Goal: Transaction & Acquisition: Book appointment/travel/reservation

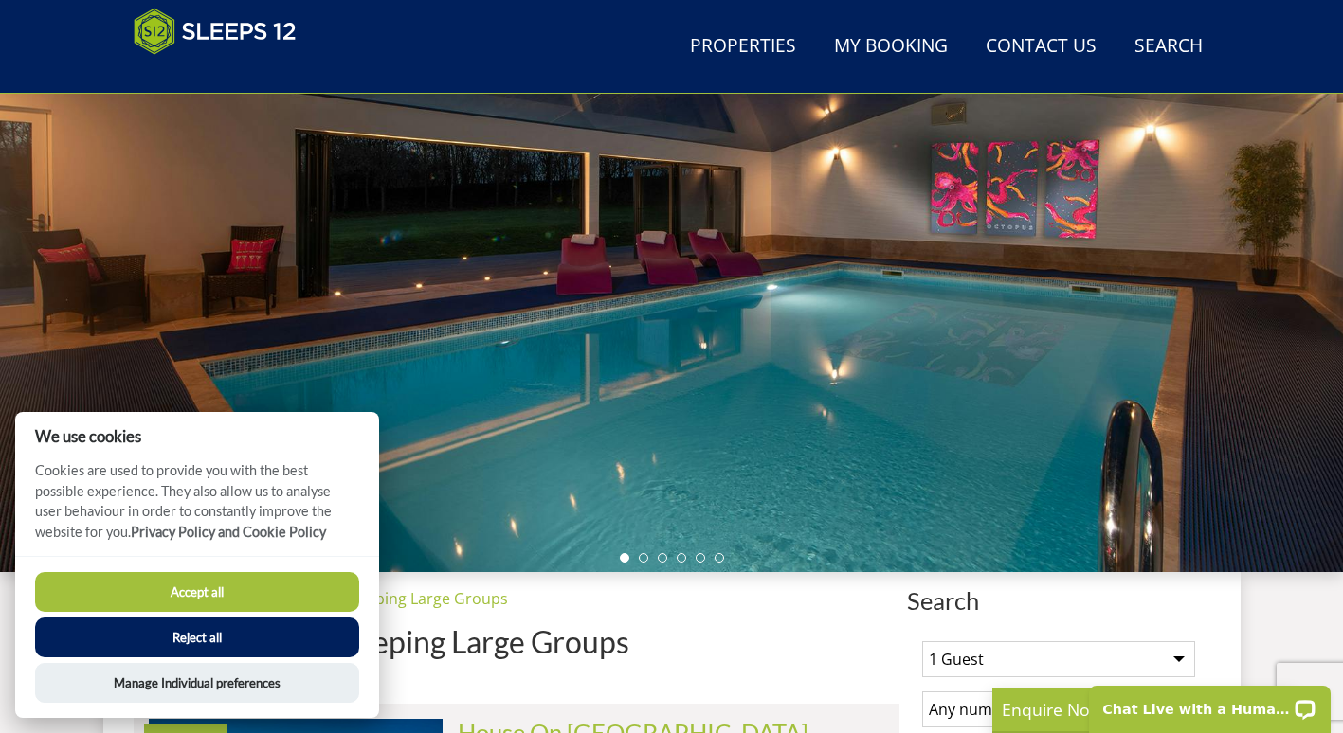
scroll to position [252, 0]
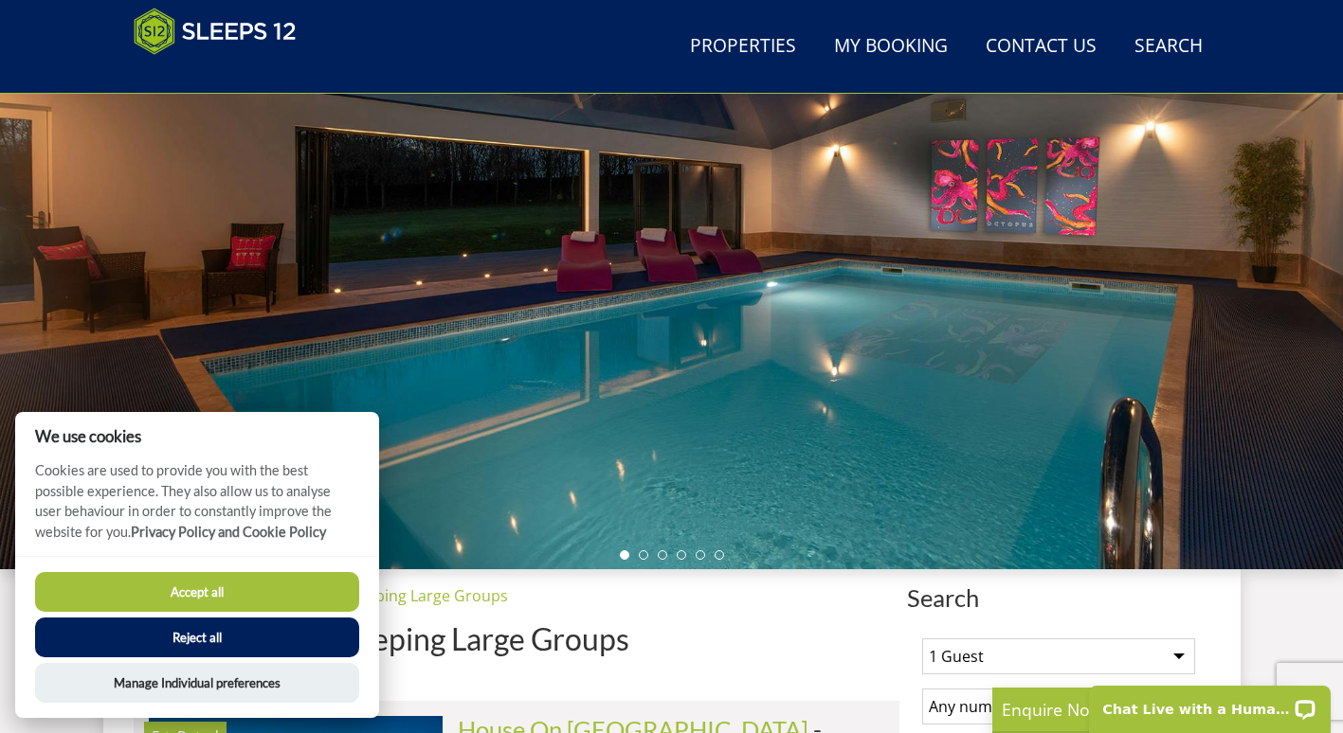
click at [244, 641] on button "Reject all" at bounding box center [197, 638] width 324 height 40
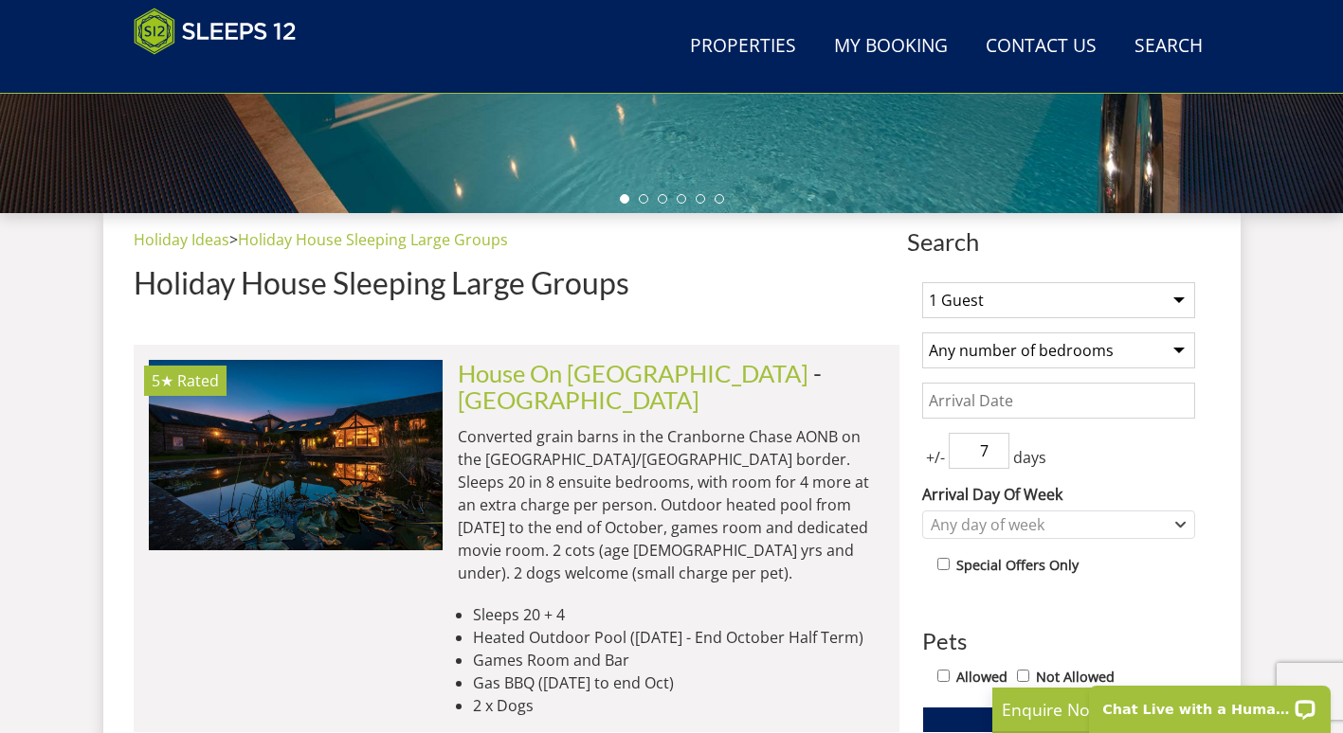
scroll to position [609, 0]
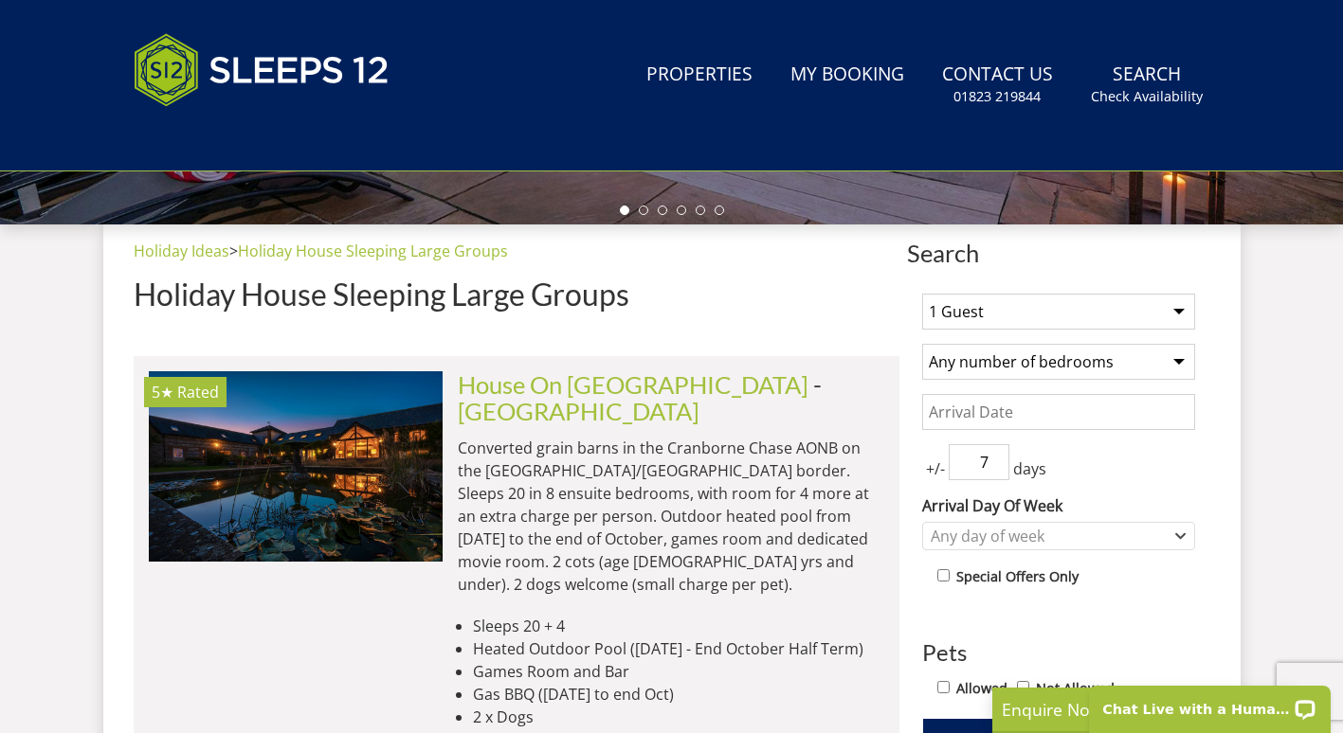
click at [955, 310] on select "1 Guest 2 Guests 3 Guests 4 Guests 5 Guests 6 Guests 7 Guests 8 Guests 9 Guests…" at bounding box center [1058, 312] width 273 height 36
select select "7"
click at [922, 294] on select "1 Guest 2 Guests 3 Guests 4 Guests 5 Guests 6 Guests 7 Guests 8 Guests 9 Guests…" at bounding box center [1058, 312] width 273 height 36
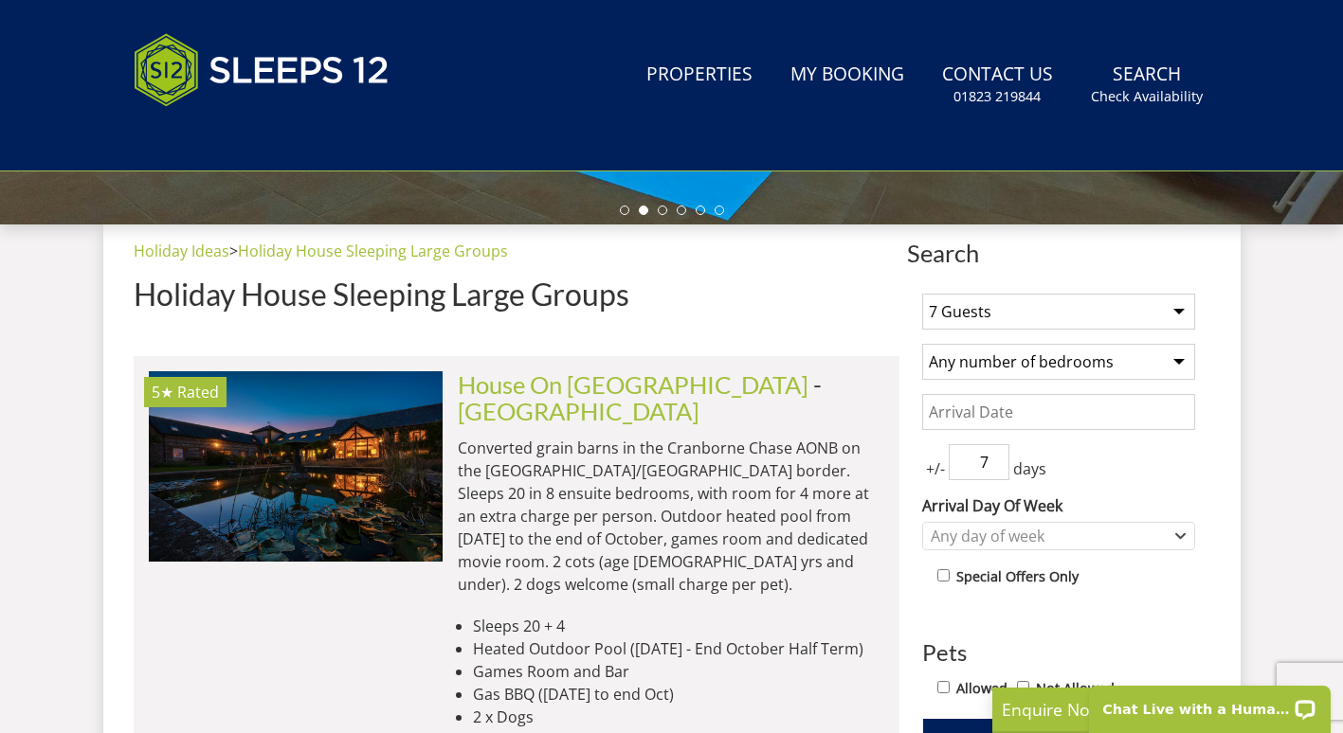
click at [1001, 370] on select "Any number of bedrooms 4 Bedrooms 5 Bedrooms 6 Bedrooms 7 Bedrooms 8 Bedrooms 9…" at bounding box center [1058, 362] width 273 height 36
select select "4"
click at [922, 344] on select "Any number of bedrooms 4 Bedrooms 5 Bedrooms 6 Bedrooms 7 Bedrooms 8 Bedrooms 9…" at bounding box center [1058, 362] width 273 height 36
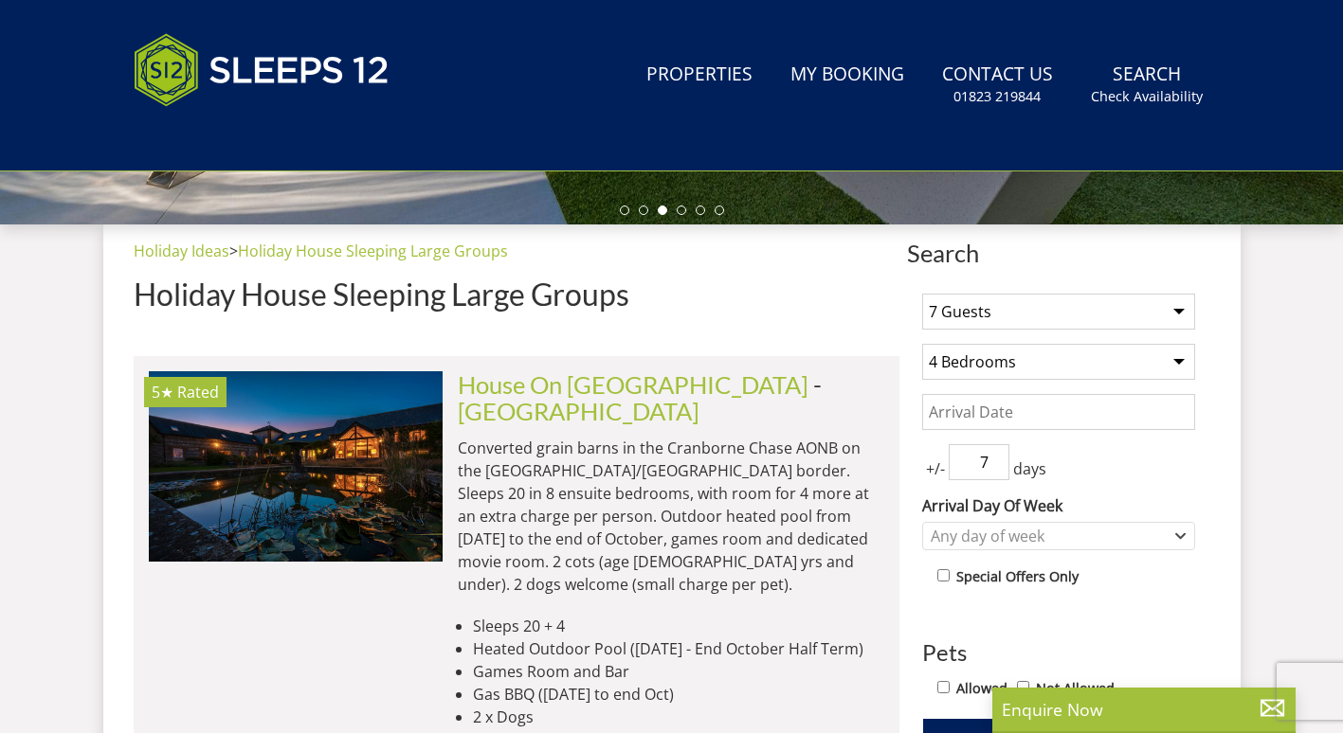
click at [871, 306] on h1 "Holiday House Sleeping Large Groups" at bounding box center [517, 294] width 766 height 33
click at [991, 422] on input "Date" at bounding box center [1058, 412] width 273 height 36
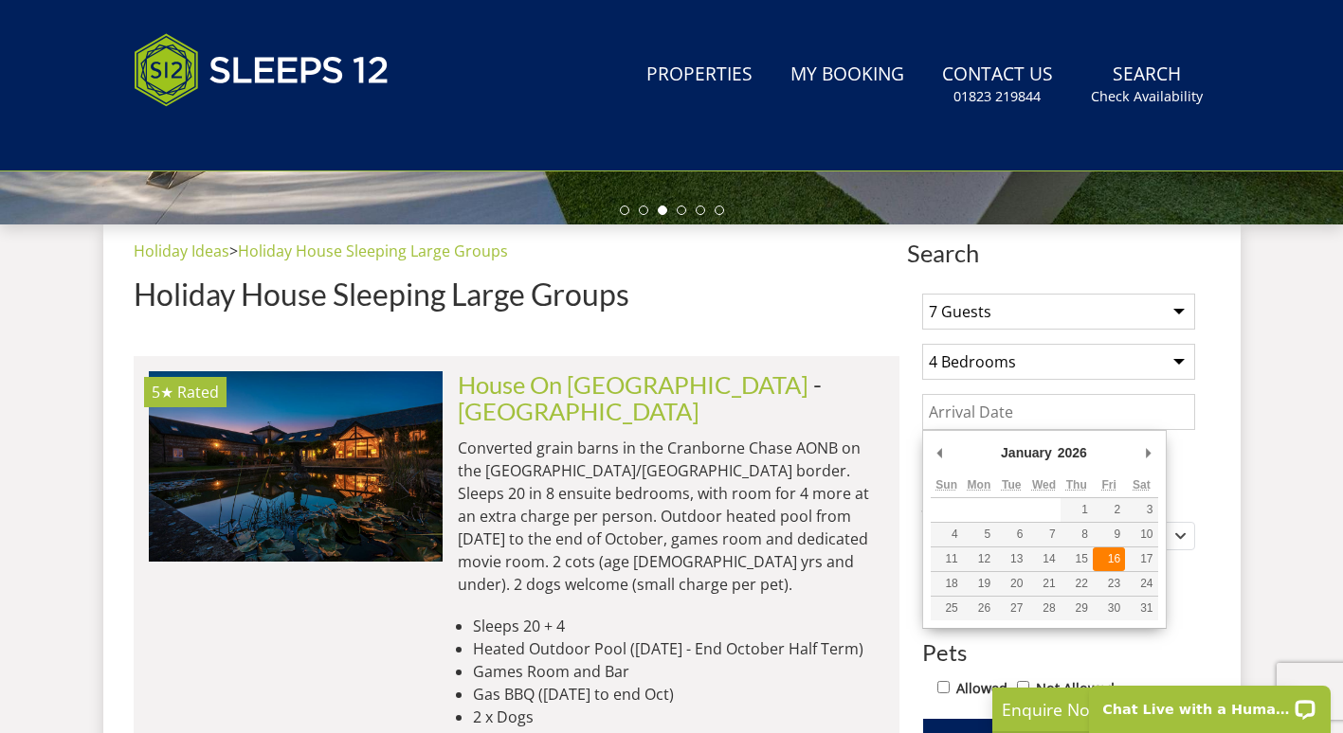
type input "16/01/2026"
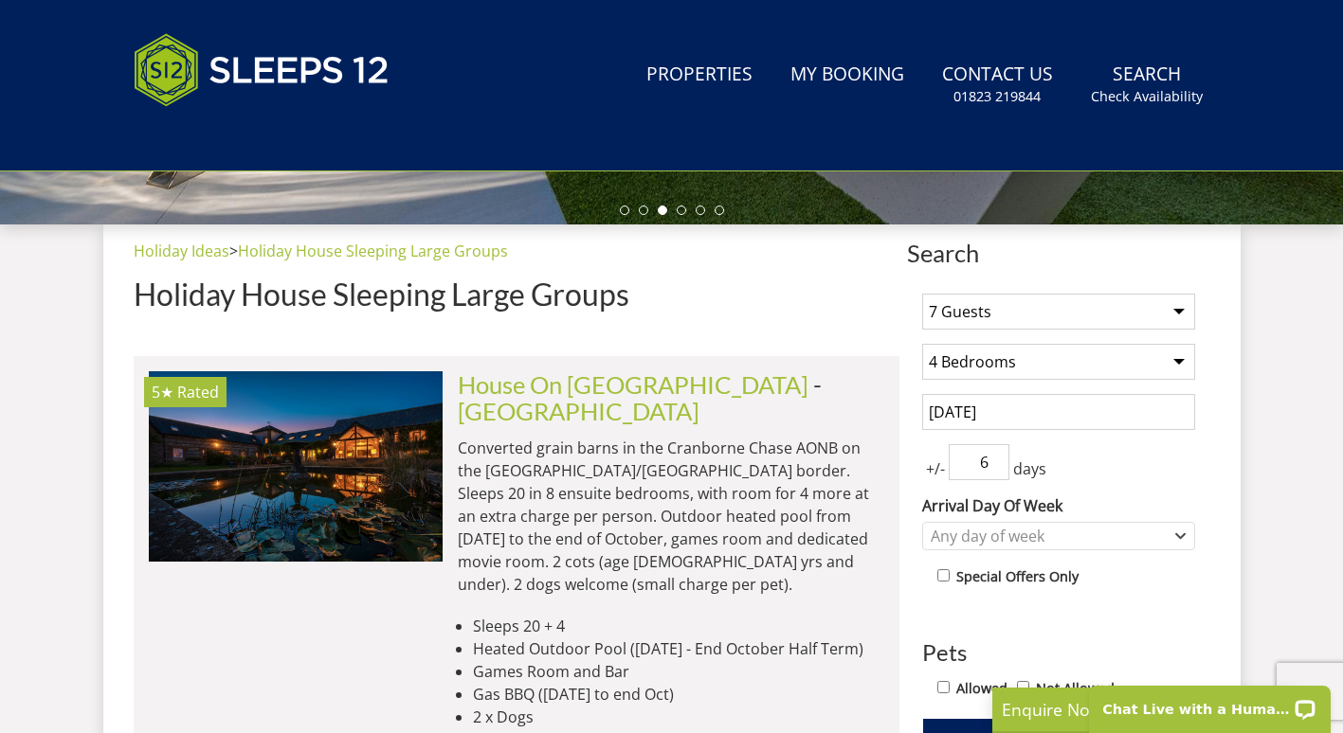
click at [995, 466] on input "6" at bounding box center [978, 462] width 61 height 36
click at [995, 466] on input "5" at bounding box center [978, 462] width 61 height 36
click at [995, 466] on input "4" at bounding box center [978, 462] width 61 height 36
type input "3"
click at [995, 466] on input "3" at bounding box center [978, 462] width 61 height 36
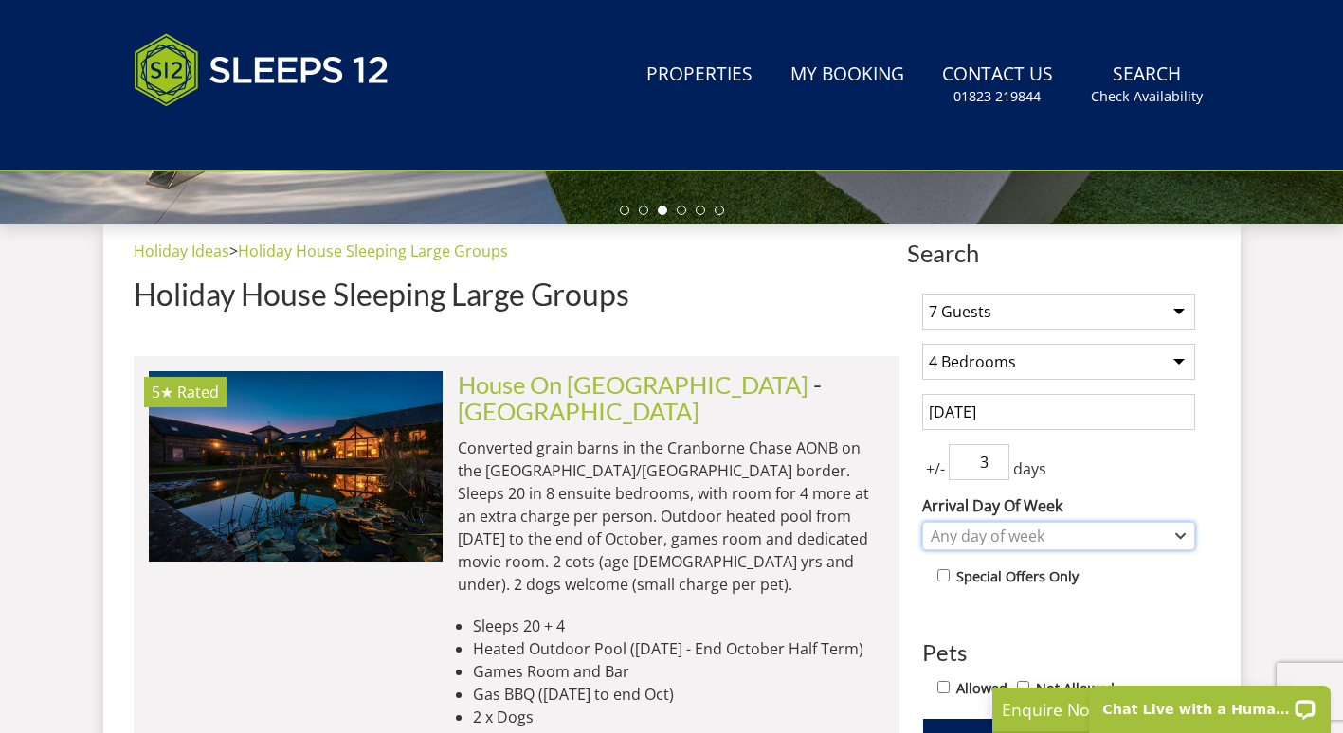
click at [1029, 541] on div "Any day of week" at bounding box center [1048, 536] width 245 height 21
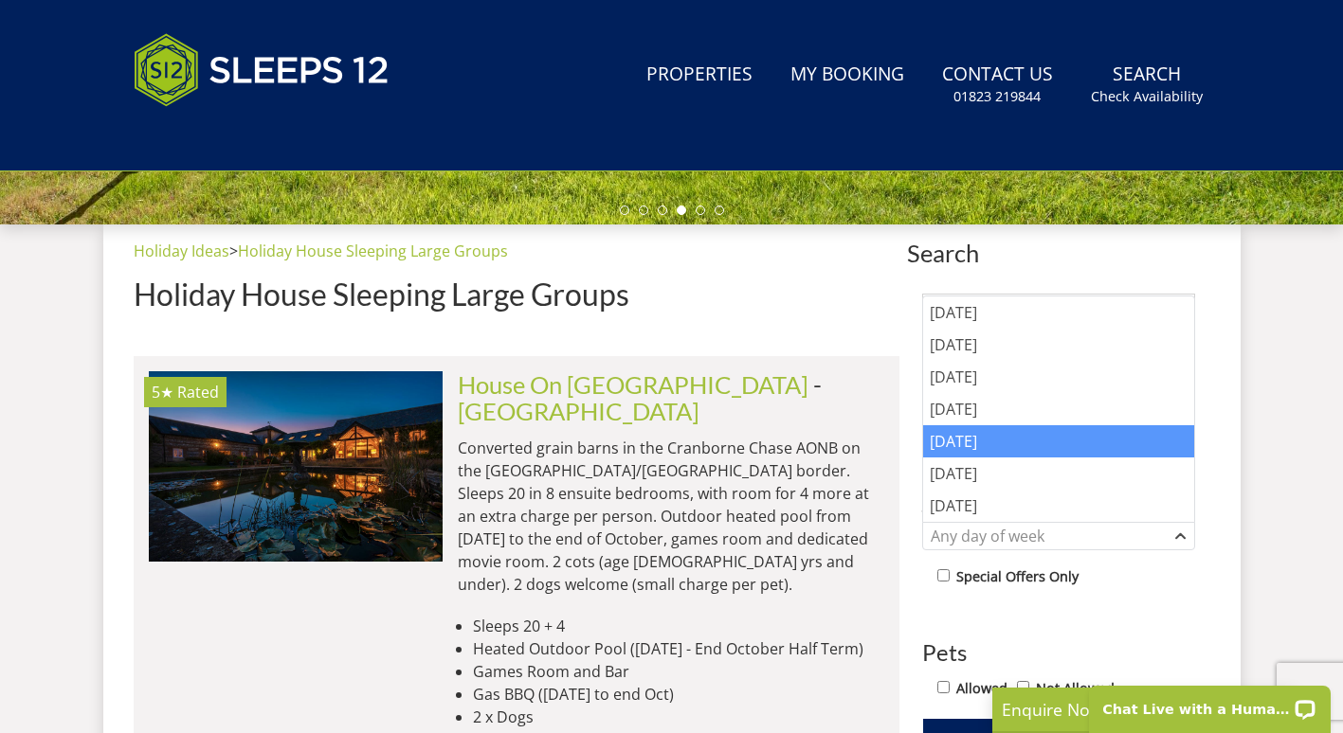
click at [994, 445] on div "Friday" at bounding box center [1058, 441] width 271 height 32
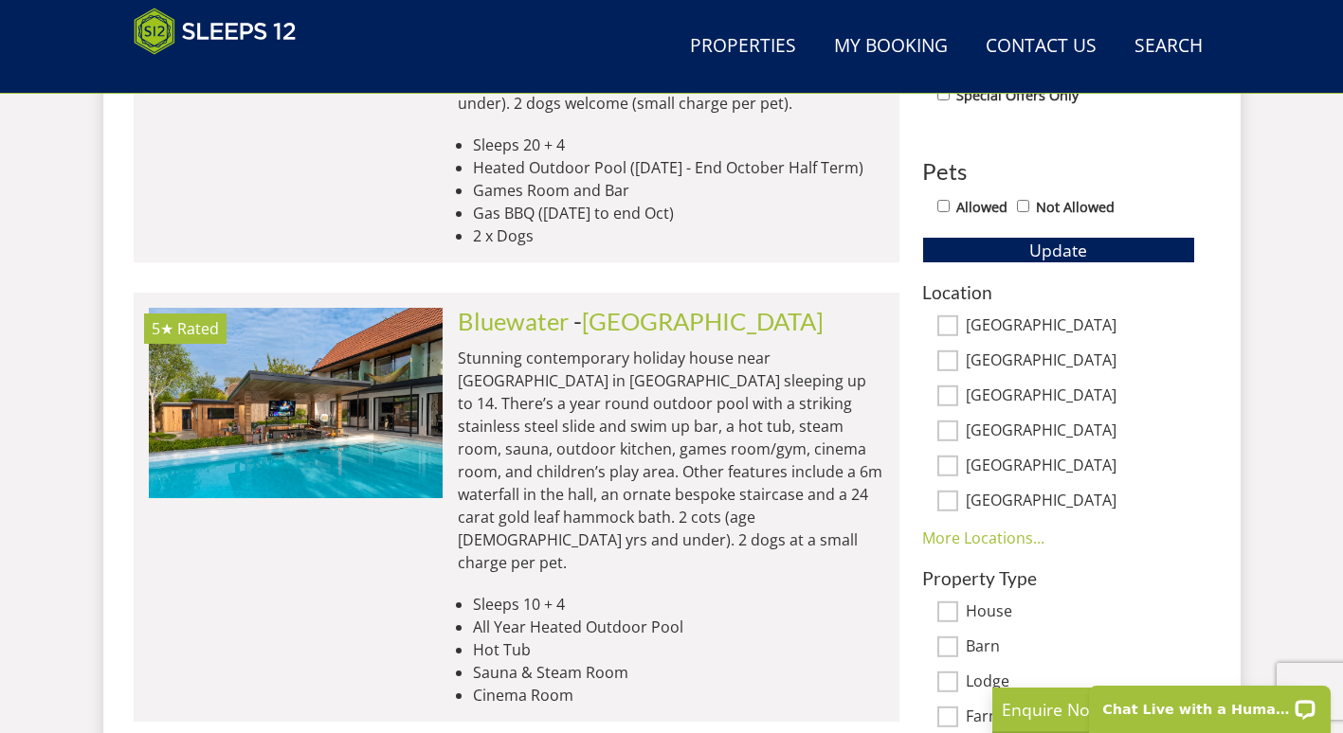
scroll to position [1076, 0]
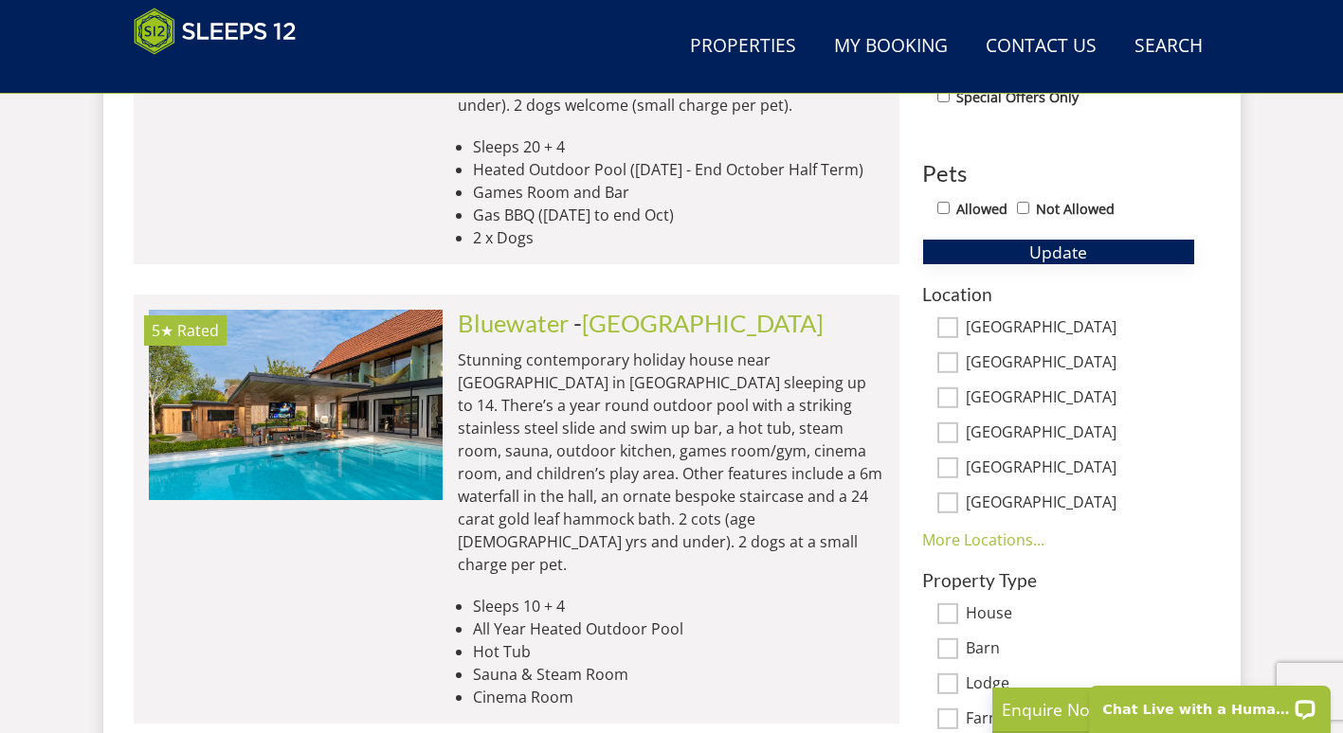
click at [1055, 244] on span "Update" at bounding box center [1058, 252] width 58 height 23
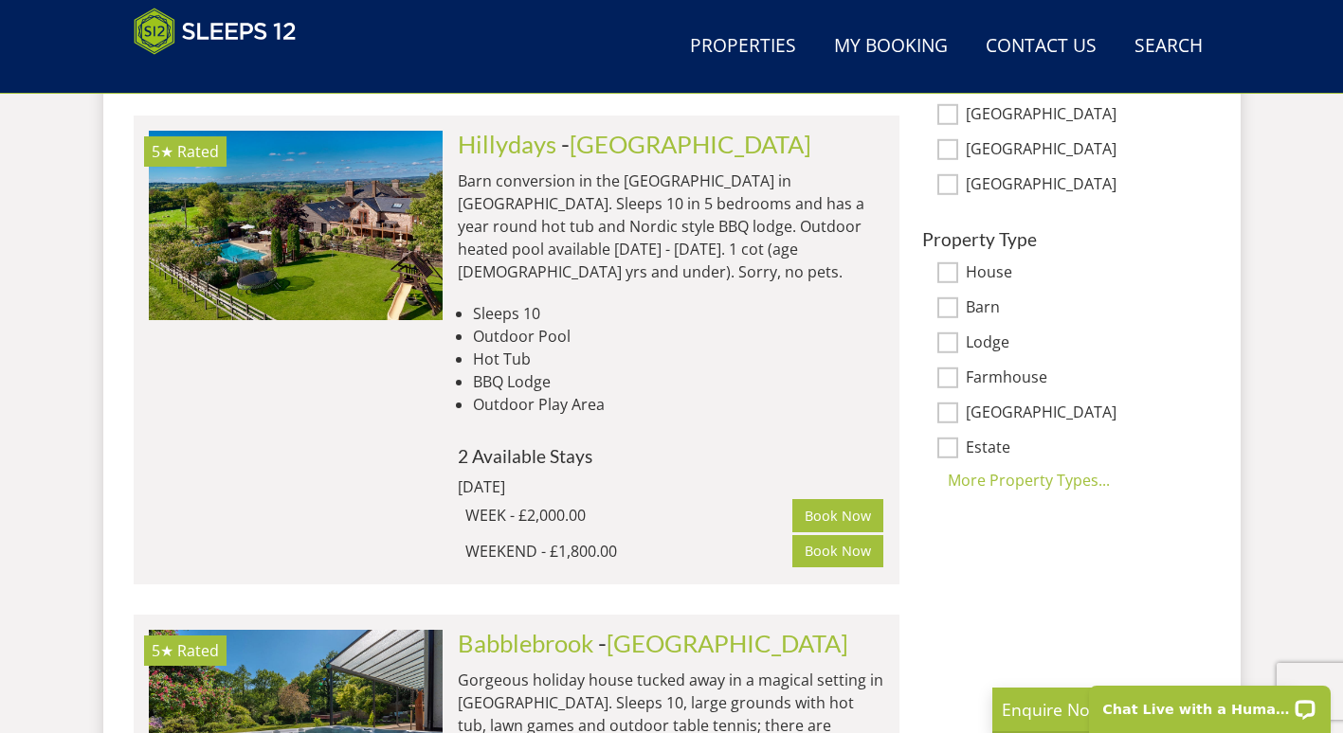
scroll to position [1362, 0]
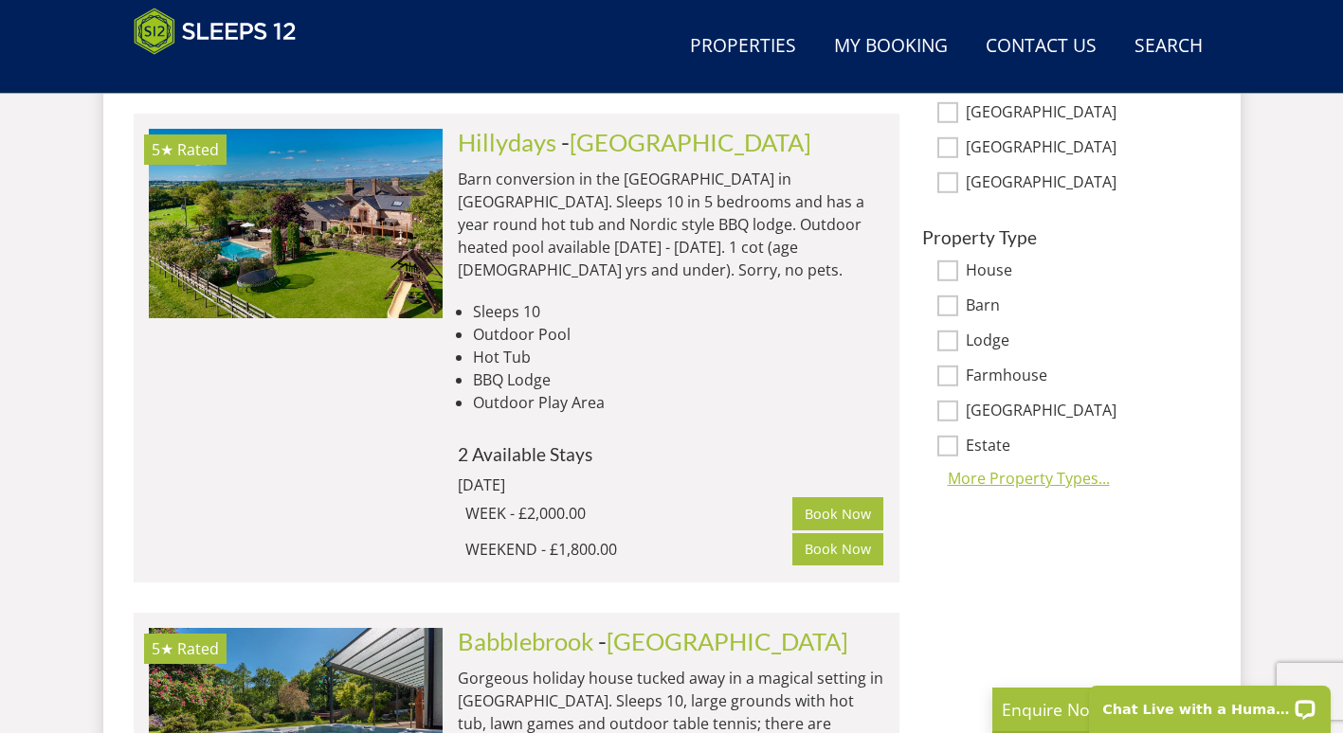
click at [1006, 479] on div "More Property Types..." at bounding box center [1058, 478] width 273 height 23
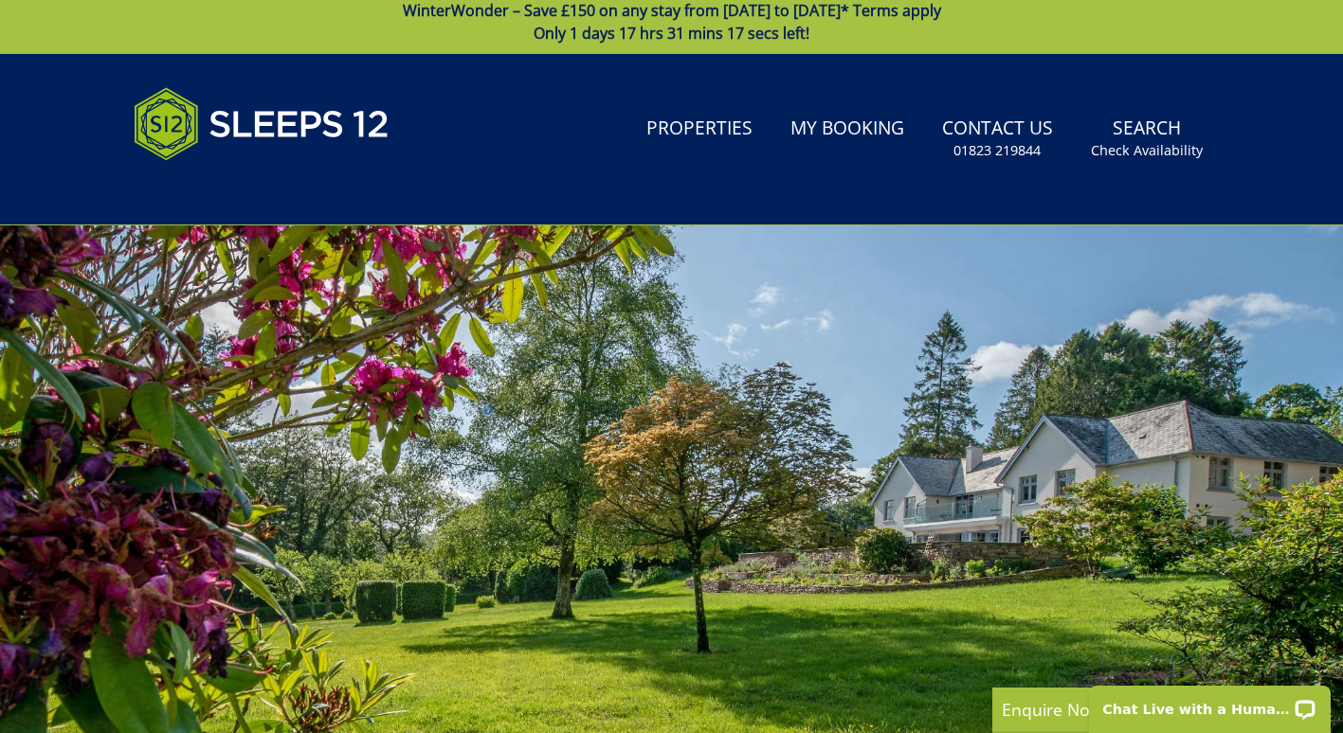
scroll to position [0, 0]
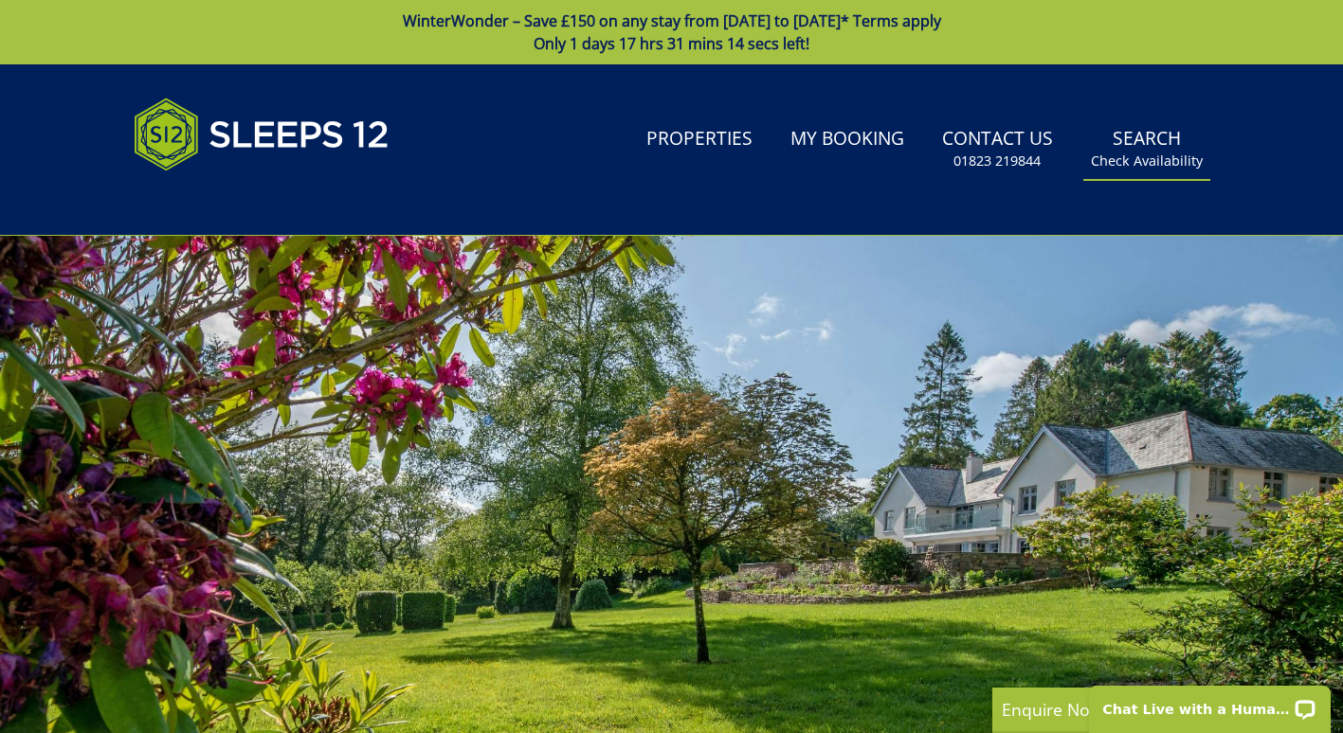
click at [1171, 149] on link "Search Check Availability" at bounding box center [1146, 149] width 127 height 62
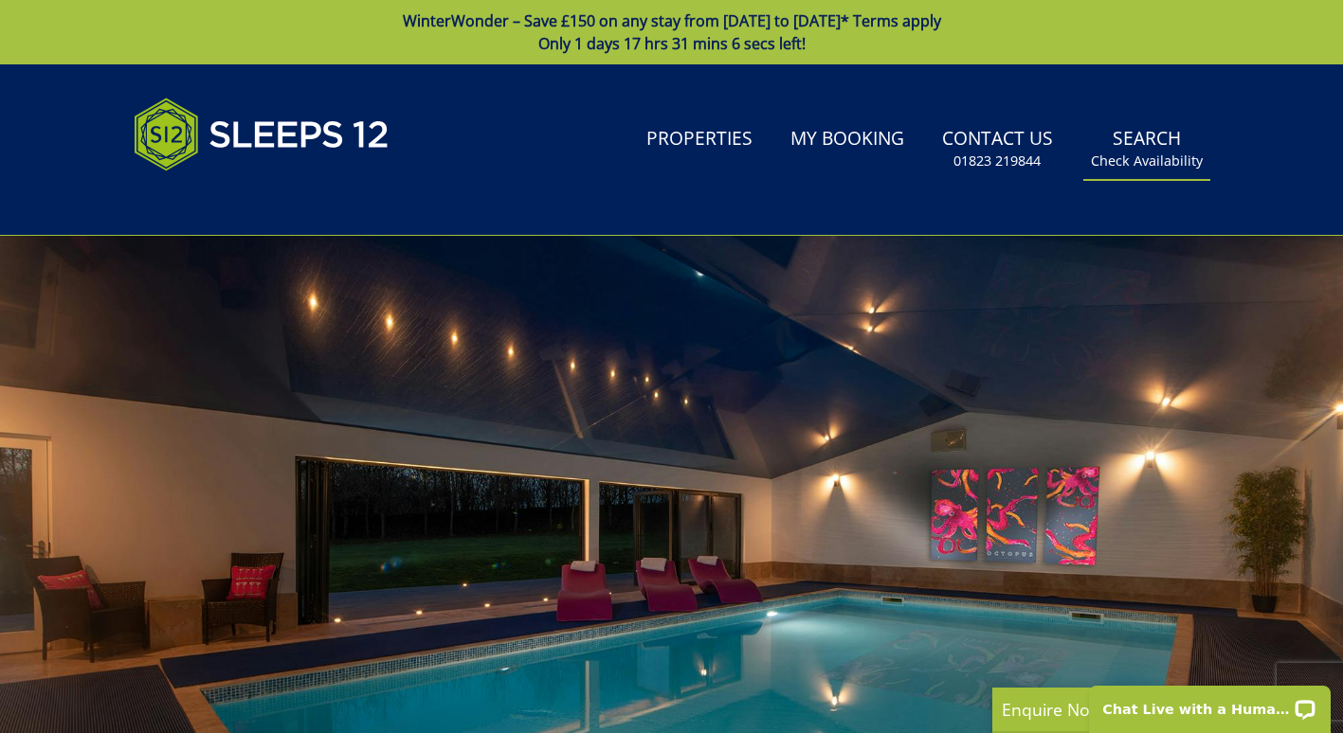
drag, startPoint x: 1160, startPoint y: 151, endPoint x: 1144, endPoint y: 147, distance: 16.5
click at [1144, 147] on link "Search Check Availability" at bounding box center [1146, 149] width 127 height 62
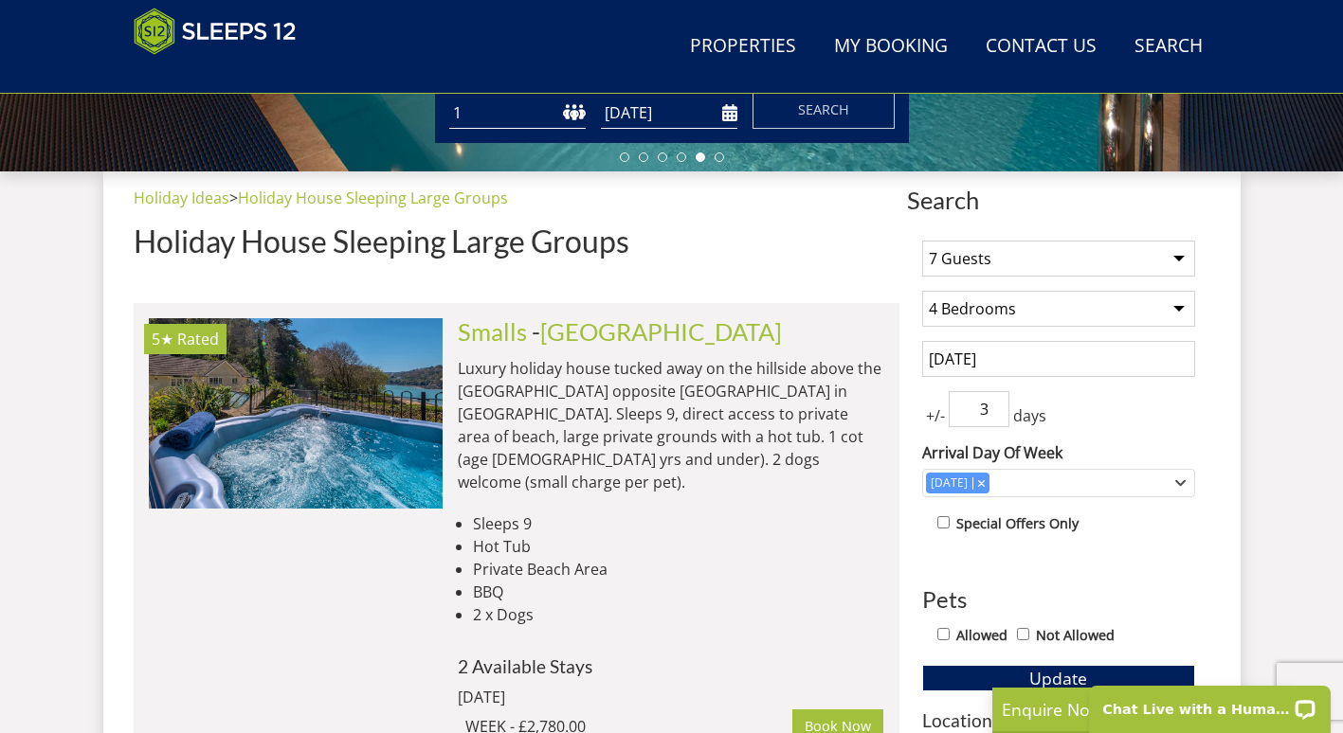
scroll to position [649, 0]
click at [739, 46] on link "Properties" at bounding box center [742, 47] width 121 height 43
click at [1146, 43] on link "Search Check Availability" at bounding box center [1168, 47] width 83 height 43
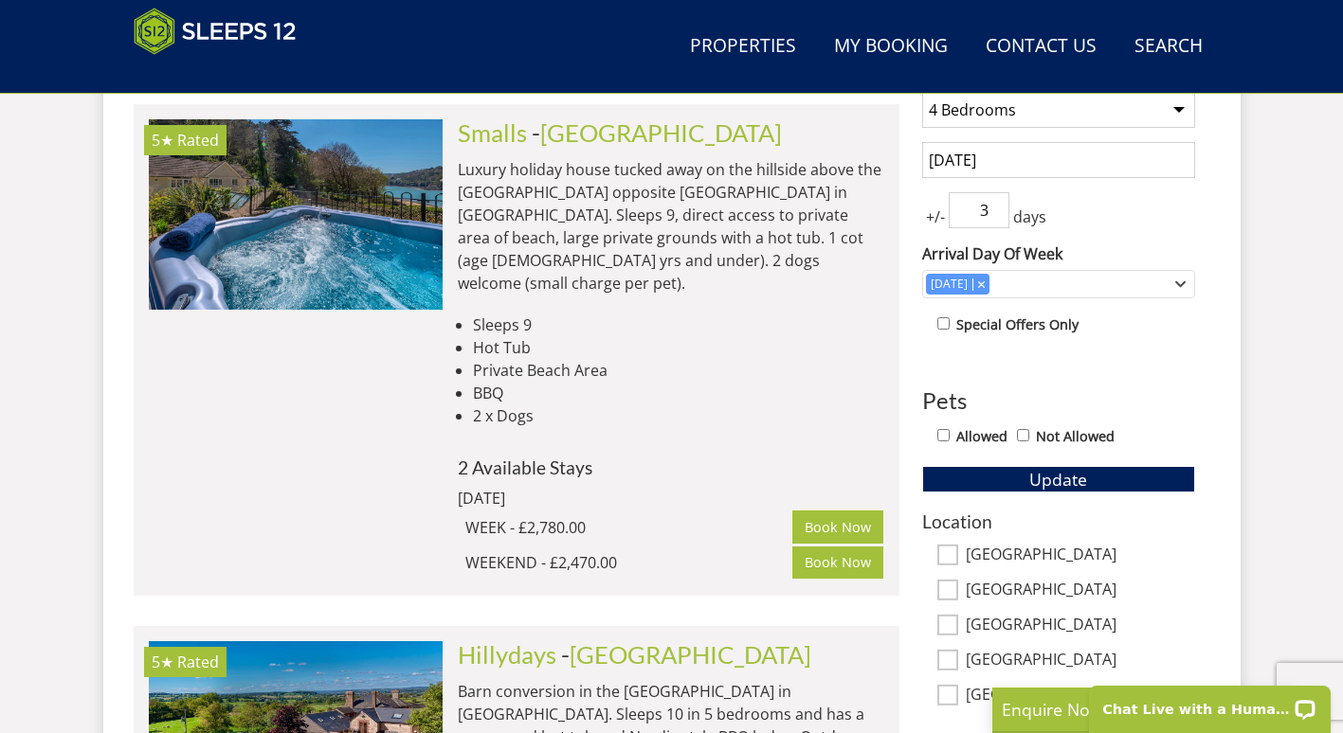
scroll to position [858, 0]
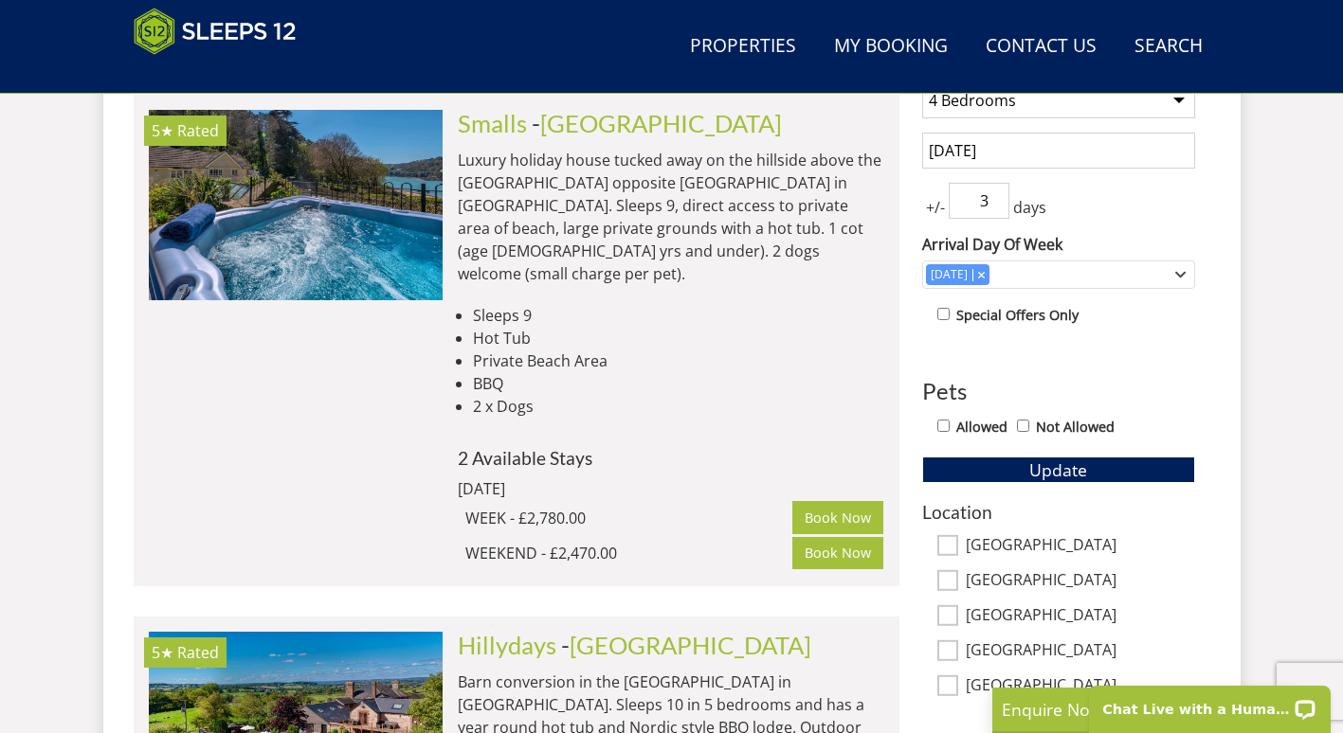
click at [948, 422] on input "Allowed" at bounding box center [943, 426] width 12 height 12
checkbox input "true"
click at [1020, 468] on button "Update" at bounding box center [1058, 470] width 273 height 27
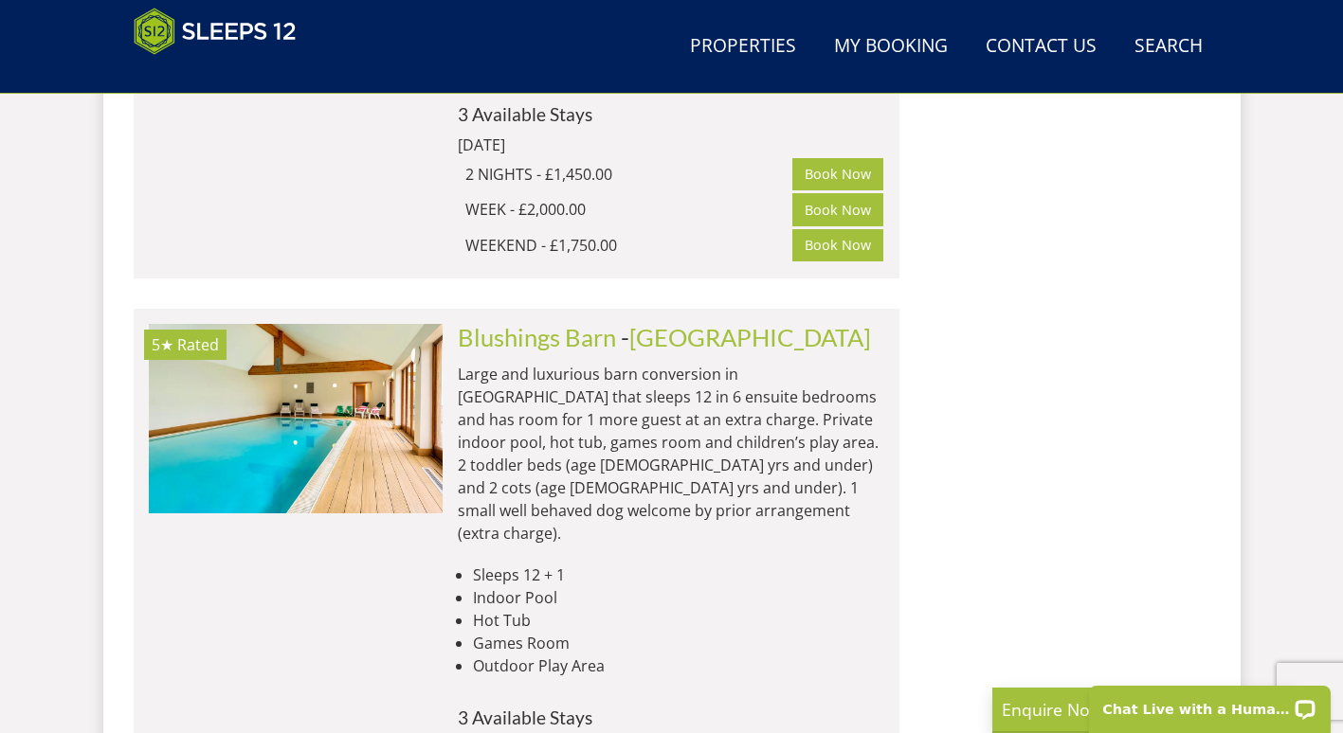
scroll to position [2761, 0]
click at [627, 324] on span "- Somerset" at bounding box center [746, 338] width 250 height 28
click at [511, 324] on link "Blushings Barn" at bounding box center [537, 338] width 158 height 28
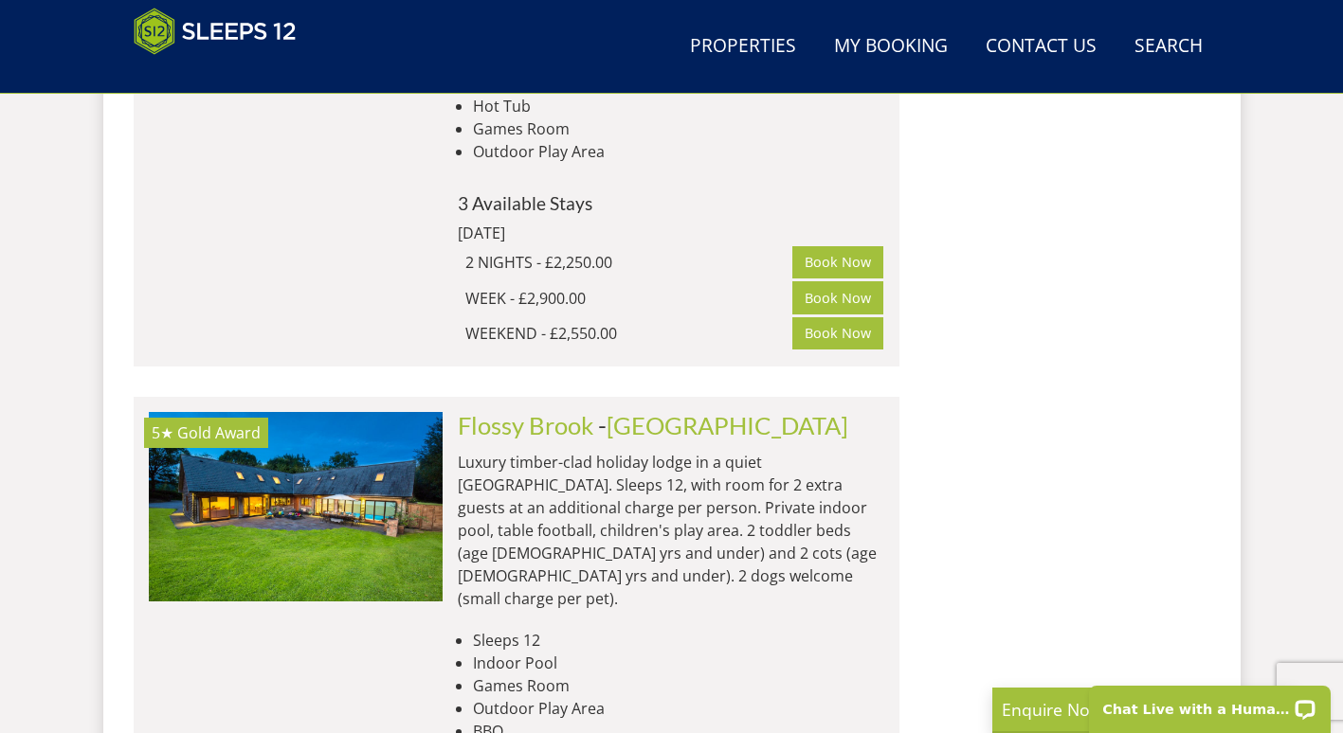
scroll to position [3277, 0]
click at [517, 410] on link "Flossy Brook" at bounding box center [525, 424] width 135 height 28
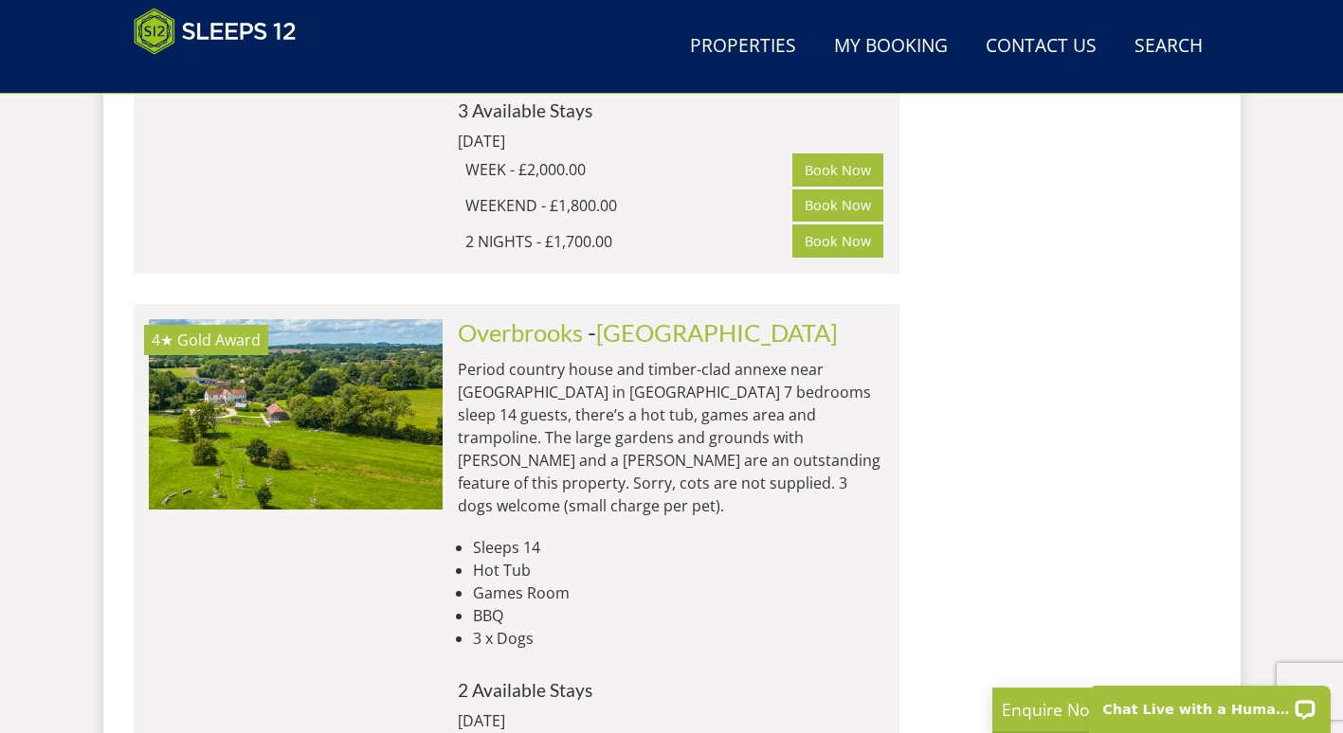
scroll to position [3947, 0]
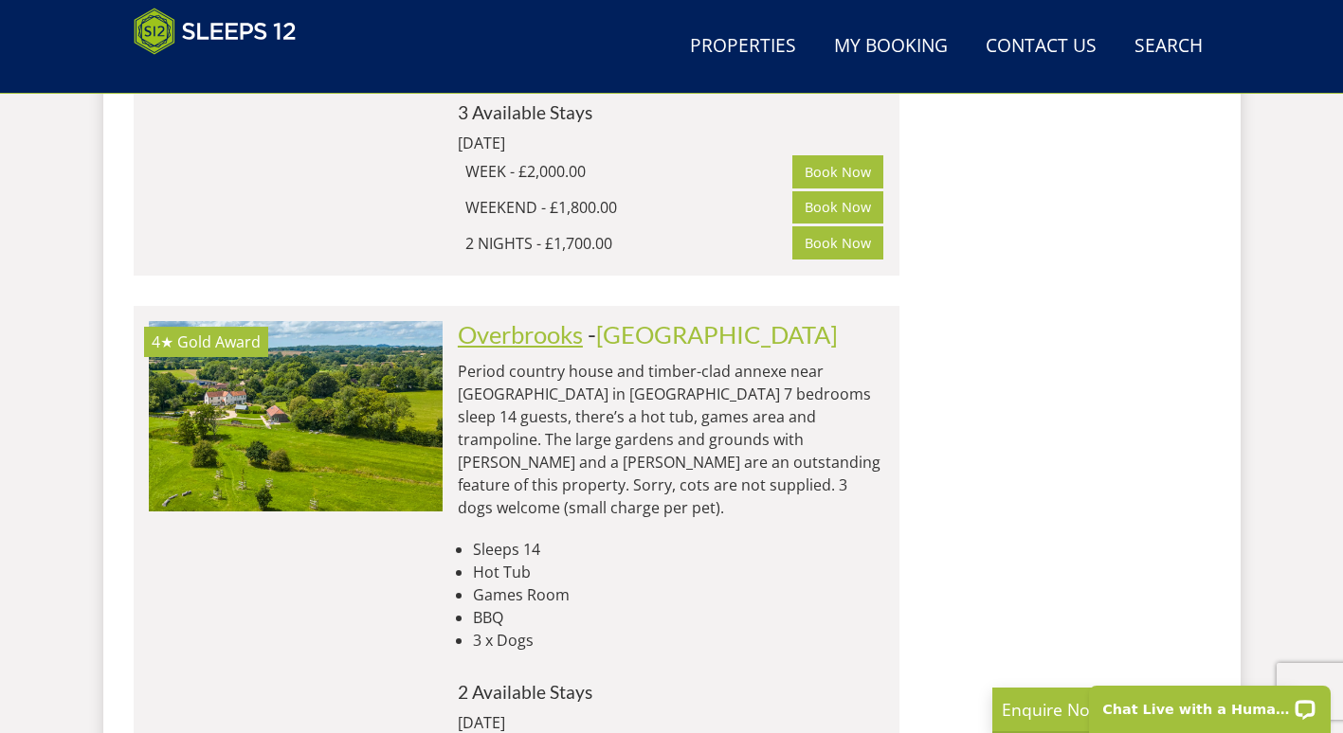
click at [527, 320] on link "Overbrooks" at bounding box center [520, 334] width 125 height 28
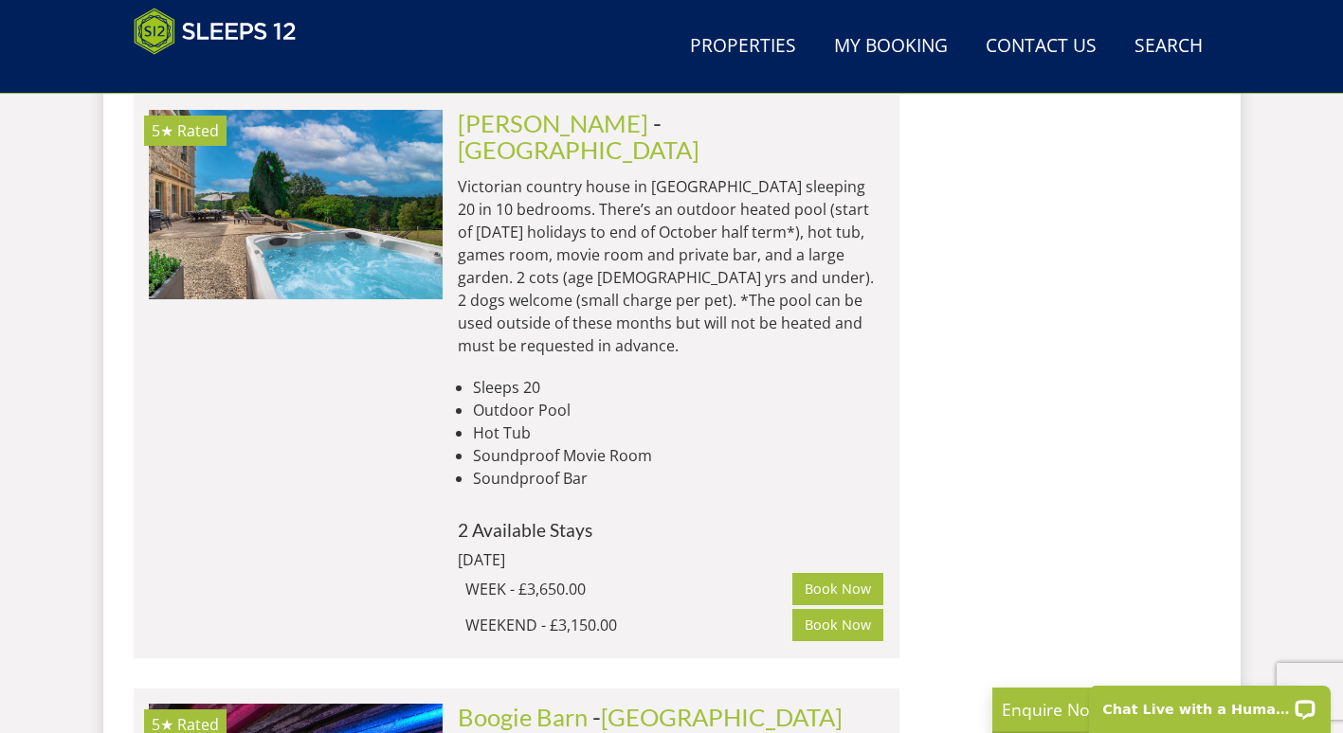
scroll to position [9910, 0]
click at [538, 702] on link "Boogie Barn" at bounding box center [523, 716] width 130 height 28
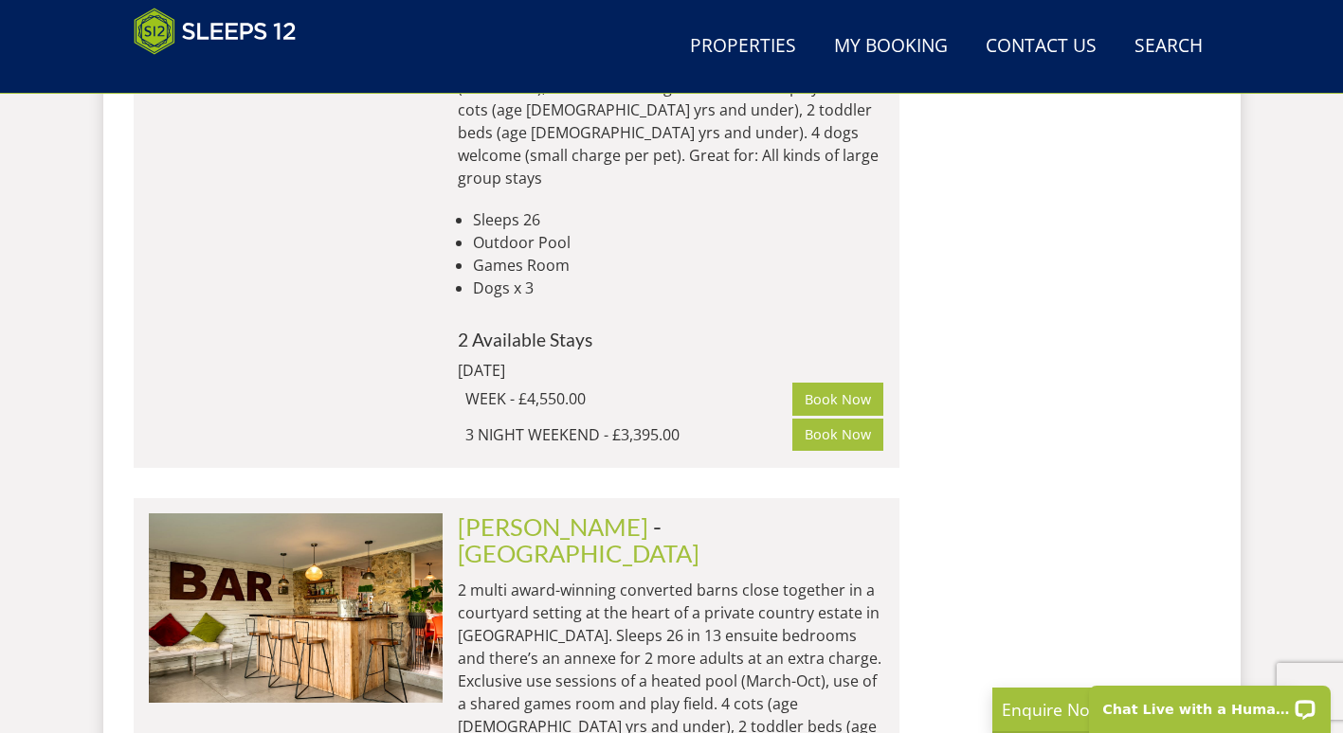
scroll to position [11273, 0]
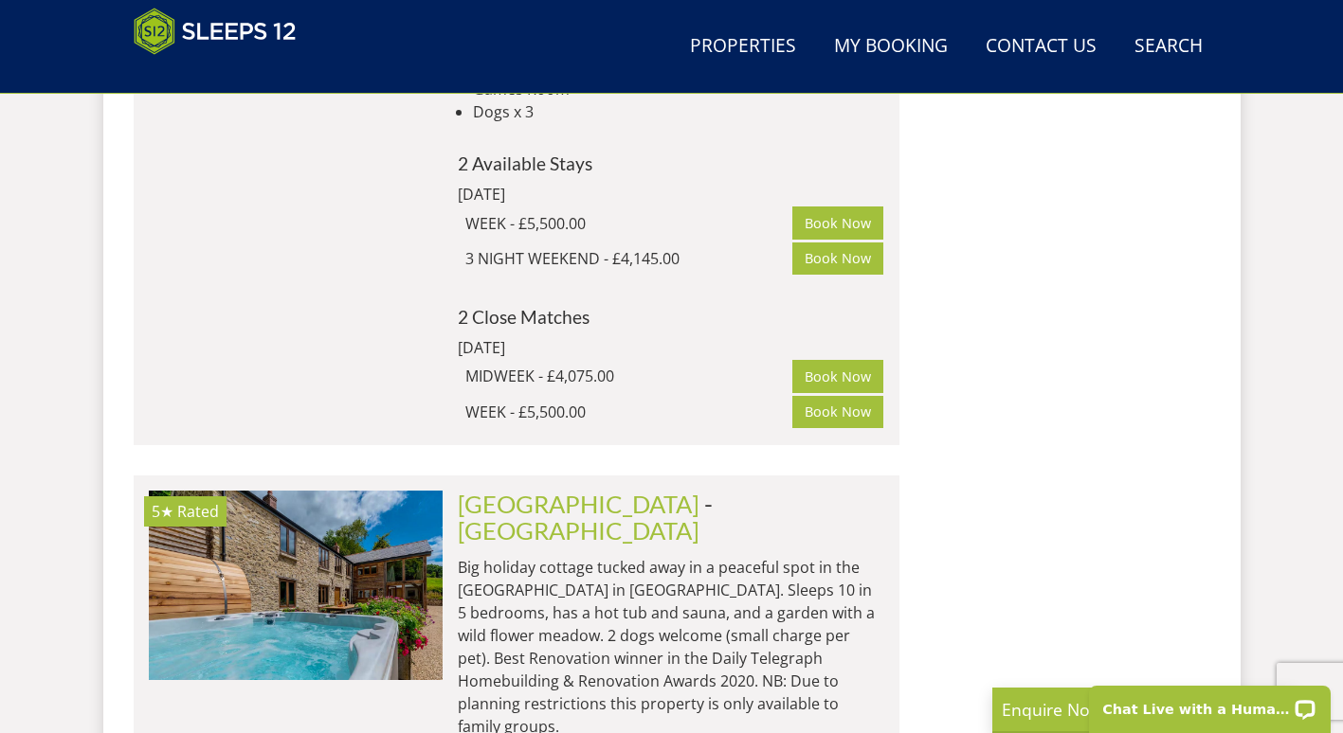
scroll to position [14168, 0]
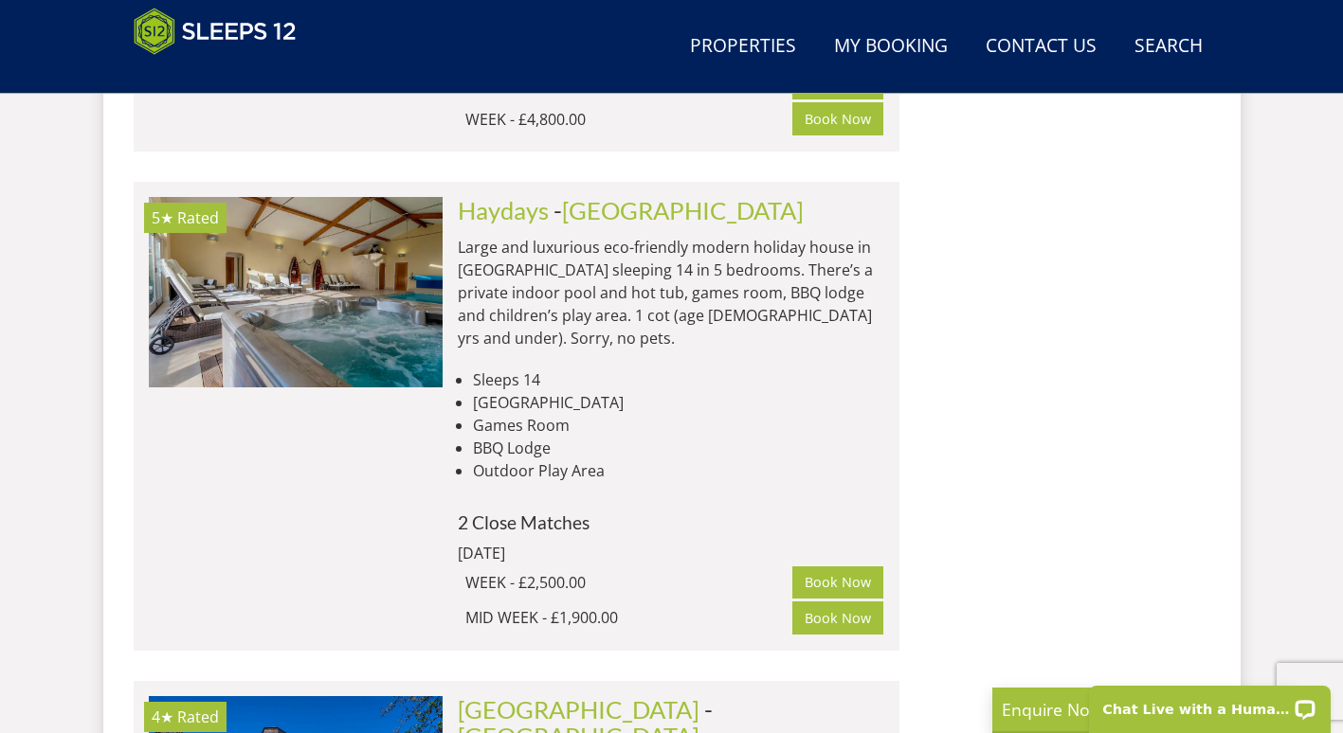
scroll to position [17625, 0]
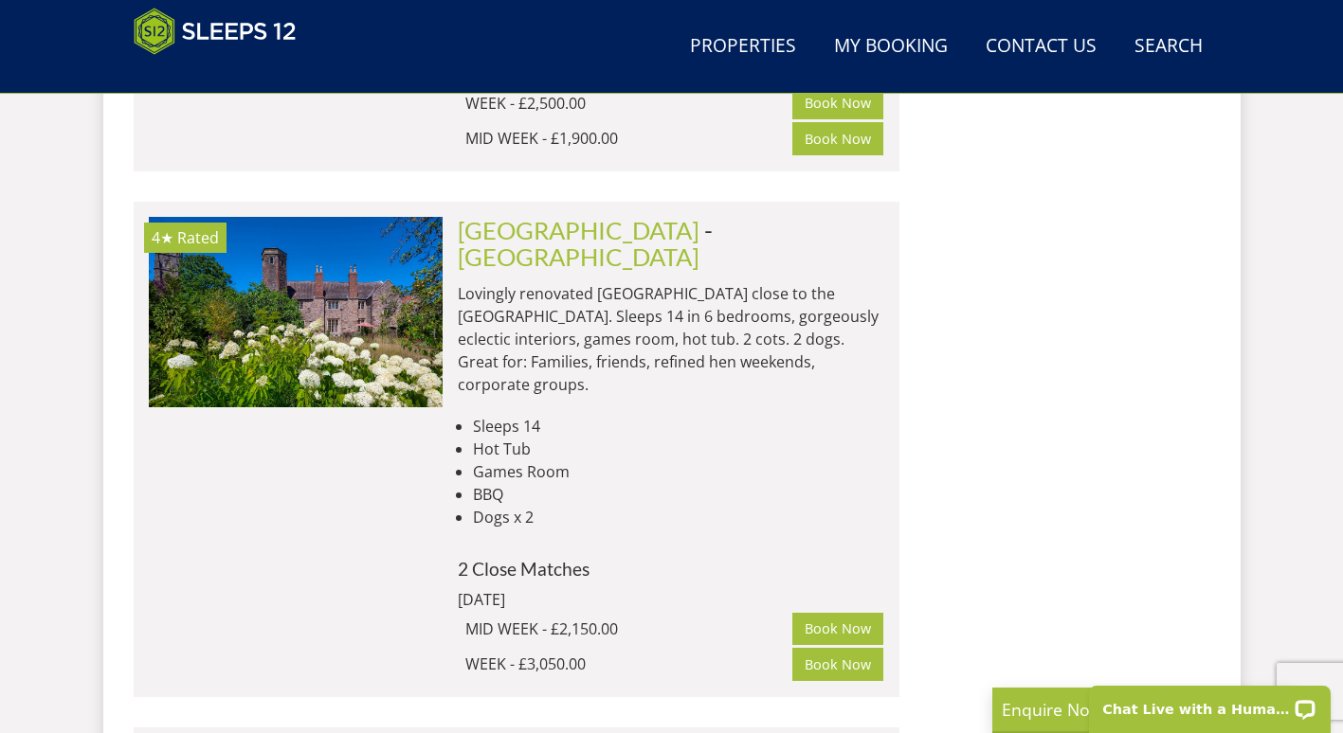
scroll to position [18114, 0]
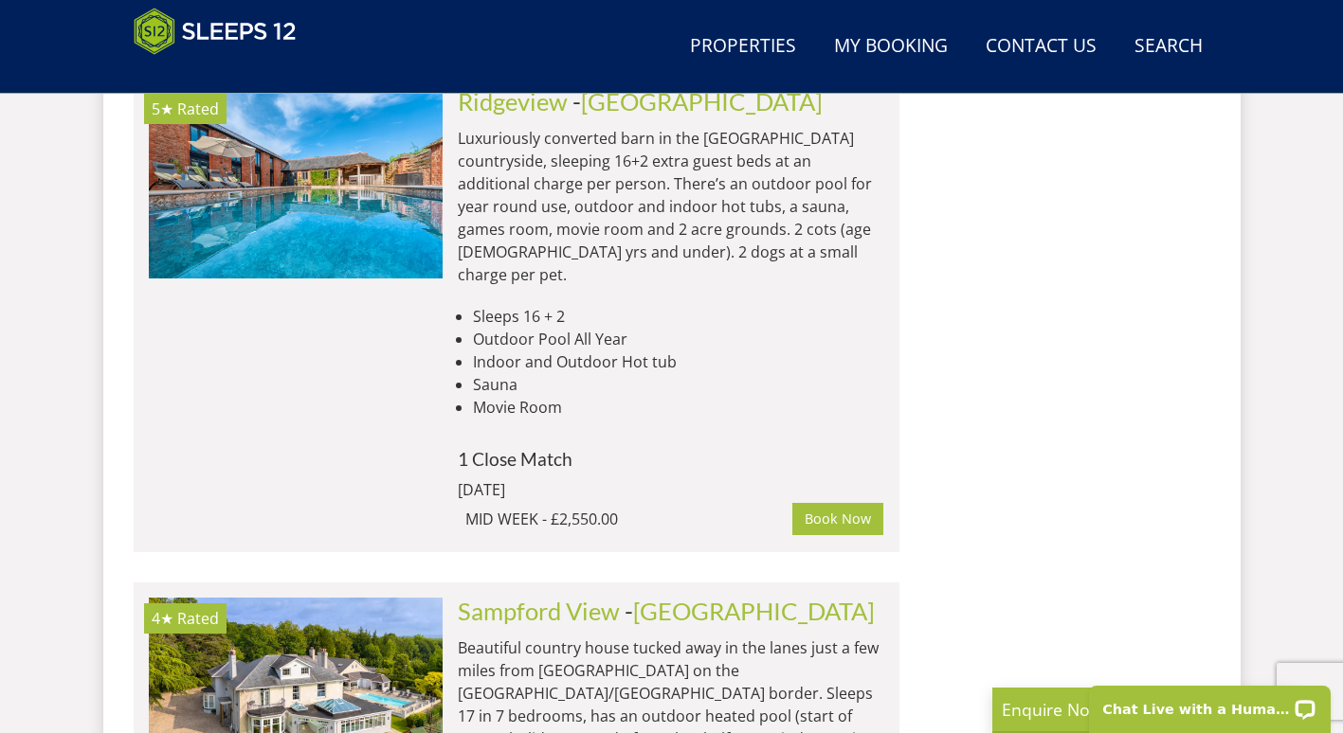
scroll to position [21958, 0]
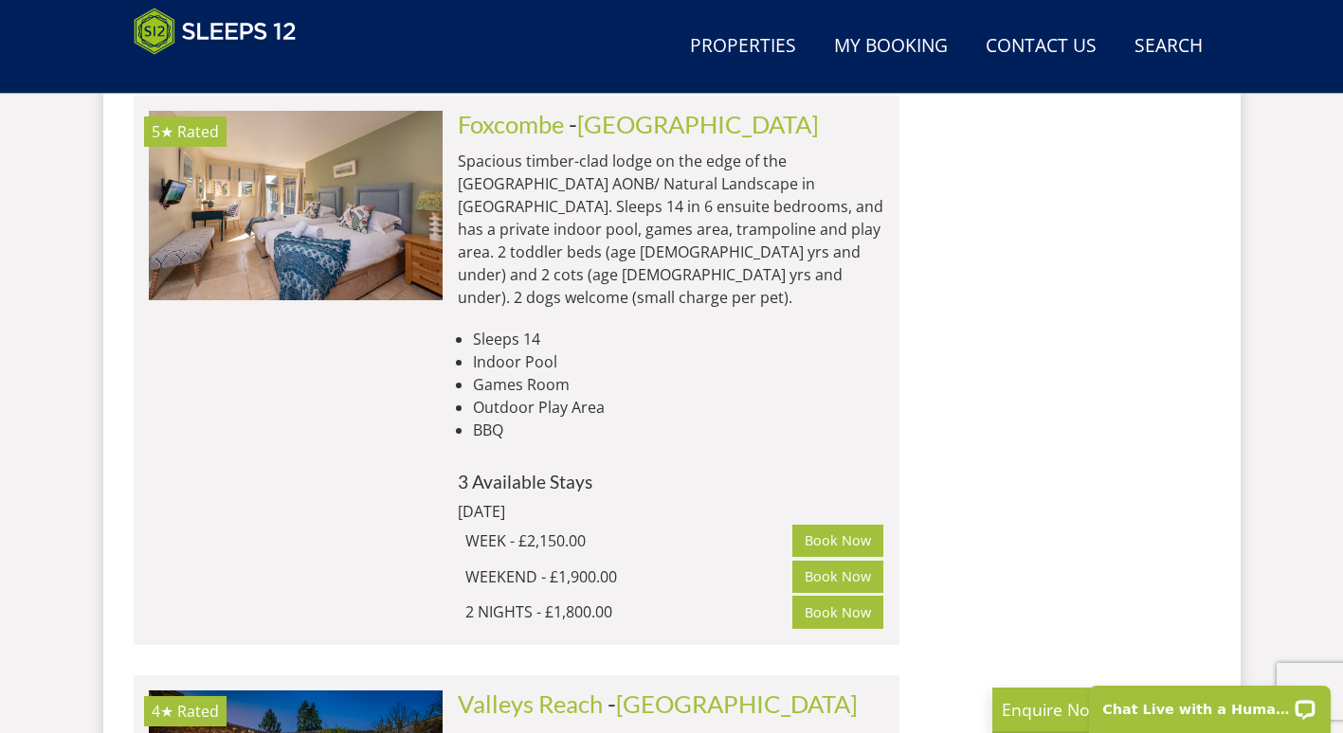
scroll to position [5003, 0]
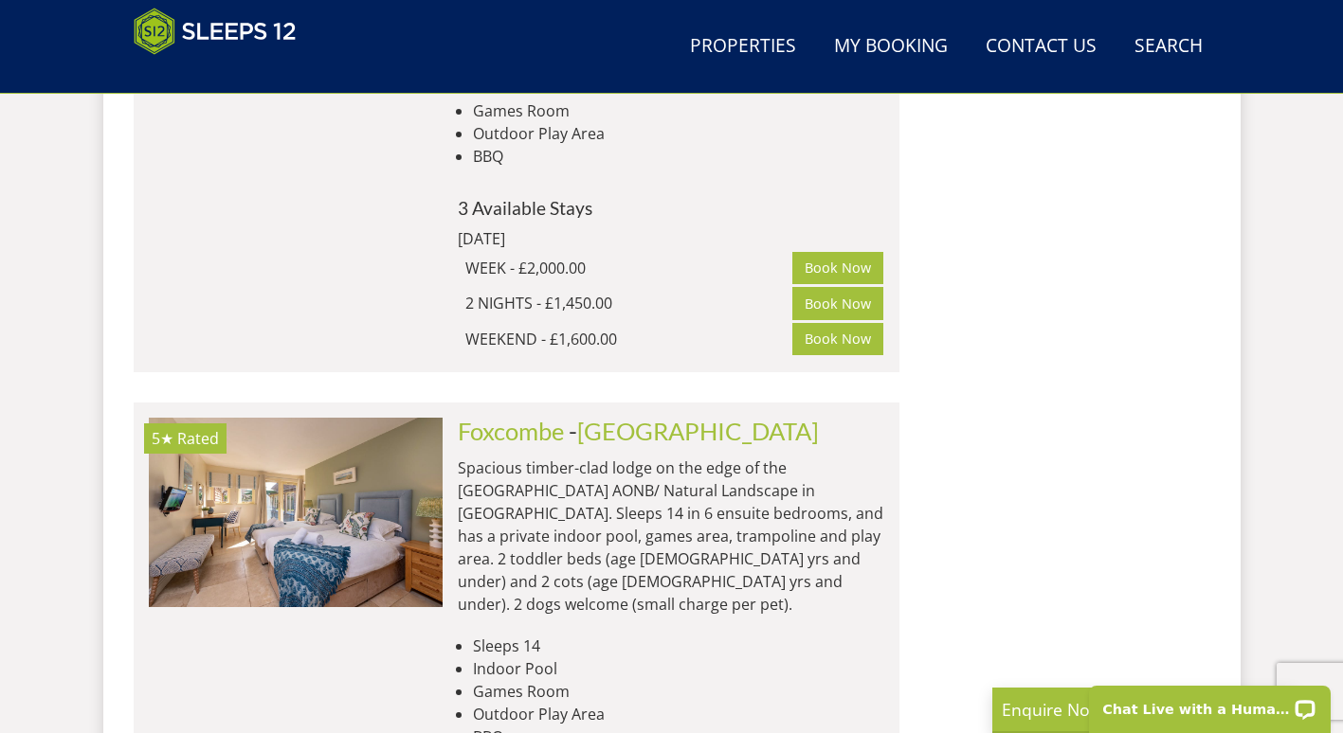
drag, startPoint x: 1331, startPoint y: 148, endPoint x: 1336, endPoint y: 74, distance: 74.1
drag, startPoint x: 1336, startPoint y: 74, endPoint x: 1327, endPoint y: 196, distance: 122.6
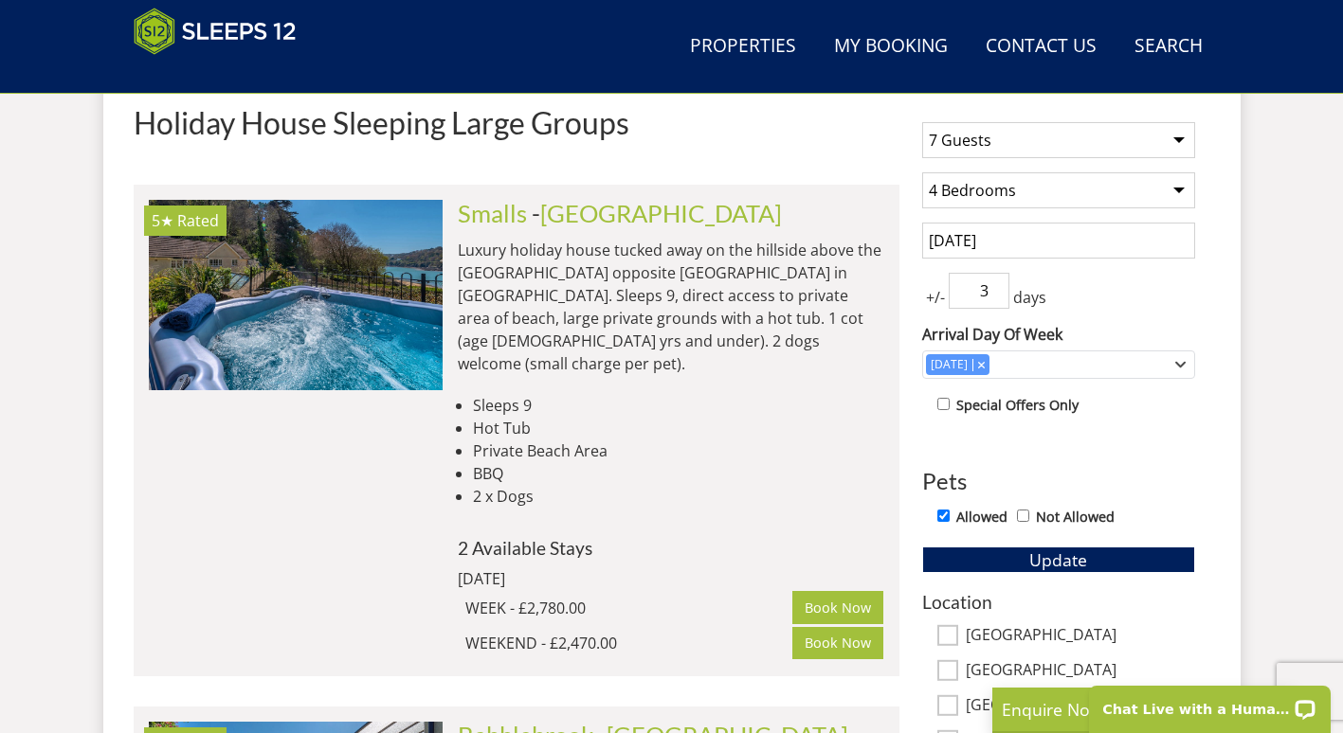
scroll to position [728, 0]
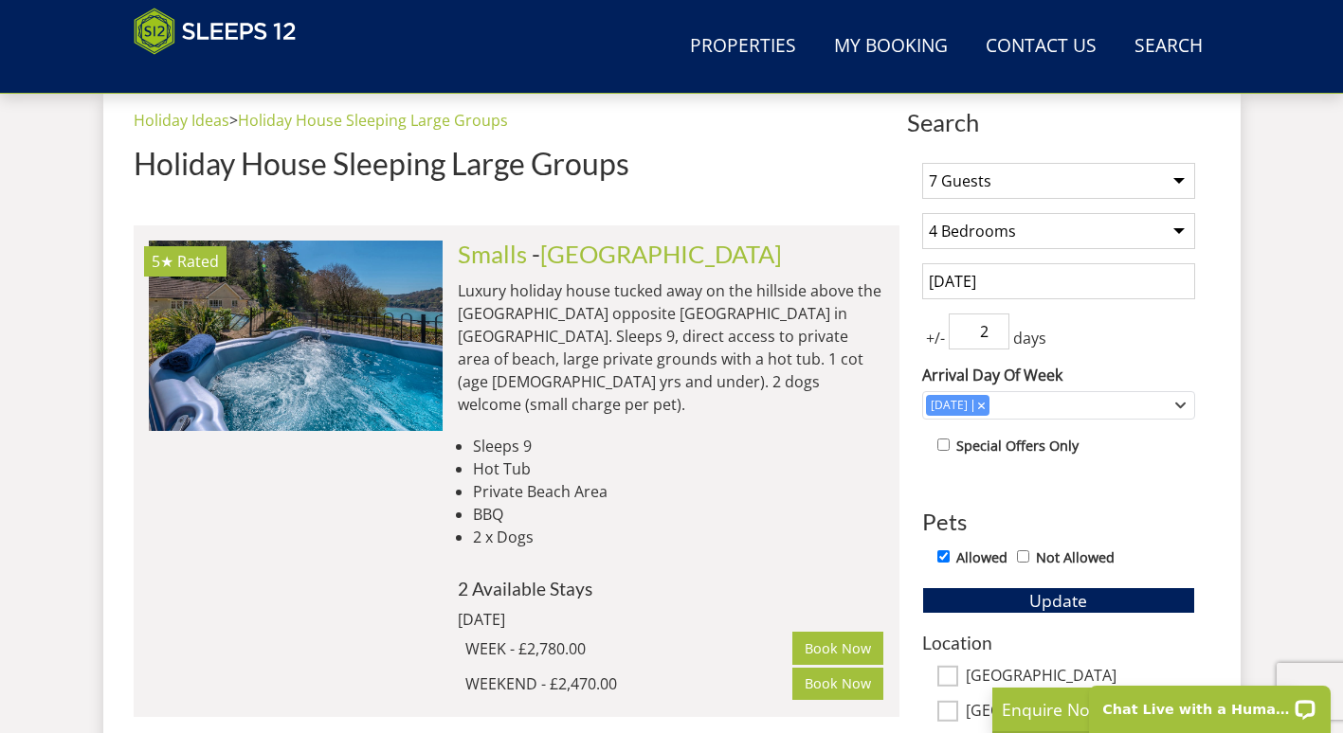
click at [996, 333] on input "2" at bounding box center [978, 332] width 61 height 36
click at [998, 341] on input "1" at bounding box center [978, 332] width 61 height 36
type input "0"
click at [1002, 342] on input "0" at bounding box center [978, 332] width 61 height 36
click at [1100, 340] on div "+/- 0 days" at bounding box center [1058, 332] width 273 height 36
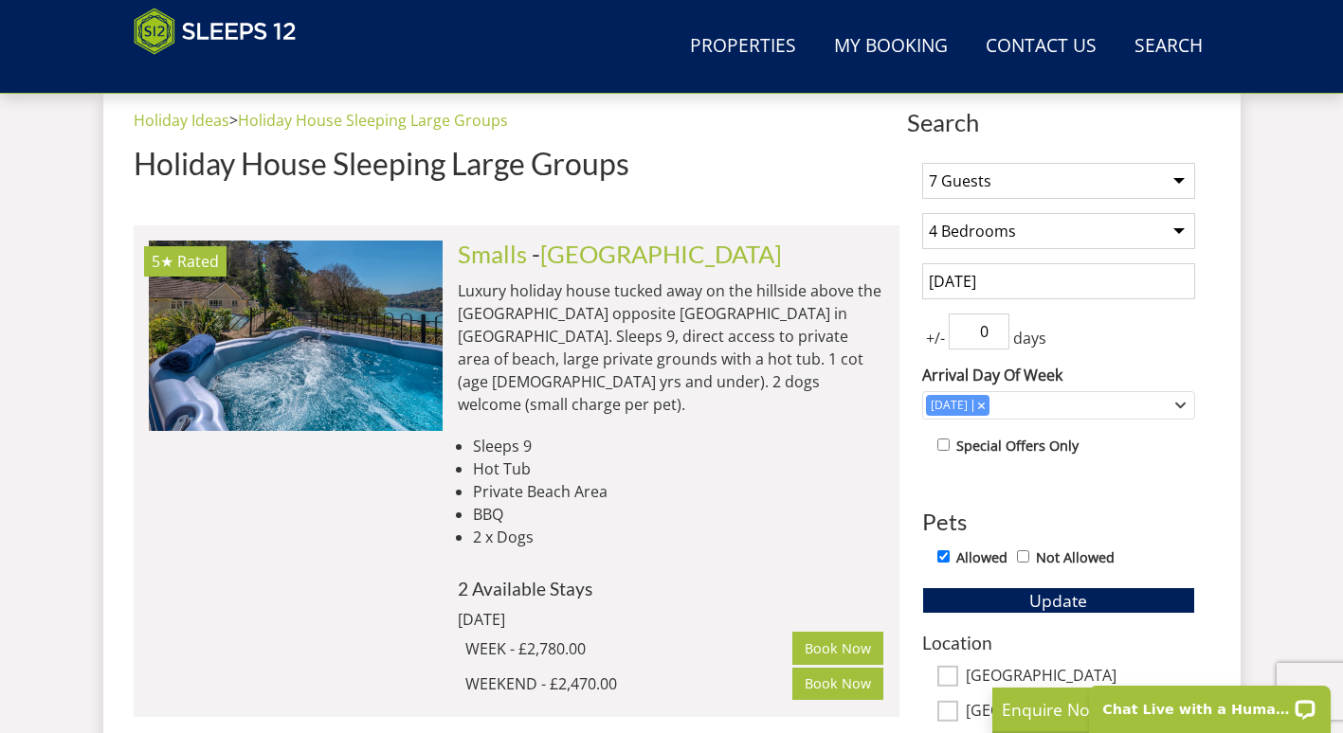
click at [1013, 483] on div "1 Guest 2 Guests 3 Guests 4 Guests 5 Guests 6 Guests 7 Guests 8 Guests 9 Guests…" at bounding box center [1058, 653] width 303 height 1011
click at [1006, 604] on button "Update" at bounding box center [1058, 600] width 273 height 27
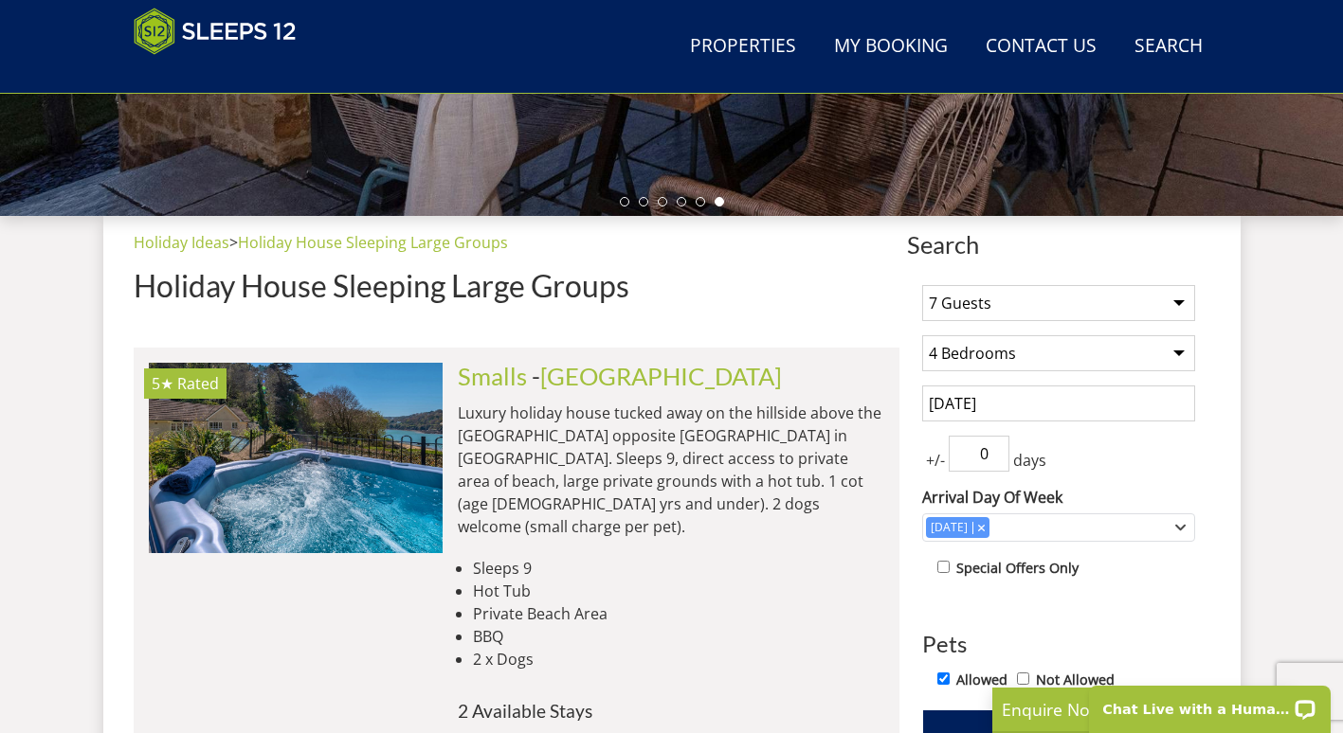
scroll to position [620, 0]
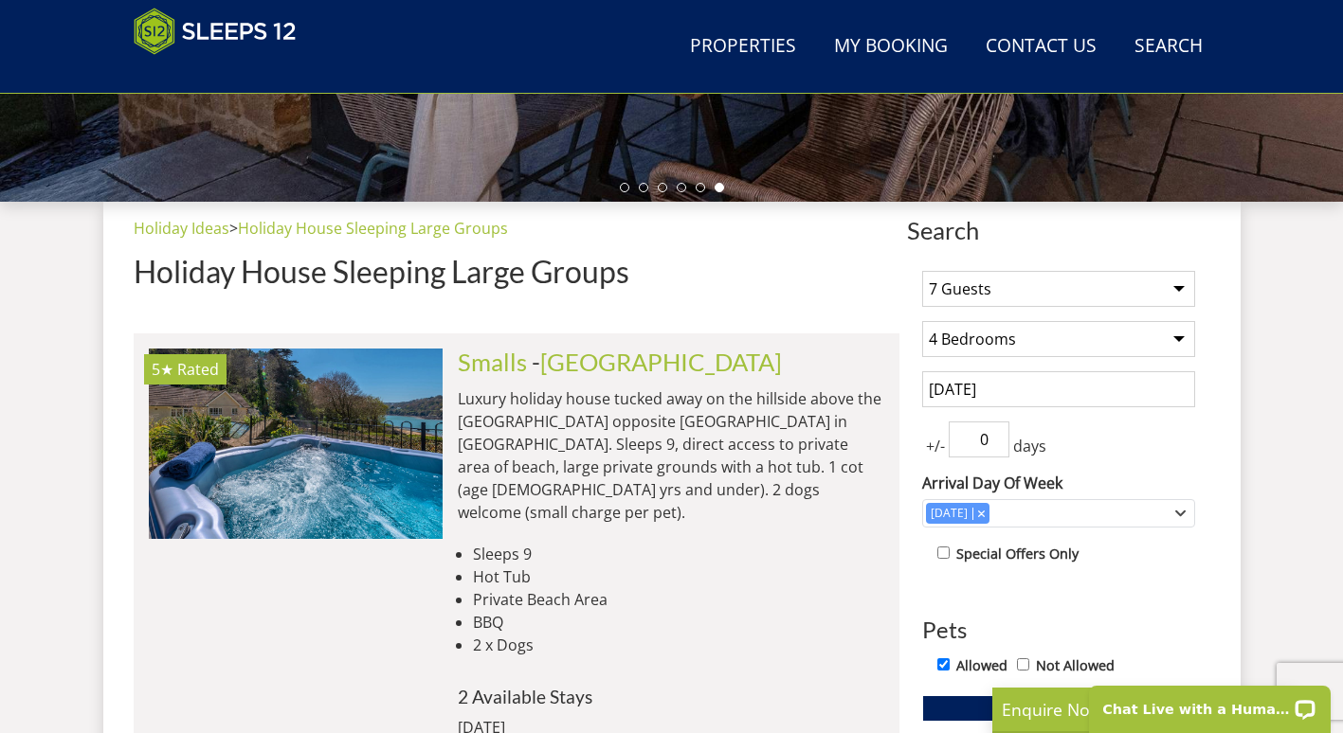
click at [1009, 335] on select "Any number of bedrooms 4 Bedrooms 5 Bedrooms 6 Bedrooms 7 Bedrooms 8 Bedrooms 9…" at bounding box center [1058, 339] width 273 height 36
select select "0"
click at [922, 321] on select "Any number of bedrooms 4 Bedrooms 5 Bedrooms 6 Bedrooms 7 Bedrooms 8 Bedrooms 9…" at bounding box center [1058, 339] width 273 height 36
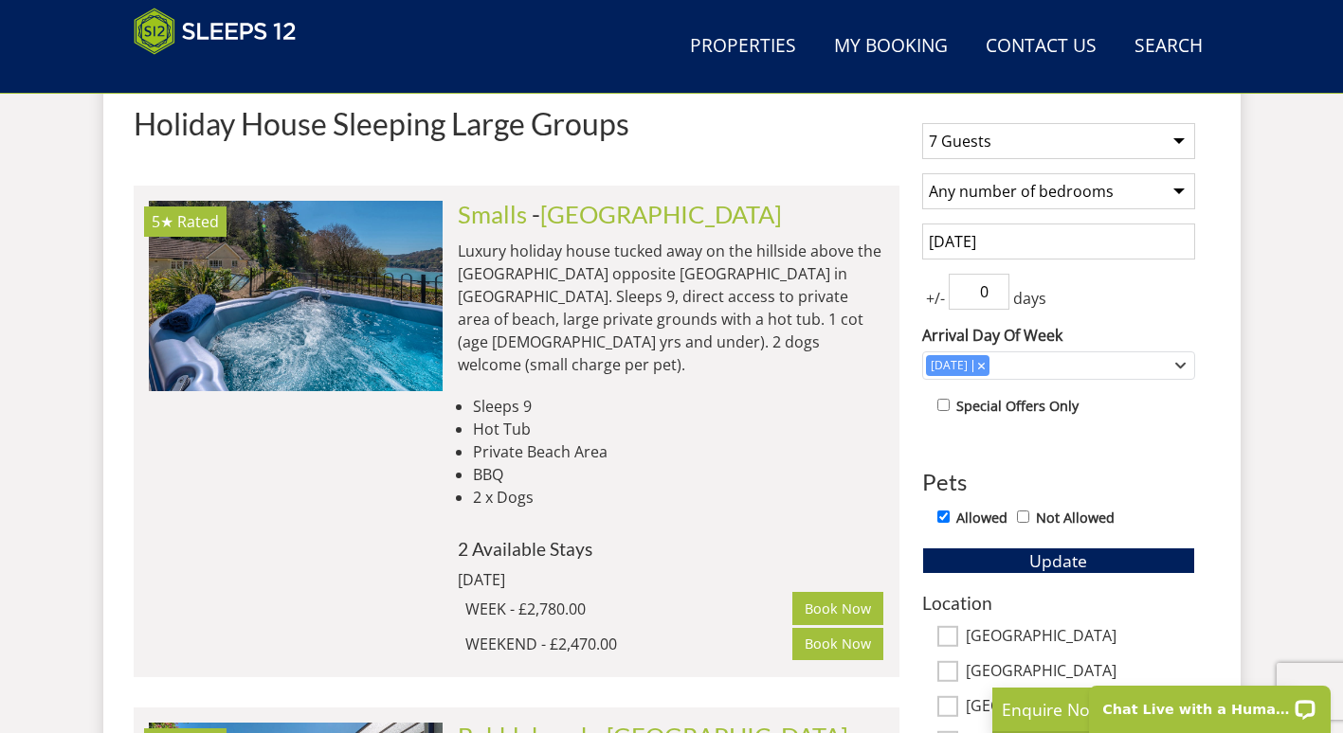
scroll to position [768, 0]
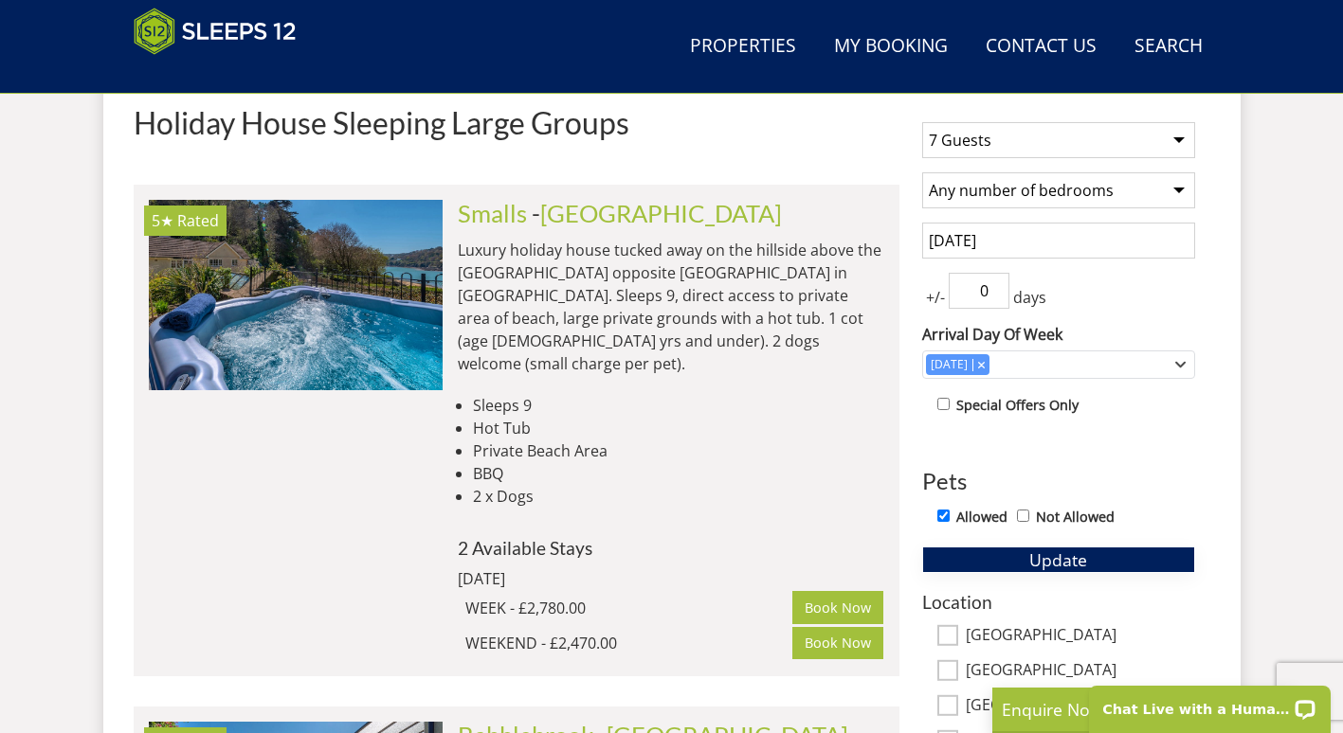
click at [1039, 563] on span "Update" at bounding box center [1058, 560] width 58 height 23
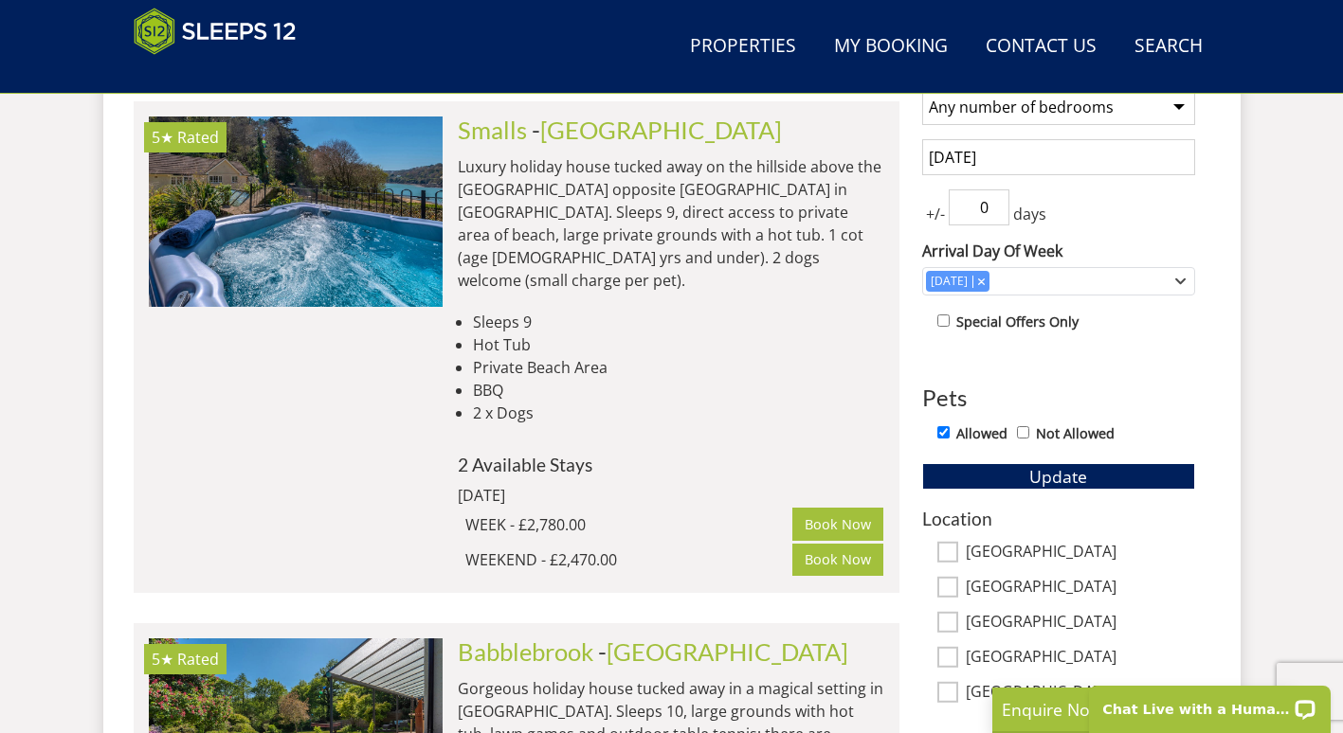
scroll to position [851, 0]
click at [934, 433] on div "Allowed Not Allowed" at bounding box center [1058, 436] width 273 height 27
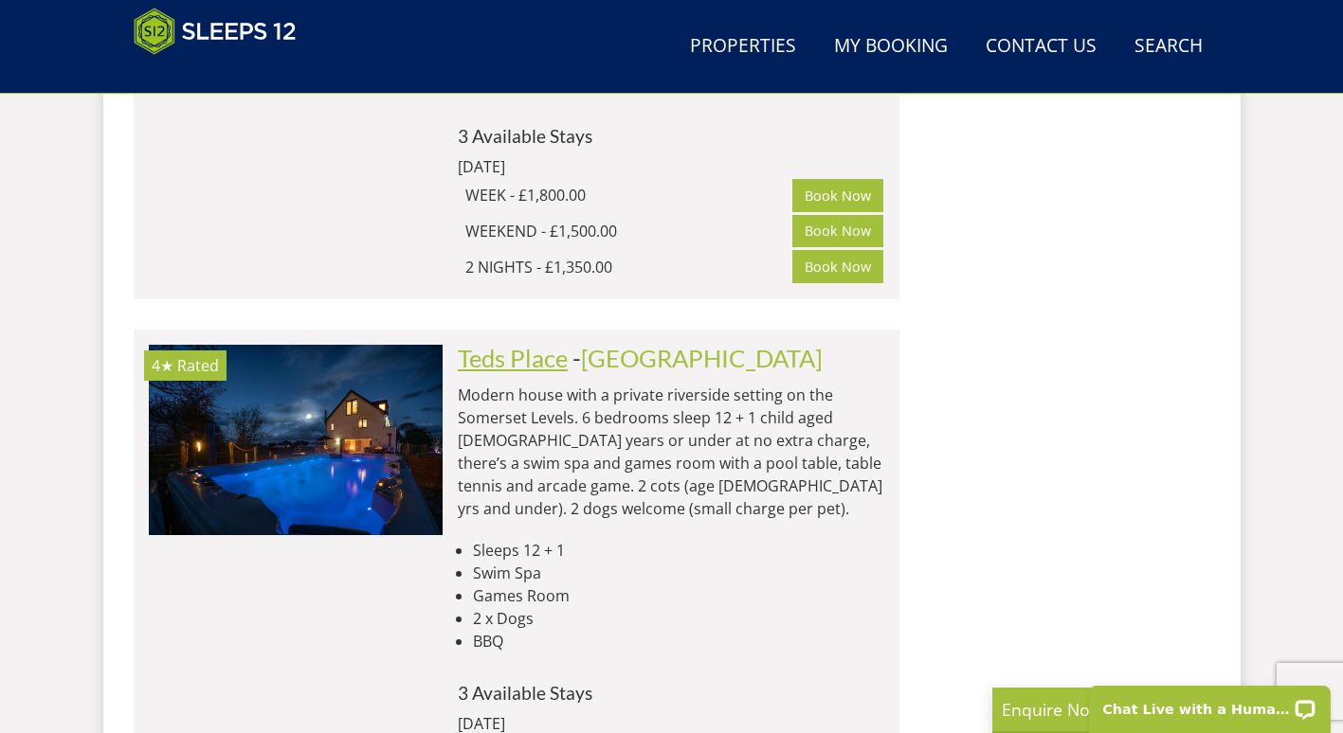
scroll to position [2174, 0]
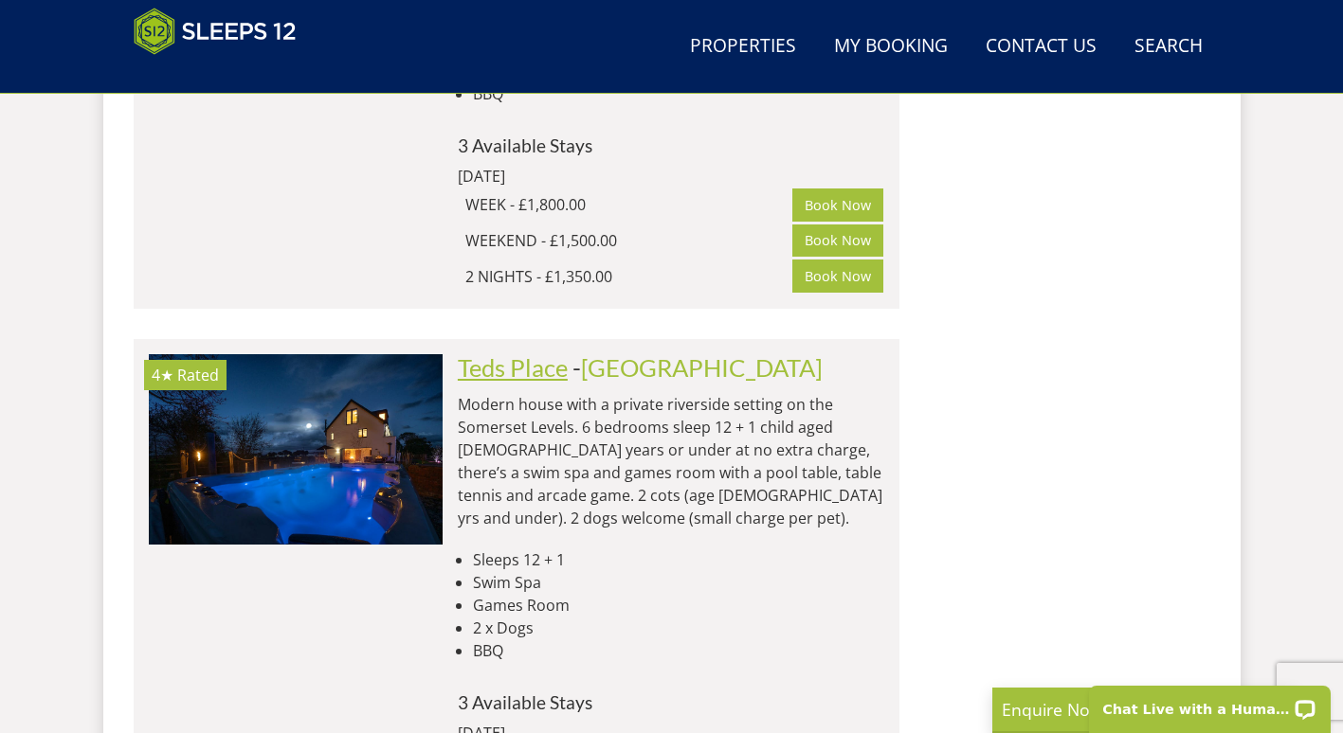
click at [537, 353] on link "Teds Place" at bounding box center [513, 367] width 110 height 28
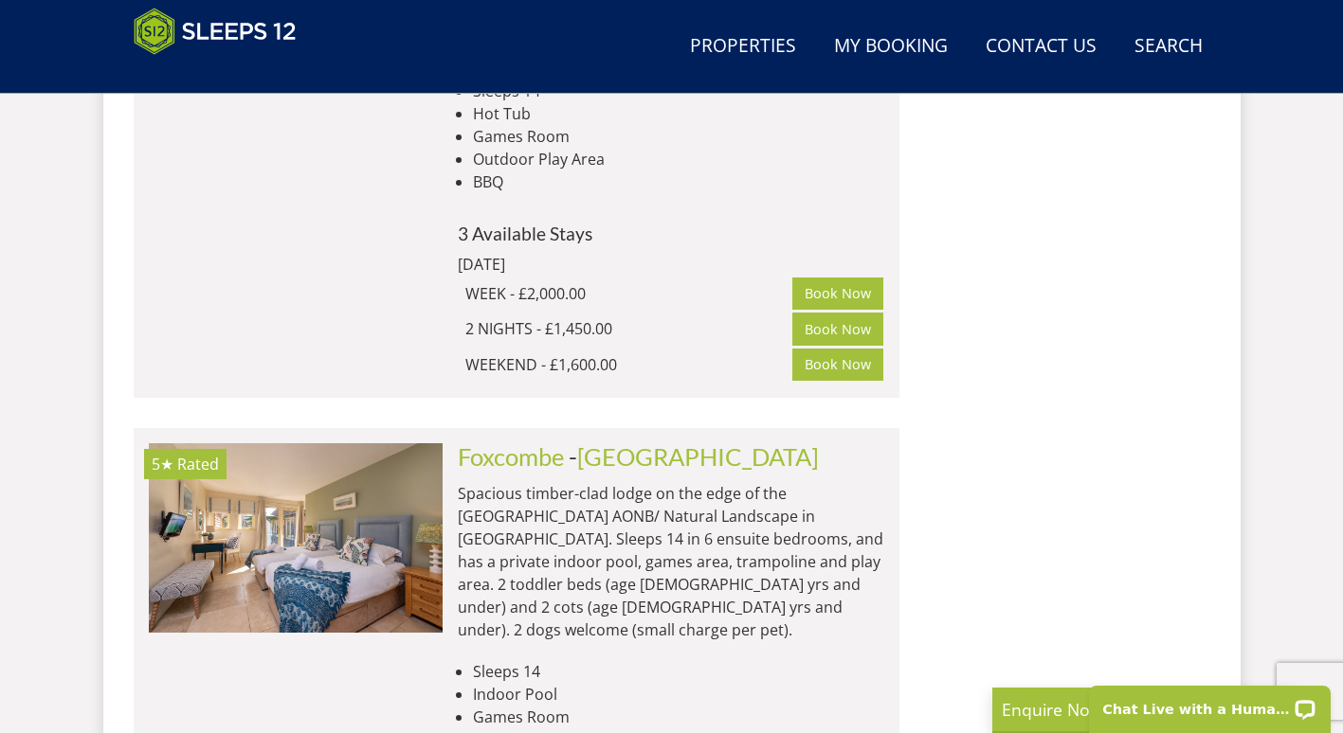
scroll to position [4978, 0]
click at [464, 442] on link "Foxcombe" at bounding box center [511, 456] width 106 height 28
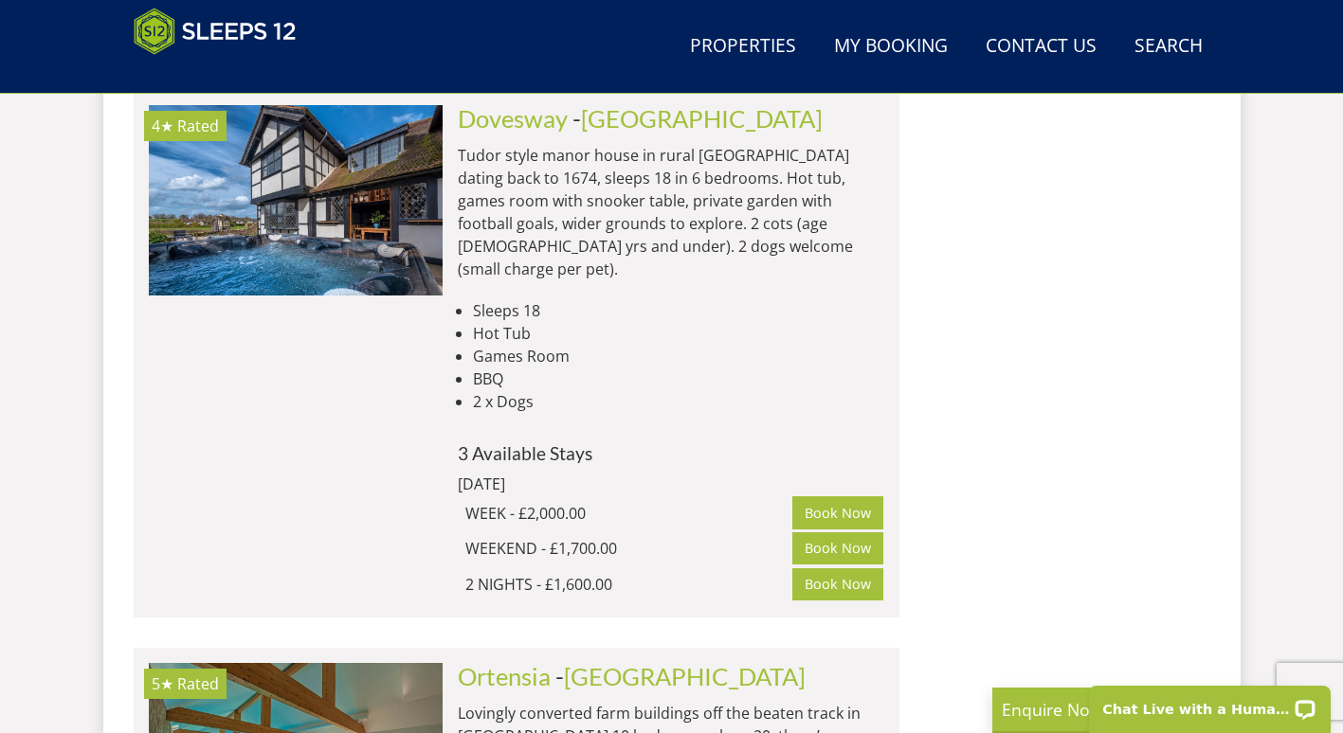
scroll to position [7598, 0]
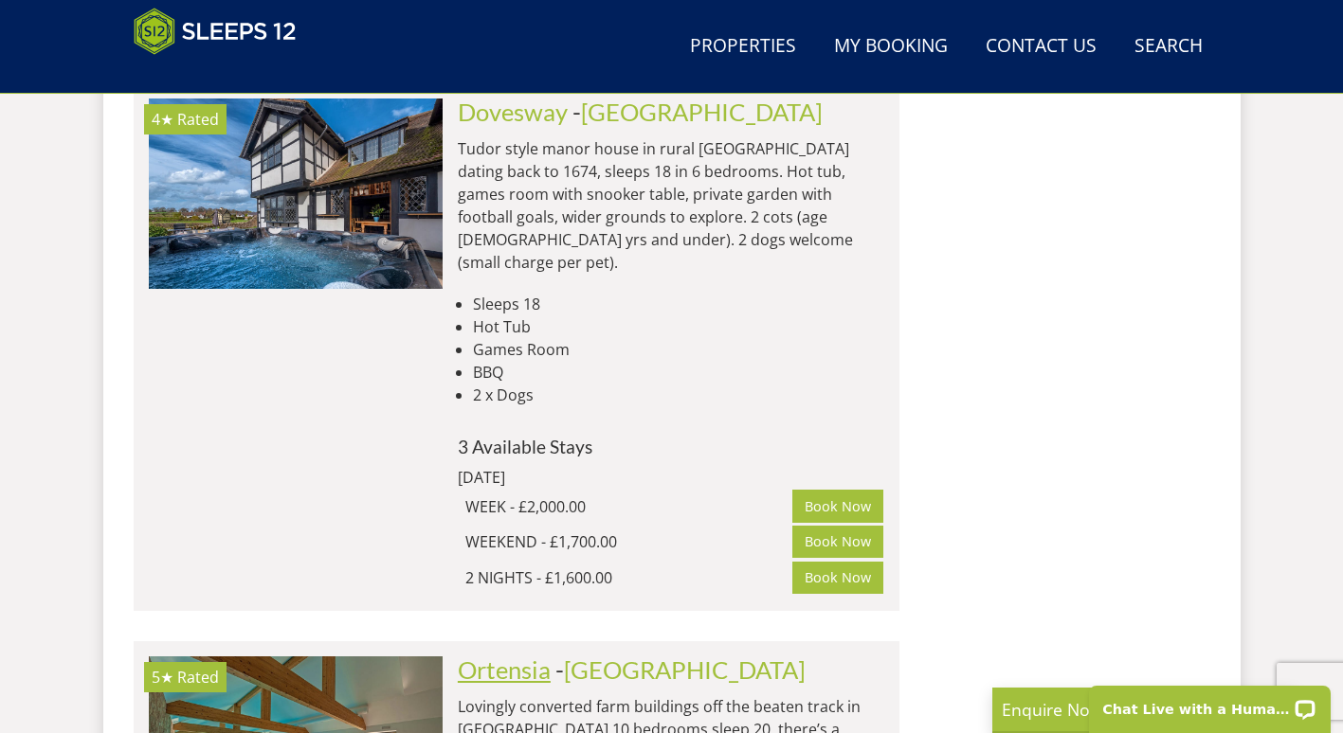
click at [499, 656] on link "Ortensia" at bounding box center [504, 670] width 93 height 28
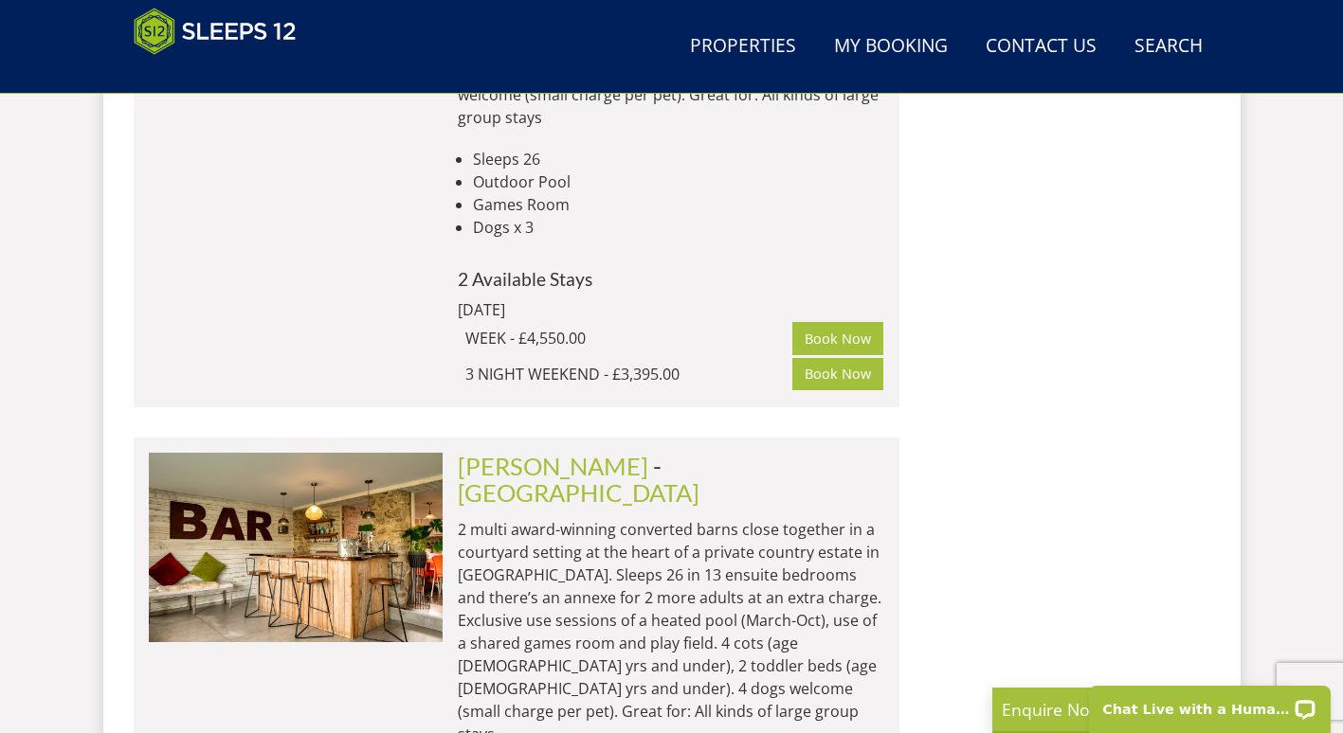
scroll to position [11334, 0]
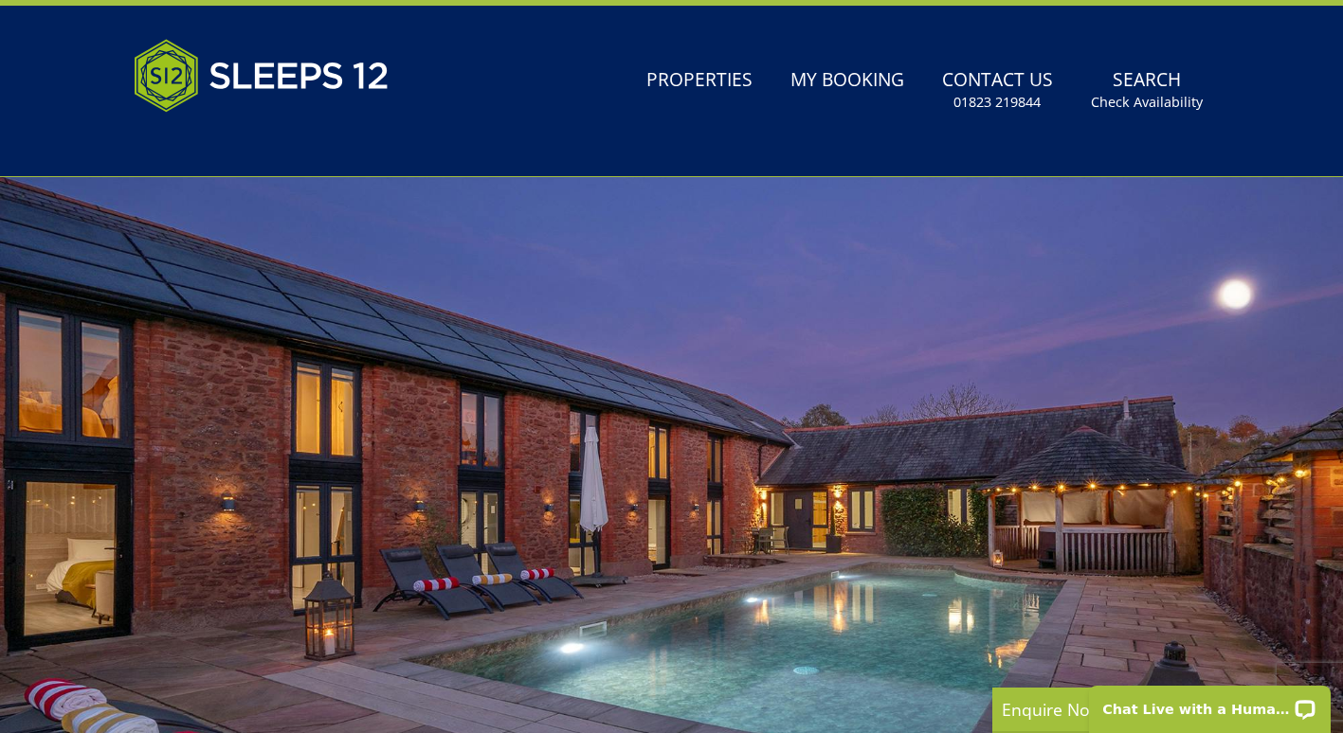
scroll to position [0, 0]
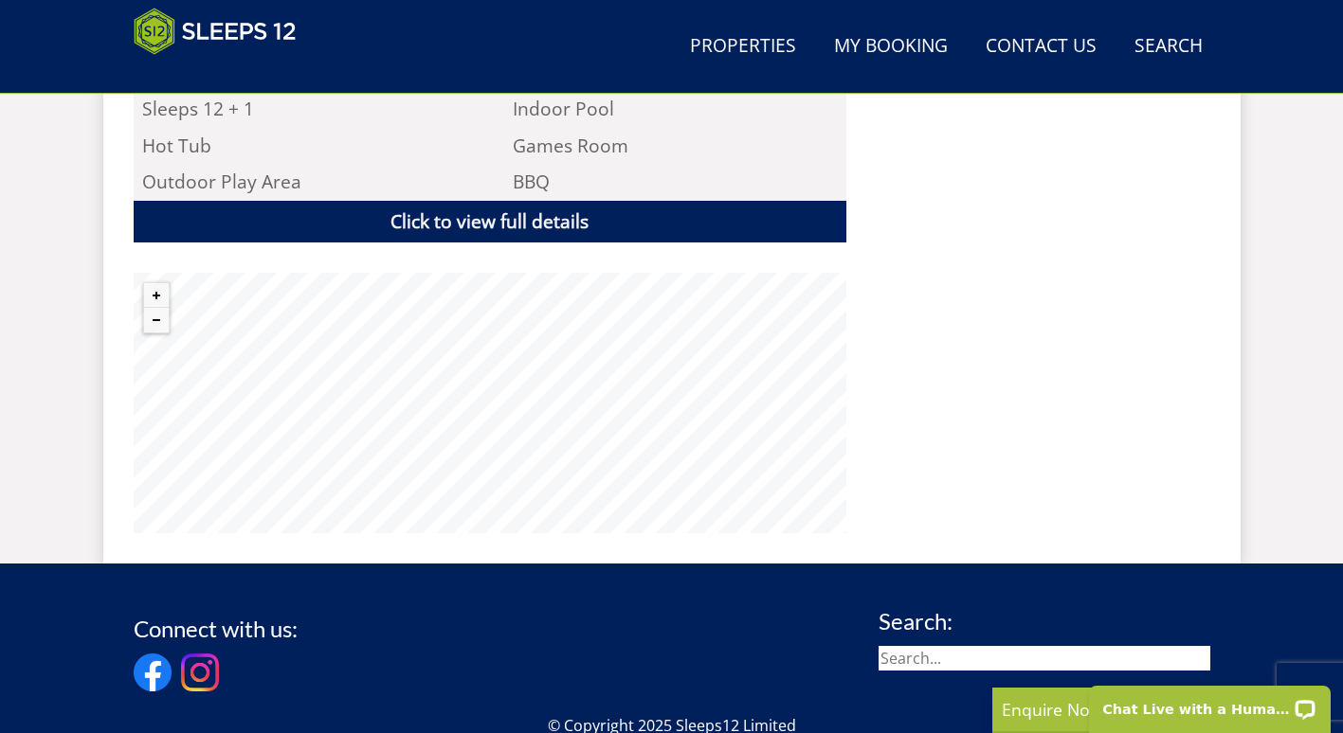
scroll to position [1382, 0]
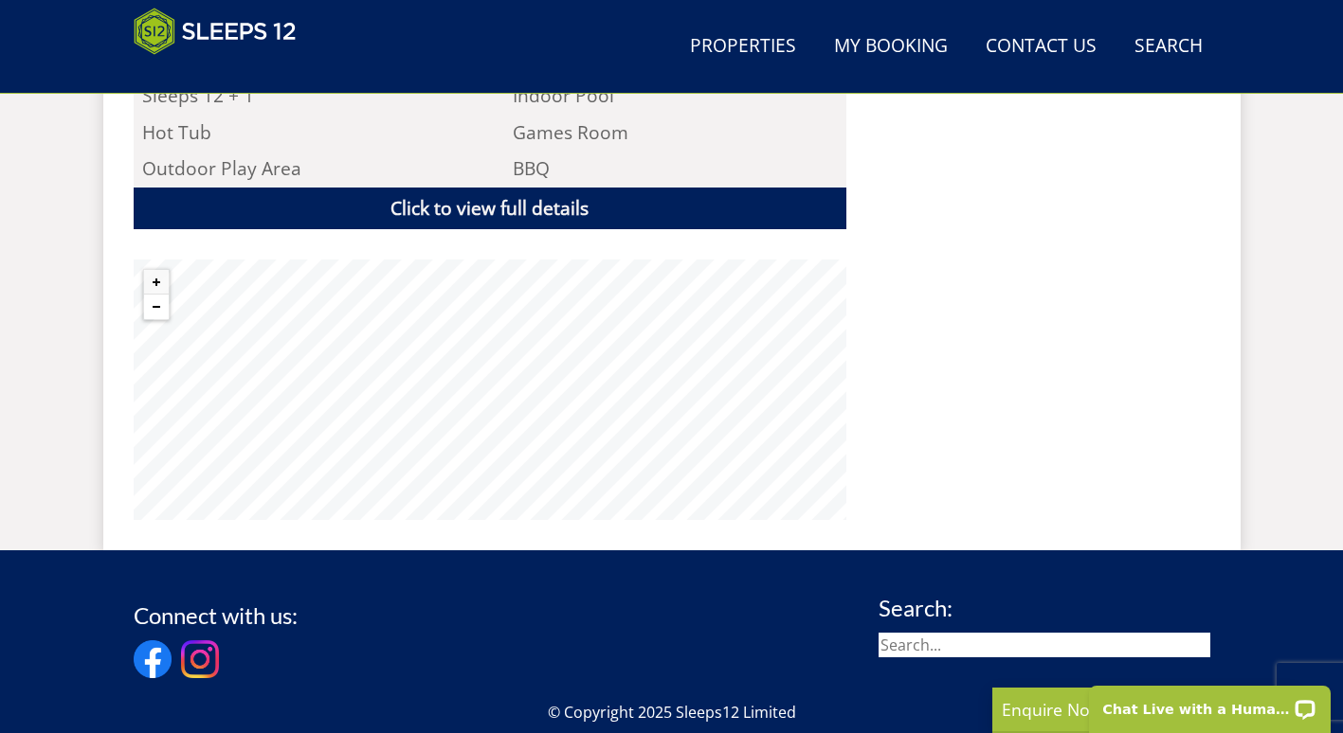
click at [164, 295] on button "Zoom out" at bounding box center [156, 307] width 25 height 25
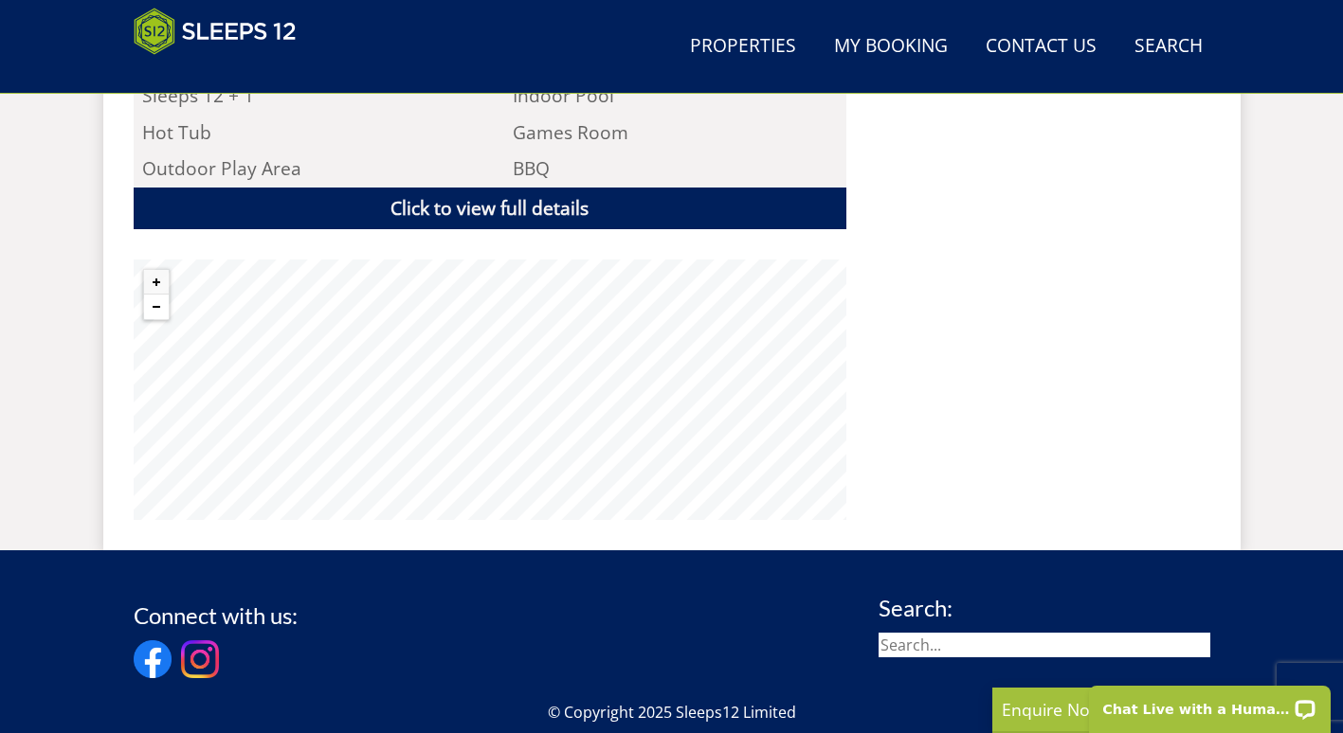
click at [164, 295] on button "Zoom out" at bounding box center [156, 307] width 25 height 25
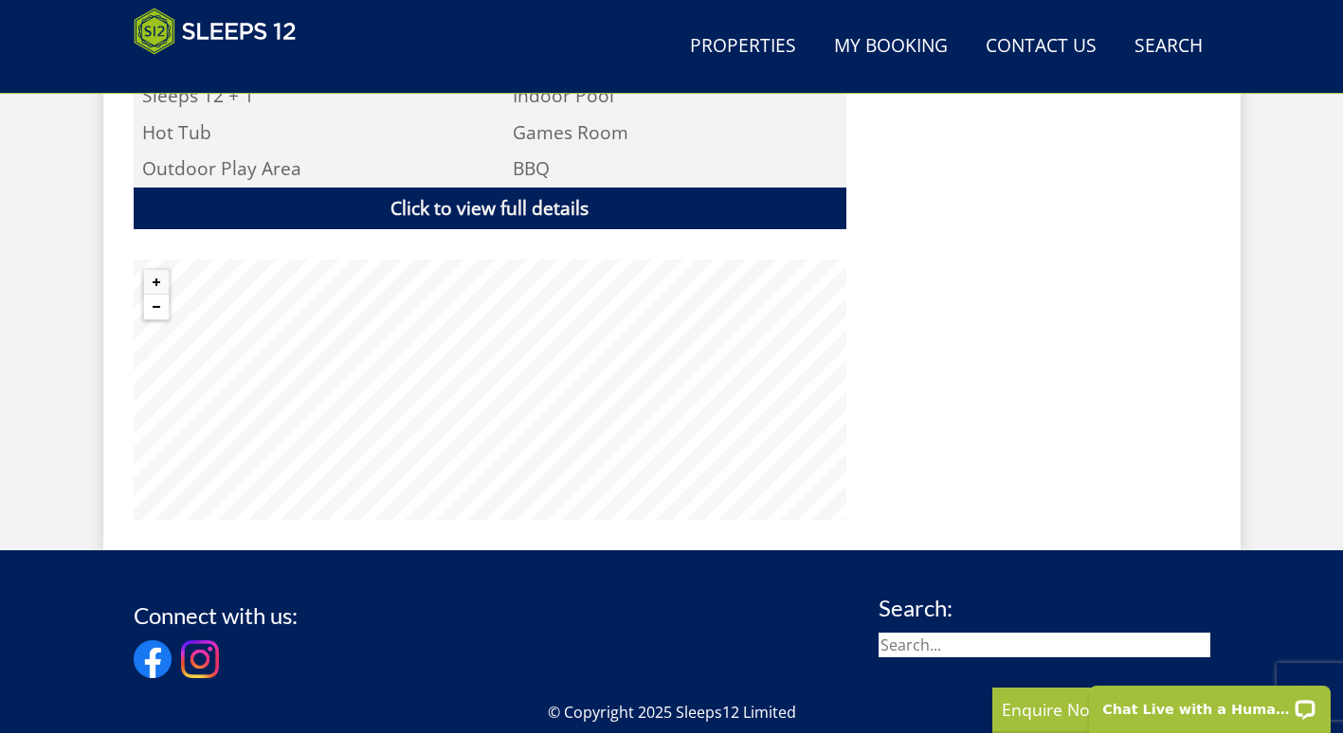
click at [164, 295] on button "Zoom out" at bounding box center [156, 307] width 25 height 25
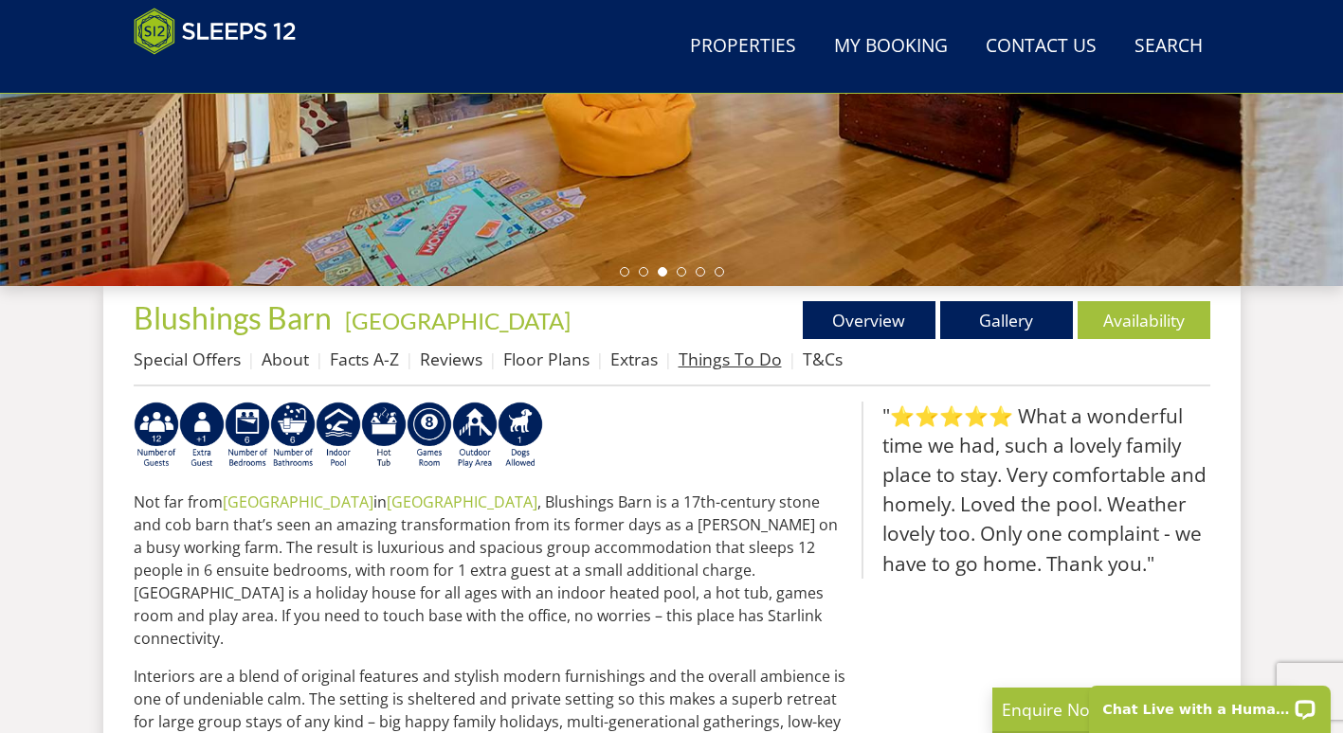
scroll to position [538, 0]
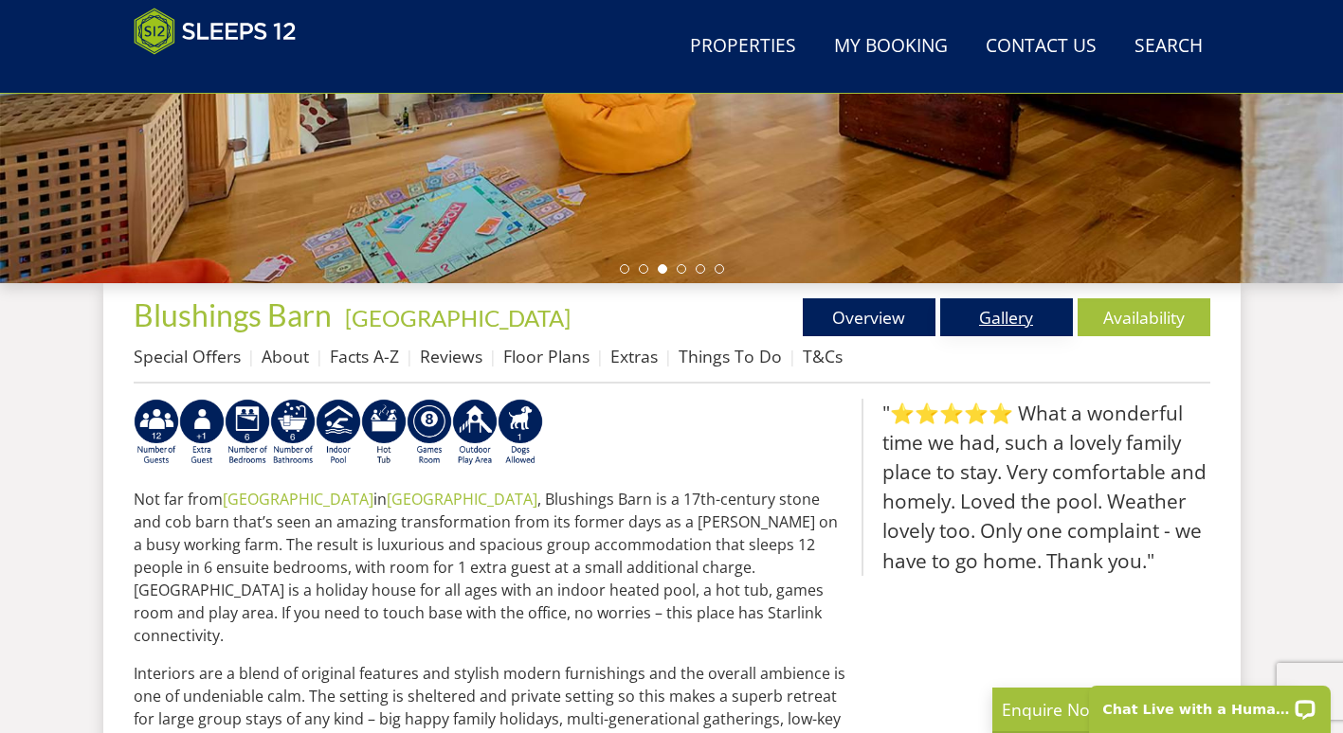
click at [973, 316] on link "Gallery" at bounding box center [1006, 317] width 133 height 38
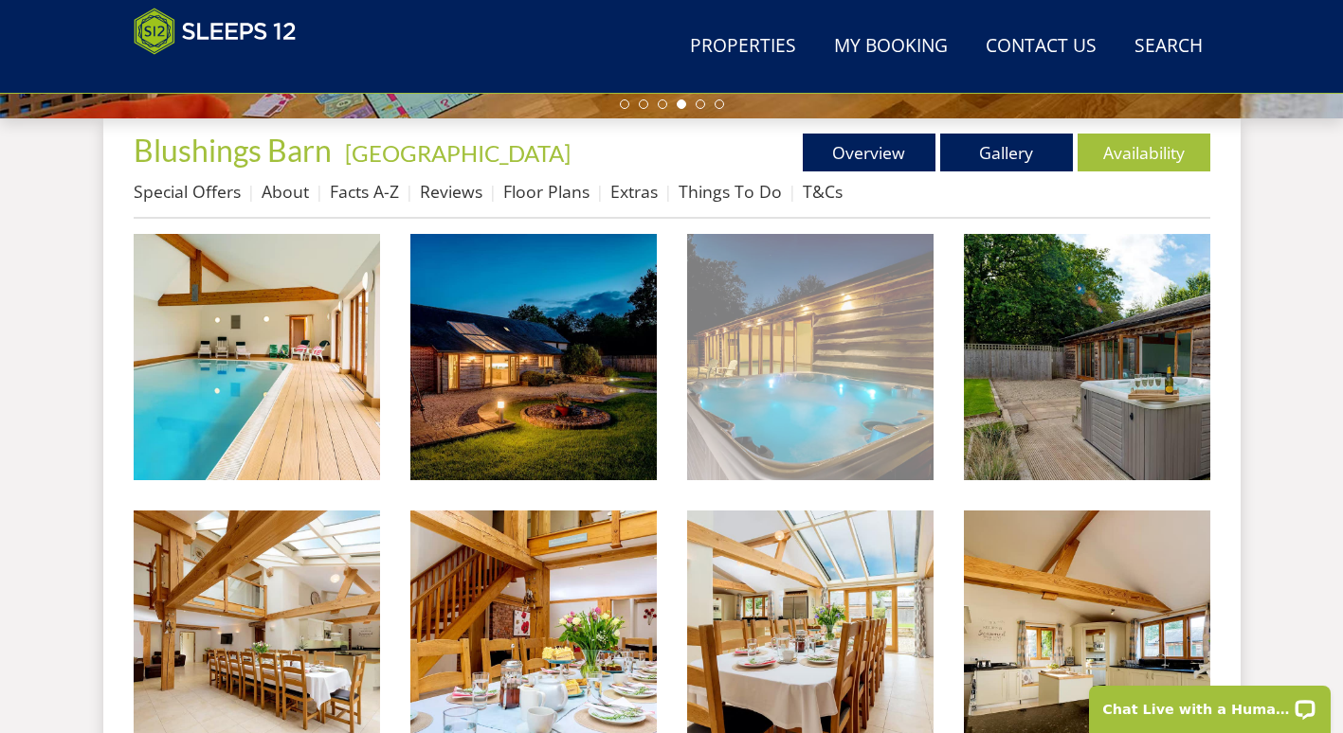
scroll to position [655, 0]
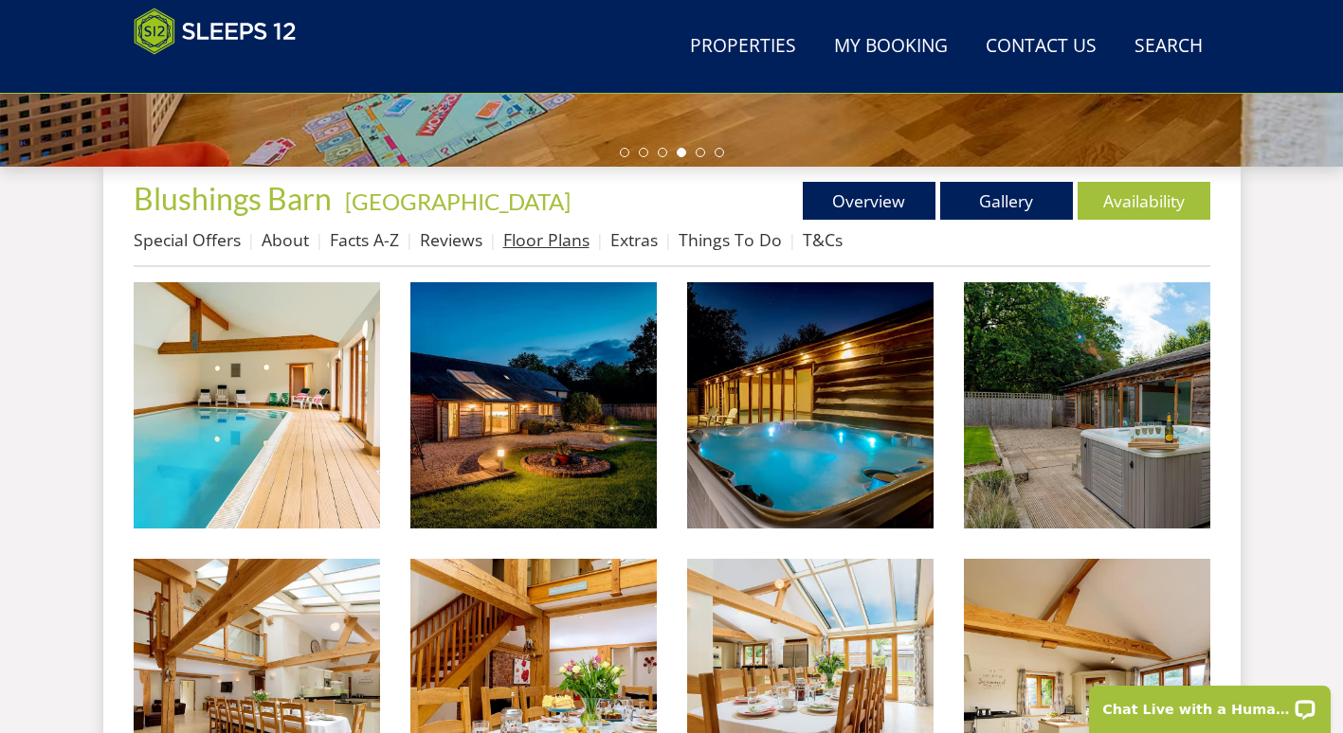
click at [535, 234] on link "Floor Plans" at bounding box center [546, 239] width 86 height 23
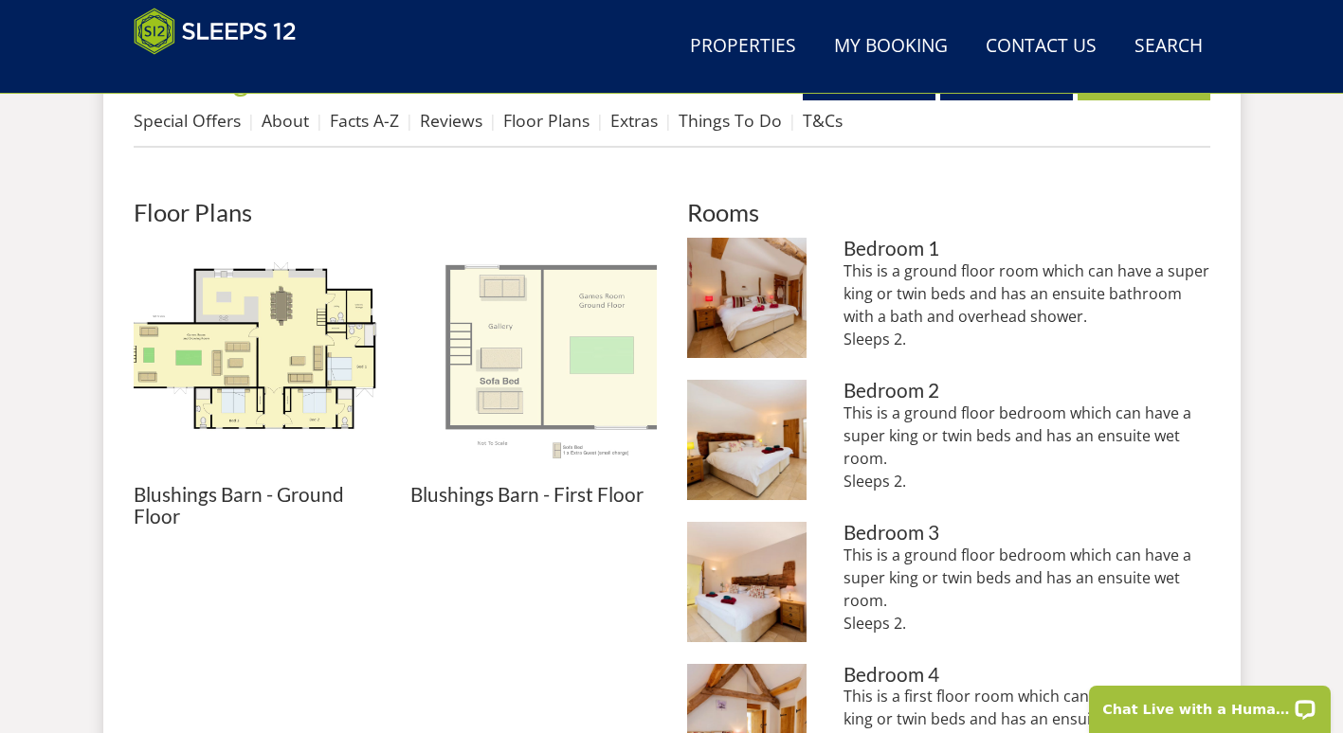
scroll to position [773, 0]
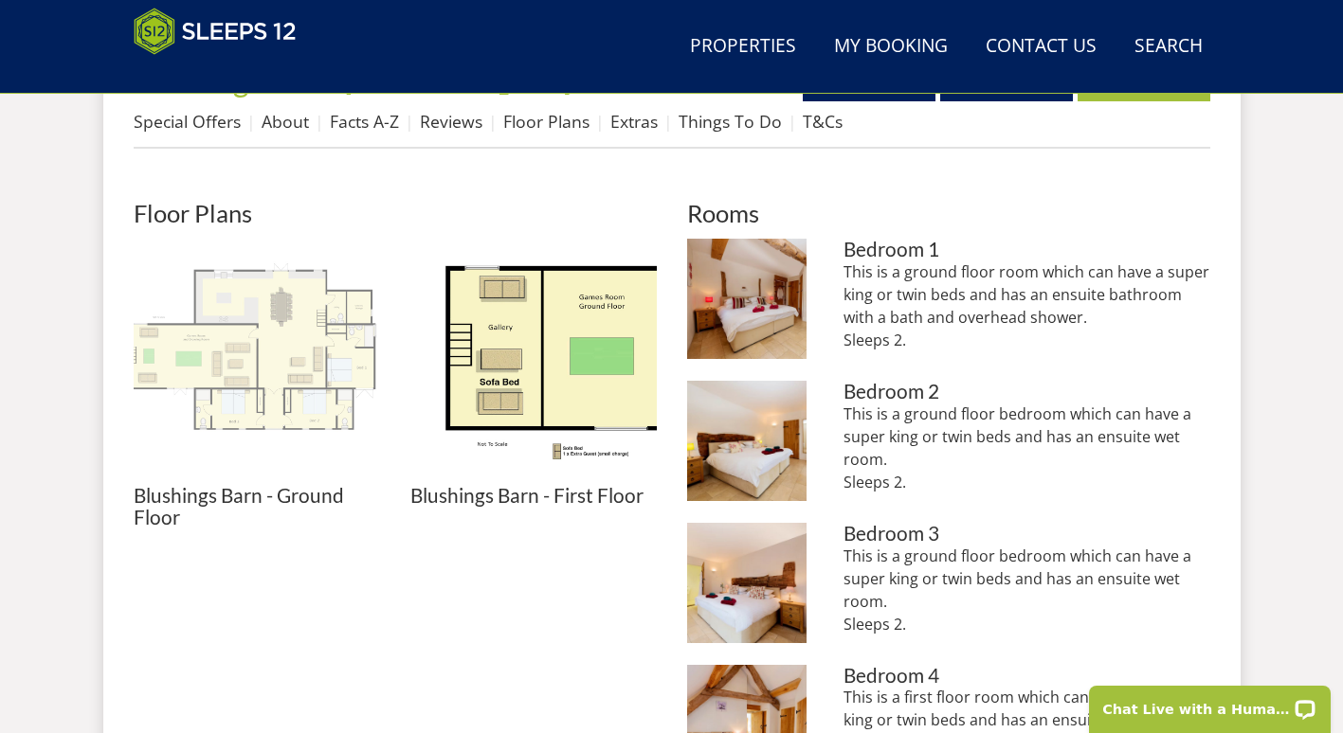
click at [294, 377] on img at bounding box center [257, 362] width 246 height 246
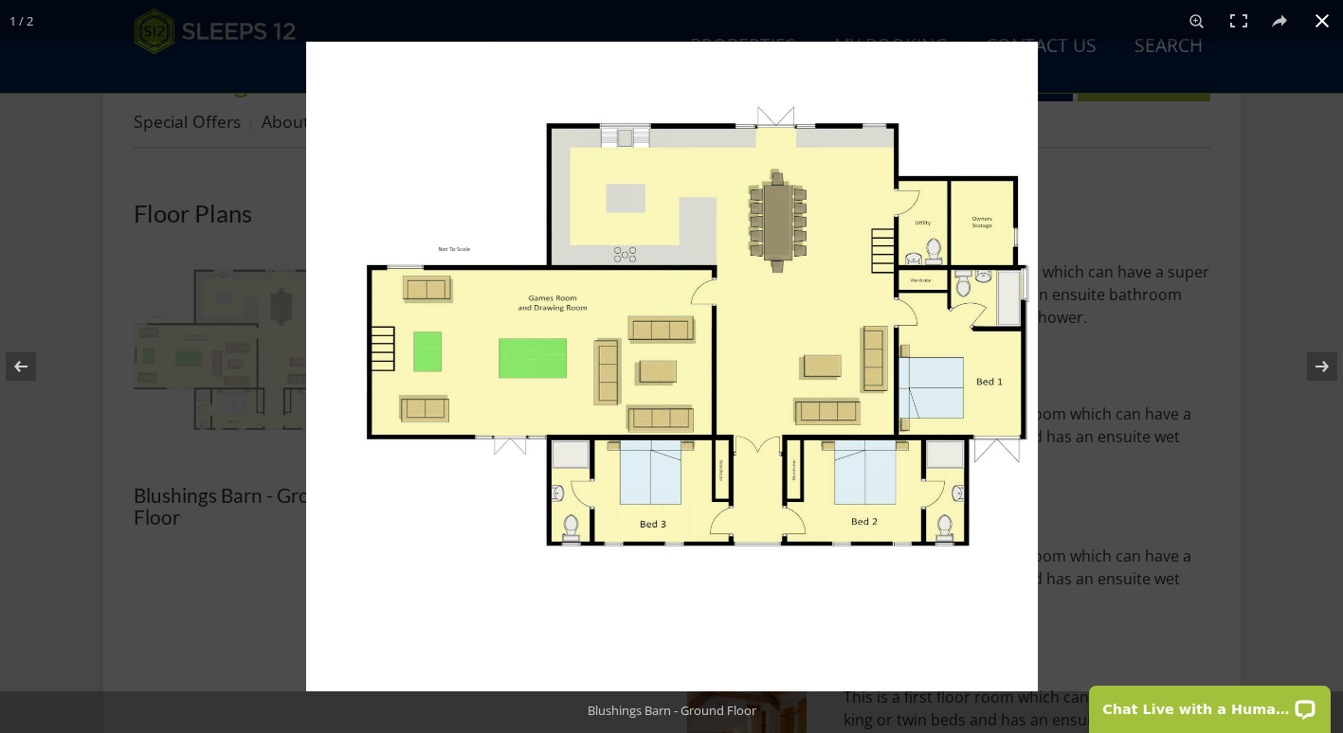
click at [294, 377] on div at bounding box center [671, 366] width 1343 height 733
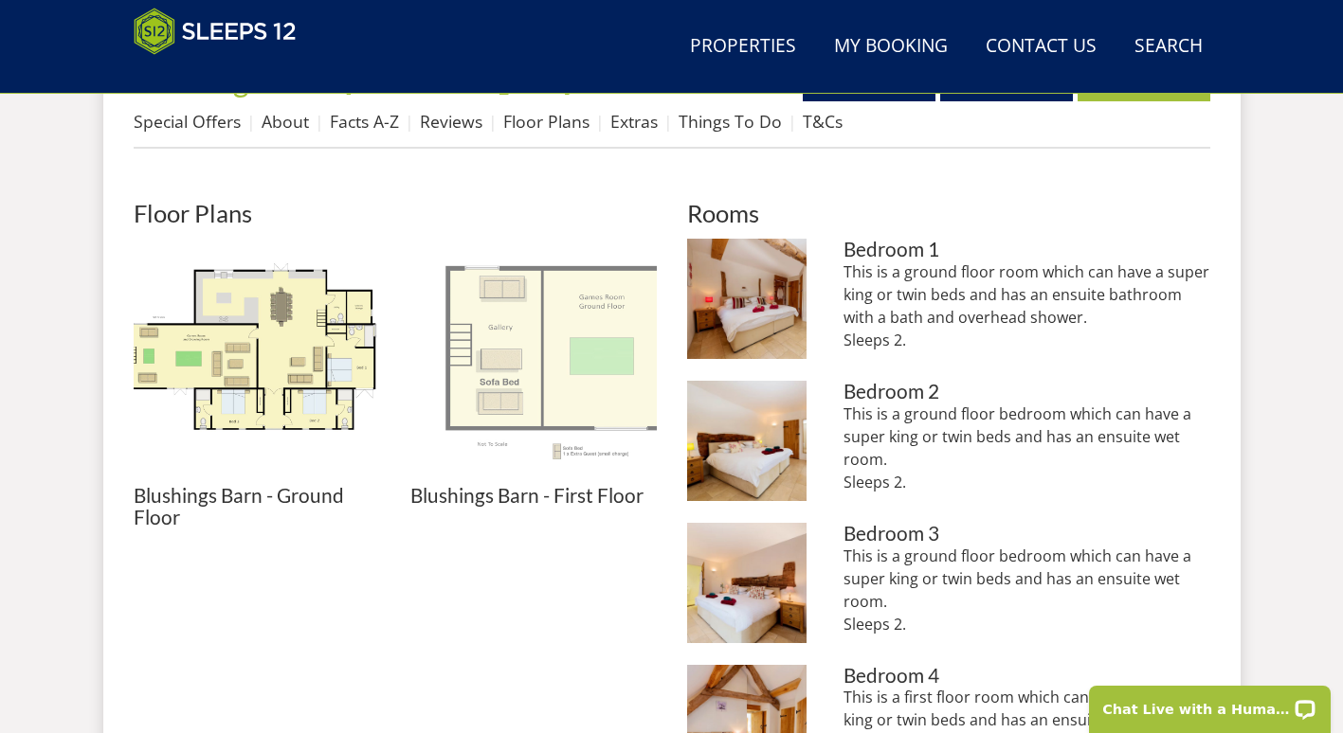
click at [496, 328] on img at bounding box center [533, 362] width 246 height 246
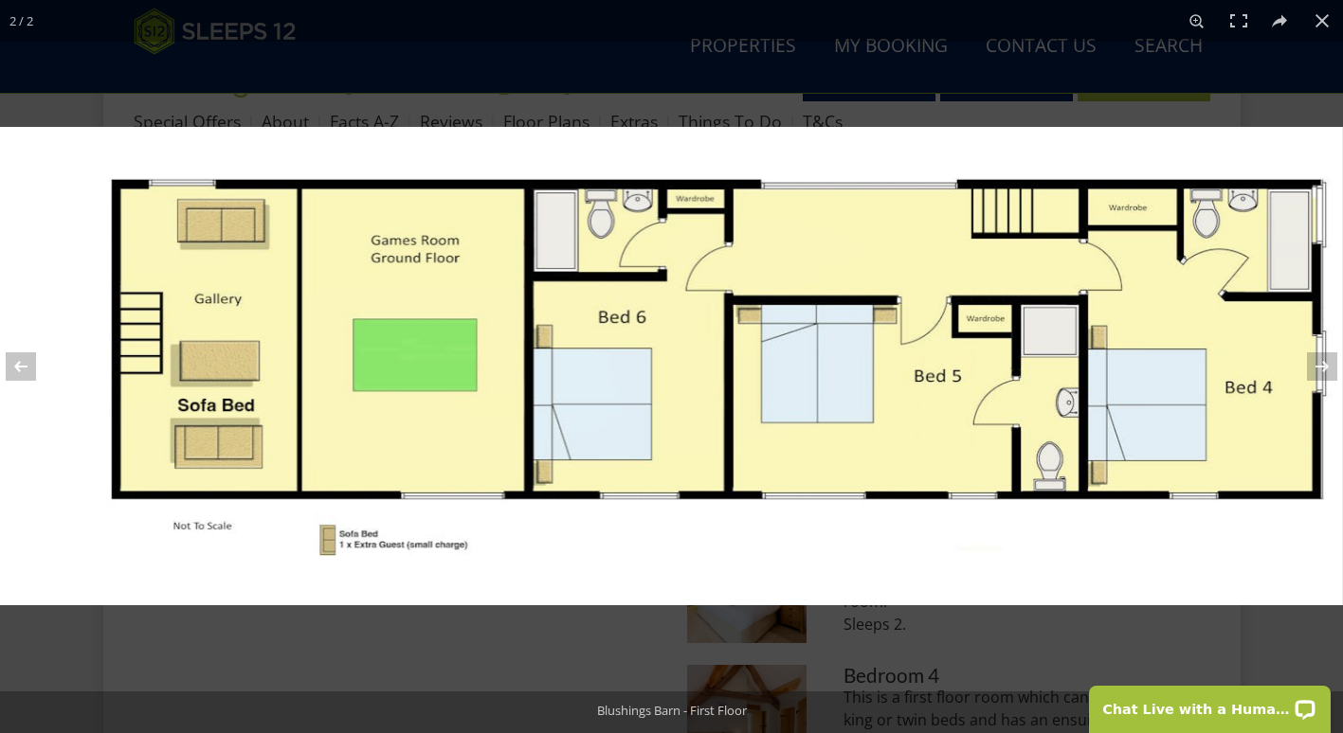
click at [537, 347] on img at bounding box center [671, 366] width 1343 height 478
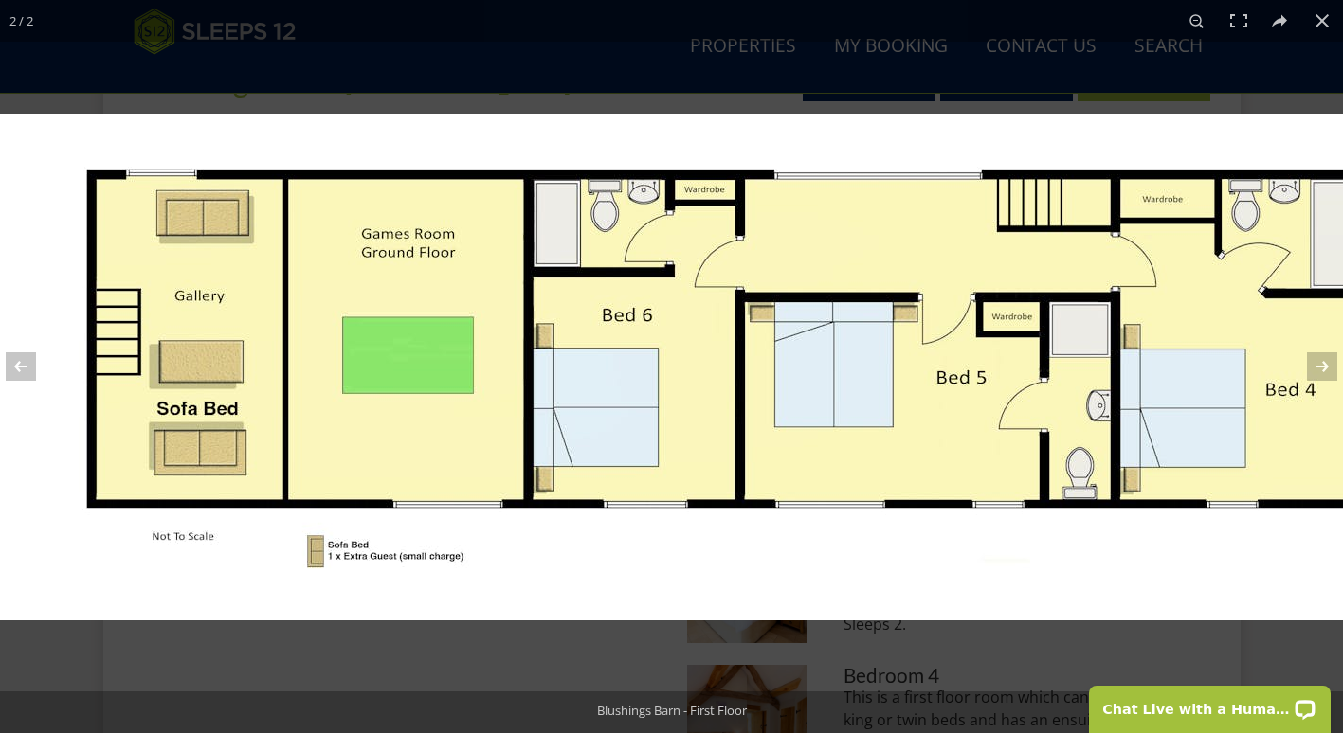
click at [532, 346] on img at bounding box center [679, 367] width 1421 height 507
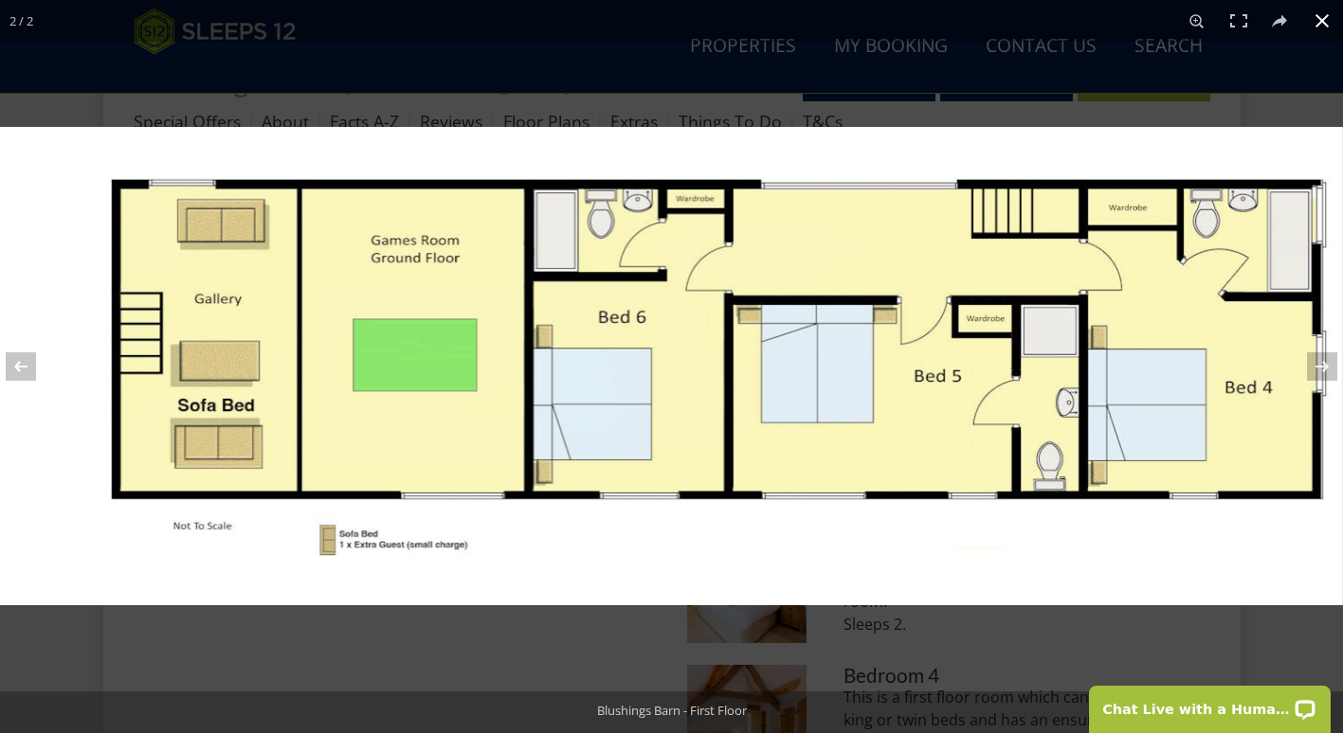
click at [844, 658] on div at bounding box center [671, 493] width 1343 height 733
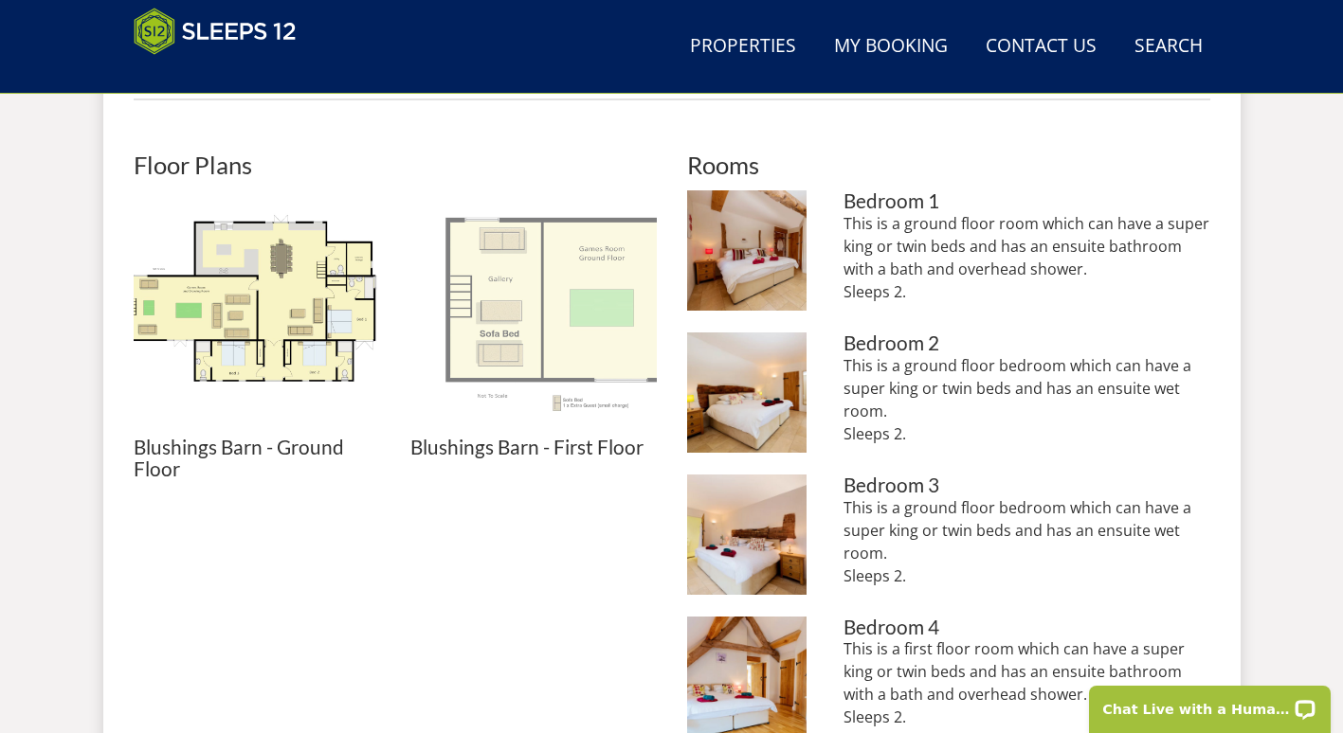
scroll to position [828, 0]
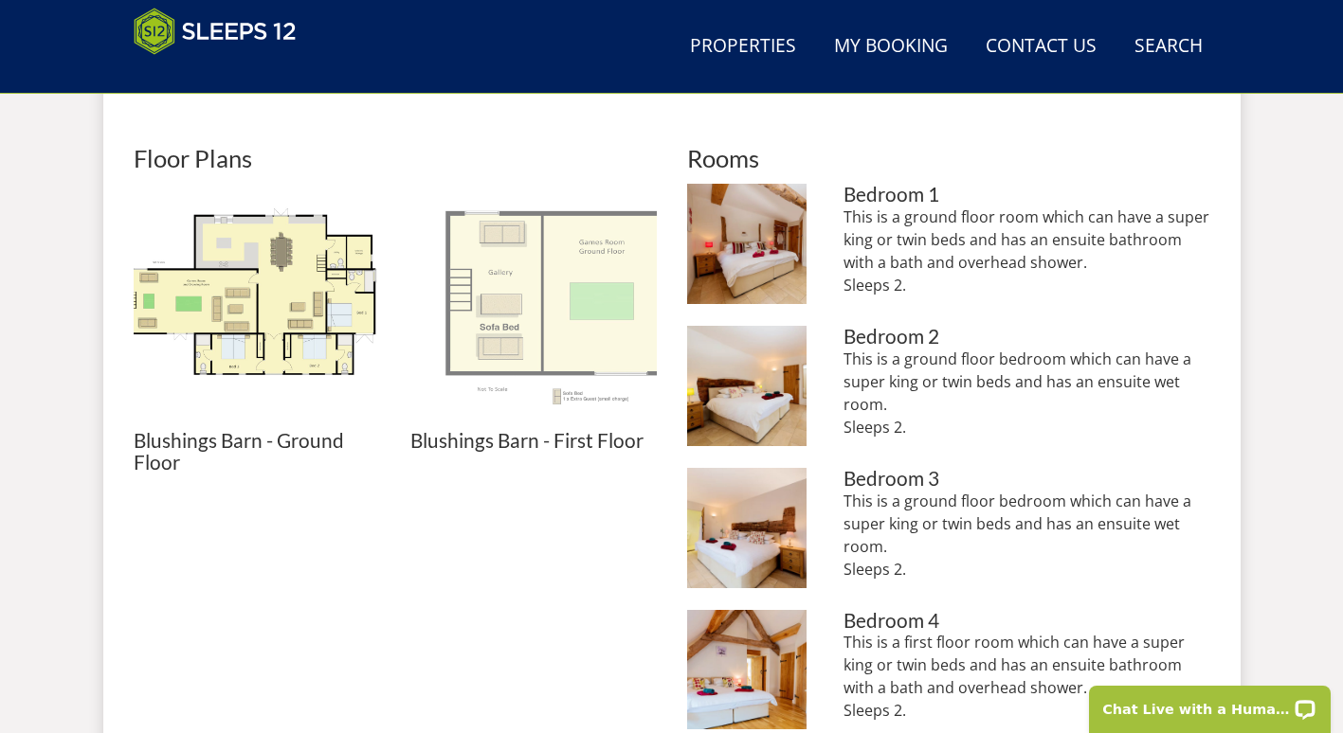
click at [587, 433] on h3 "Blushings Barn - First Floor" at bounding box center [533, 441] width 246 height 22
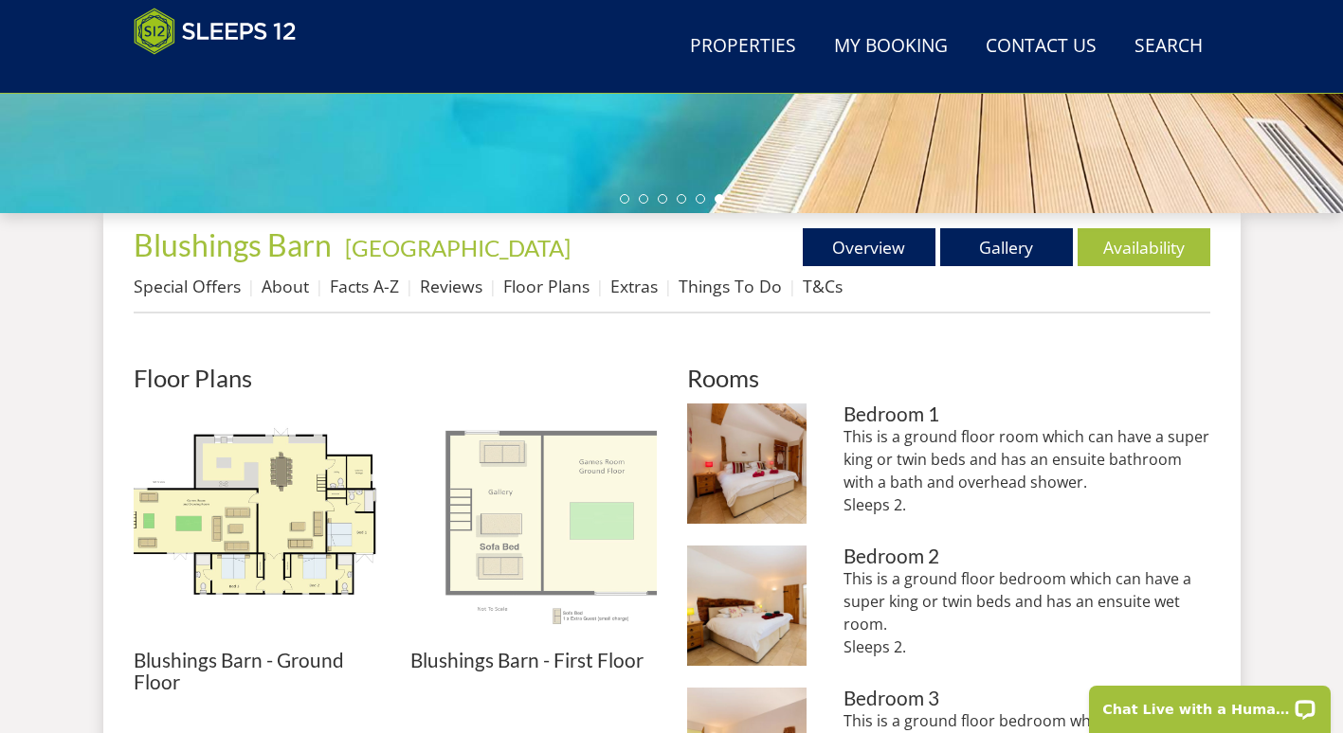
scroll to position [591, 0]
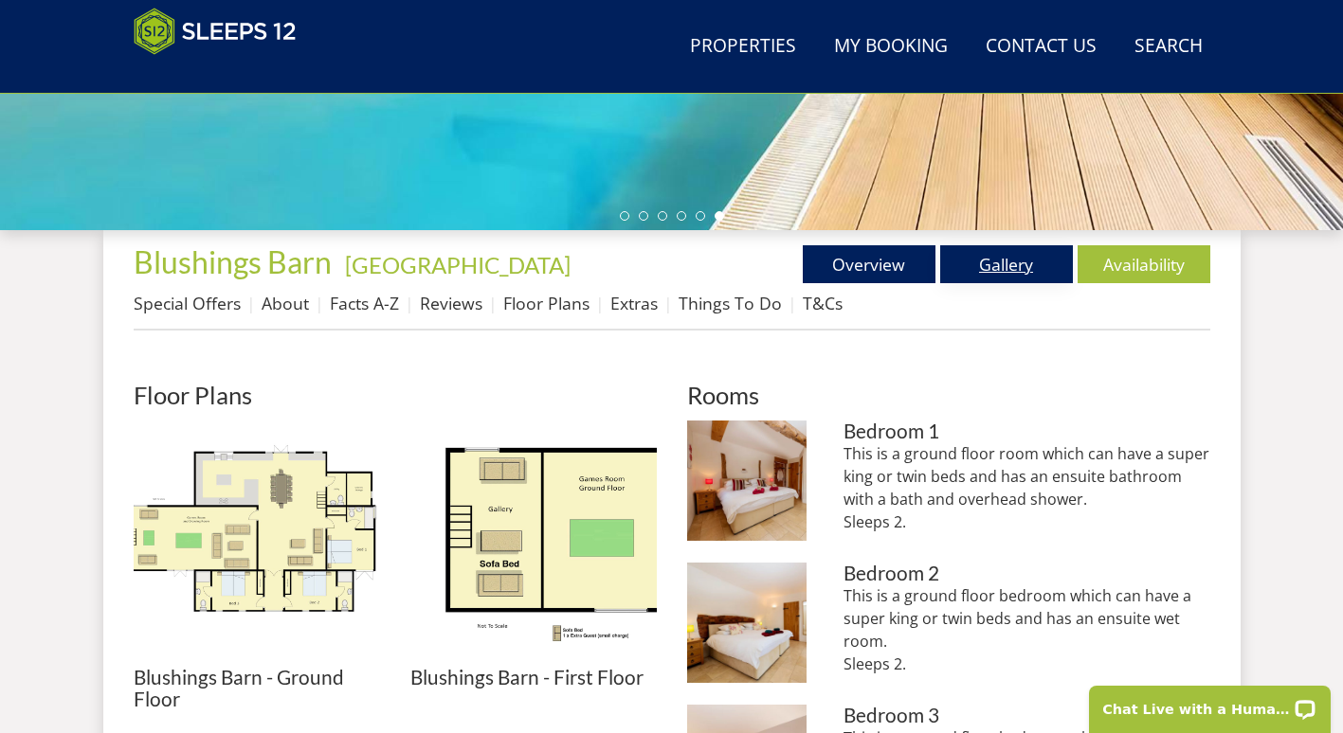
click at [964, 261] on link "Gallery" at bounding box center [1006, 264] width 133 height 38
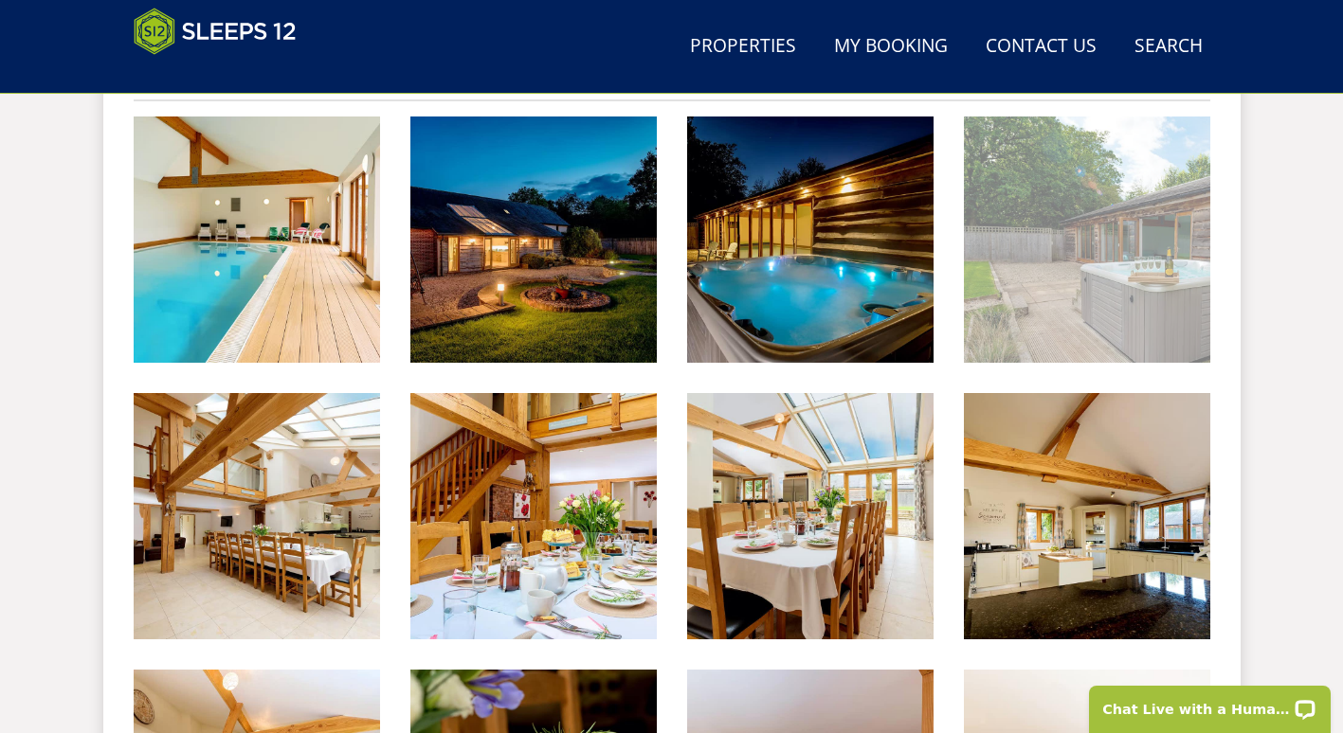
click at [1091, 301] on img at bounding box center [1087, 240] width 246 height 246
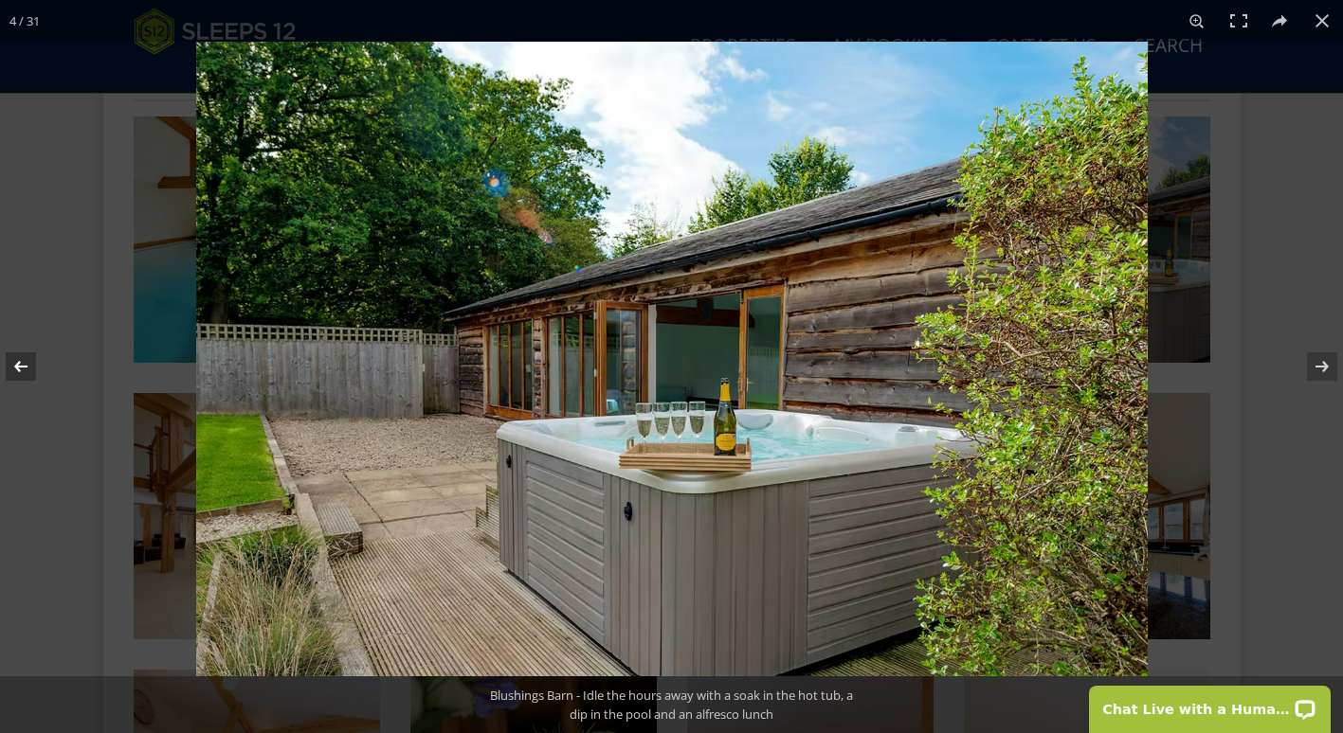
click at [24, 365] on button at bounding box center [33, 366] width 66 height 95
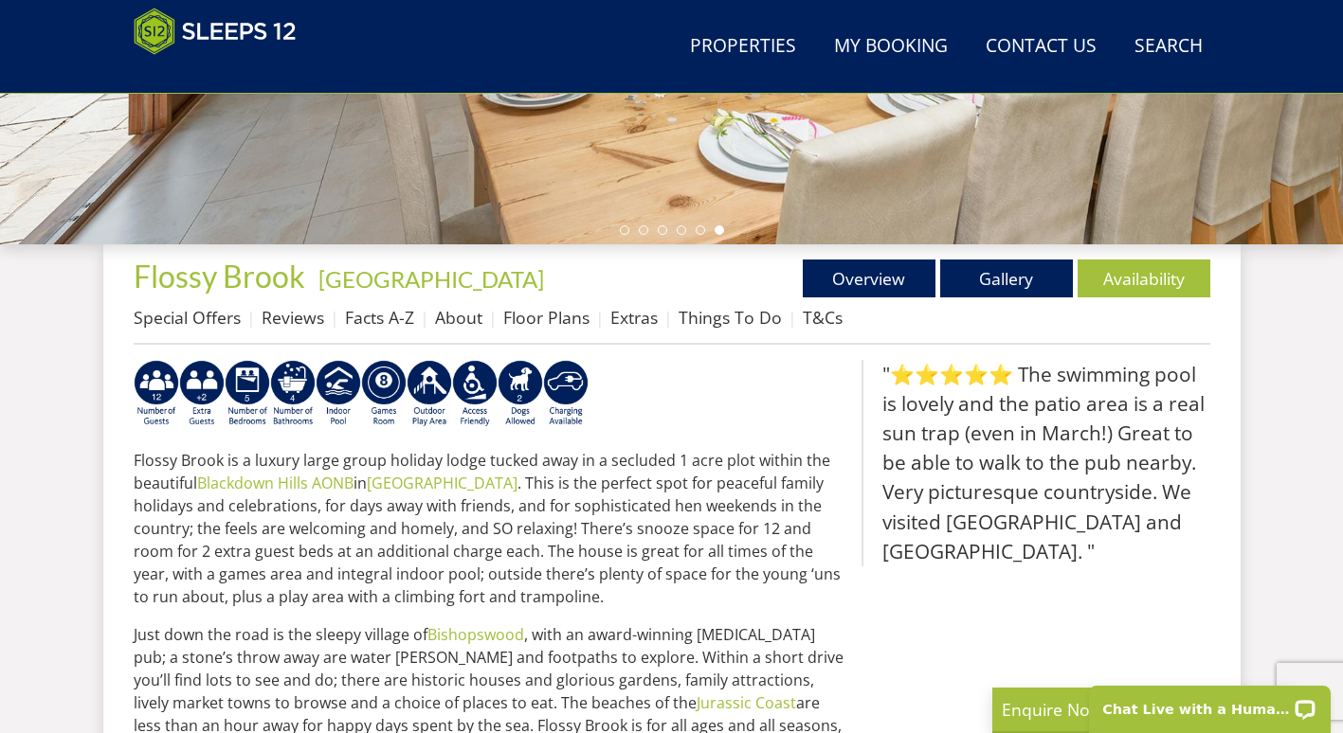
scroll to position [574, 0]
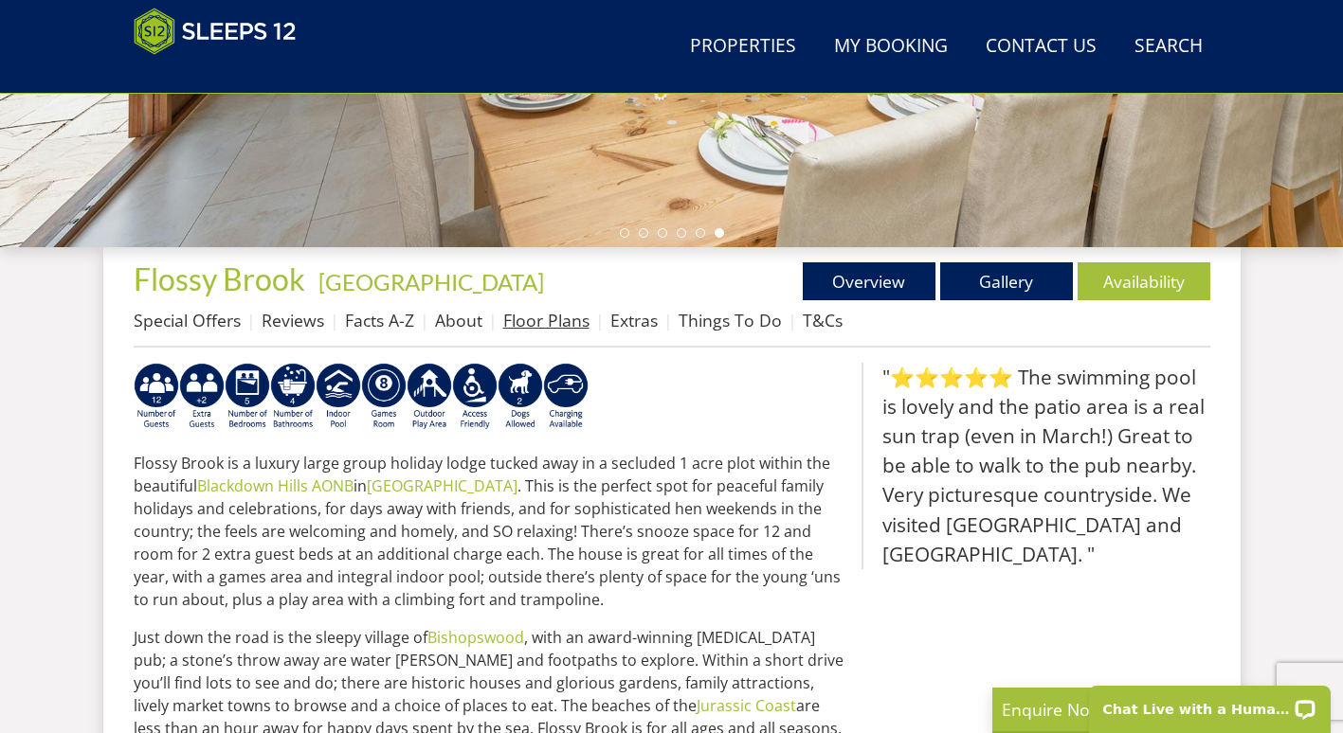
click at [566, 324] on link "Floor Plans" at bounding box center [546, 320] width 86 height 23
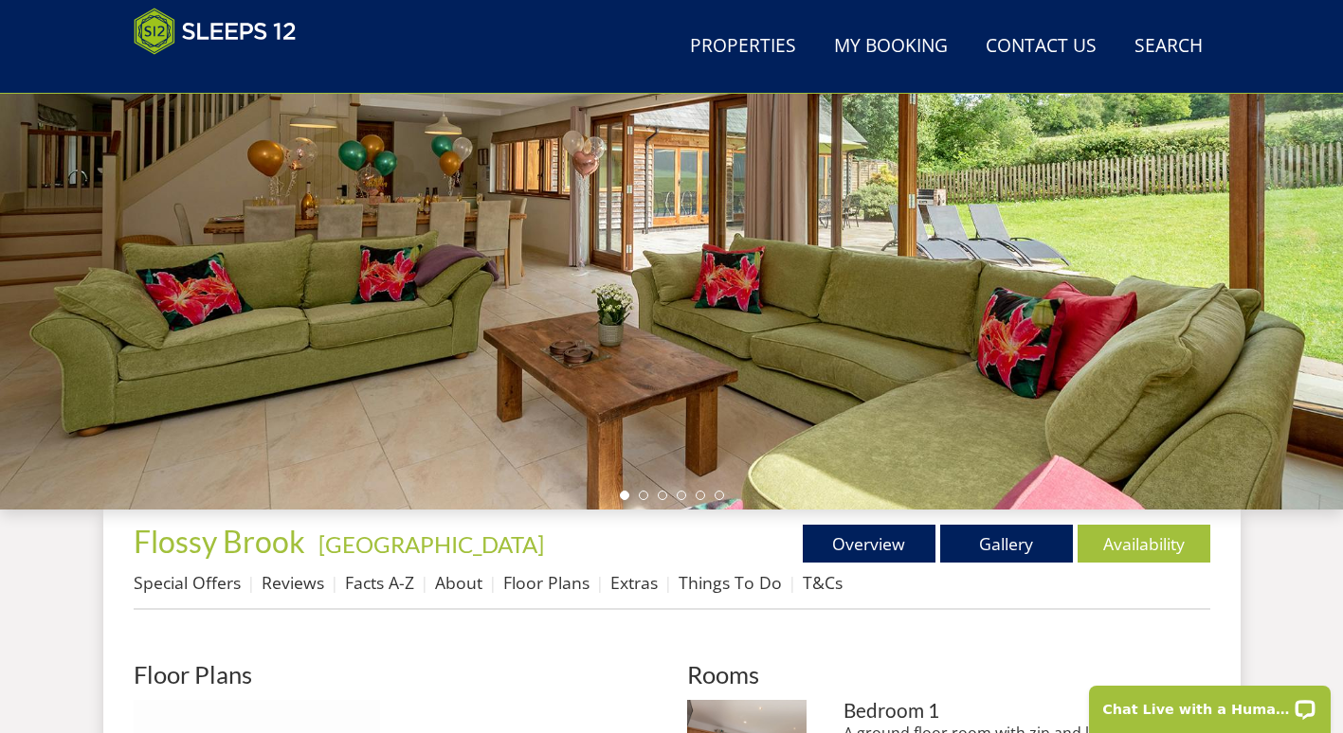
scroll to position [313, 0]
click at [1003, 539] on link "Gallery" at bounding box center [1006, 543] width 133 height 38
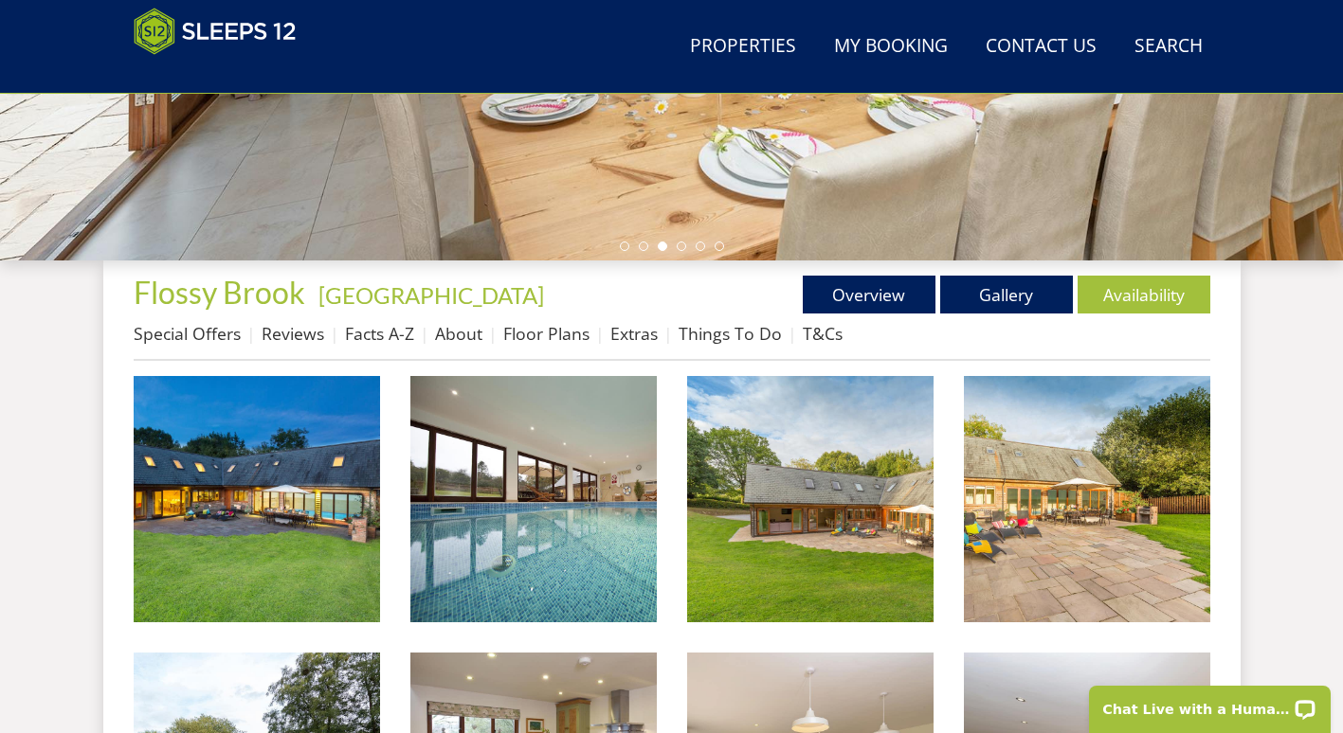
scroll to position [551, 0]
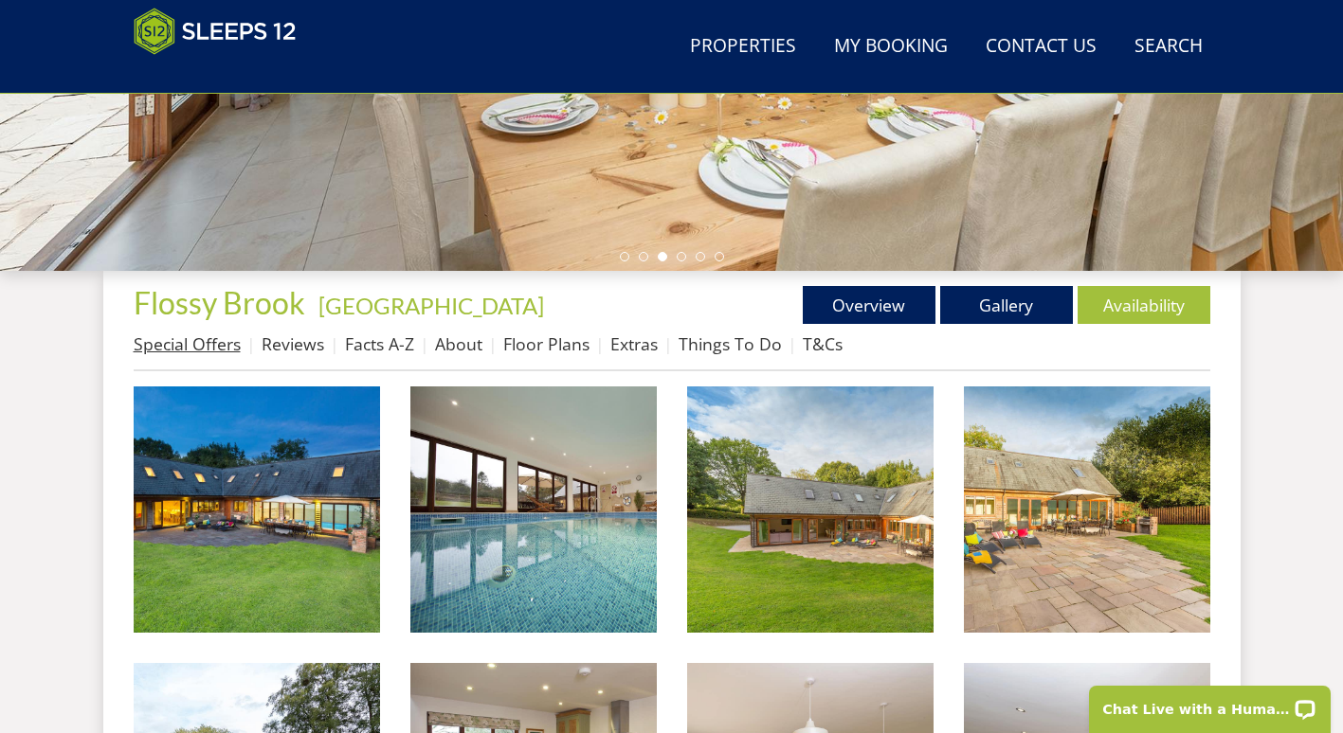
click at [222, 342] on link "Special Offers" at bounding box center [187, 344] width 107 height 23
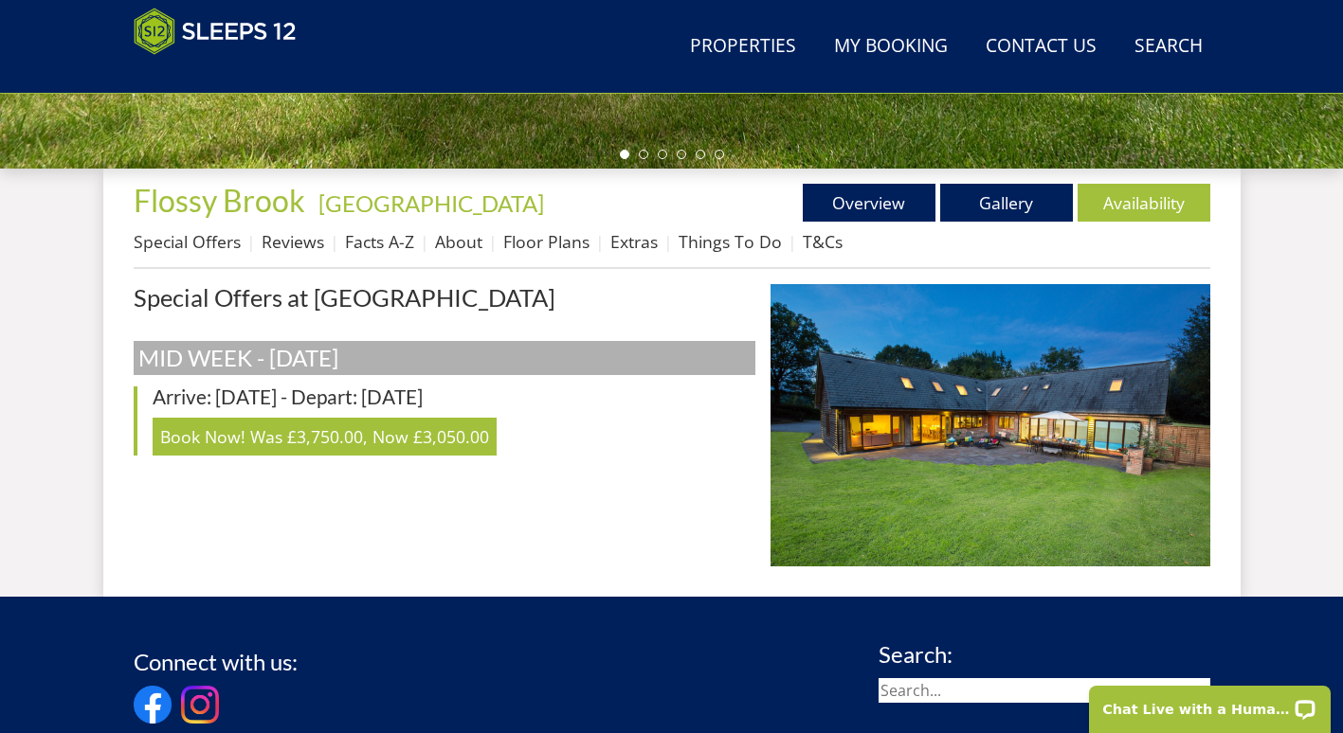
scroll to position [713, 0]
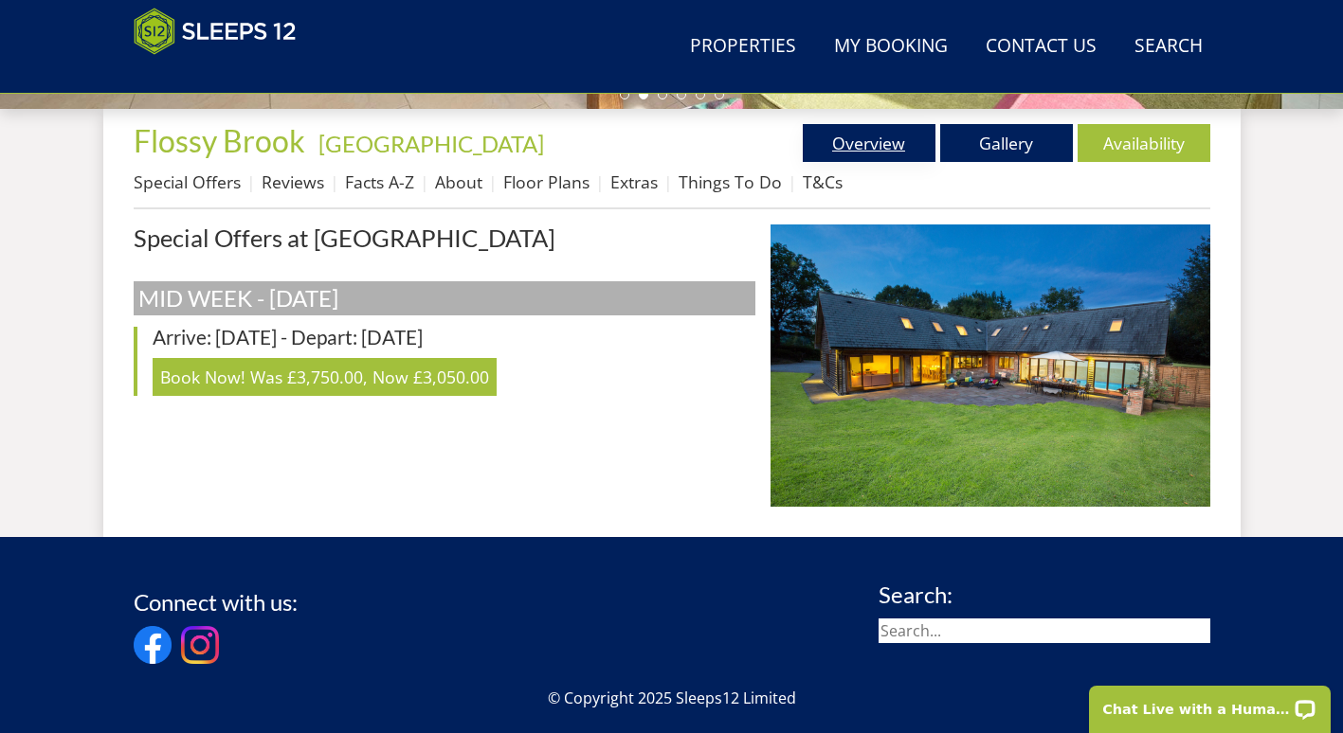
click at [839, 153] on link "Overview" at bounding box center [869, 143] width 133 height 38
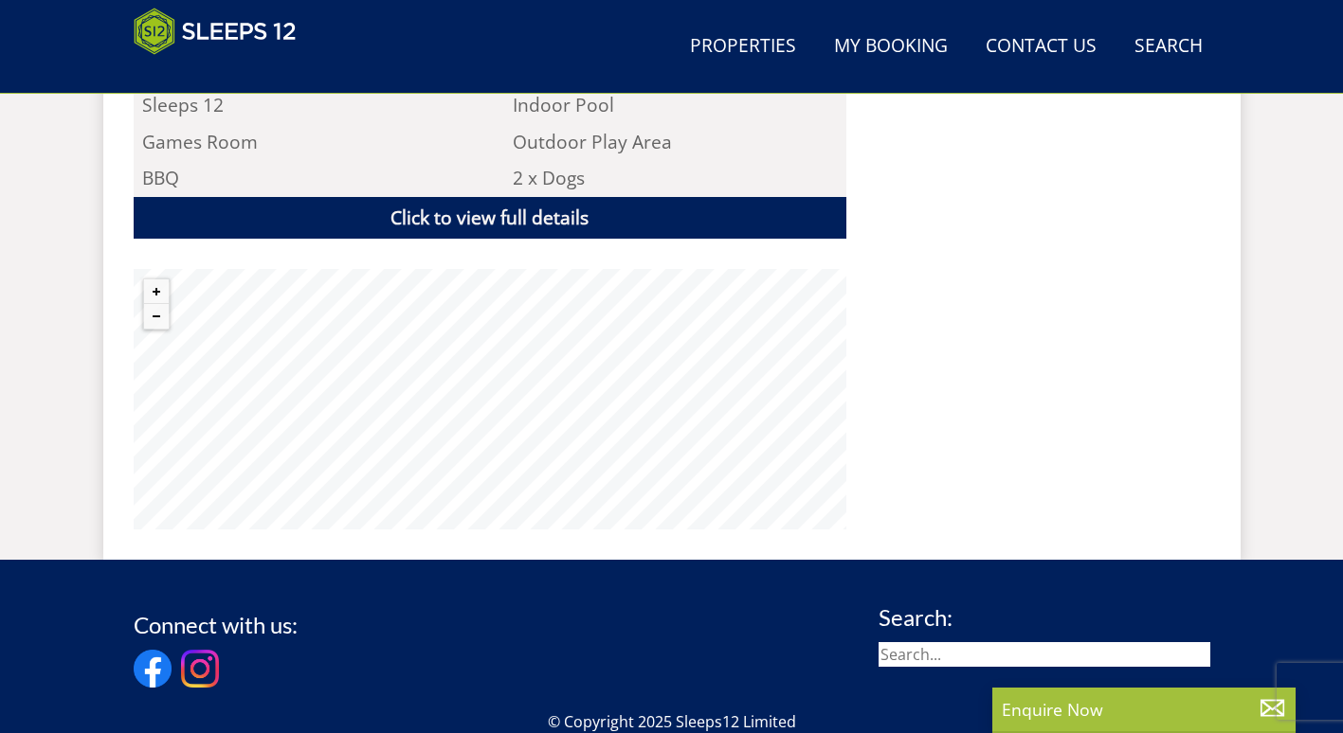
scroll to position [1349, 0]
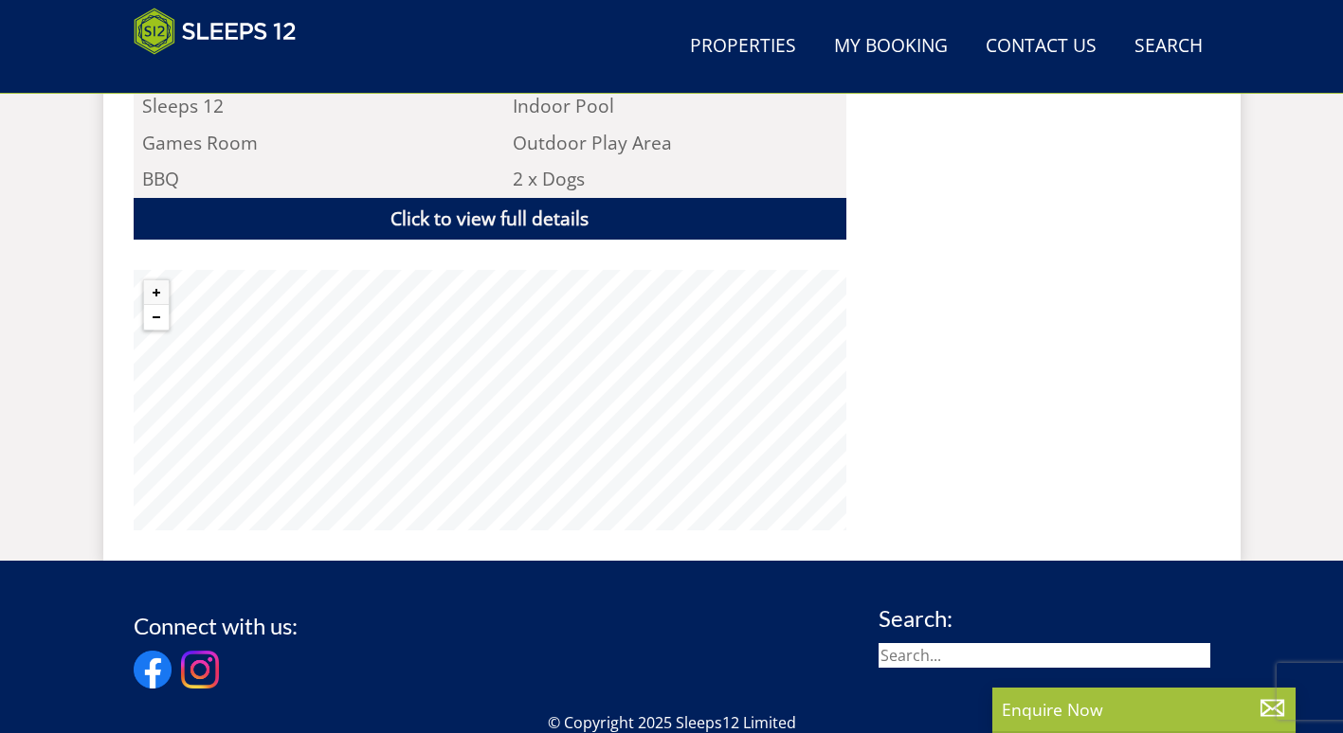
click at [153, 305] on button "Zoom out" at bounding box center [156, 317] width 25 height 25
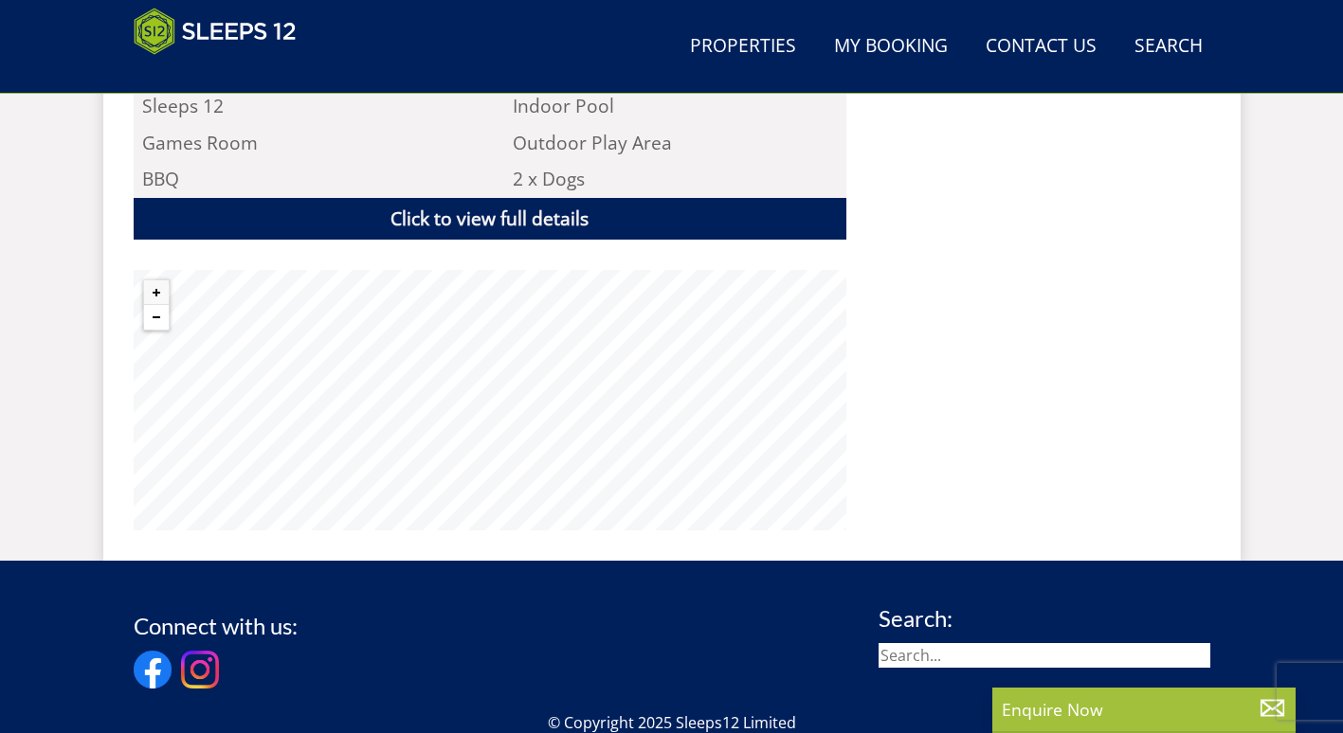
click at [153, 305] on button "Zoom out" at bounding box center [156, 317] width 25 height 25
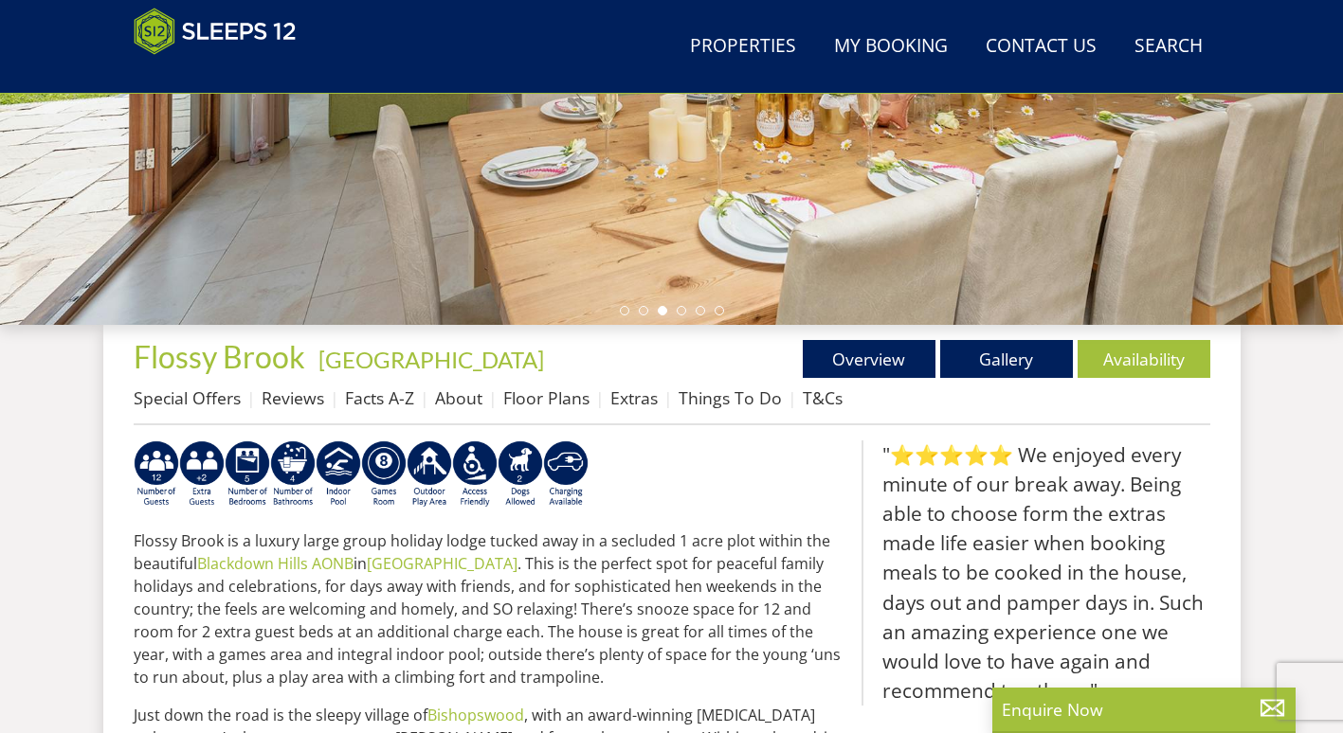
scroll to position [544, 0]
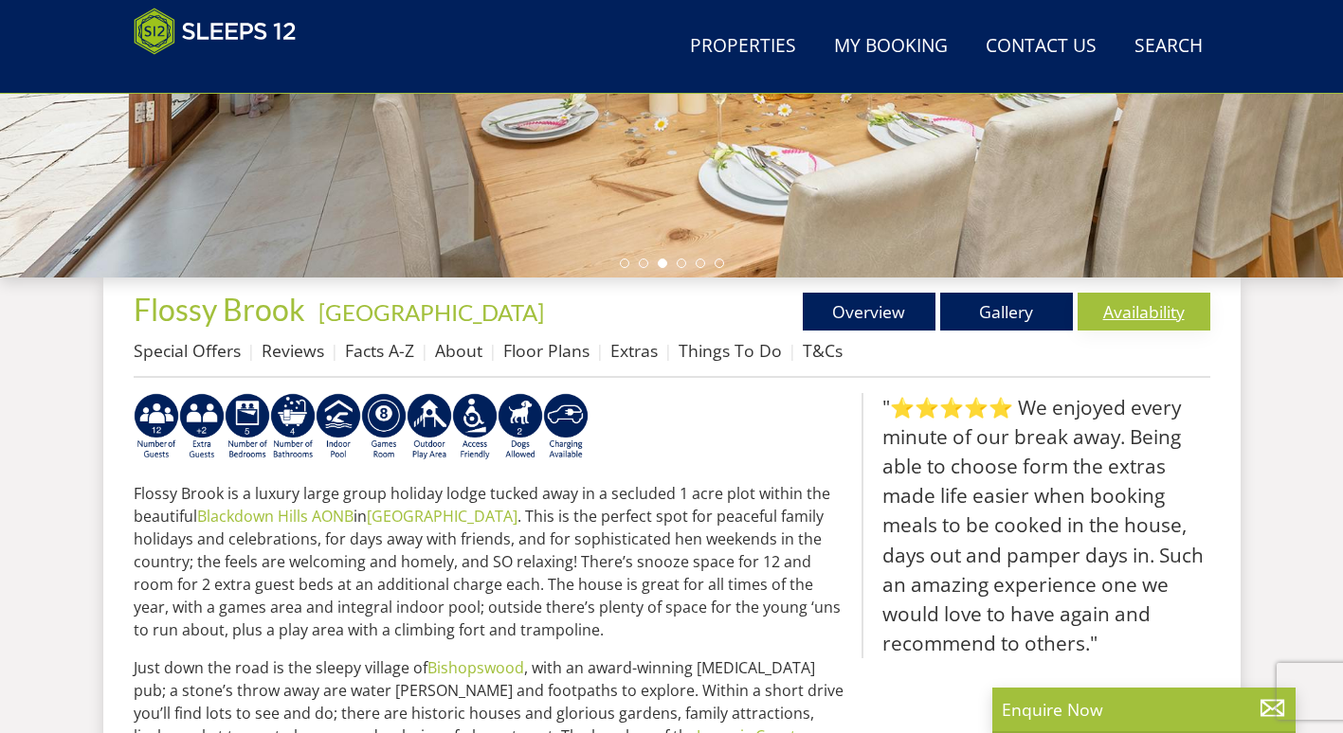
click at [1161, 313] on link "Availability" at bounding box center [1143, 312] width 133 height 38
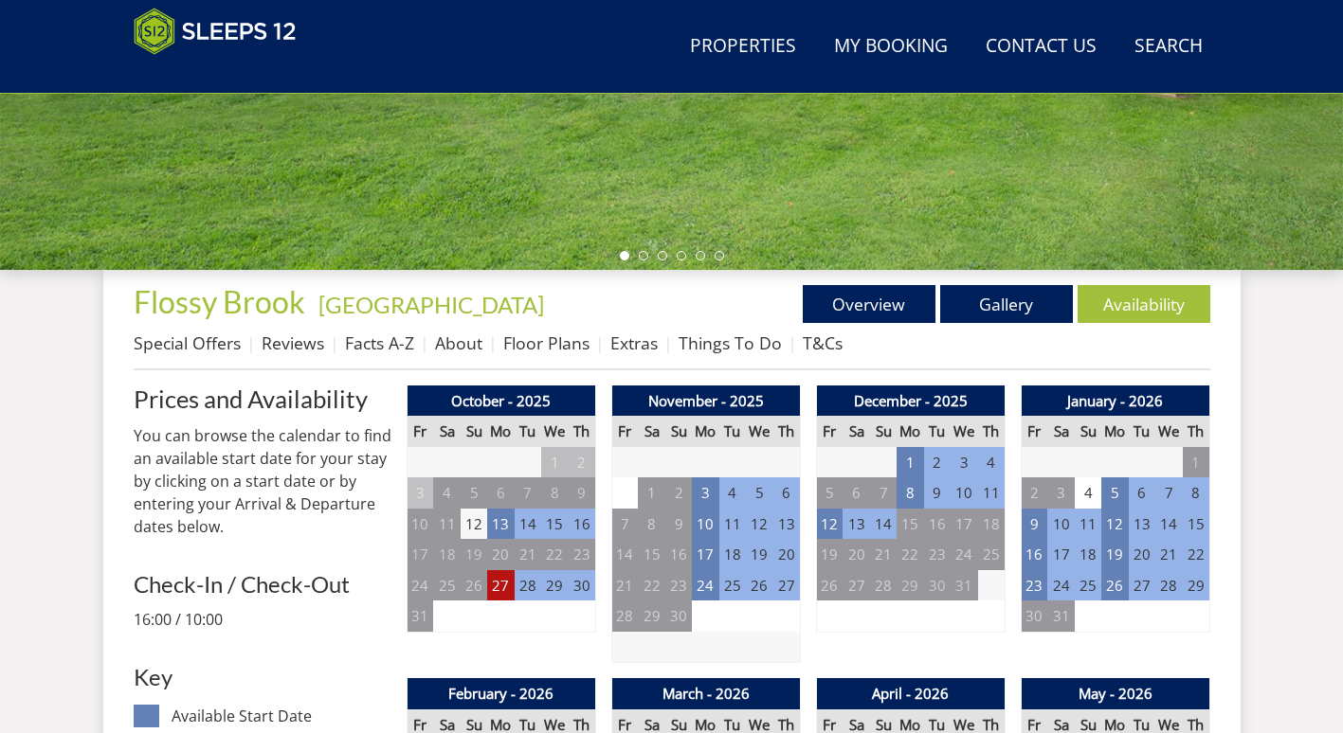
scroll to position [550, 0]
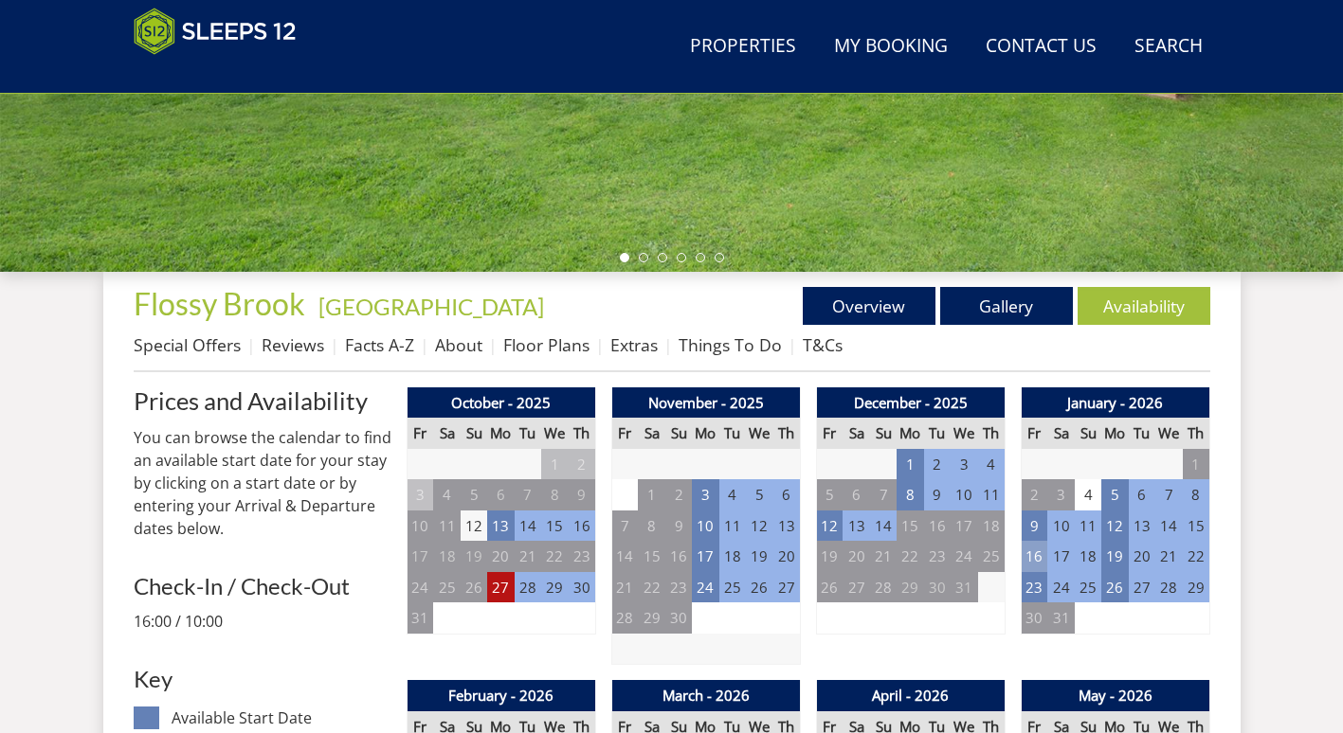
click at [1029, 559] on td "16" at bounding box center [1033, 556] width 27 height 31
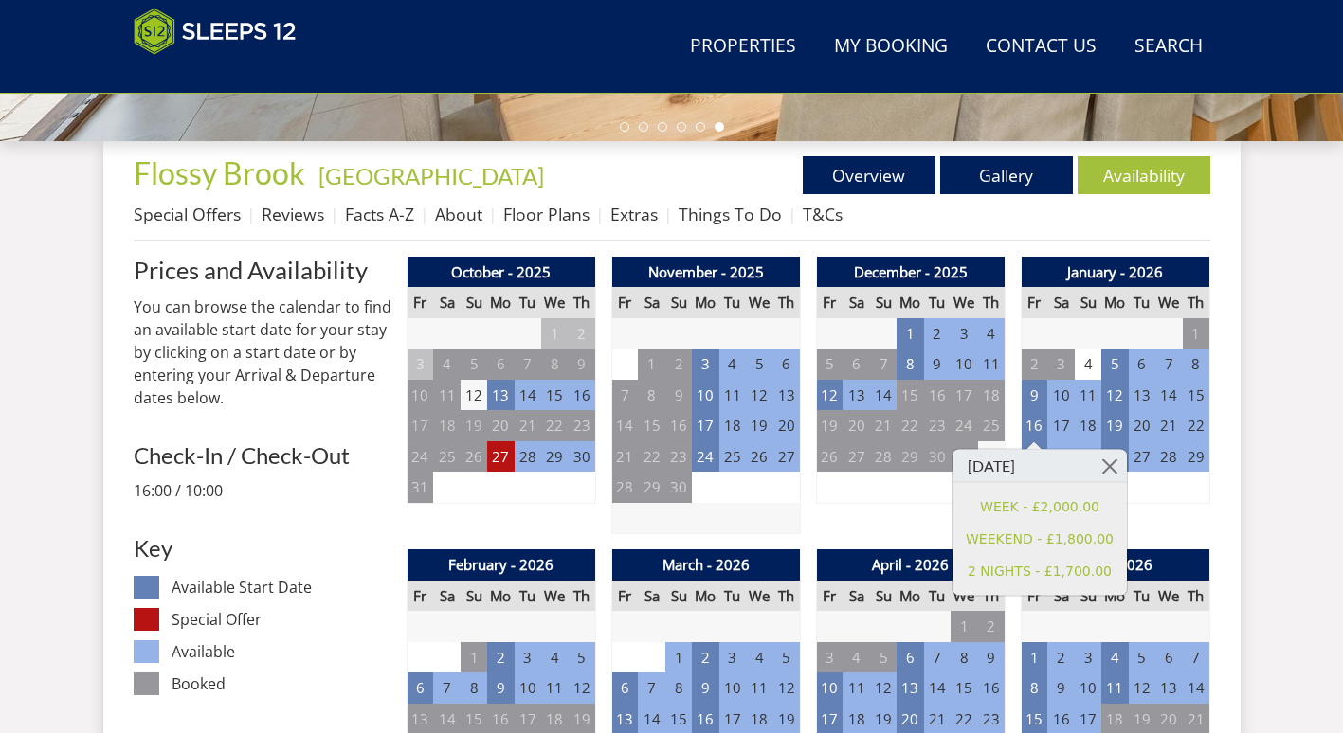
scroll to position [681, 0]
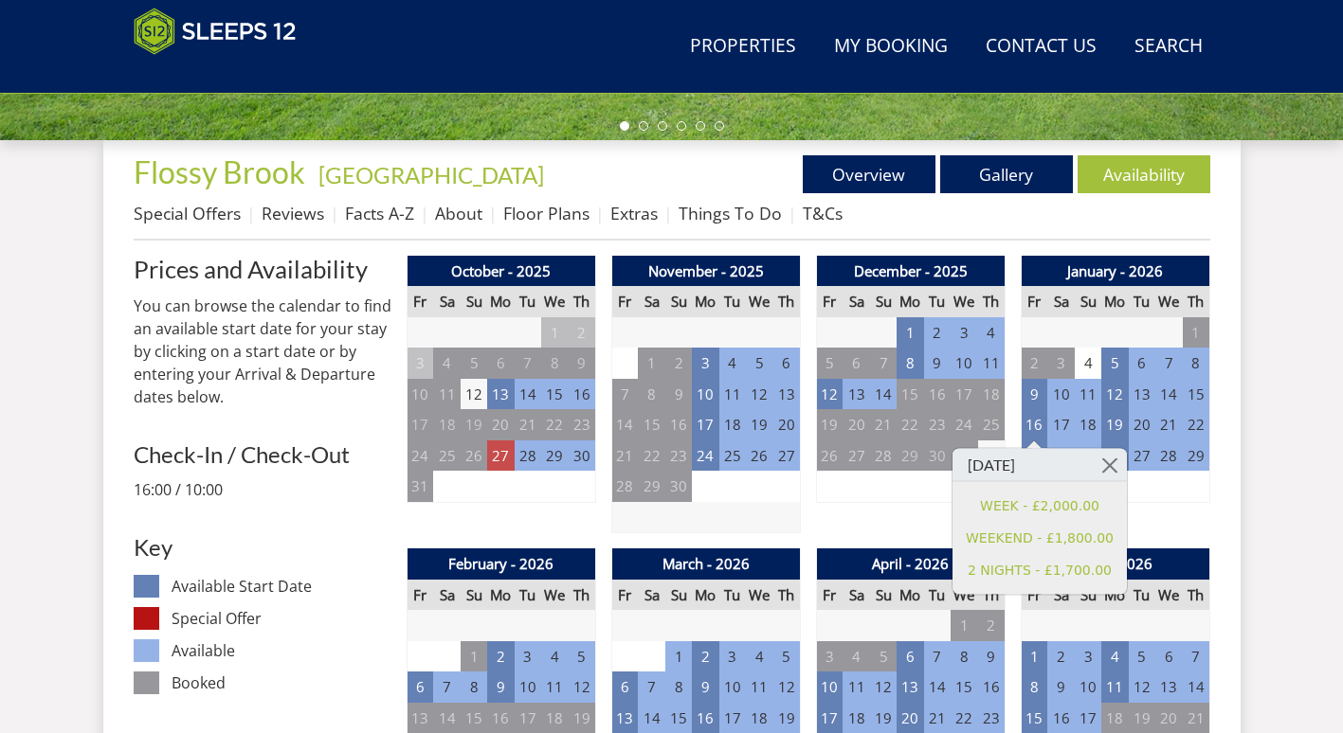
click at [504, 450] on td "27" at bounding box center [500, 456] width 27 height 31
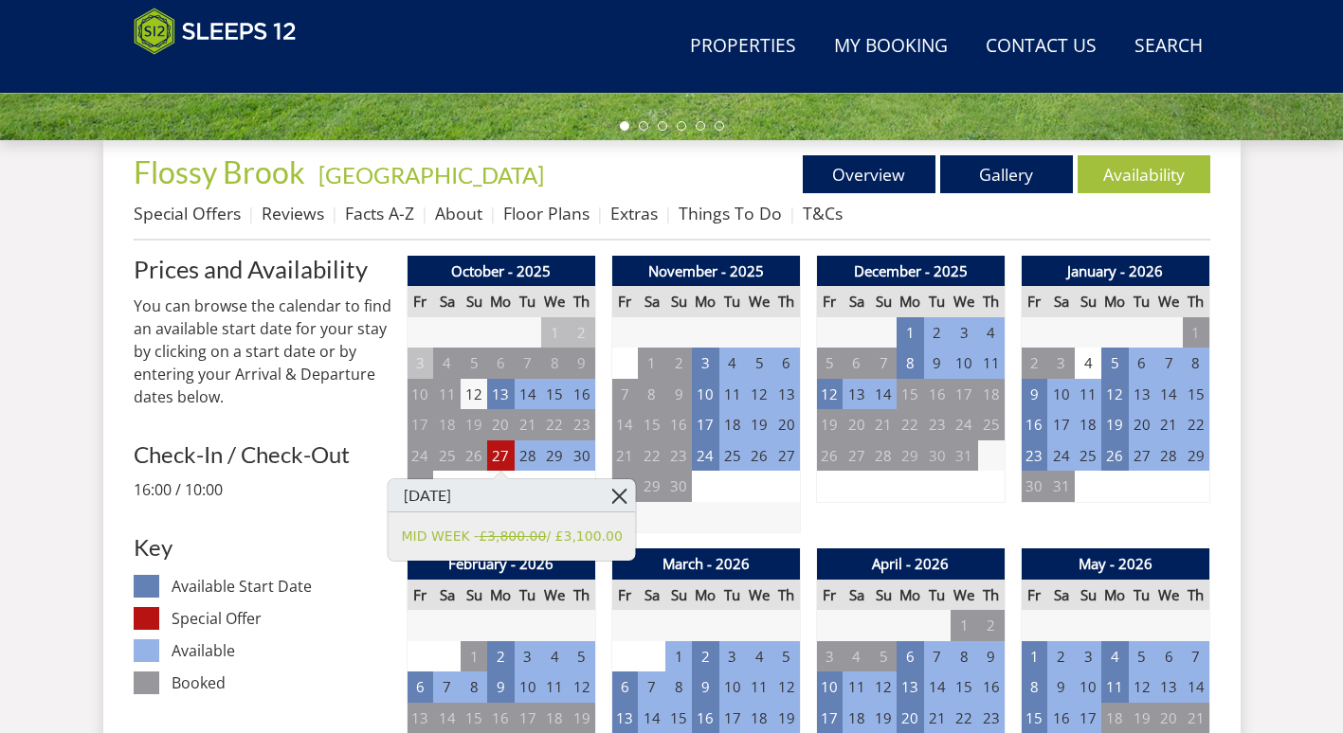
click at [603, 496] on link at bounding box center [619, 495] width 33 height 33
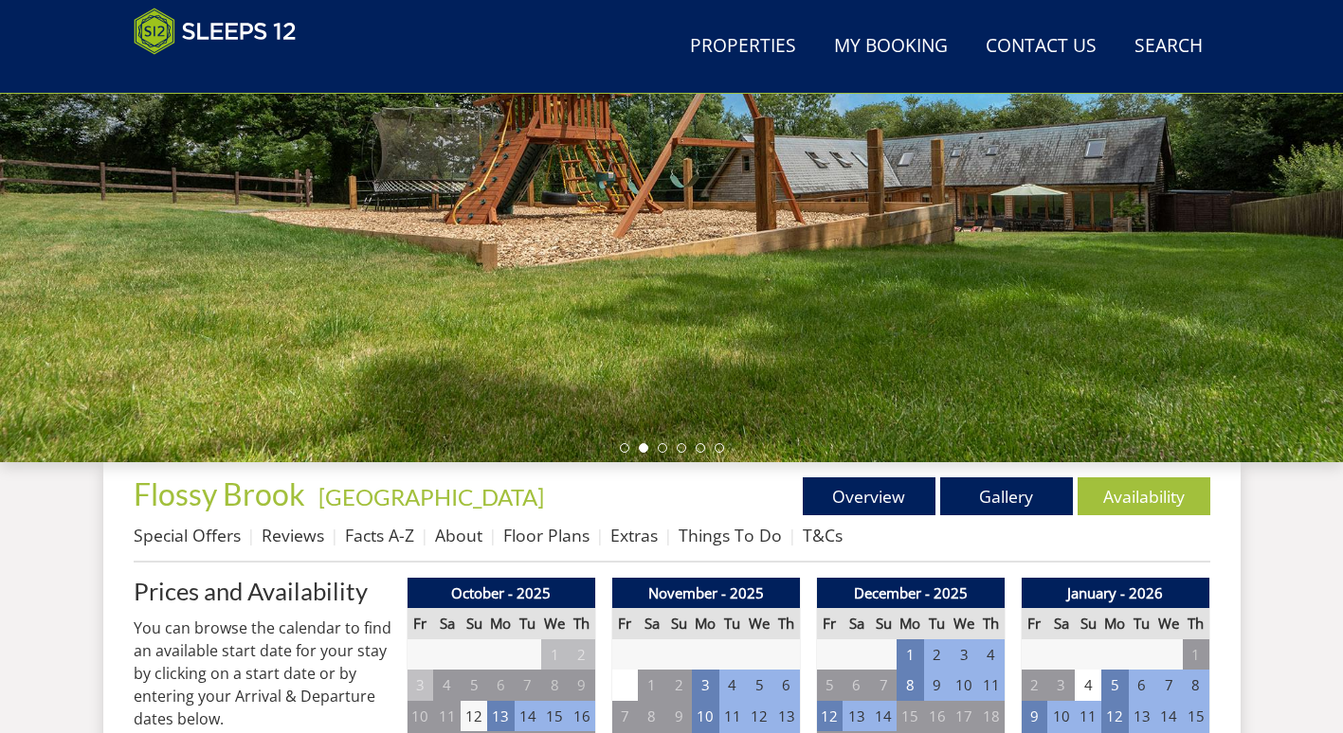
scroll to position [360, 0]
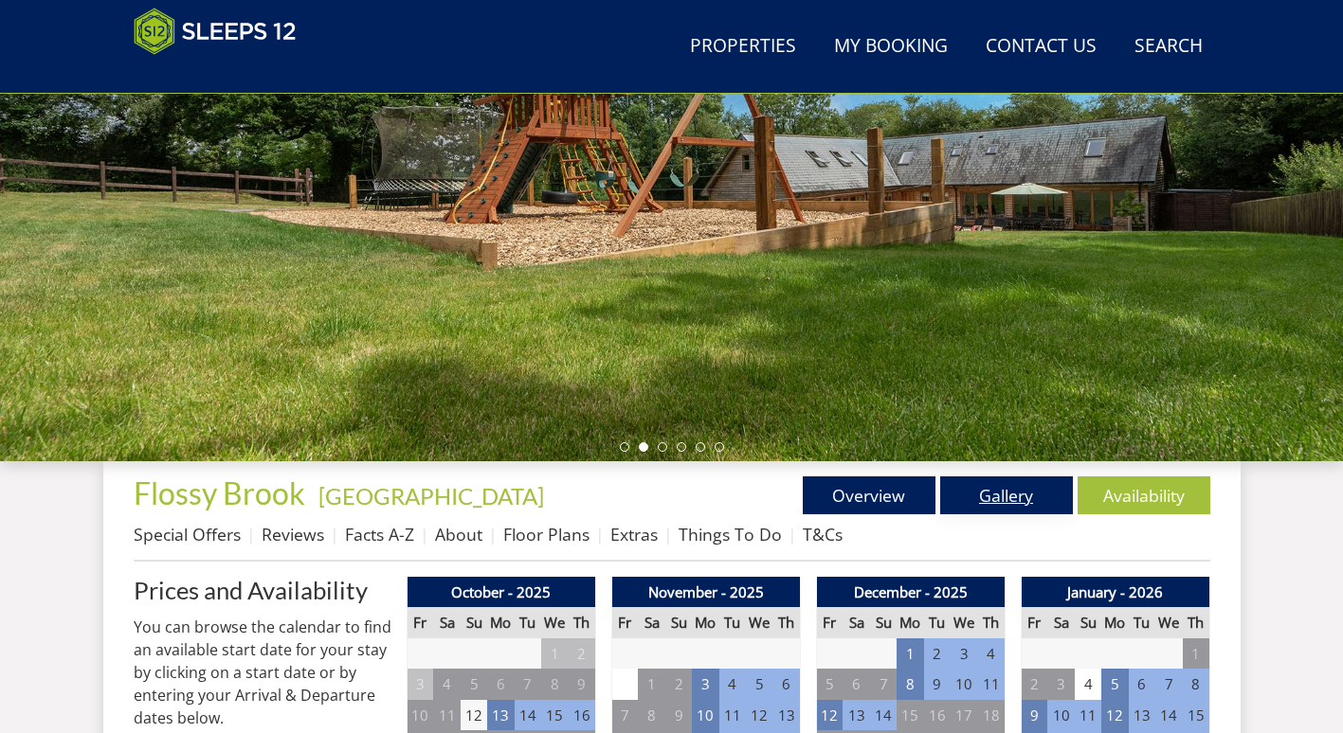
click at [1042, 504] on link "Gallery" at bounding box center [1006, 496] width 133 height 38
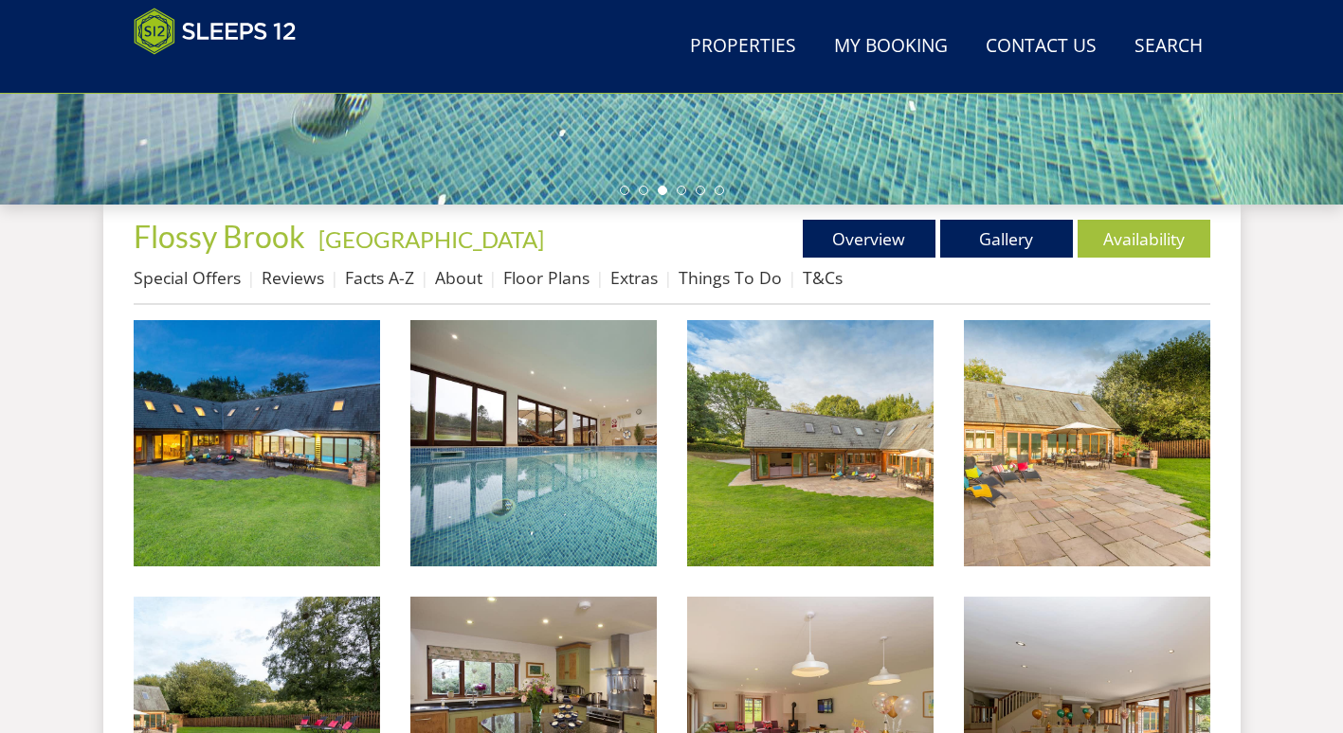
scroll to position [615, 0]
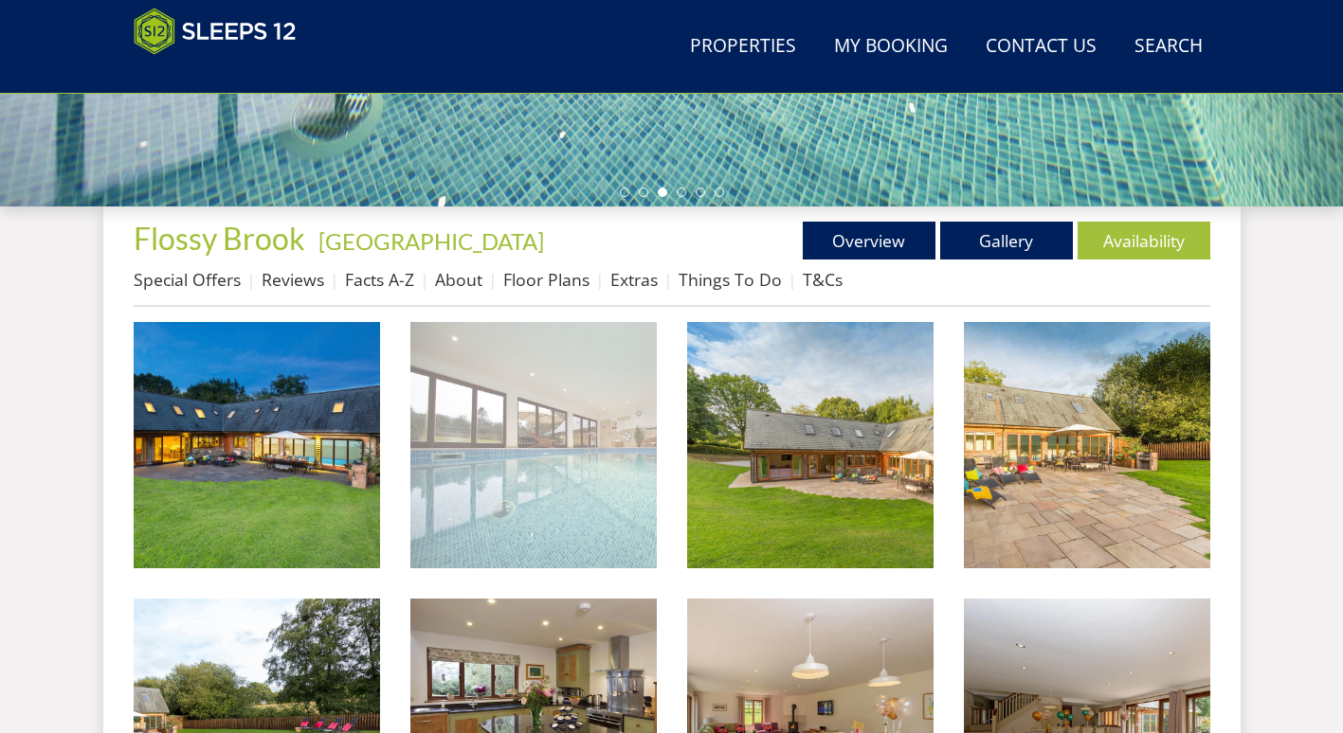
click at [596, 453] on img at bounding box center [533, 445] width 246 height 246
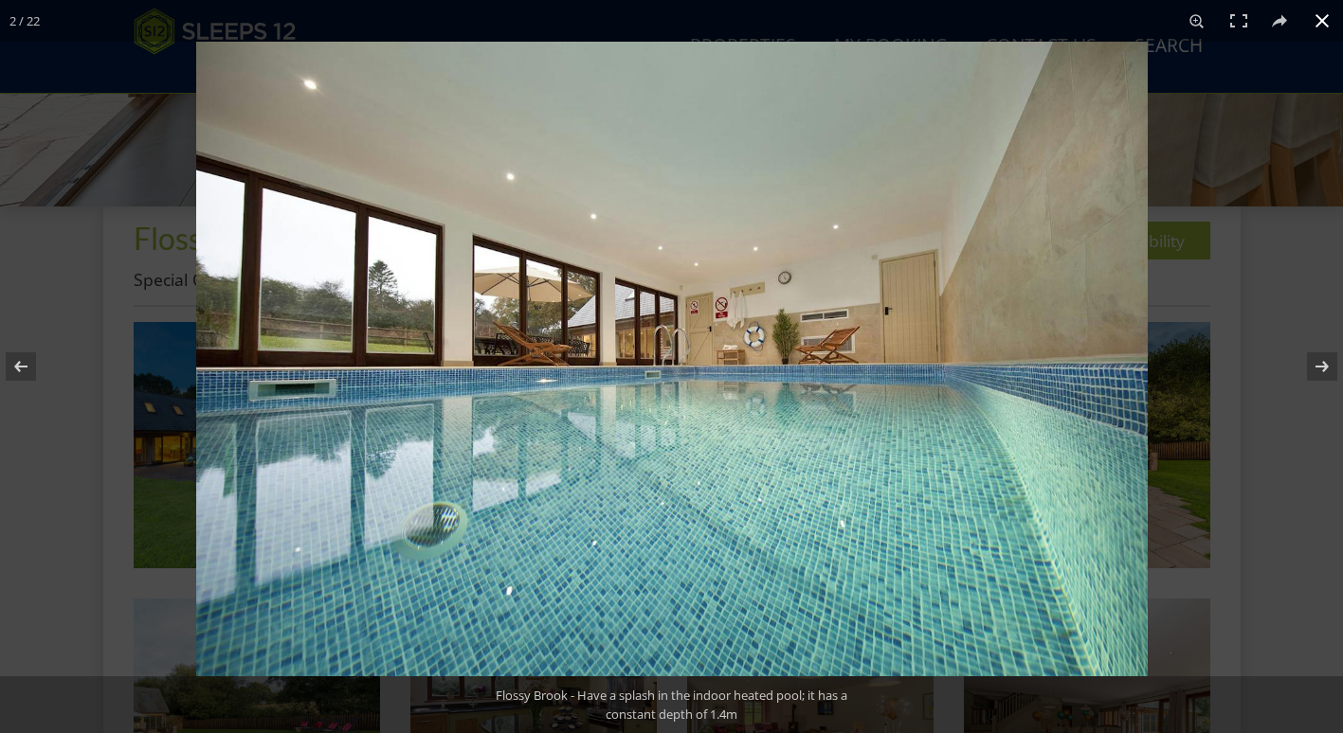
click at [1262, 175] on div at bounding box center [867, 408] width 1343 height 733
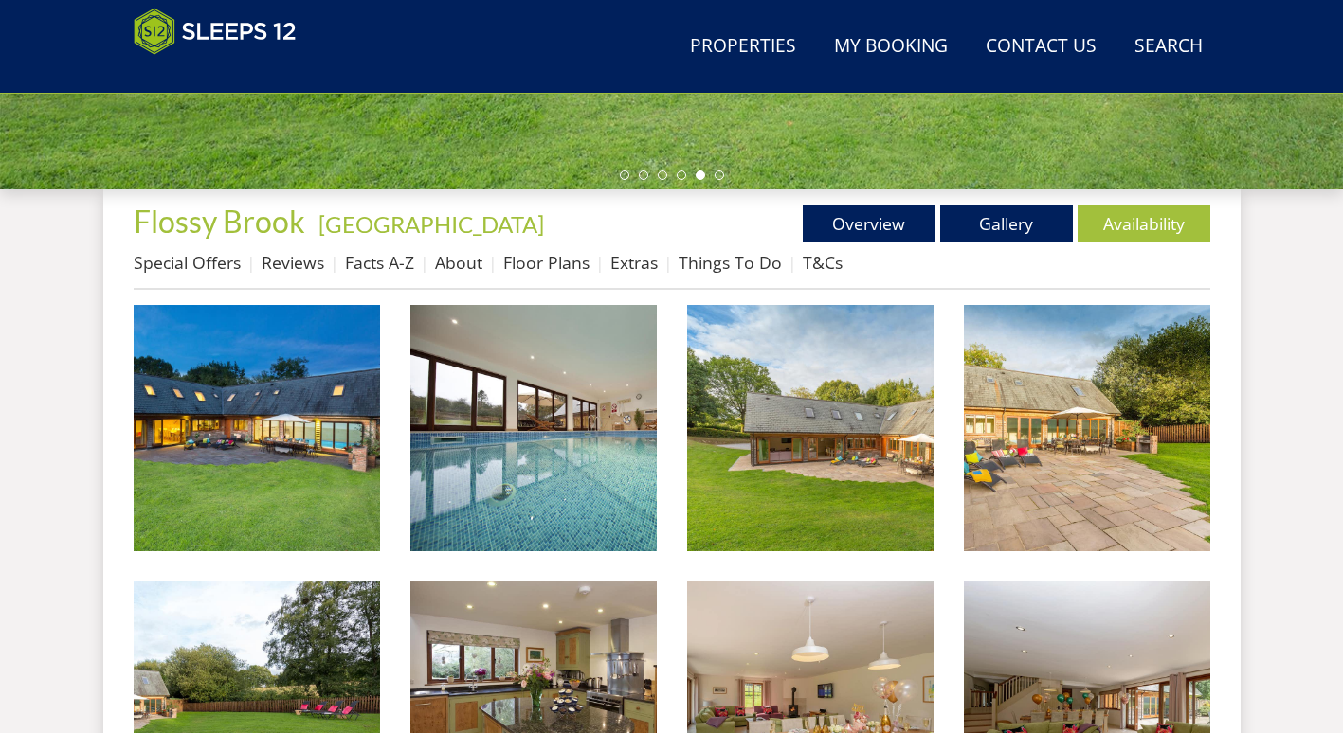
scroll to position [625, 0]
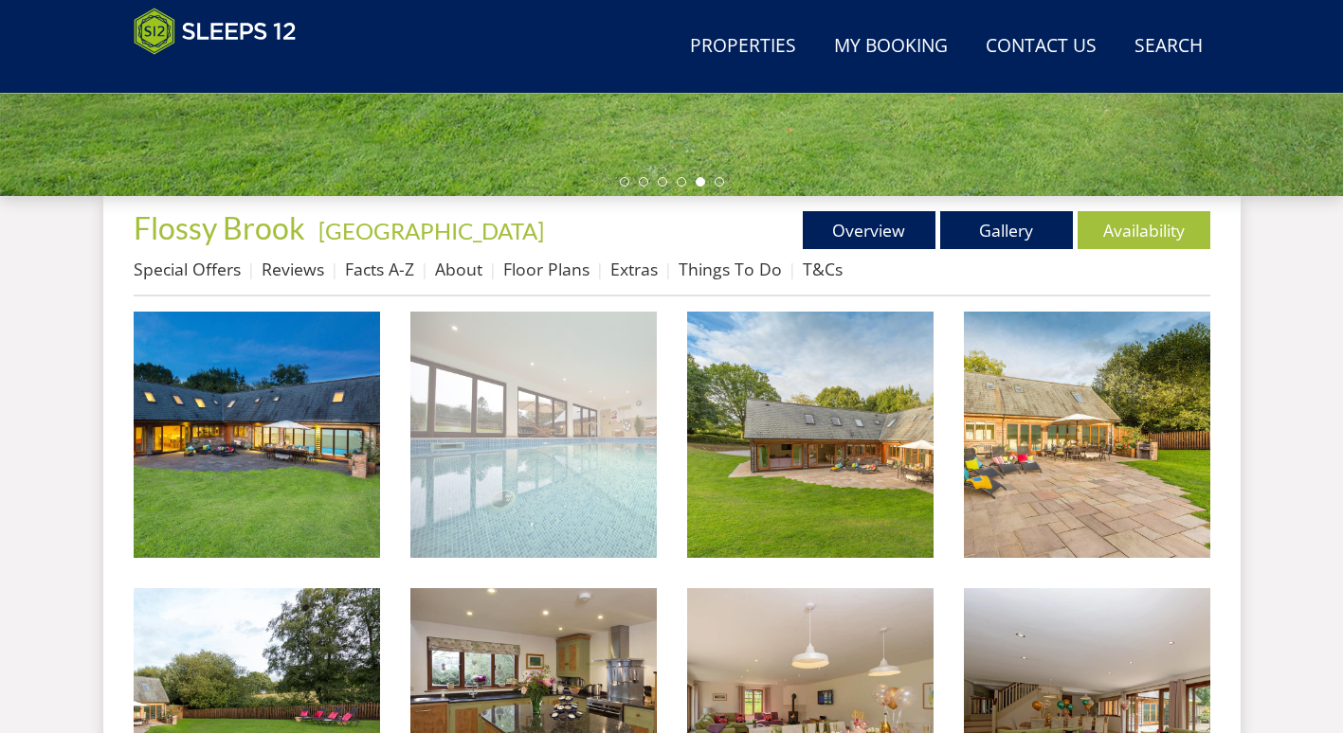
click at [528, 423] on img at bounding box center [533, 435] width 246 height 246
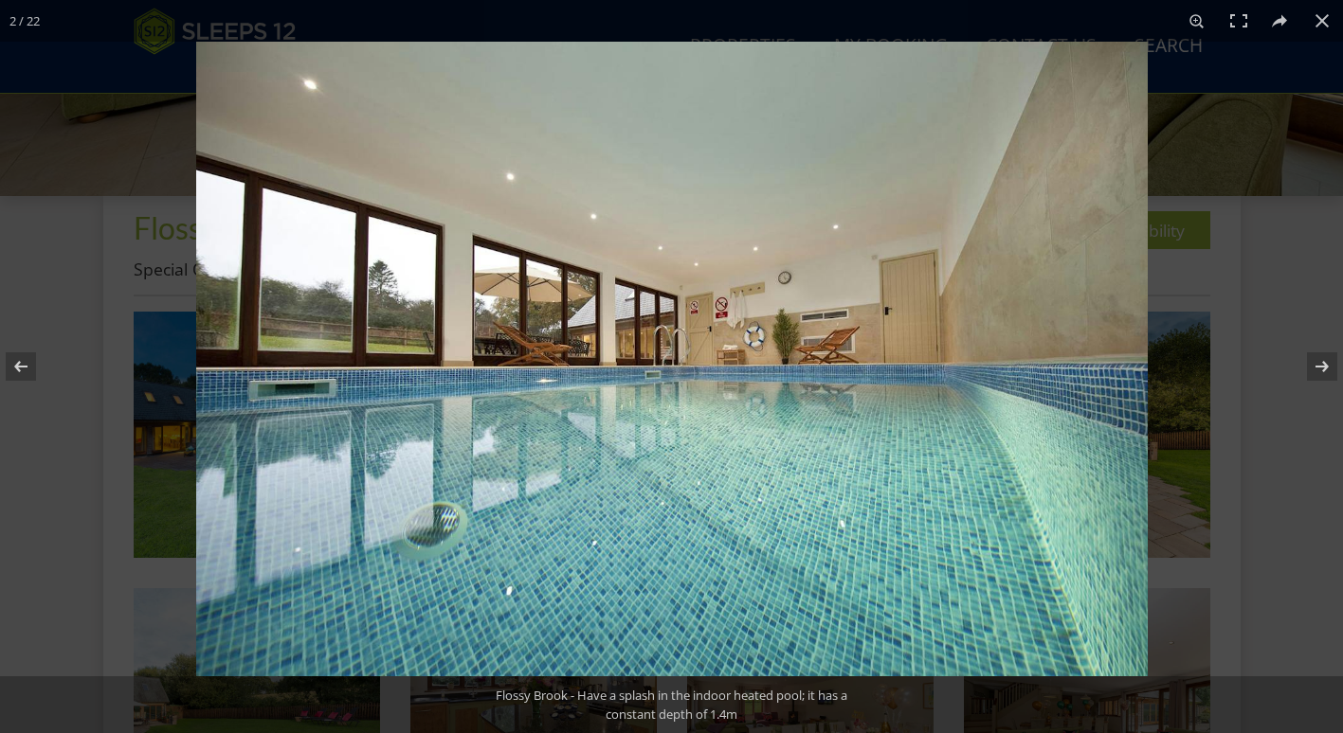
click at [500, 390] on img at bounding box center [671, 359] width 951 height 635
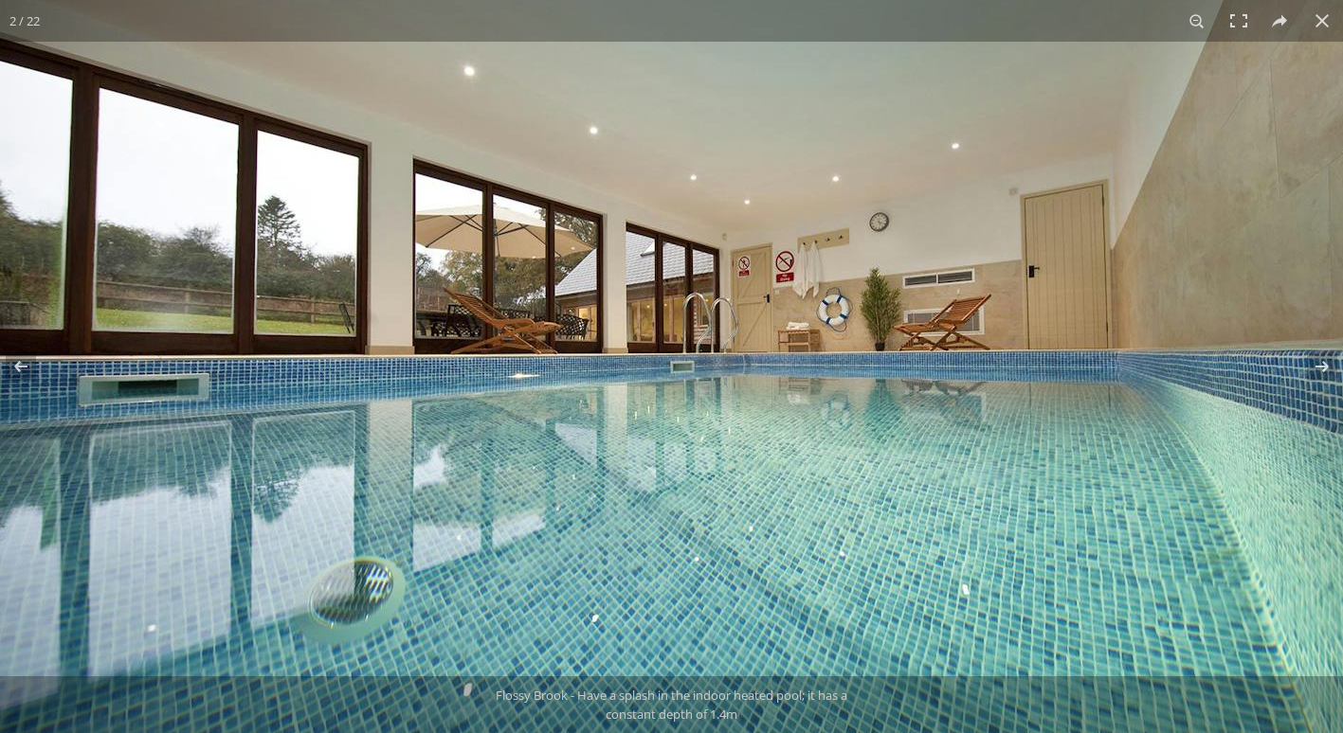
click at [478, 544] on img at bounding box center [710, 343] width 1421 height 948
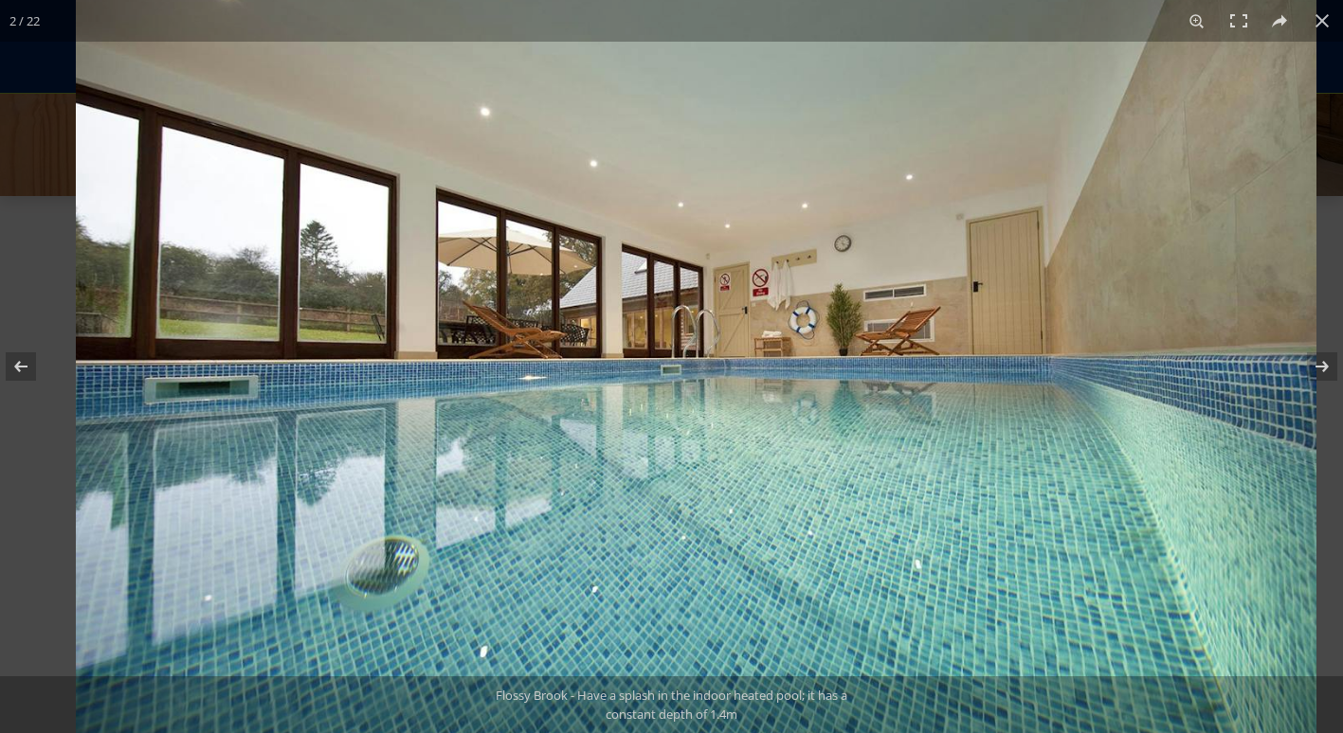
click at [415, 515] on img at bounding box center [696, 349] width 1240 height 827
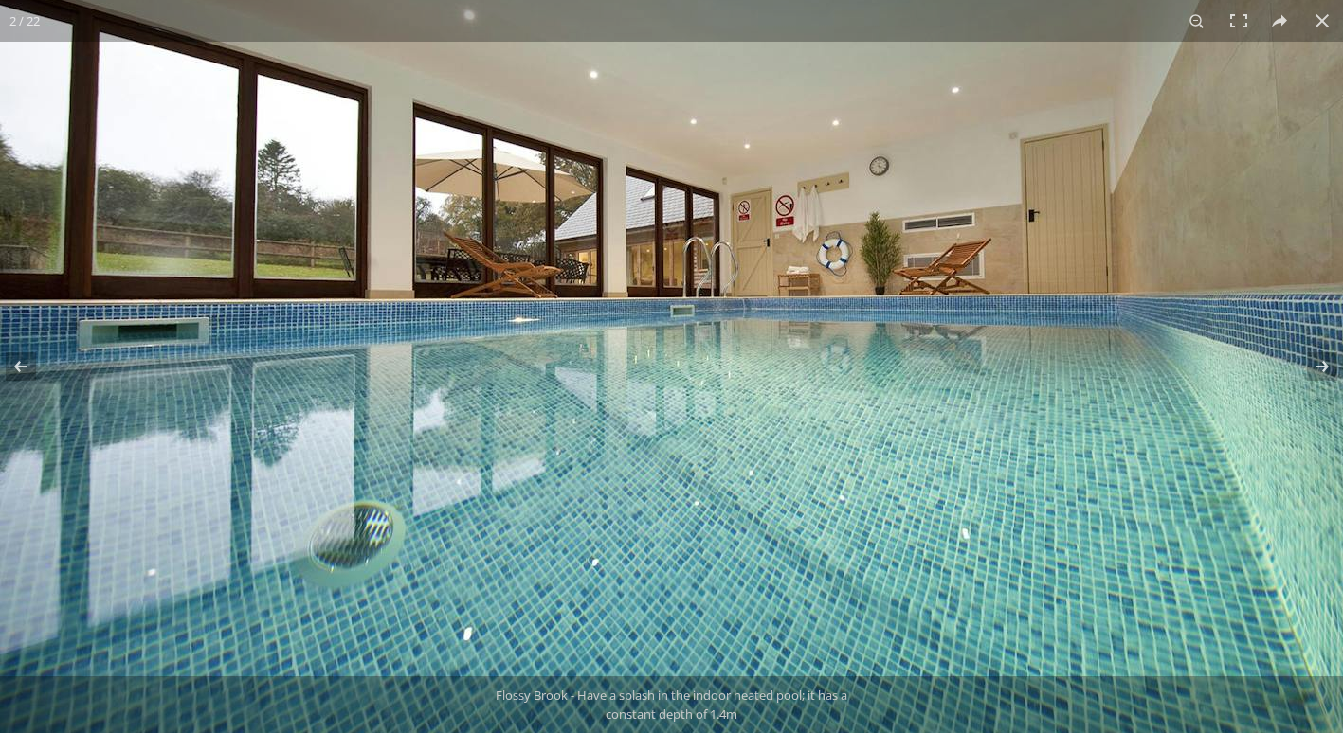
click at [397, 523] on img at bounding box center [710, 287] width 1421 height 948
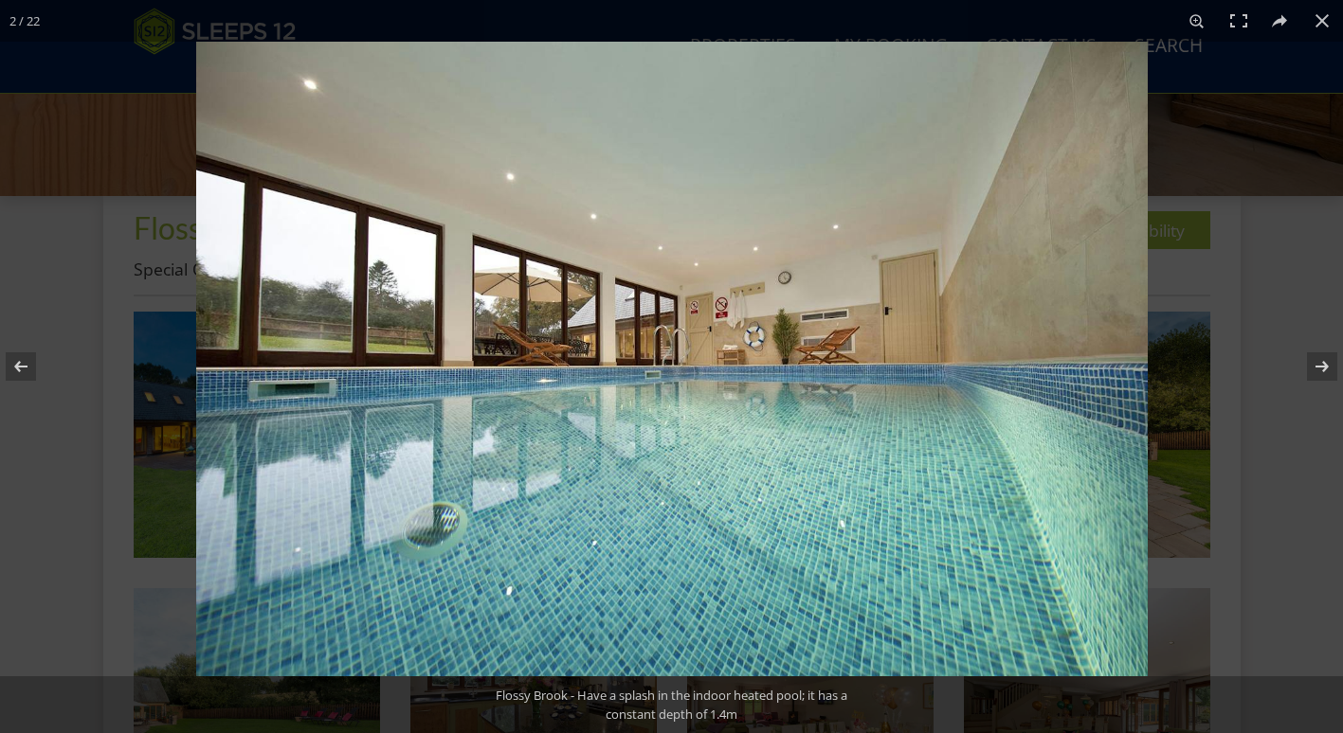
click at [478, 478] on img at bounding box center [671, 359] width 951 height 635
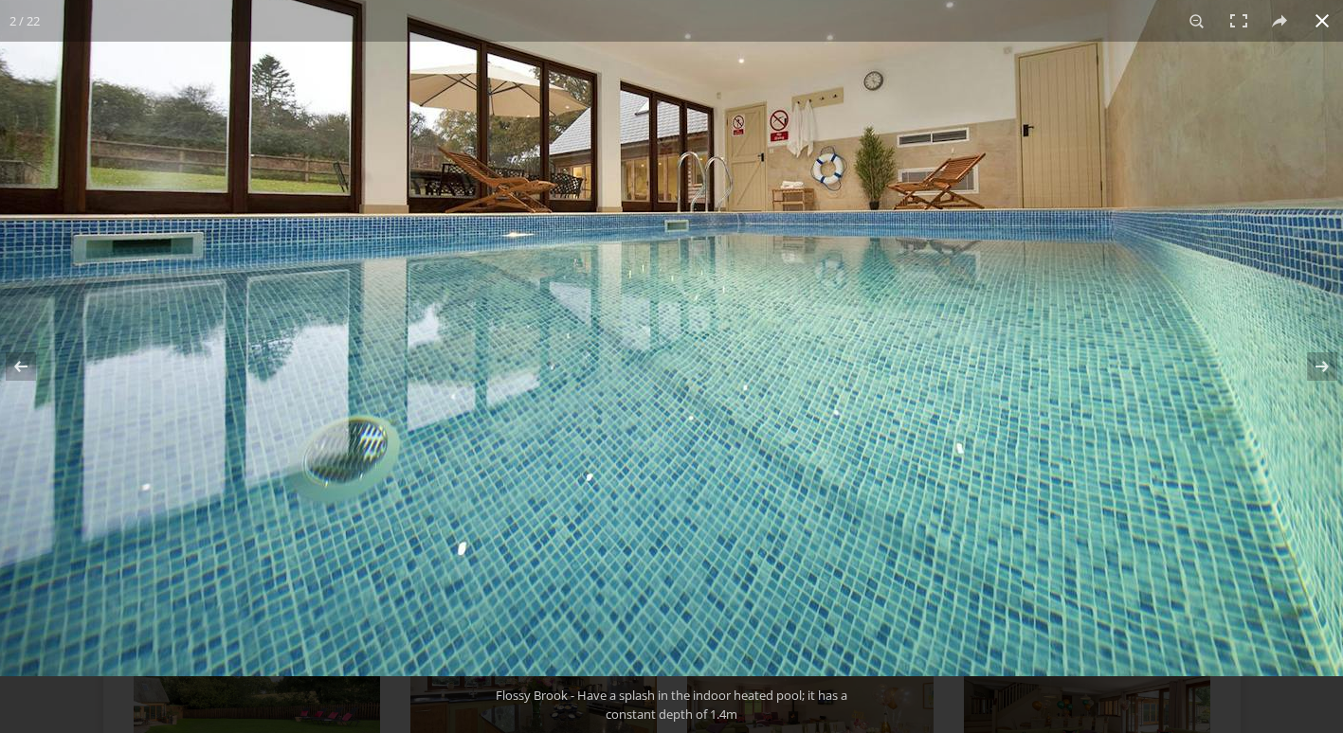
click at [1309, 19] on button at bounding box center [1322, 21] width 42 height 42
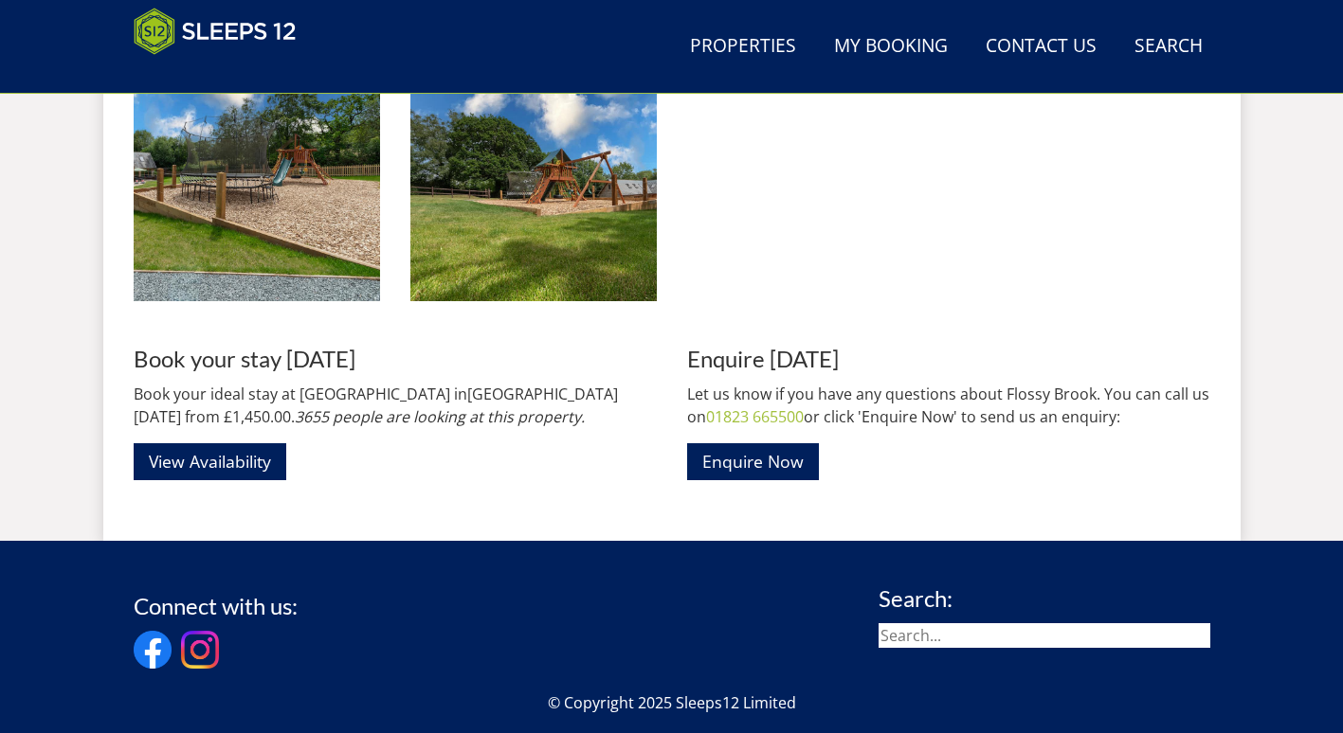
scroll to position [2266, 0]
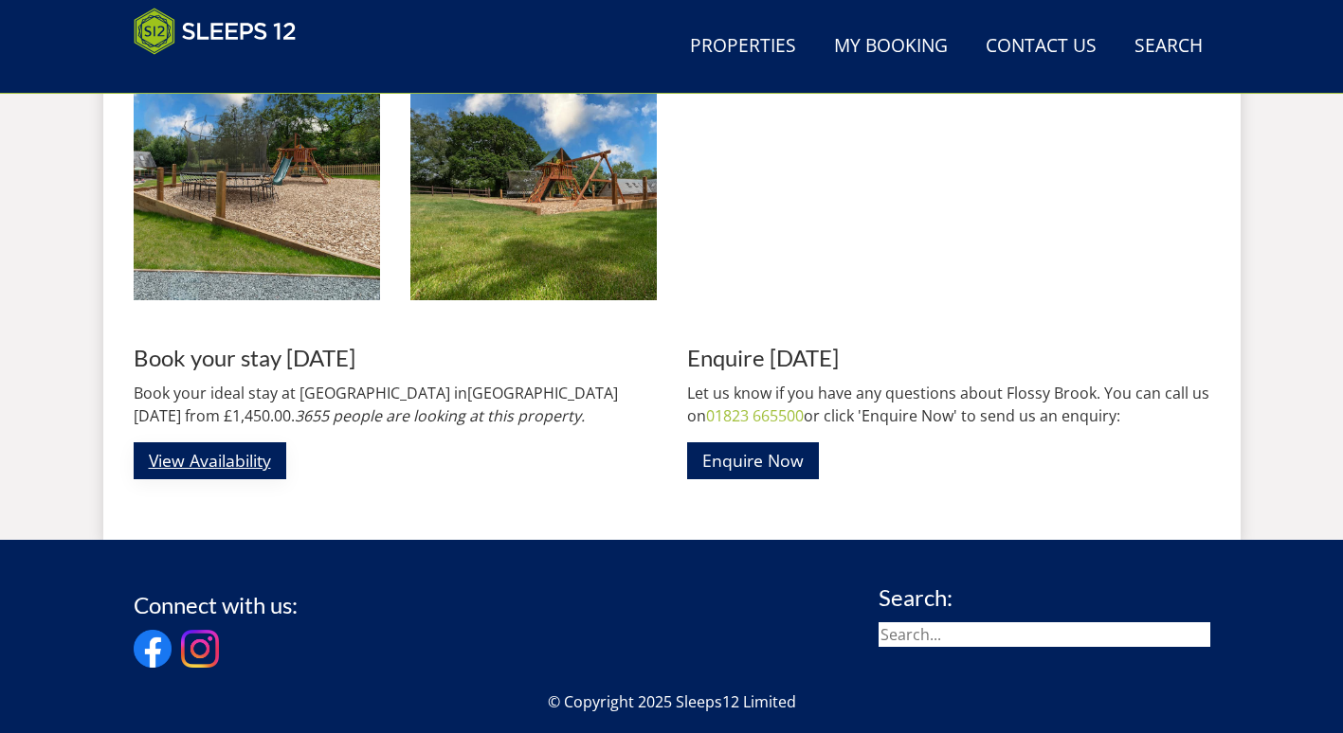
click at [273, 455] on link "View Availability" at bounding box center [210, 460] width 153 height 37
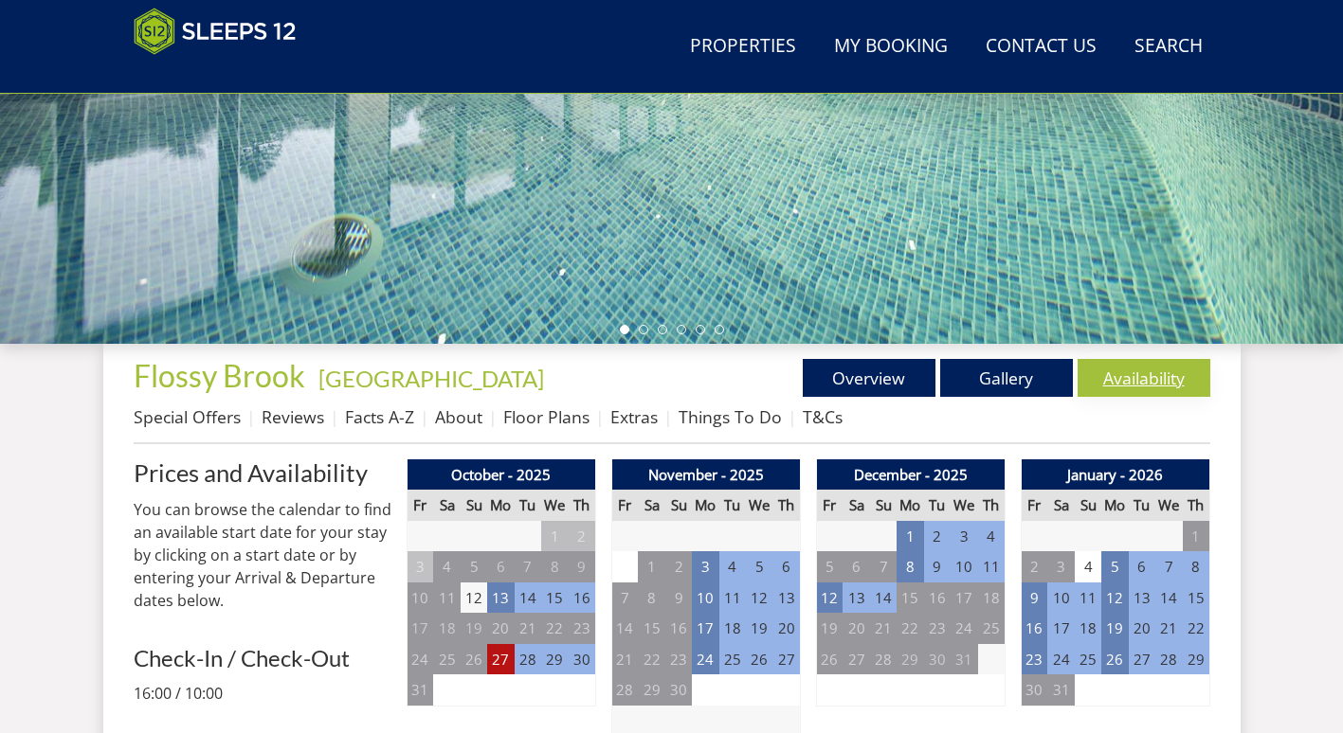
scroll to position [487, 0]
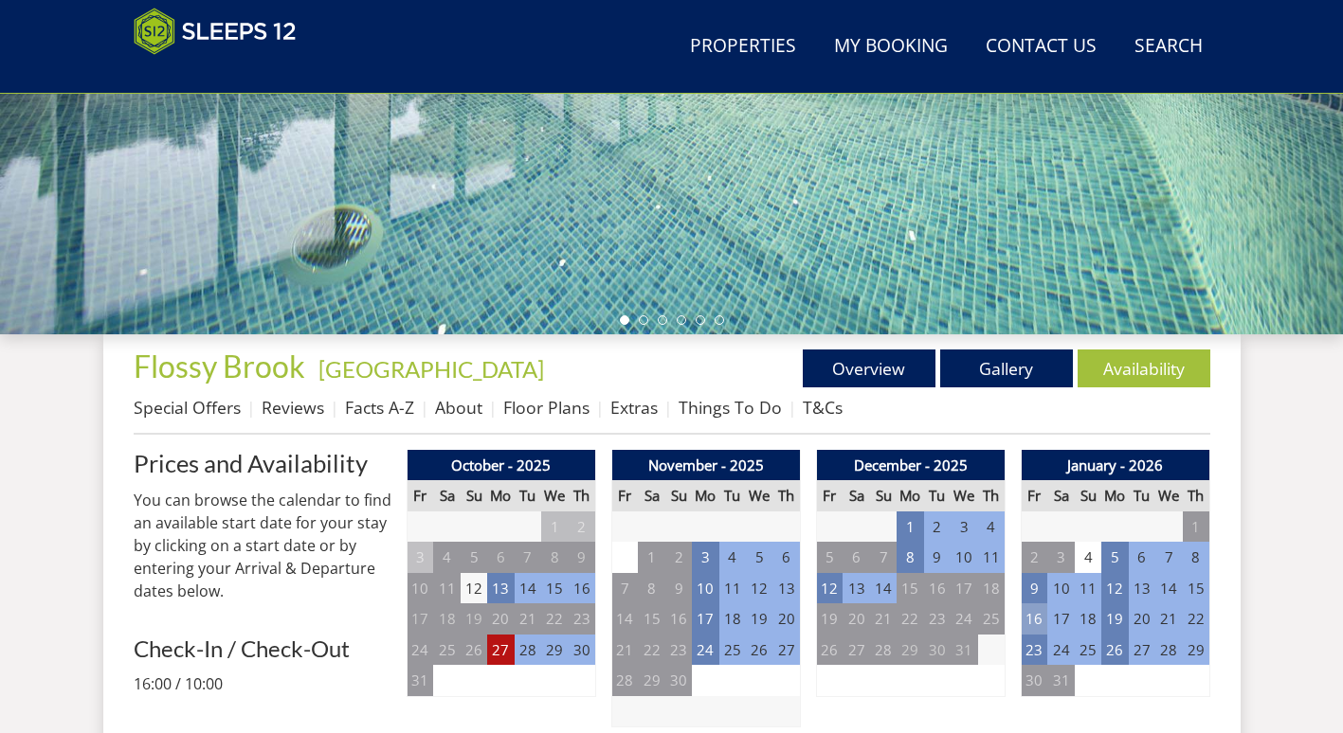
click at [1037, 615] on td "16" at bounding box center [1033, 619] width 27 height 31
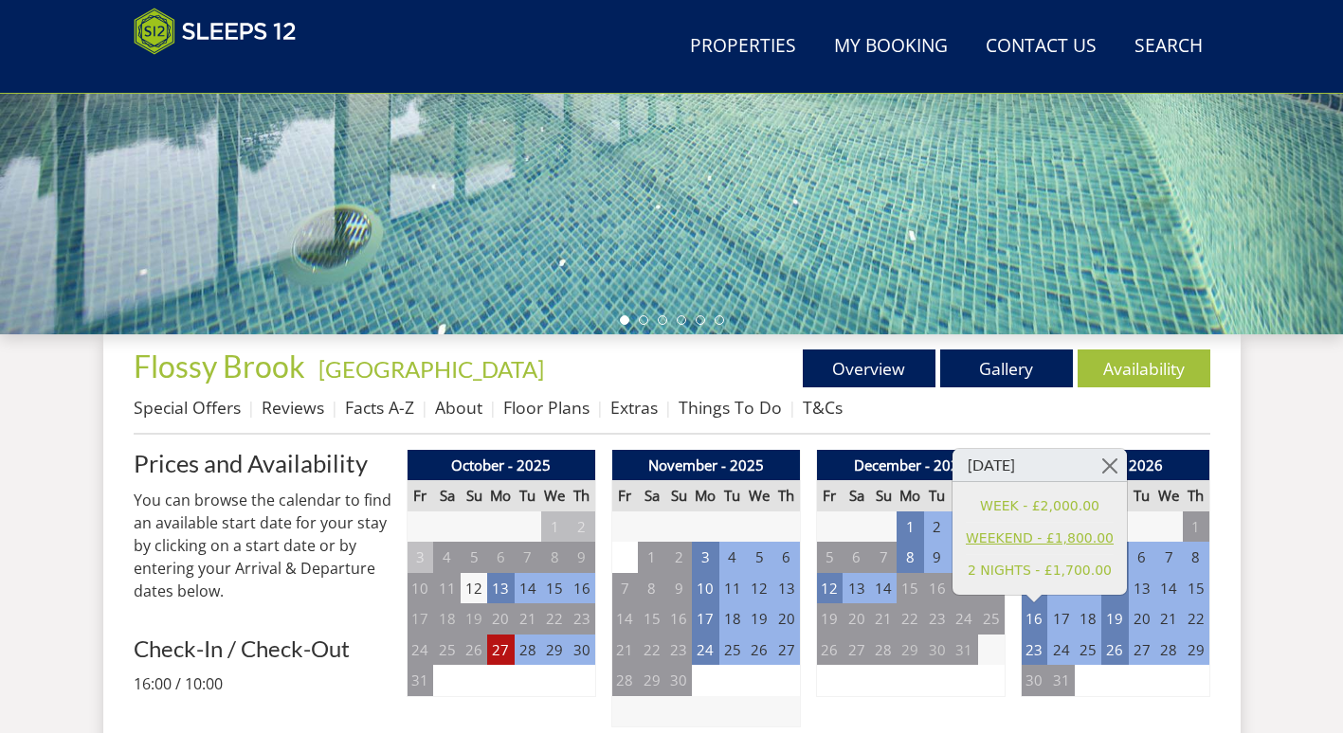
click at [1027, 543] on link "WEEKEND - £1,800.00" at bounding box center [1040, 539] width 148 height 20
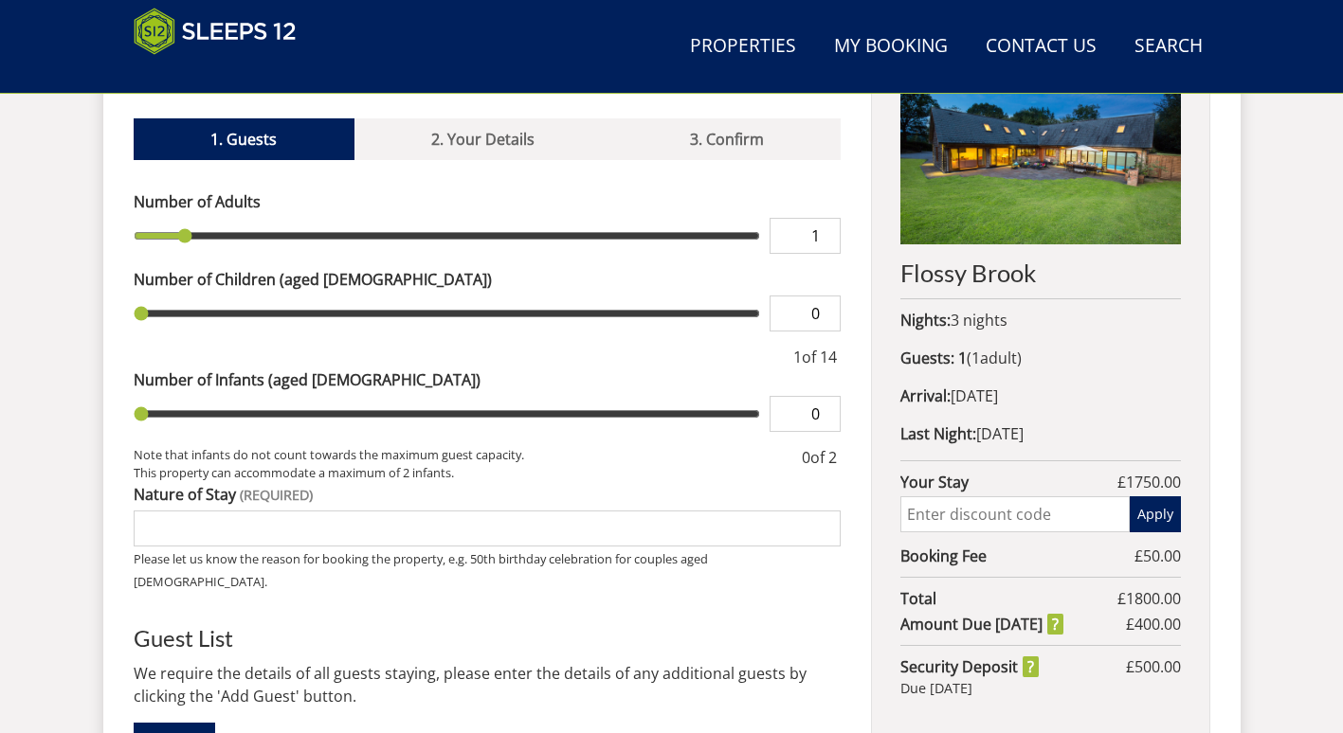
scroll to position [799, 0]
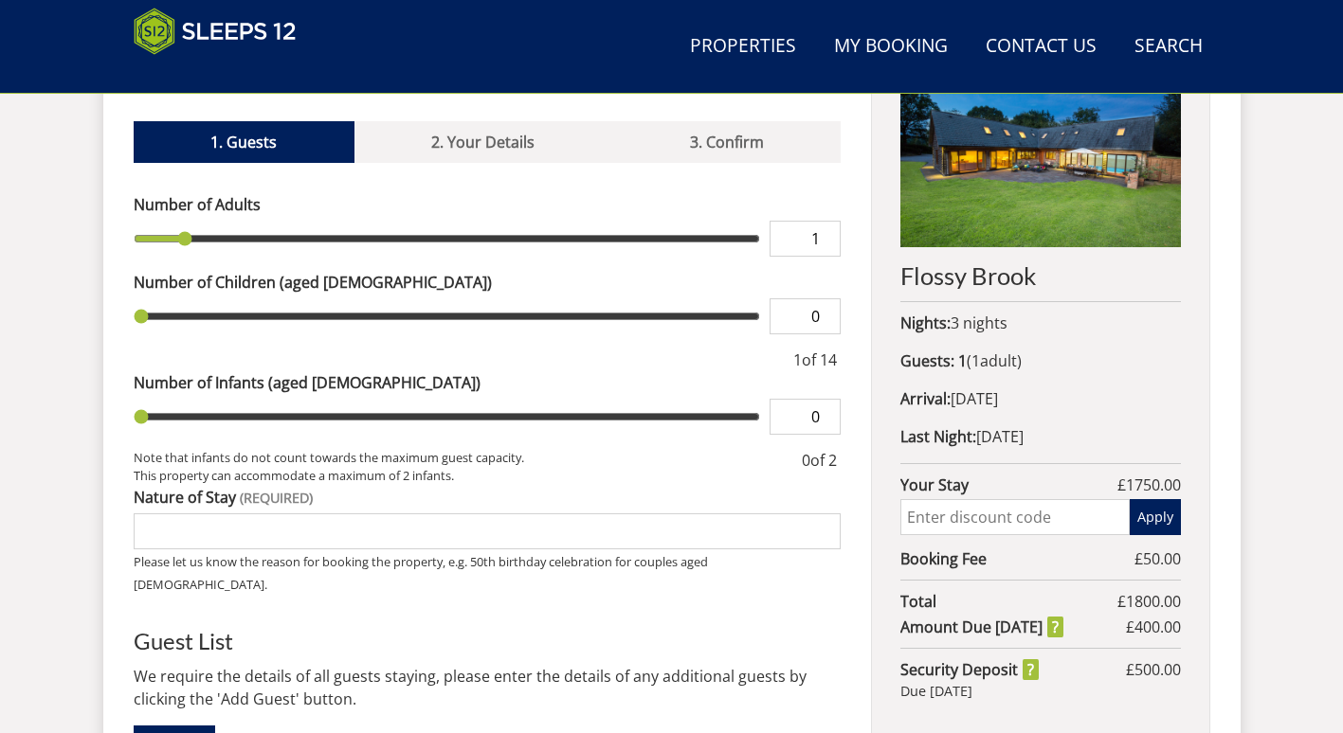
type input "2"
click at [227, 221] on input "range" at bounding box center [447, 239] width 627 height 36
type input "3"
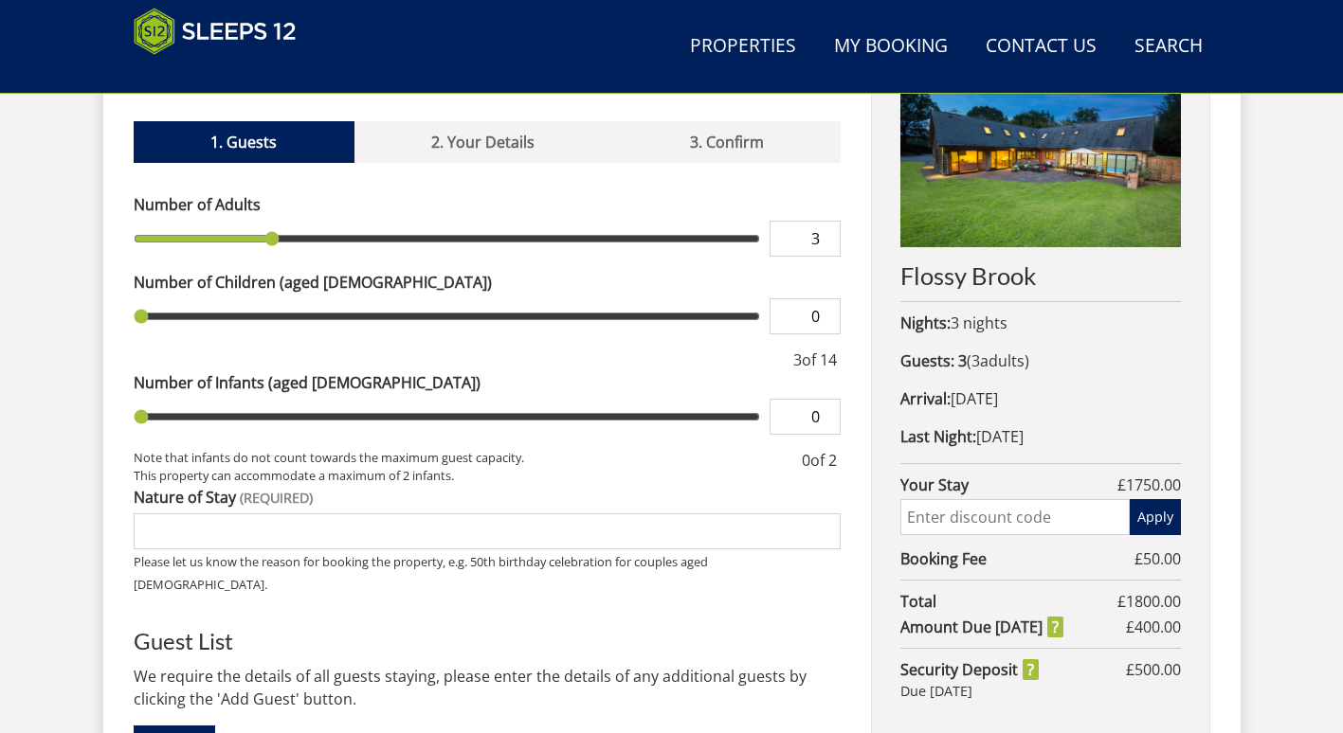
click at [261, 221] on input "range" at bounding box center [447, 239] width 627 height 36
type input "4"
click at [314, 221] on input "range" at bounding box center [447, 239] width 627 height 36
click at [329, 221] on input "range" at bounding box center [447, 239] width 627 height 36
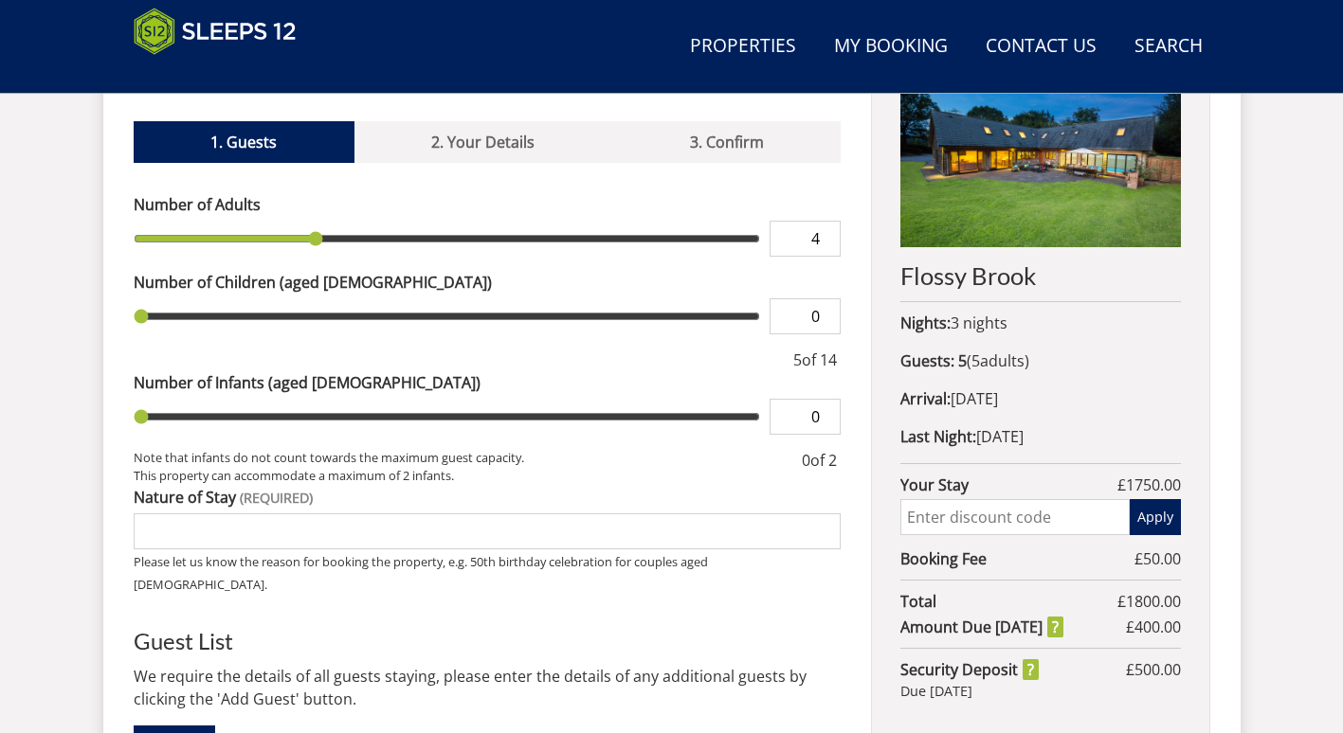
type input "5"
click at [370, 221] on input "range" at bounding box center [447, 239] width 627 height 36
type input "3"
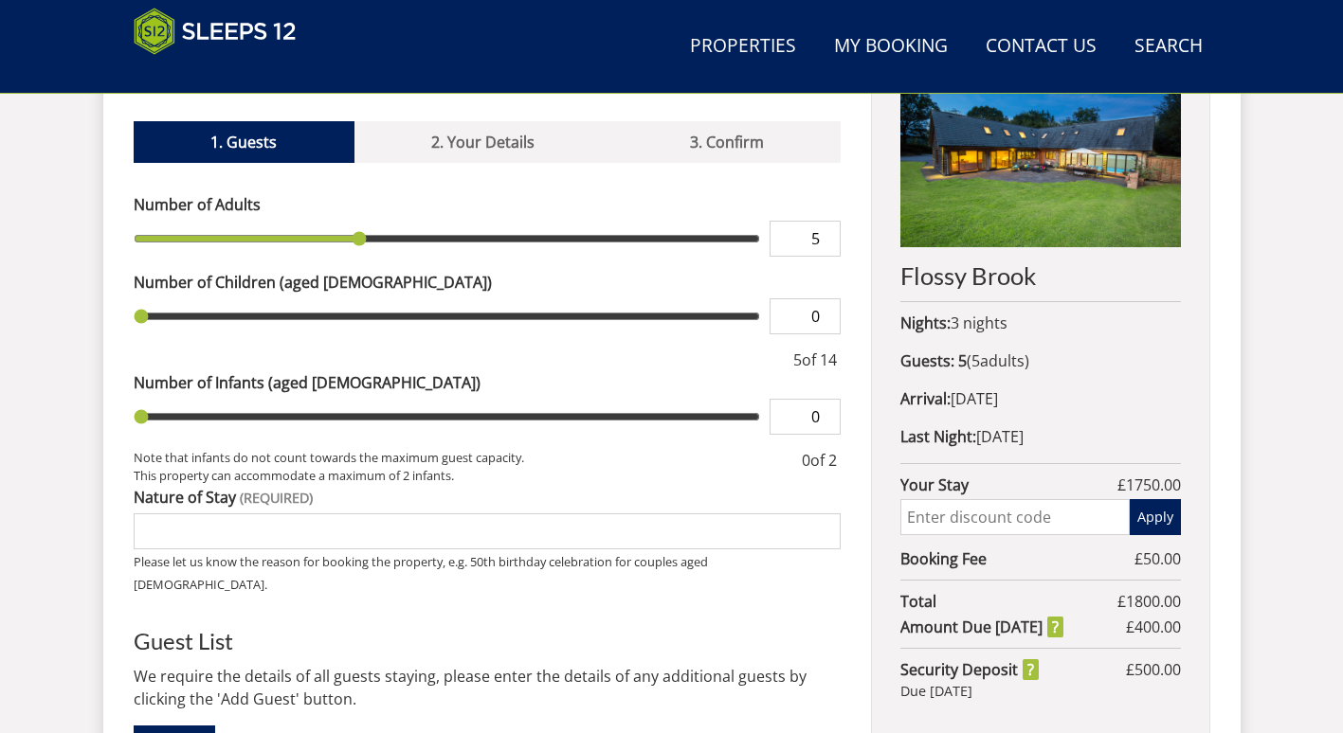
type input "3"
click at [273, 298] on input "range" at bounding box center [447, 316] width 627 height 36
type input "1"
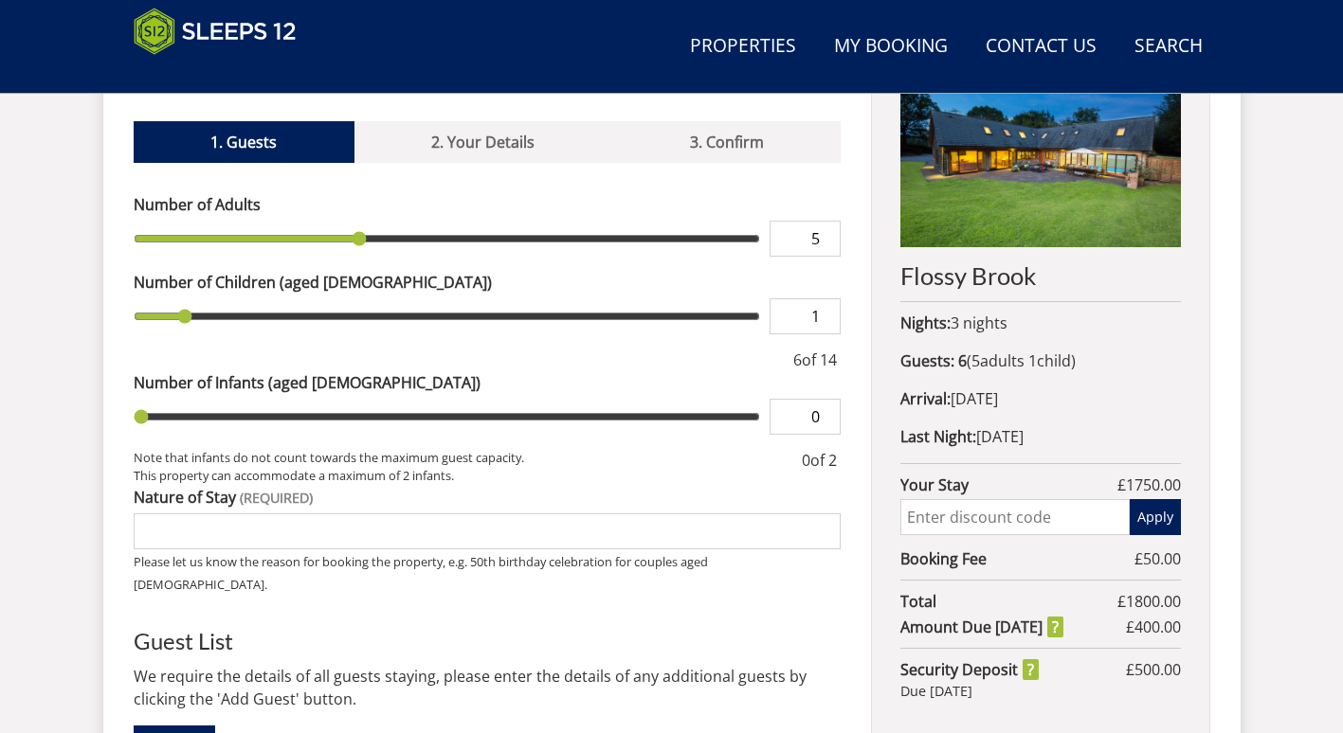
click at [187, 298] on input "range" at bounding box center [447, 316] width 627 height 36
type input "1"
click at [176, 399] on input "range" at bounding box center [447, 417] width 627 height 36
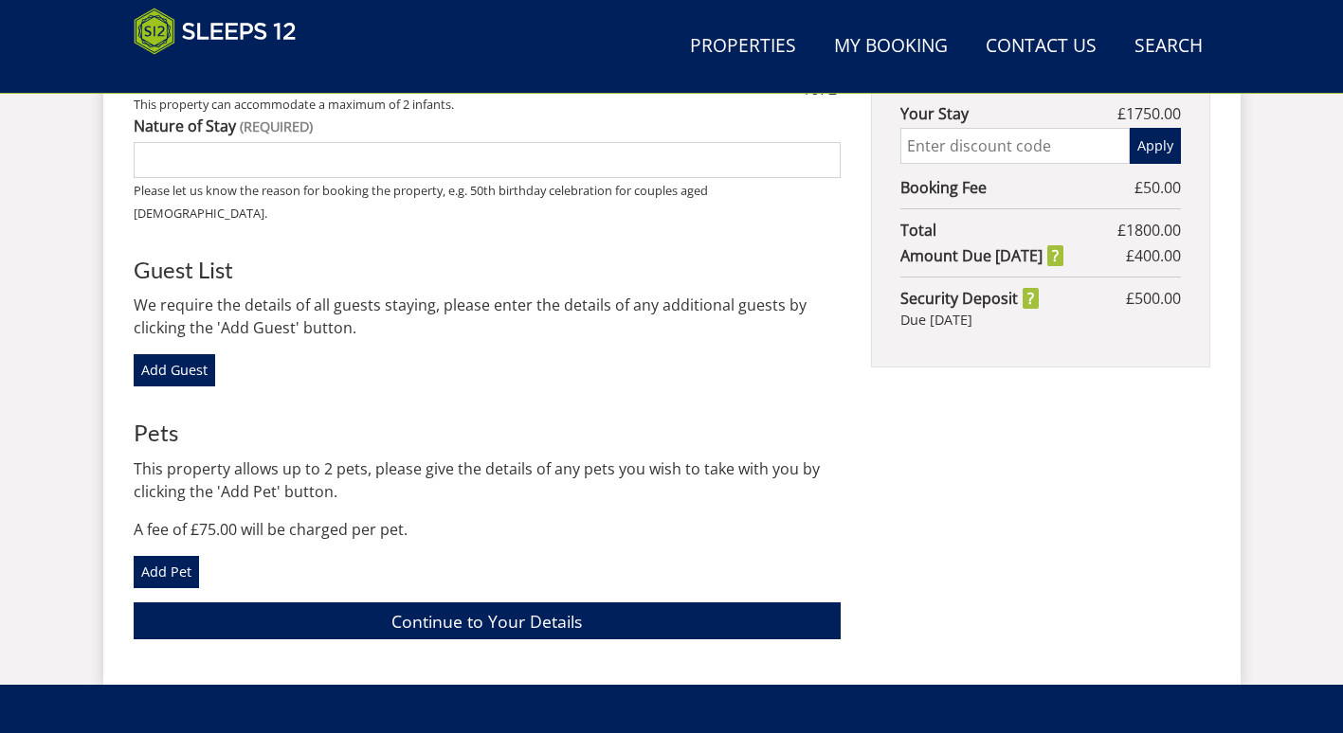
scroll to position [1171, 0]
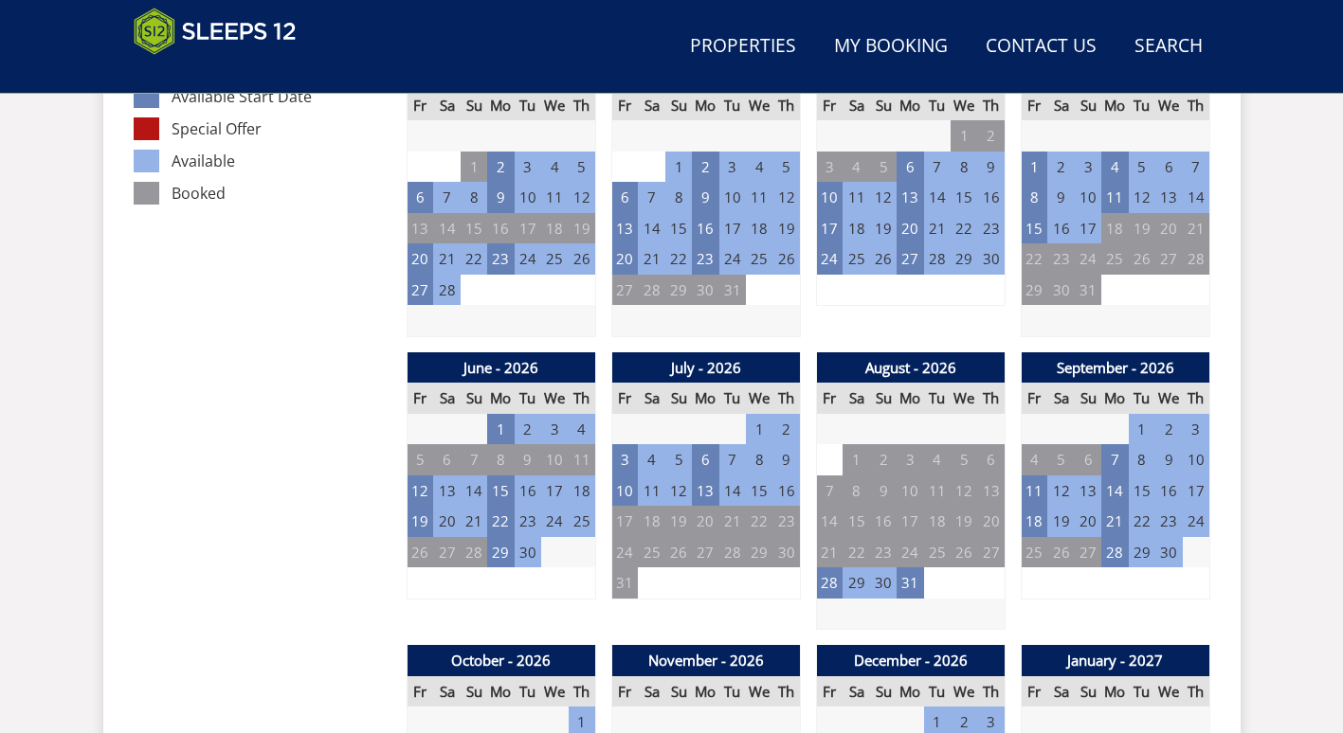
scroll to position [487, 0]
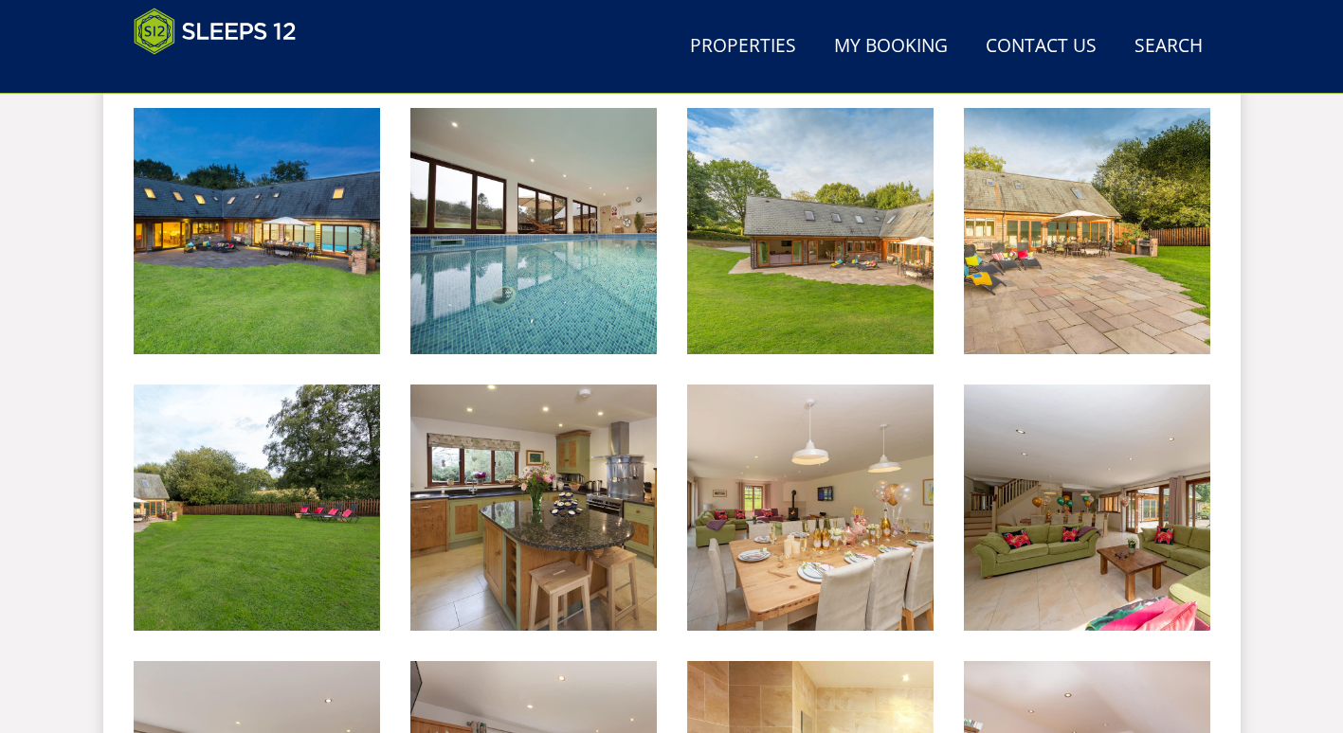
scroll to position [830, 0]
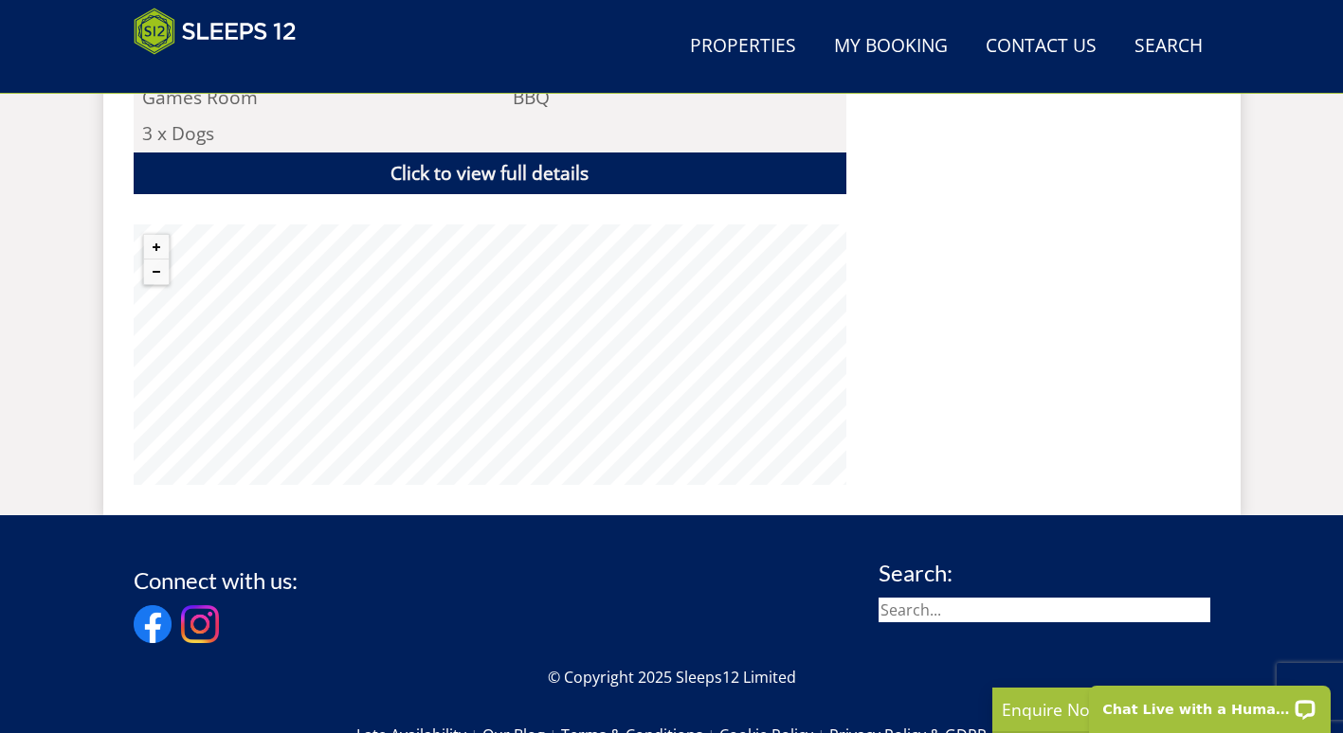
scroll to position [1419, 0]
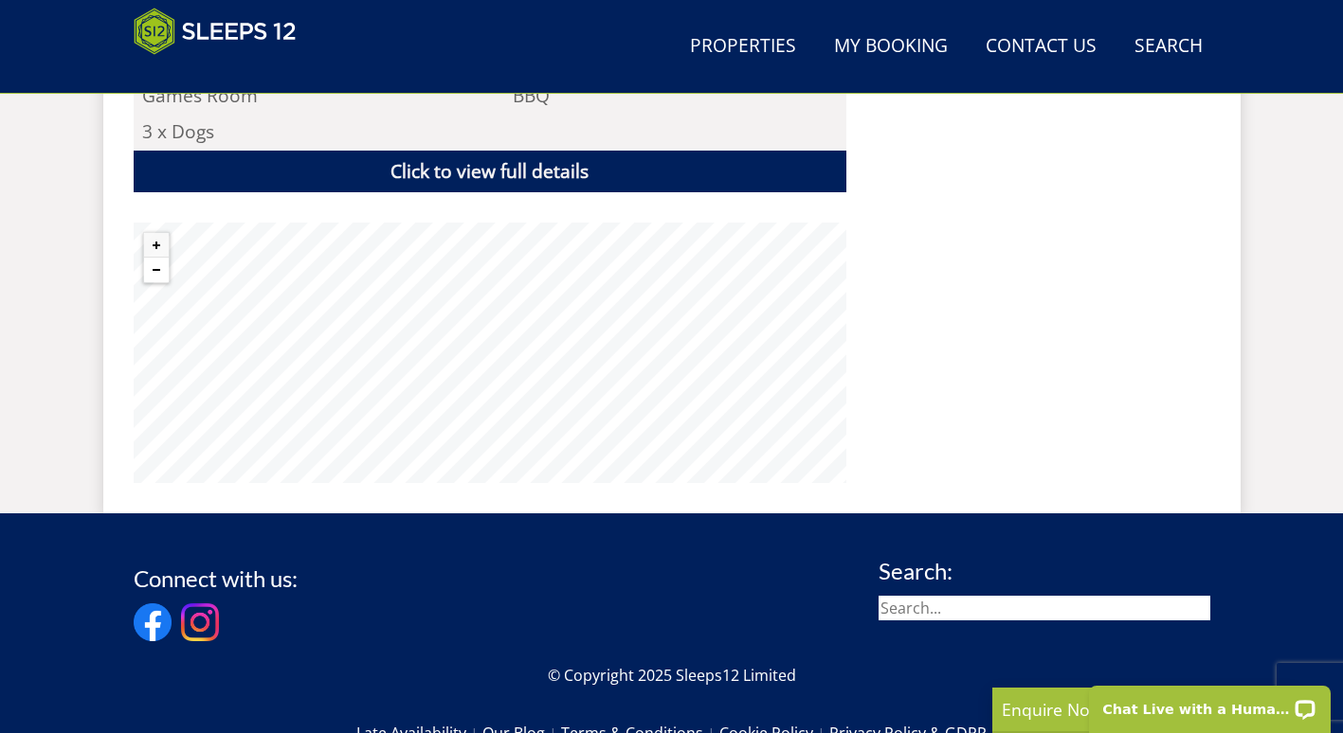
click at [154, 272] on button "Zoom out" at bounding box center [156, 270] width 25 height 25
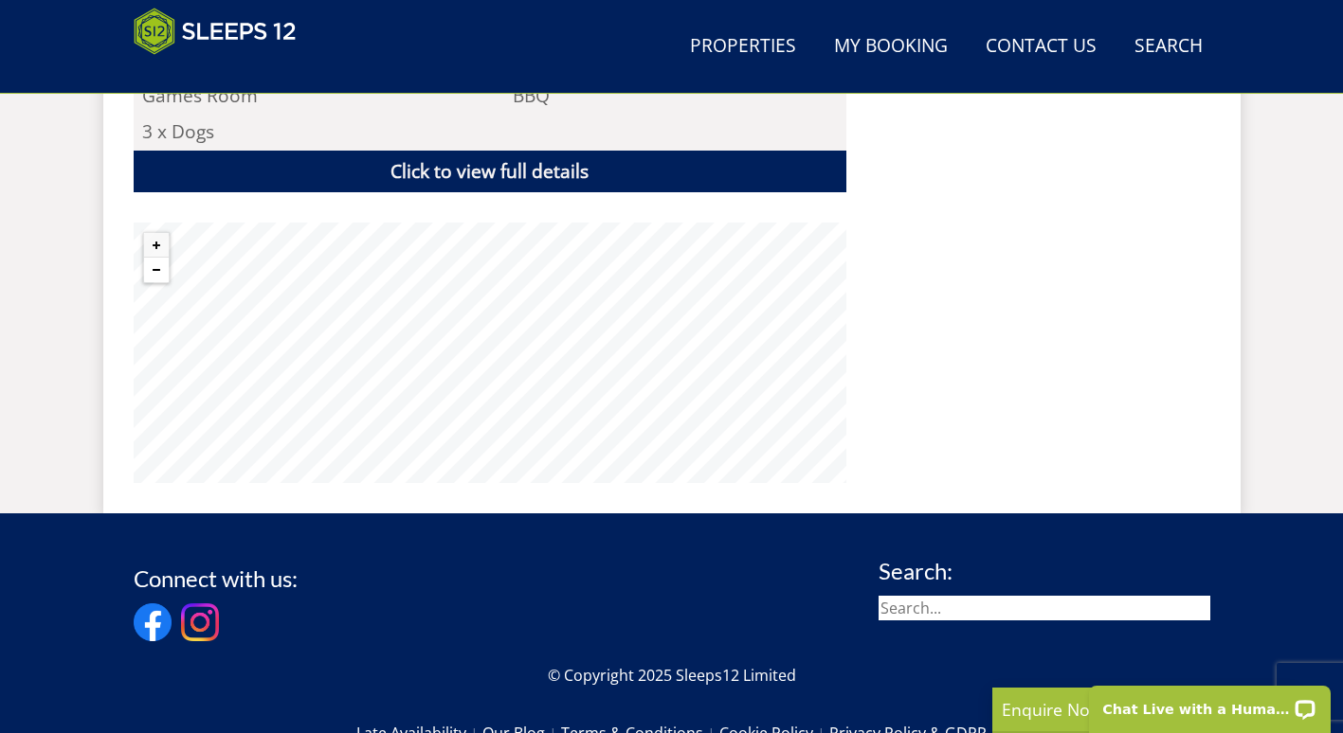
click at [154, 272] on button "Zoom out" at bounding box center [156, 270] width 25 height 25
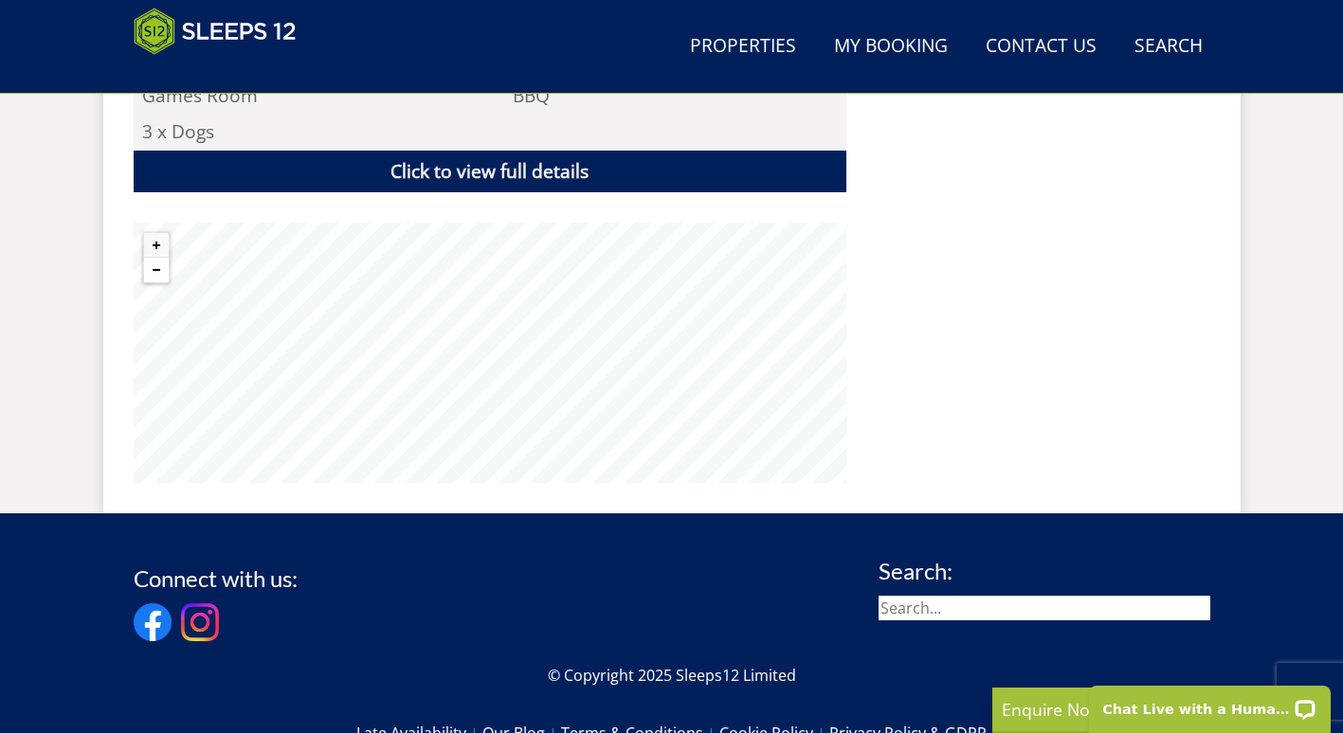
click at [154, 272] on button "Zoom out" at bounding box center [156, 270] width 25 height 25
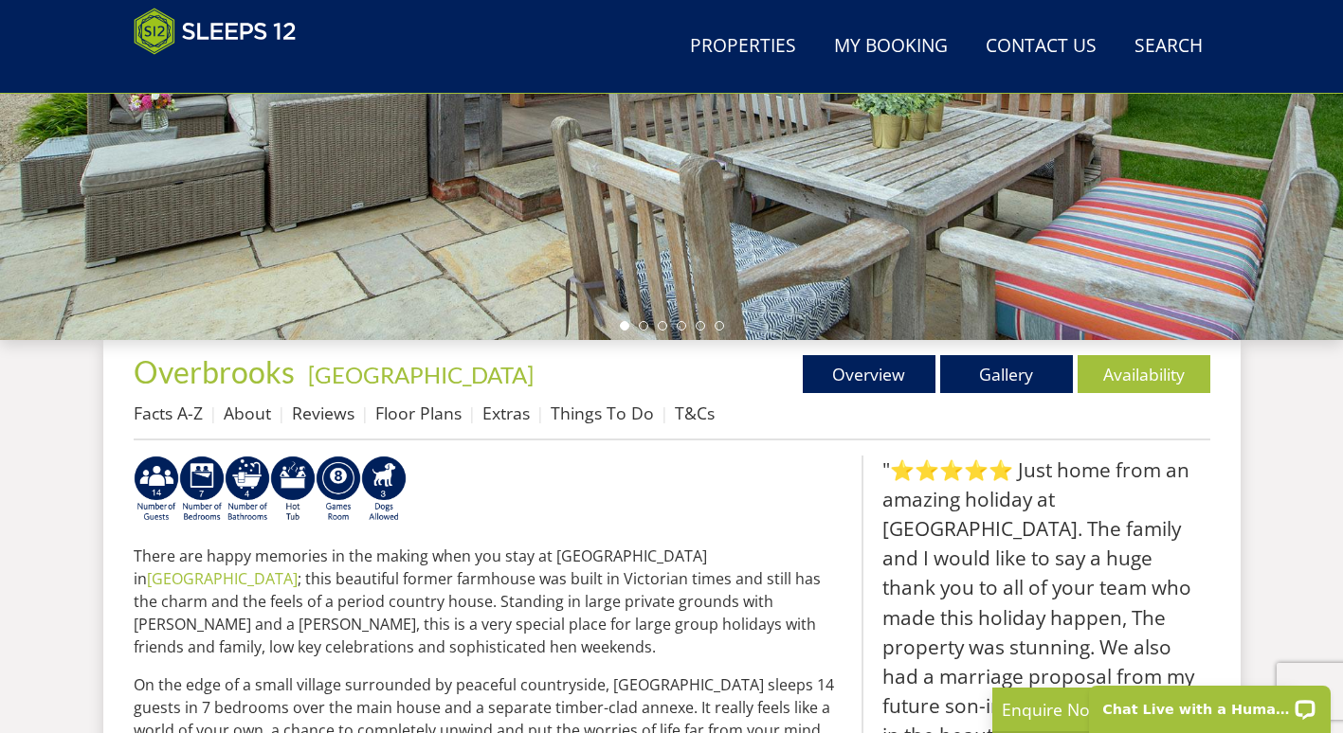
scroll to position [520, 0]
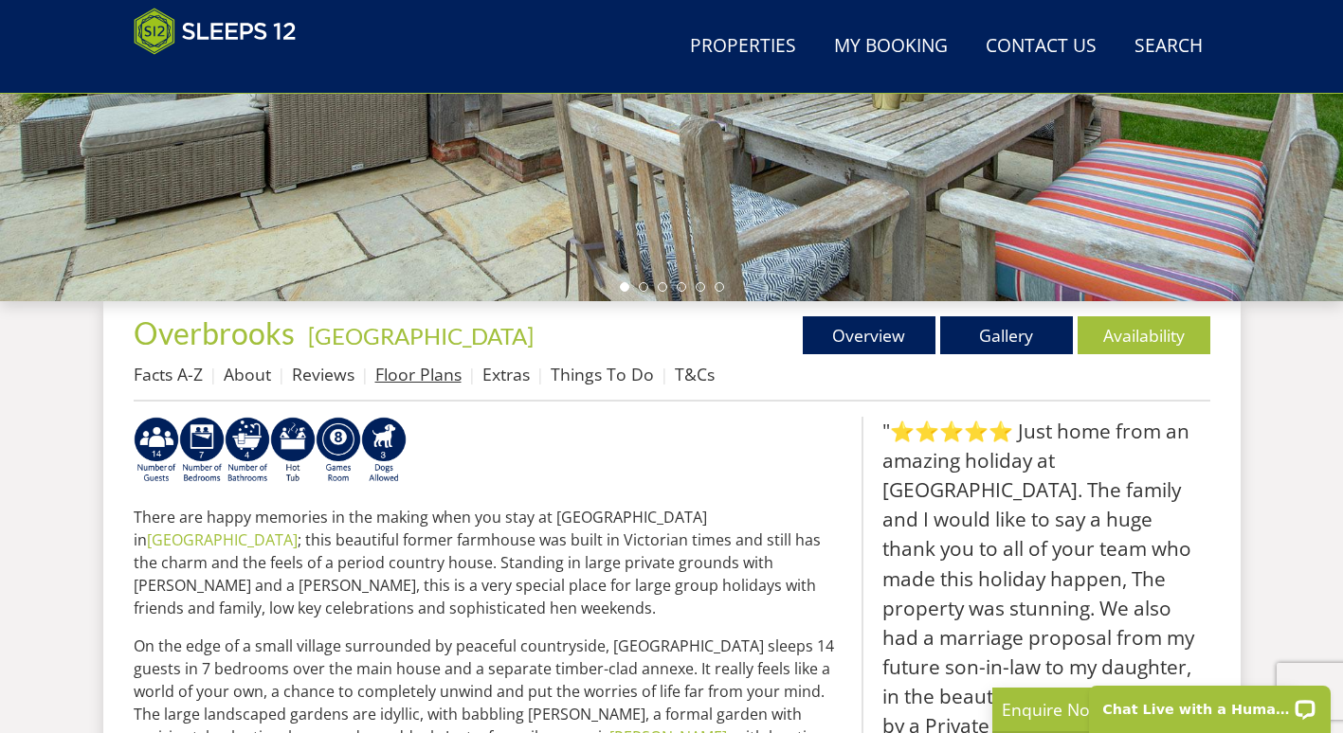
click at [425, 371] on link "Floor Plans" at bounding box center [418, 374] width 86 height 23
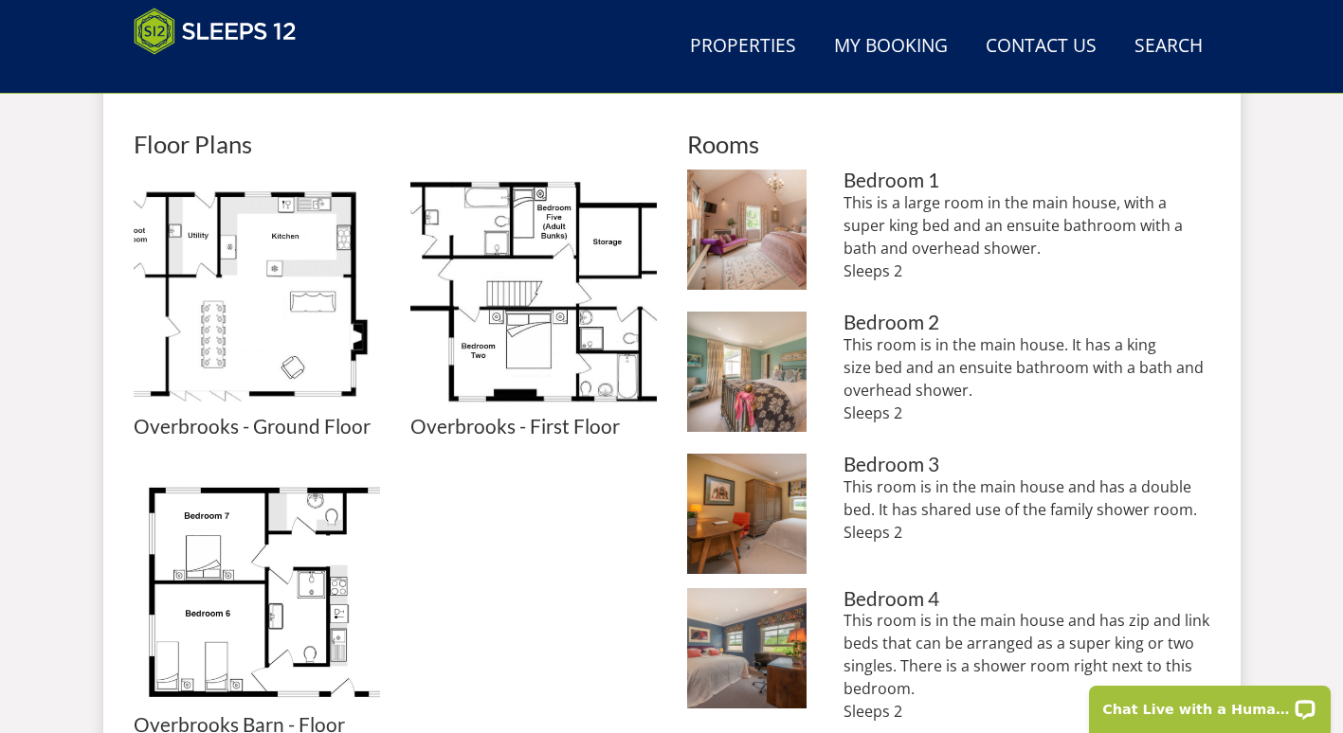
scroll to position [851, 0]
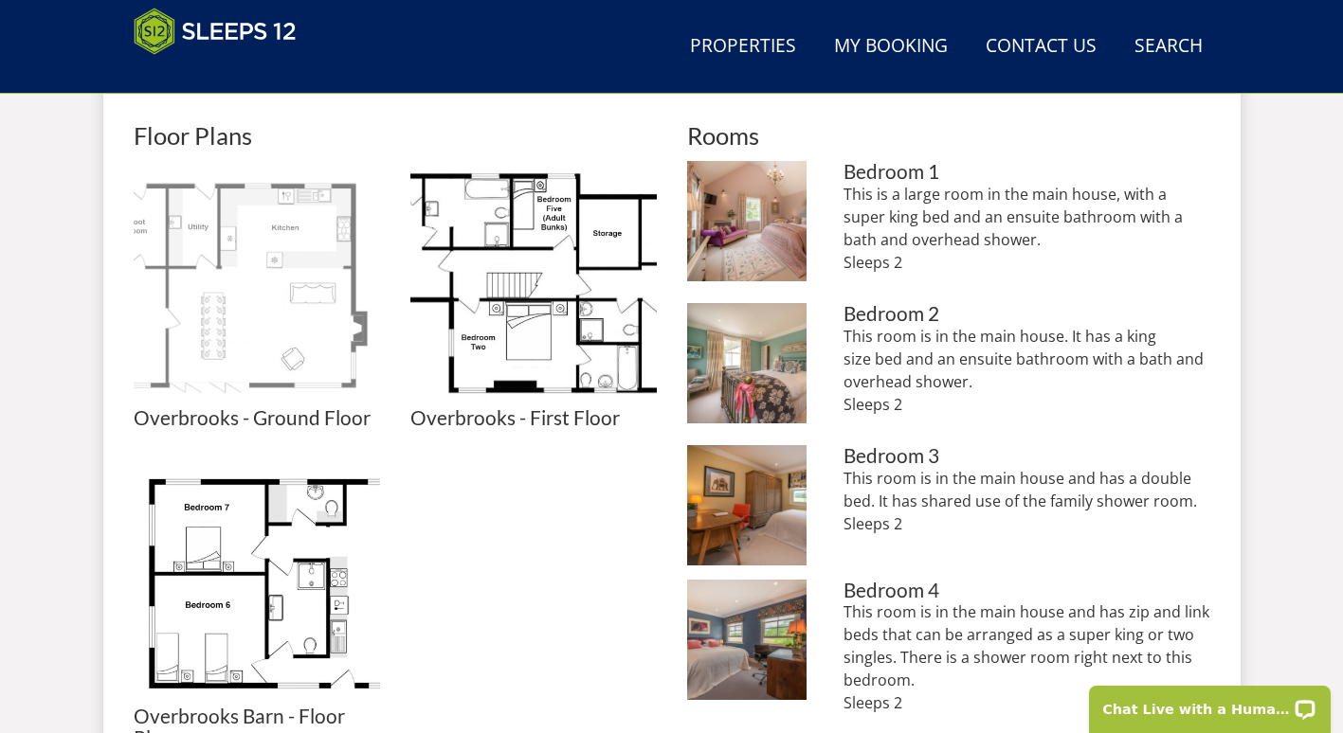
click at [281, 304] on img at bounding box center [257, 284] width 246 height 246
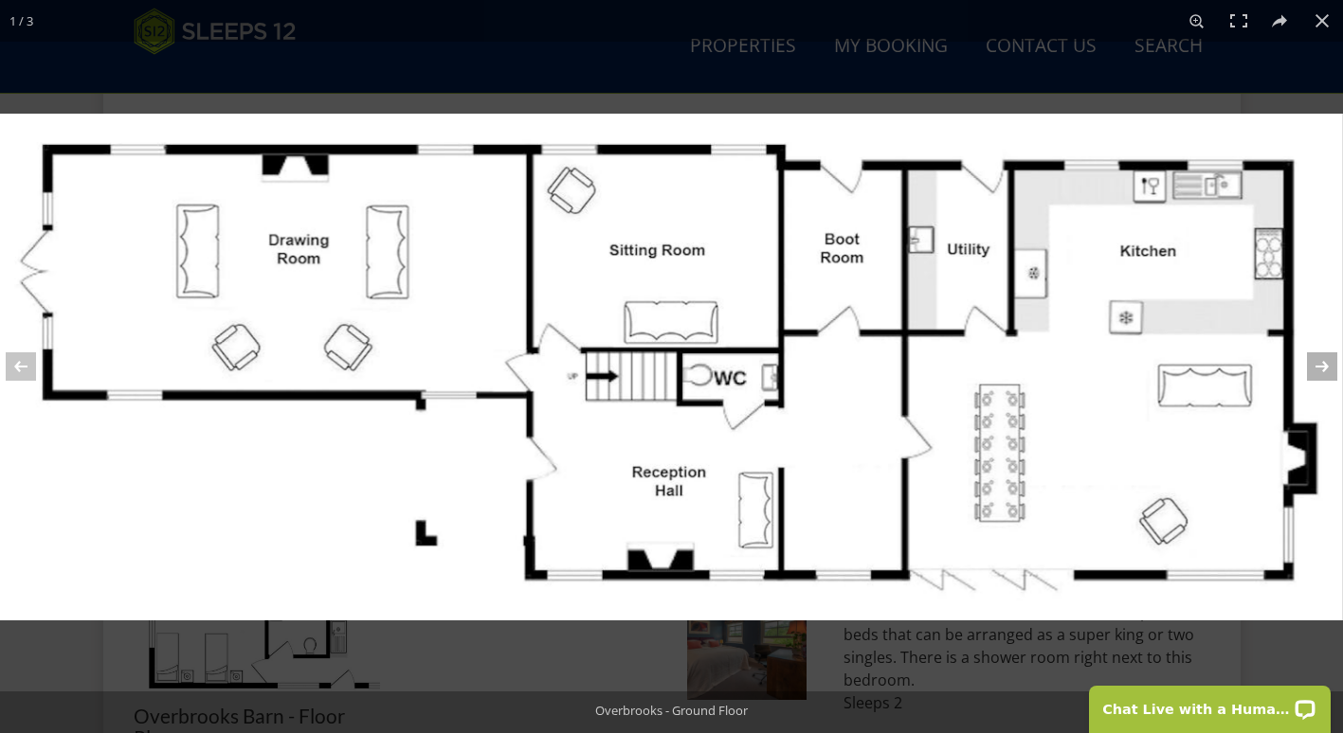
click at [1326, 379] on button at bounding box center [1309, 366] width 66 height 95
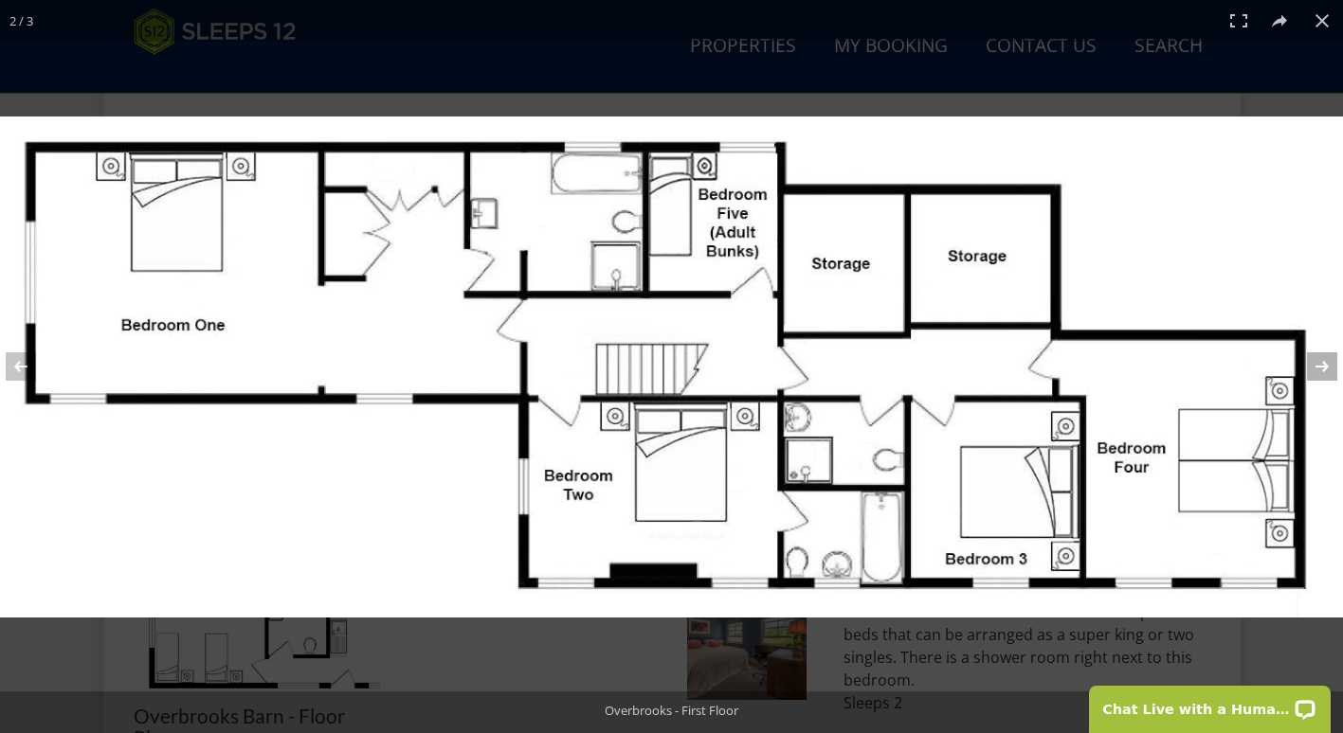
click at [1324, 370] on button at bounding box center [1309, 366] width 66 height 95
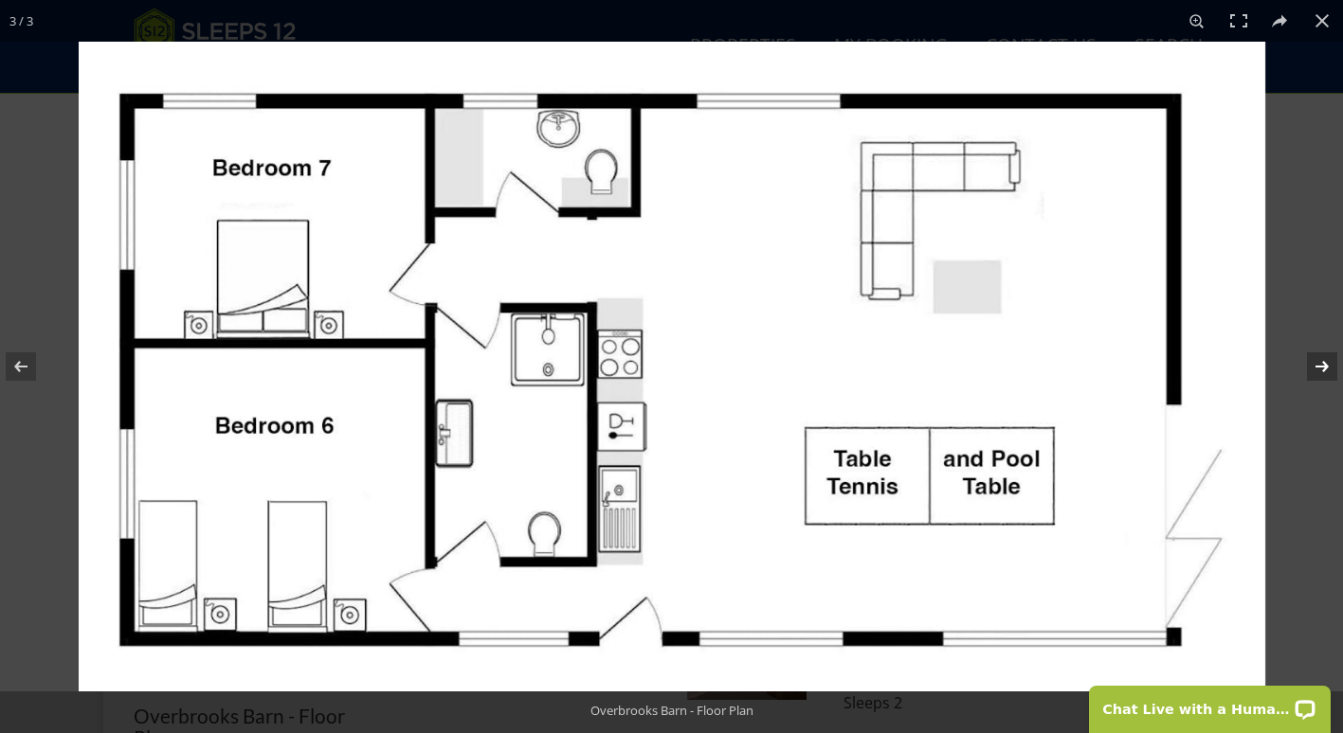
click at [1326, 374] on button at bounding box center [1309, 366] width 66 height 95
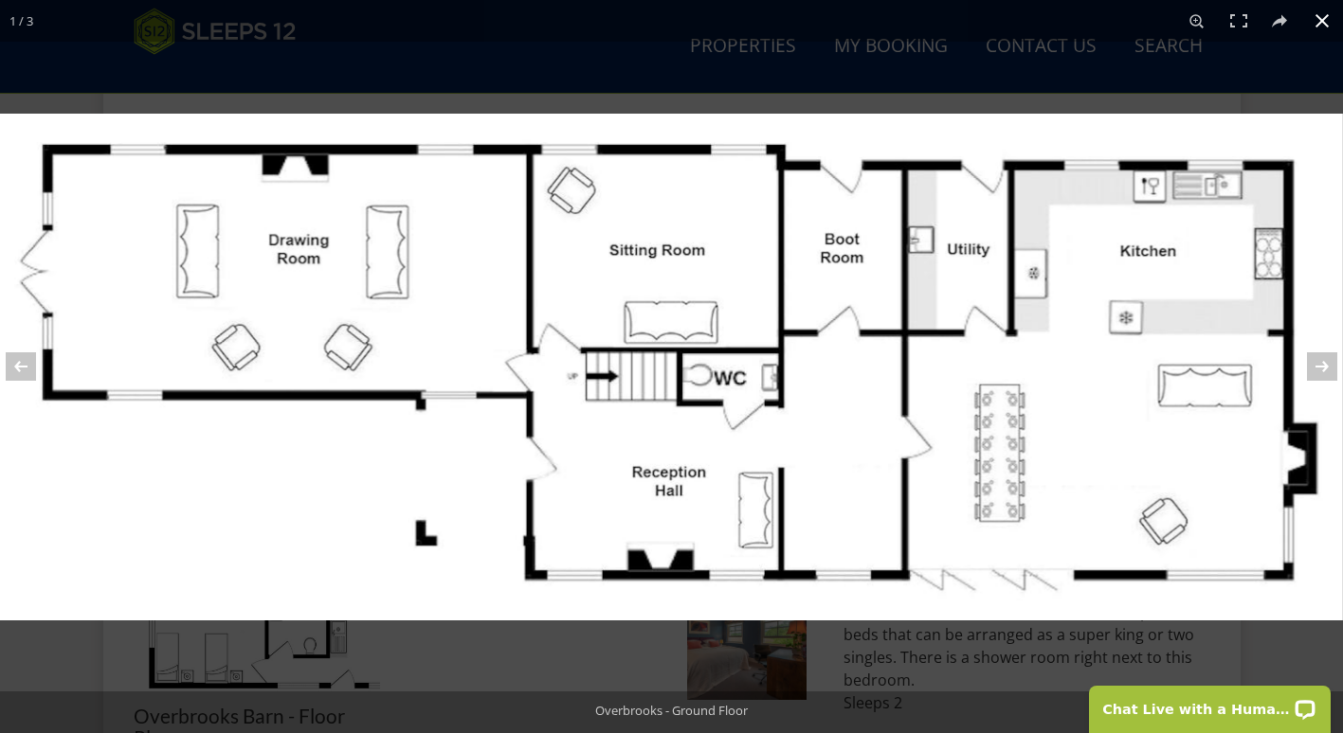
click at [1323, 38] on button at bounding box center [1322, 21] width 42 height 42
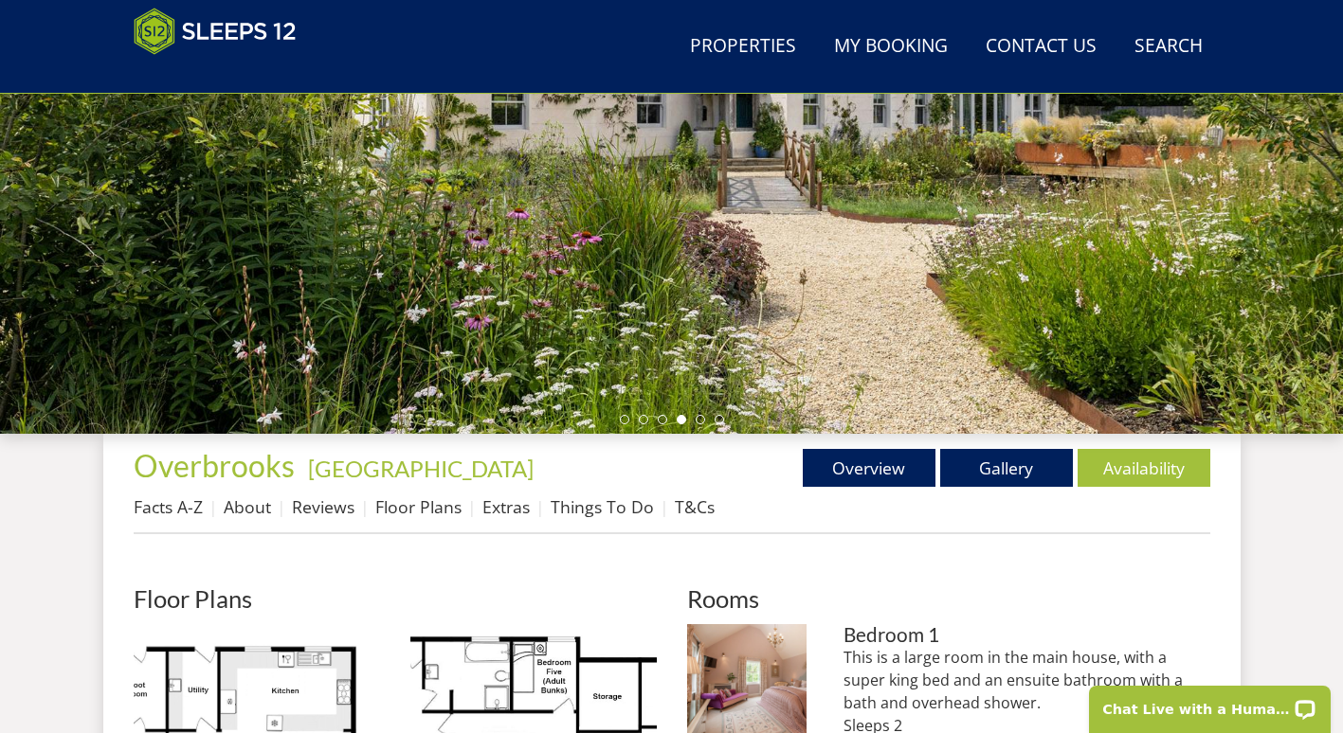
scroll to position [384, 0]
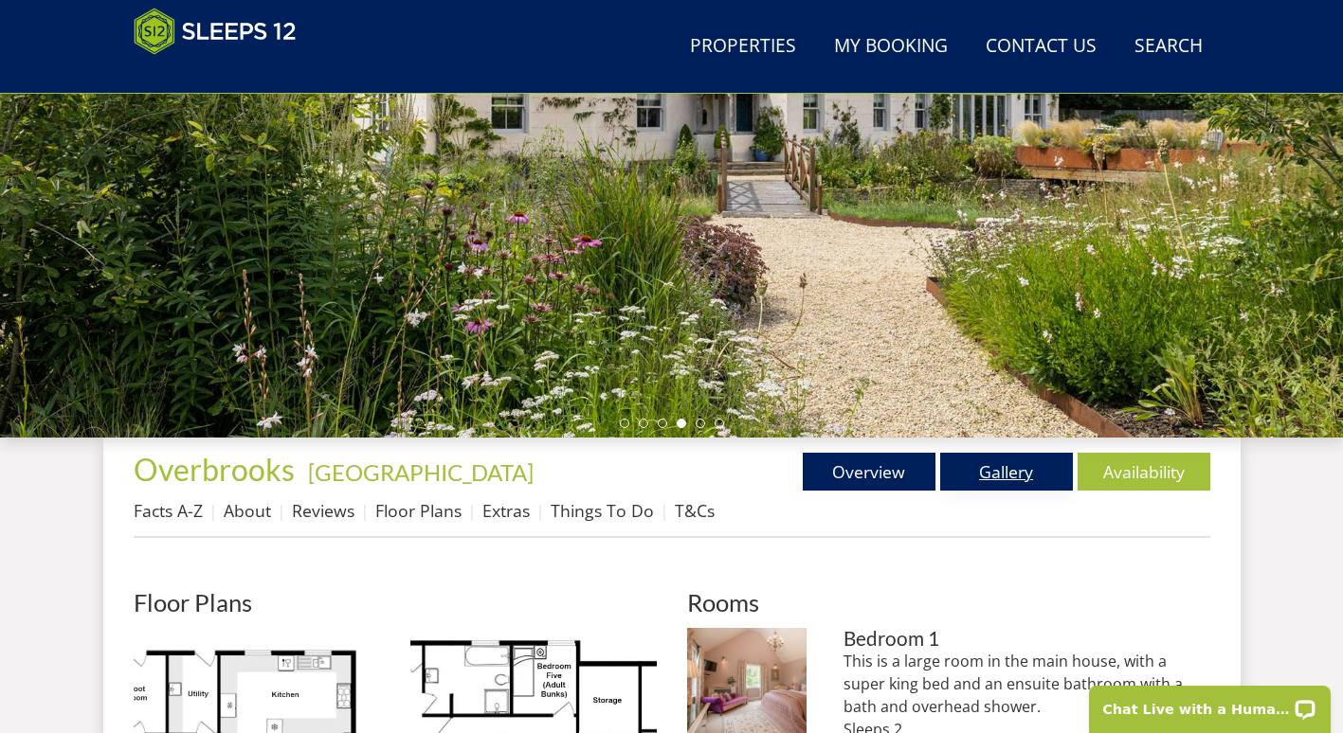
click at [1020, 474] on link "Gallery" at bounding box center [1006, 472] width 133 height 38
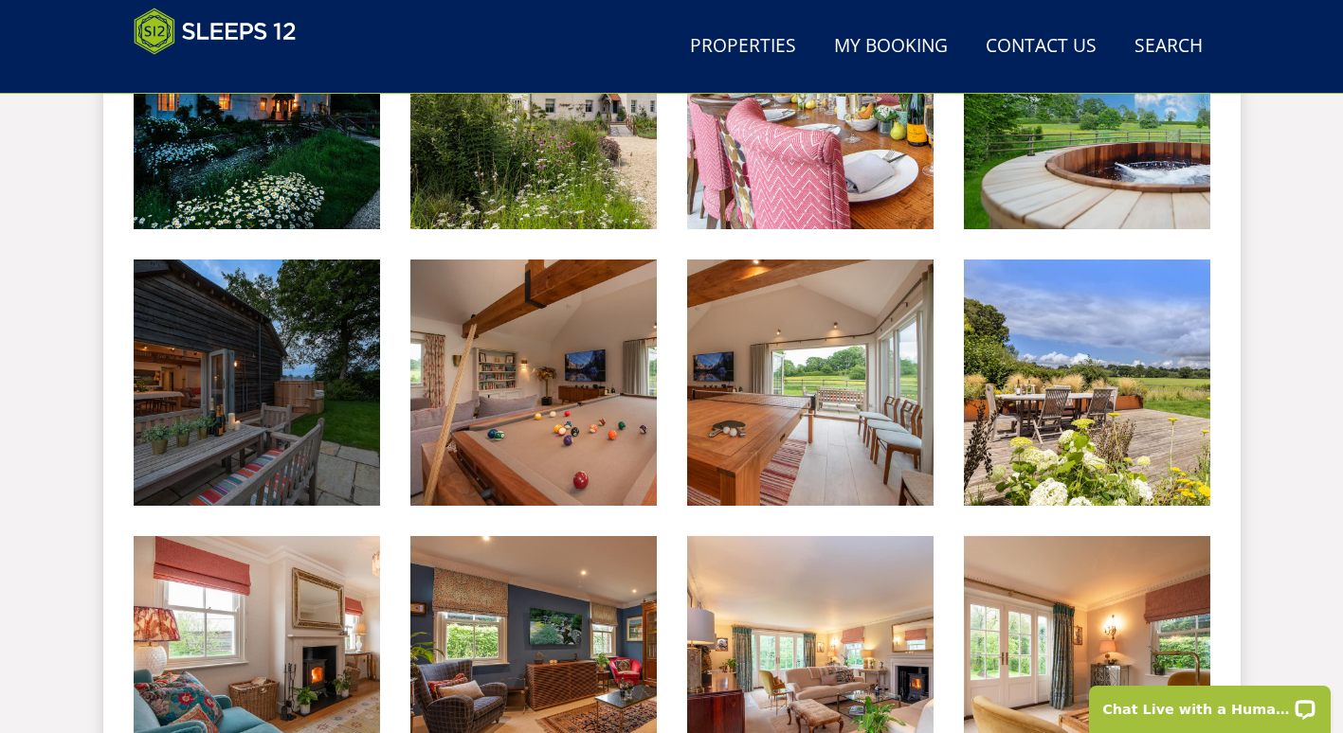
scroll to position [952, 0]
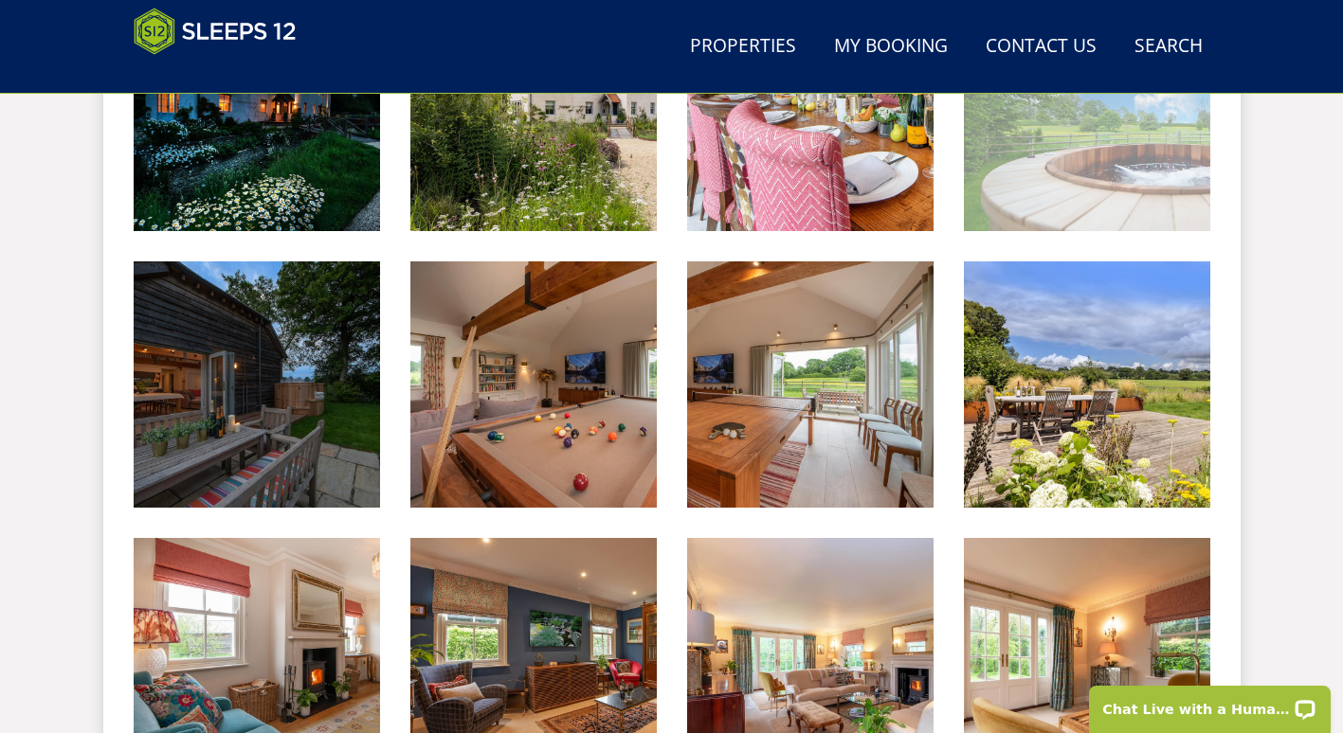
click at [1098, 171] on img at bounding box center [1087, 108] width 246 height 246
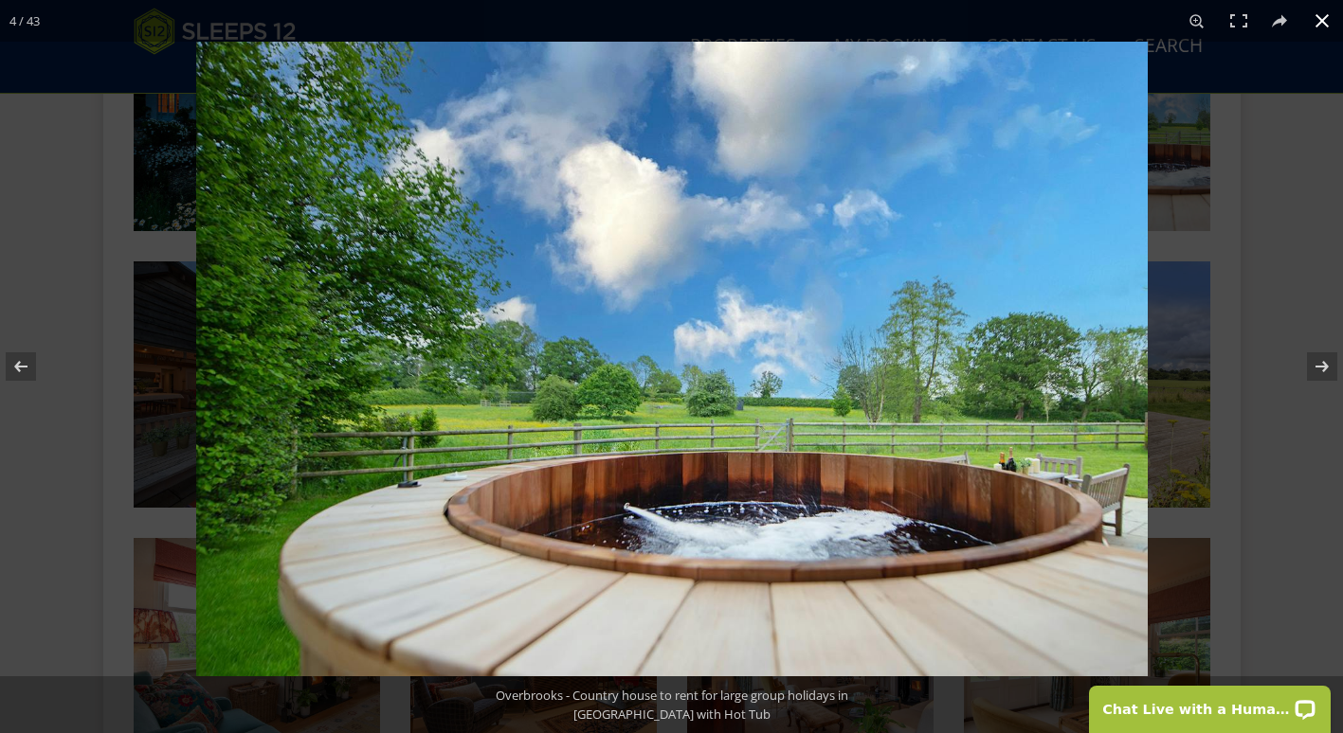
click at [1256, 275] on div at bounding box center [867, 408] width 1343 height 733
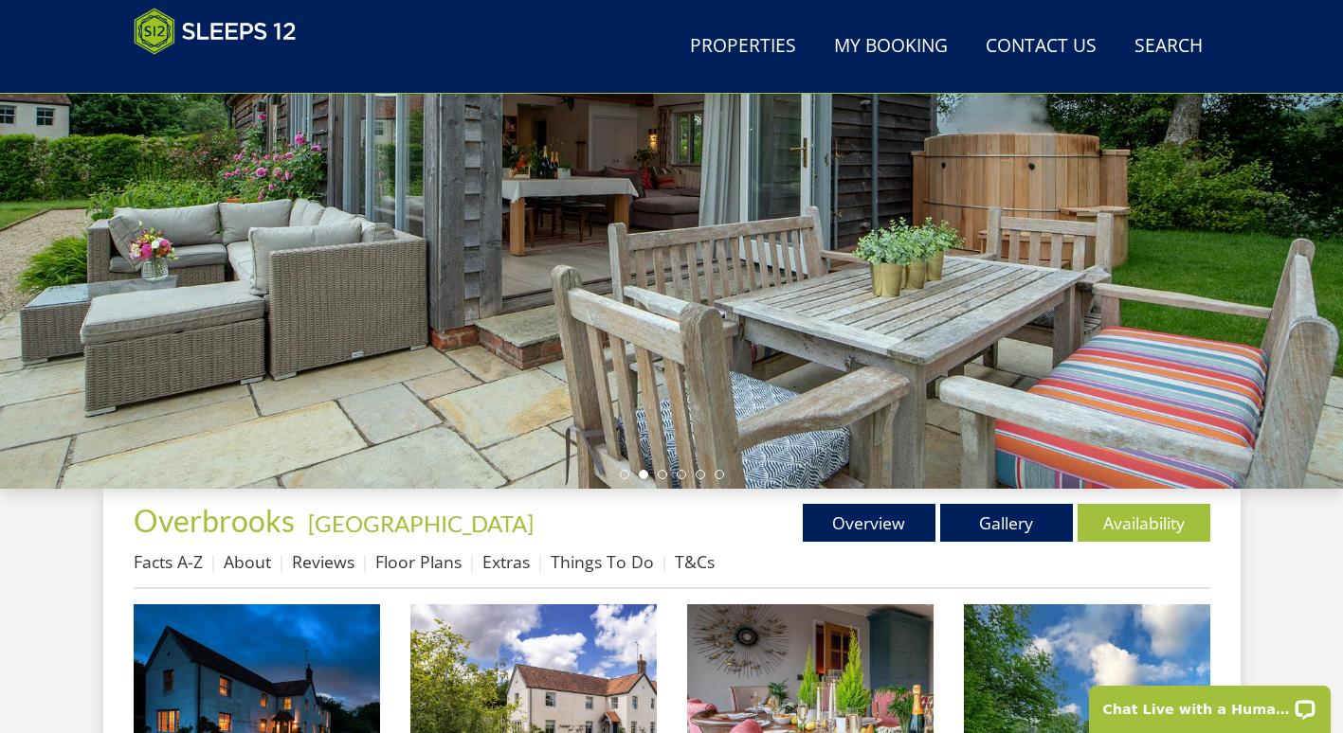
scroll to position [341, 0]
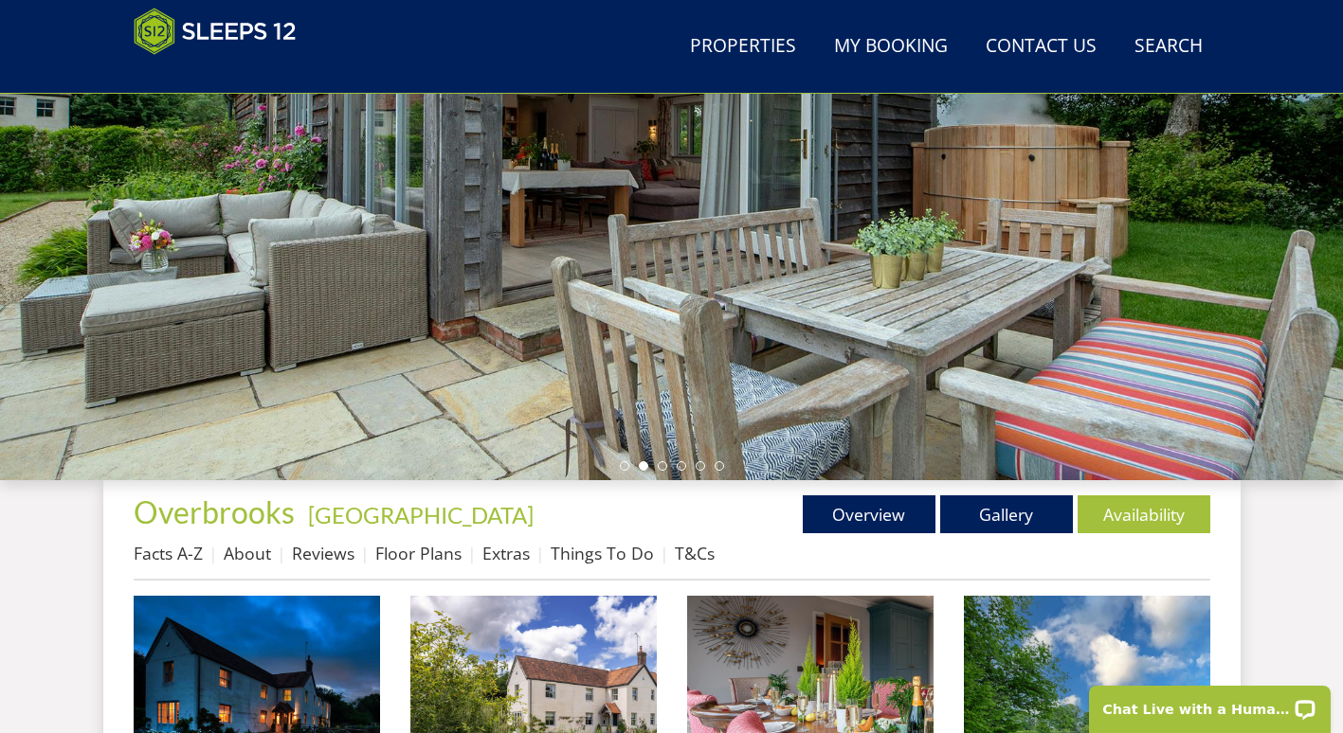
click at [541, 552] on li "Extras" at bounding box center [516, 553] width 68 height 32
click at [574, 556] on link "Things To Do" at bounding box center [602, 553] width 103 height 23
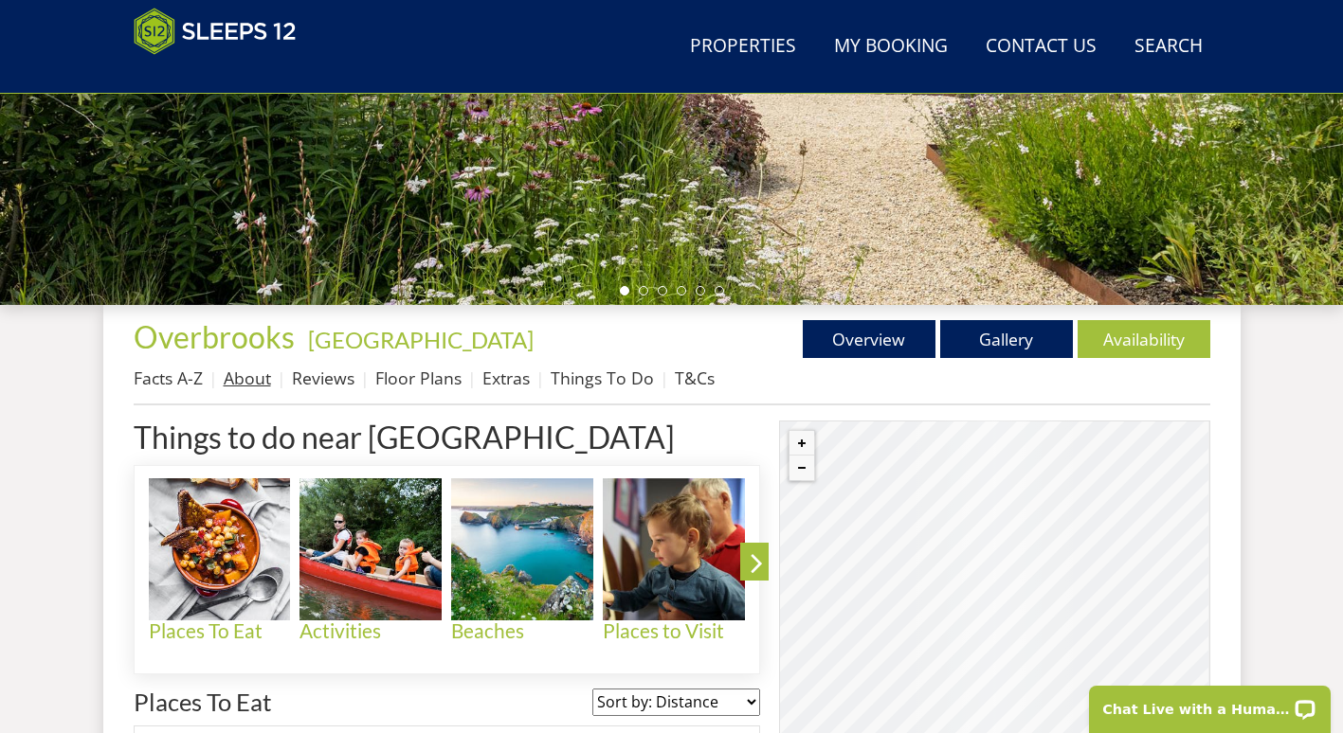
click at [237, 378] on link "About" at bounding box center [247, 378] width 47 height 23
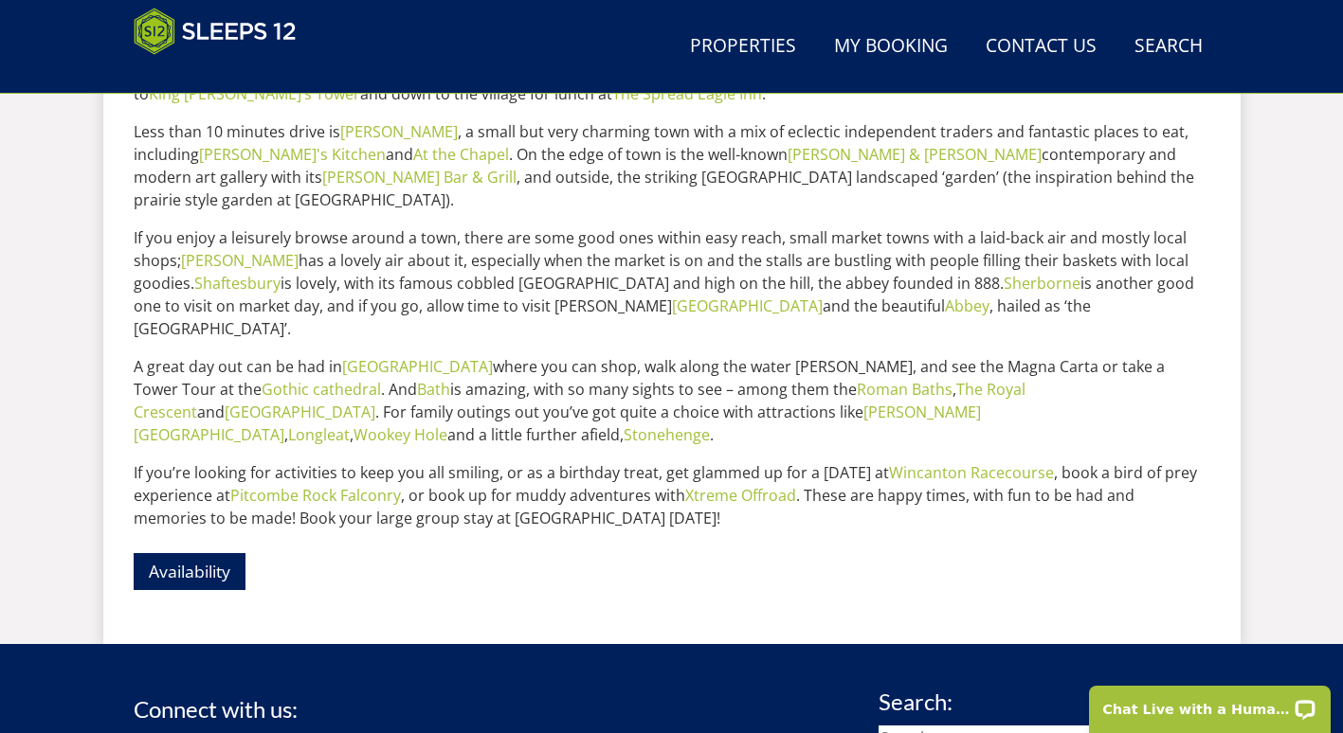
scroll to position [1060, 0]
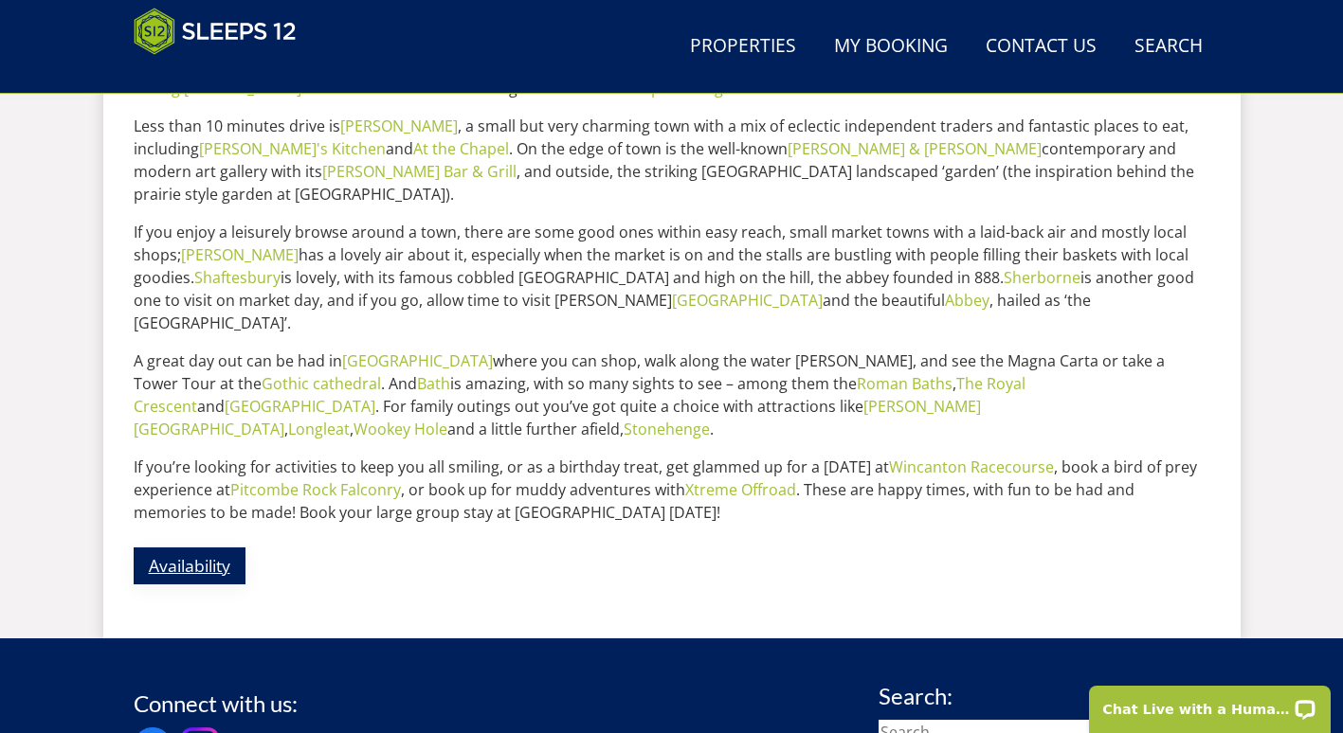
click at [194, 548] on link "Availability" at bounding box center [190, 566] width 112 height 37
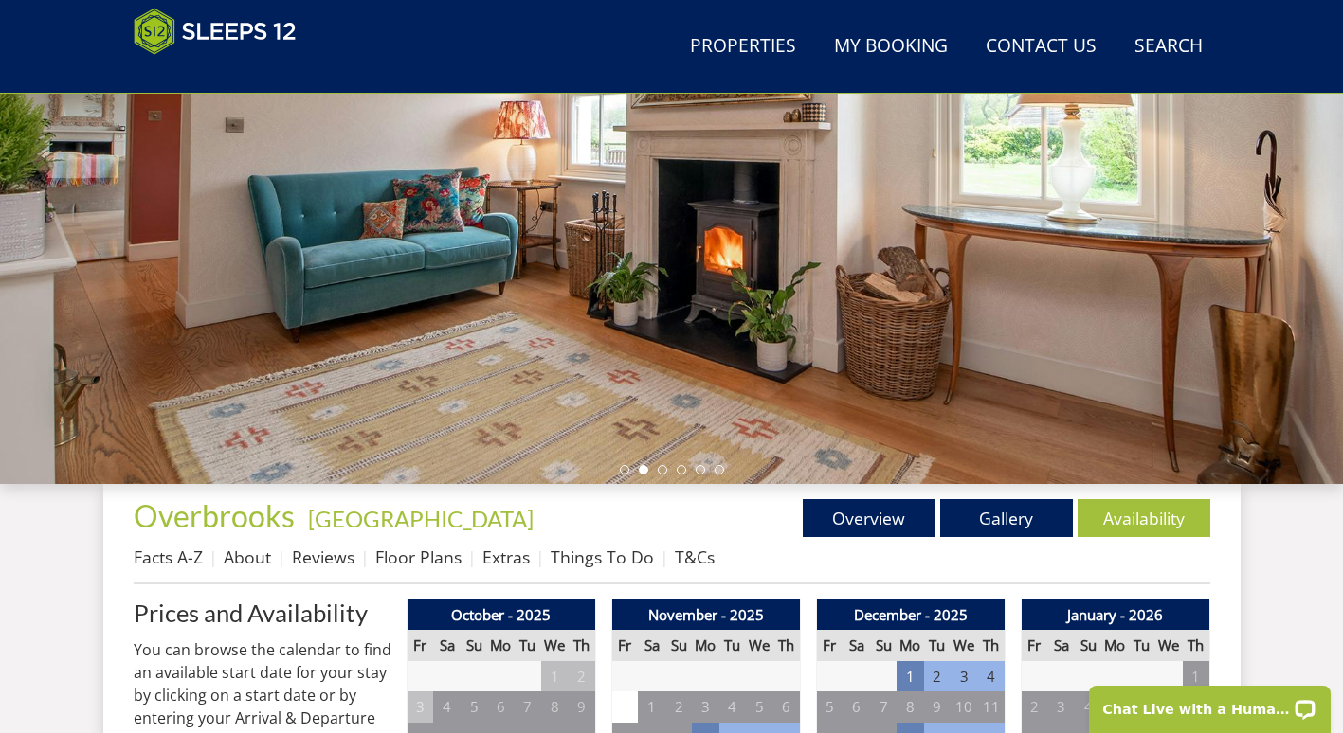
scroll to position [338, 0]
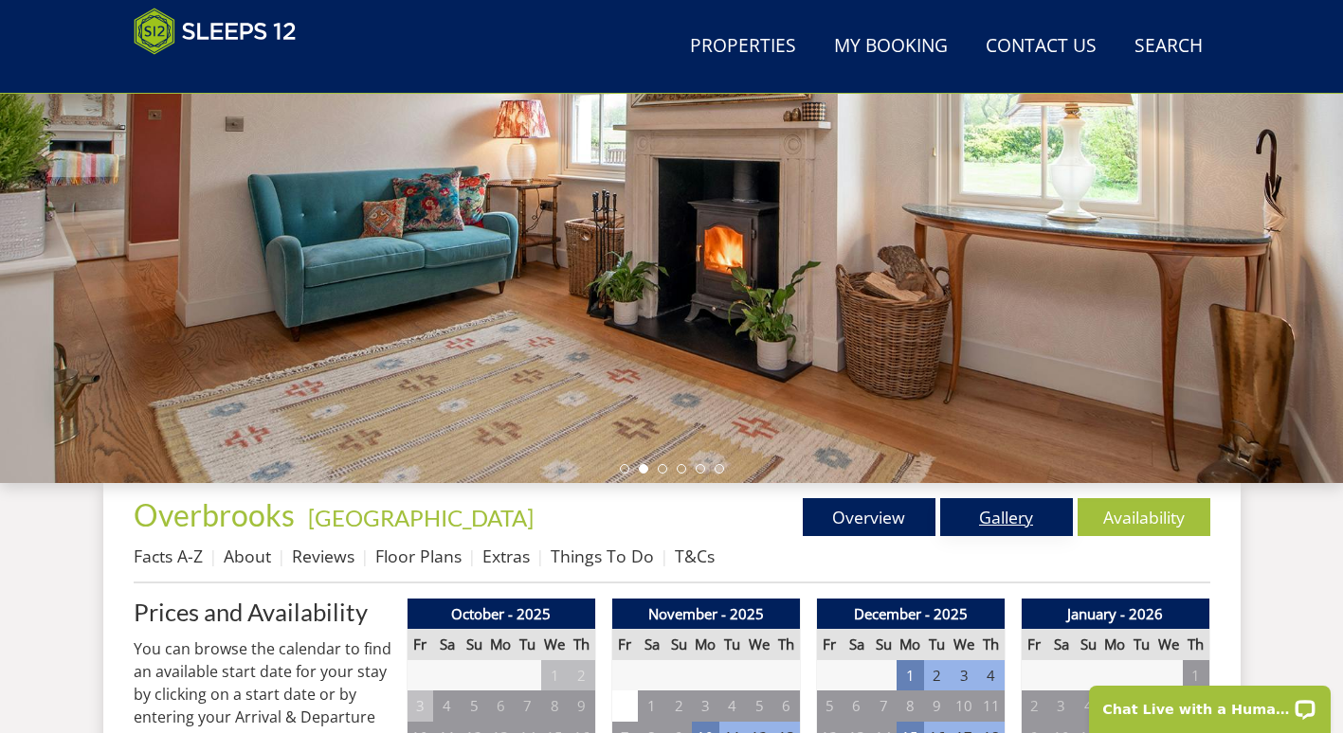
click at [1016, 529] on link "Gallery" at bounding box center [1006, 517] width 133 height 38
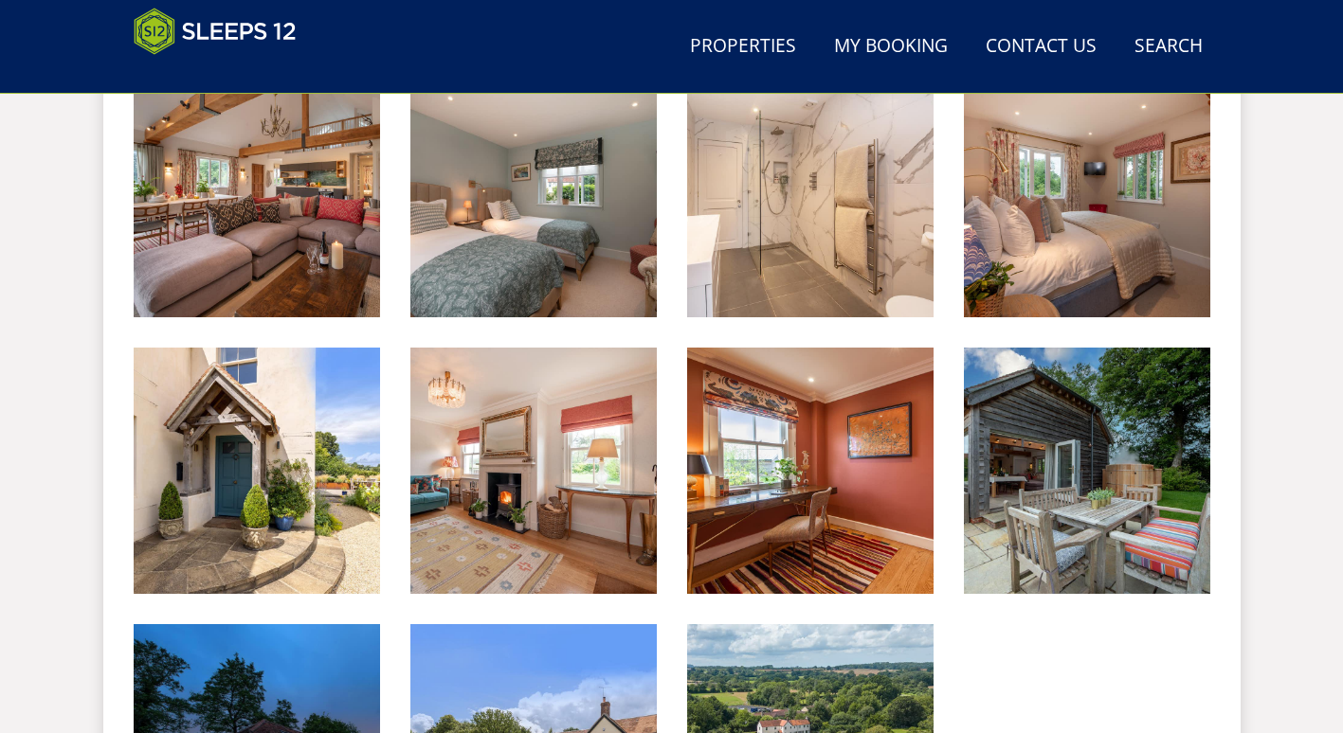
scroll to position [3076, 0]
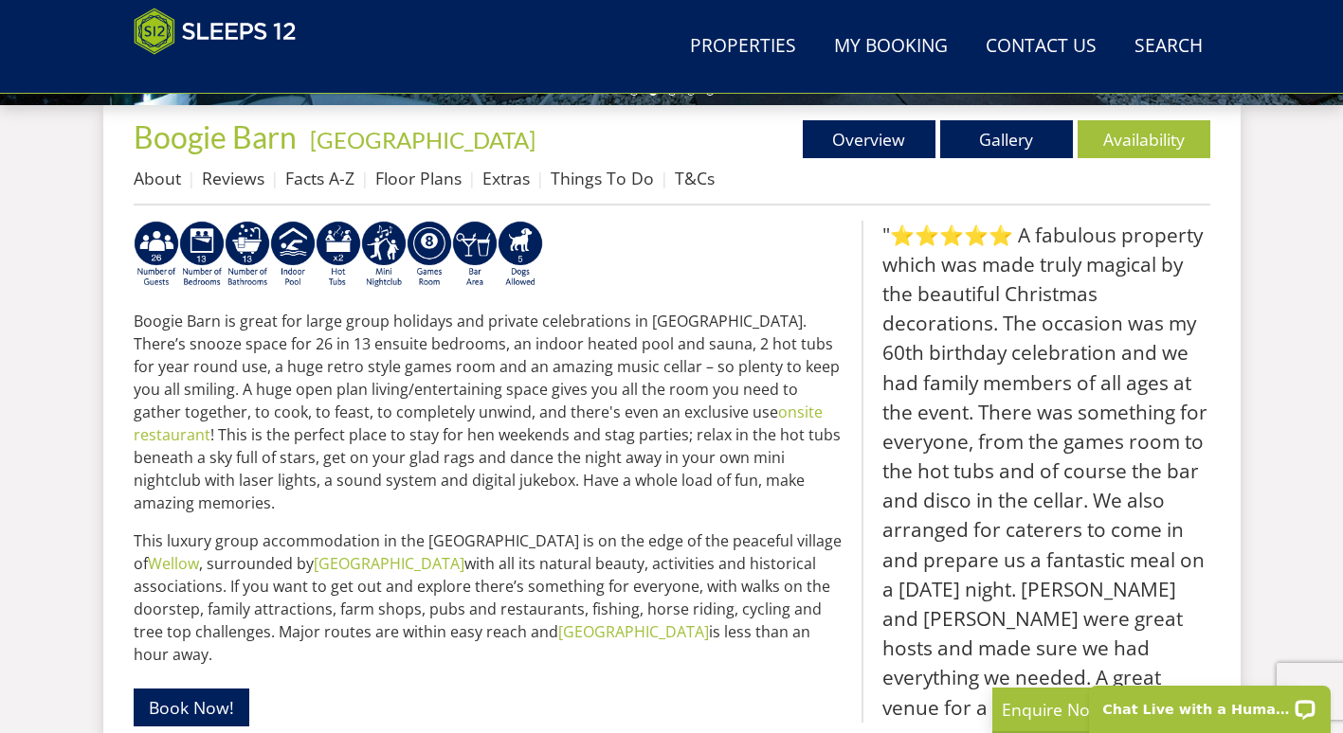
scroll to position [705, 0]
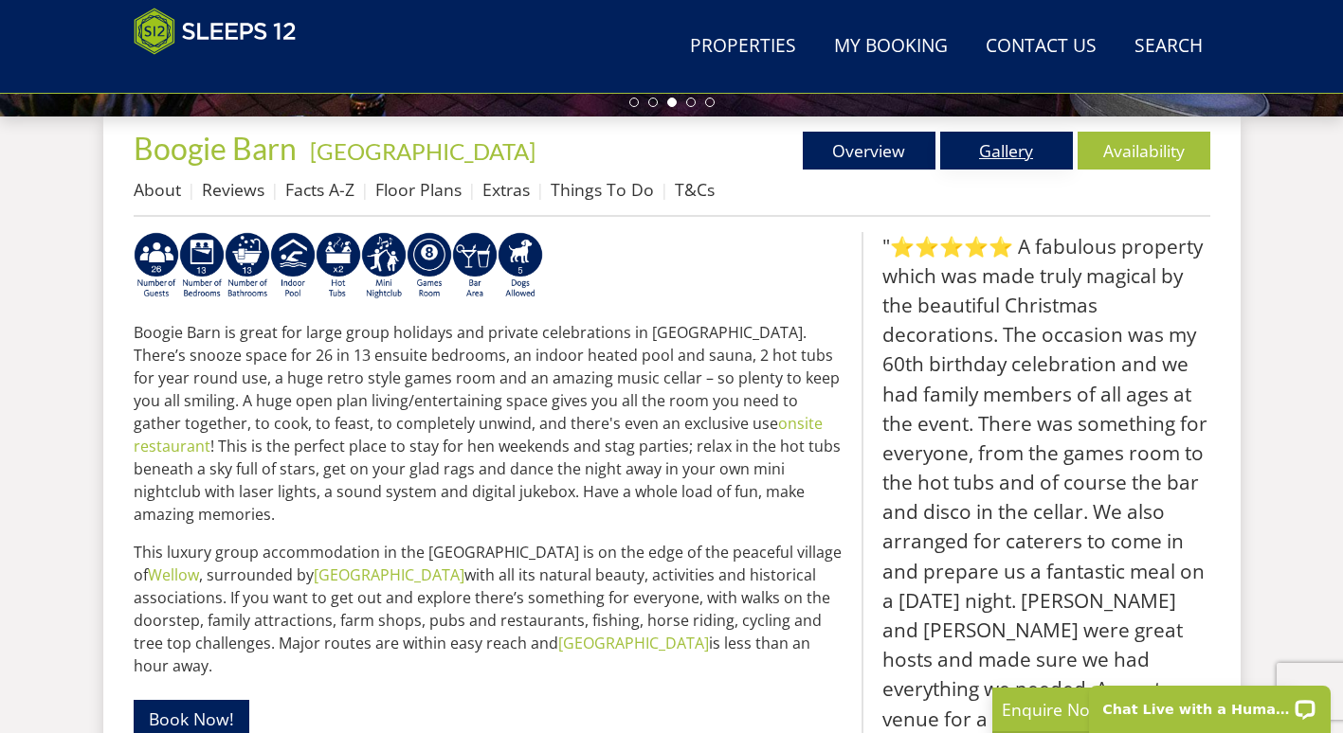
click at [1019, 148] on link "Gallery" at bounding box center [1006, 151] width 133 height 38
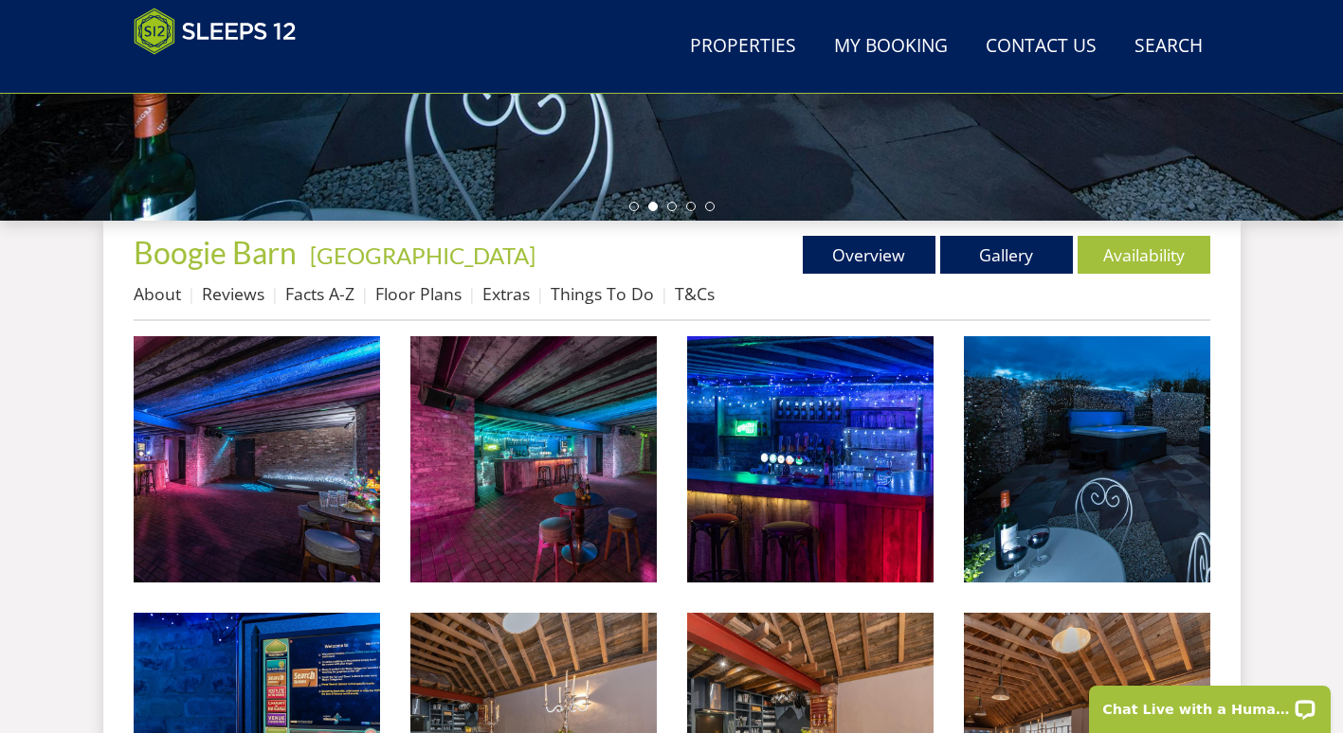
scroll to position [600, 0]
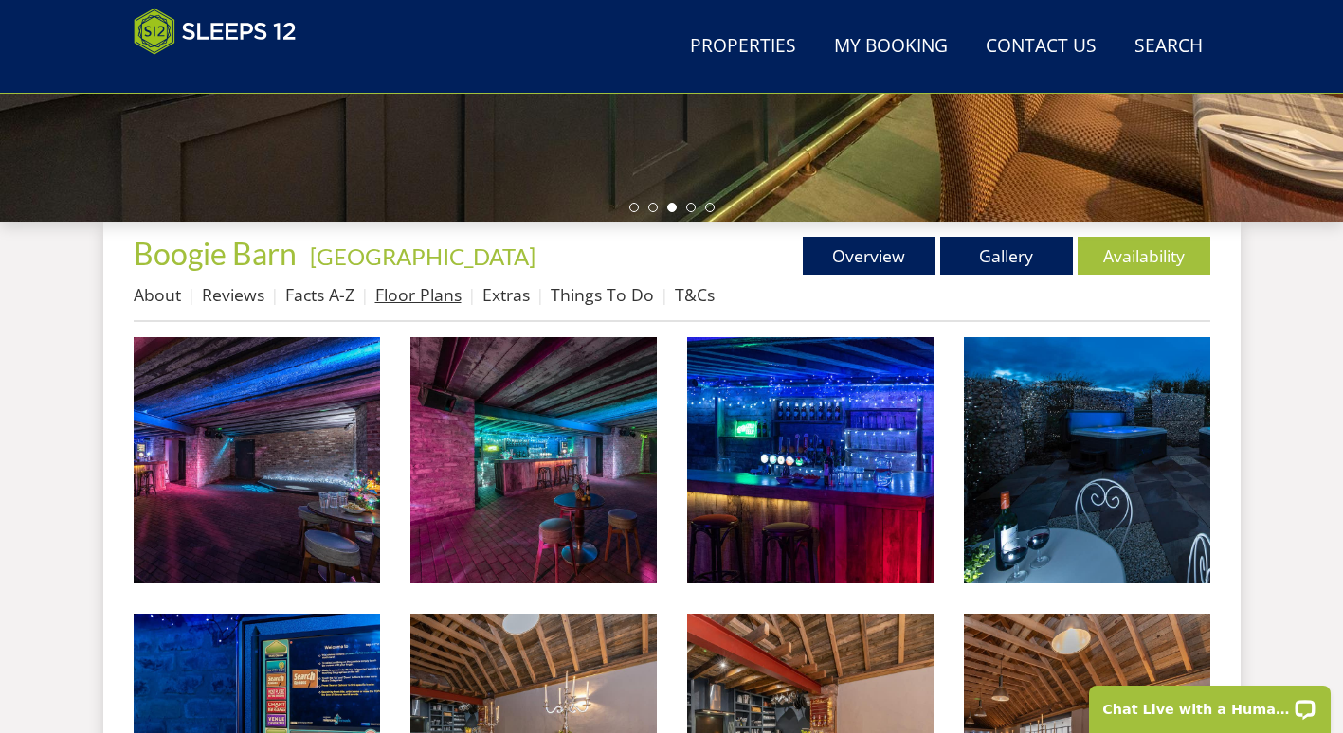
click at [410, 286] on link "Floor Plans" at bounding box center [418, 294] width 86 height 23
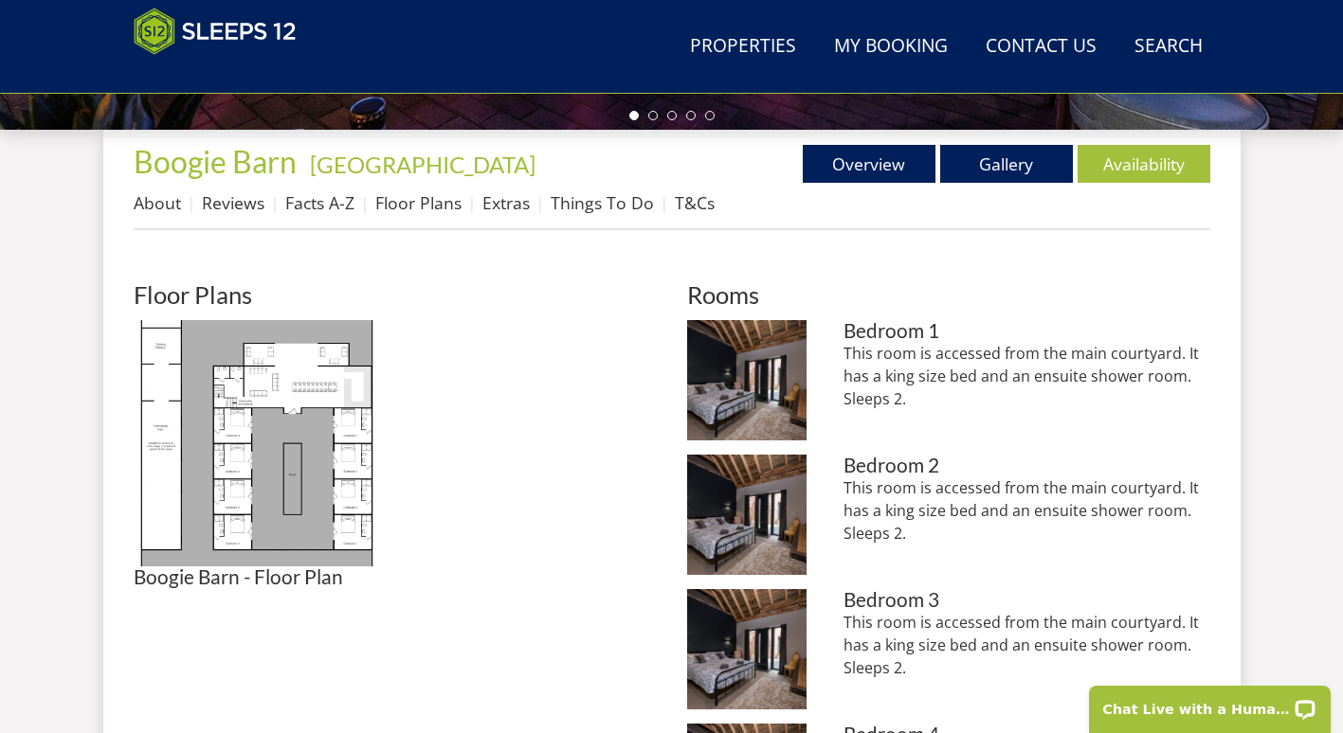
scroll to position [690, 0]
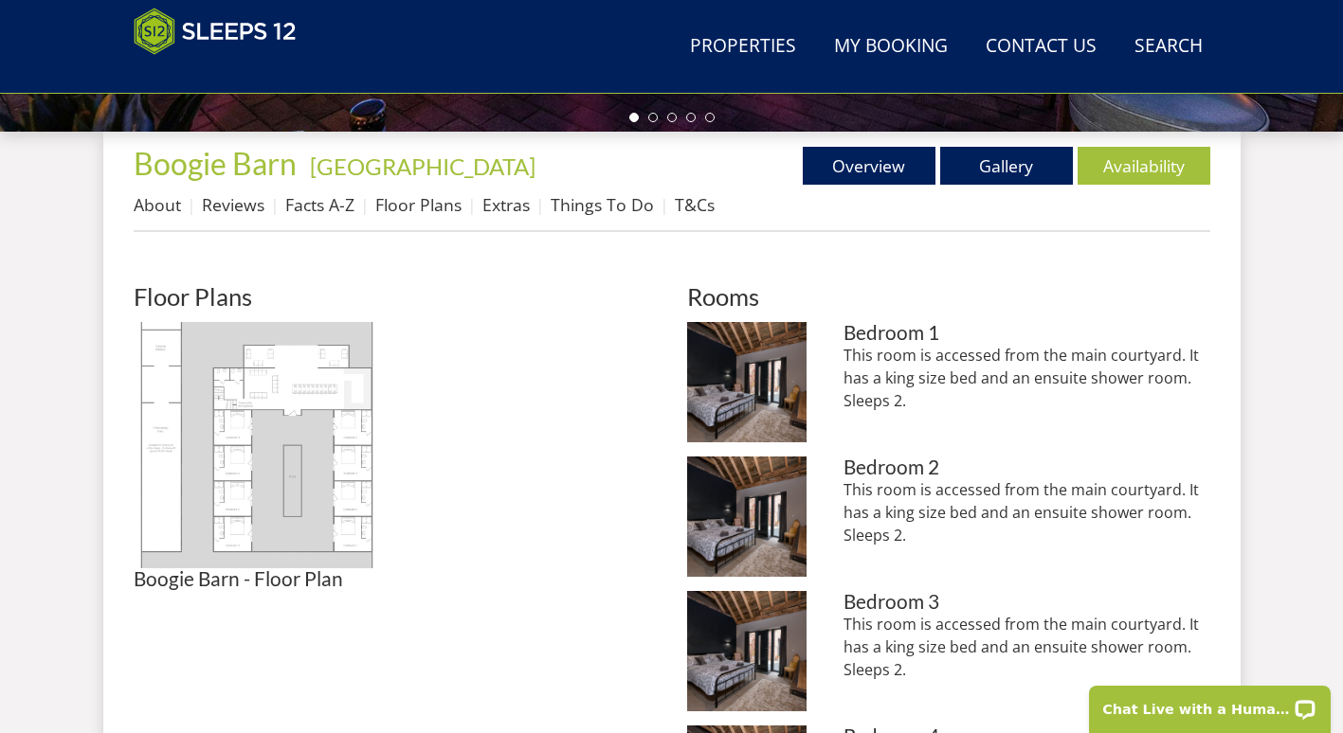
click at [319, 491] on img at bounding box center [257, 445] width 246 height 246
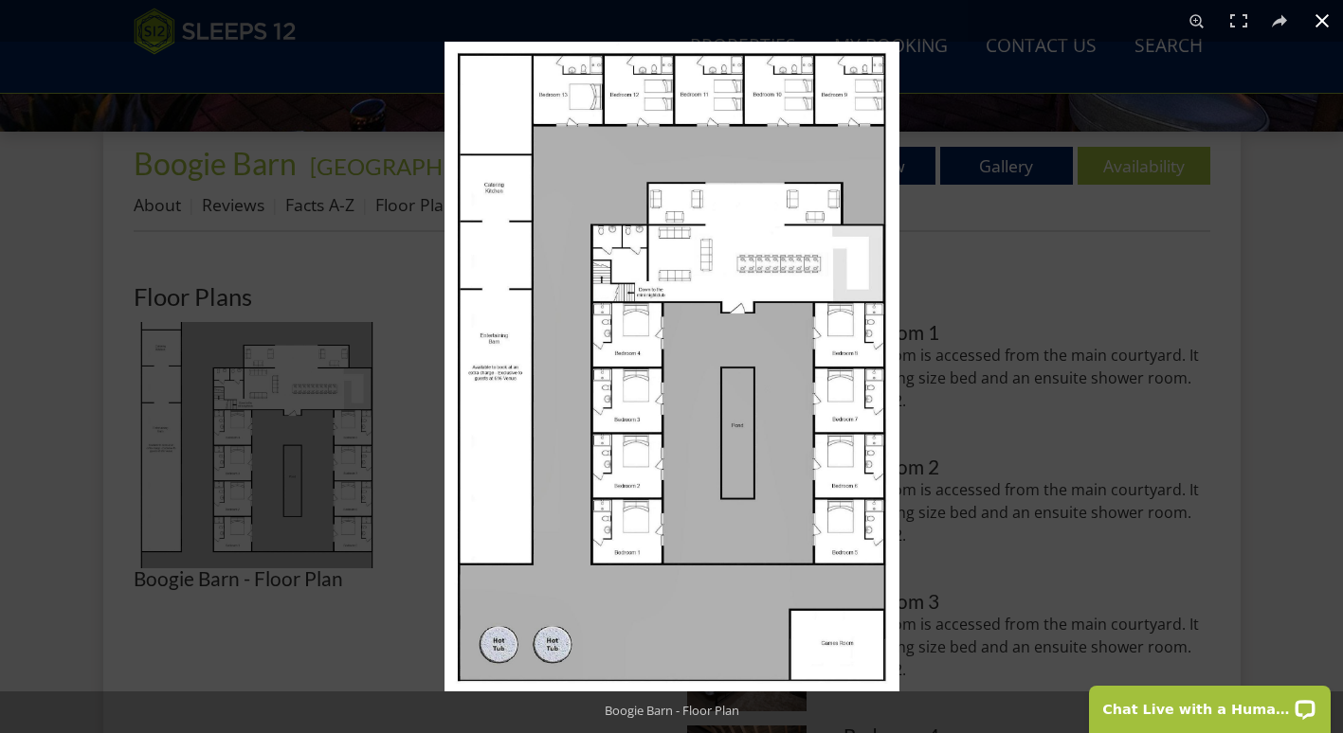
click at [984, 249] on div at bounding box center [1115, 408] width 1343 height 733
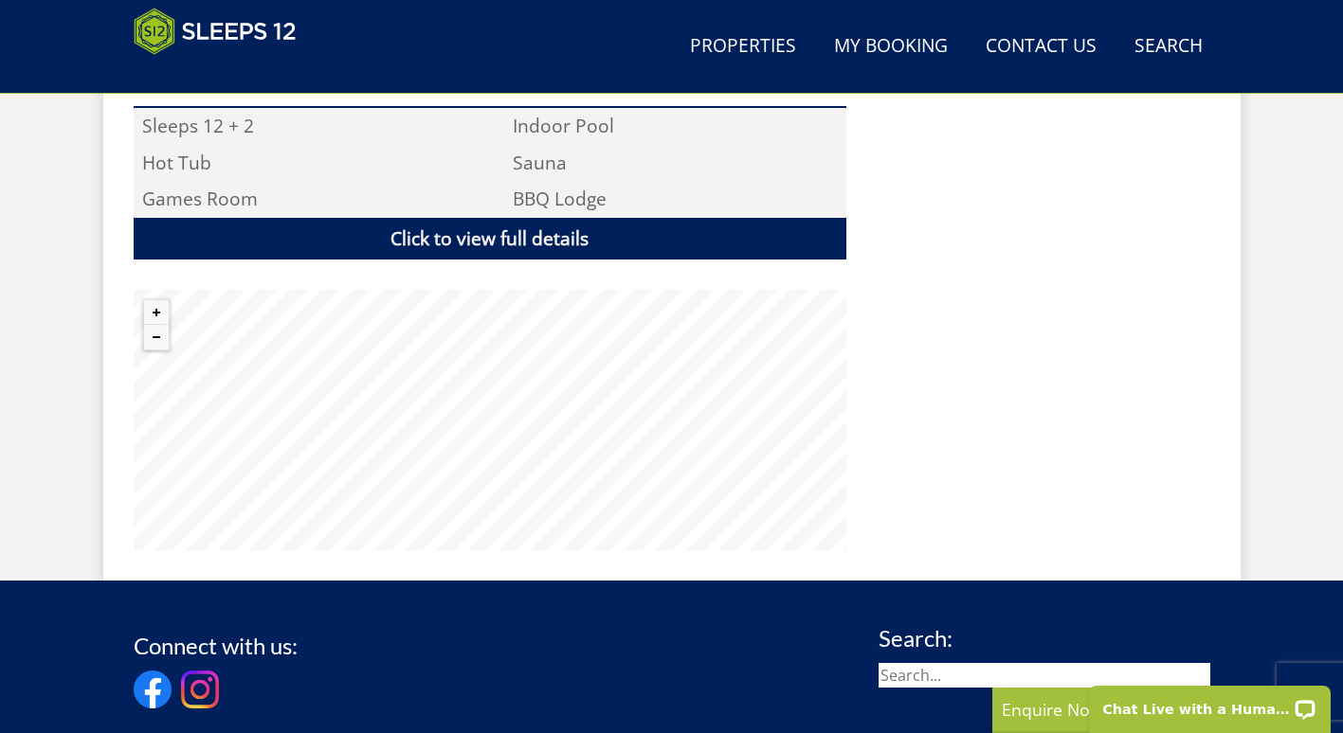
scroll to position [1394, 0]
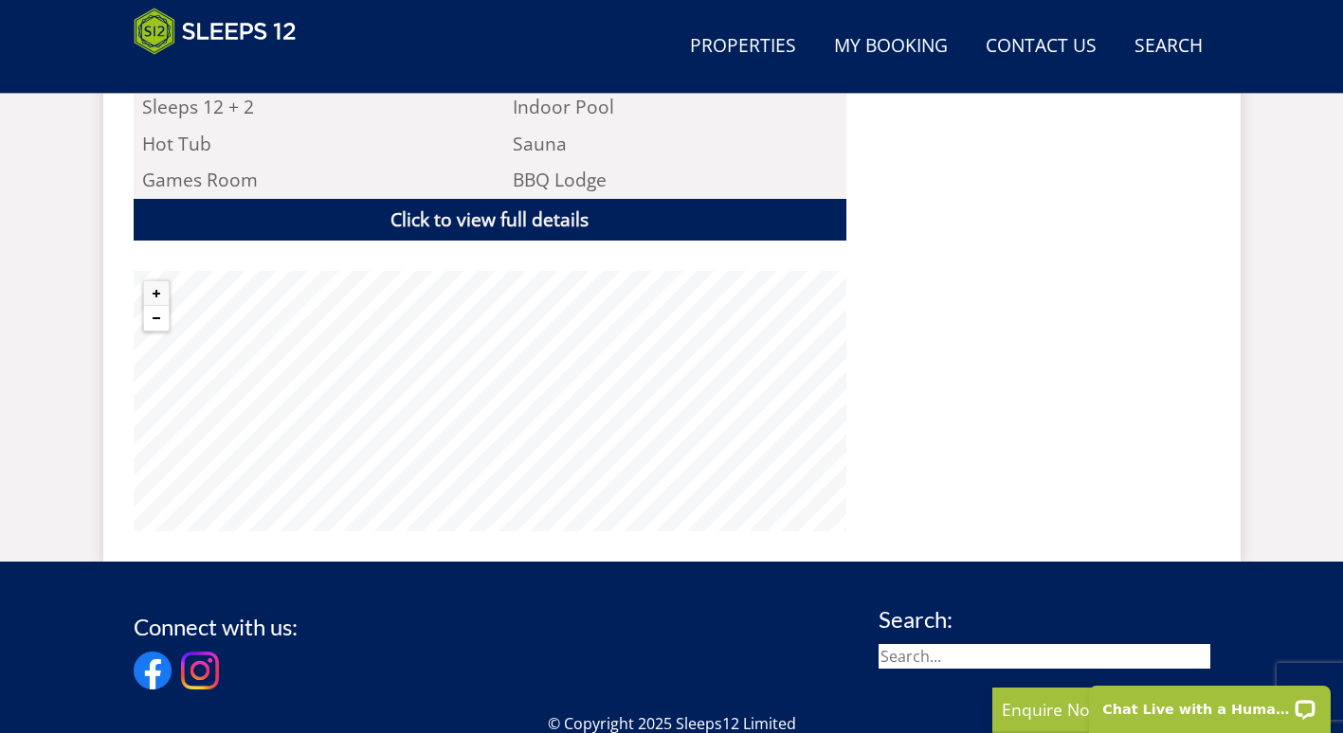
click at [161, 306] on button "Zoom out" at bounding box center [156, 318] width 25 height 25
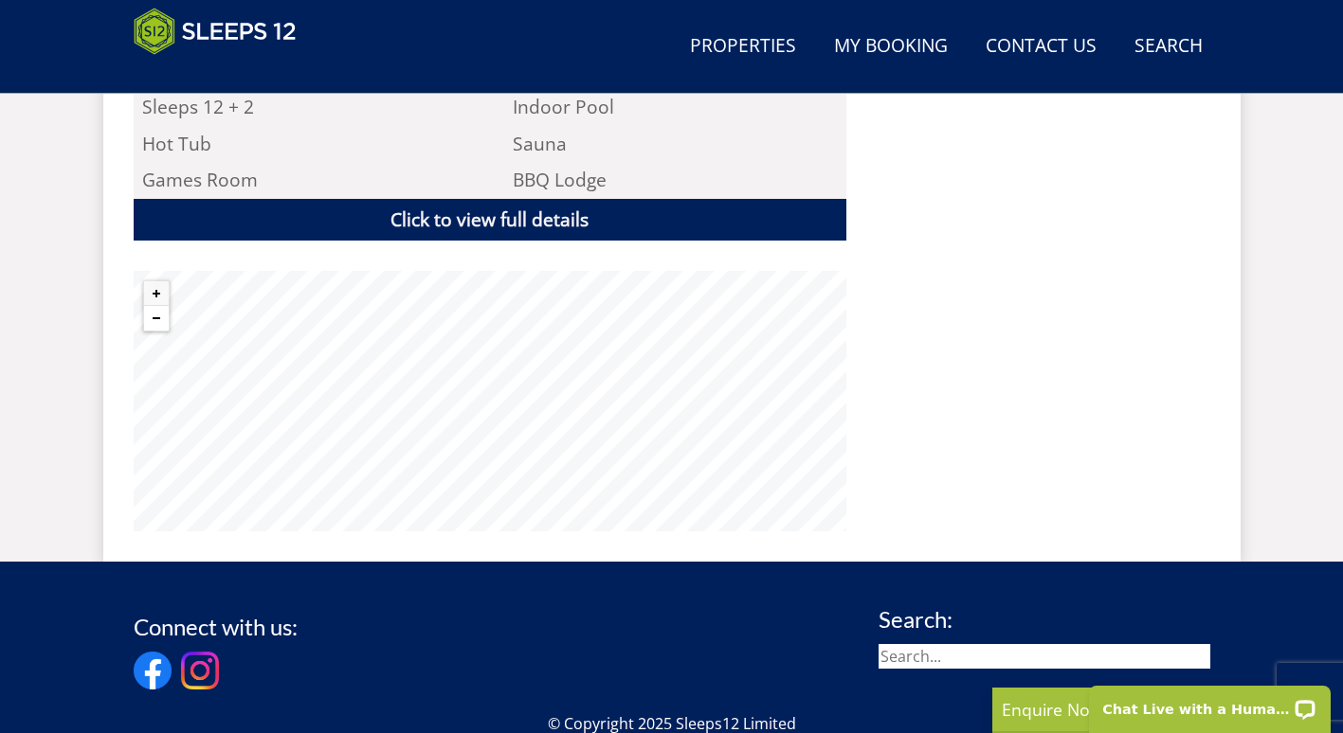
click at [161, 306] on button "Zoom out" at bounding box center [156, 318] width 25 height 25
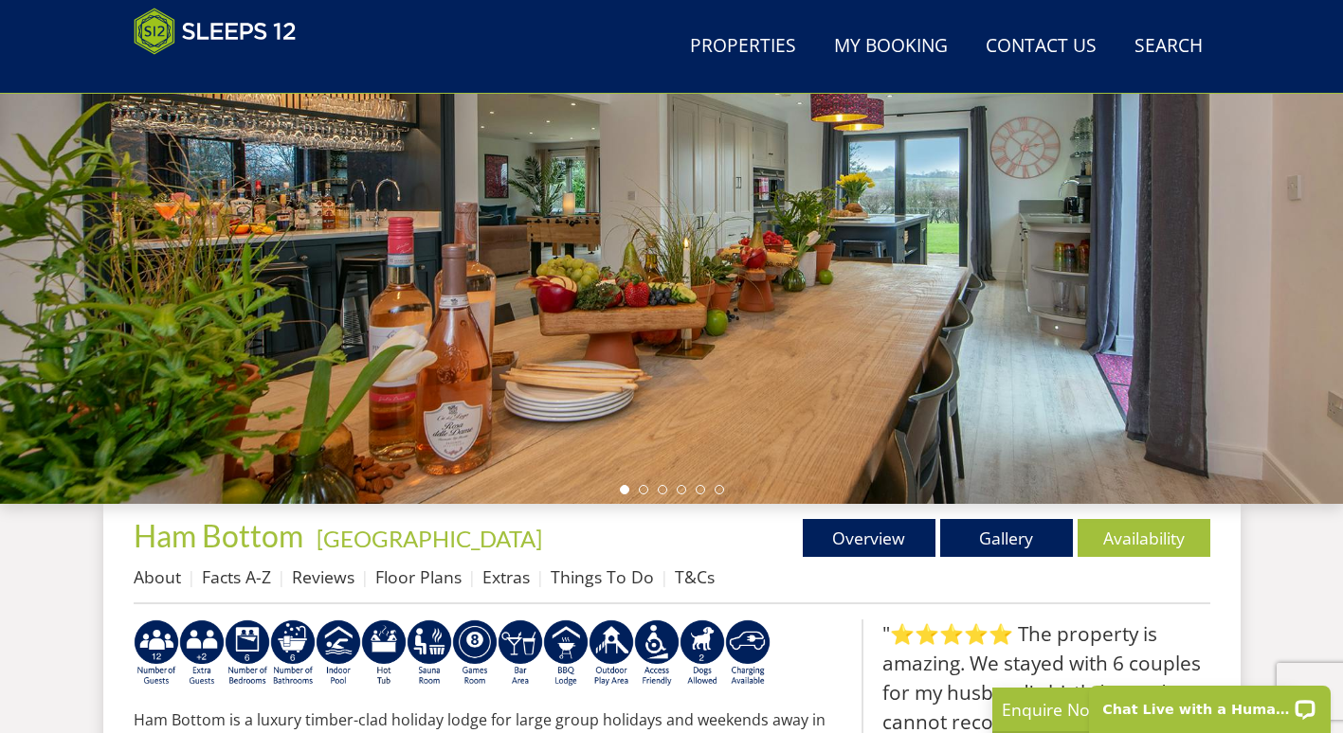
scroll to position [312, 0]
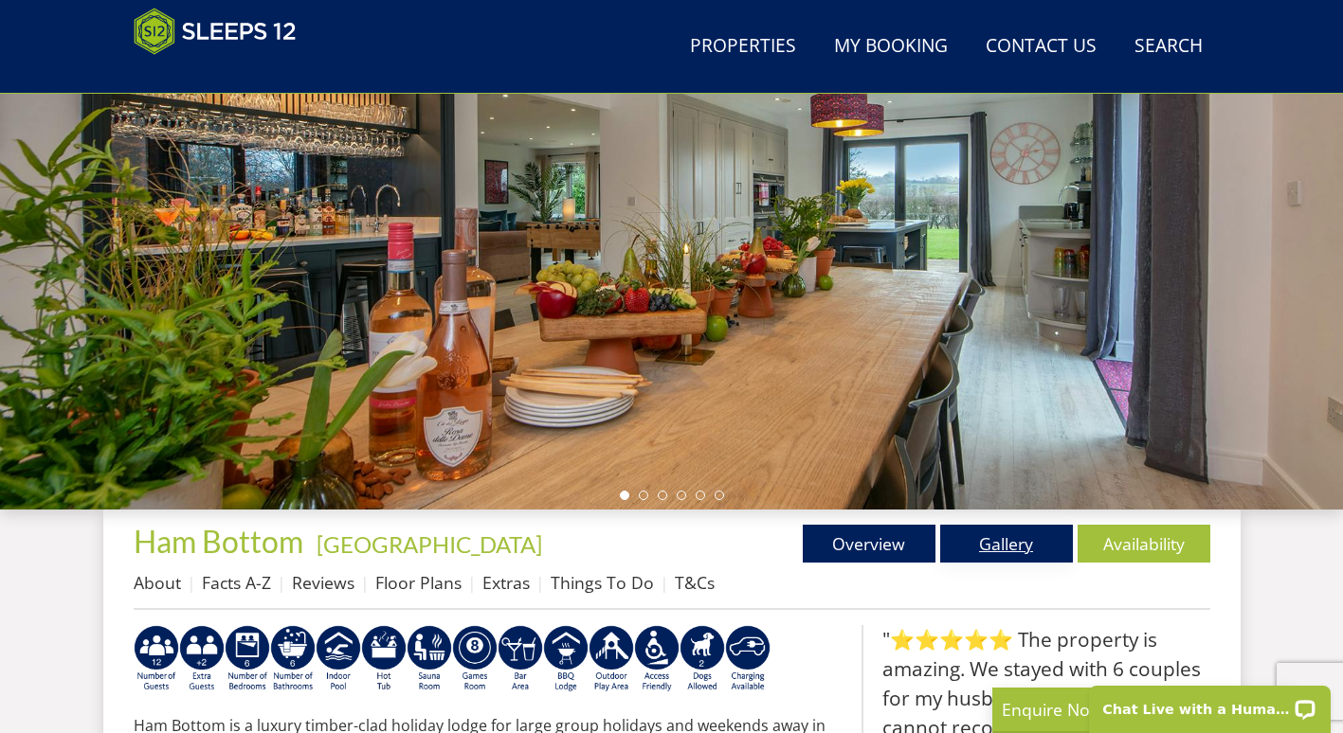
click at [1035, 548] on link "Gallery" at bounding box center [1006, 544] width 133 height 38
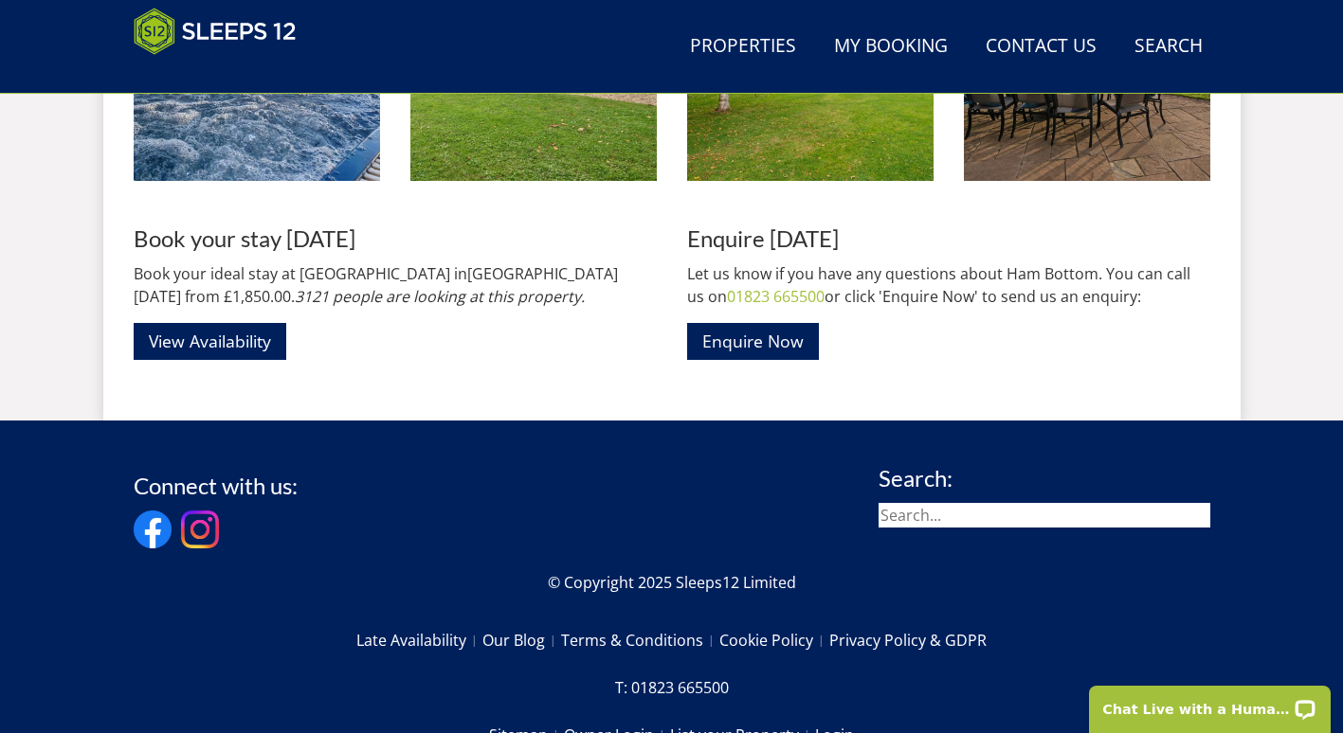
scroll to position [3215, 0]
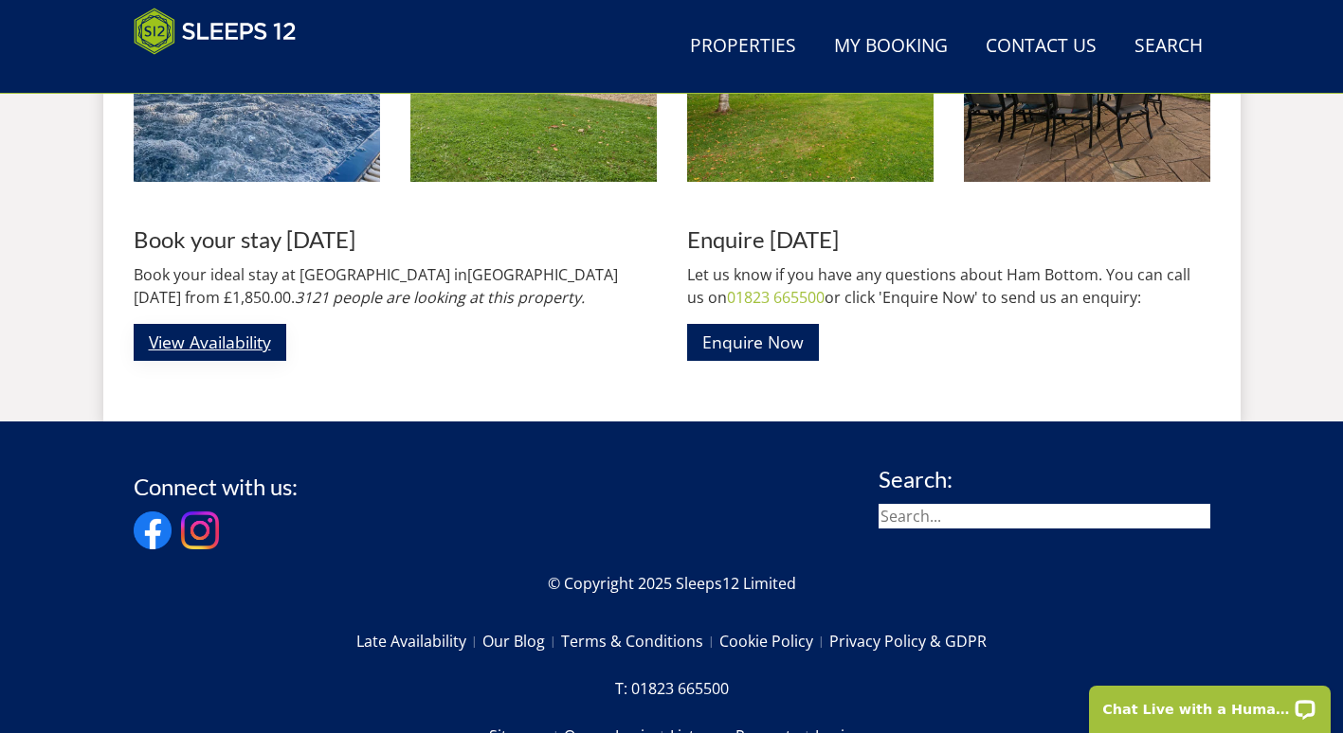
click at [240, 346] on link "View Availability" at bounding box center [210, 342] width 153 height 37
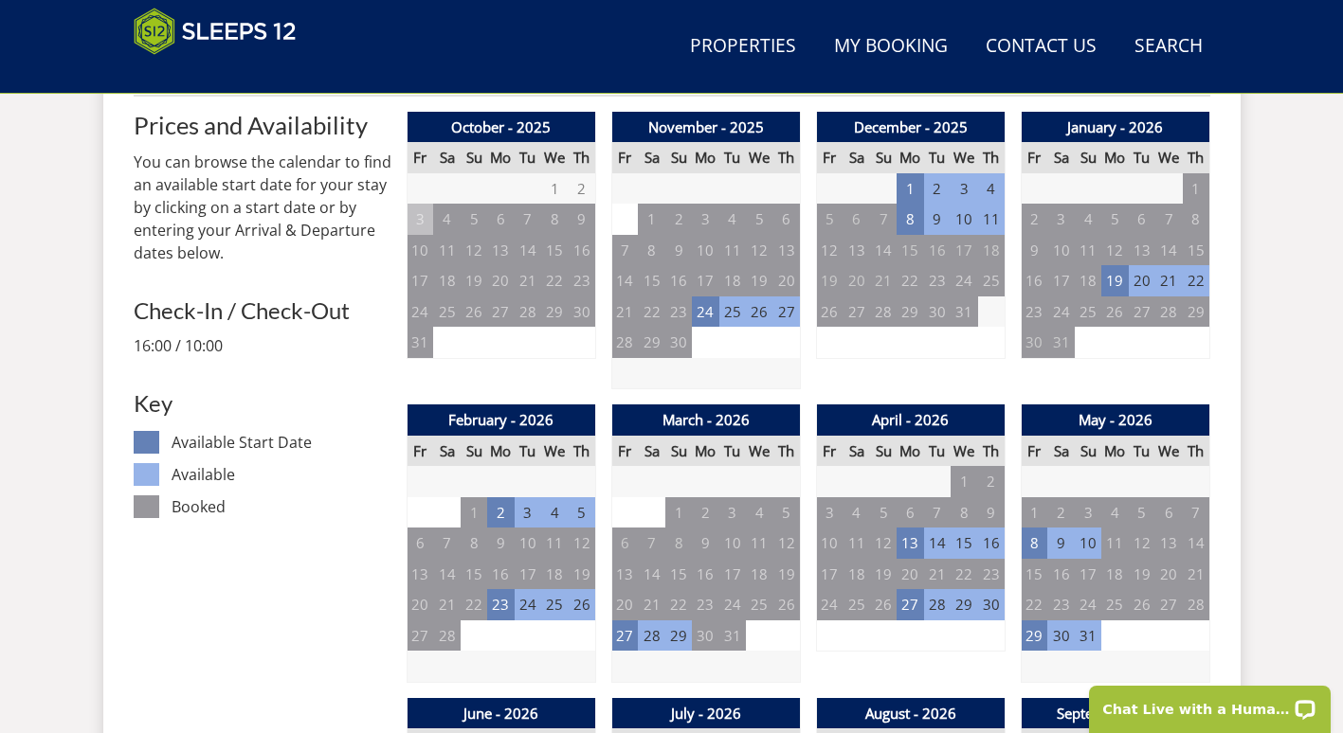
scroll to position [826, 0]
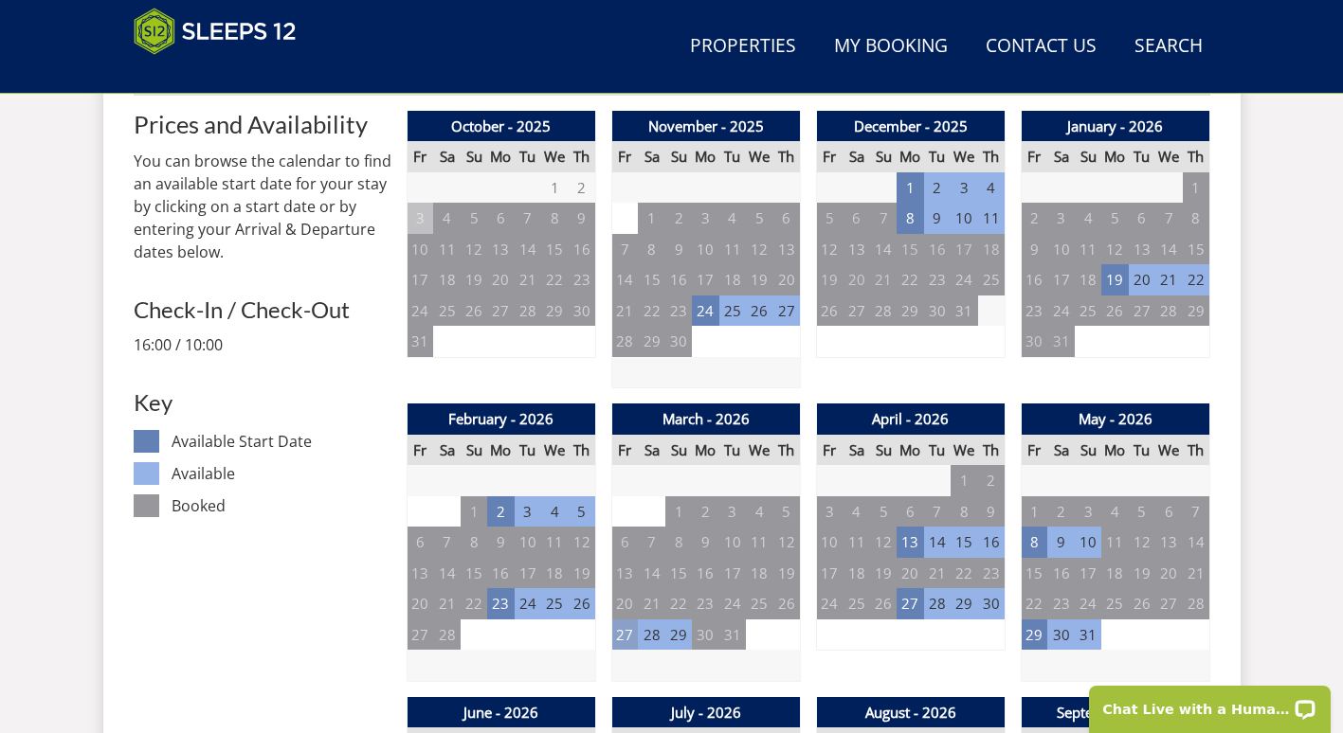
click at [621, 641] on td "27" at bounding box center [624, 635] width 27 height 31
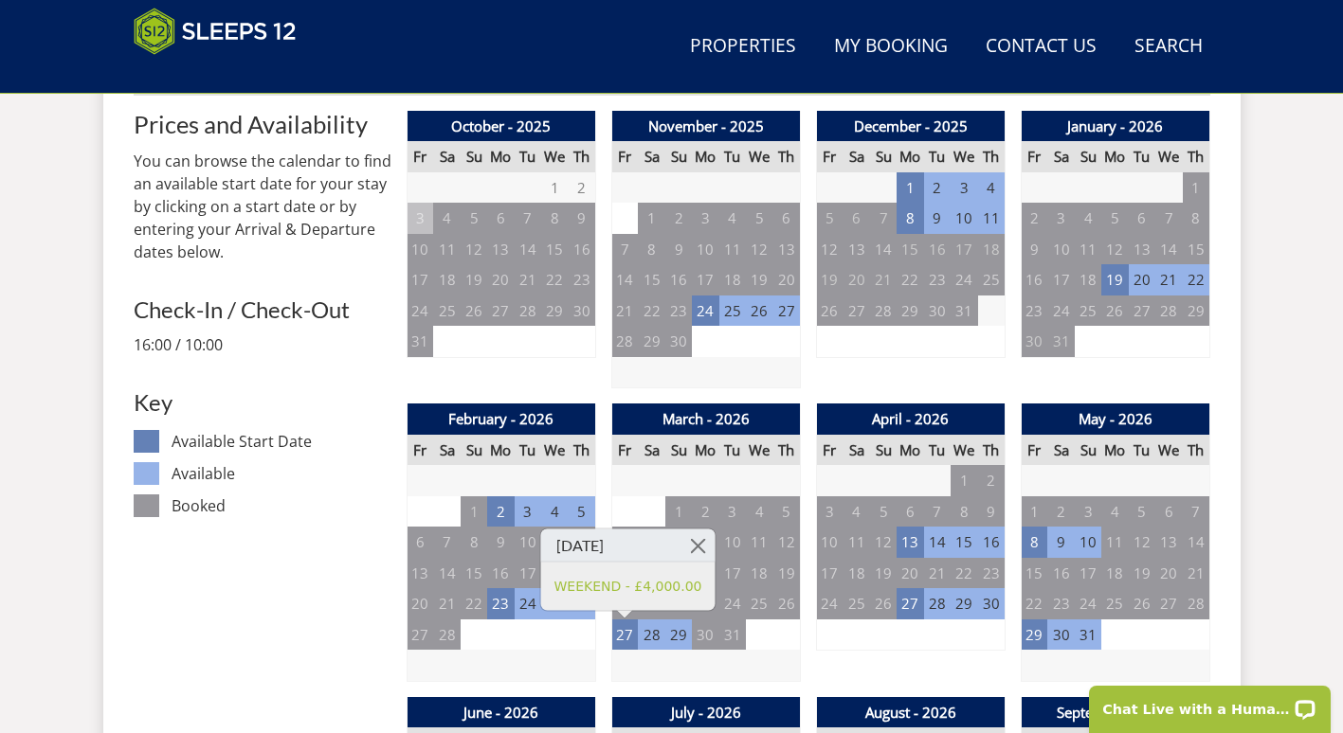
click at [684, 638] on td "29" at bounding box center [678, 635] width 27 height 31
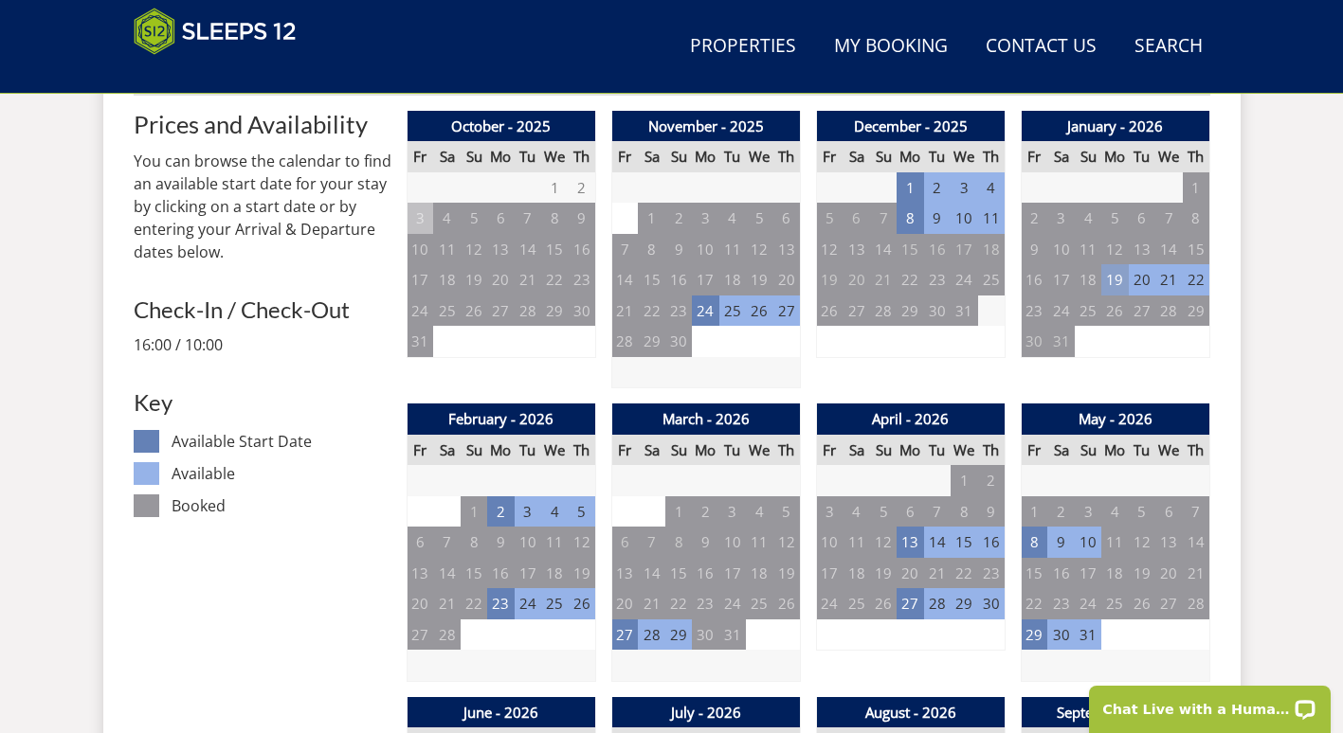
click at [1109, 276] on td "19" at bounding box center [1114, 279] width 27 height 31
click at [1121, 277] on td "19" at bounding box center [1114, 279] width 27 height 31
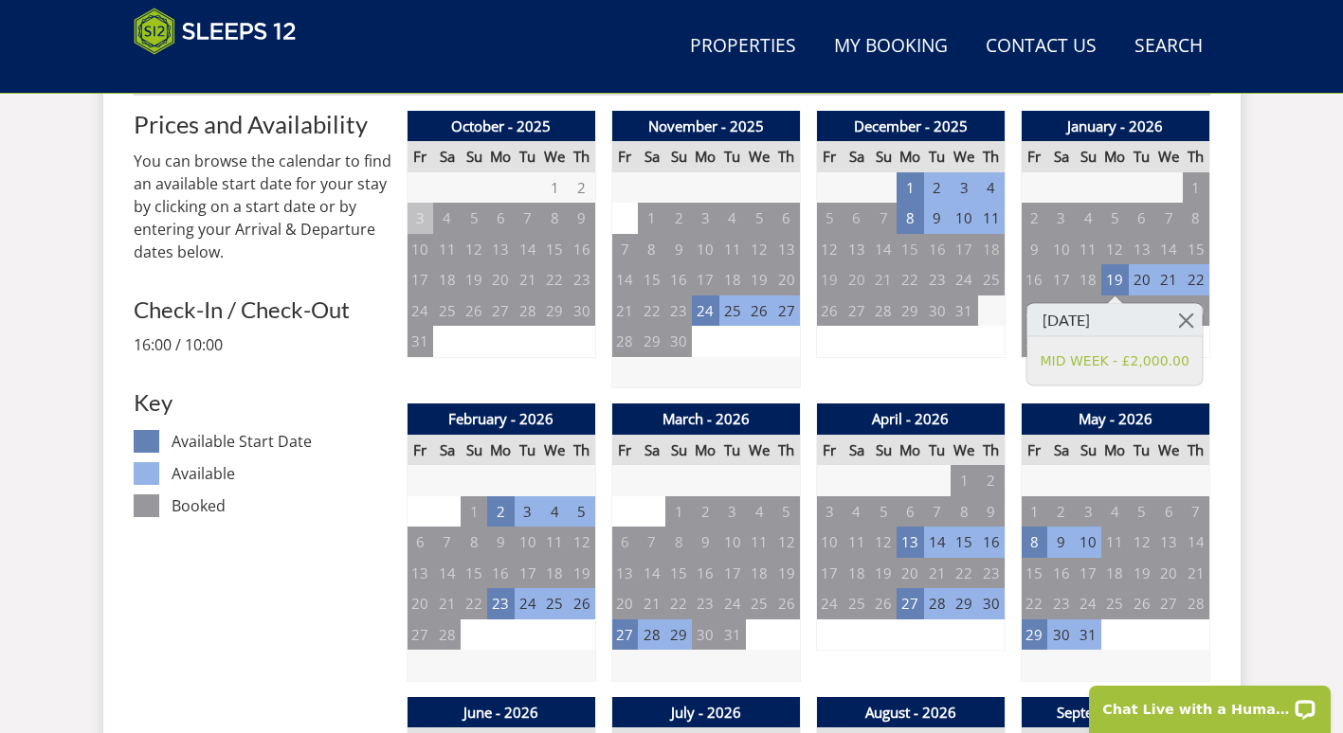
click at [1186, 285] on td "22" at bounding box center [1195, 279] width 27 height 31
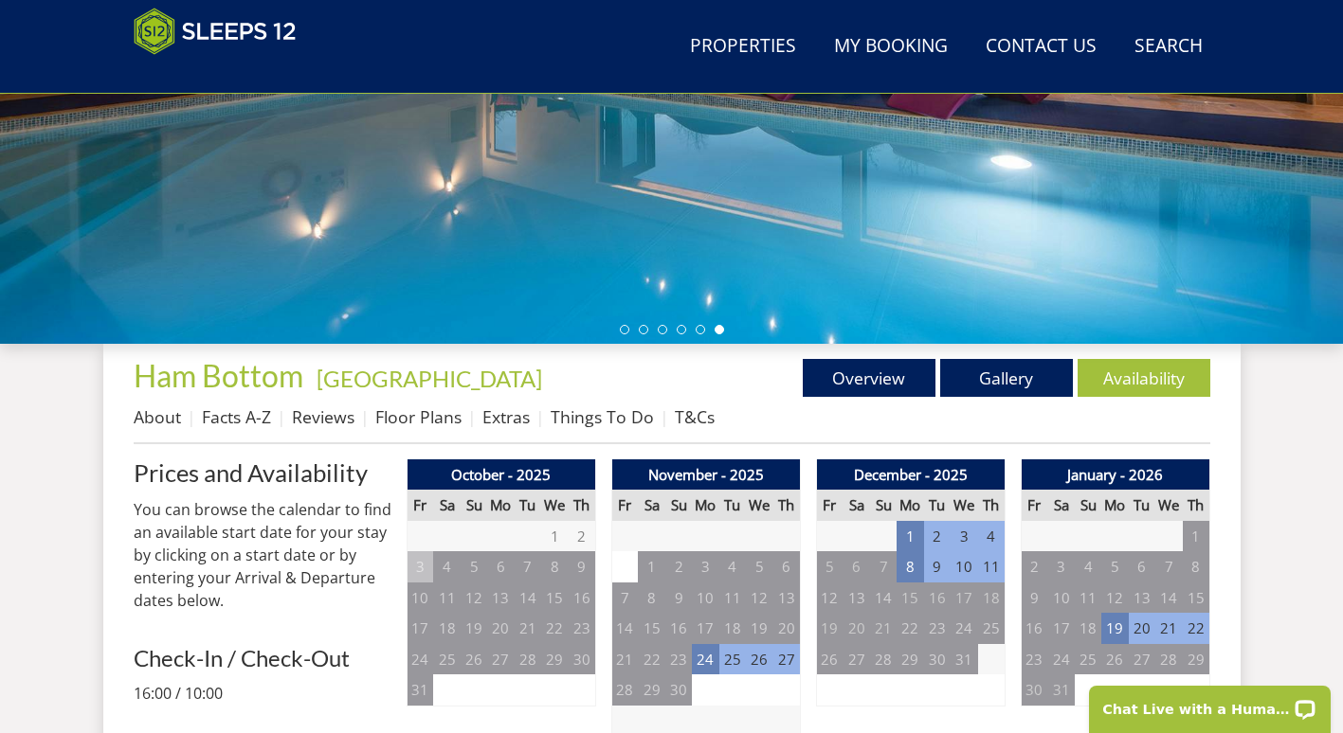
scroll to position [477, 0]
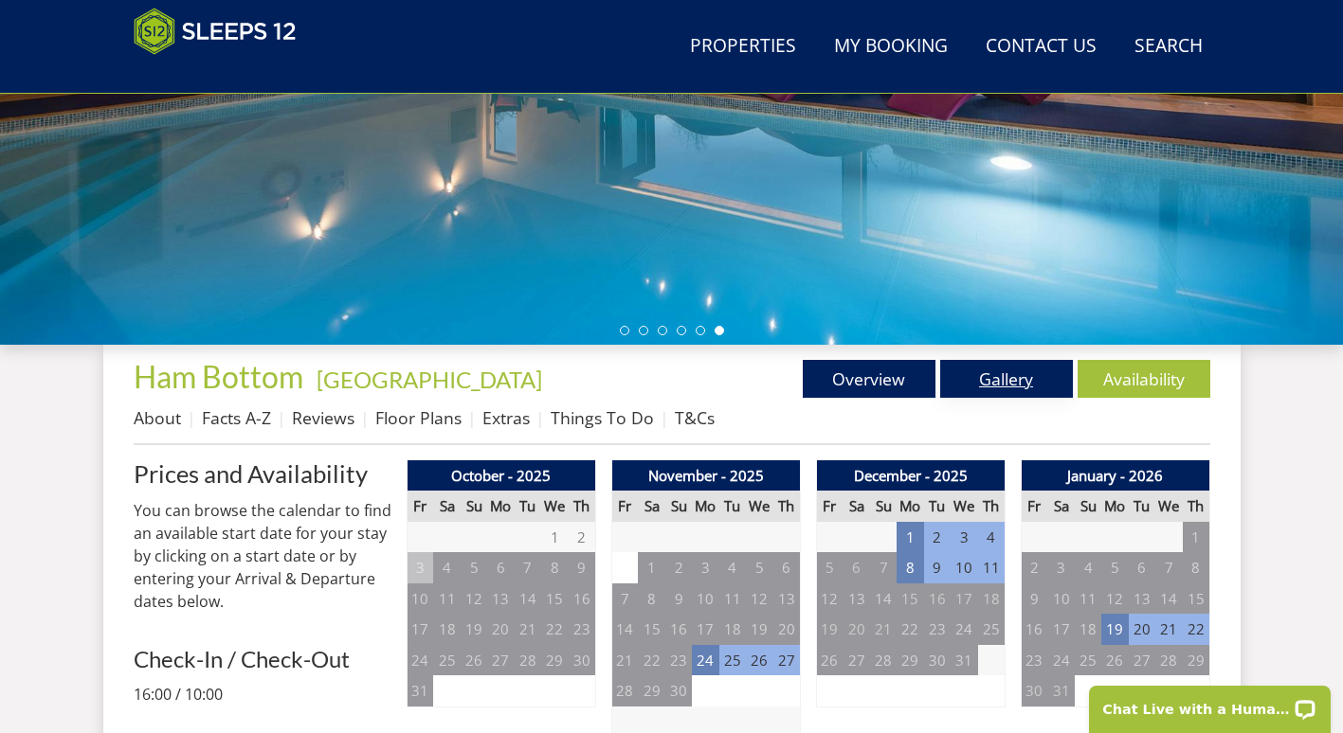
click at [991, 376] on link "Gallery" at bounding box center [1006, 379] width 133 height 38
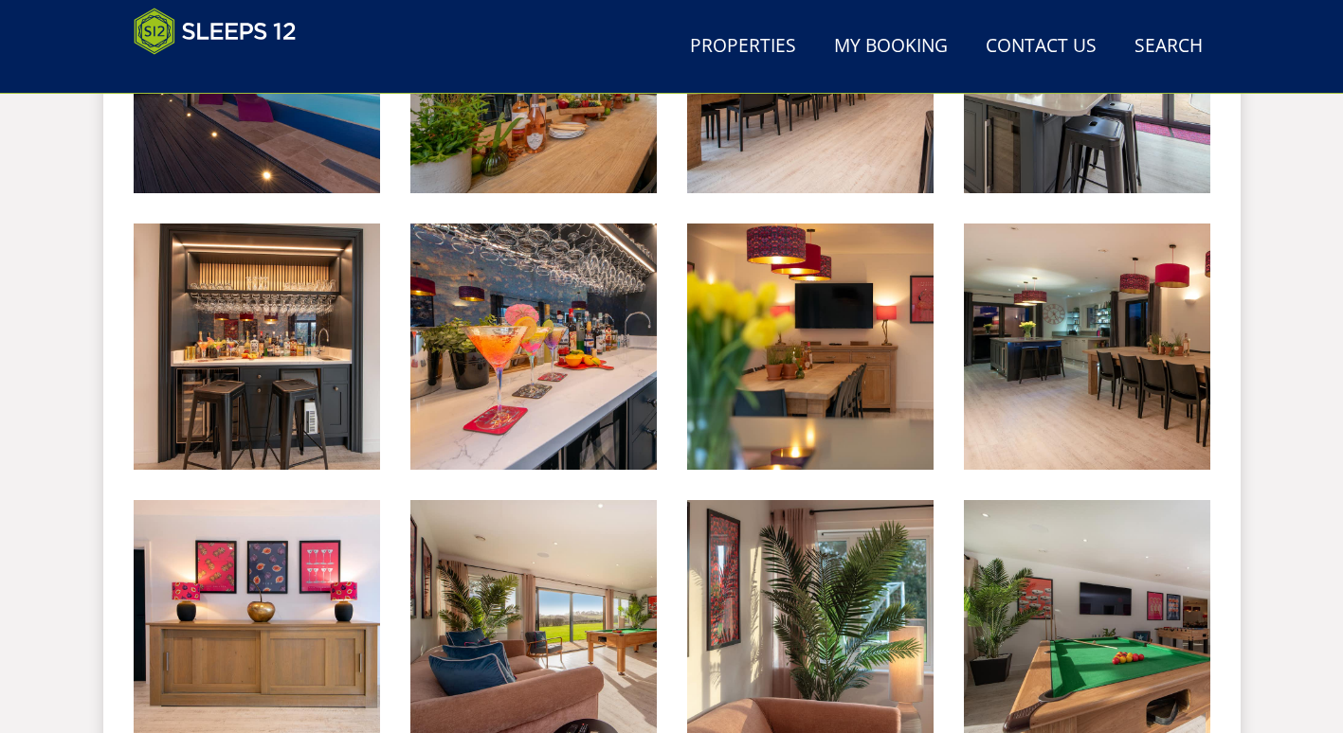
scroll to position [1178, 0]
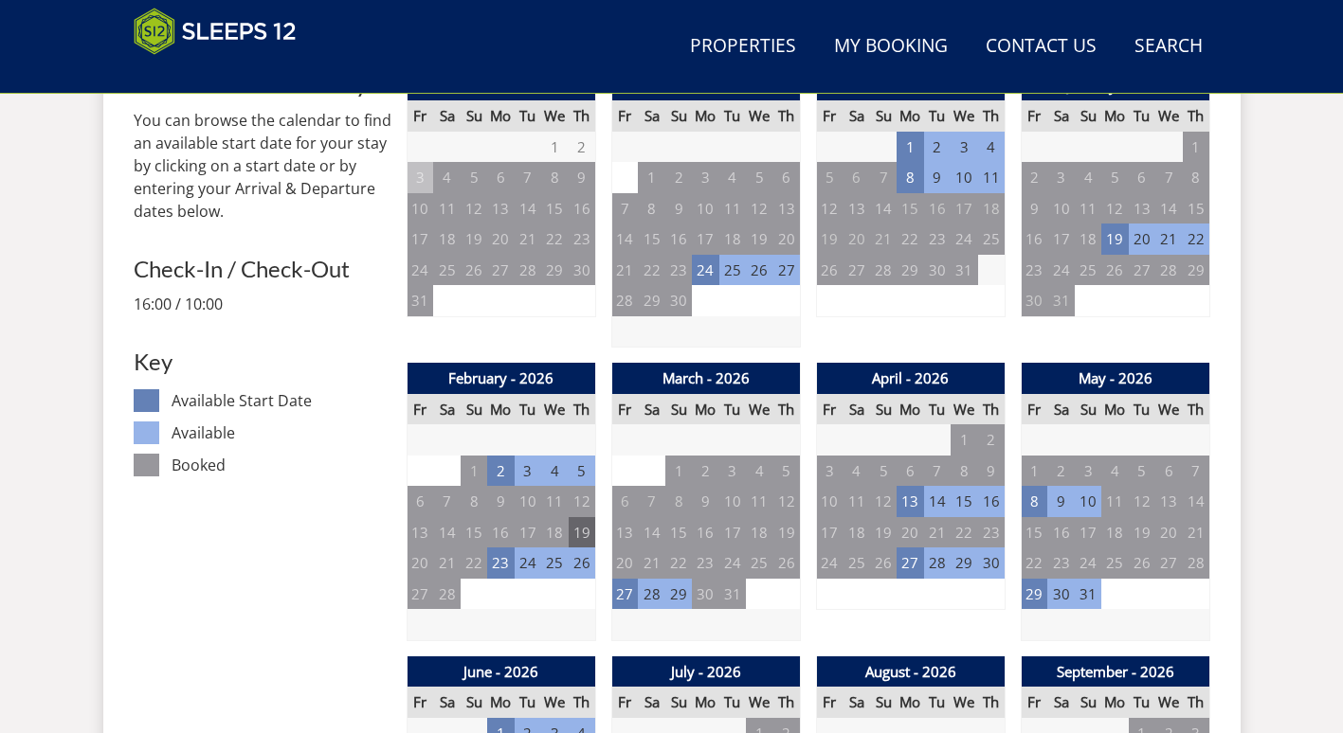
scroll to position [869, 0]
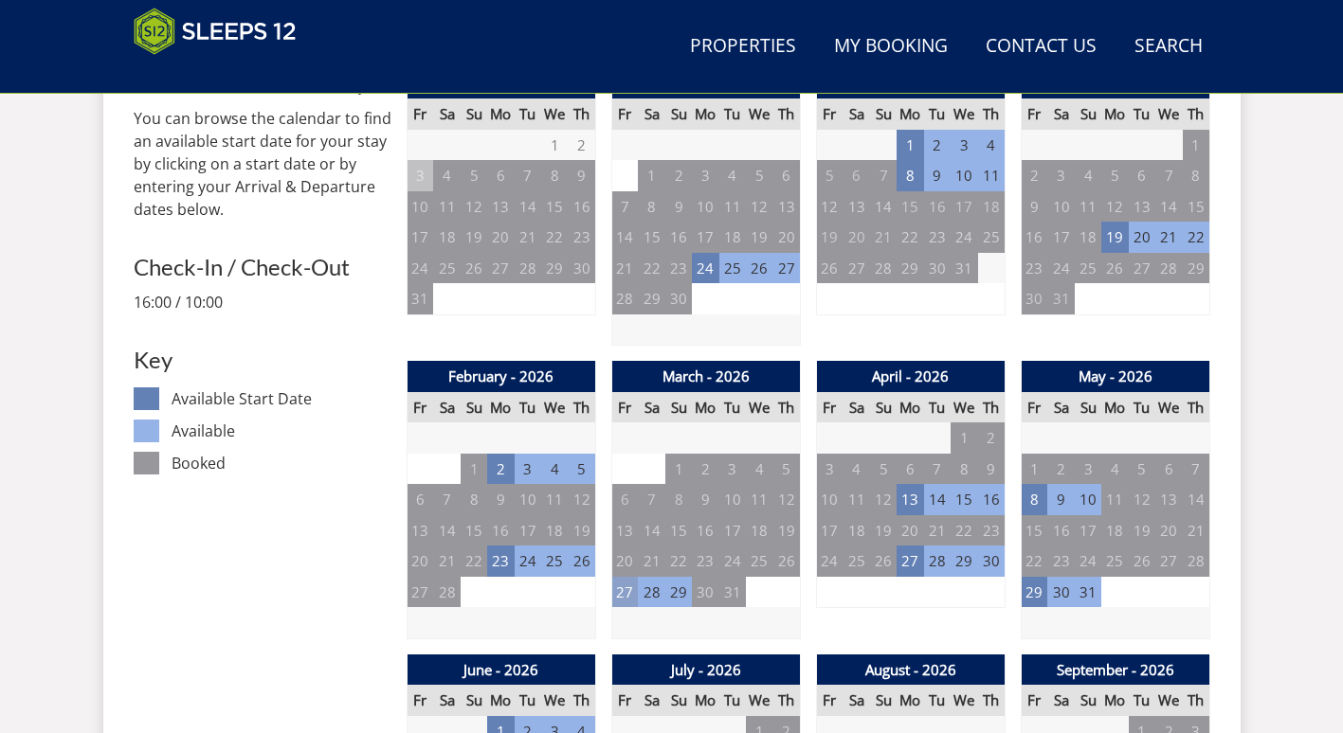
click at [620, 597] on td "27" at bounding box center [624, 592] width 27 height 31
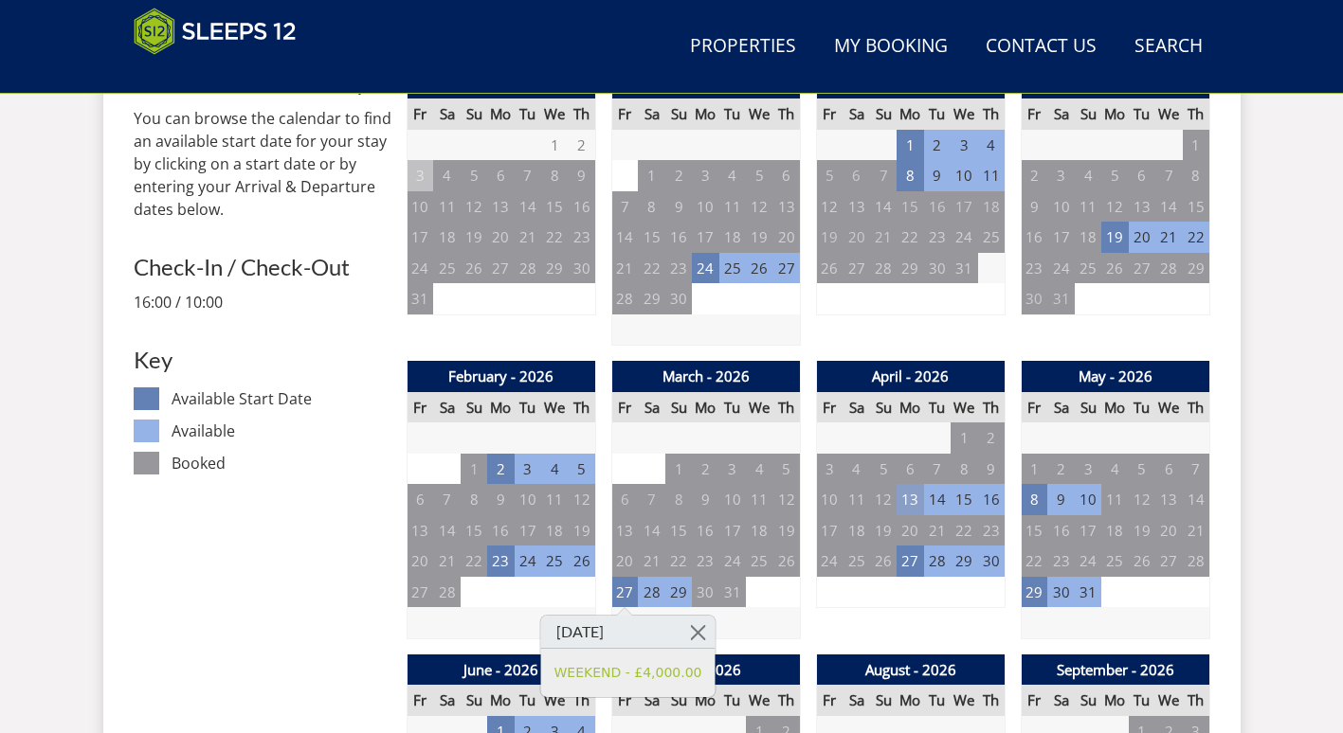
click at [903, 502] on td "13" at bounding box center [909, 499] width 27 height 31
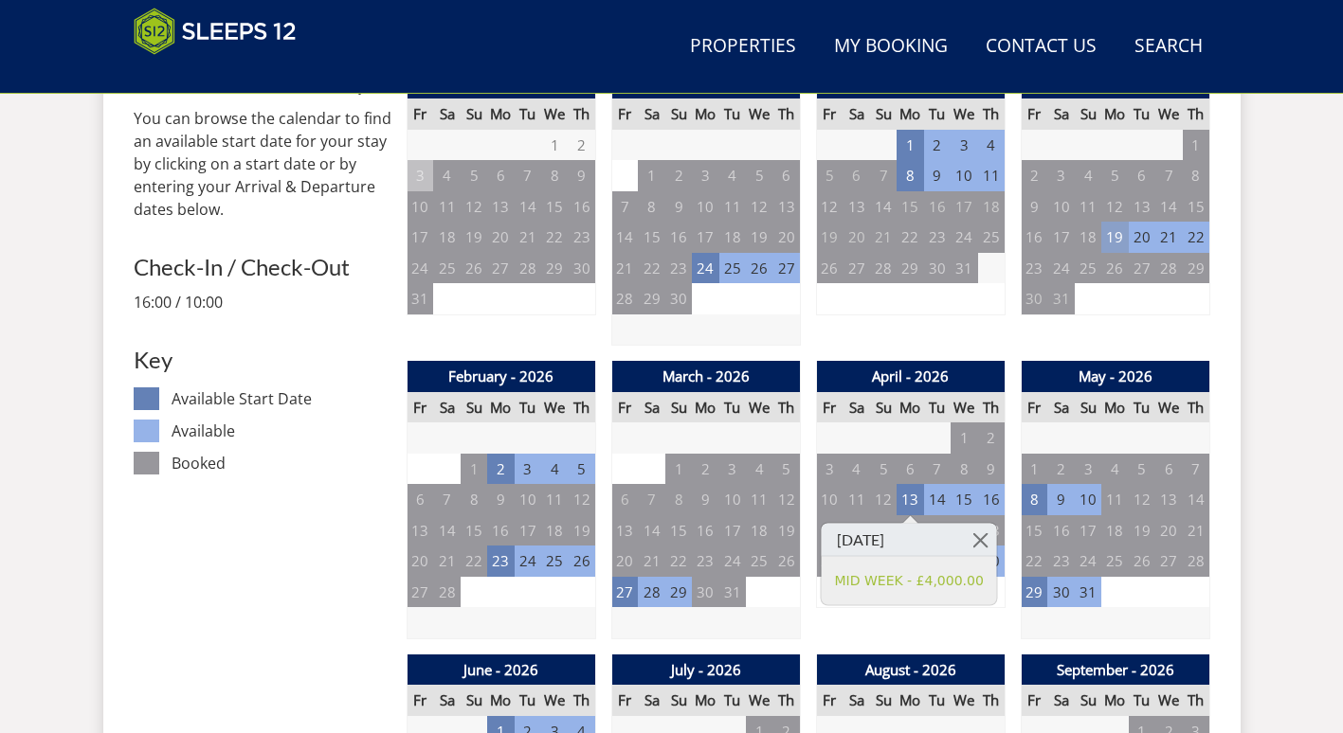
click at [1111, 243] on td "19" at bounding box center [1114, 237] width 27 height 31
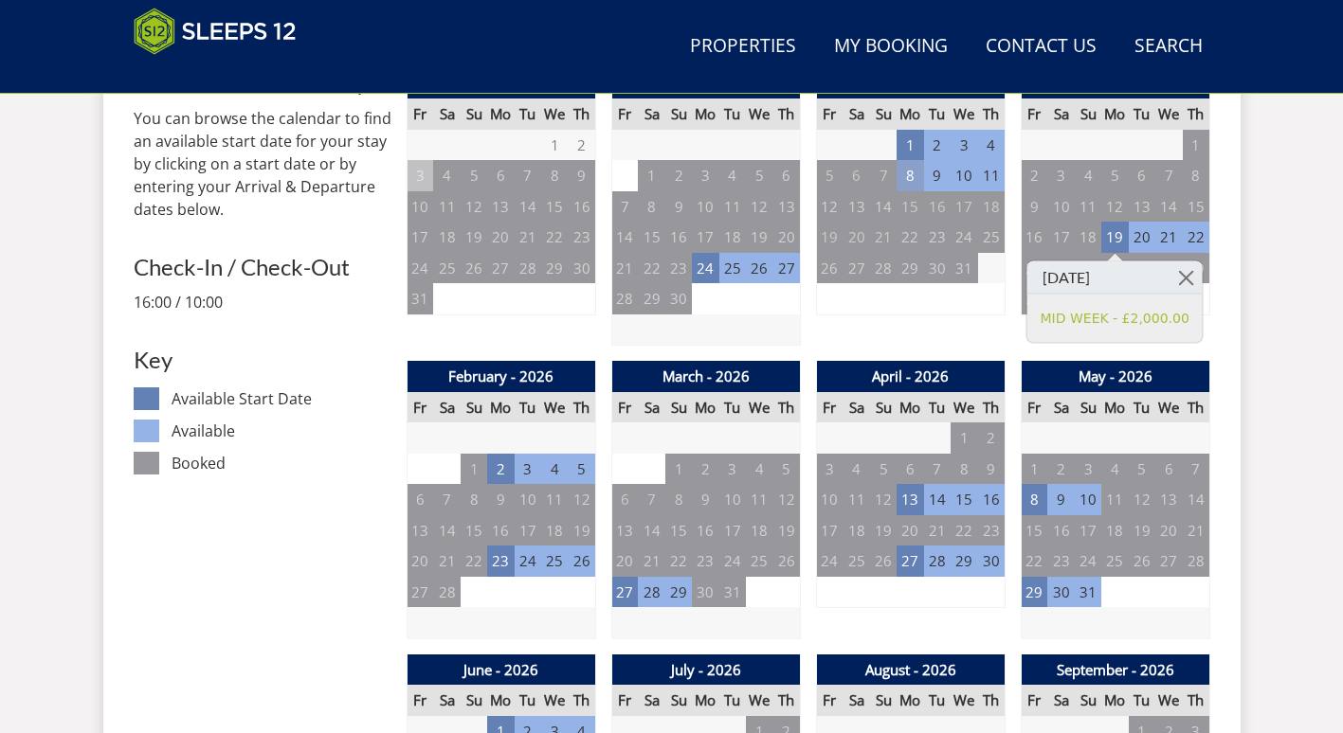
click at [911, 178] on td "8" at bounding box center [909, 175] width 27 height 31
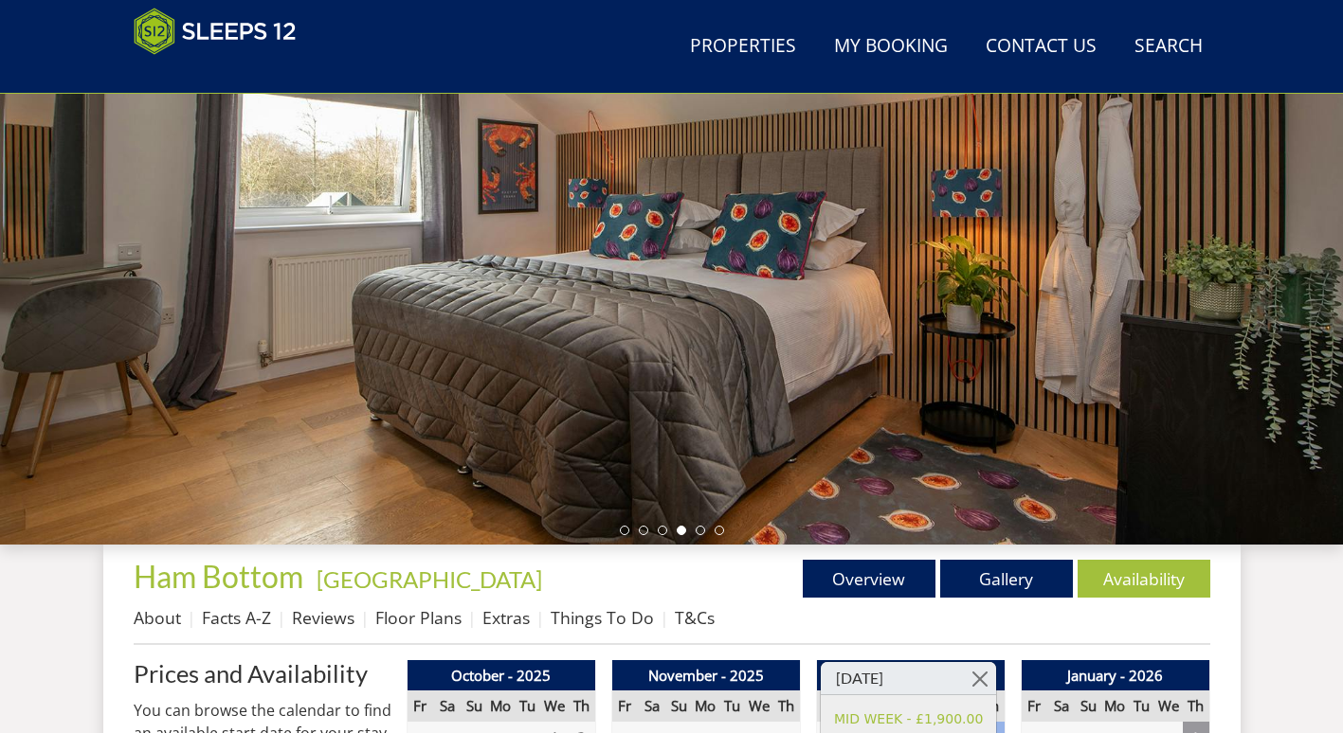
scroll to position [278, 0]
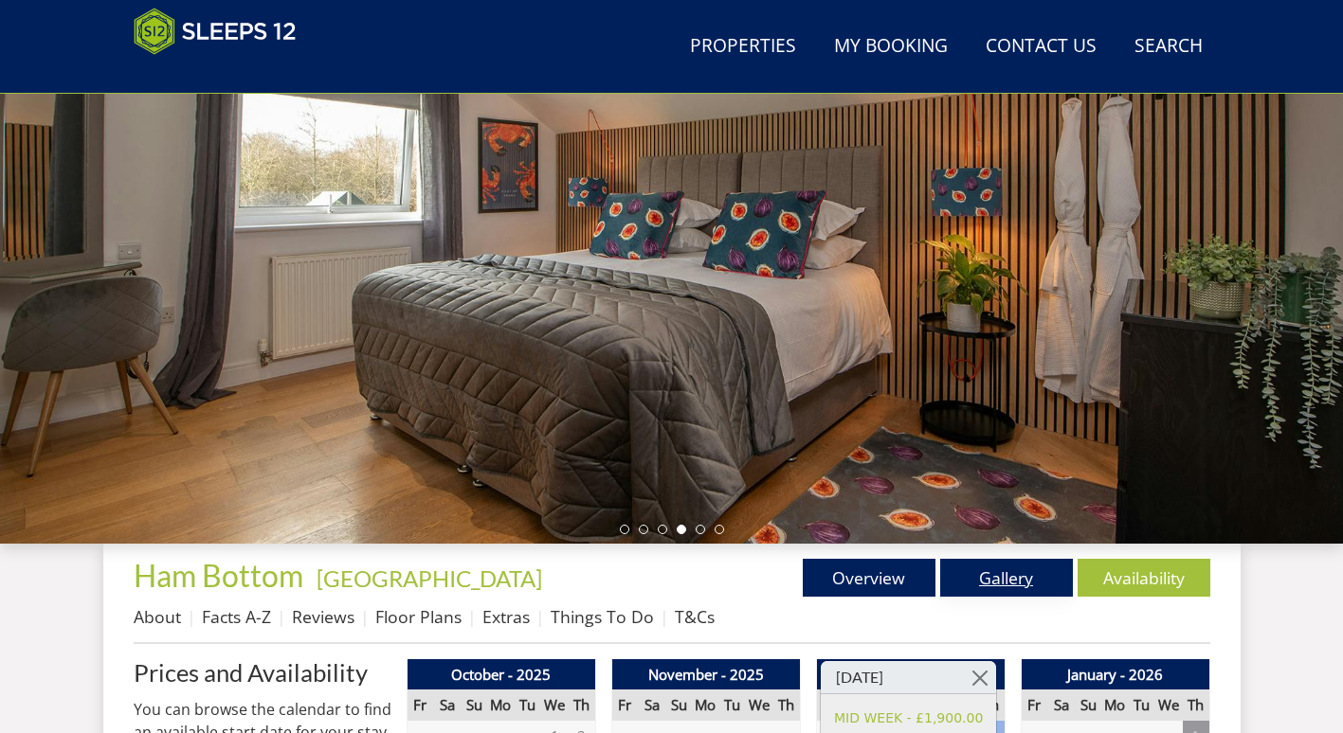
click at [1010, 578] on link "Gallery" at bounding box center [1006, 578] width 133 height 38
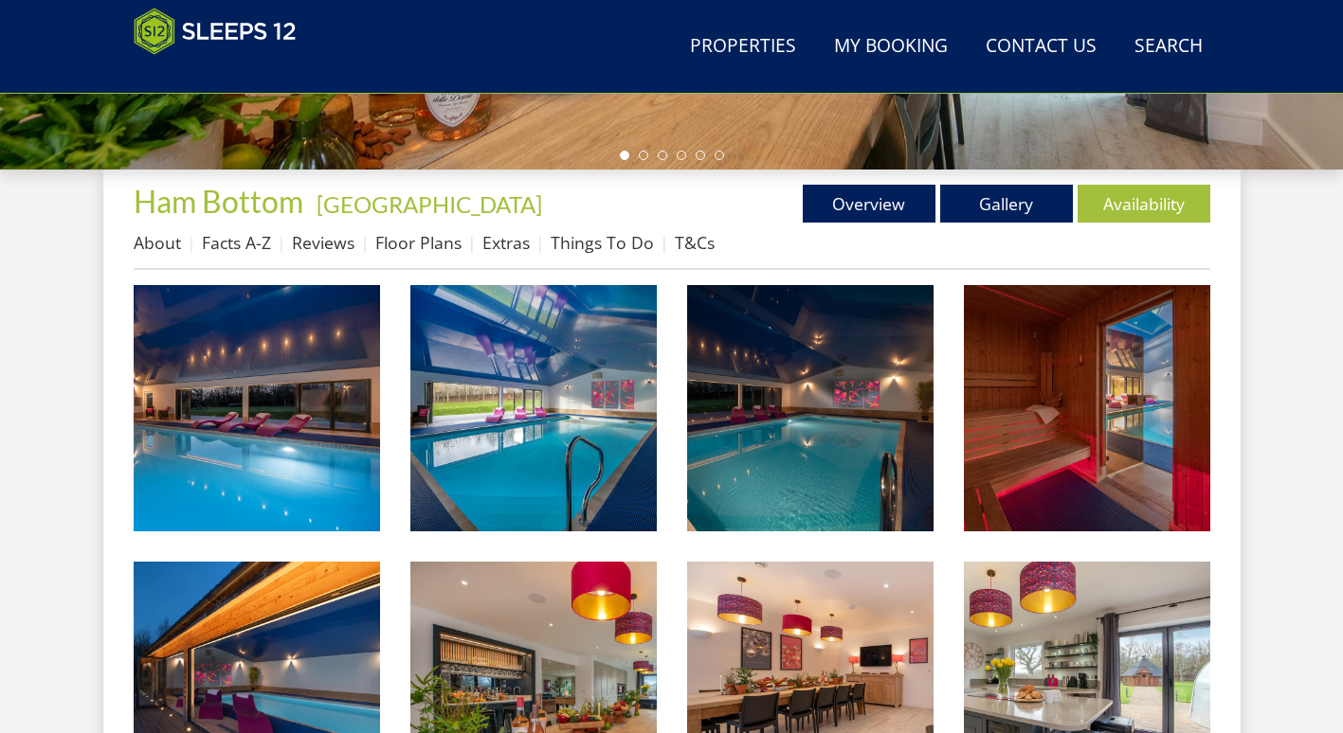
scroll to position [653, 0]
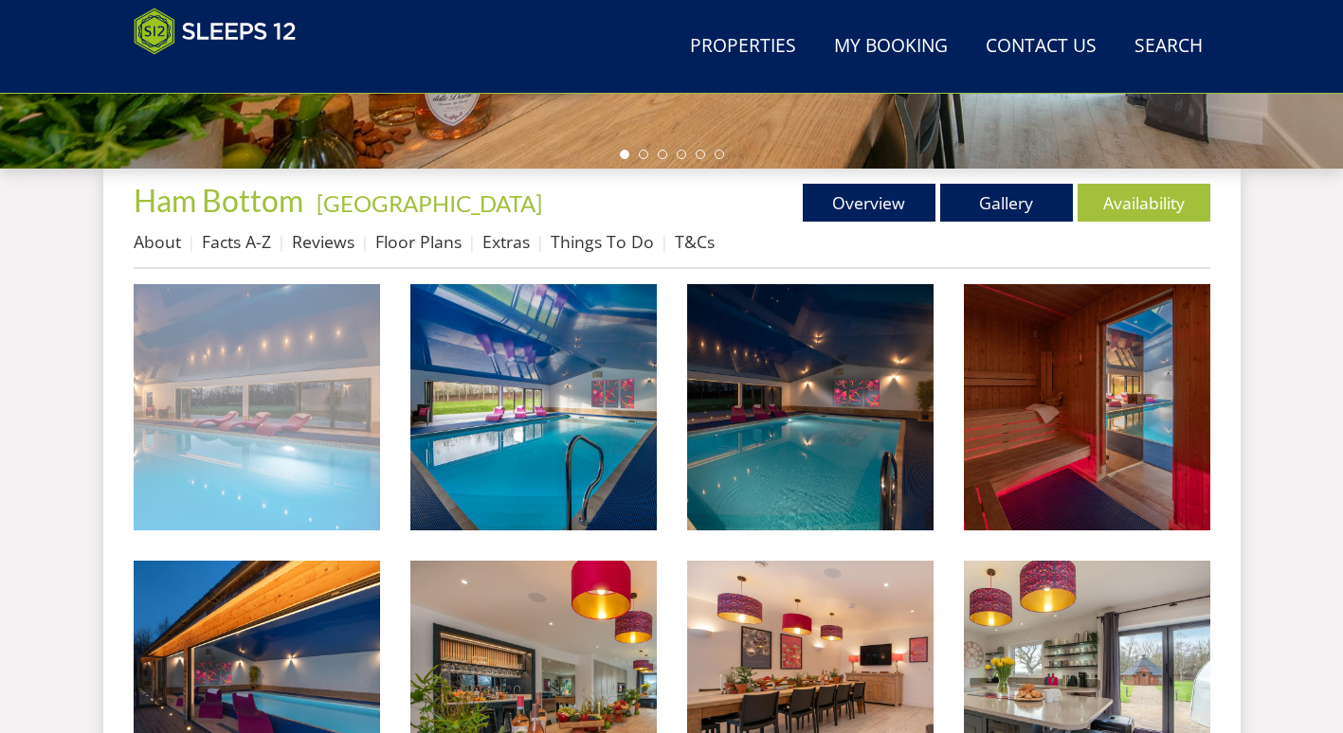
click at [310, 463] on img at bounding box center [257, 407] width 246 height 246
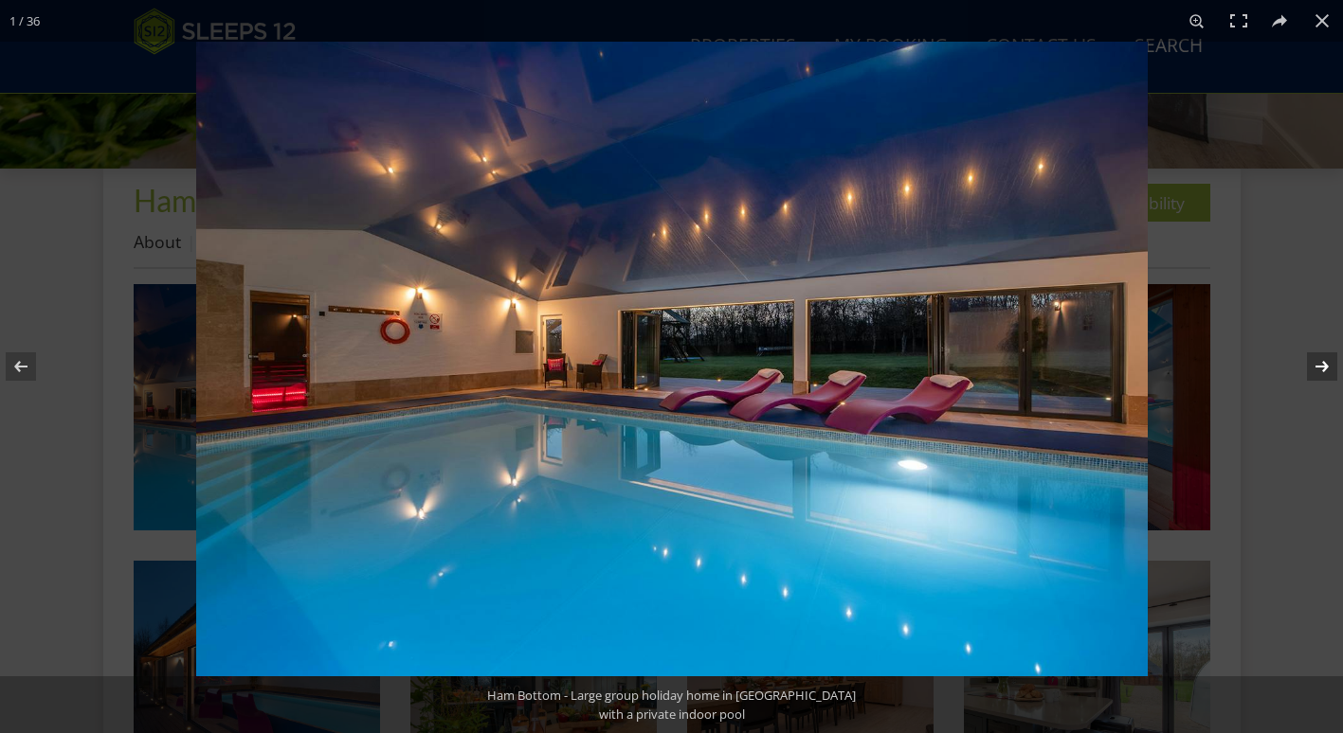
click at [1314, 370] on button at bounding box center [1309, 366] width 66 height 95
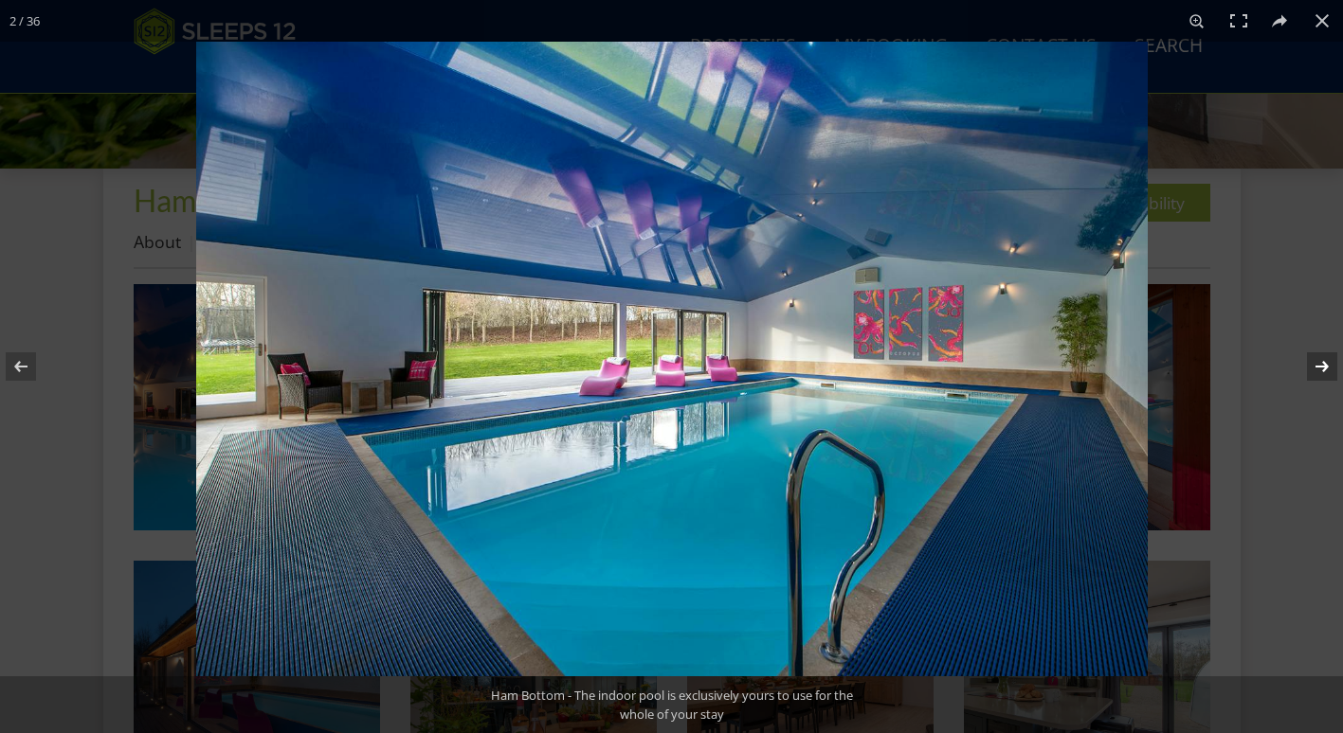
click at [1314, 370] on button at bounding box center [1309, 366] width 66 height 95
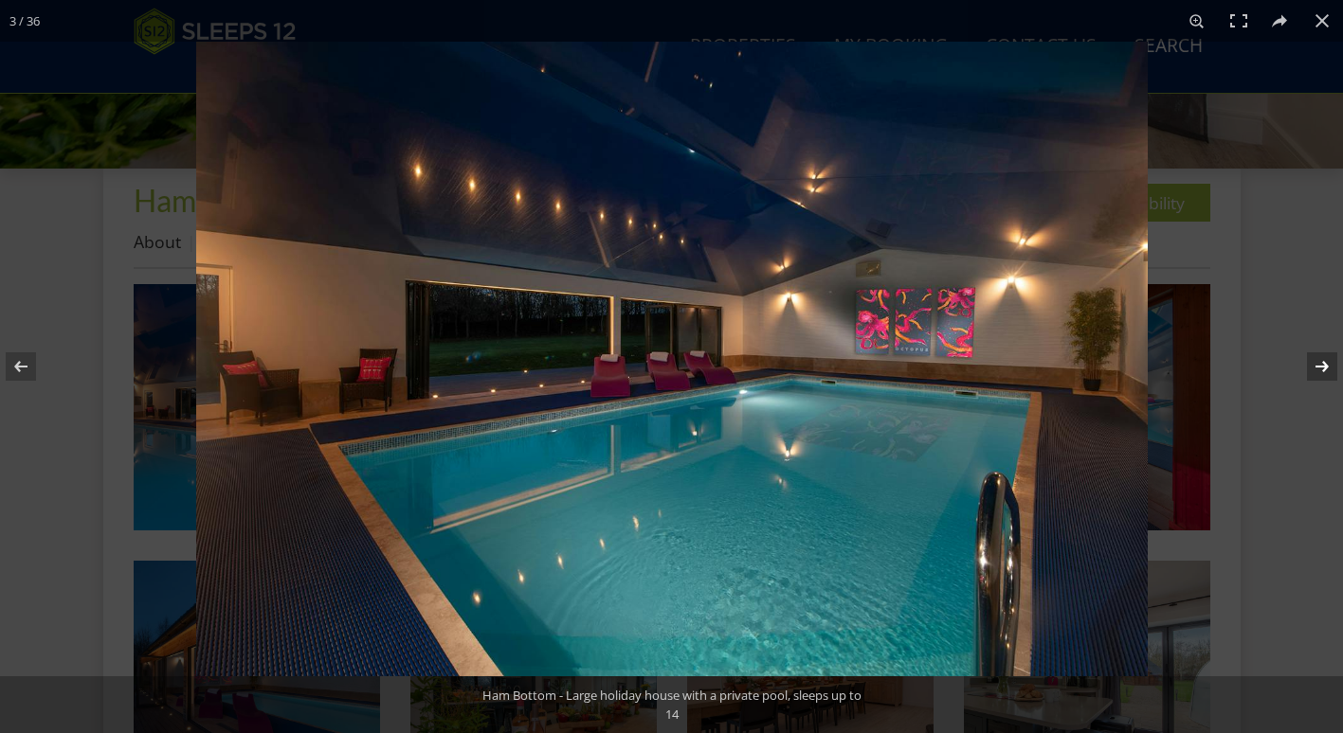
click at [1314, 370] on button at bounding box center [1309, 366] width 66 height 95
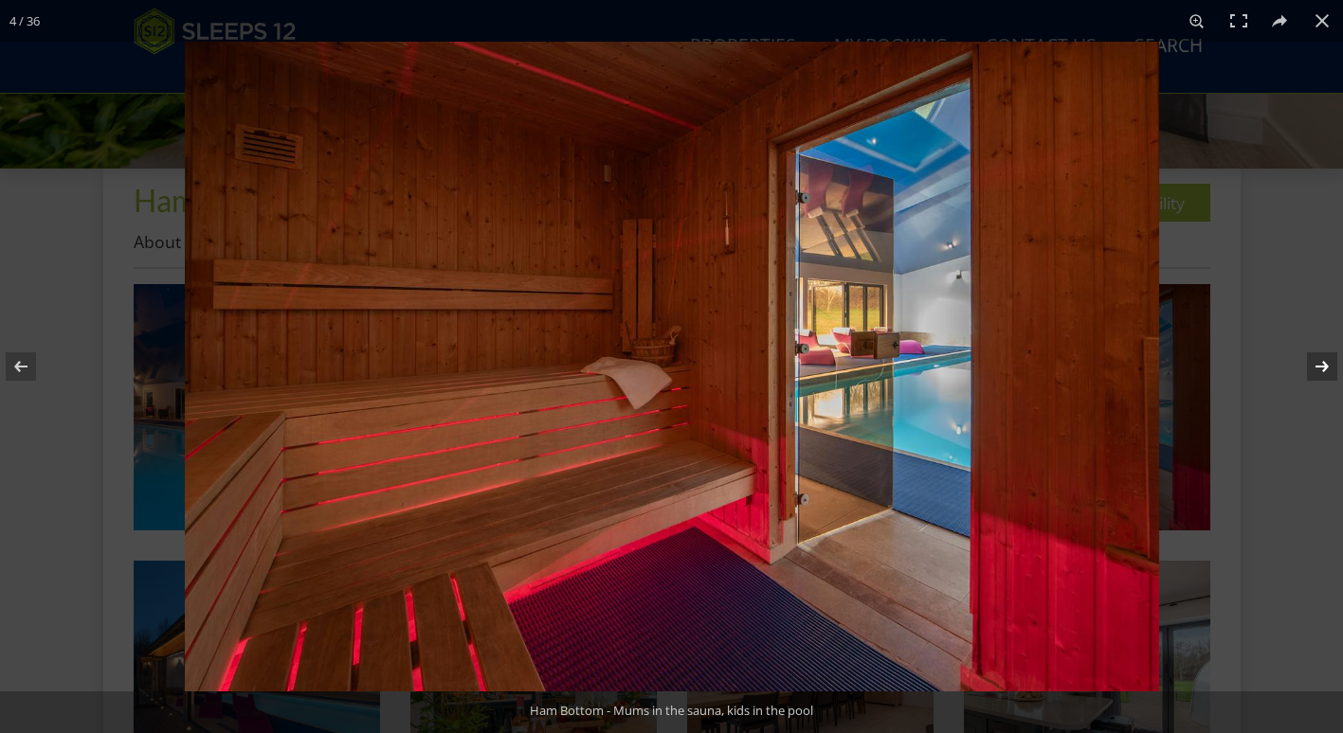
click at [1314, 370] on button at bounding box center [1309, 366] width 66 height 95
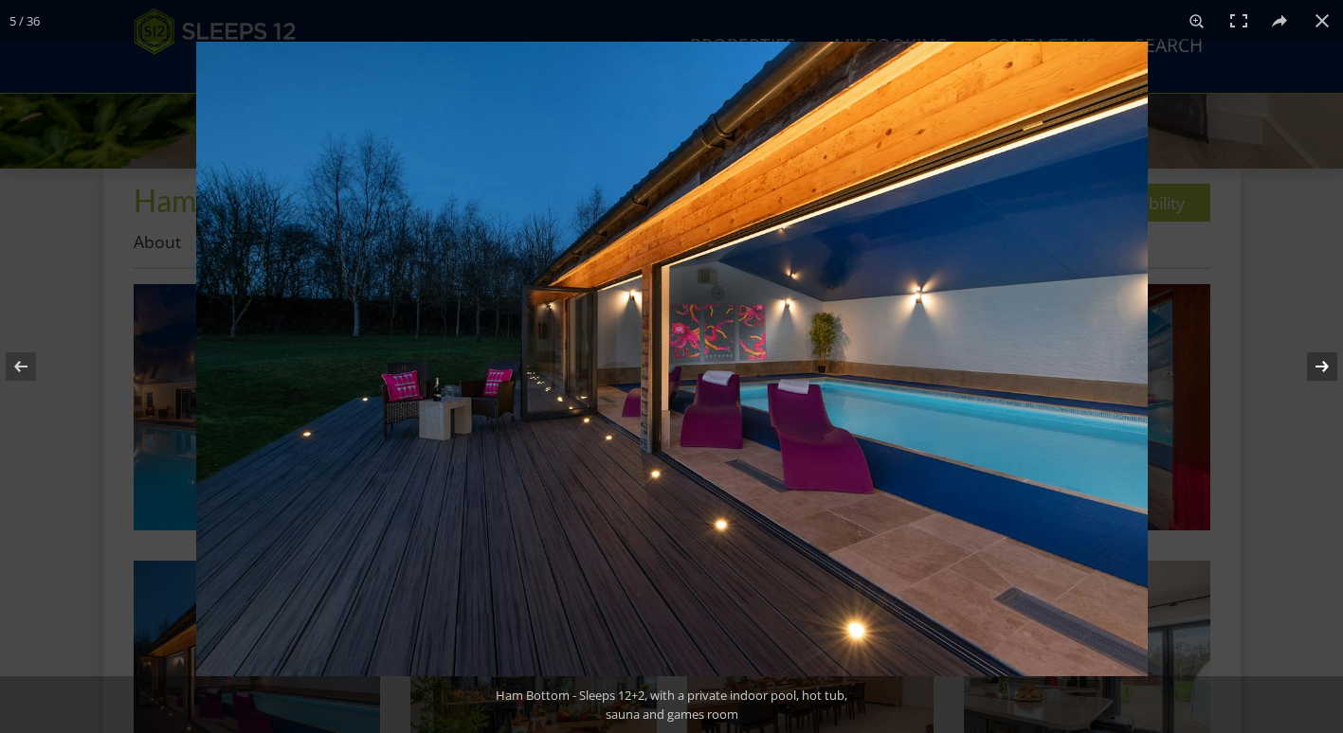
click at [1314, 370] on button at bounding box center [1309, 366] width 66 height 95
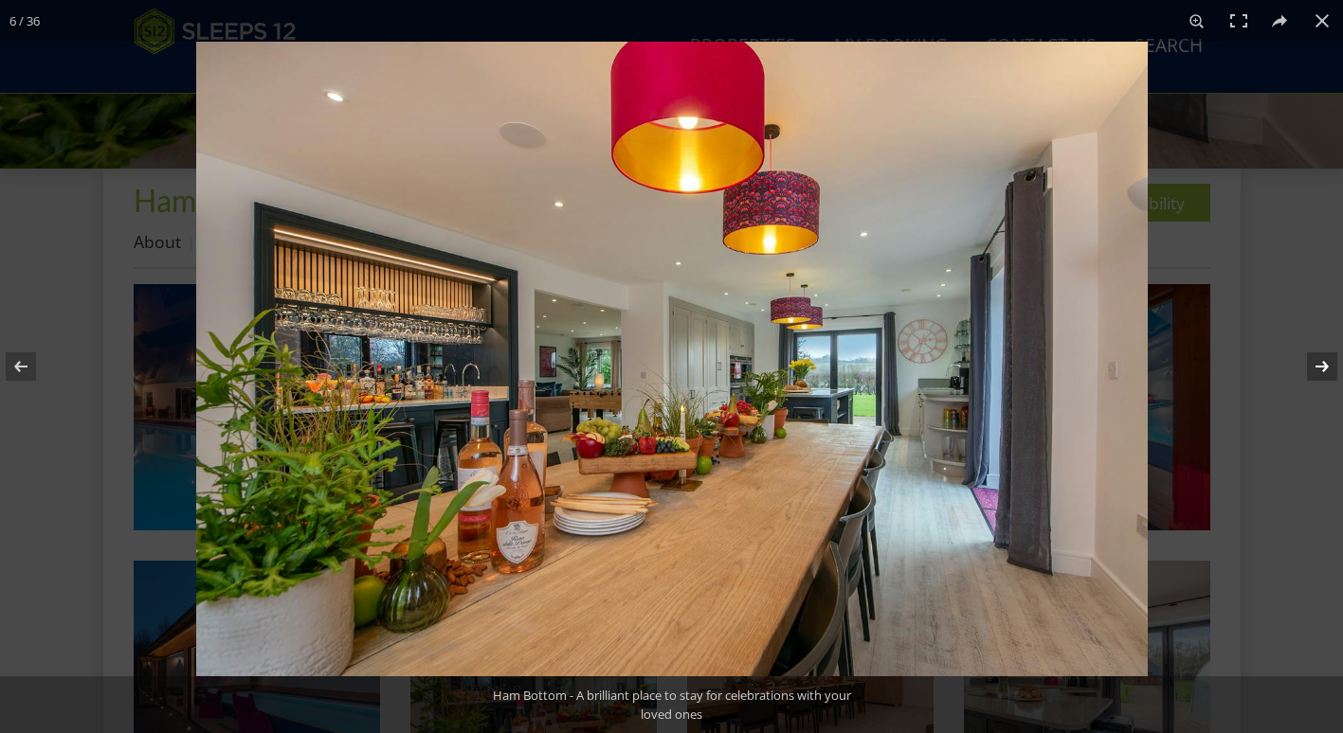
click at [1314, 370] on button at bounding box center [1309, 366] width 66 height 95
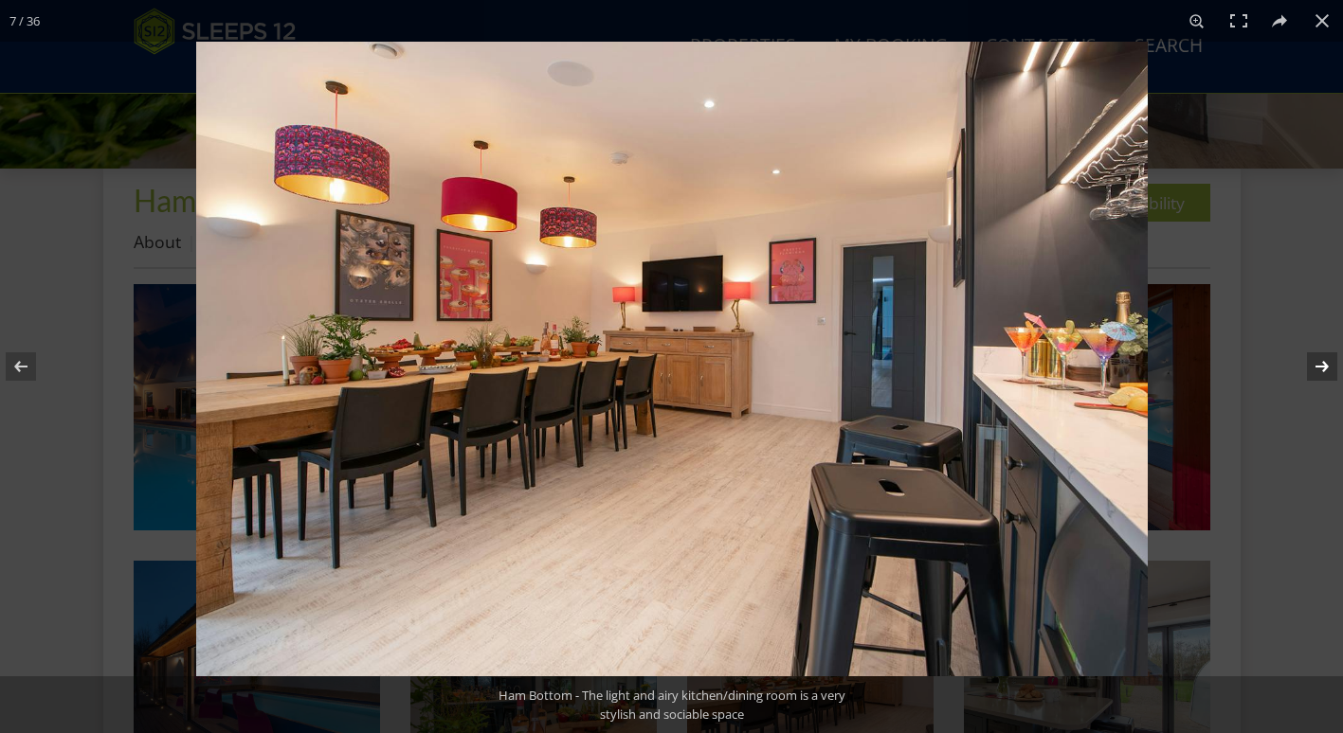
click at [1314, 370] on button at bounding box center [1309, 366] width 66 height 95
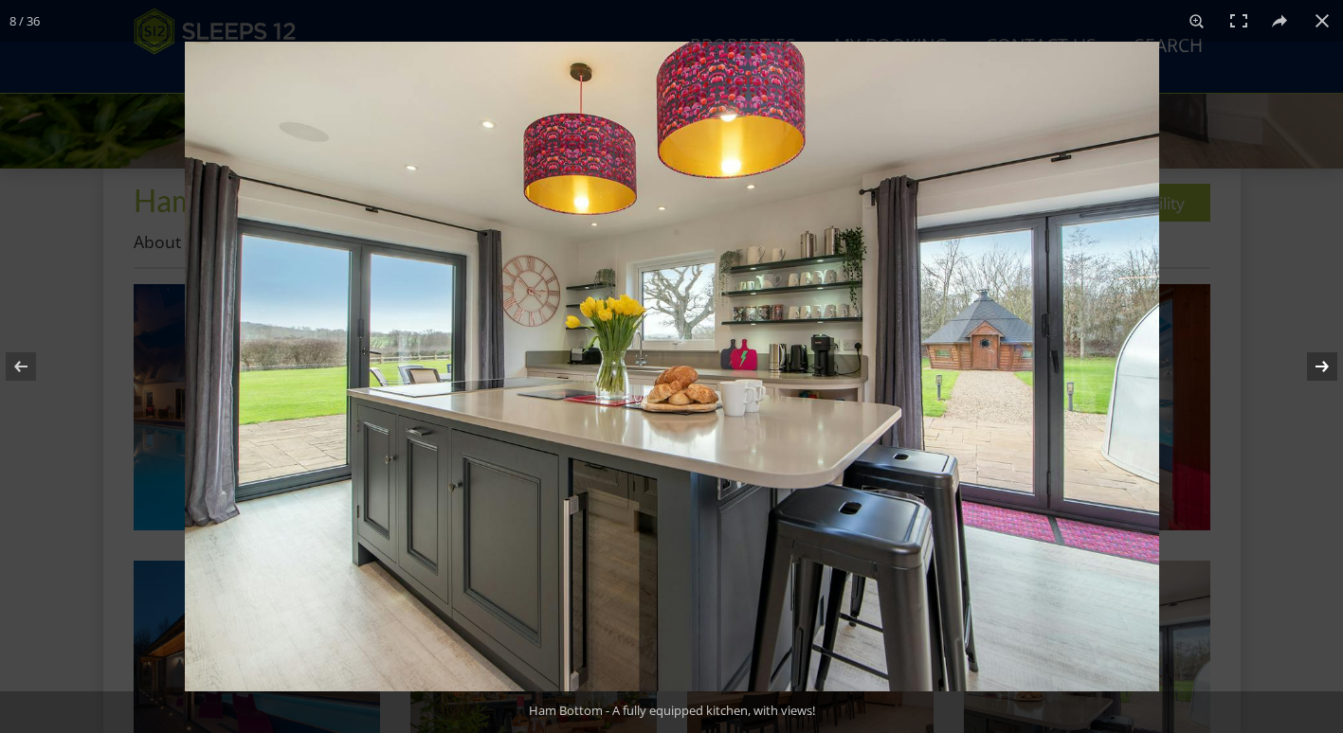
click at [1314, 370] on button at bounding box center [1309, 366] width 66 height 95
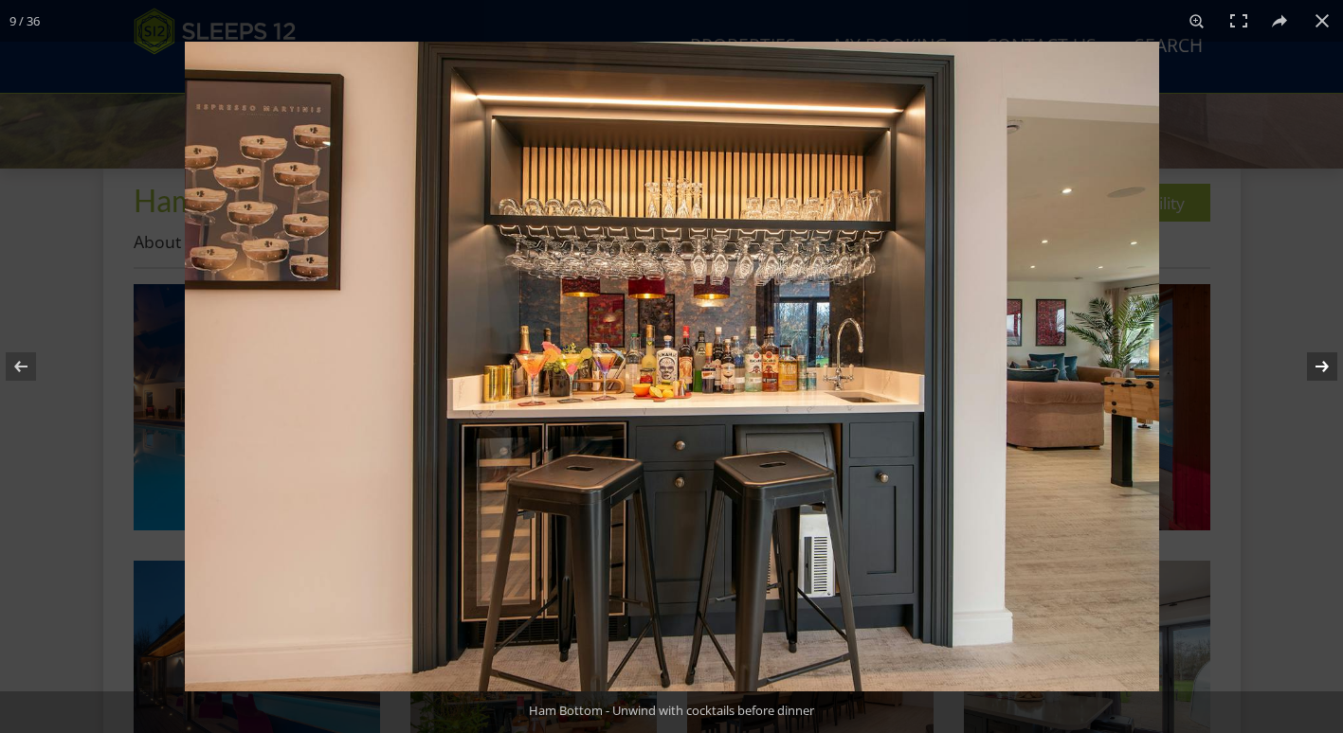
click at [1314, 370] on button at bounding box center [1309, 366] width 66 height 95
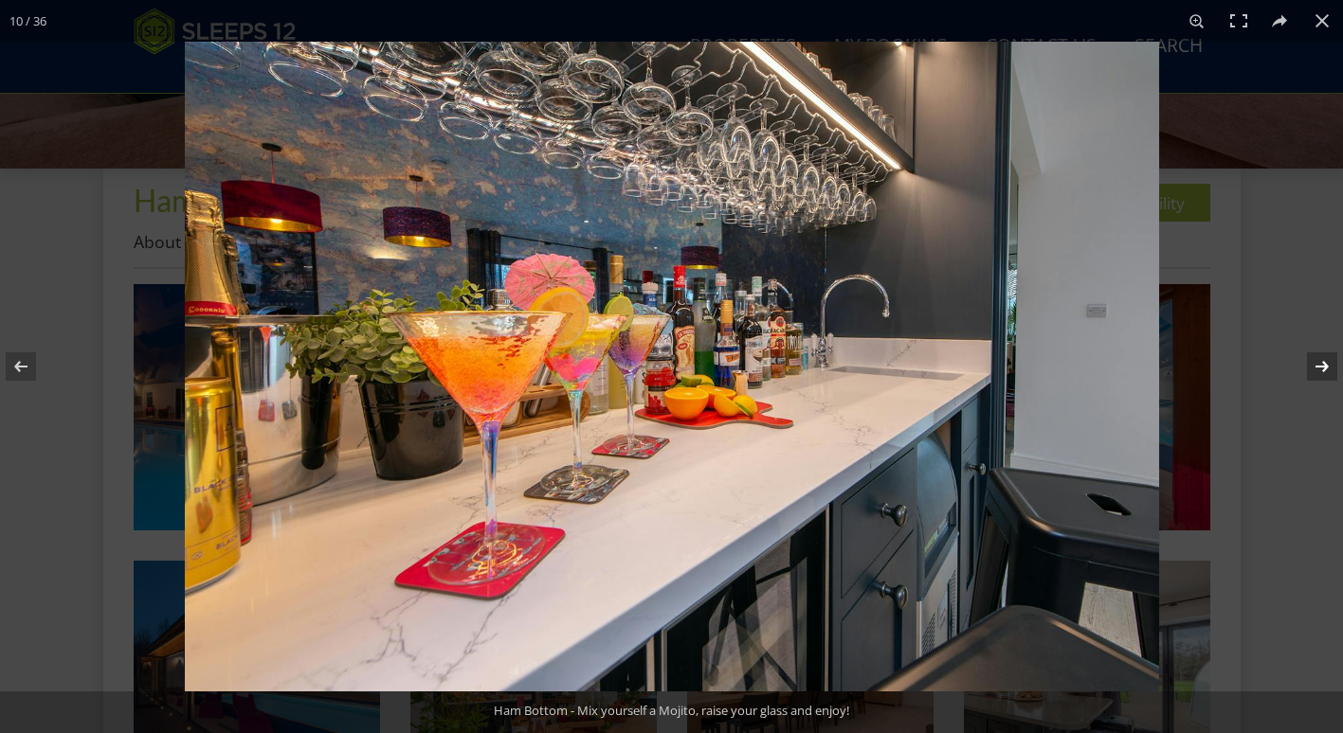
click at [1314, 370] on button at bounding box center [1309, 366] width 66 height 95
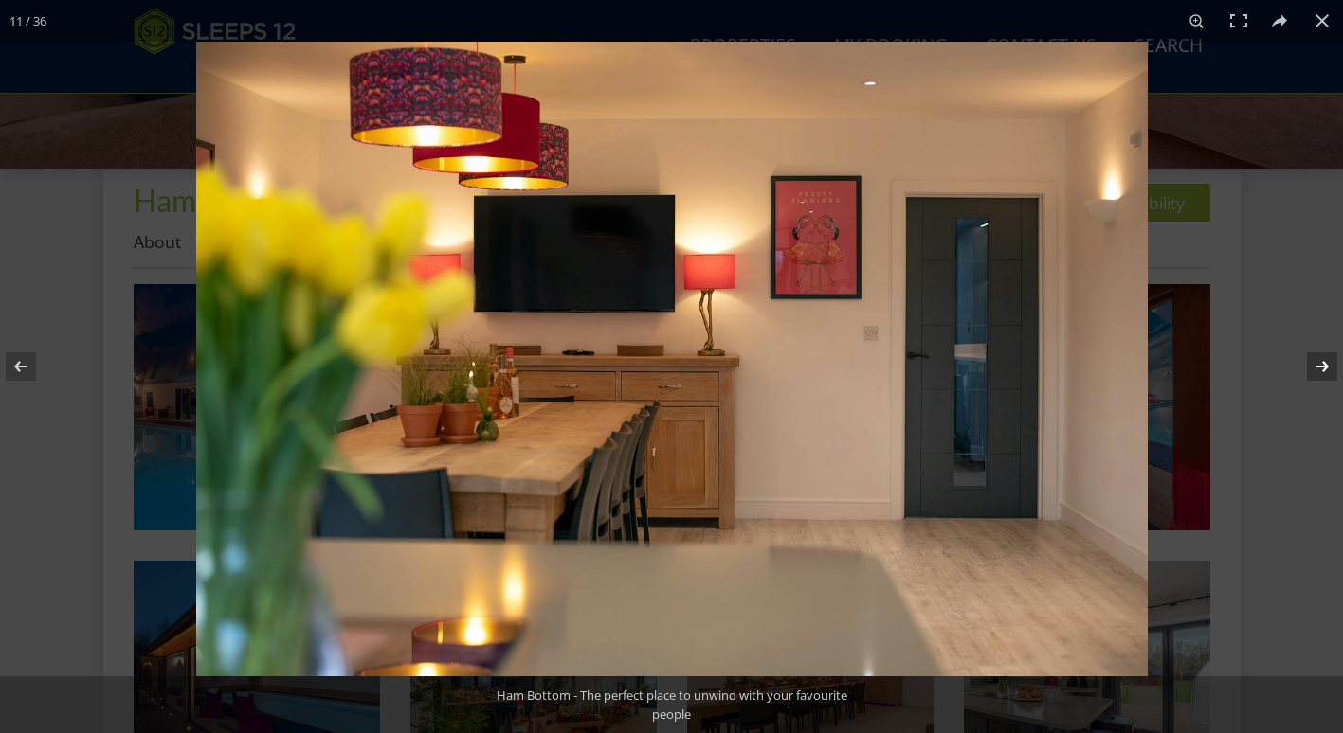
click at [1314, 370] on button at bounding box center [1309, 366] width 66 height 95
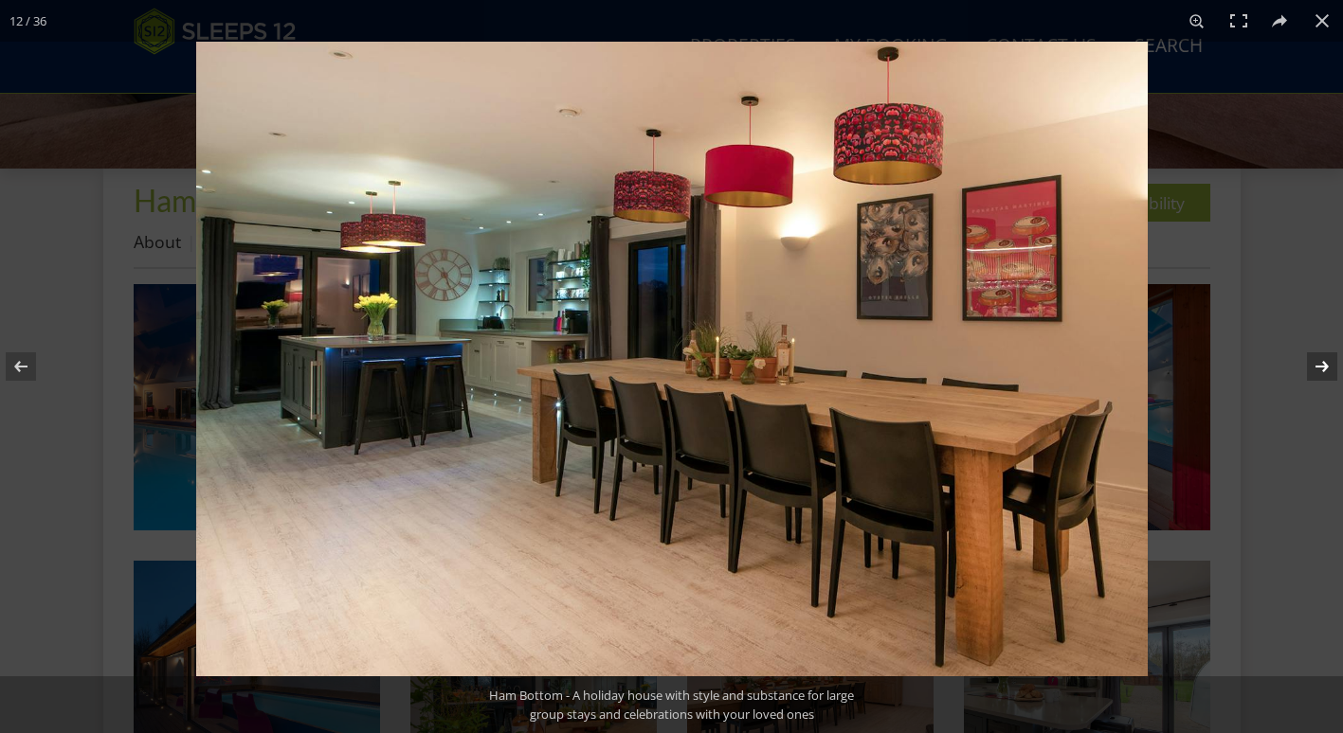
click at [1314, 370] on button at bounding box center [1309, 366] width 66 height 95
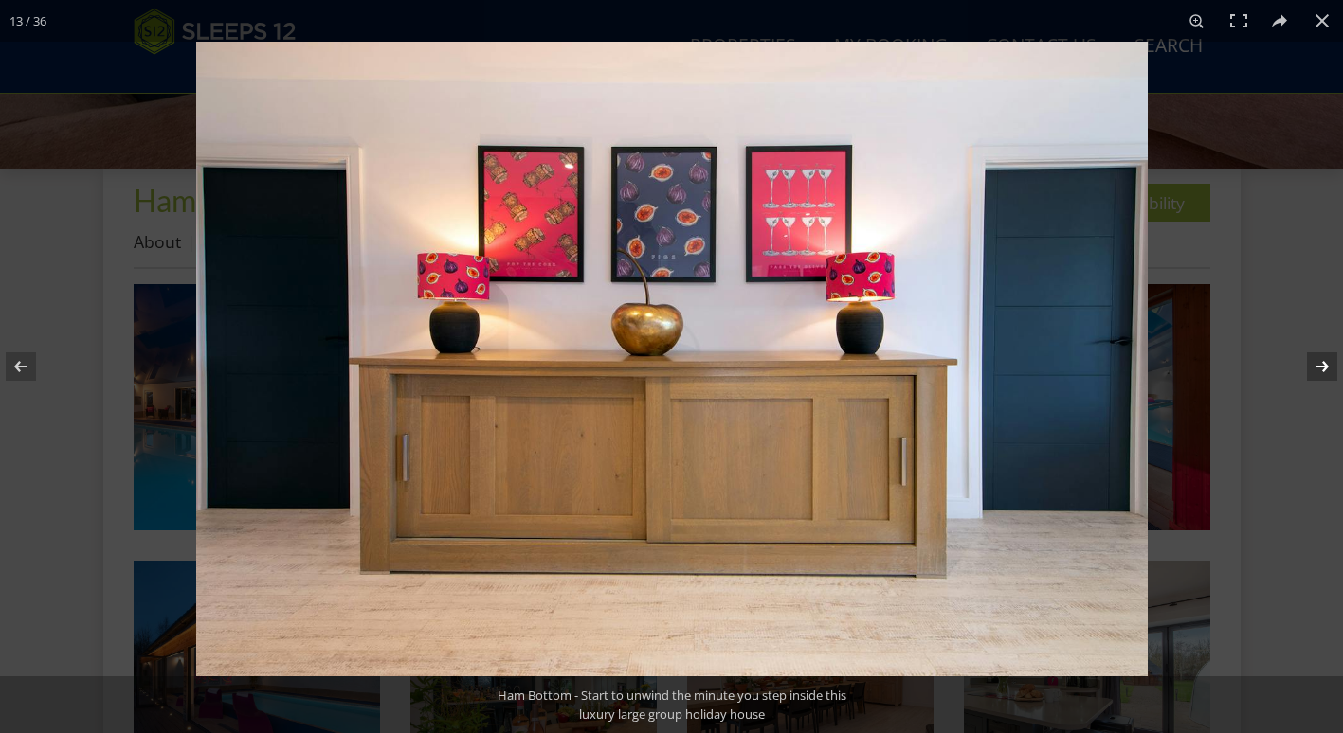
click at [1314, 370] on button at bounding box center [1309, 366] width 66 height 95
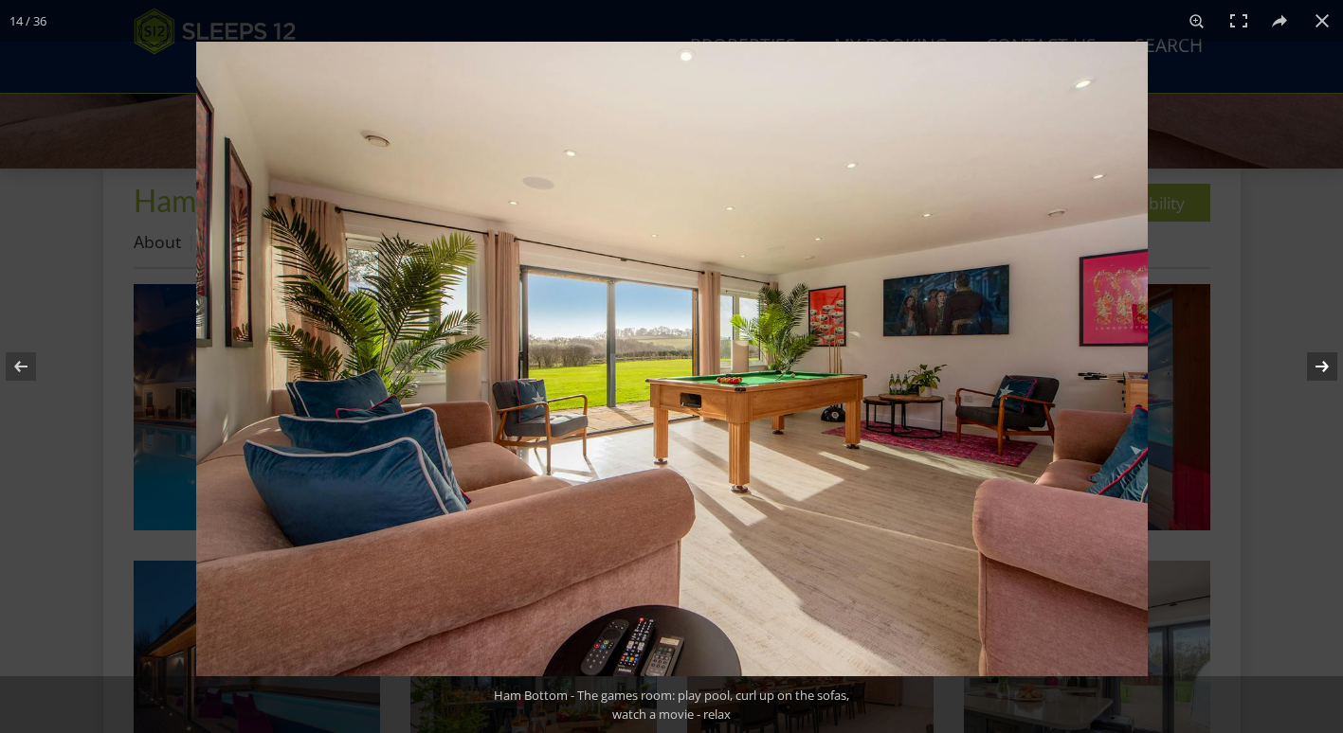
click at [1314, 370] on button at bounding box center [1309, 366] width 66 height 95
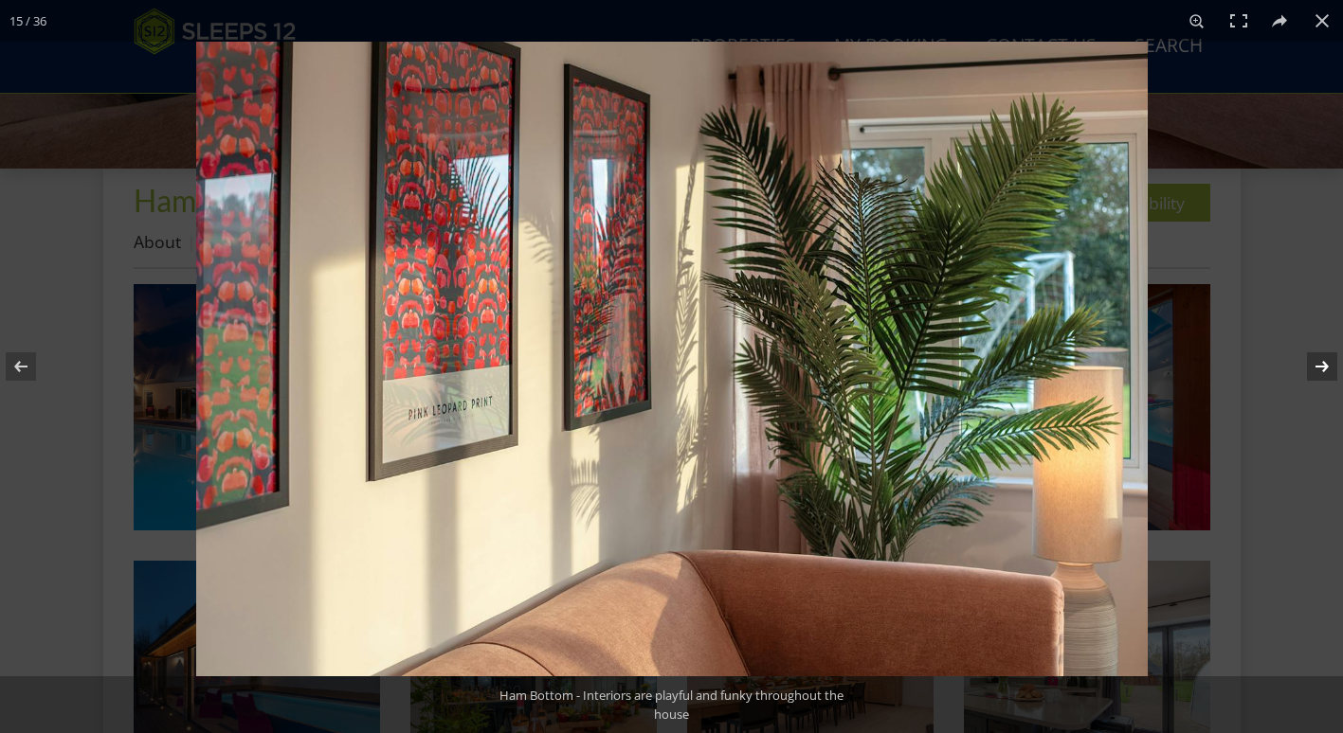
click at [1314, 370] on button at bounding box center [1309, 366] width 66 height 95
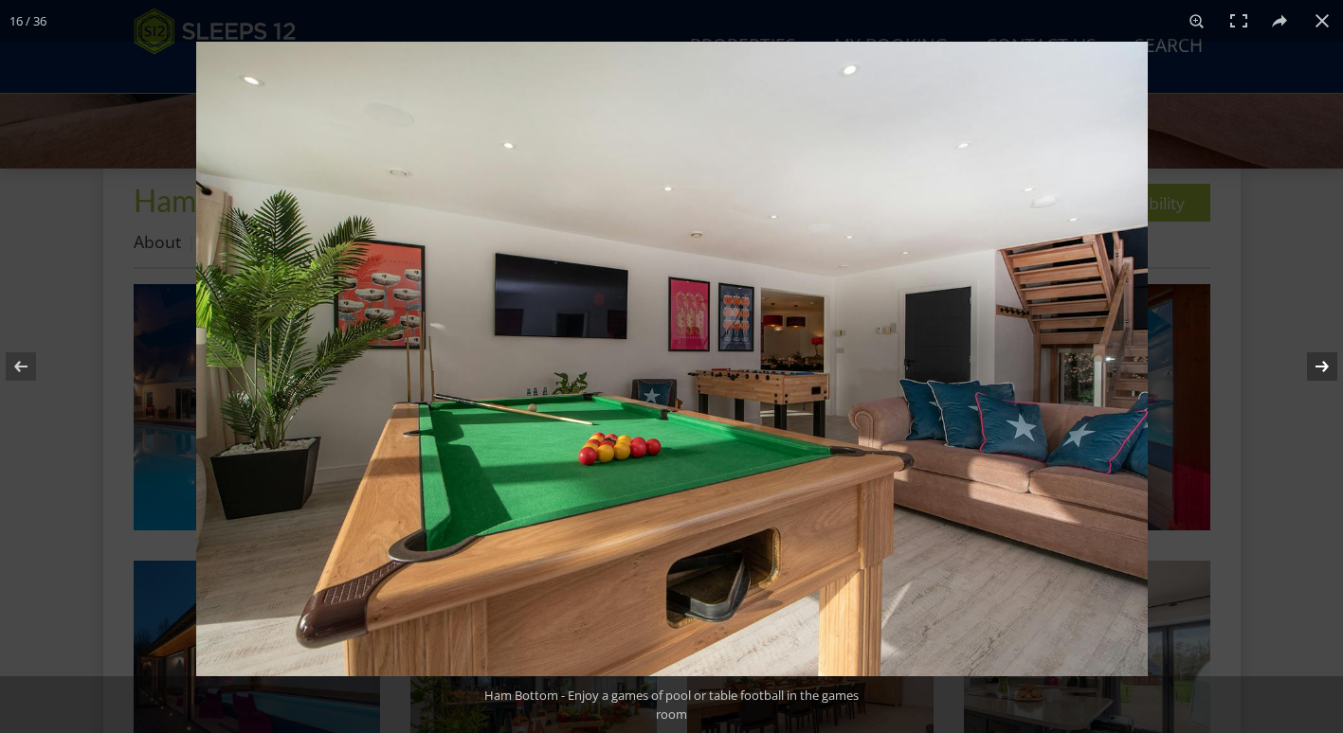
click at [1314, 370] on button at bounding box center [1309, 366] width 66 height 95
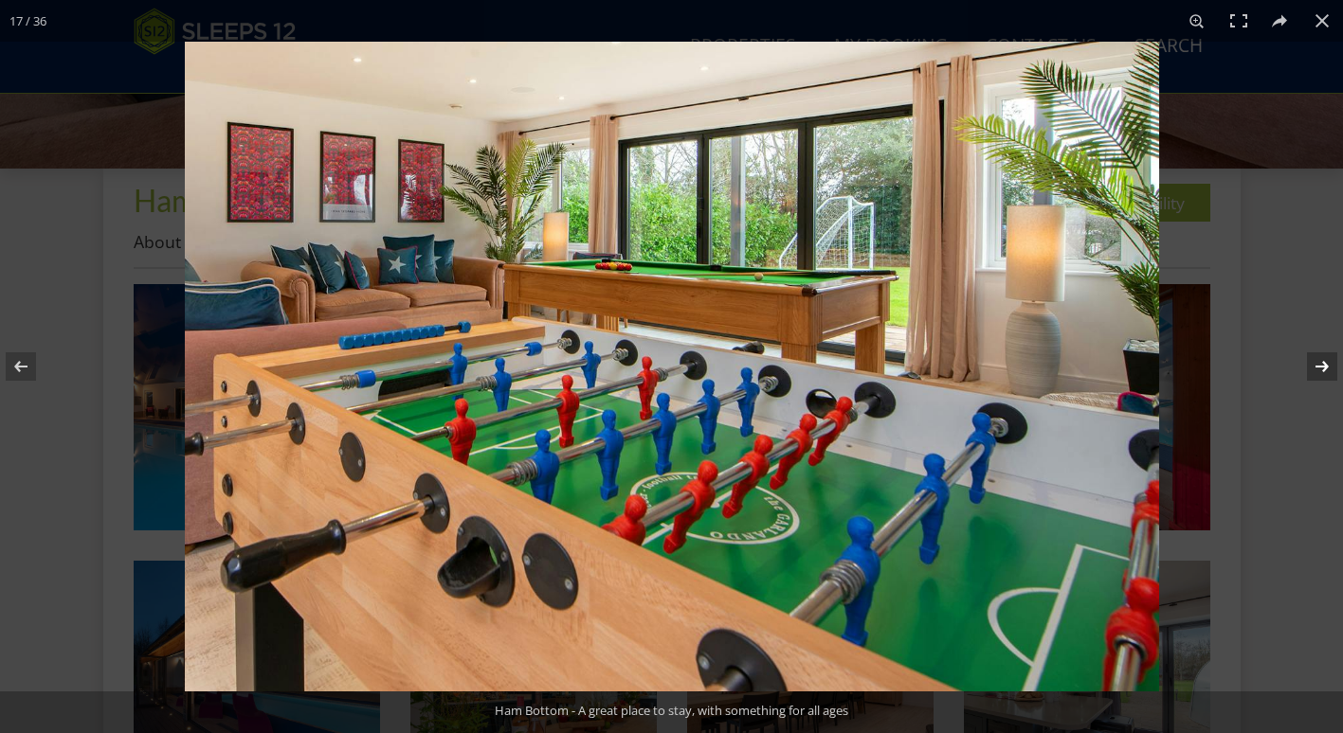
click at [1314, 370] on button at bounding box center [1309, 366] width 66 height 95
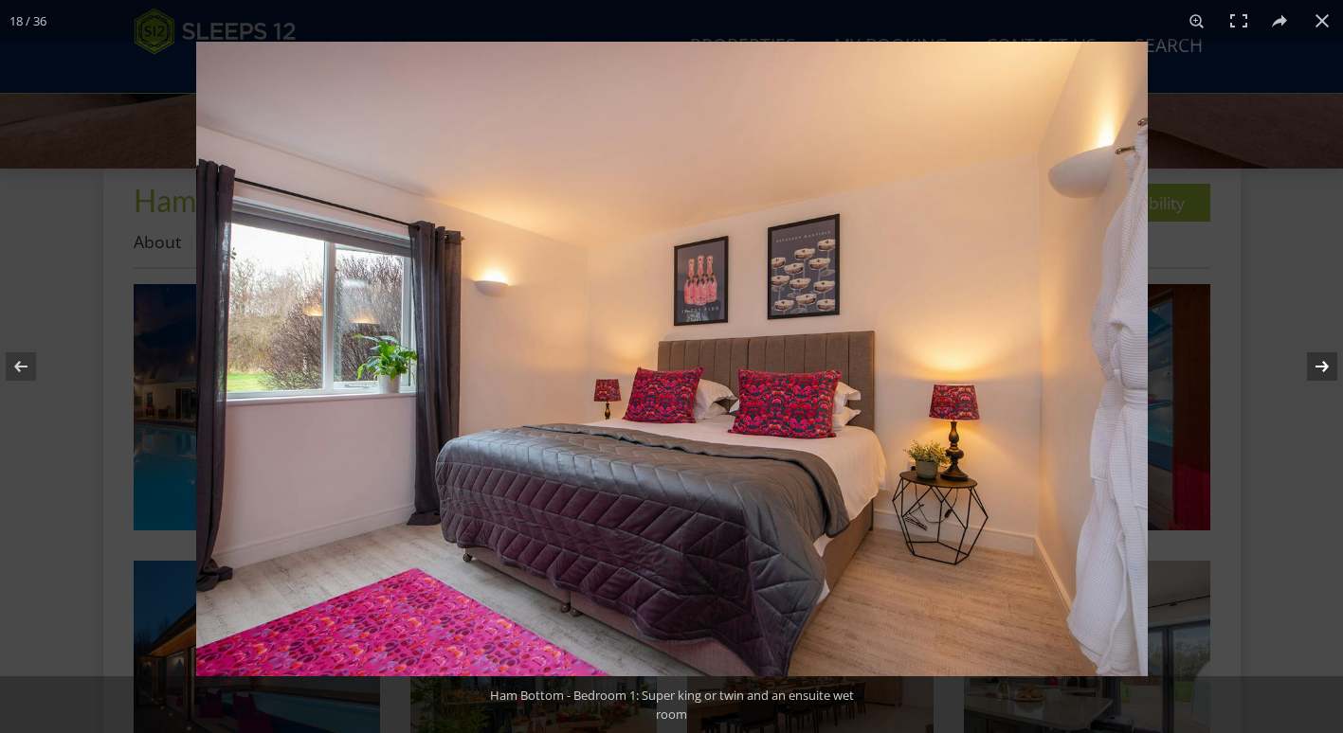
click at [1314, 370] on button at bounding box center [1309, 366] width 66 height 95
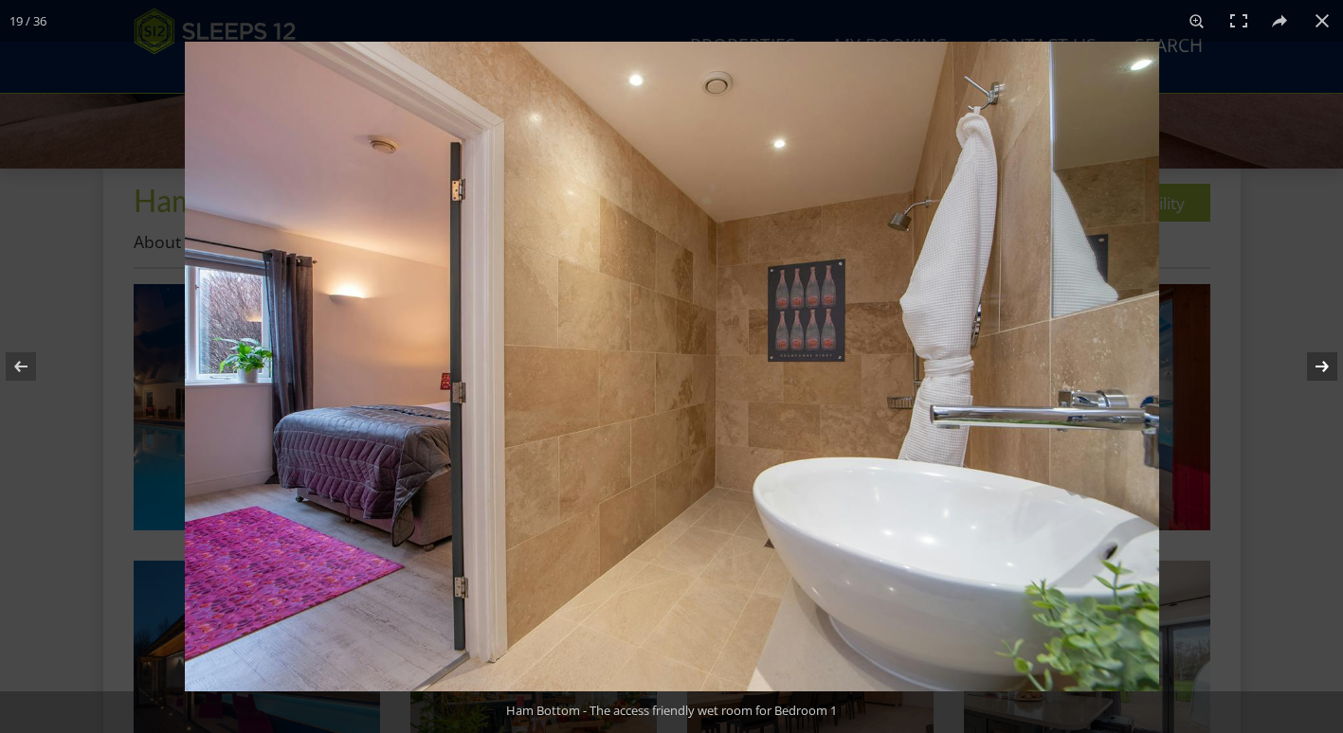
click at [1314, 370] on button at bounding box center [1309, 366] width 66 height 95
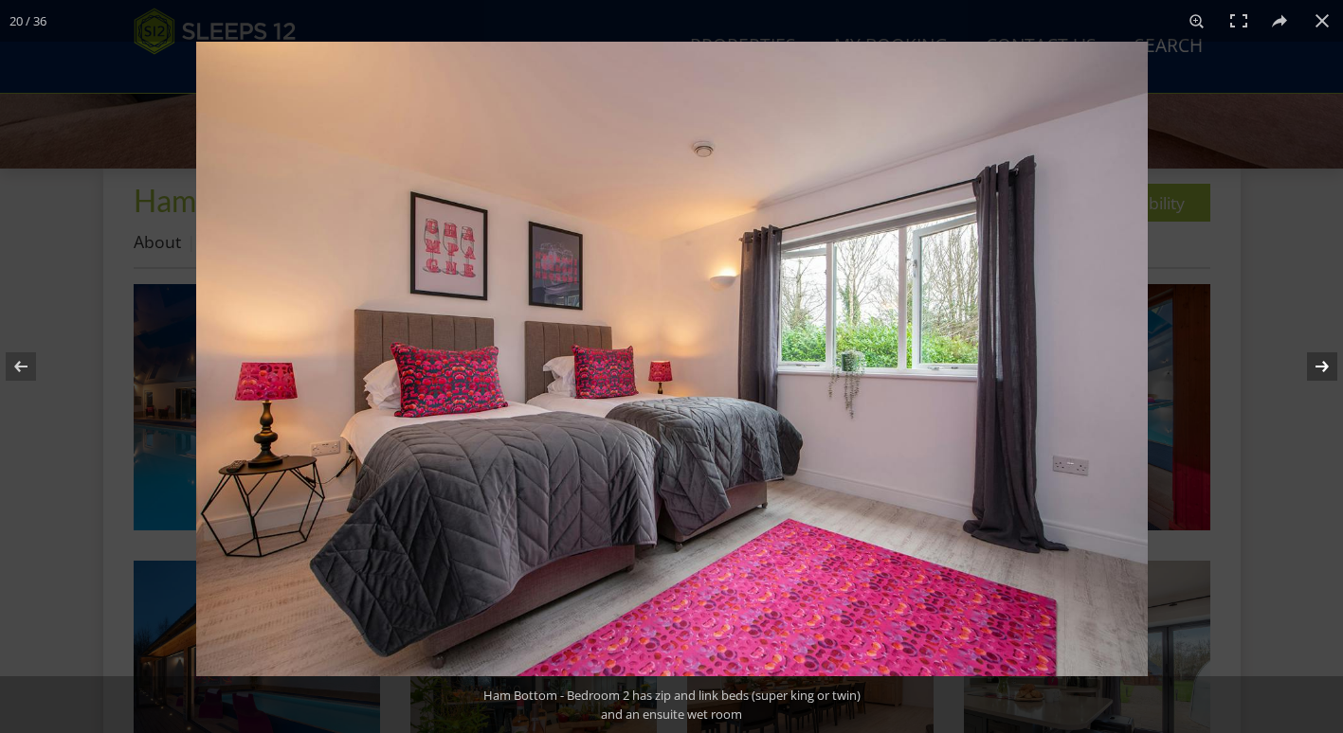
click at [1314, 370] on button at bounding box center [1309, 366] width 66 height 95
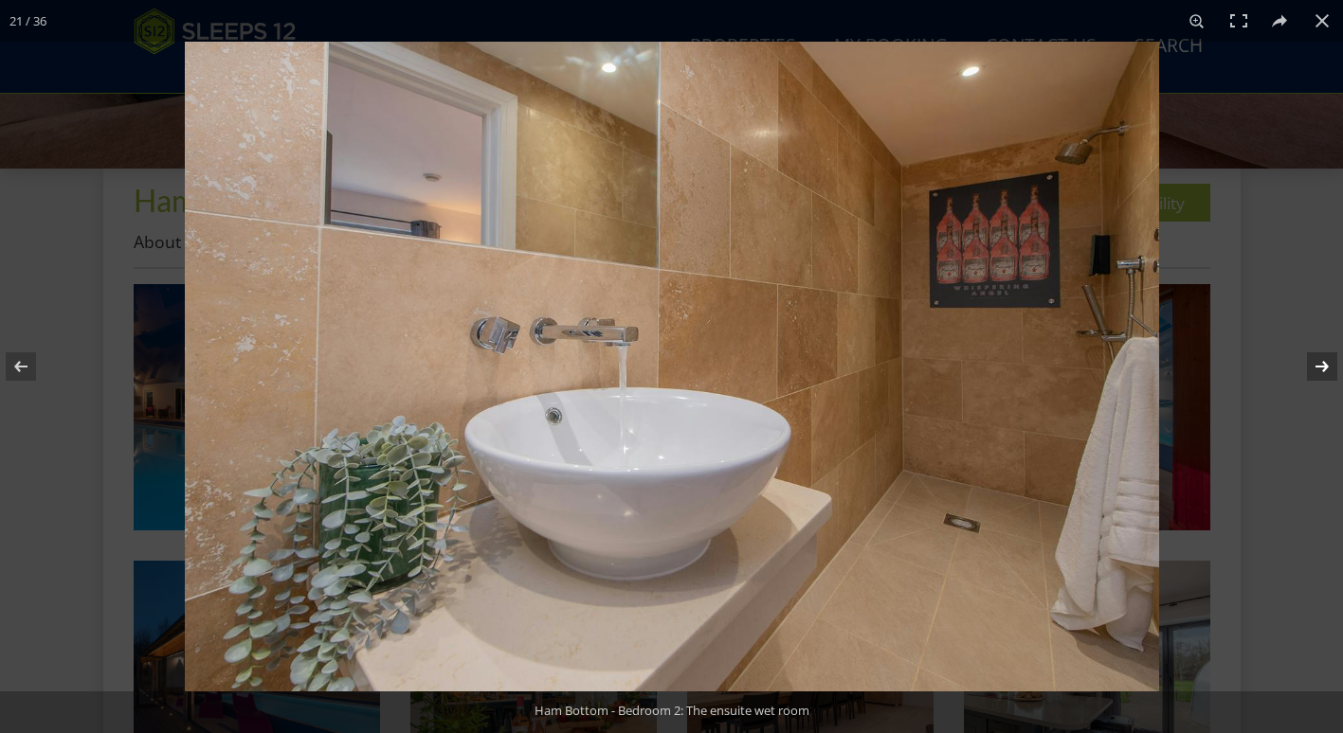
click at [1314, 370] on button at bounding box center [1309, 366] width 66 height 95
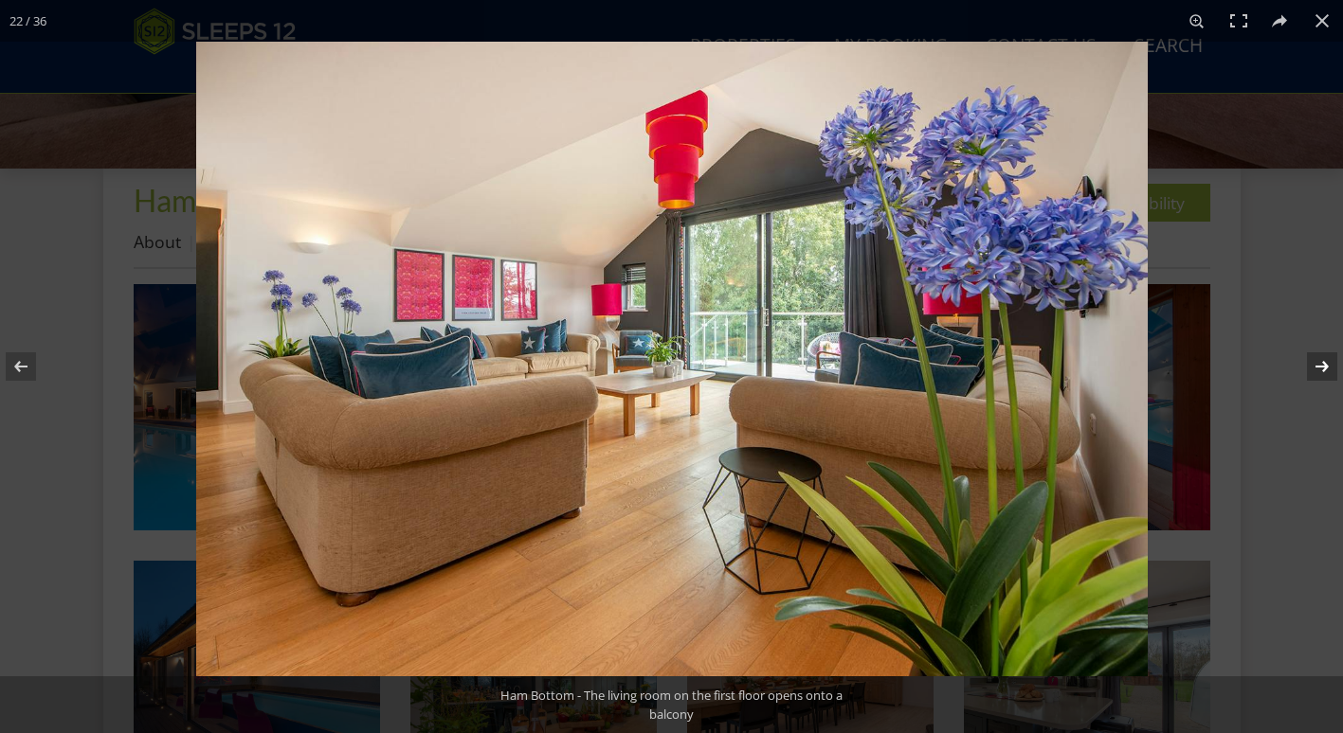
click at [1314, 370] on button at bounding box center [1309, 366] width 66 height 95
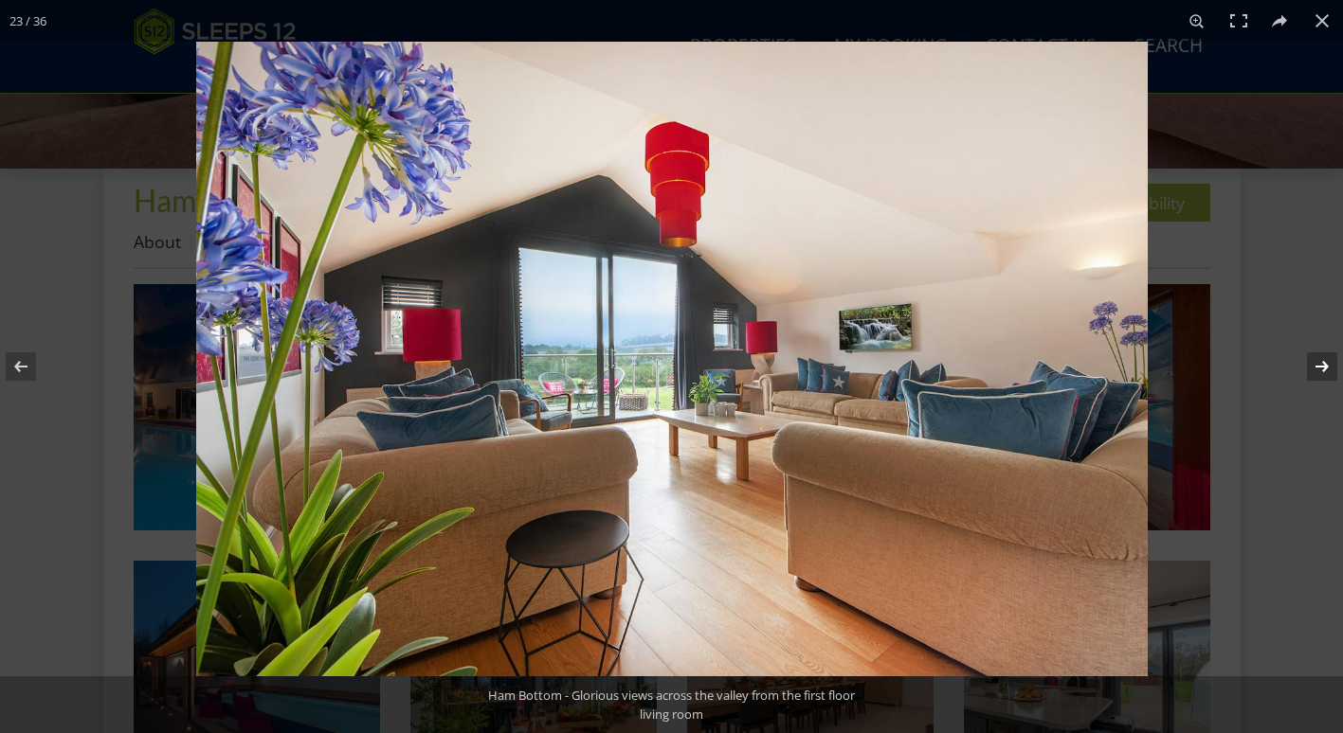
click at [1314, 370] on button at bounding box center [1309, 366] width 66 height 95
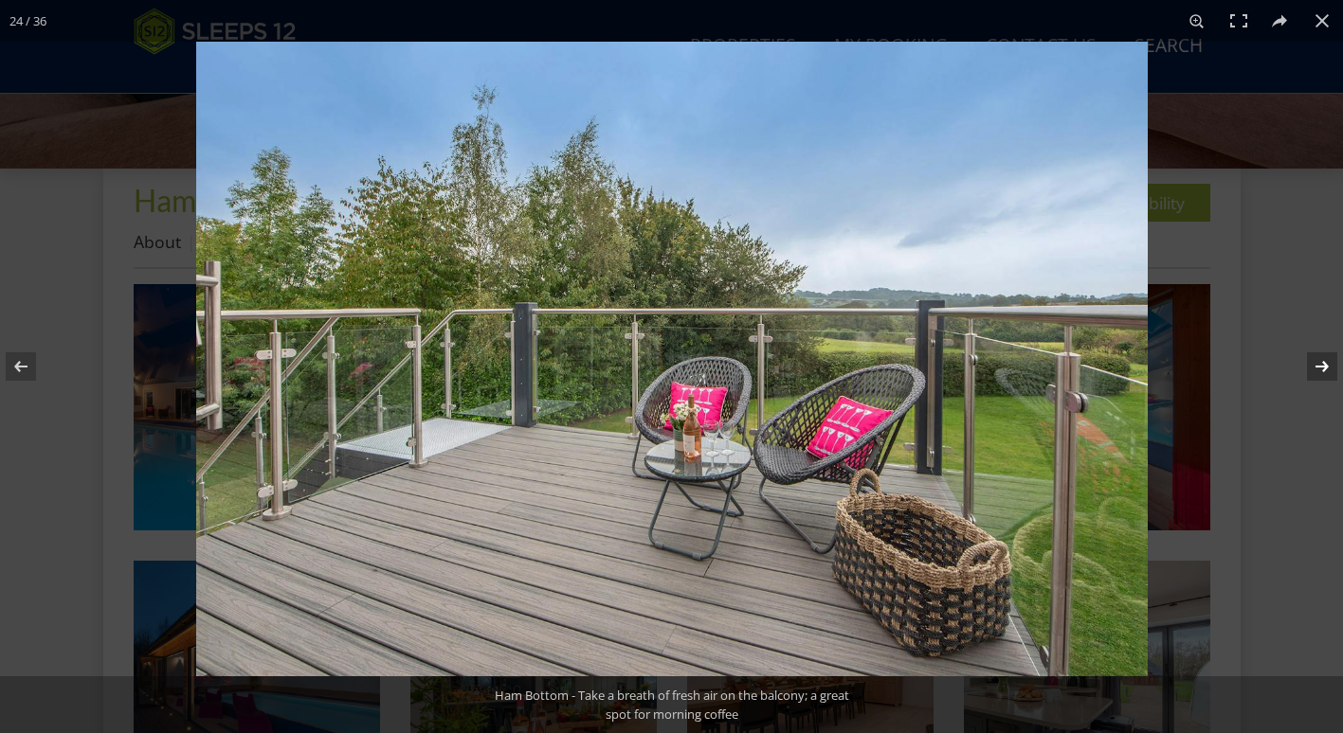
click at [1314, 370] on button at bounding box center [1309, 366] width 66 height 95
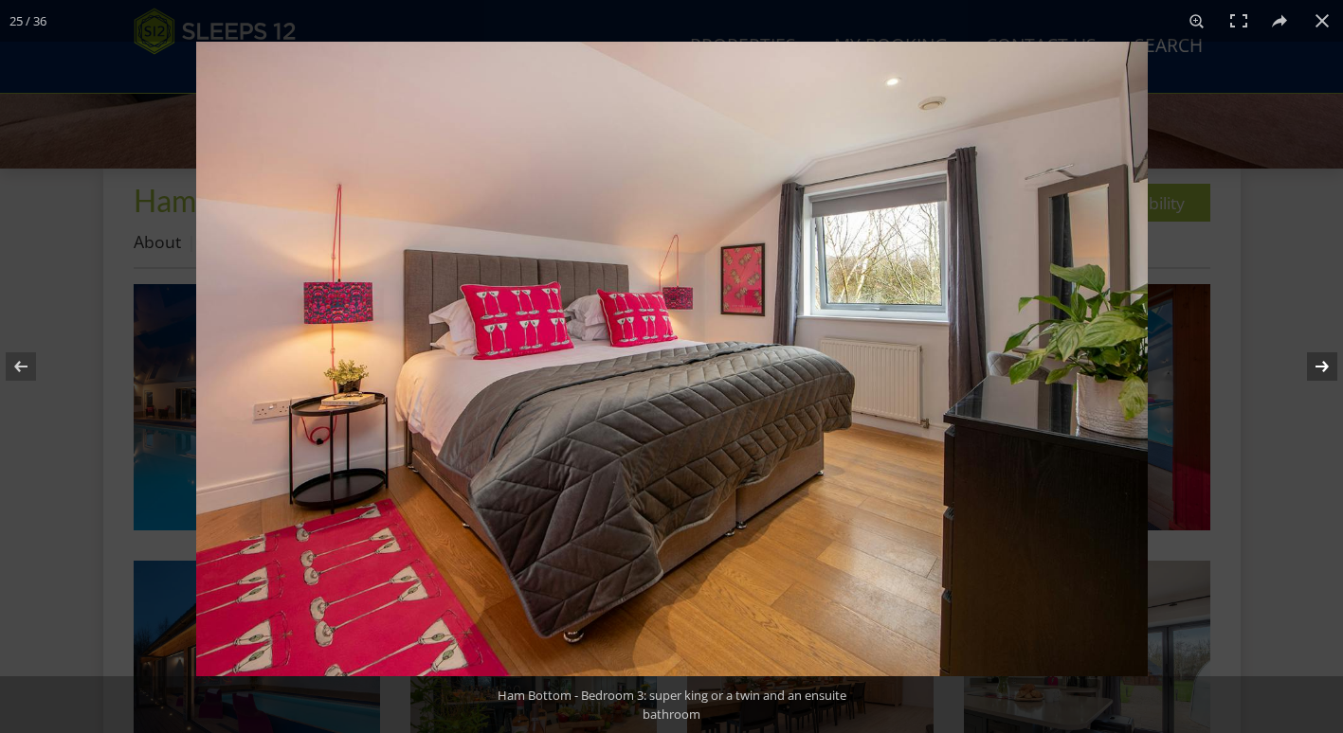
click at [1314, 370] on button at bounding box center [1309, 366] width 66 height 95
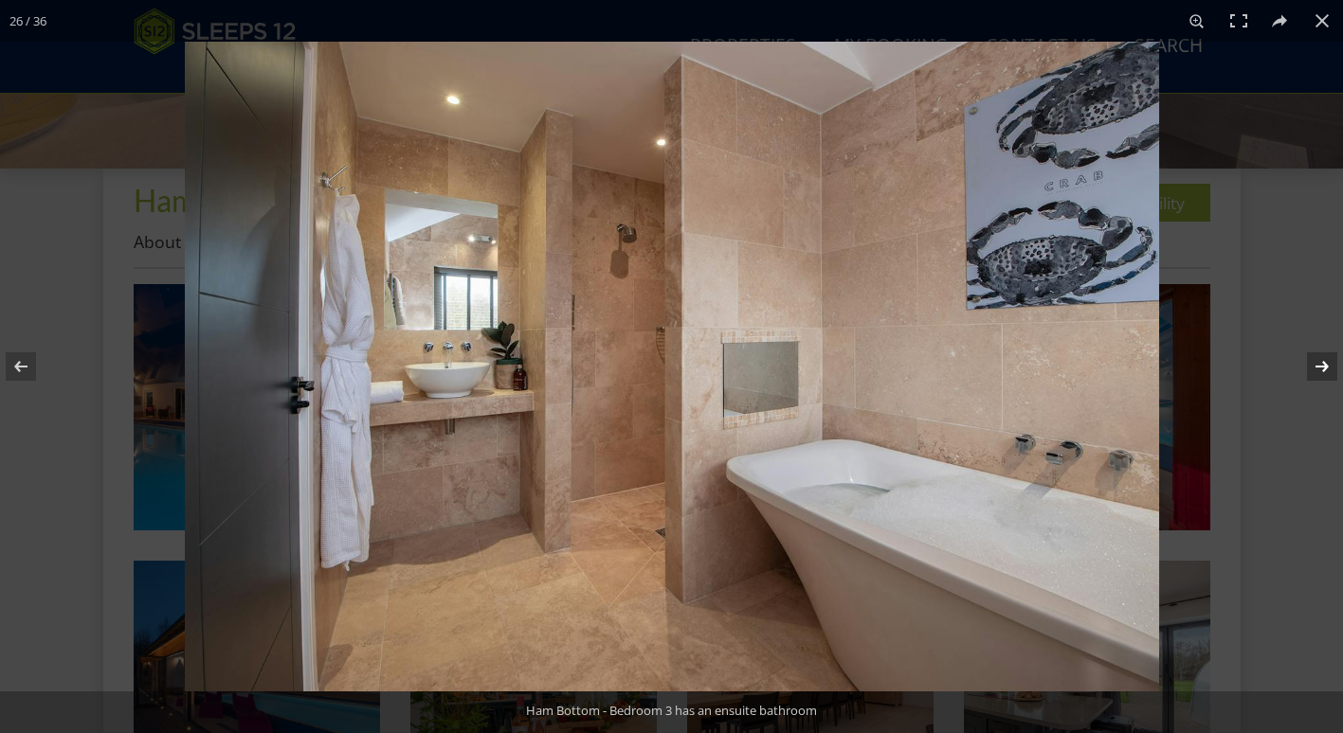
click at [1314, 370] on button at bounding box center [1309, 366] width 66 height 95
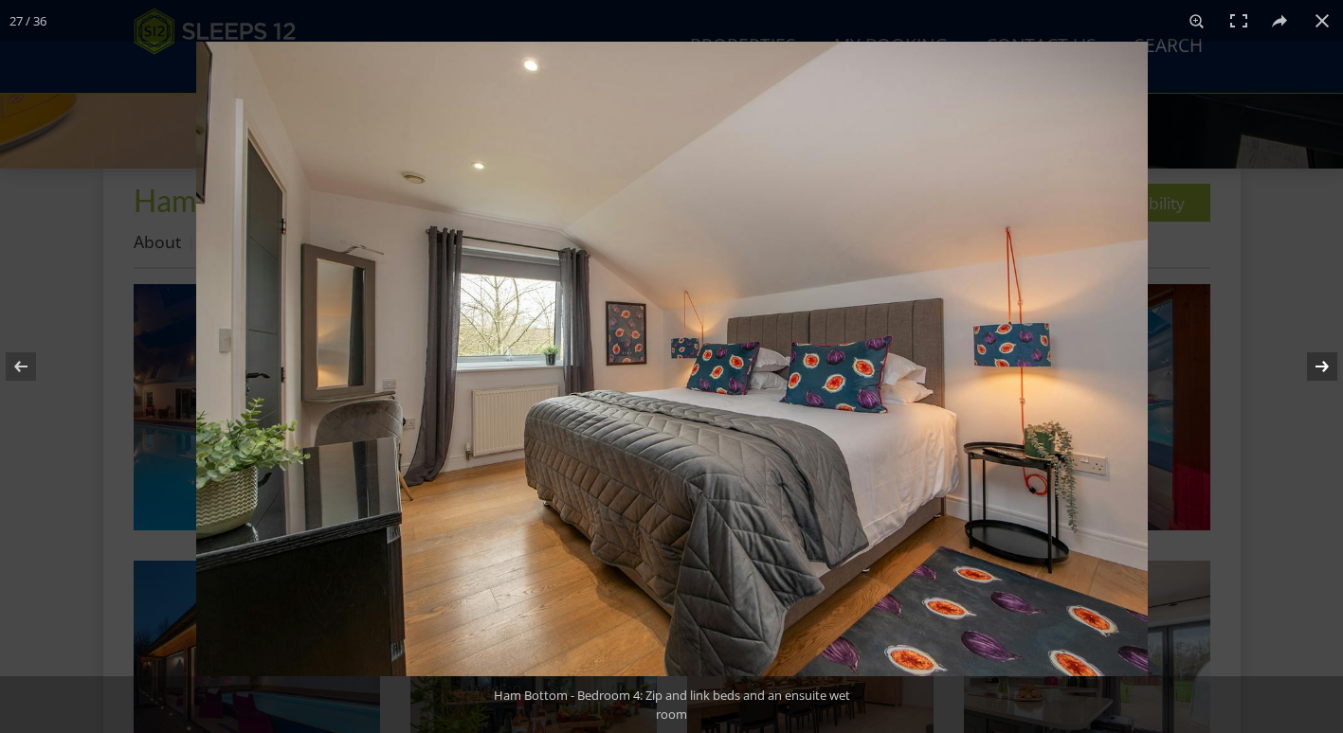
click at [1314, 370] on button at bounding box center [1309, 366] width 66 height 95
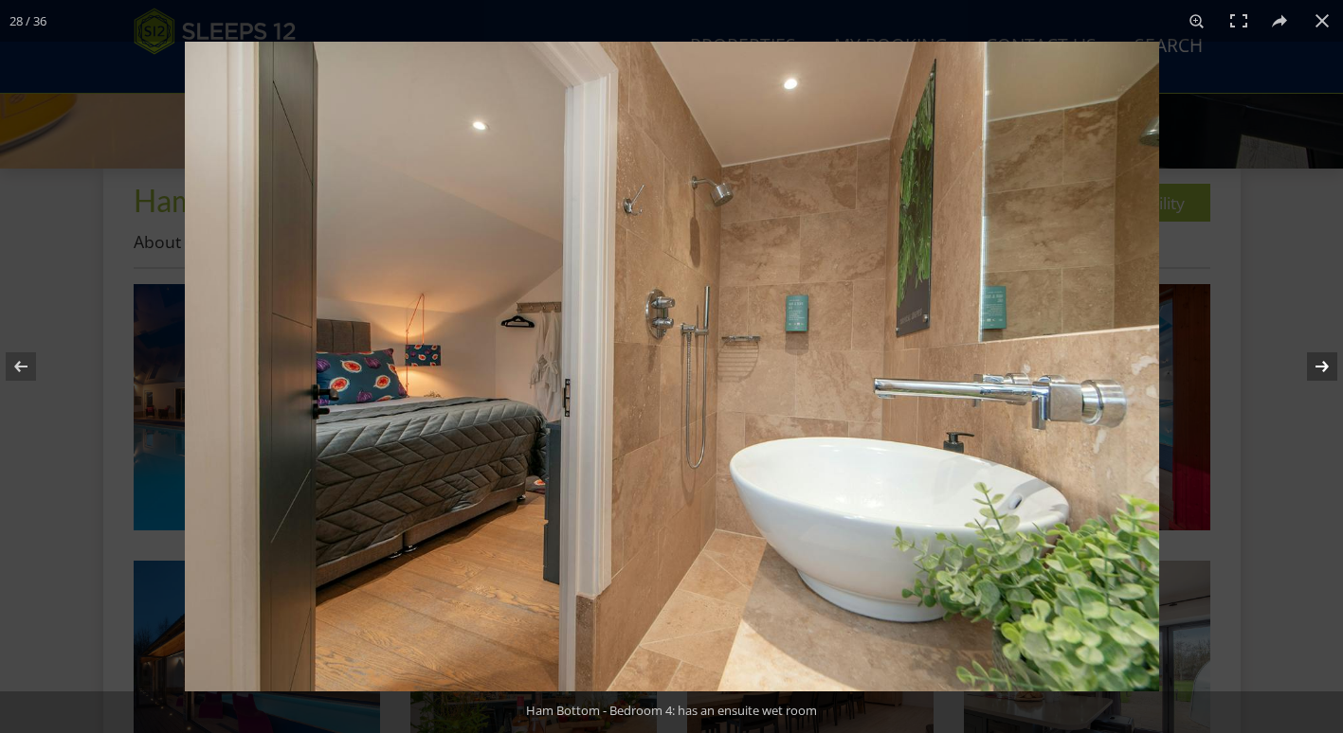
click at [1314, 370] on button at bounding box center [1309, 366] width 66 height 95
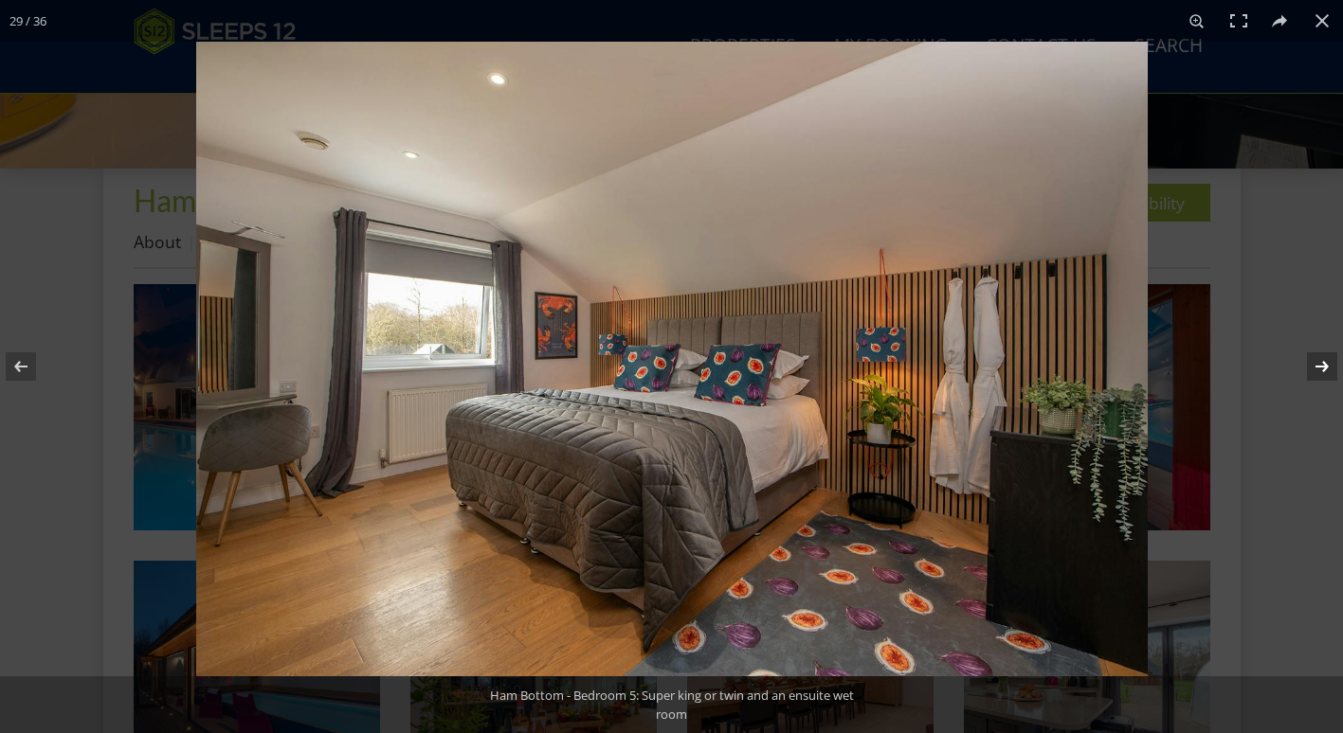
click at [1314, 370] on button at bounding box center [1309, 366] width 66 height 95
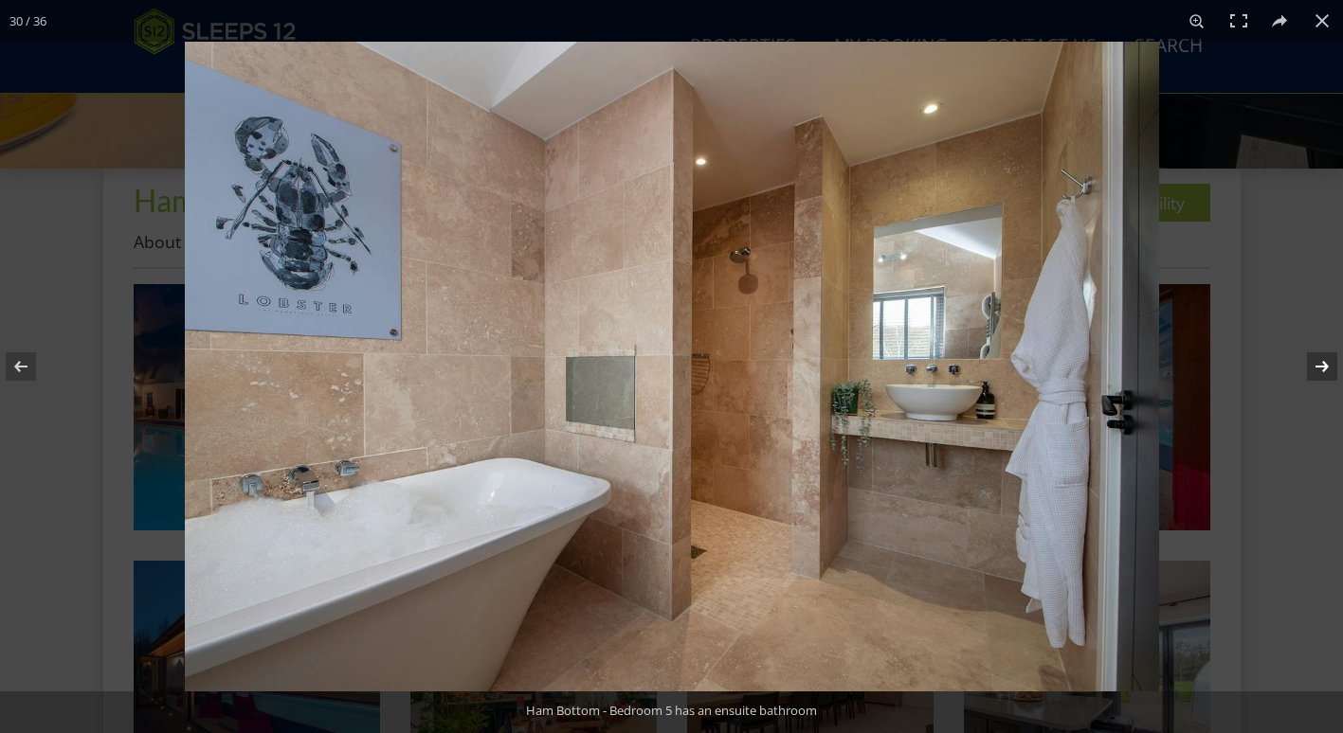
click at [1314, 370] on button at bounding box center [1309, 366] width 66 height 95
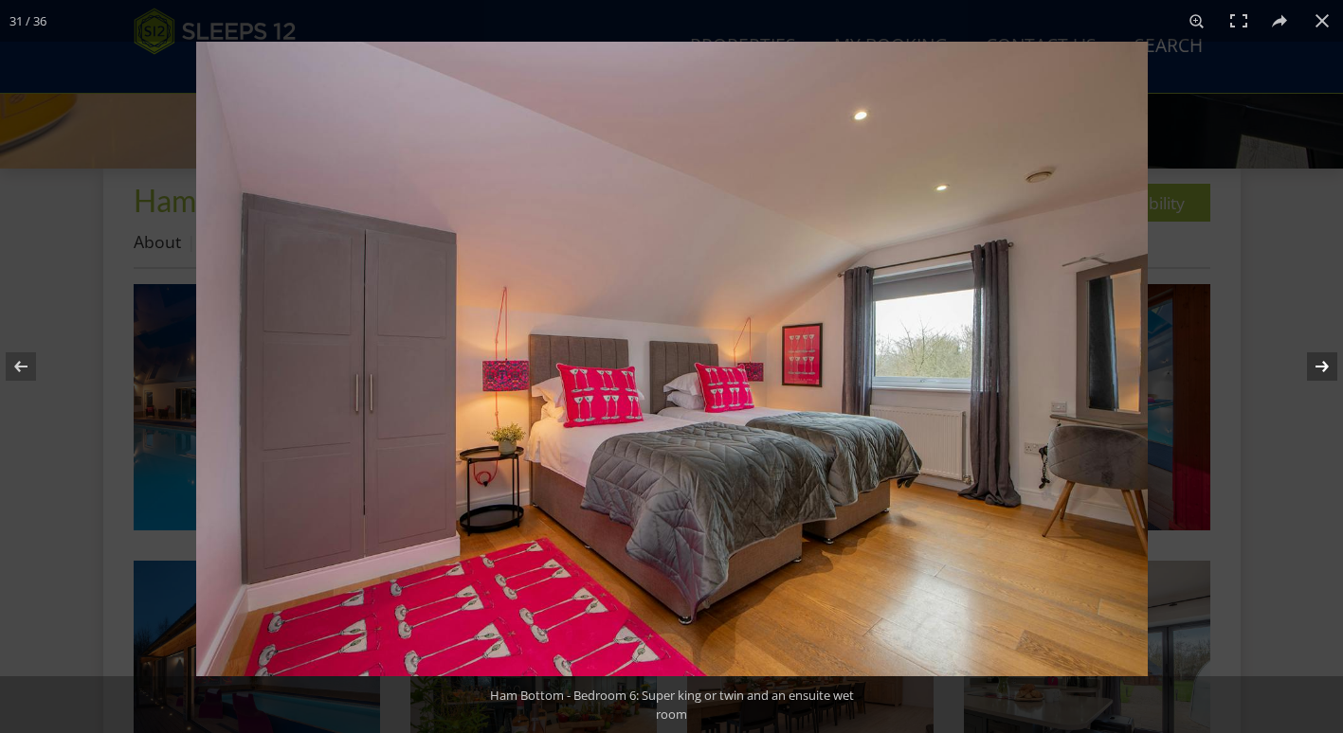
click at [1314, 370] on button at bounding box center [1309, 366] width 66 height 95
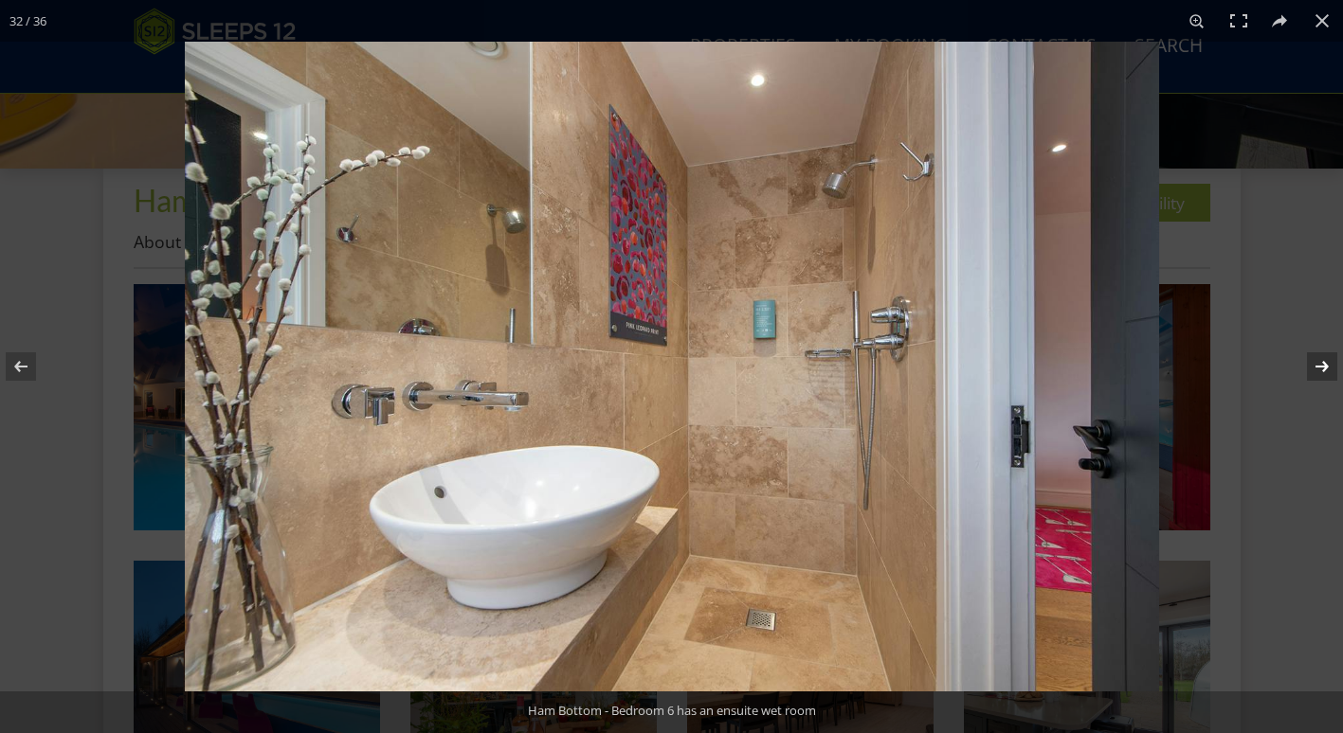
click at [1314, 370] on button at bounding box center [1309, 366] width 66 height 95
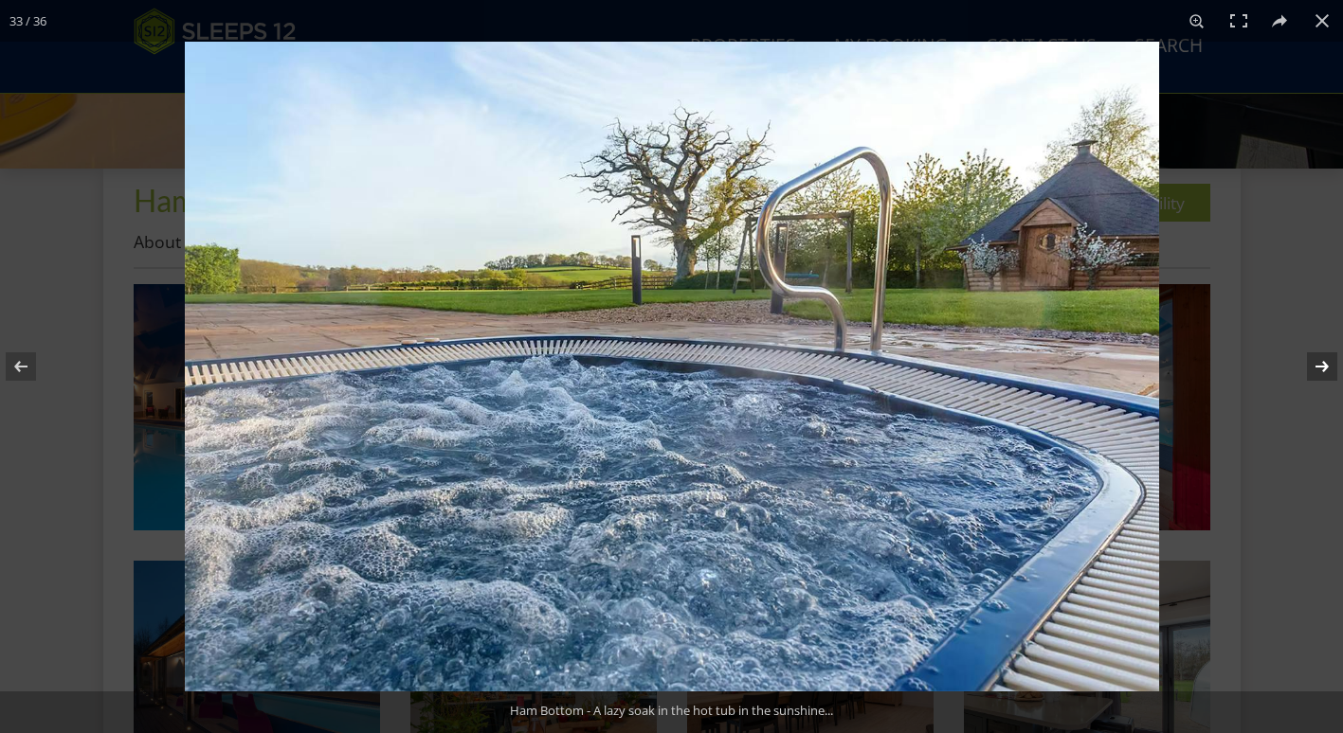
click at [1314, 370] on button at bounding box center [1309, 366] width 66 height 95
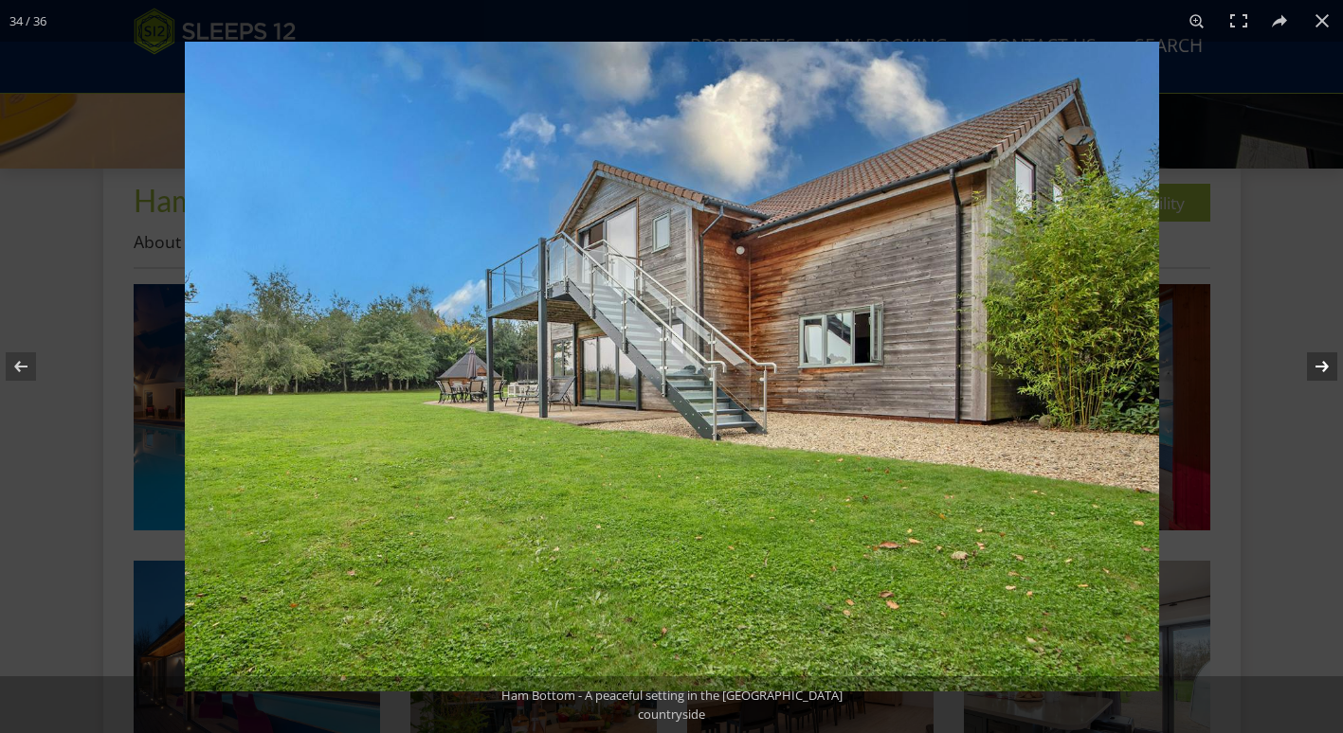
click at [1314, 370] on button at bounding box center [1309, 366] width 66 height 95
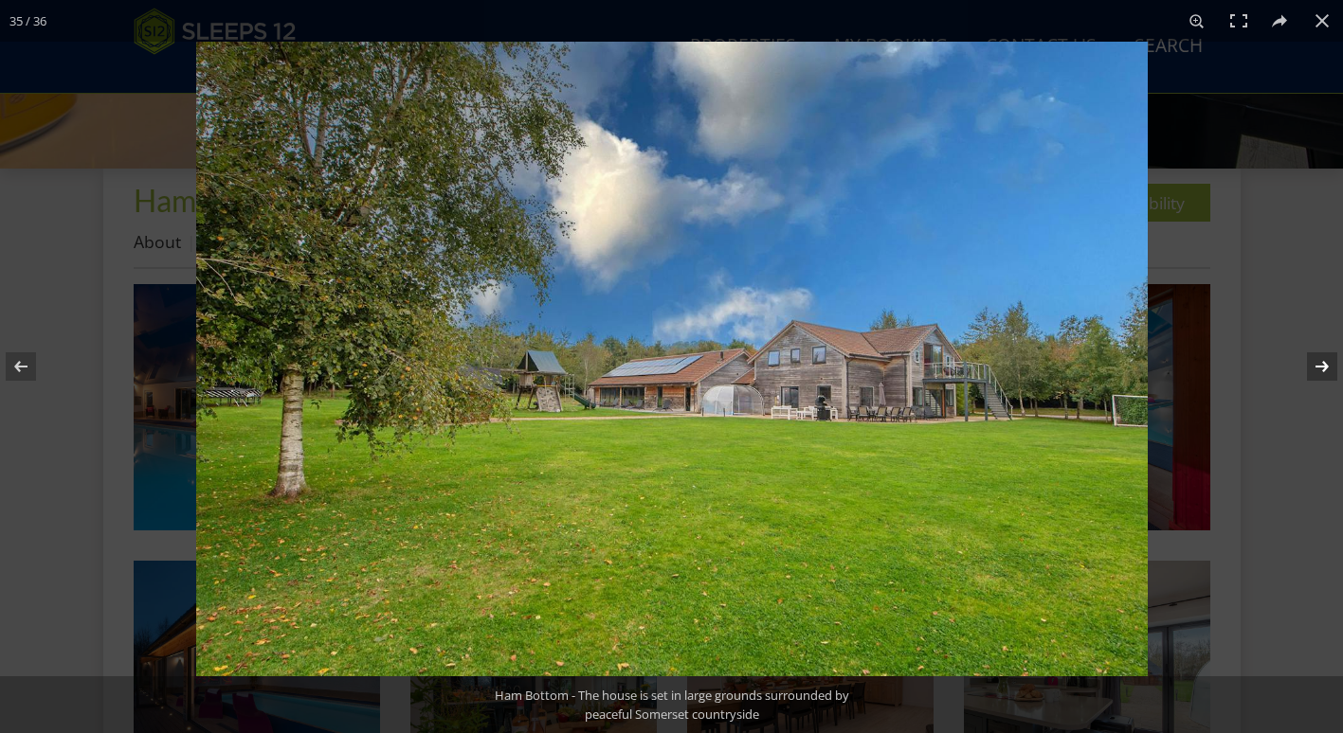
click at [1314, 370] on button at bounding box center [1309, 366] width 66 height 95
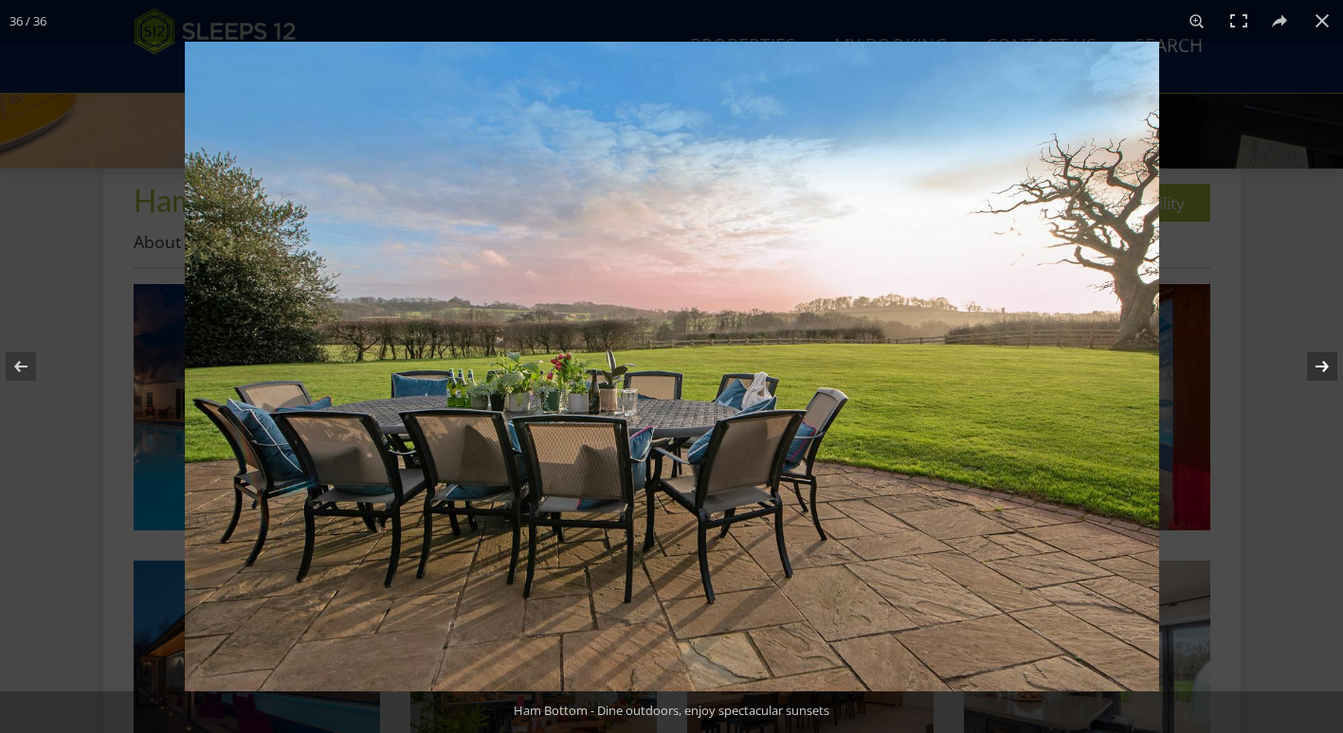
click at [1314, 370] on button at bounding box center [1309, 366] width 66 height 95
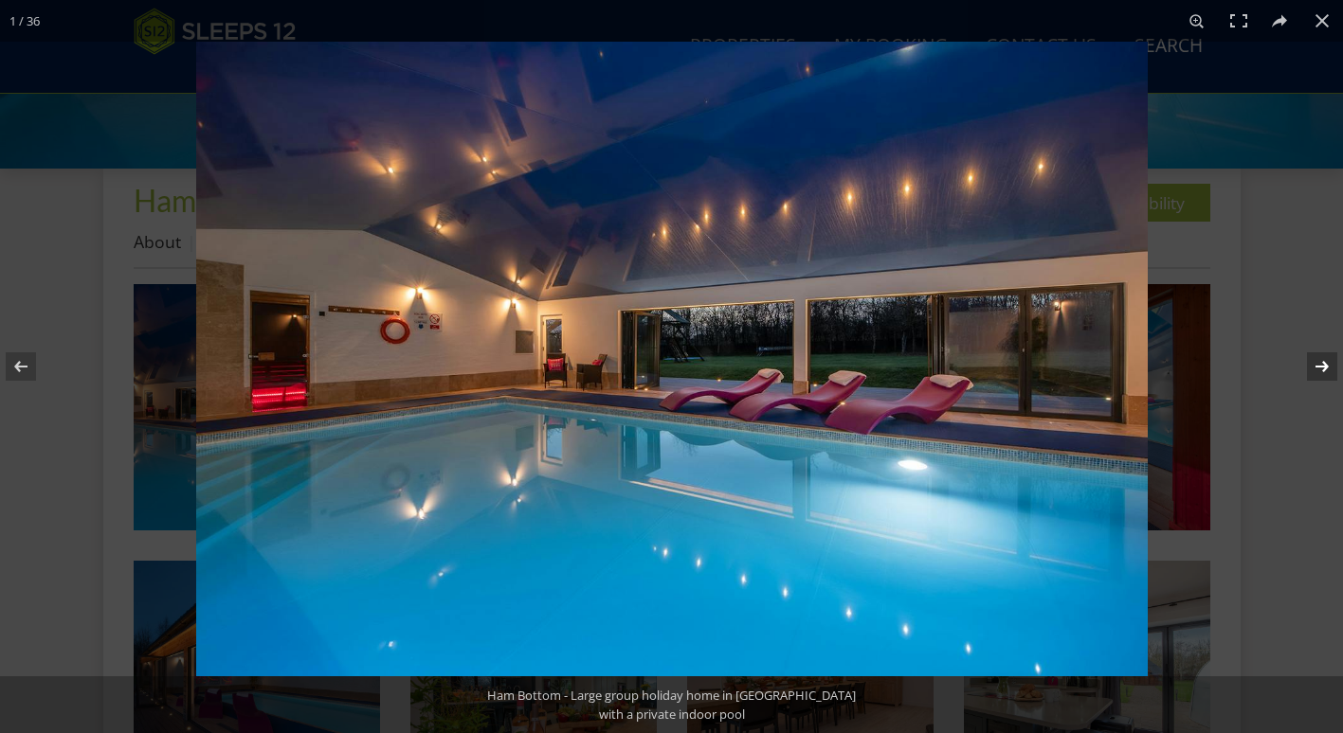
click at [1314, 370] on button at bounding box center [1309, 366] width 66 height 95
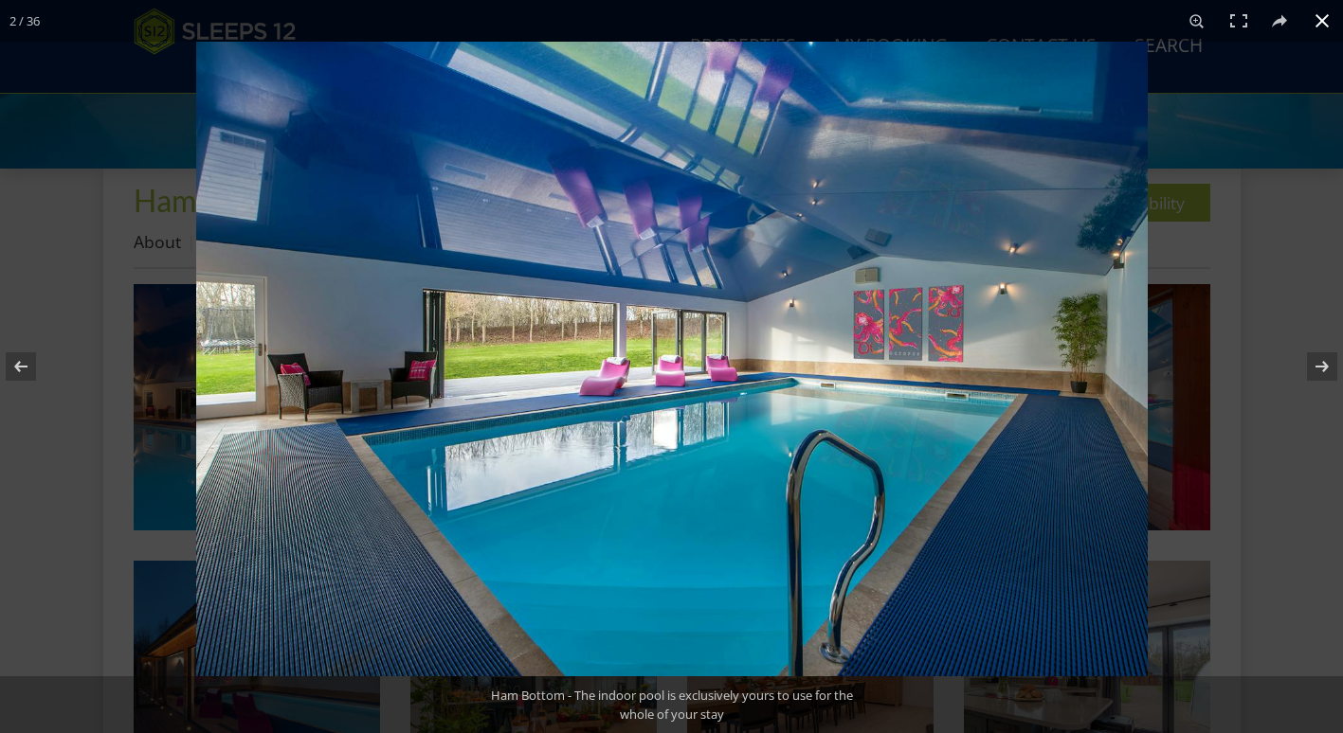
click at [1314, 58] on div at bounding box center [867, 408] width 1343 height 733
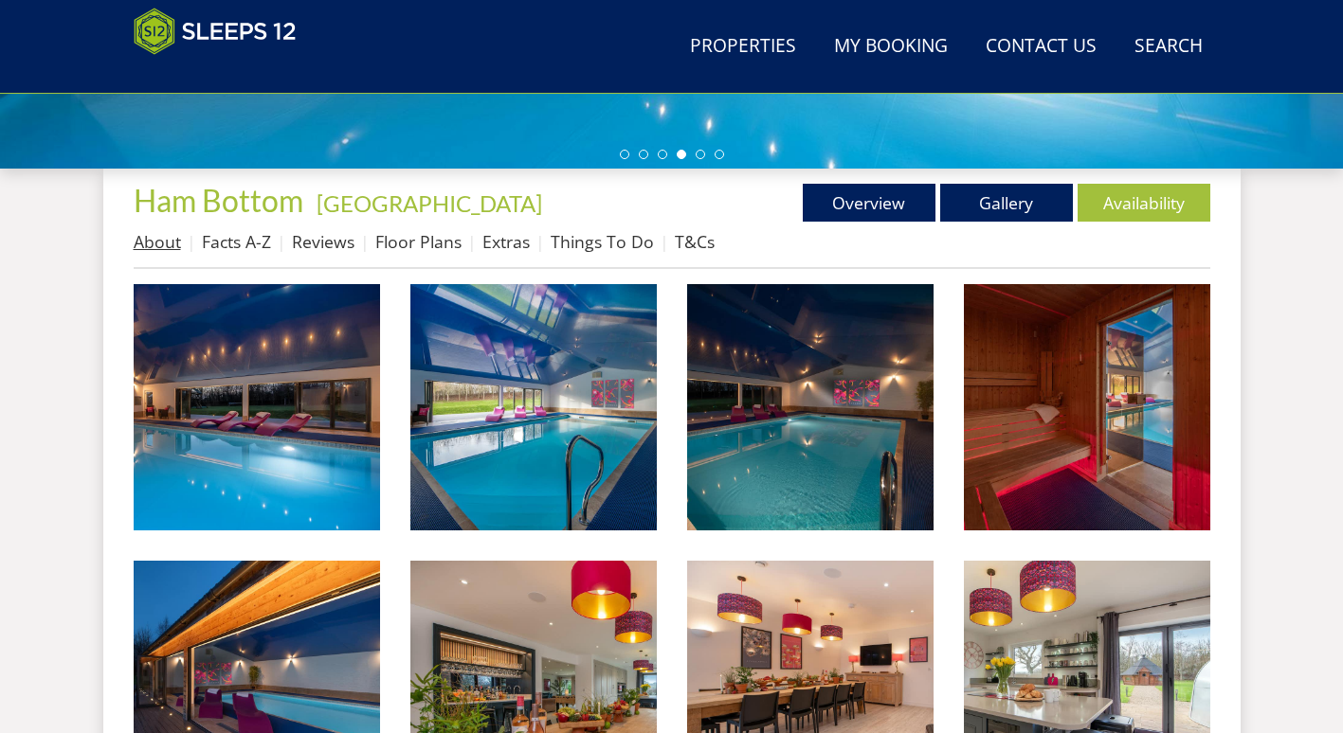
click at [158, 240] on link "About" at bounding box center [157, 241] width 47 height 23
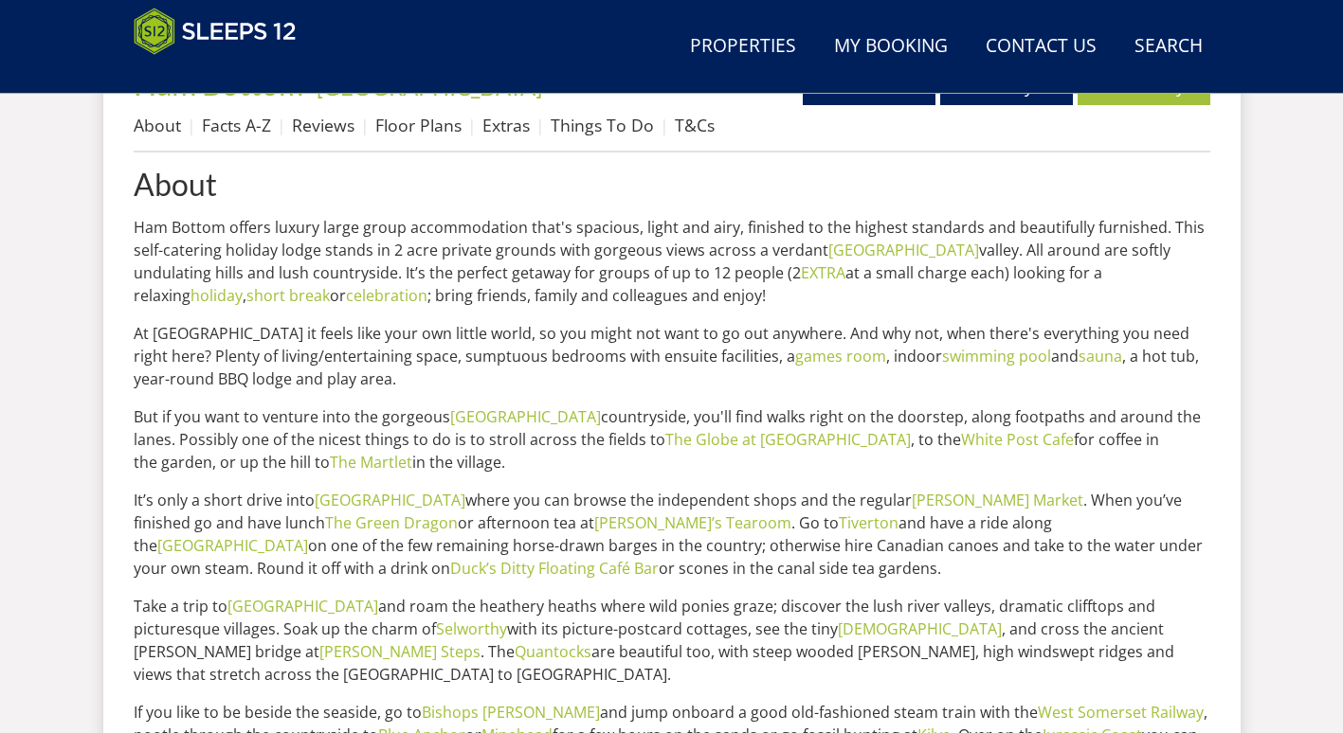
scroll to position [768, 0]
click at [260, 135] on link "Facts A-Z" at bounding box center [236, 126] width 69 height 23
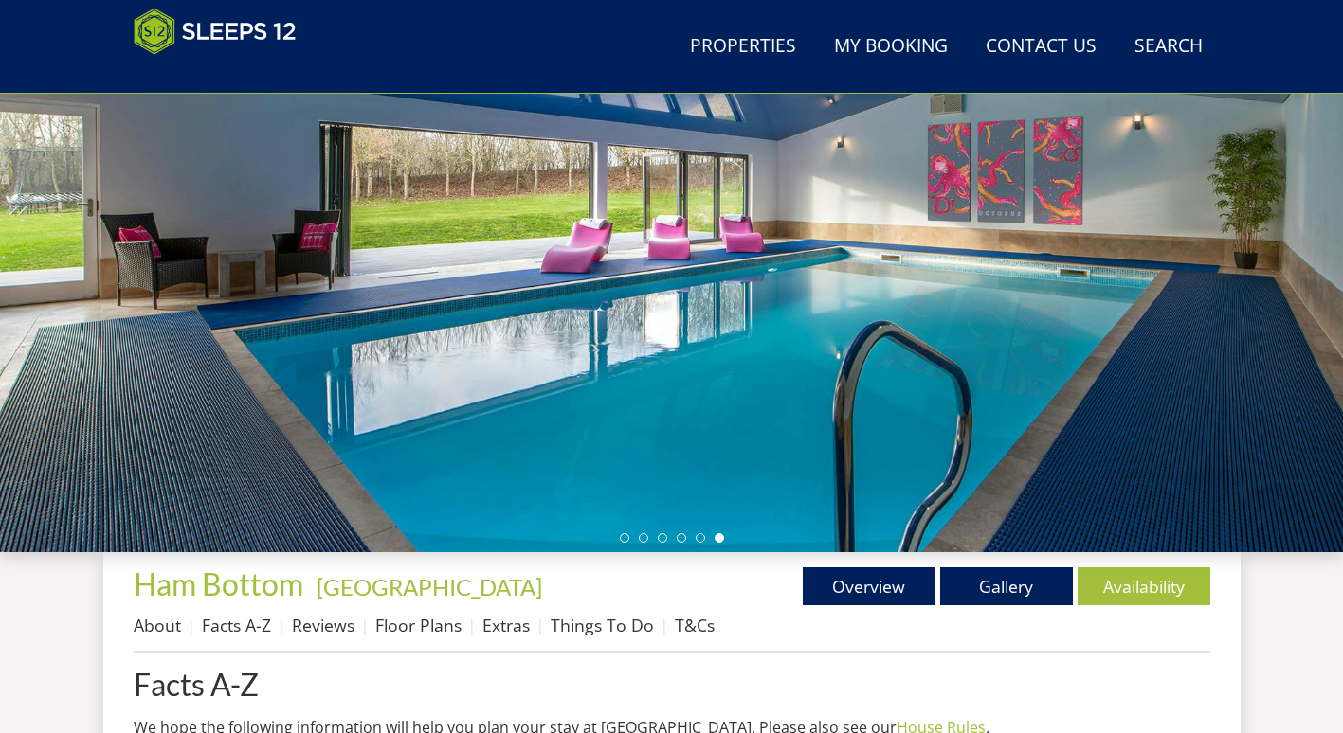
scroll to position [308, 0]
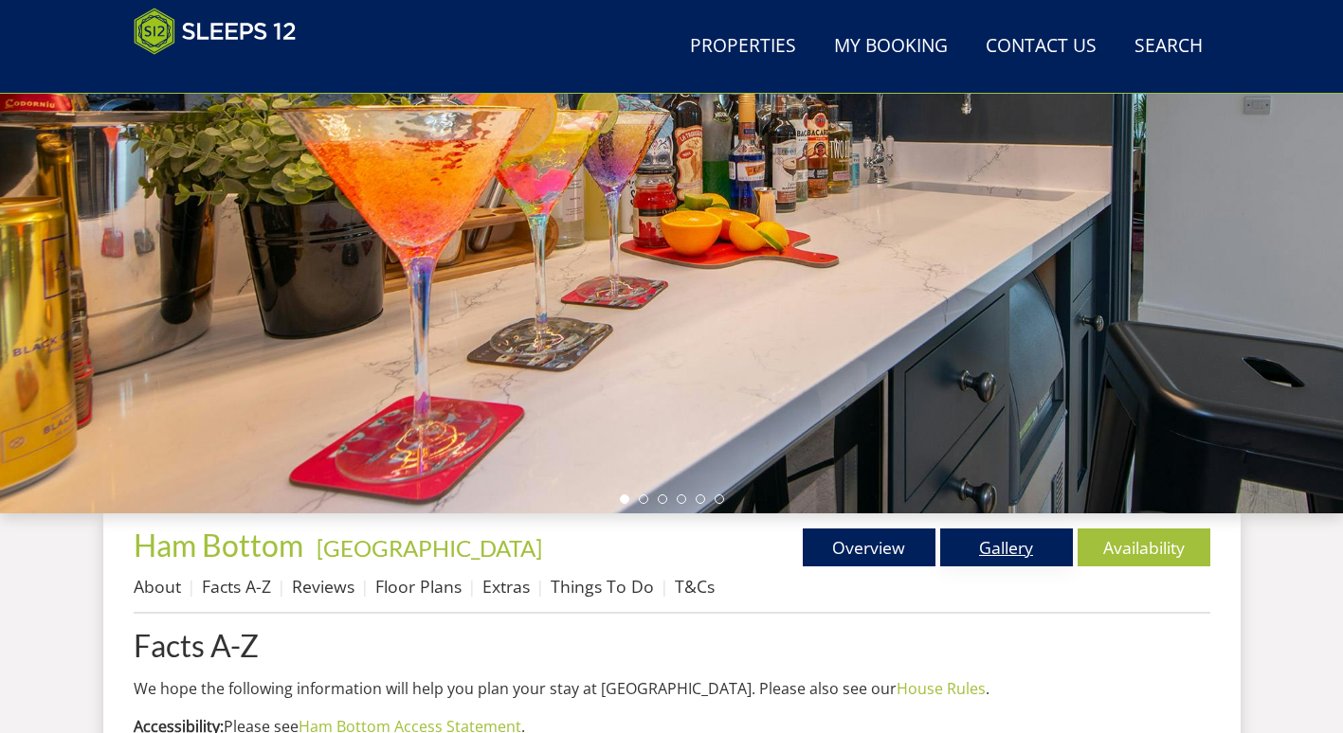
click at [999, 541] on link "Gallery" at bounding box center [1006, 548] width 133 height 38
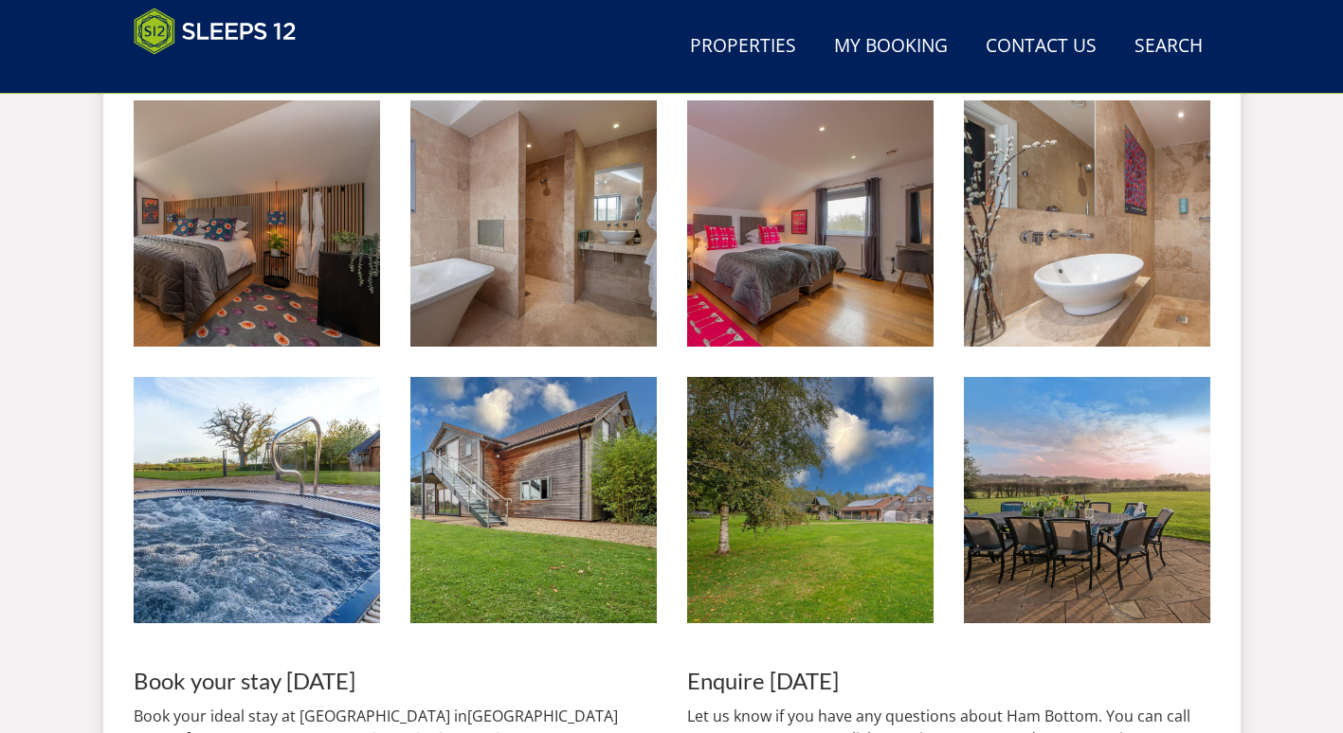
scroll to position [2935, 0]
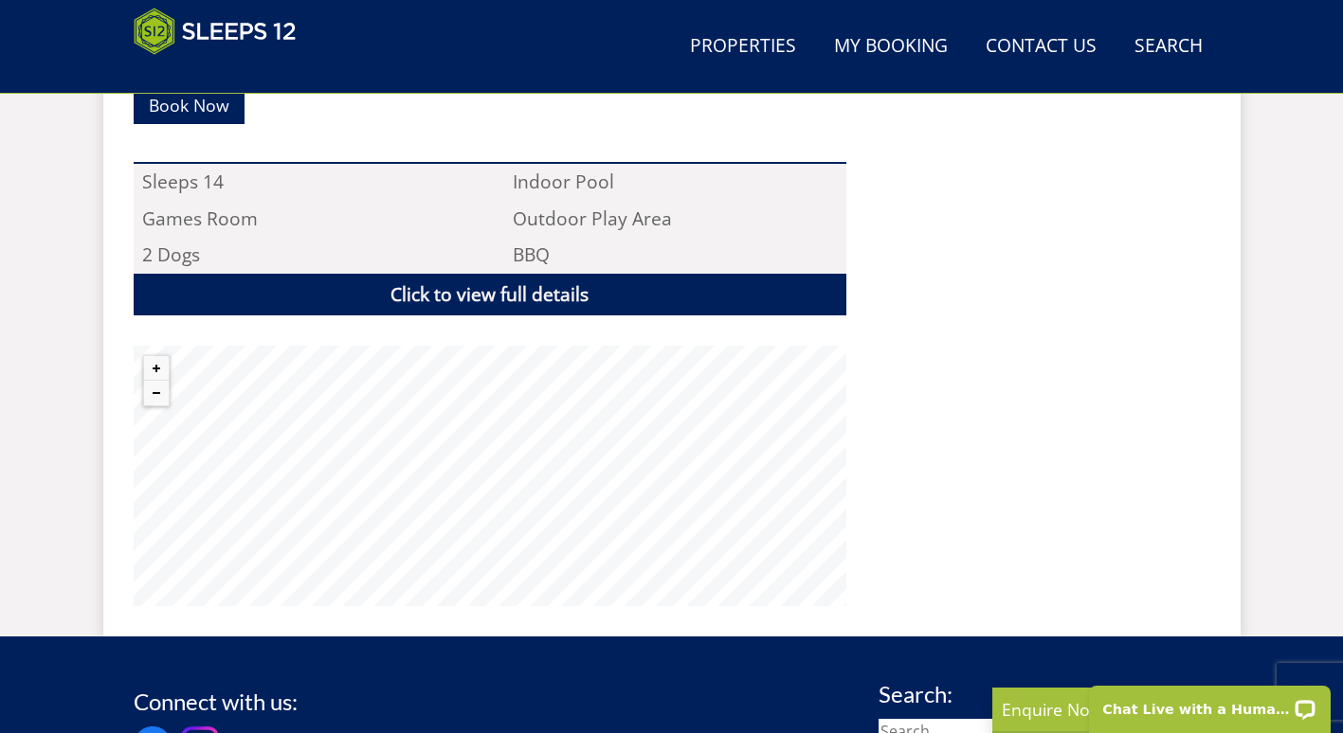
scroll to position [1274, 0]
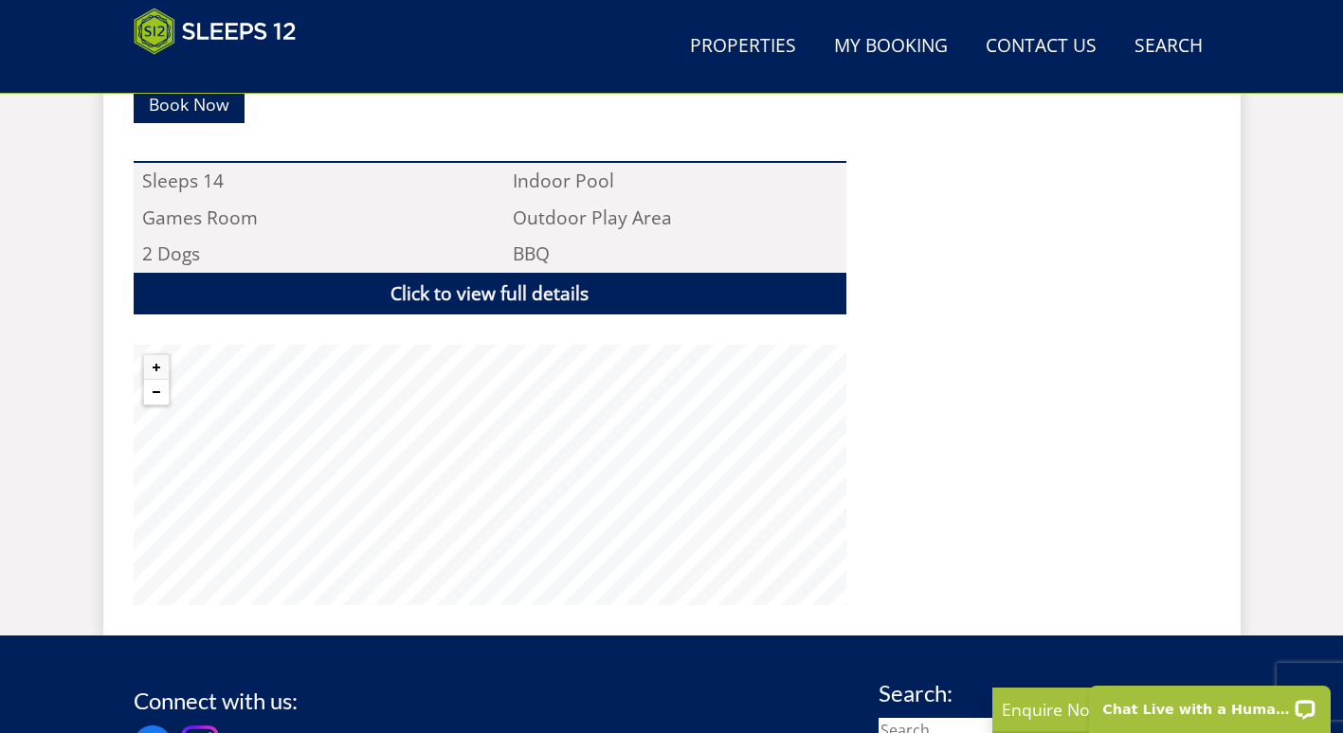
click at [148, 380] on button "Zoom out" at bounding box center [156, 392] width 25 height 25
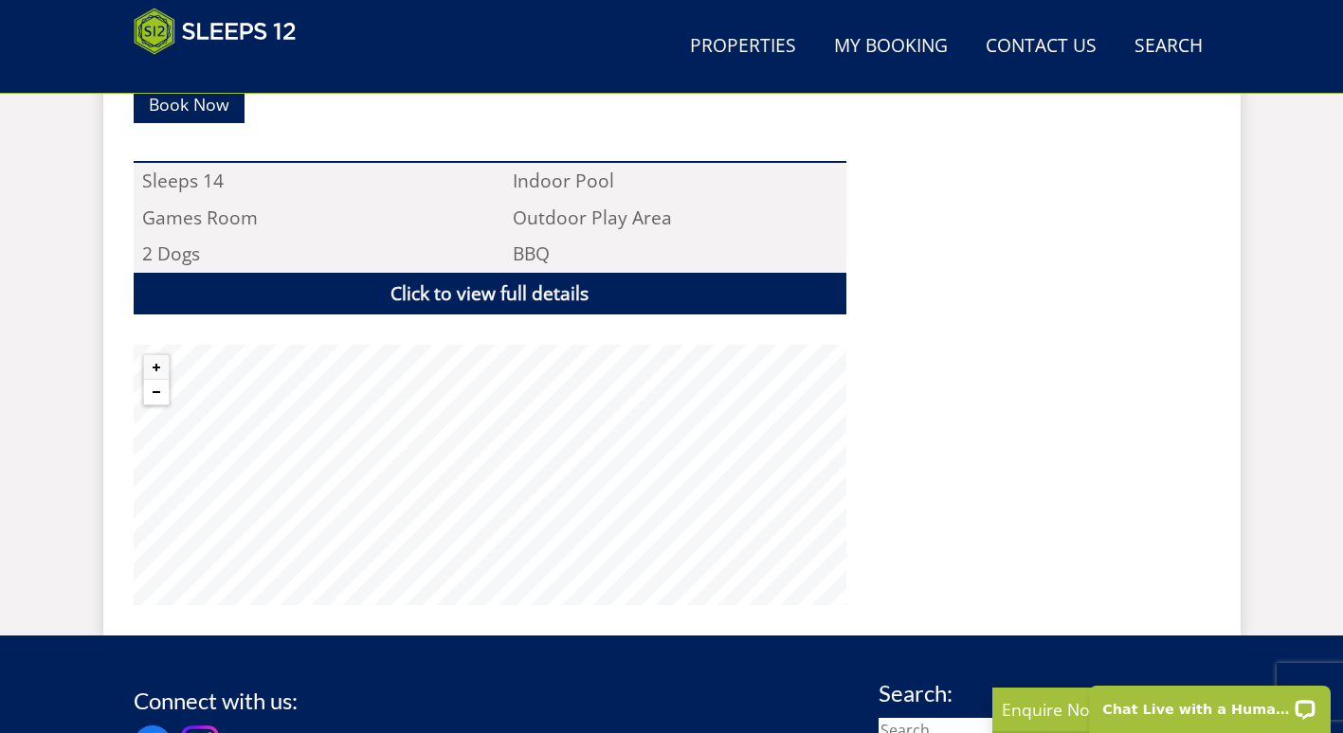
click at [148, 380] on button "Zoom out" at bounding box center [156, 392] width 25 height 25
click at [1042, 326] on div ""⭐⭐⭐⭐⭐ The house was beautiful and a lovely cake left on arrival. Everything wa…" at bounding box center [1035, 135] width 349 height 944
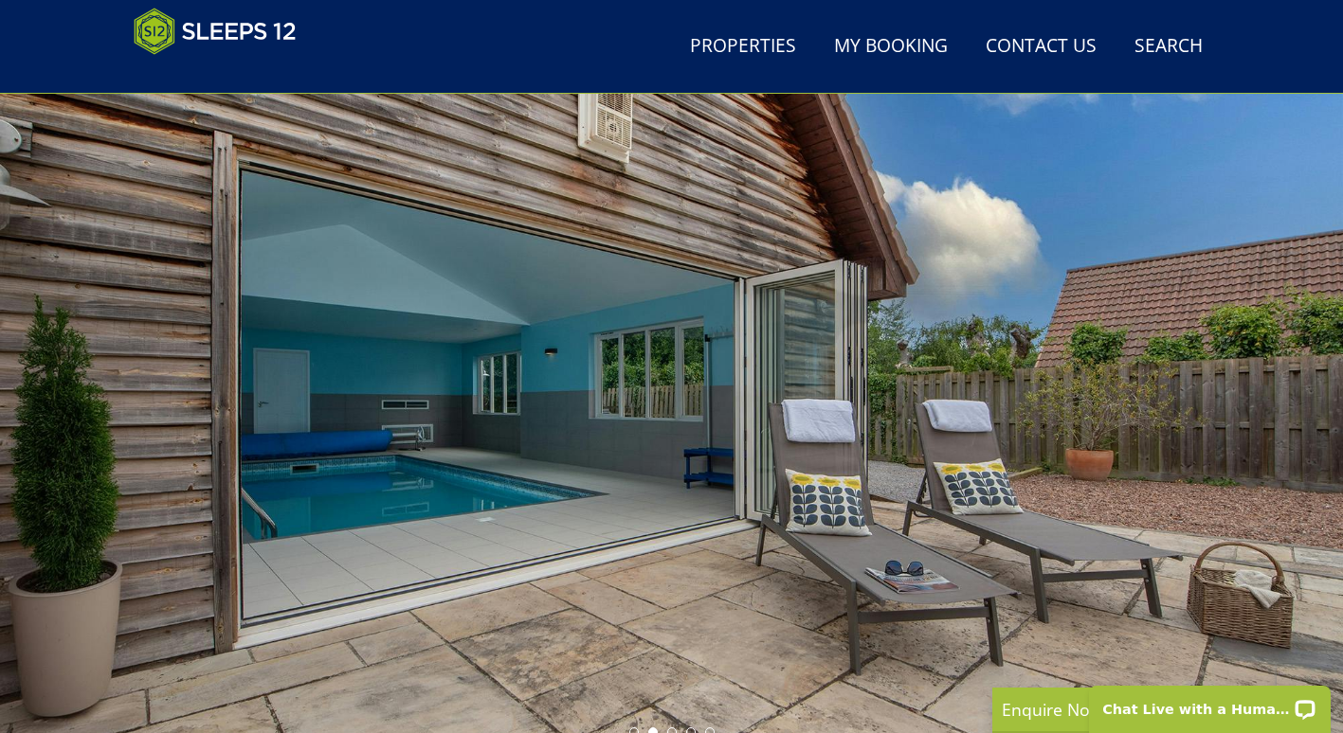
scroll to position [0, 0]
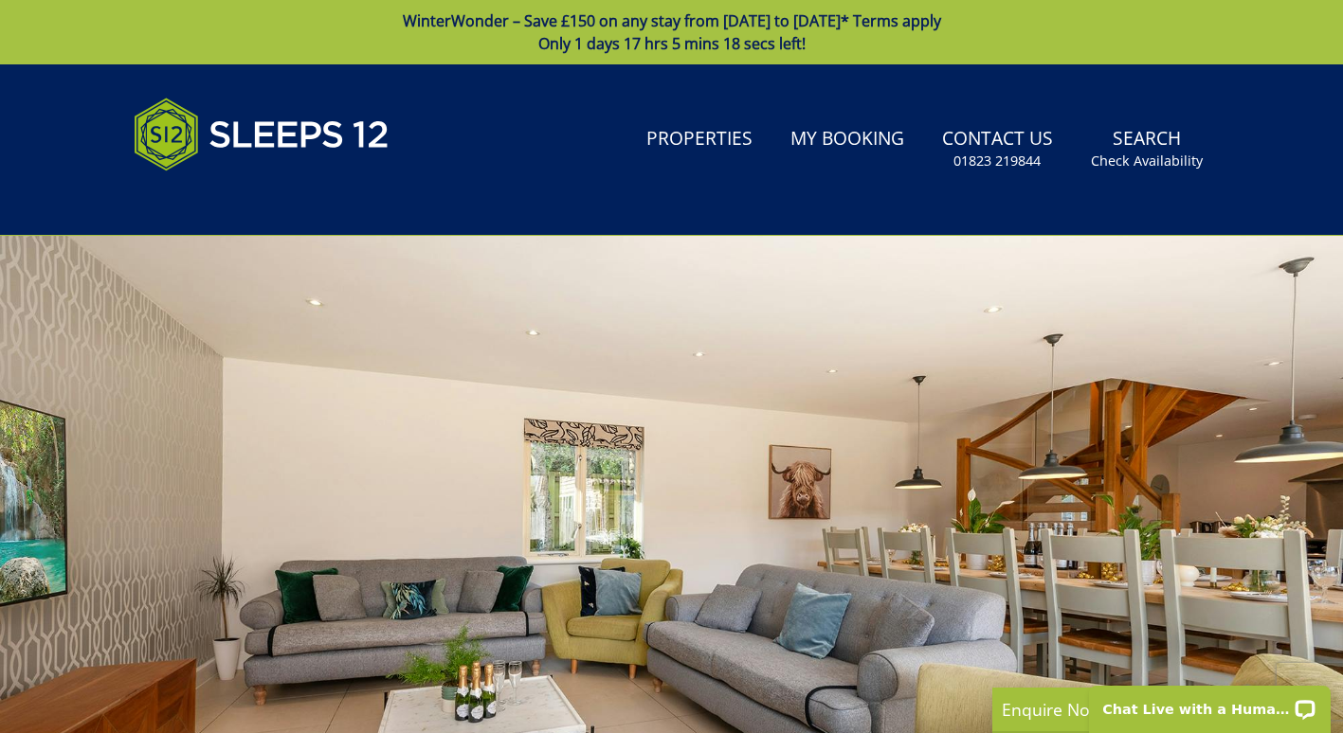
click at [799, 222] on header "Search Menu Properties My Booking Contact Us [PHONE_NUMBER] Search Check Availa…" at bounding box center [671, 149] width 1343 height 171
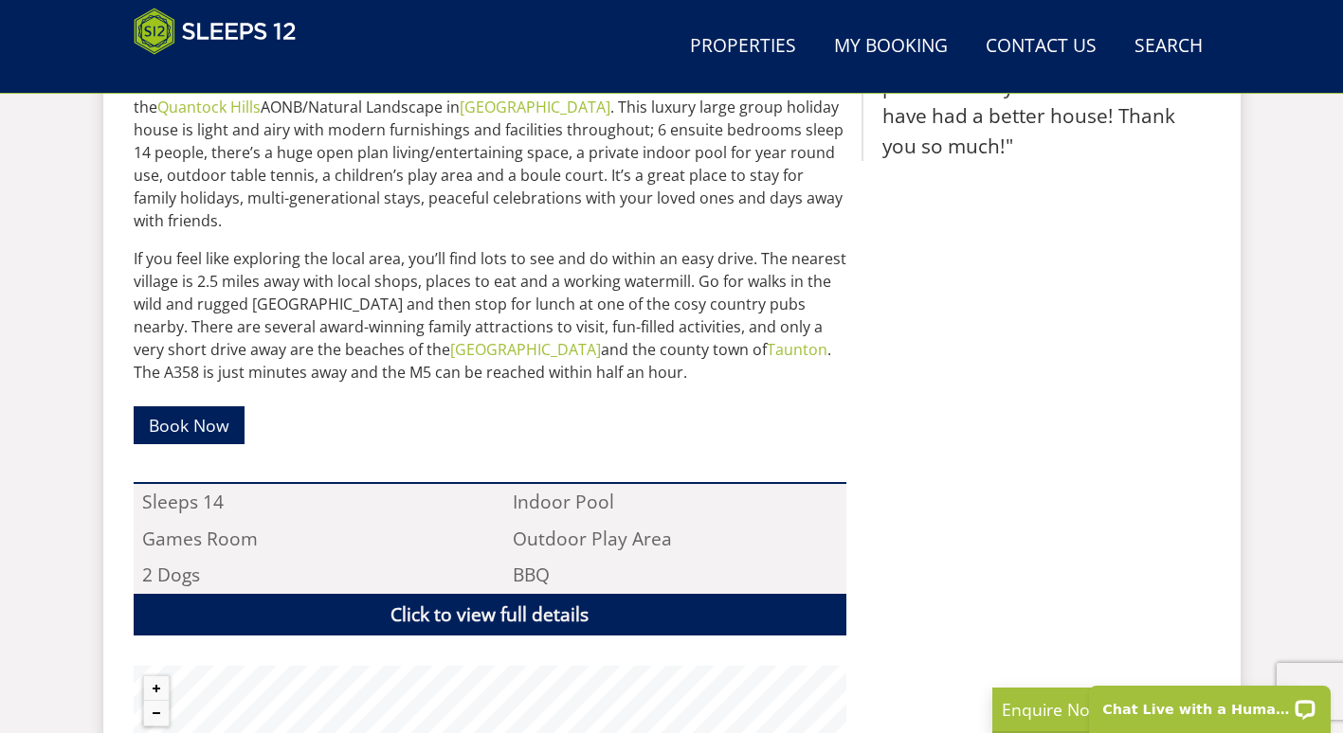
scroll to position [952, 0]
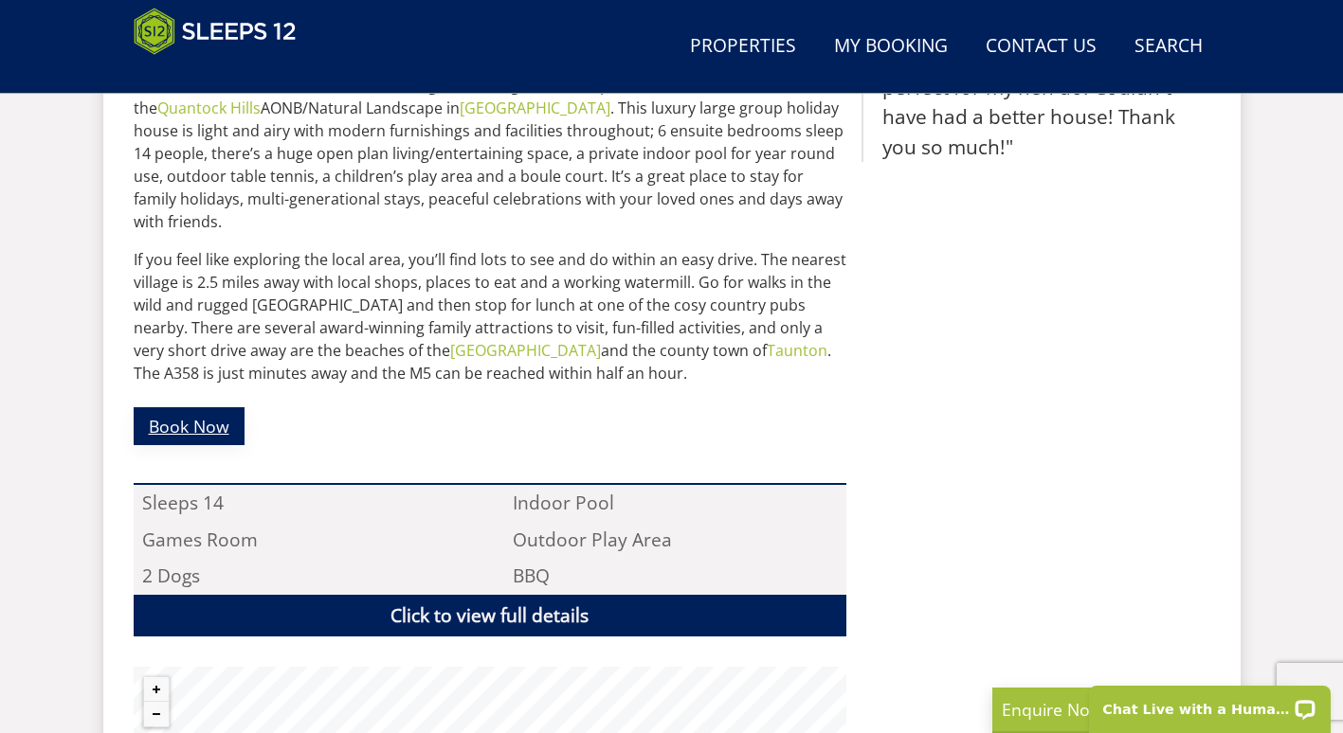
click at [207, 409] on link "Book Now" at bounding box center [189, 425] width 111 height 37
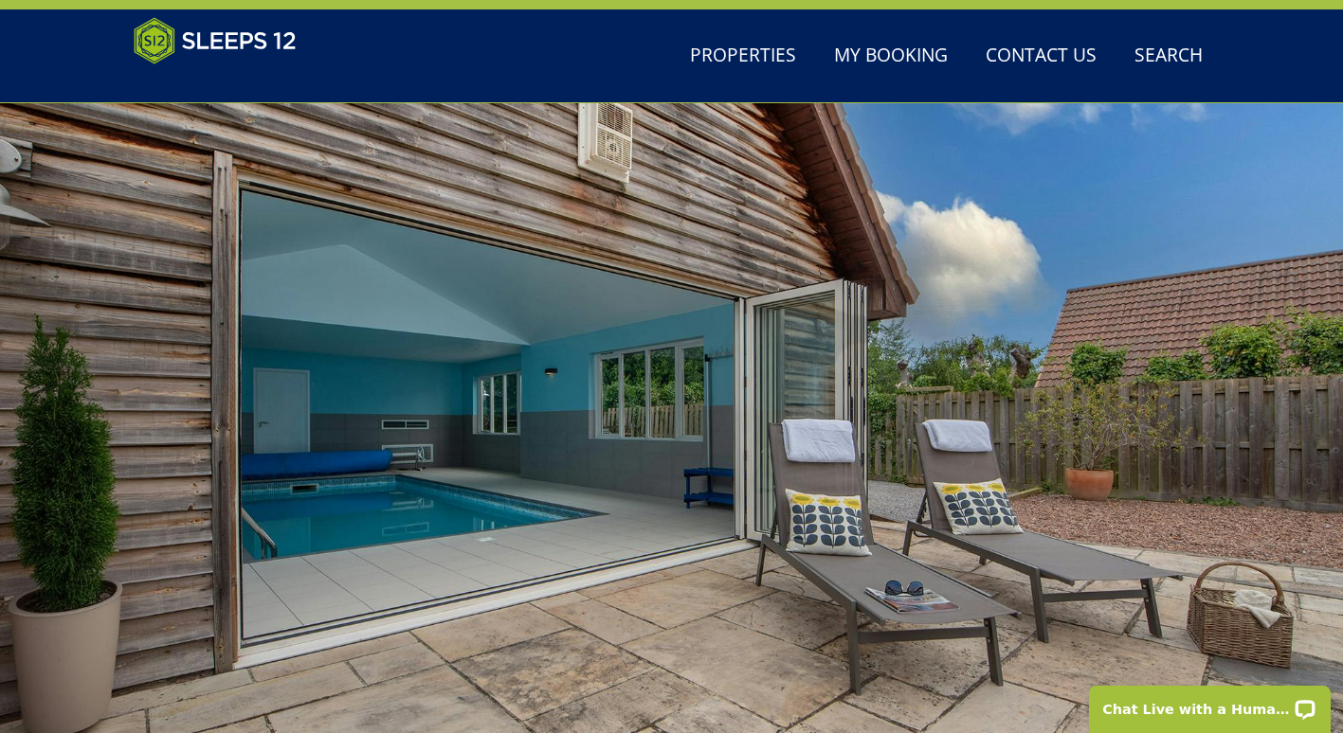
scroll to position [54, 0]
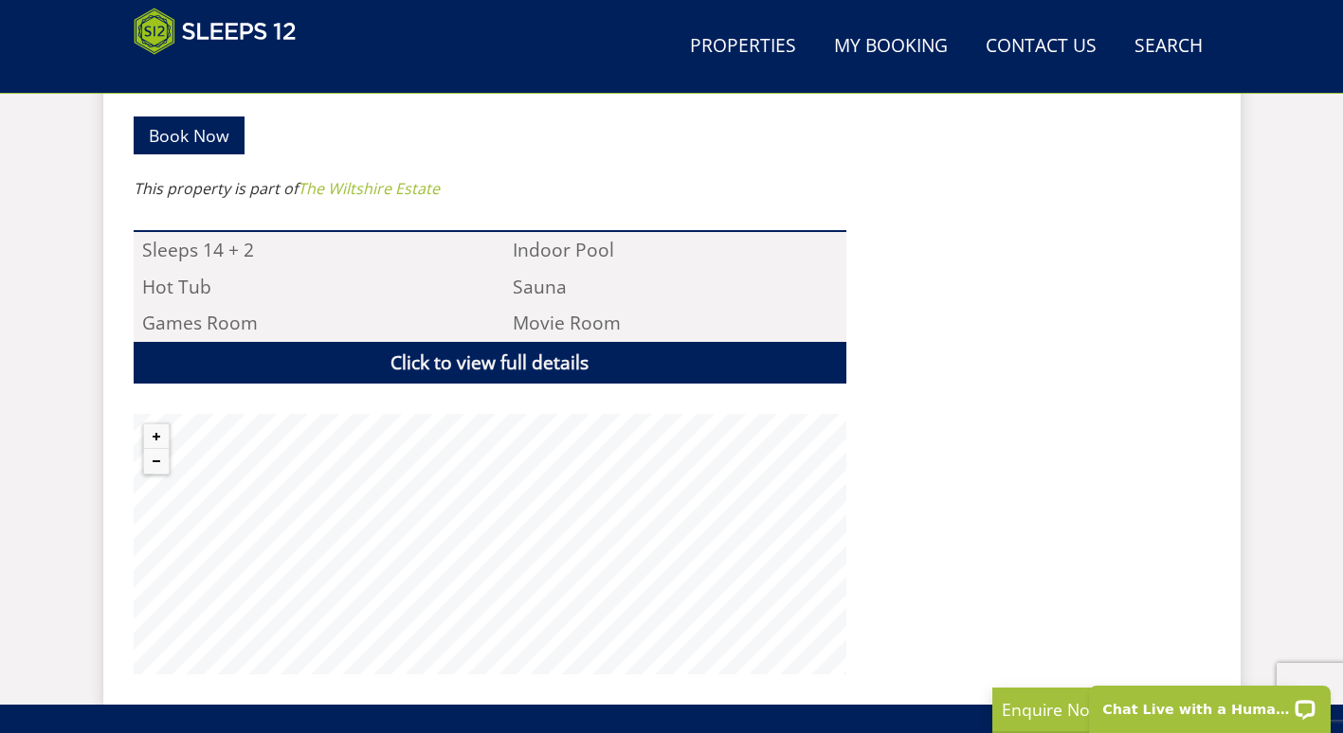
scroll to position [1267, 0]
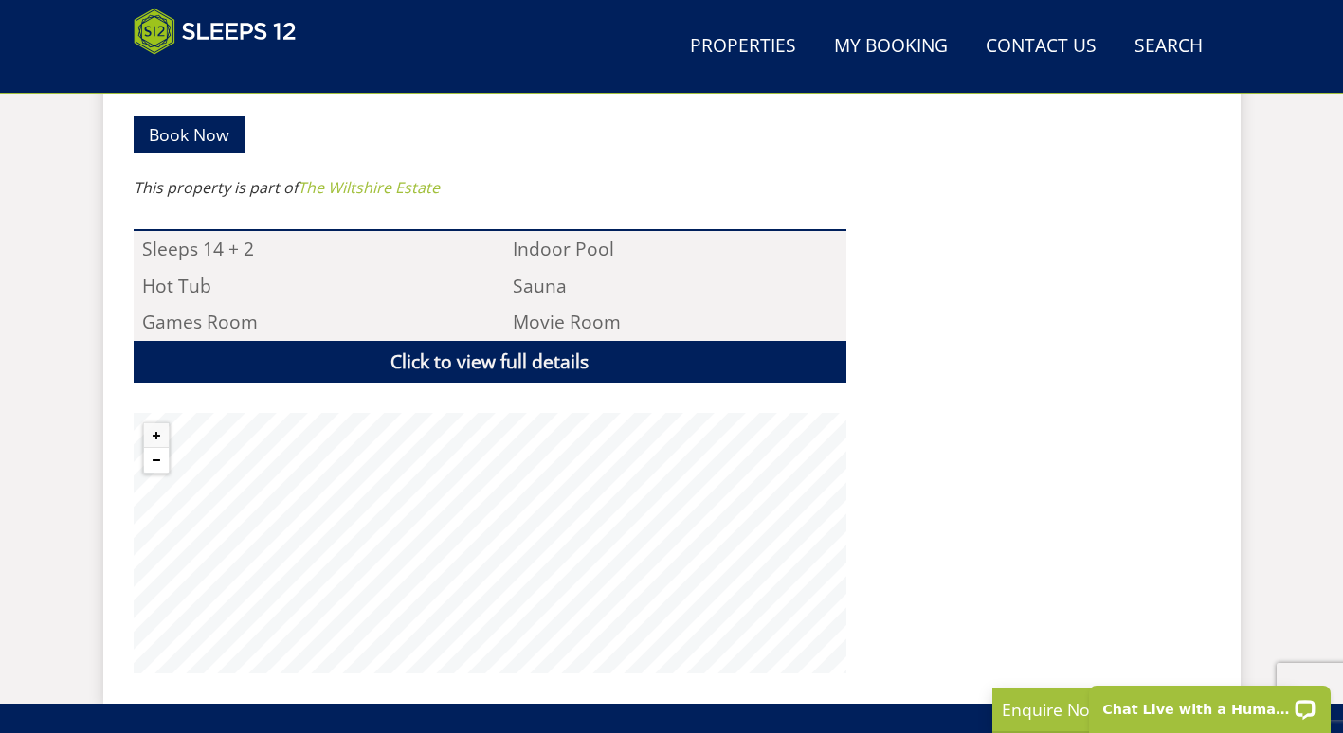
click at [157, 448] on button "Zoom out" at bounding box center [156, 460] width 25 height 25
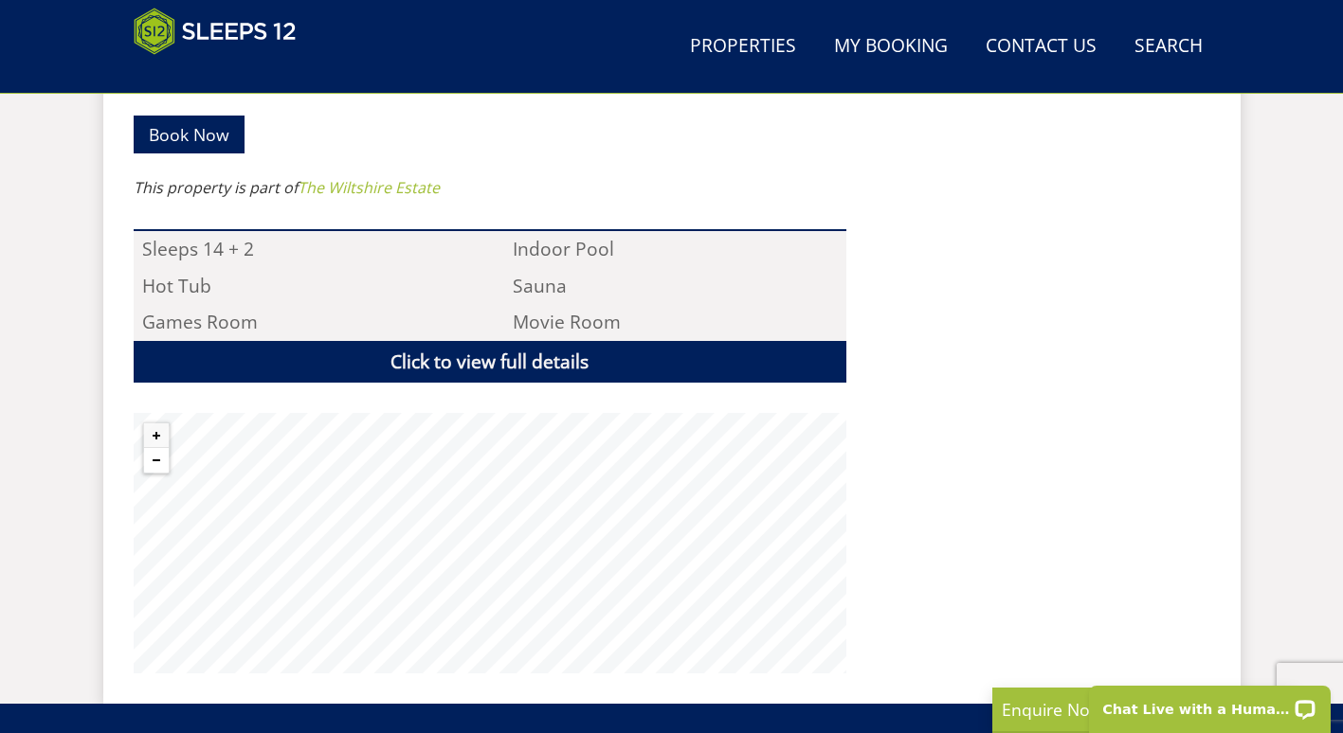
click at [157, 448] on button "Zoom out" at bounding box center [156, 460] width 25 height 25
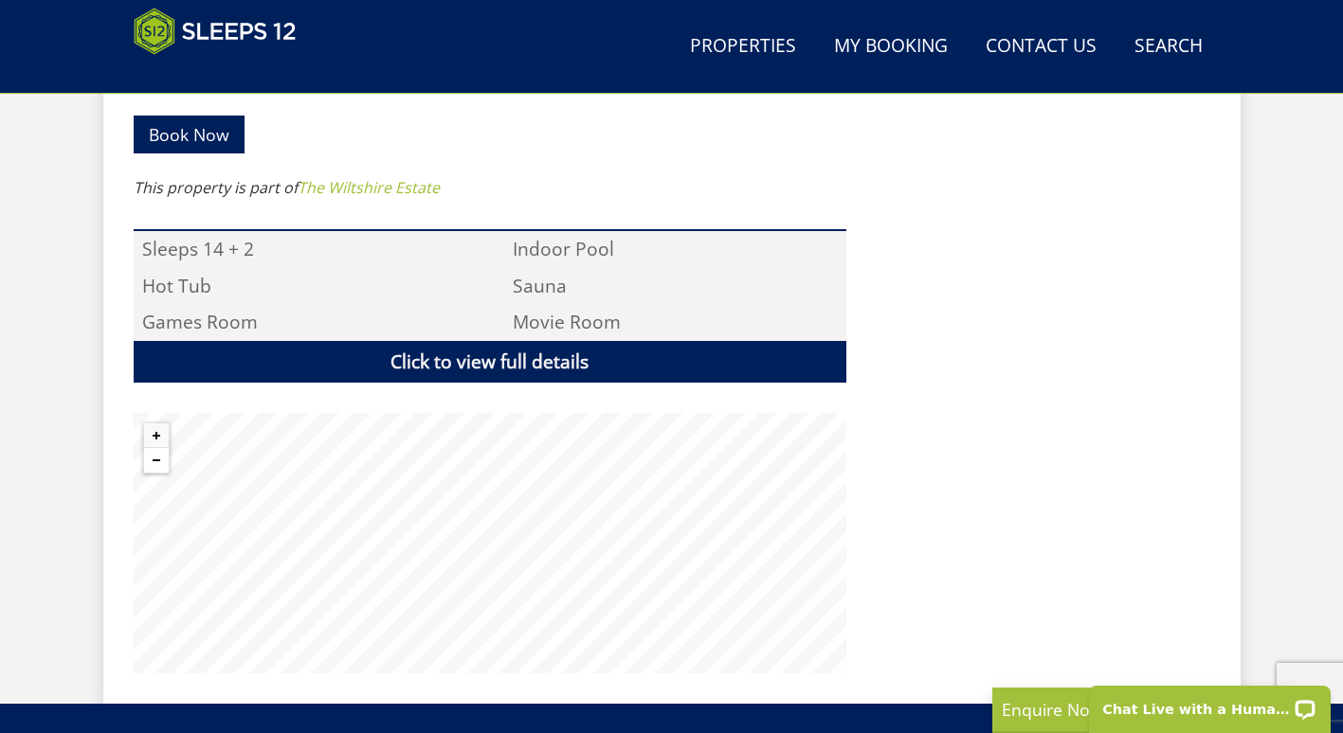
click at [157, 448] on button "Zoom out" at bounding box center [156, 460] width 25 height 25
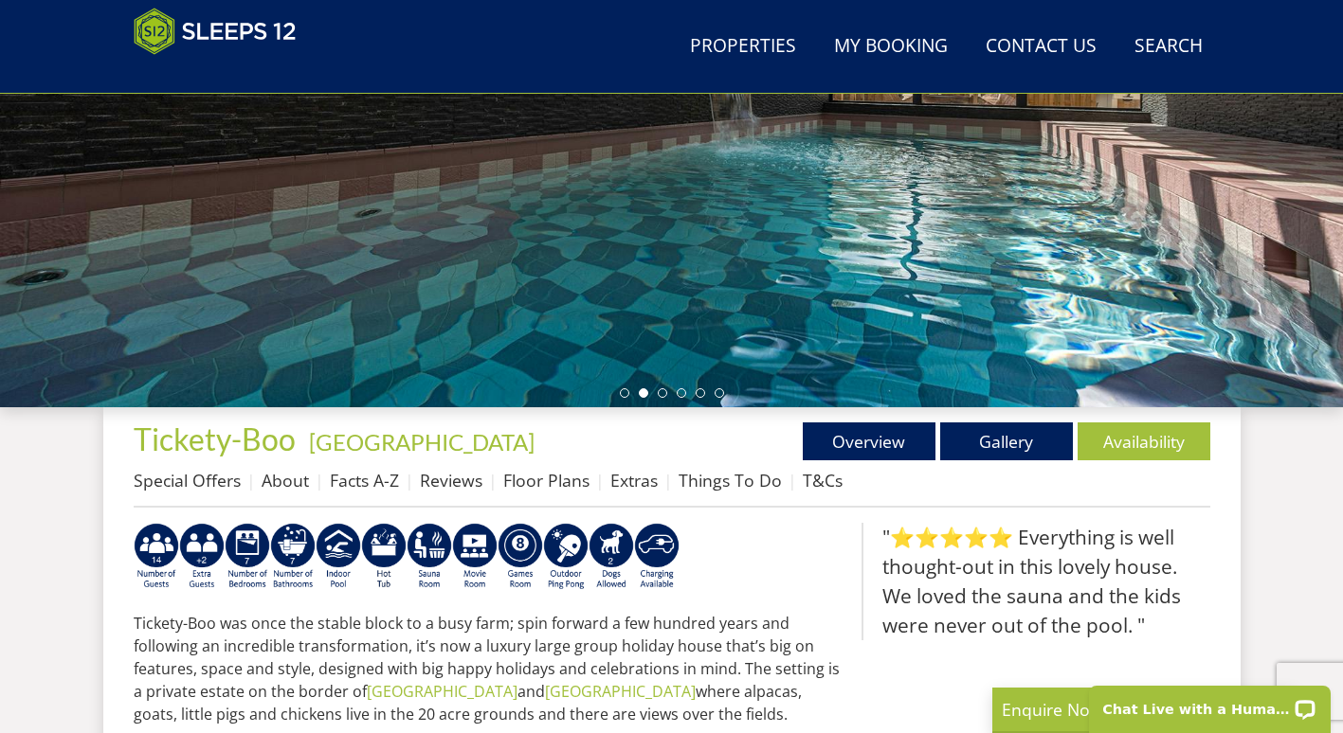
scroll to position [415, 0]
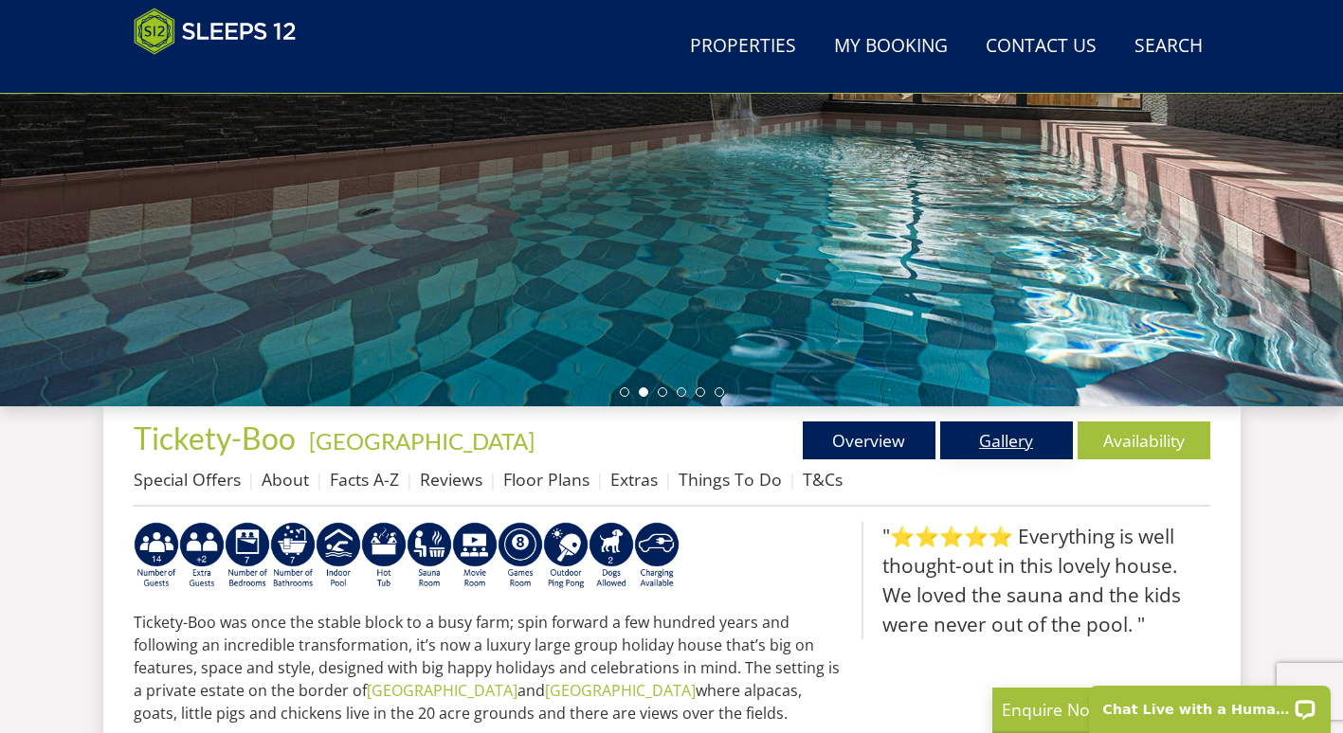
click at [1024, 448] on link "Gallery" at bounding box center [1006, 441] width 133 height 38
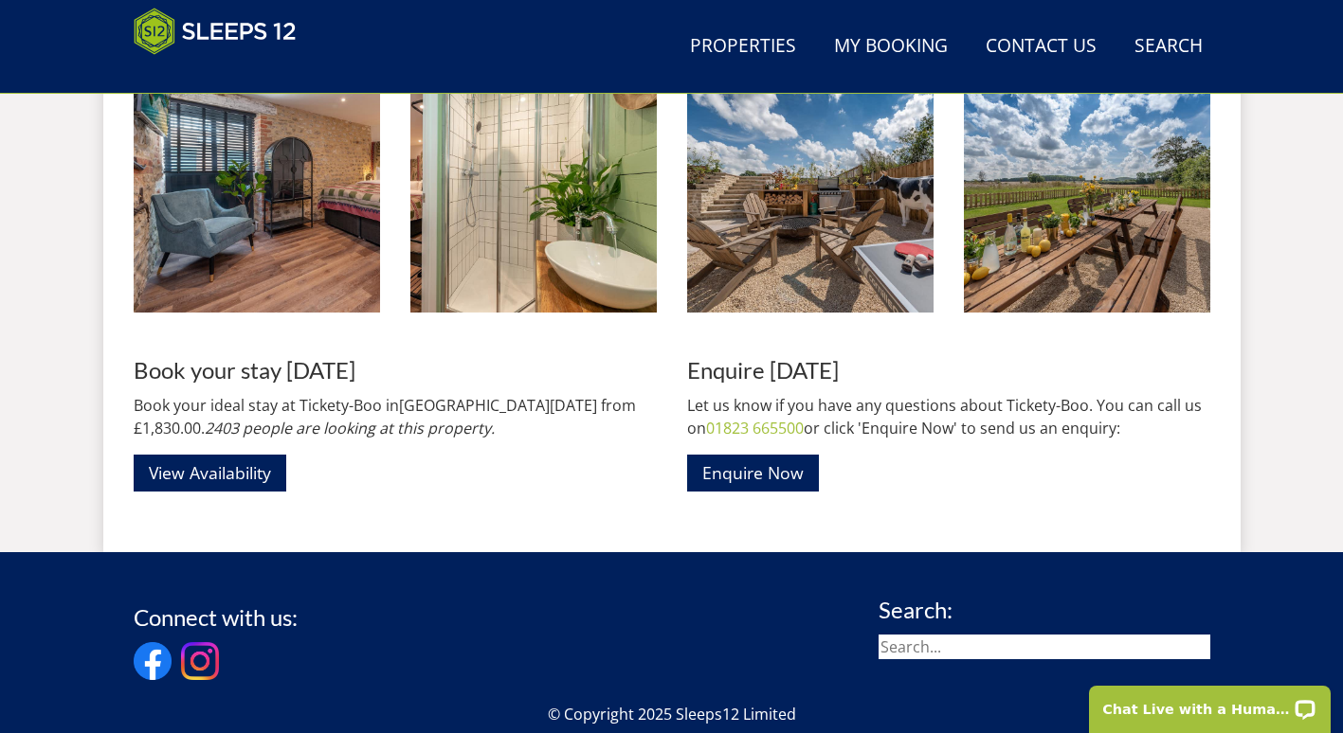
scroll to position [2810, 0]
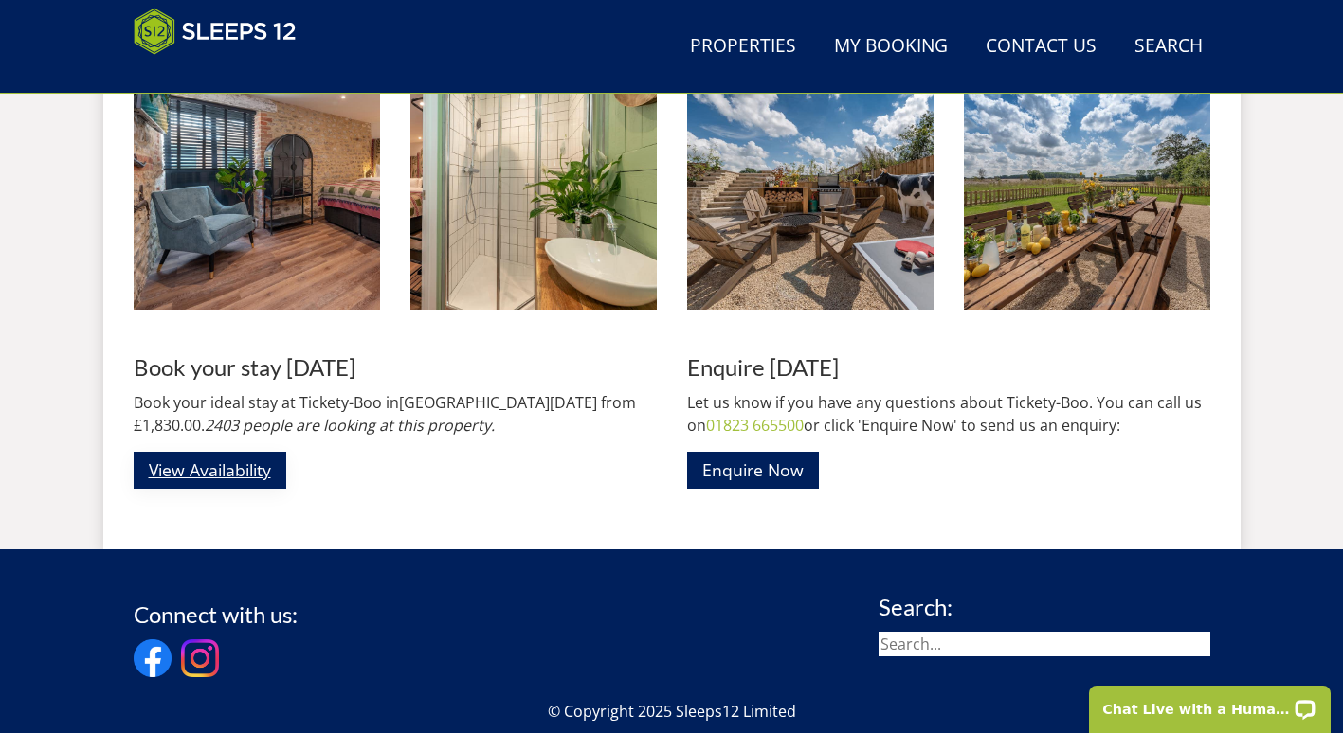
click at [230, 467] on link "View Availability" at bounding box center [210, 470] width 153 height 37
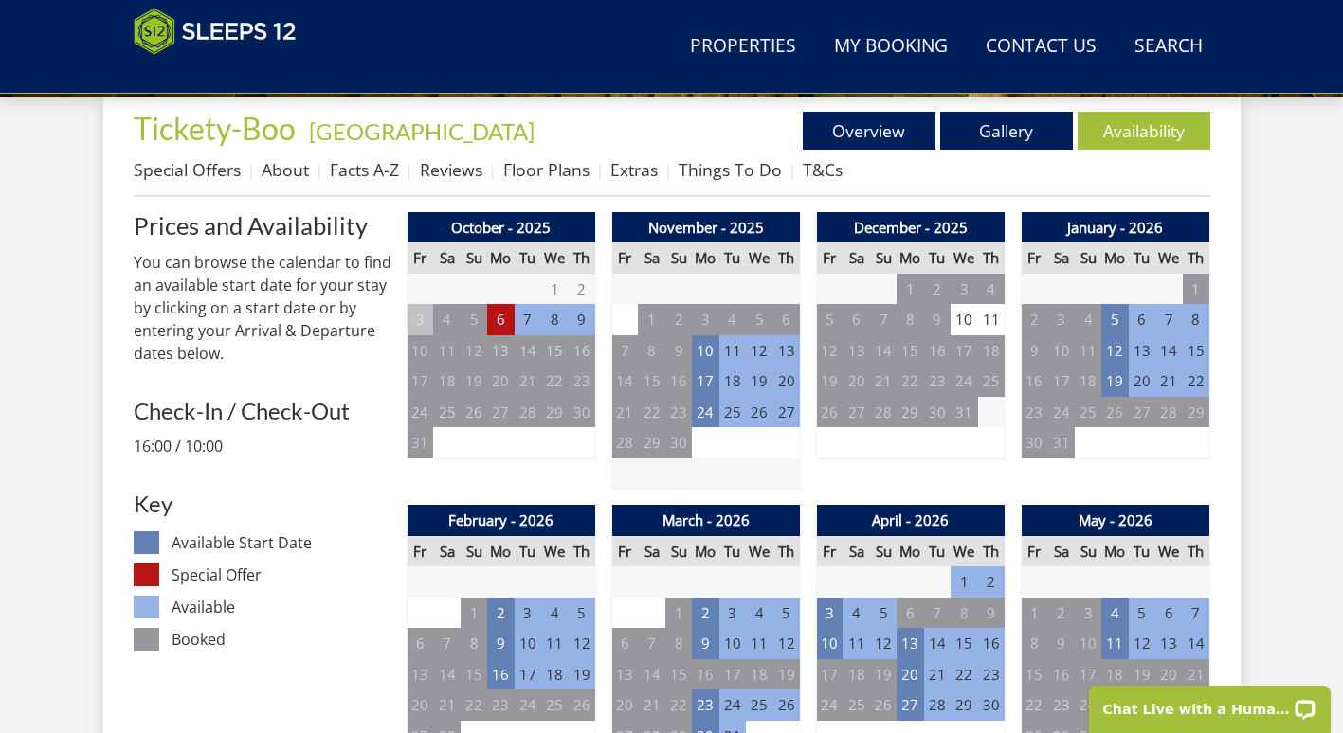
scroll to position [716, 0]
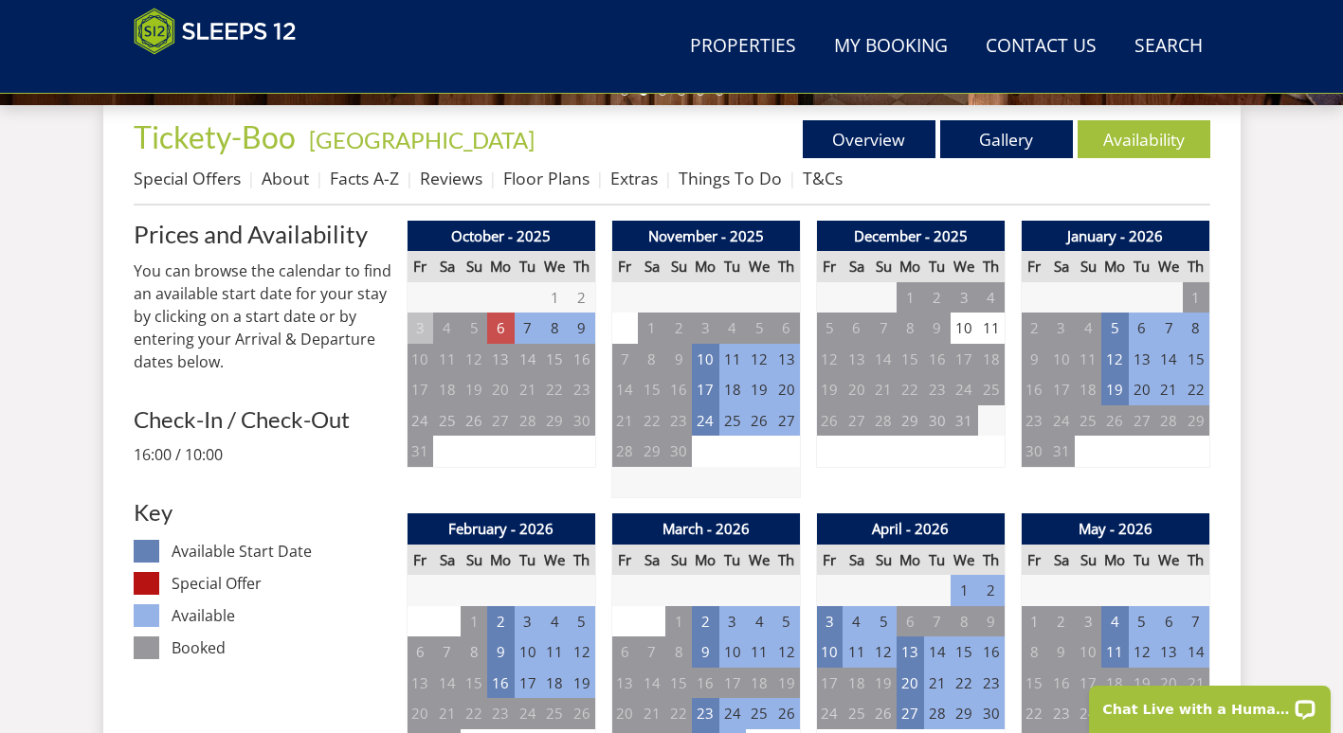
click at [498, 329] on td "6" at bounding box center [500, 328] width 27 height 31
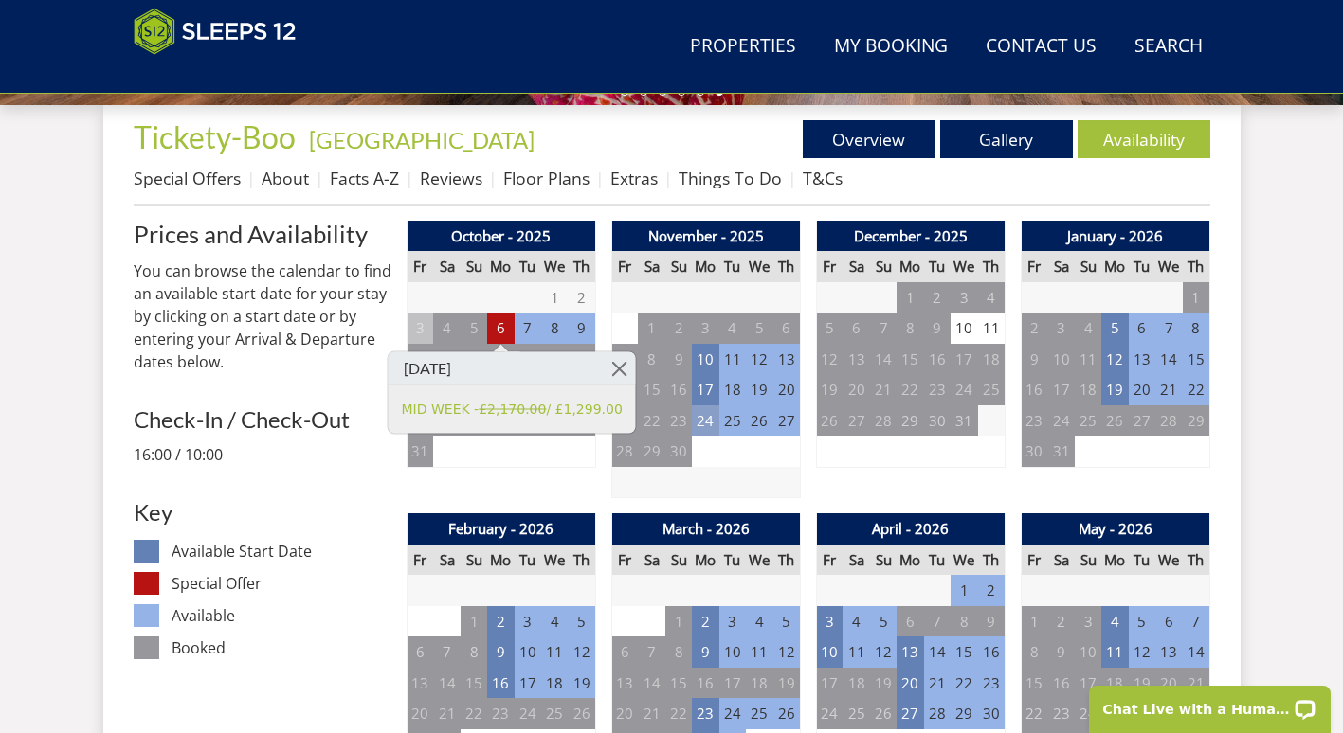
click at [706, 421] on td "24" at bounding box center [705, 421] width 27 height 31
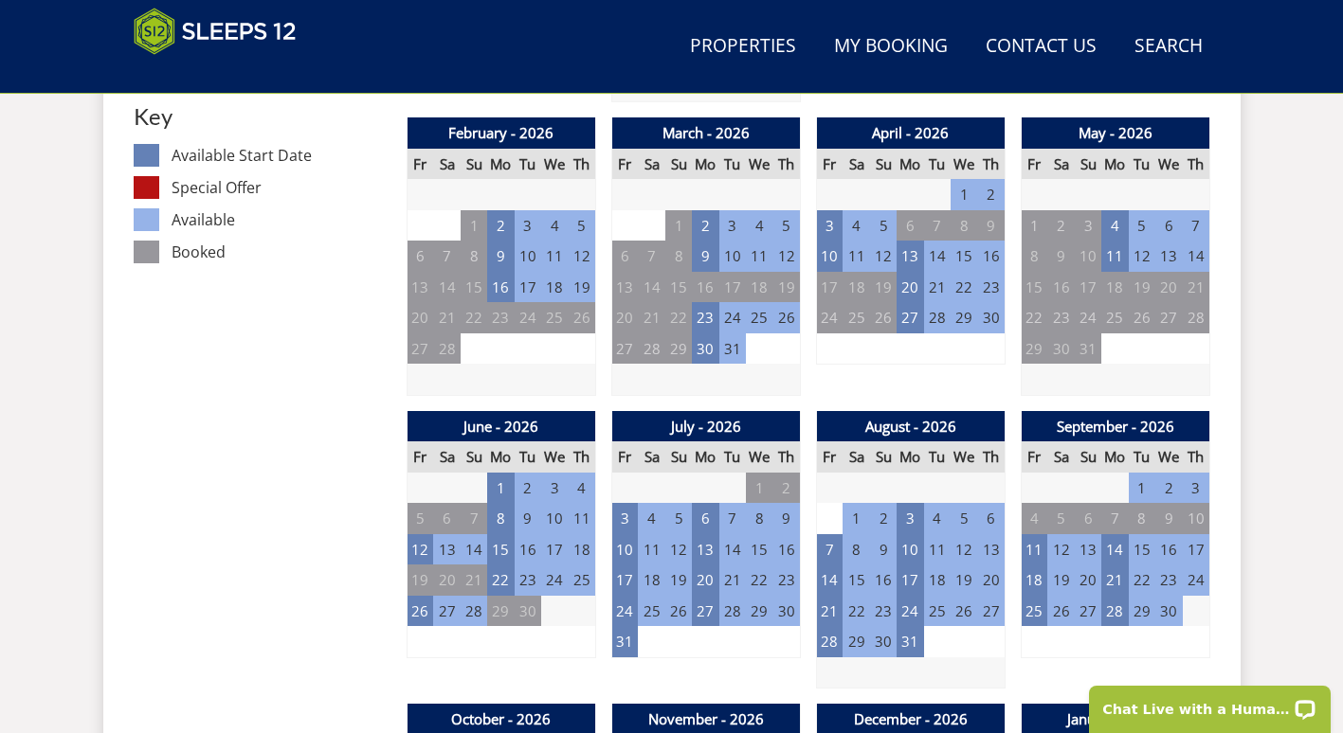
scroll to position [1111, 0]
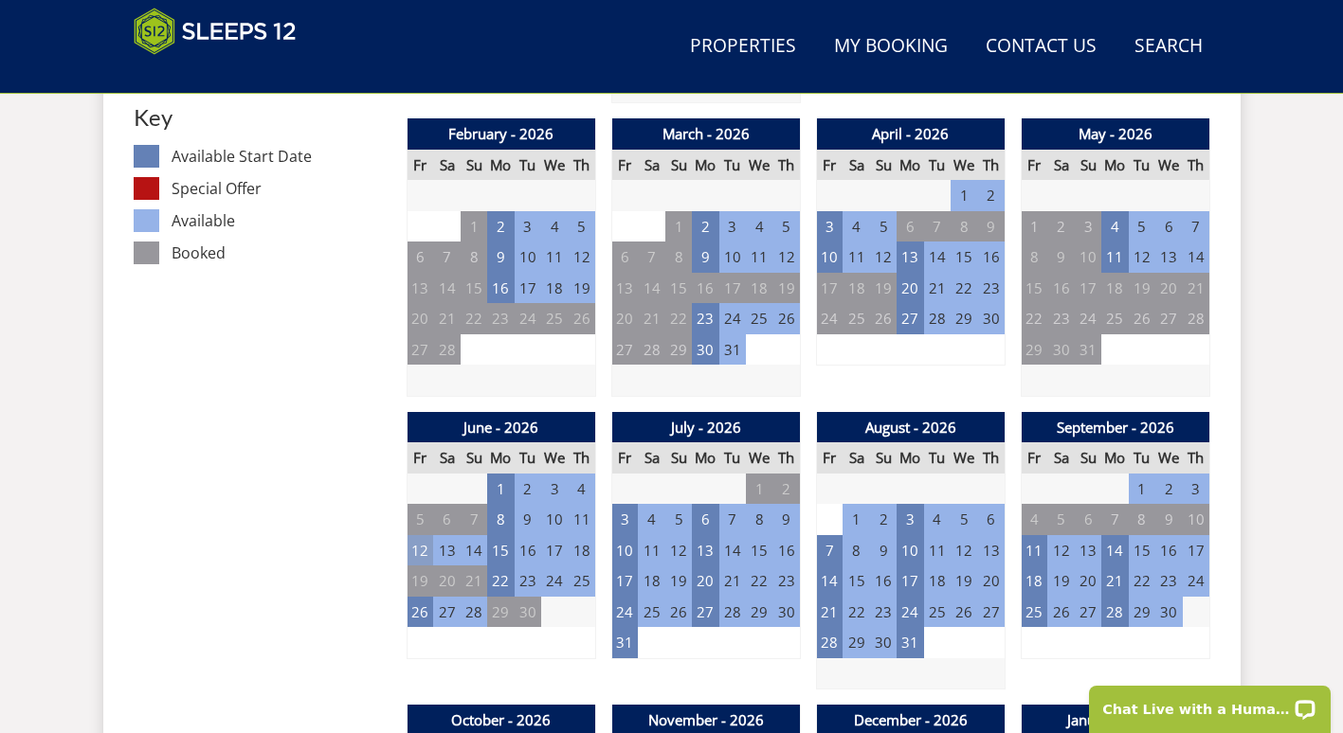
click at [426, 548] on td "12" at bounding box center [419, 550] width 27 height 31
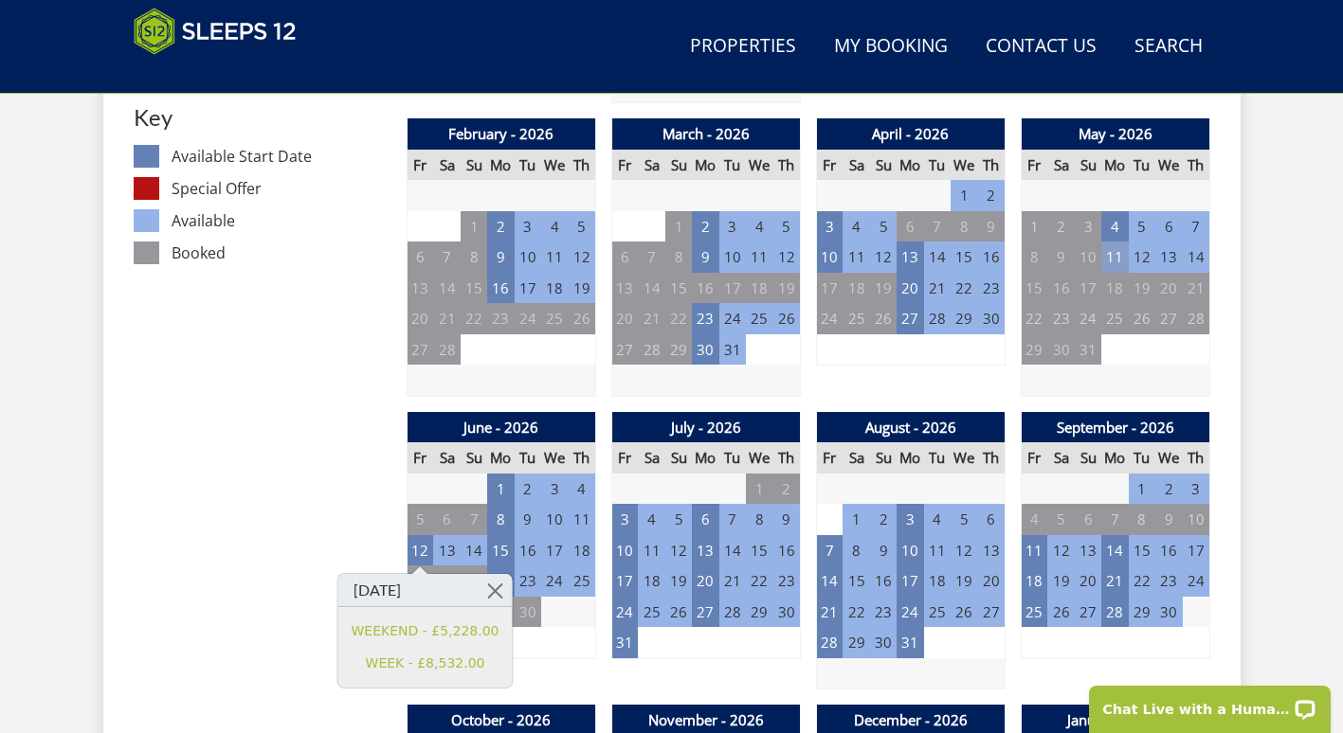
click at [1113, 244] on td "11" at bounding box center [1114, 257] width 27 height 31
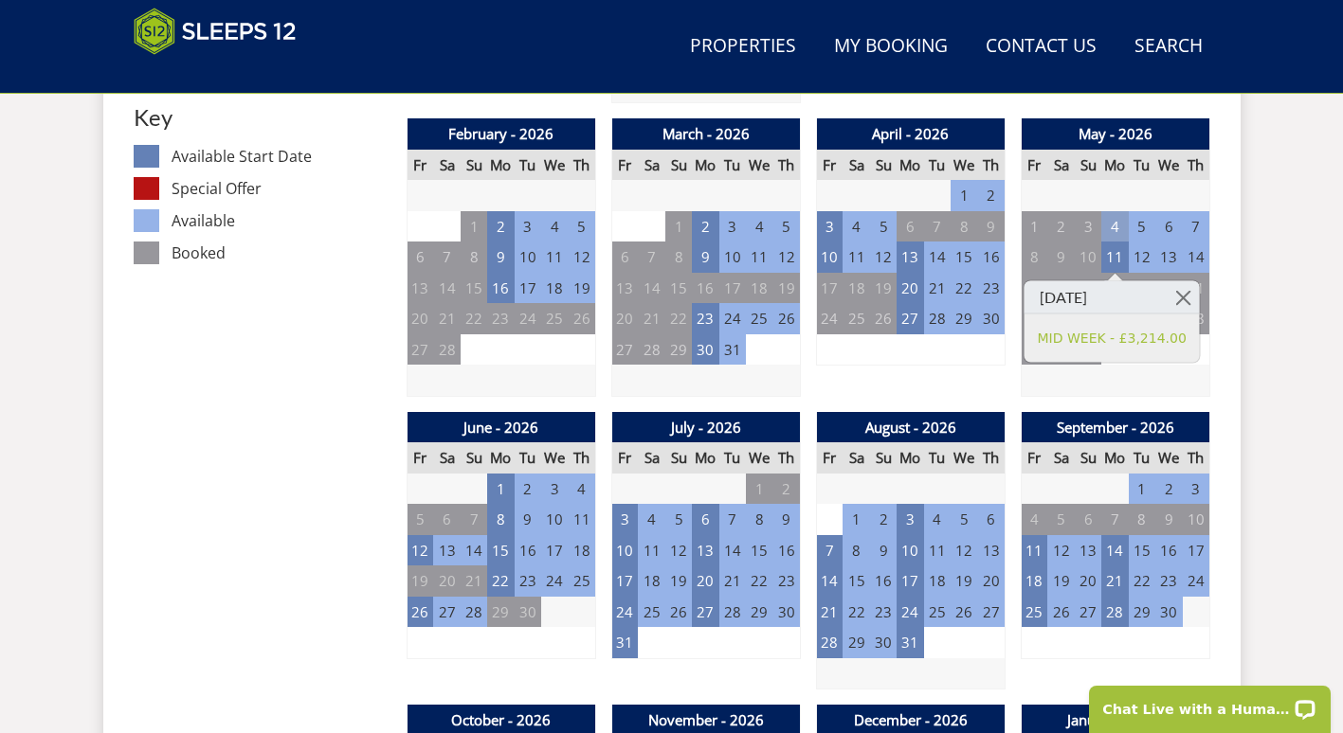
click at [1109, 224] on td "4" at bounding box center [1114, 226] width 27 height 31
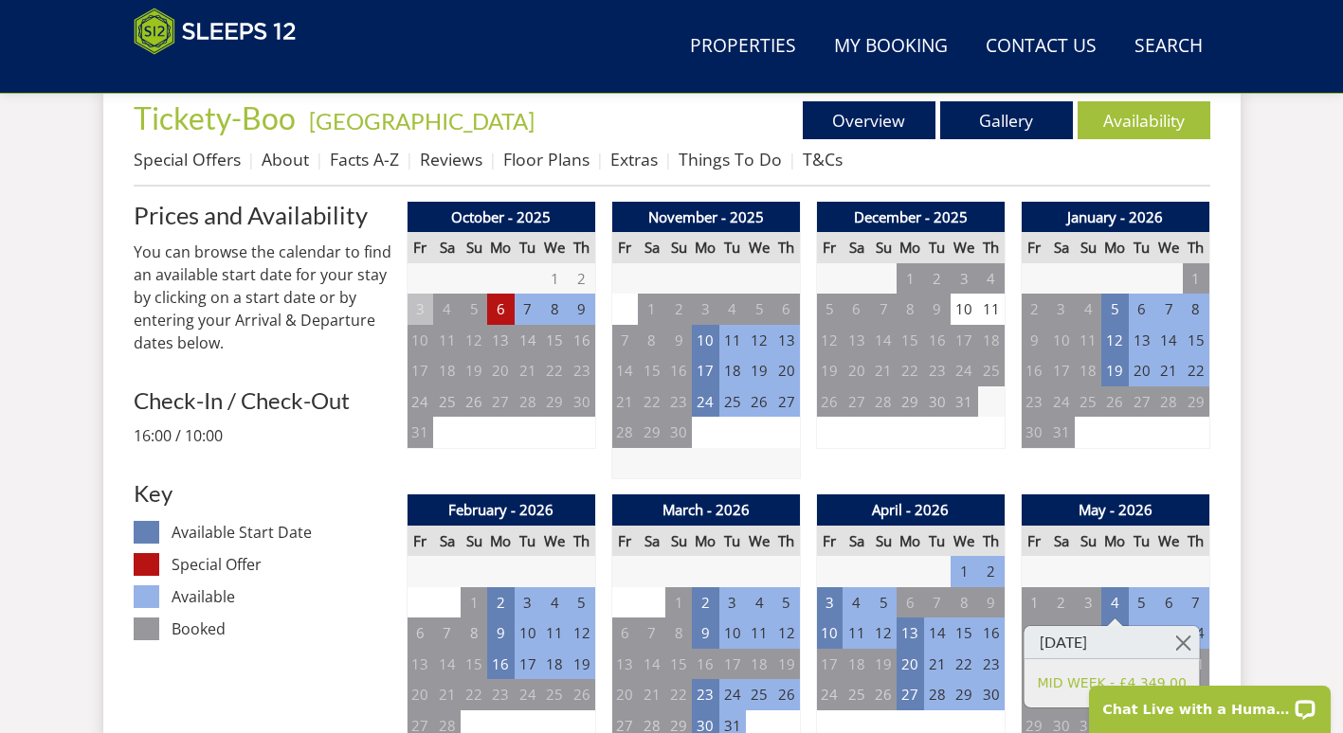
scroll to position [733, 0]
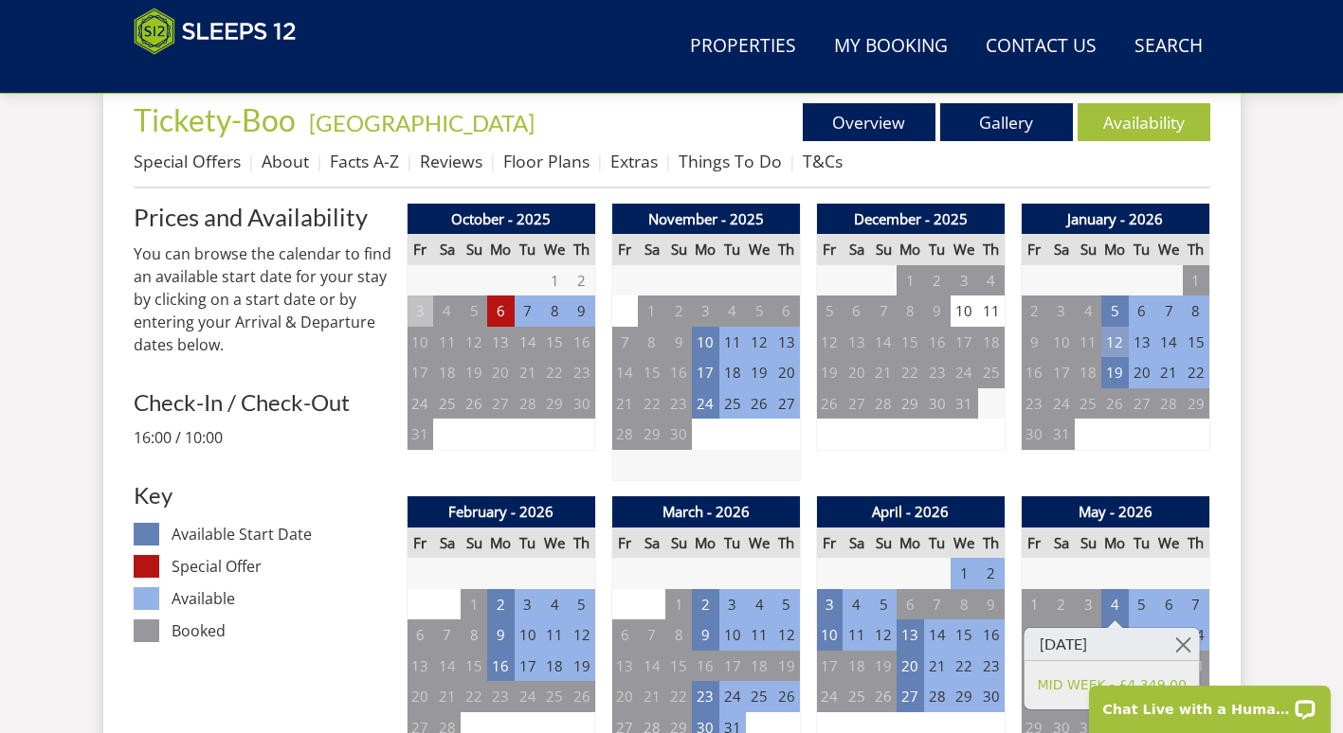
click at [1109, 349] on td "12" at bounding box center [1114, 342] width 27 height 31
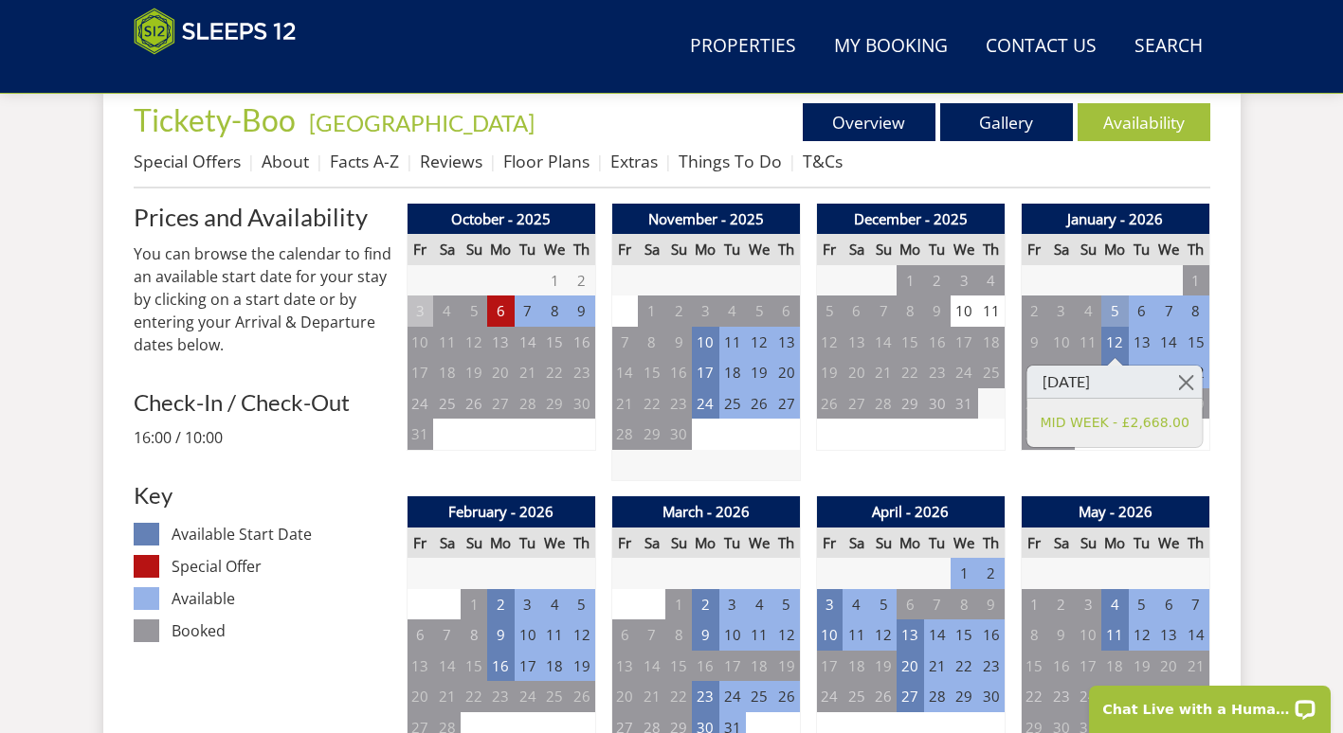
click at [1119, 315] on td "5" at bounding box center [1114, 311] width 27 height 31
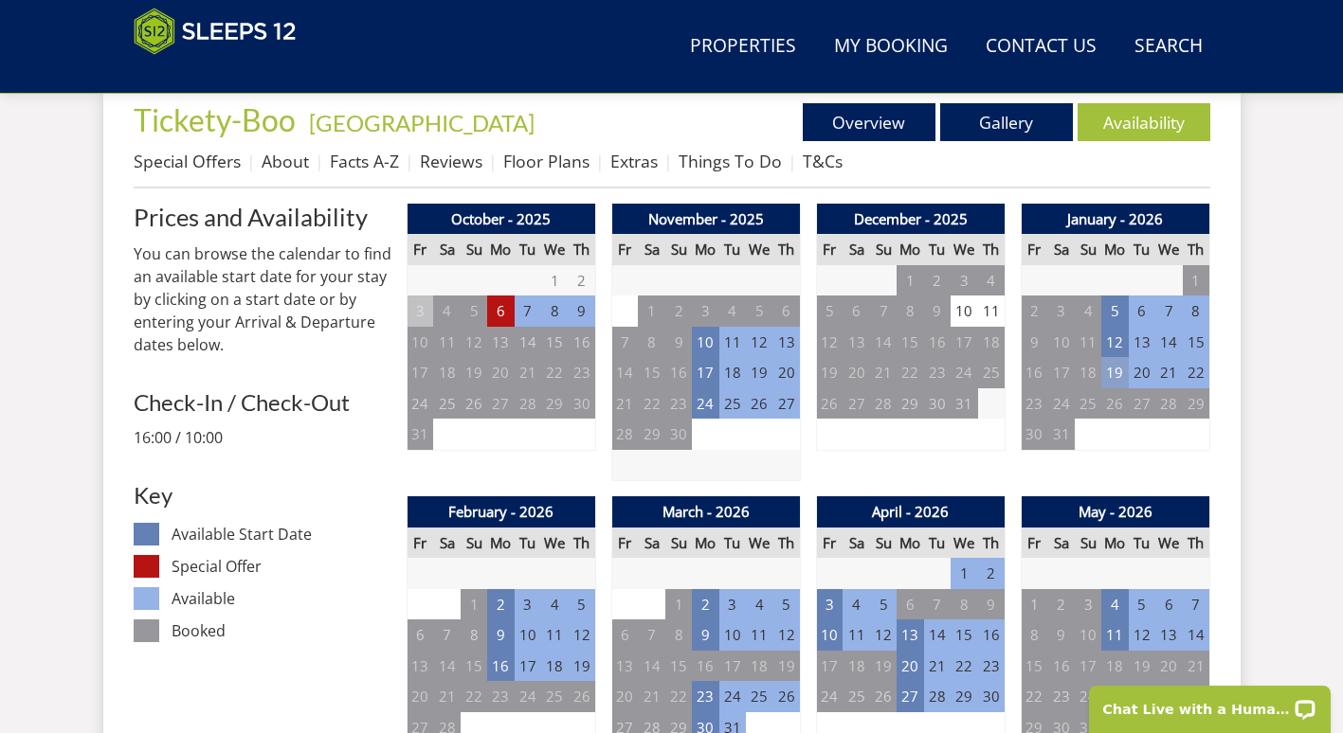
click at [1116, 383] on td "19" at bounding box center [1114, 372] width 27 height 31
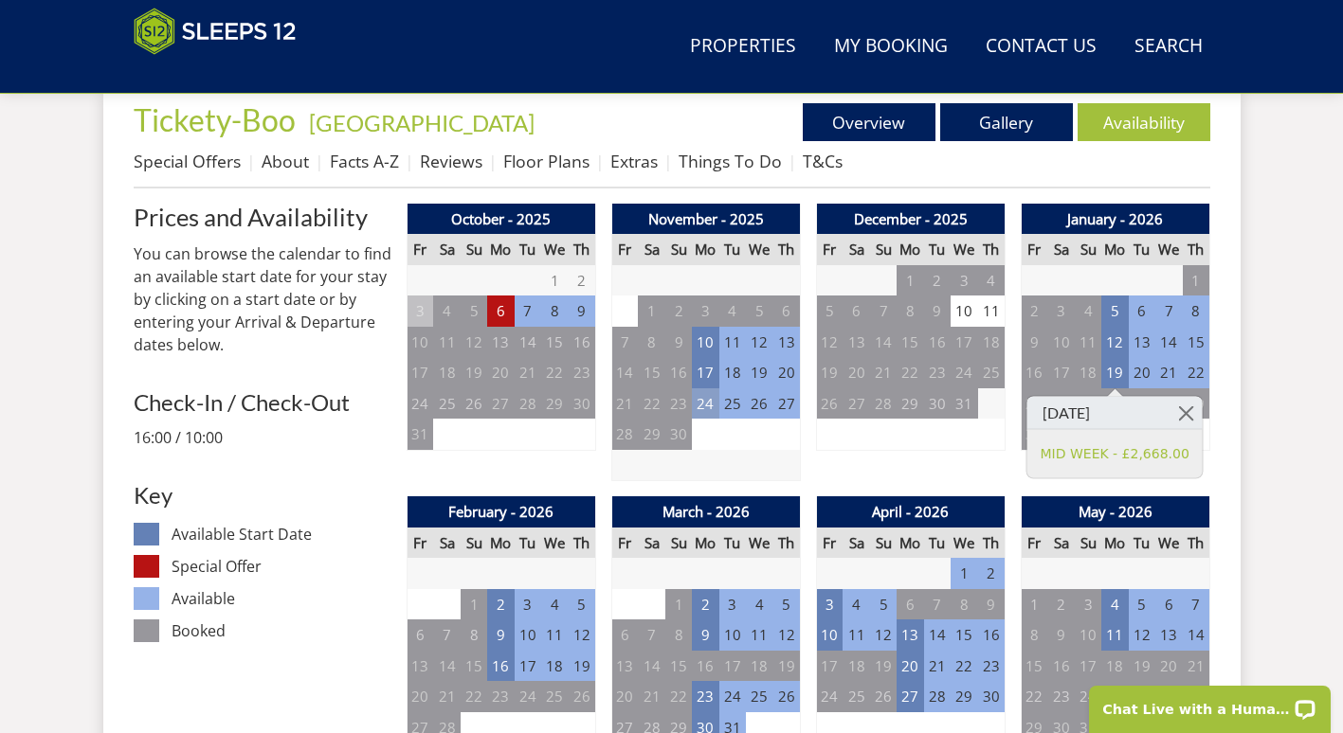
click at [712, 414] on td "24" at bounding box center [705, 403] width 27 height 31
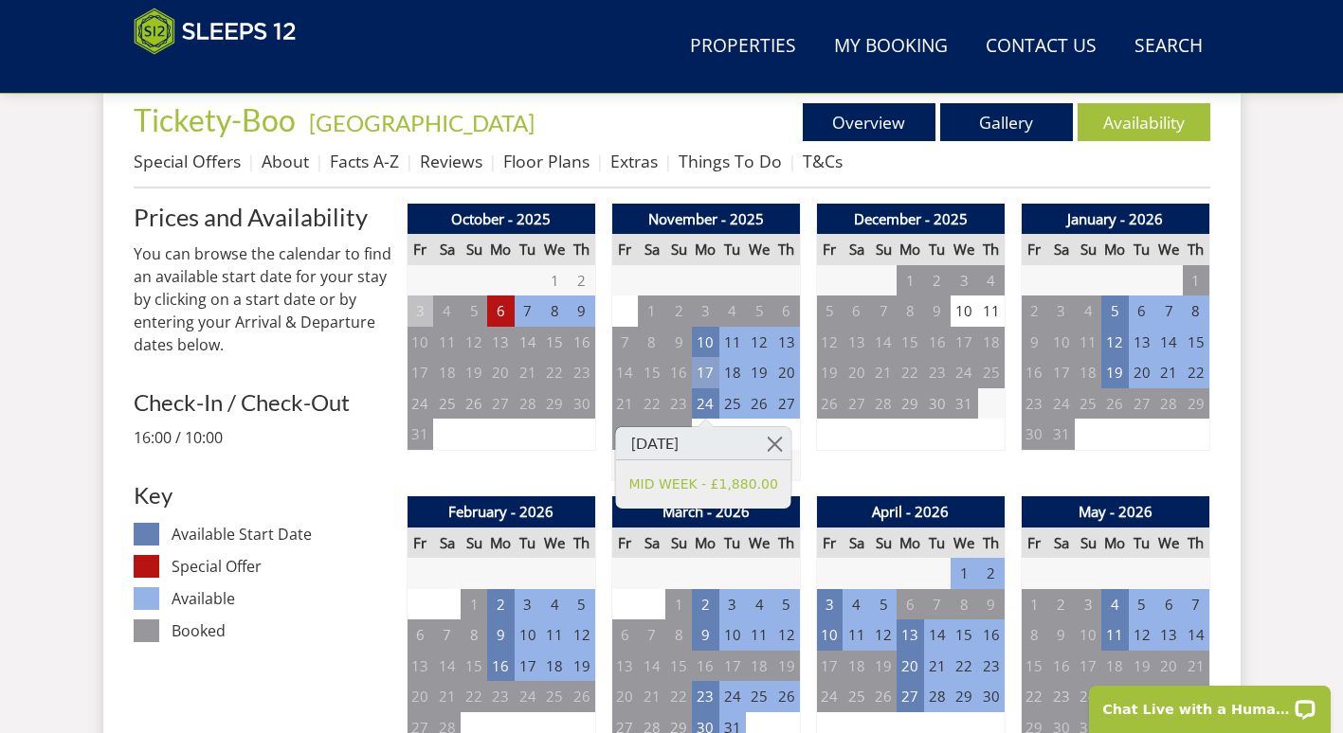
click at [706, 382] on td "17" at bounding box center [705, 372] width 27 height 31
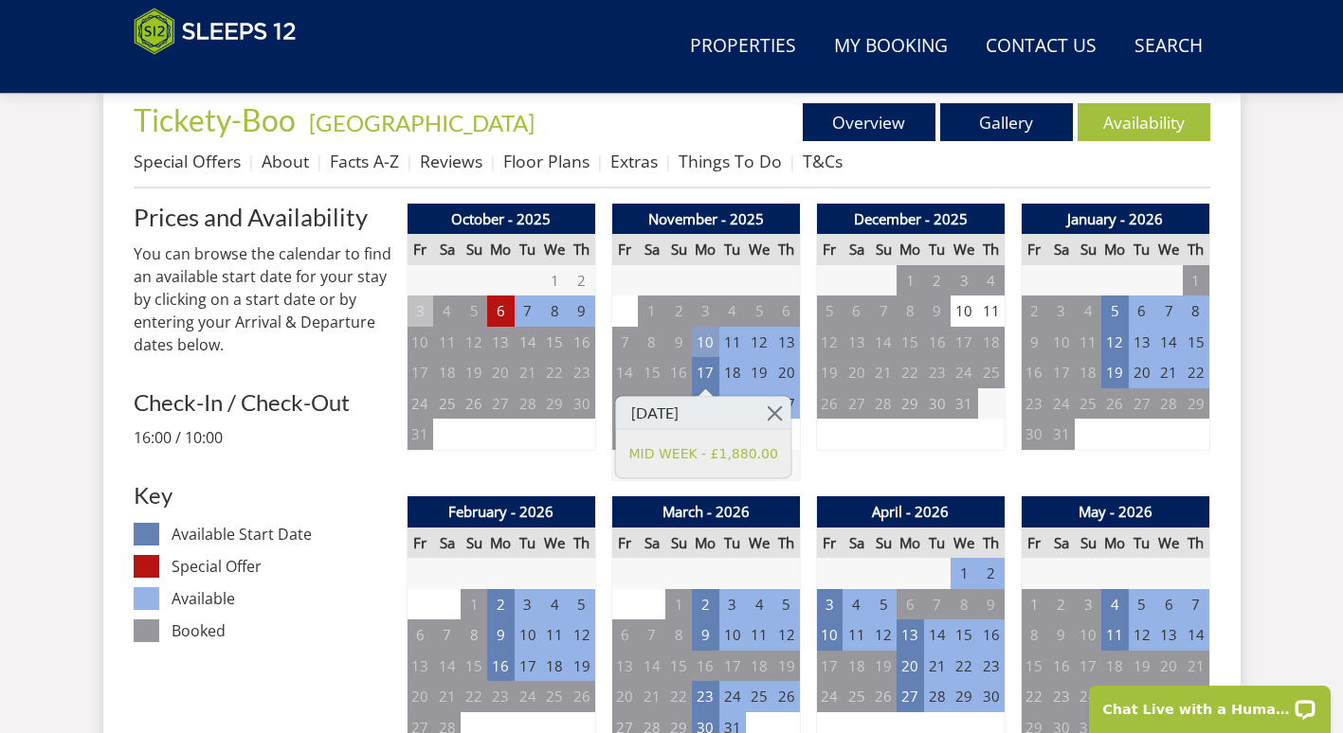
click at [710, 352] on td "10" at bounding box center [705, 342] width 27 height 31
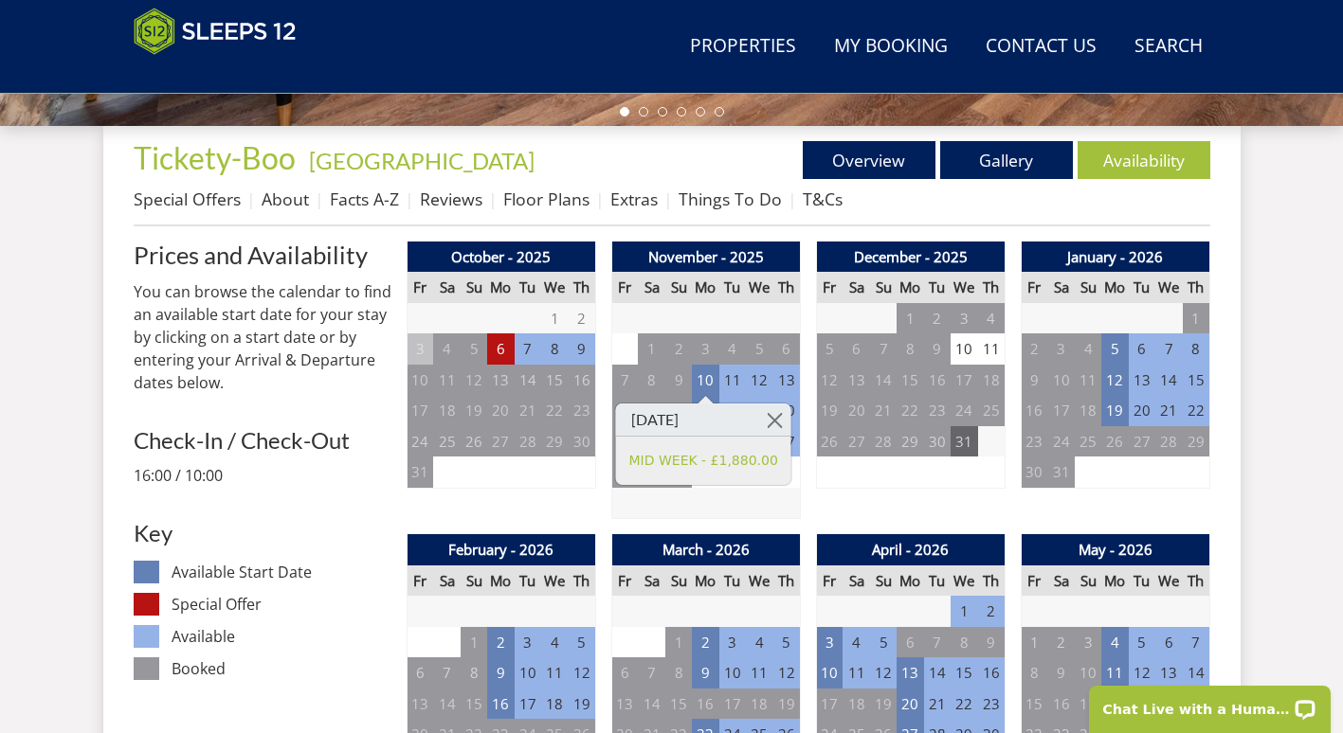
scroll to position [695, 0]
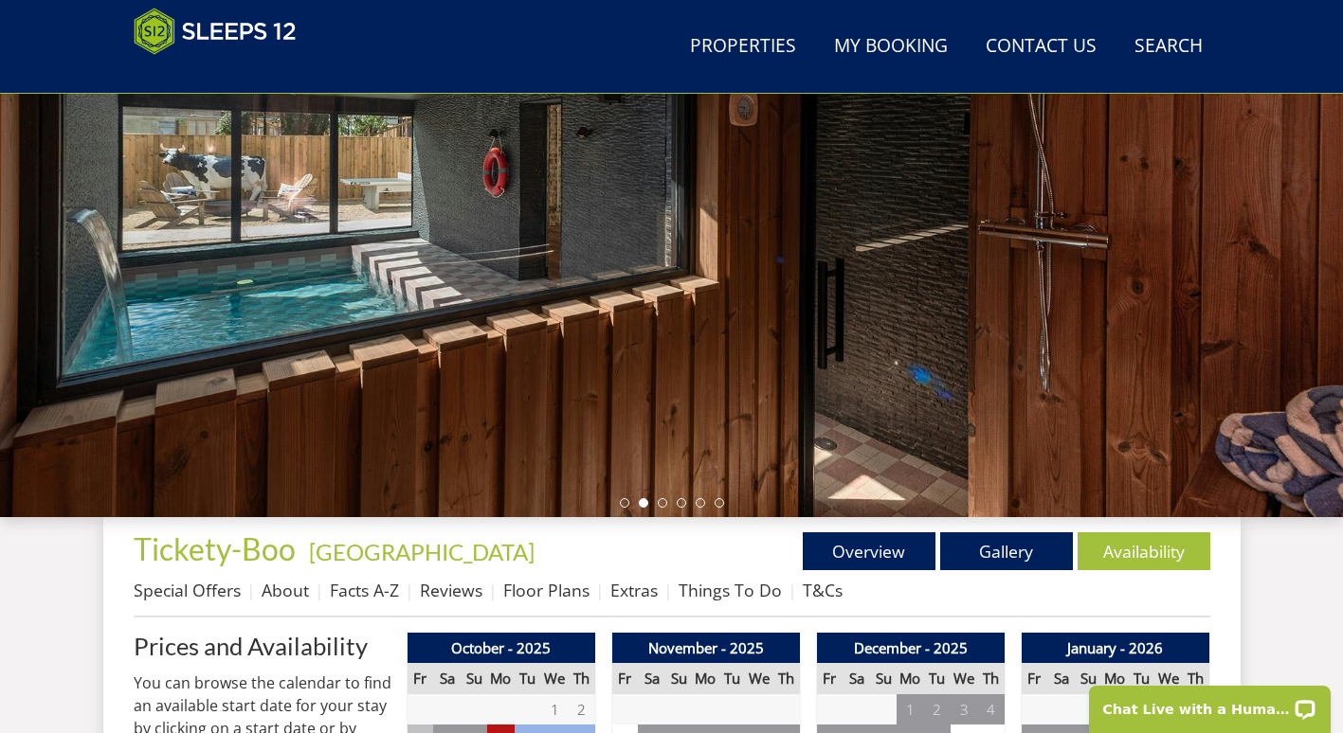
scroll to position [306, 0]
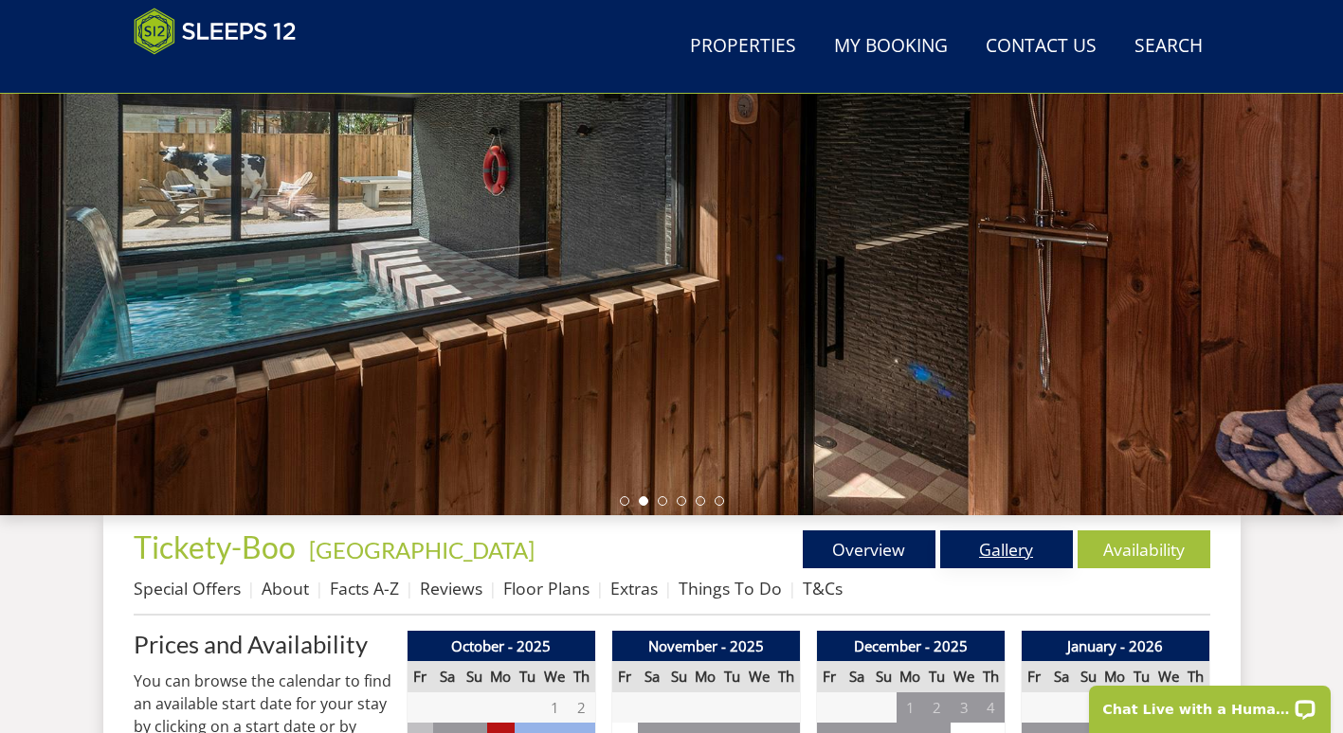
click at [1000, 561] on link "Gallery" at bounding box center [1006, 550] width 133 height 38
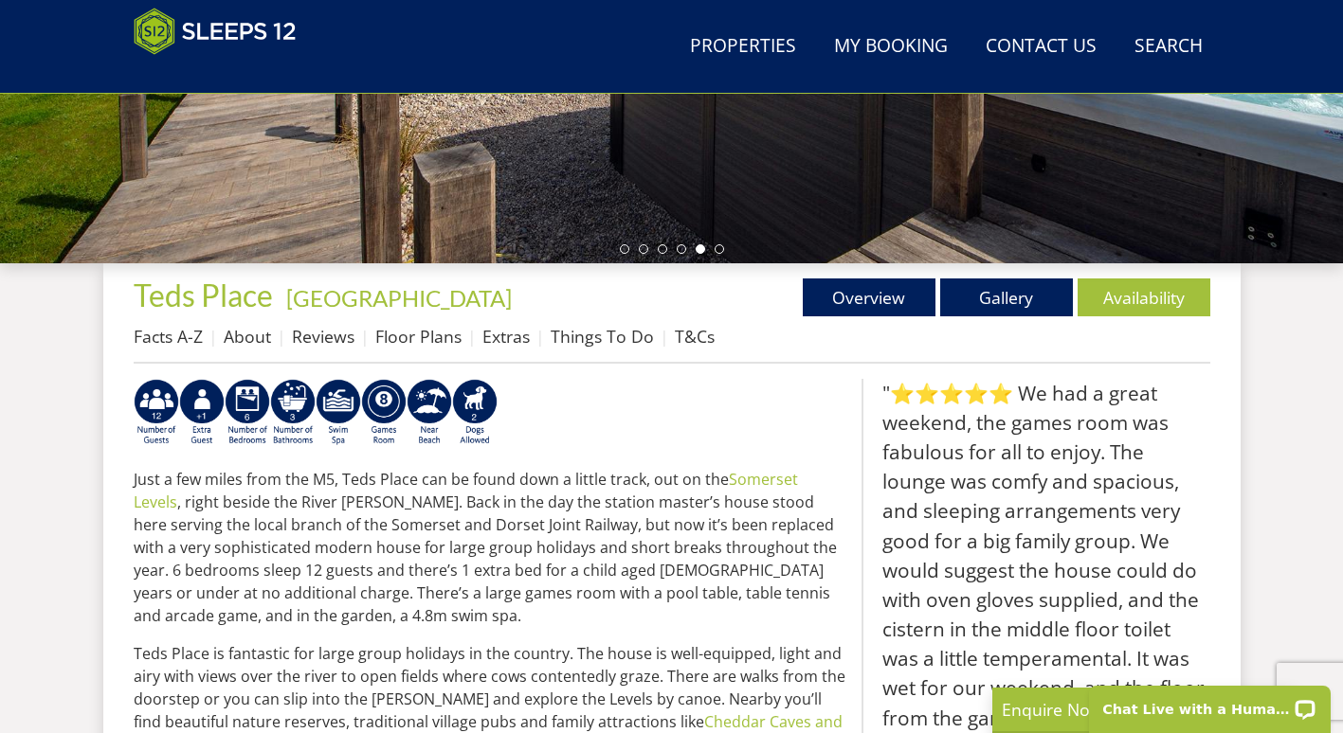
scroll to position [564, 0]
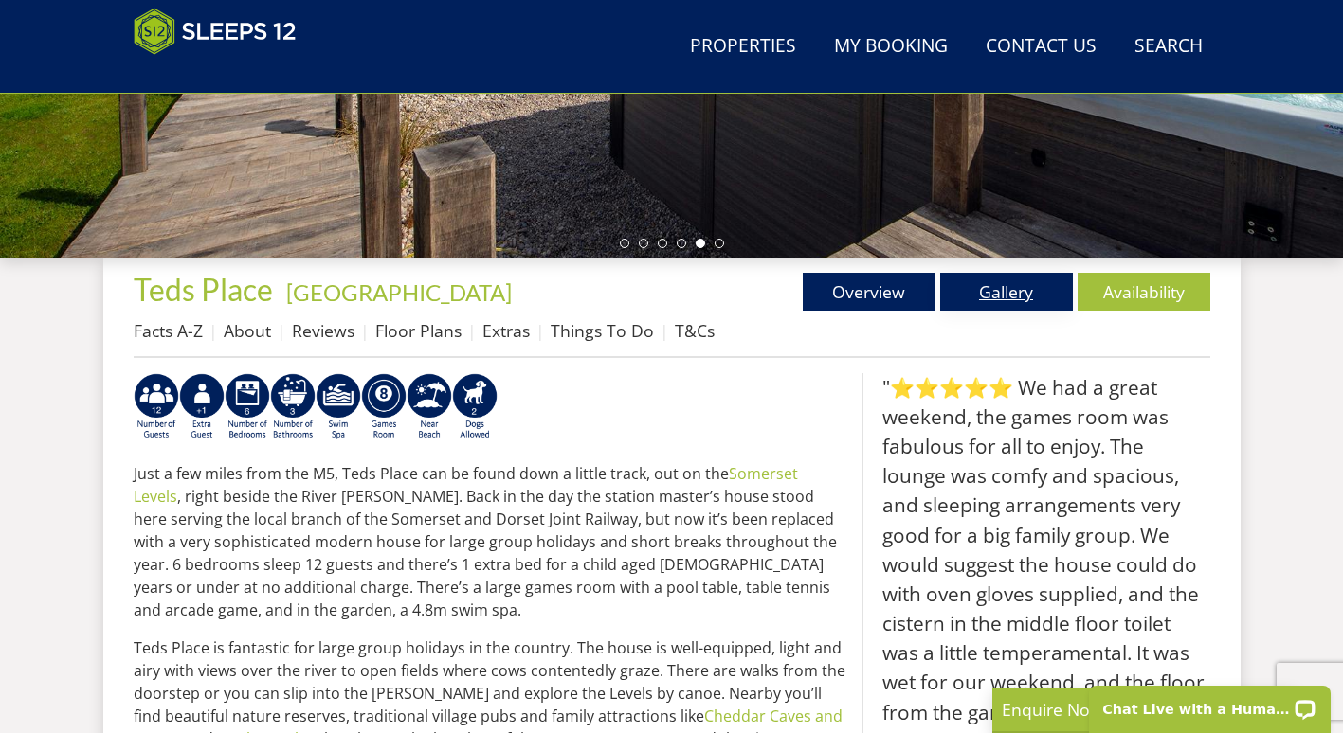
click at [1022, 292] on link "Gallery" at bounding box center [1006, 292] width 133 height 38
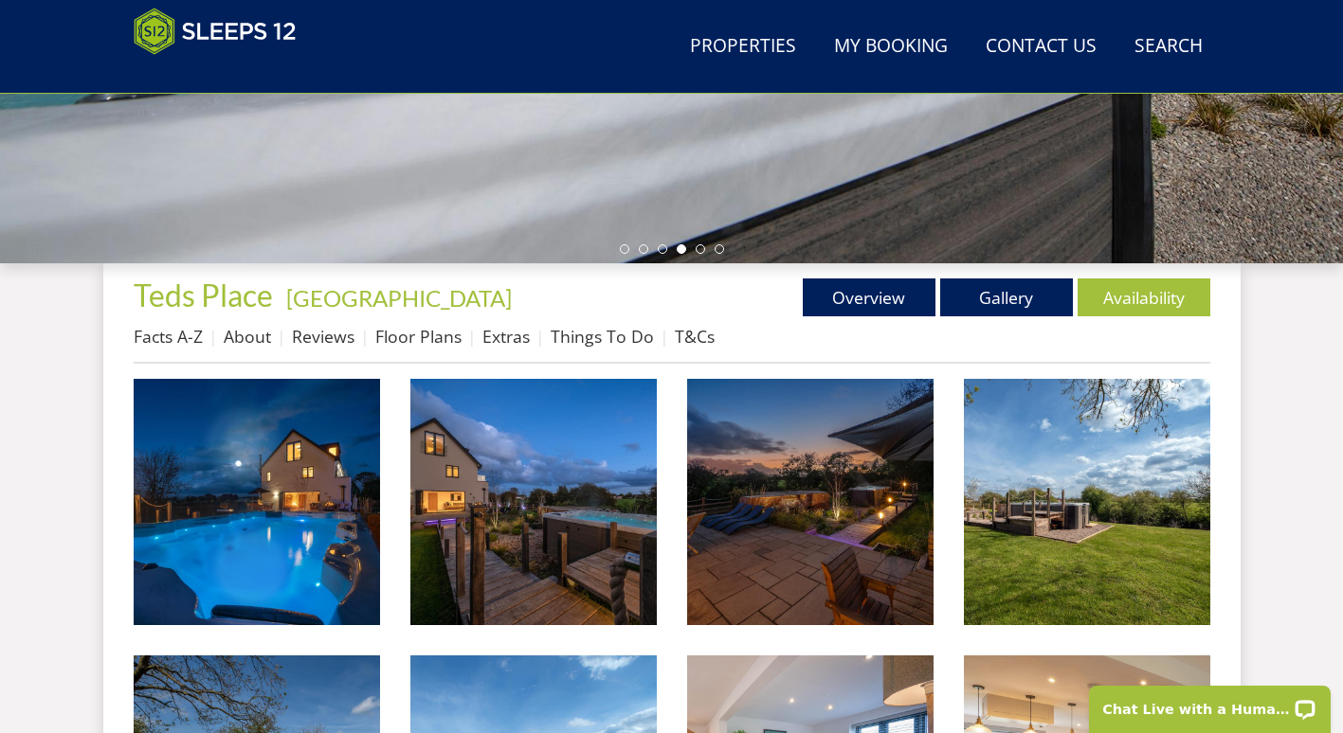
scroll to position [557, 0]
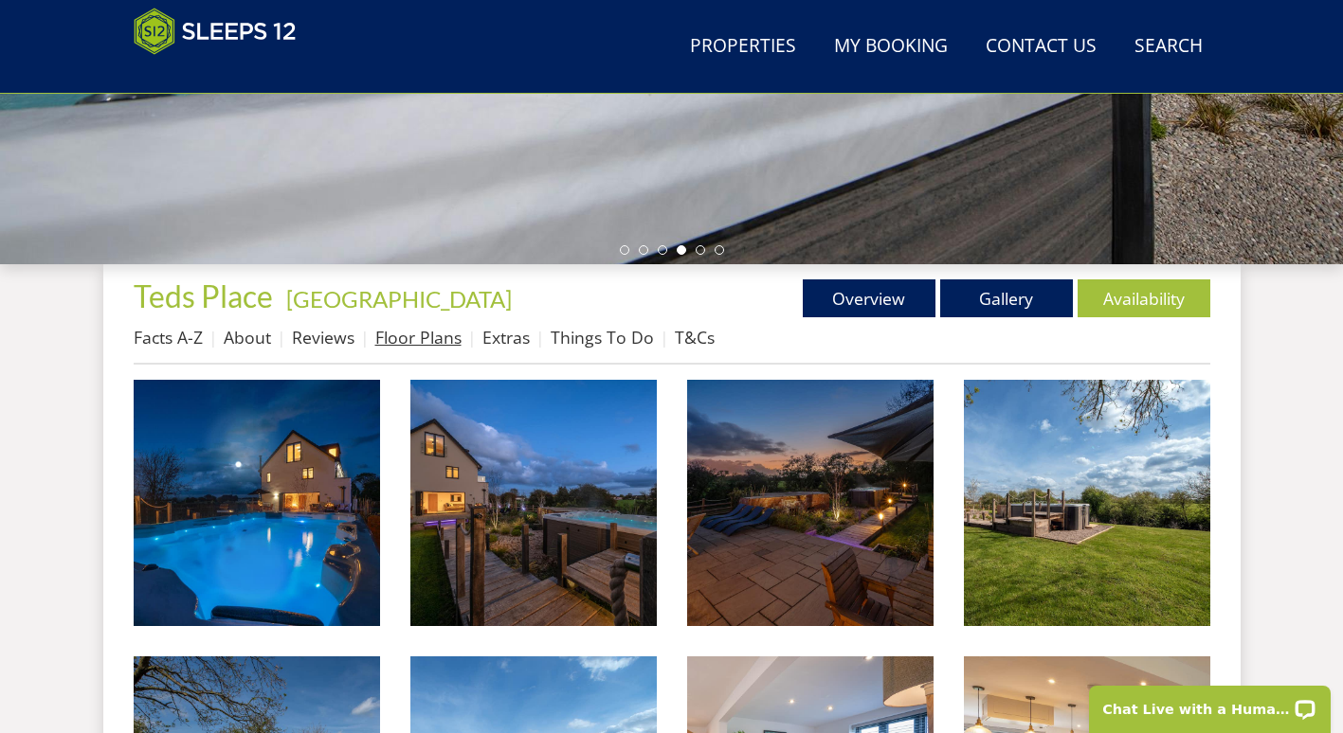
click at [419, 329] on link "Floor Plans" at bounding box center [418, 337] width 86 height 23
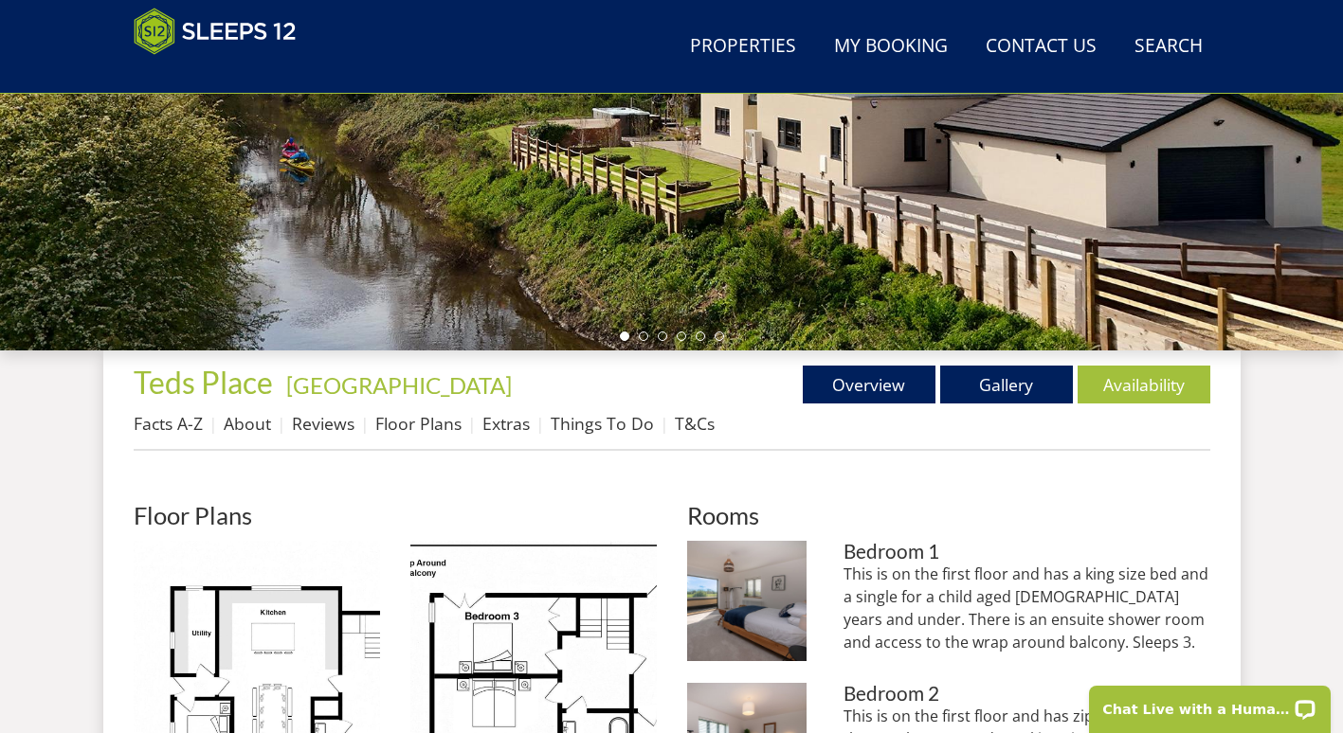
scroll to position [472, 0]
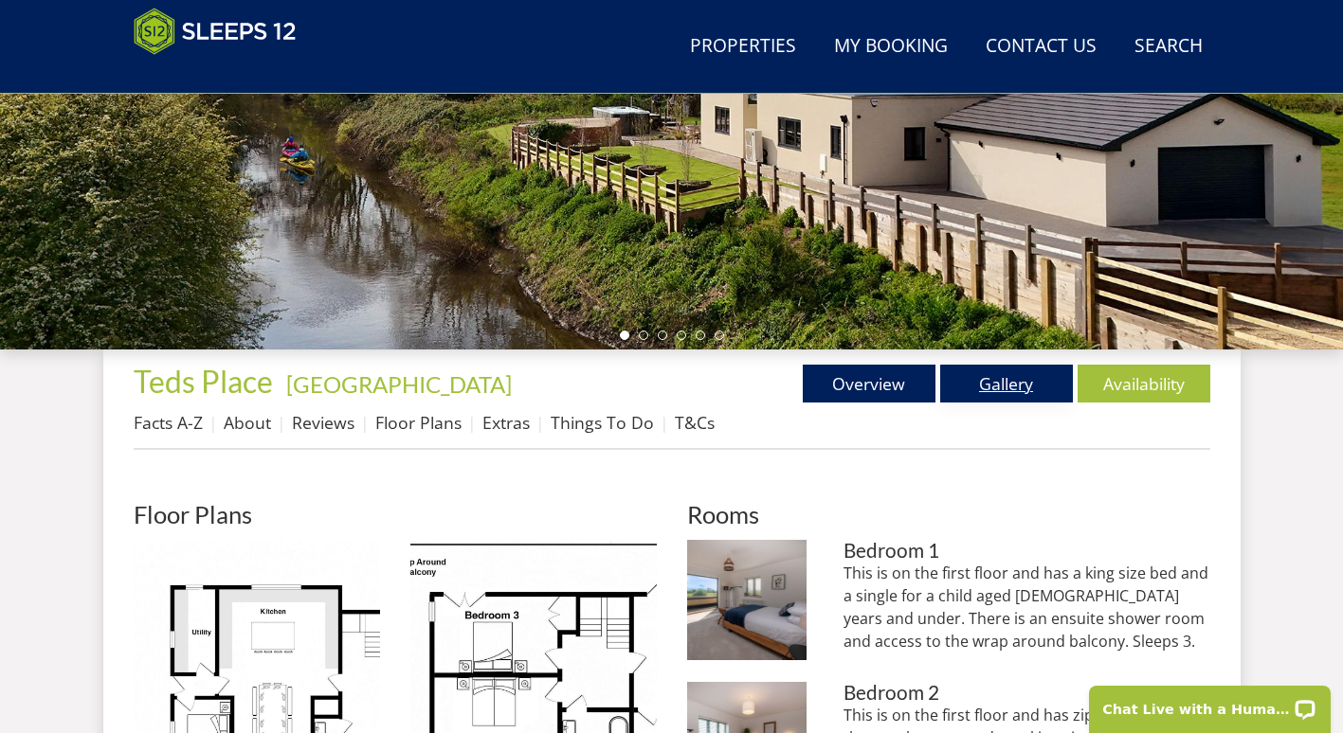
click at [1011, 370] on link "Gallery" at bounding box center [1006, 384] width 133 height 38
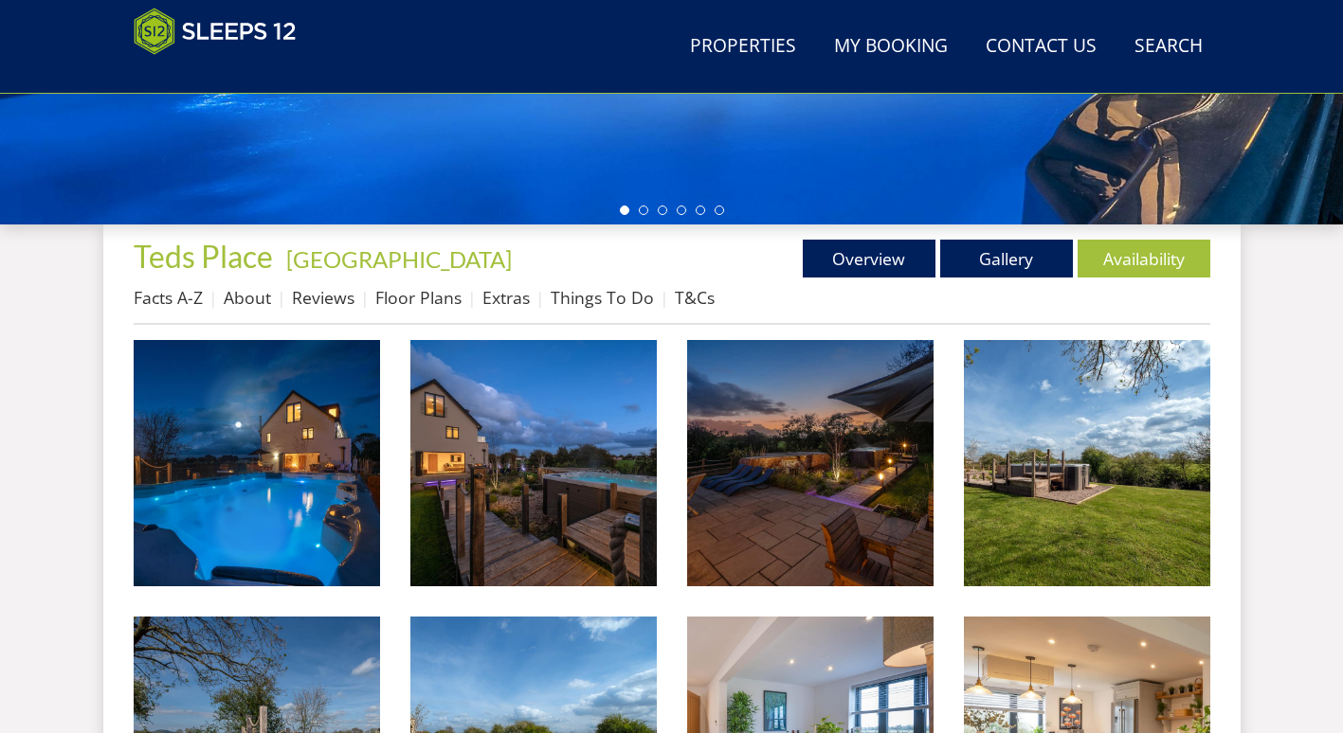
scroll to position [596, 0]
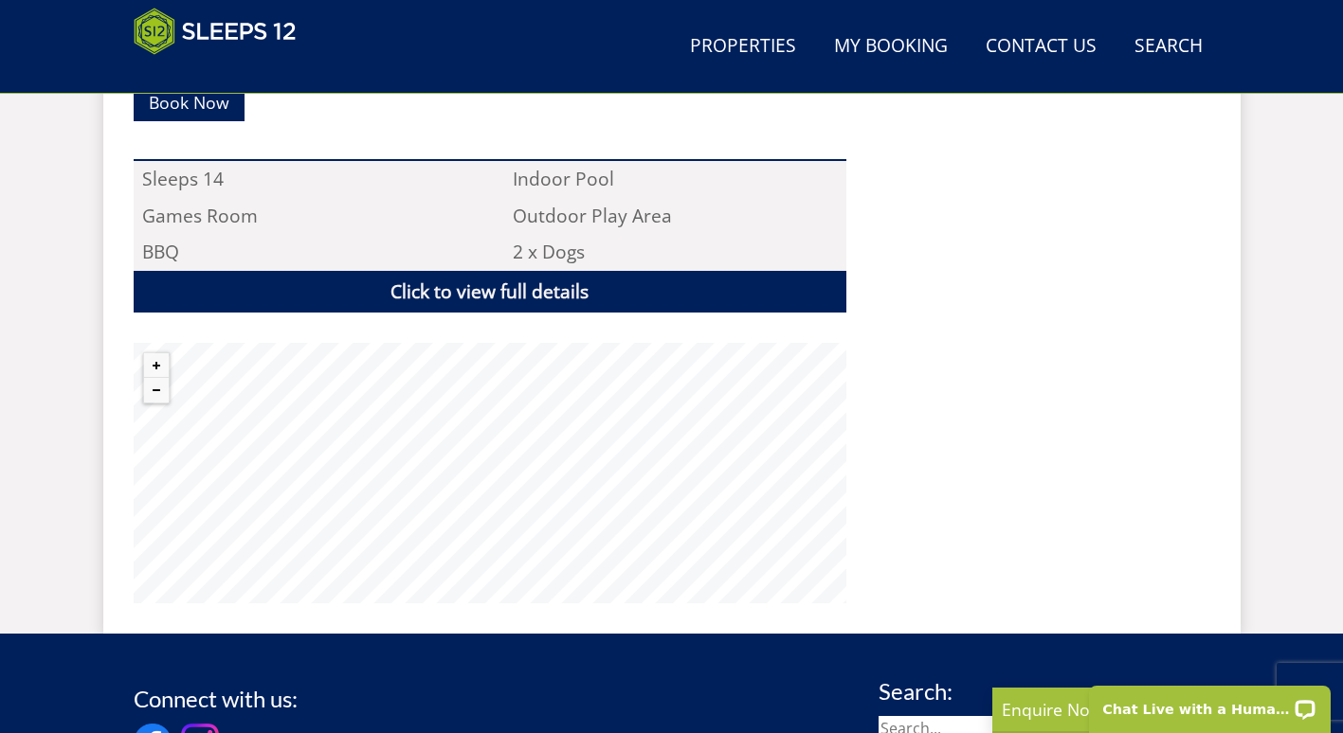
scroll to position [1277, 0]
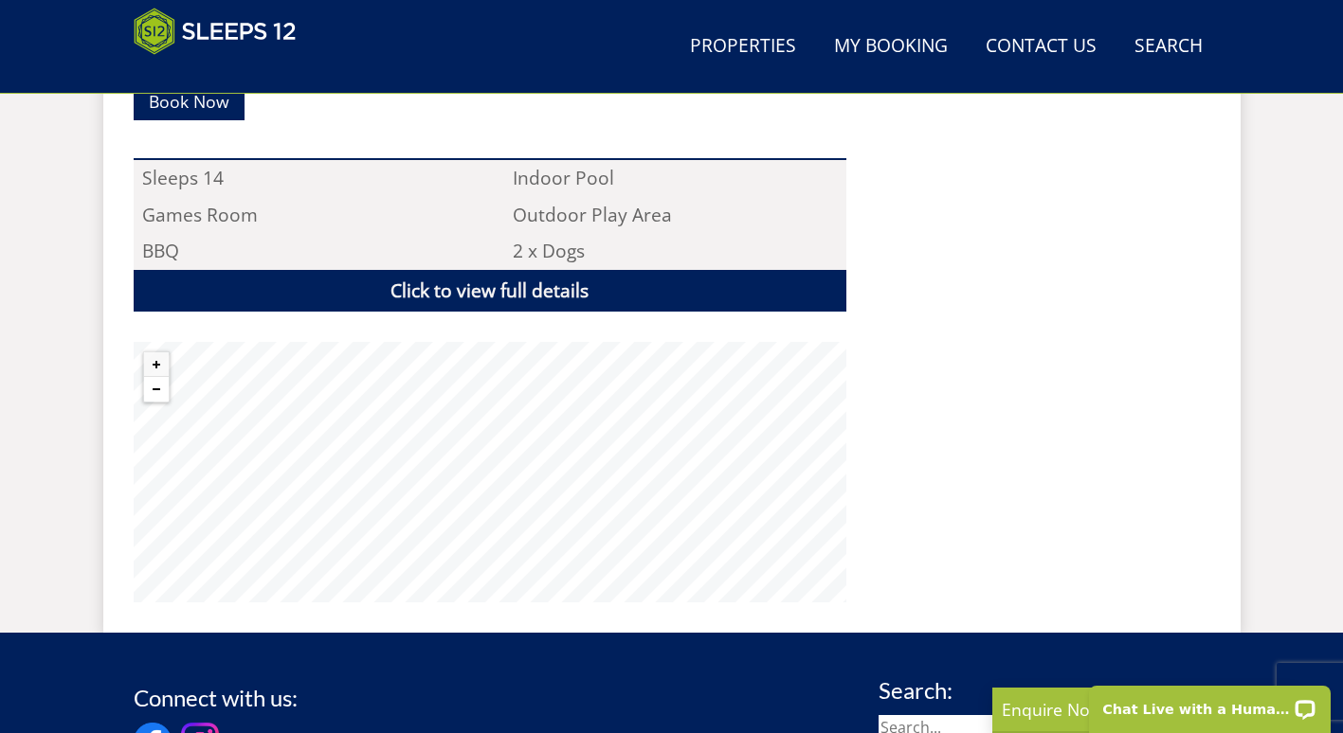
click at [153, 384] on button "Zoom out" at bounding box center [156, 389] width 25 height 25
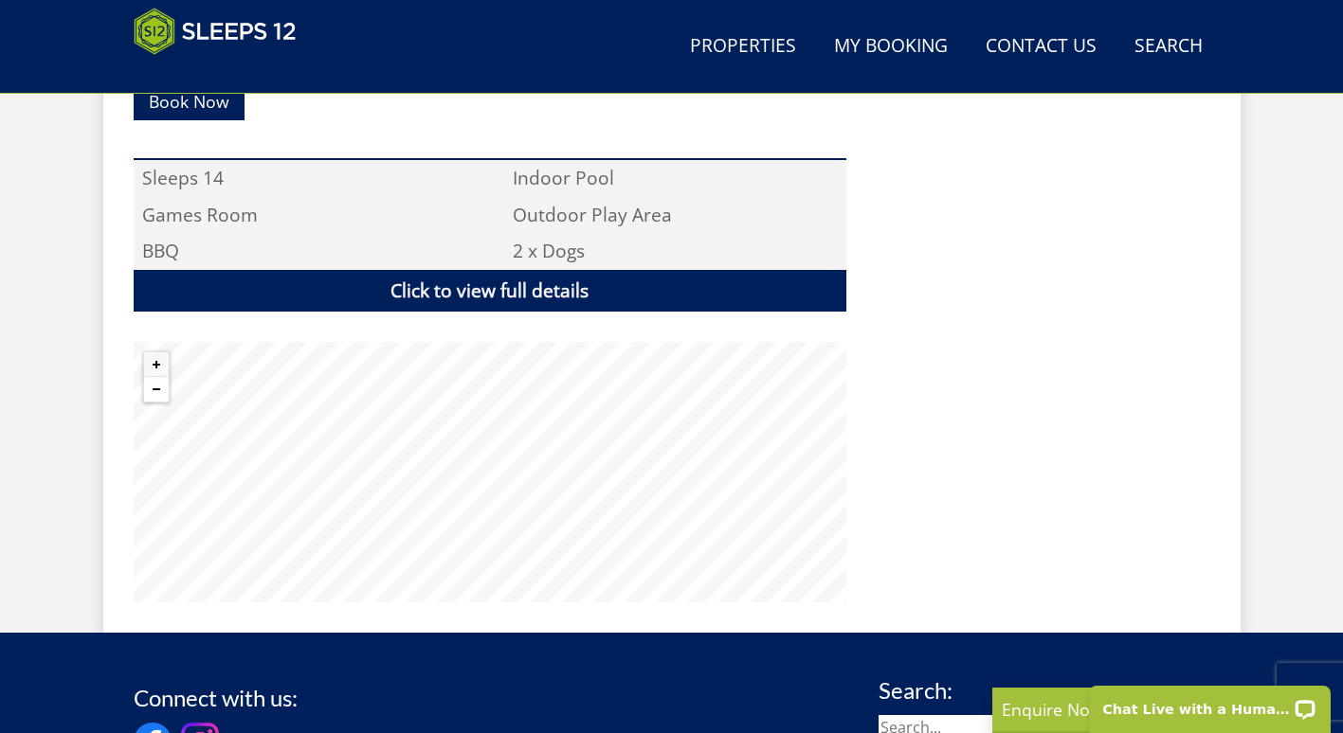
click at [153, 384] on button "Zoom out" at bounding box center [156, 389] width 25 height 25
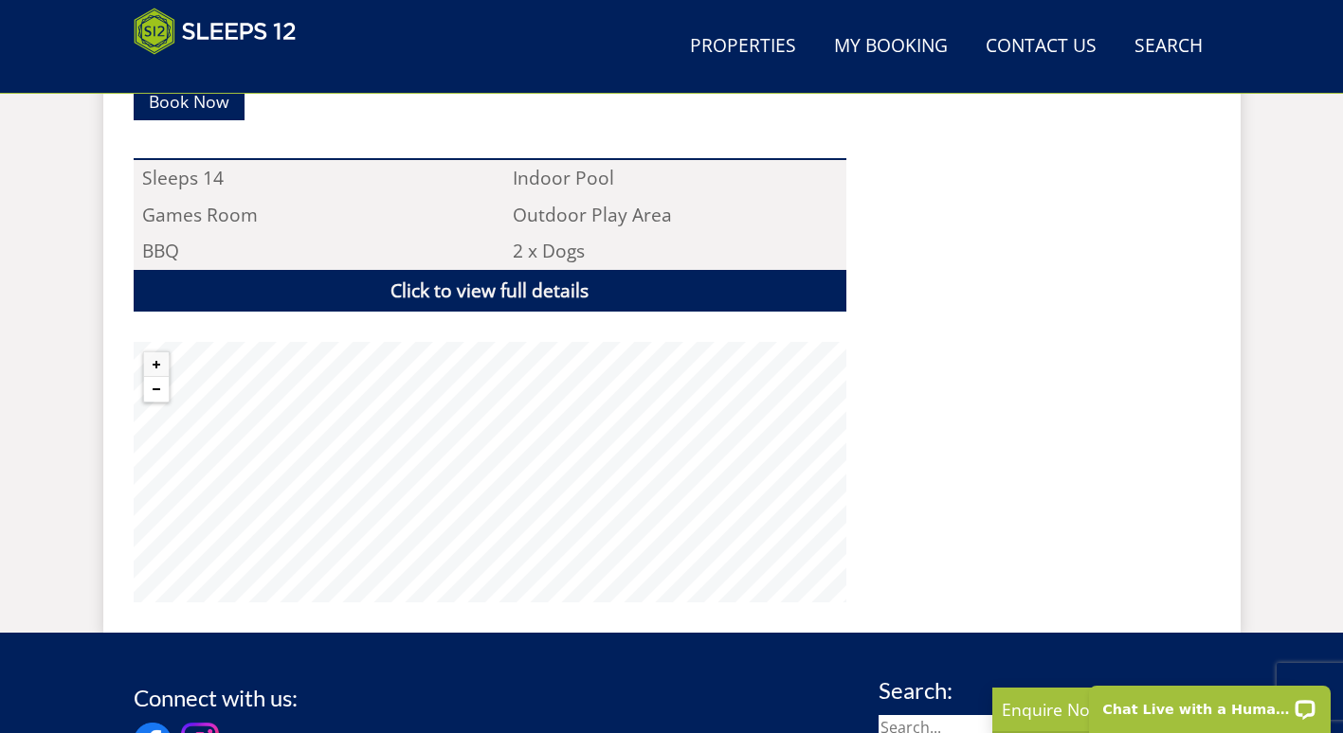
click at [153, 384] on button "Zoom out" at bounding box center [156, 389] width 25 height 25
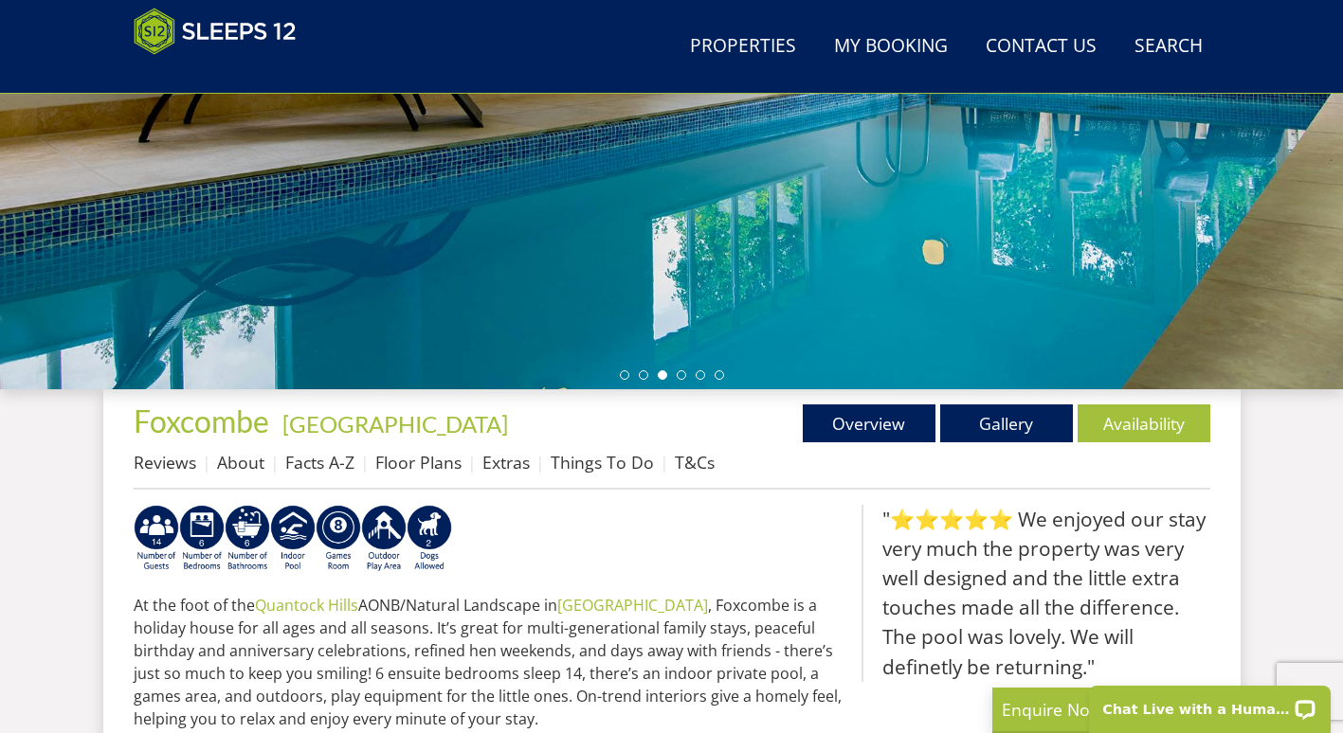
scroll to position [434, 0]
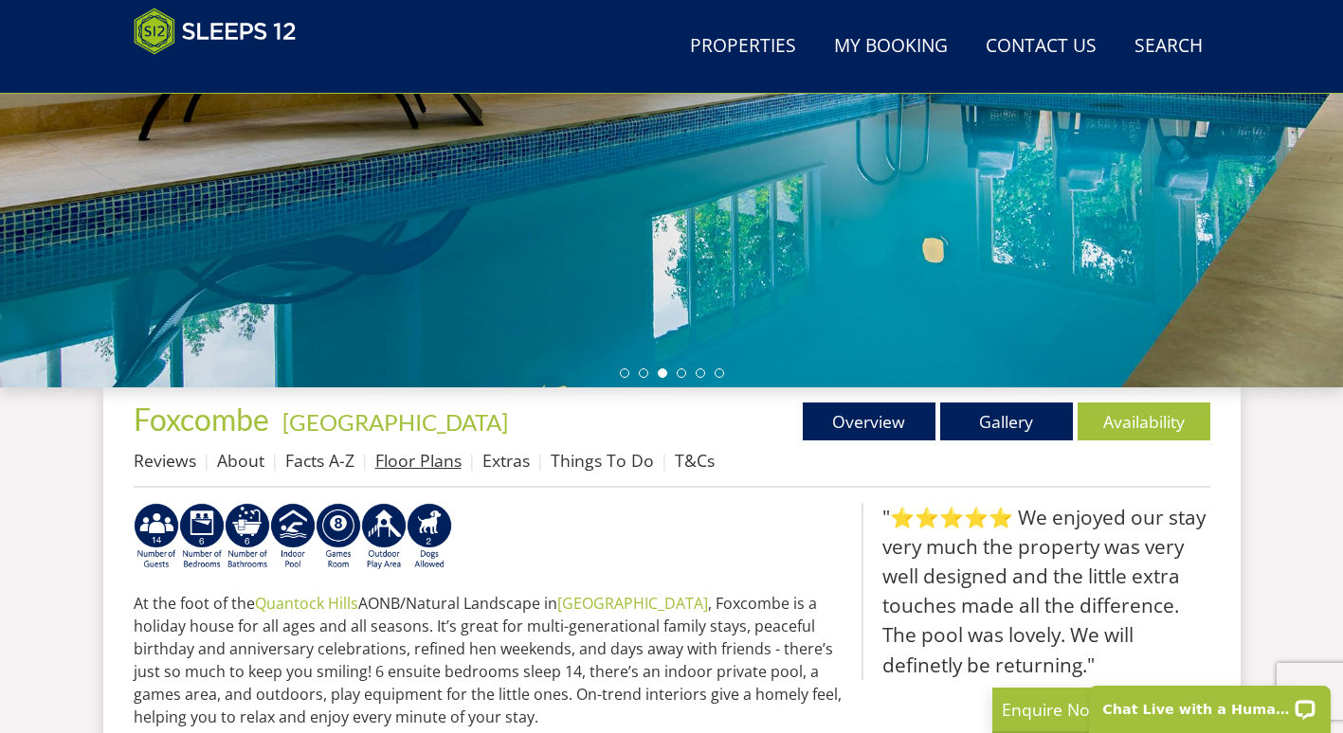
click at [422, 459] on link "Floor Plans" at bounding box center [418, 460] width 86 height 23
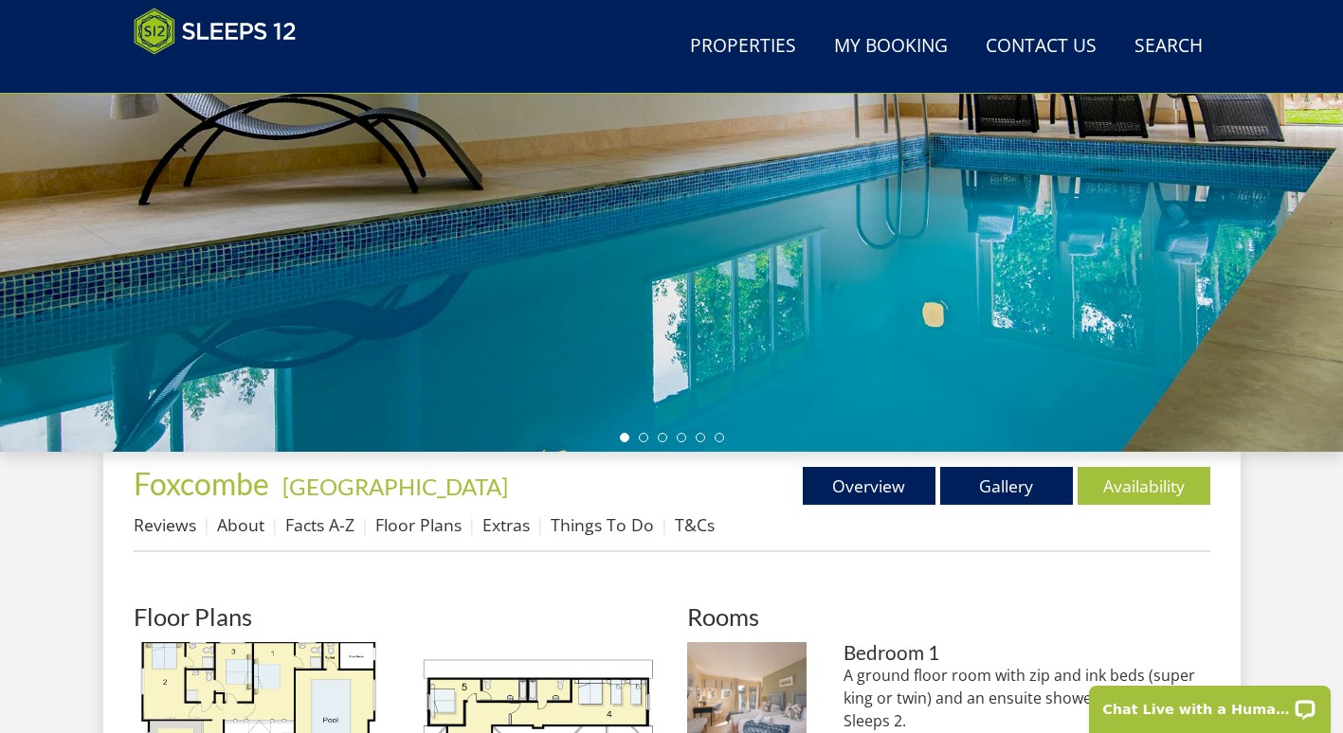
scroll to position [370, 0]
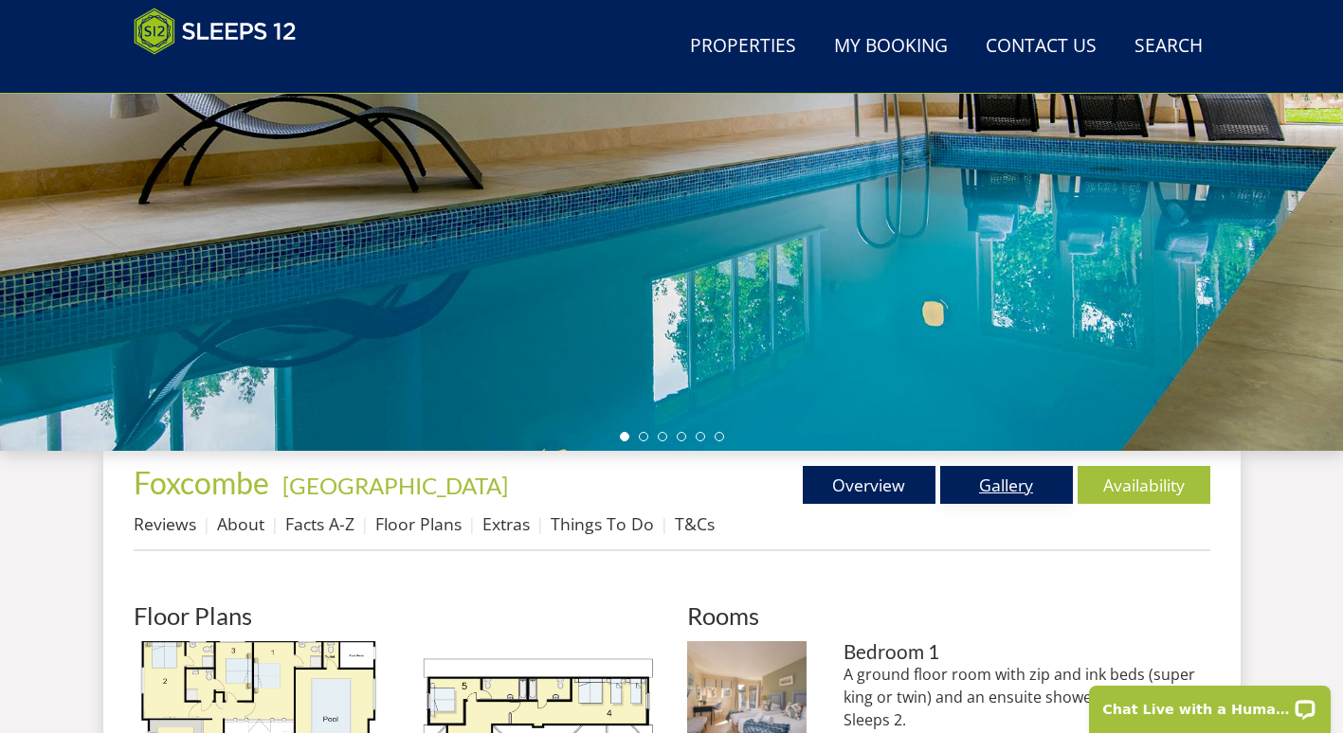
click at [987, 483] on link "Gallery" at bounding box center [1006, 485] width 133 height 38
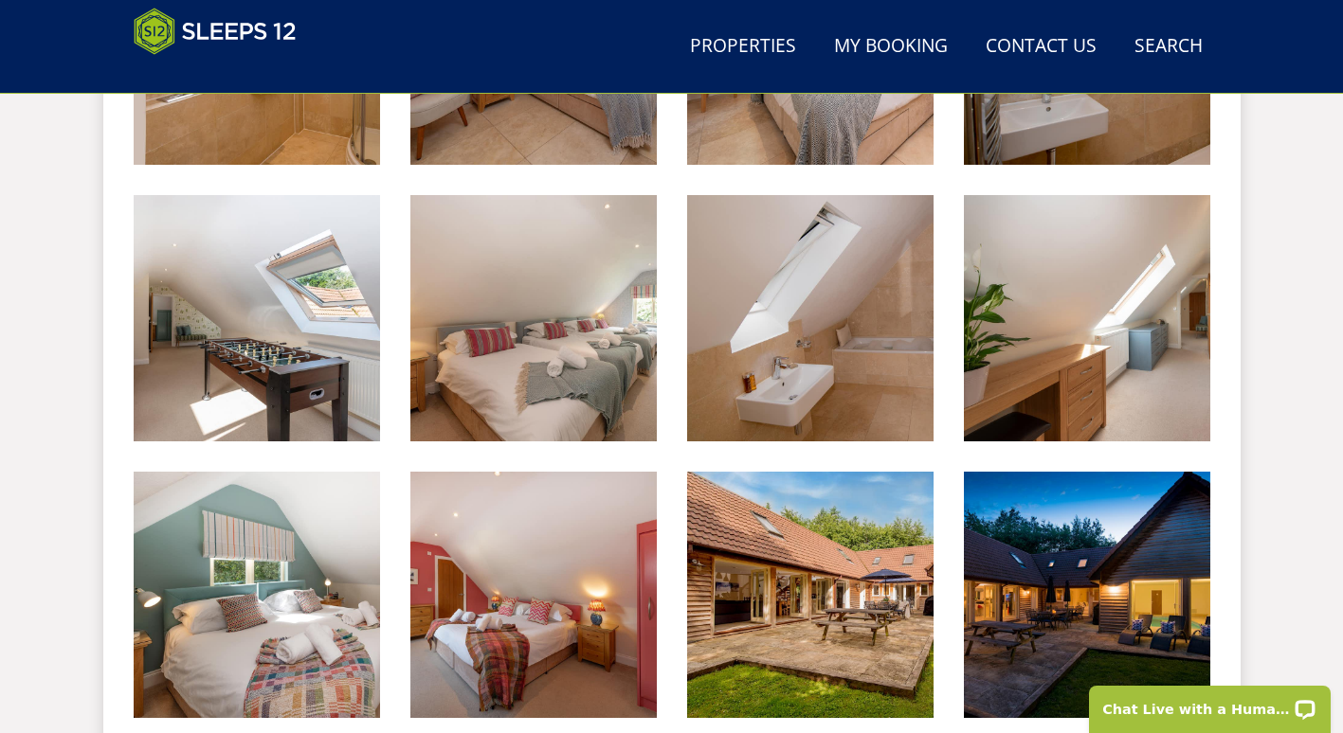
scroll to position [1568, 0]
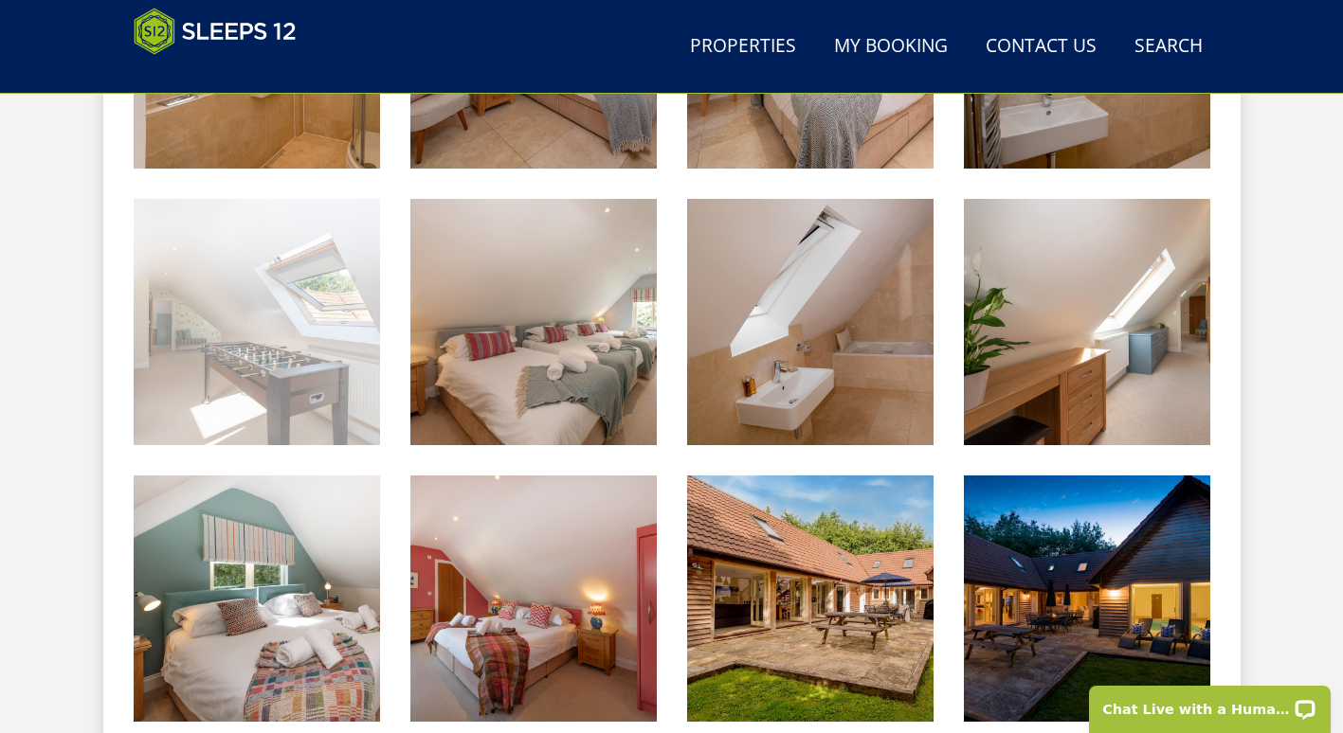
click at [306, 373] on img at bounding box center [257, 322] width 246 height 246
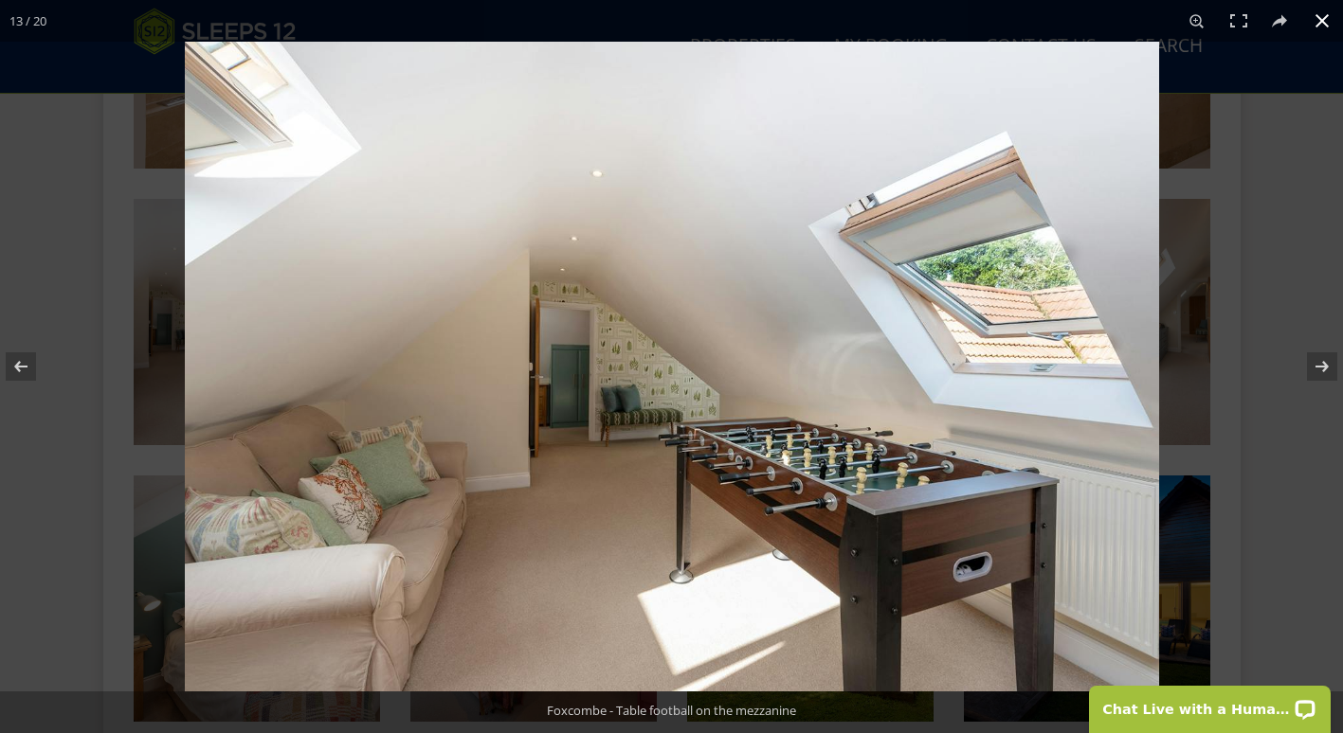
click at [1213, 175] on div at bounding box center [856, 408] width 1343 height 733
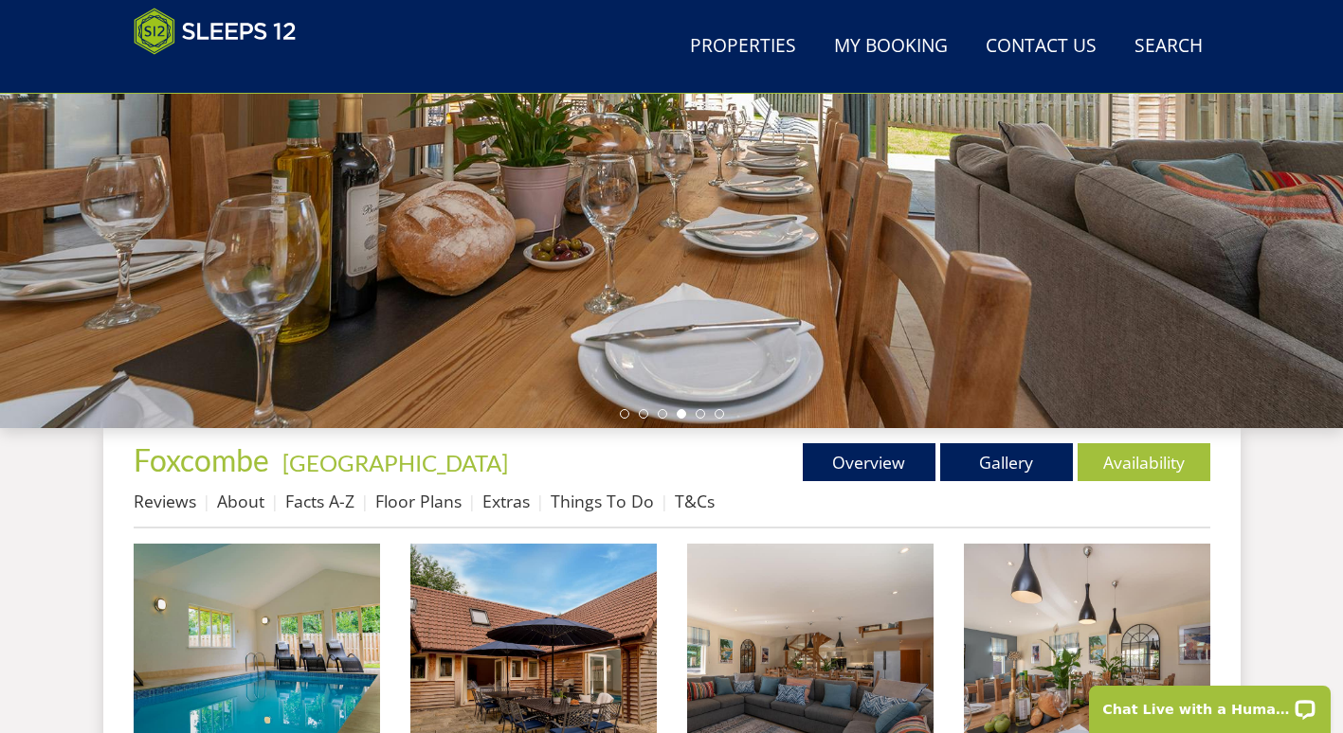
scroll to position [360, 0]
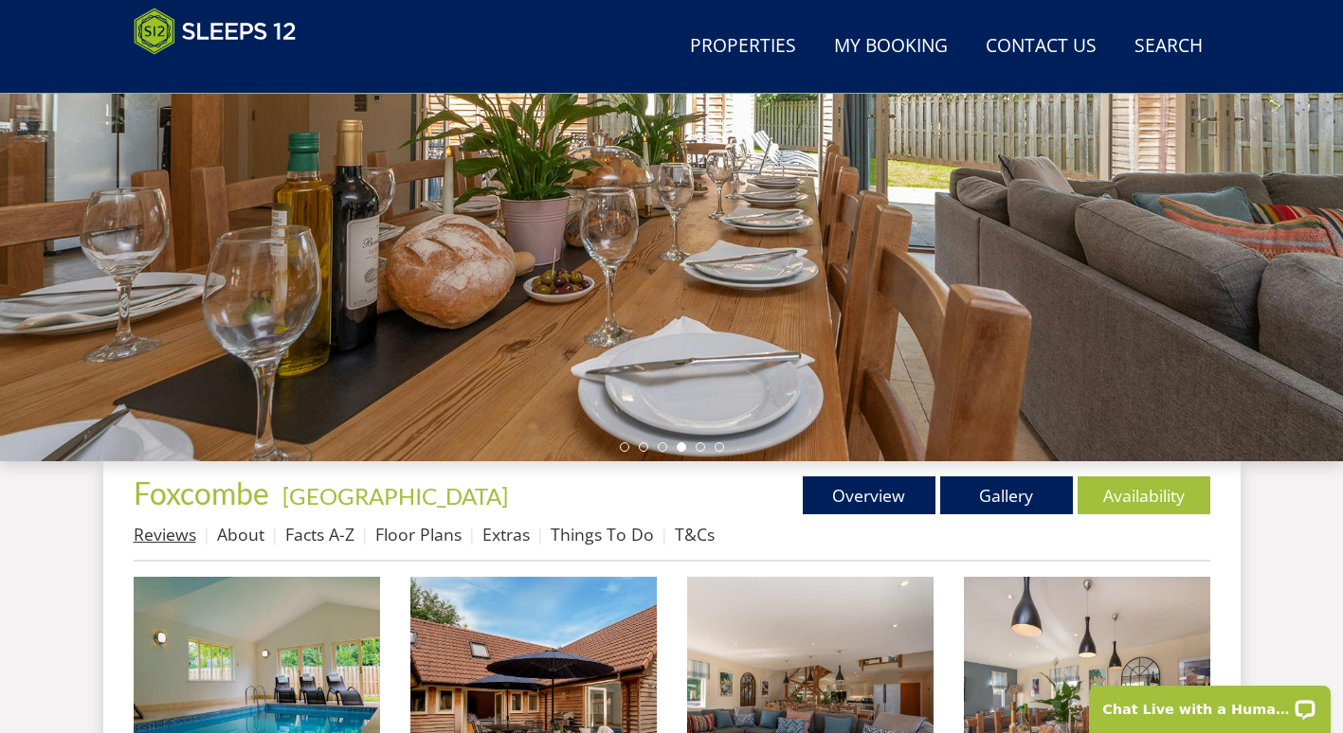
click at [164, 538] on link "Reviews" at bounding box center [165, 534] width 63 height 23
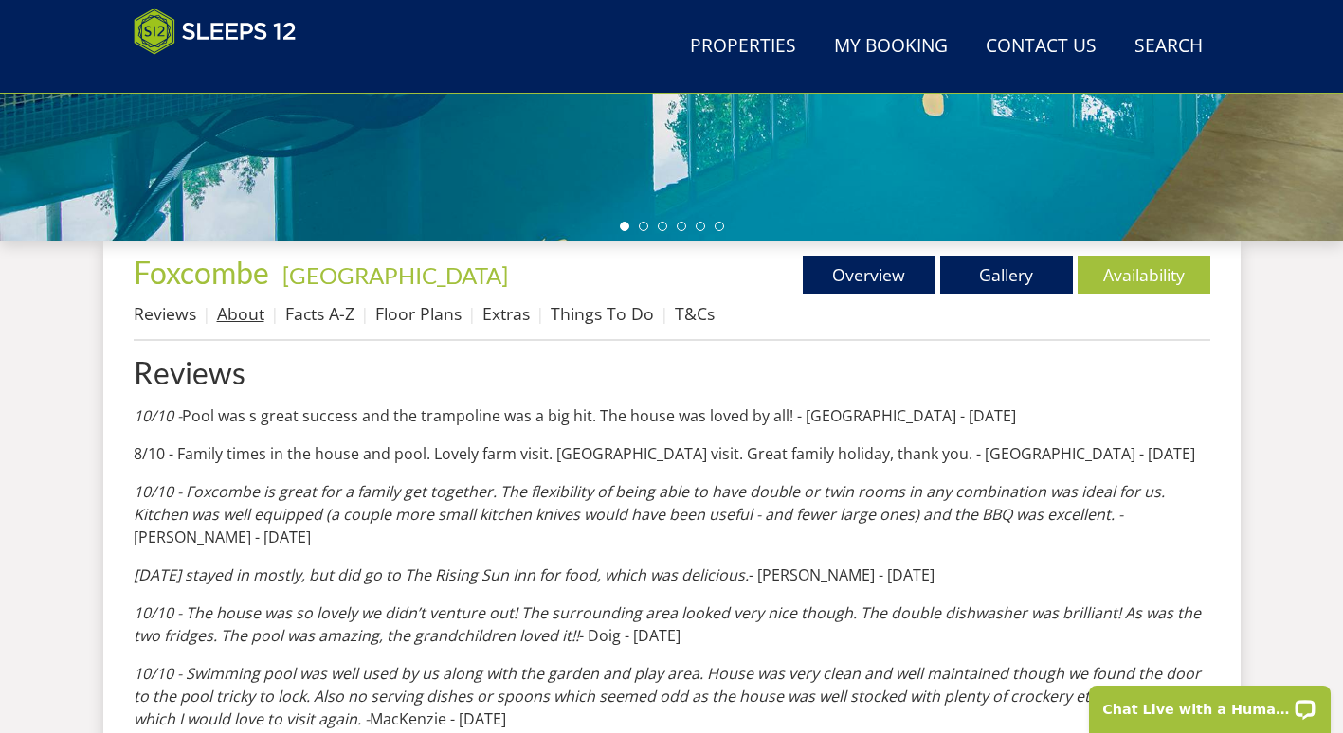
click at [245, 312] on link "About" at bounding box center [240, 313] width 47 height 23
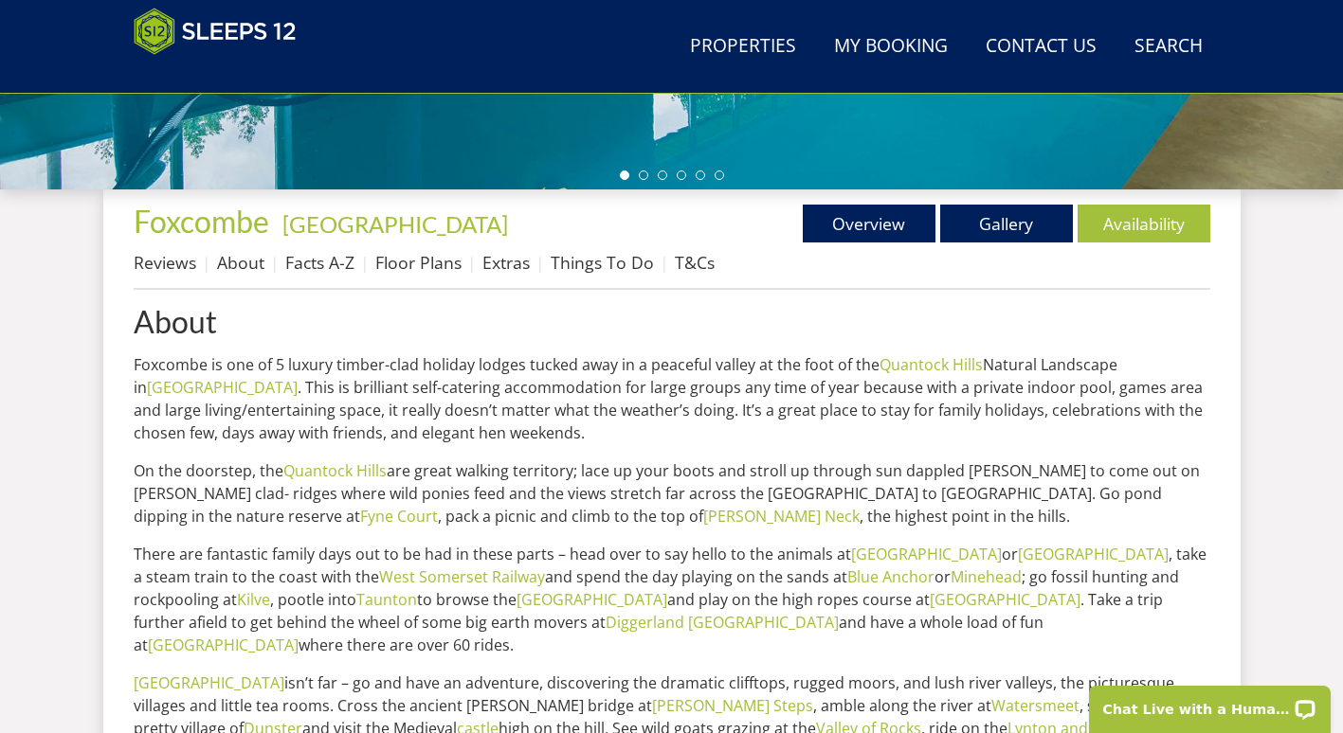
scroll to position [631, 0]
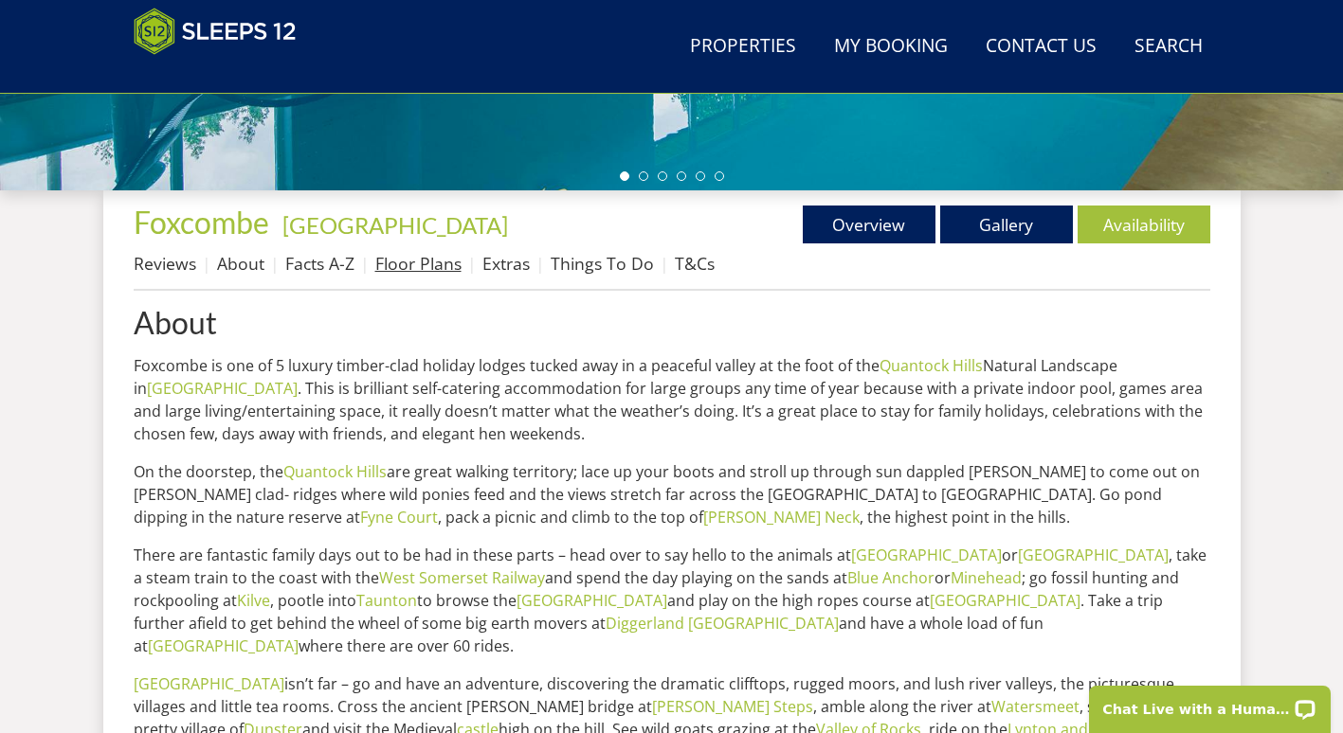
click at [418, 260] on link "Floor Plans" at bounding box center [418, 263] width 86 height 23
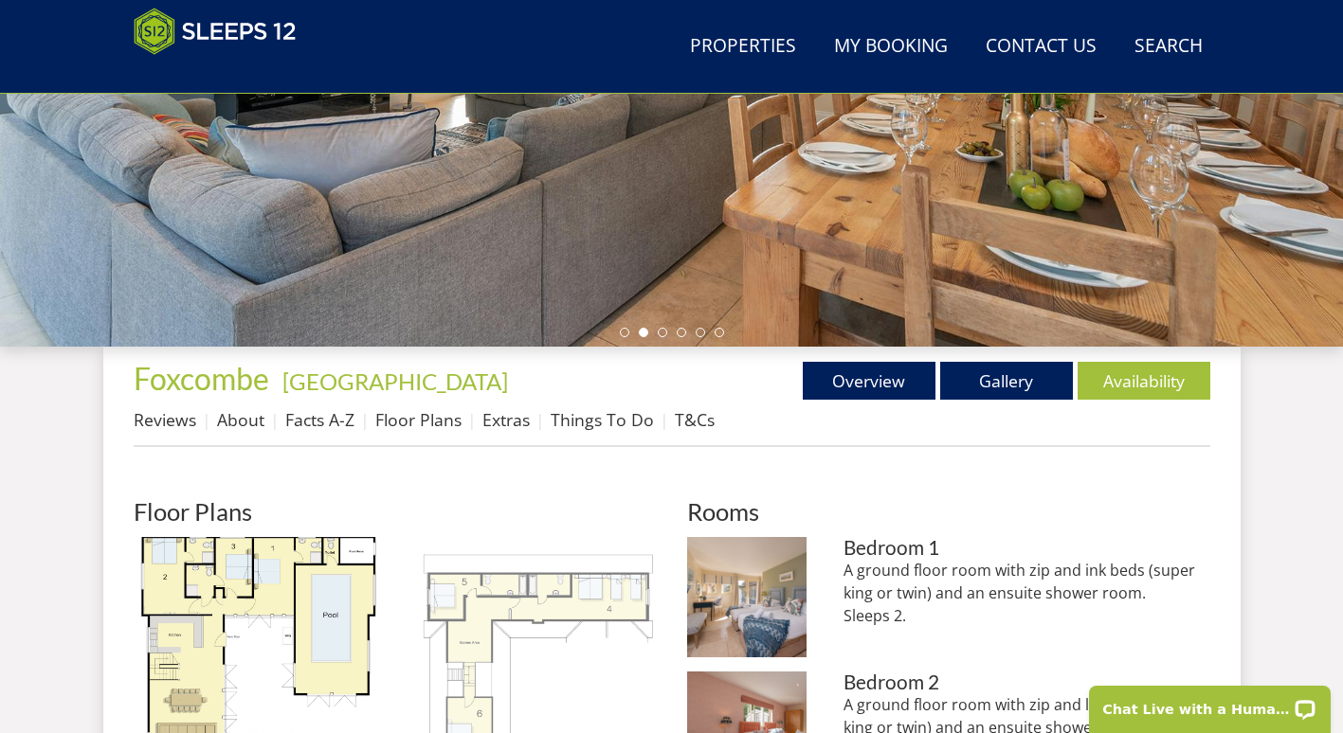
scroll to position [474, 0]
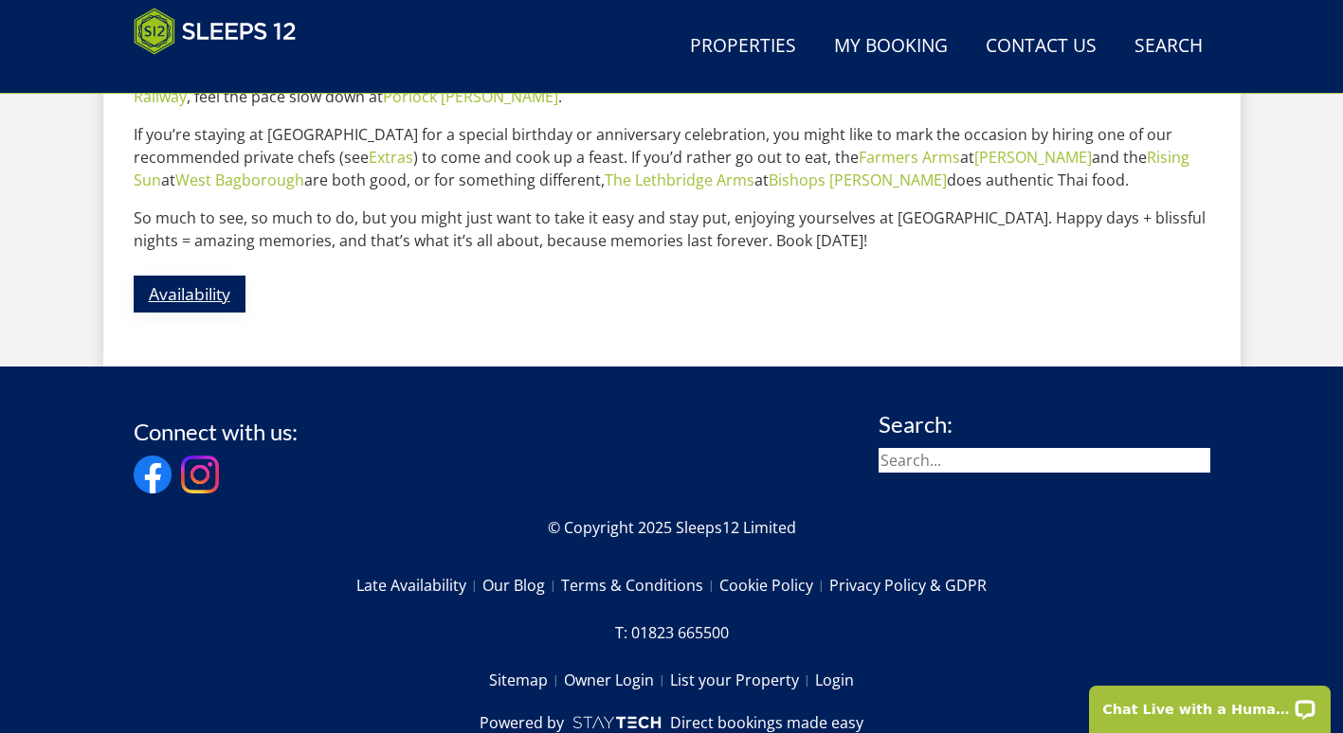
scroll to position [1285, 0]
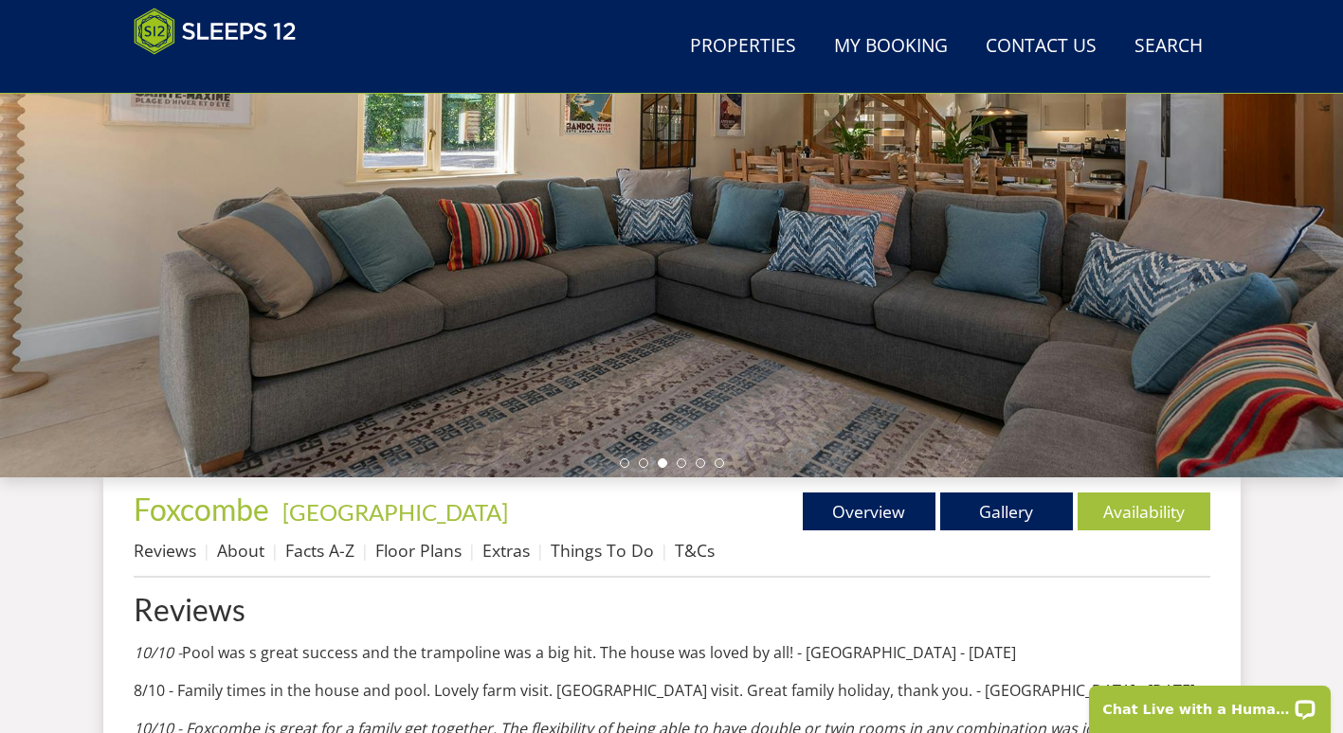
scroll to position [345, 0]
click at [251, 554] on link "About" at bounding box center [240, 549] width 47 height 23
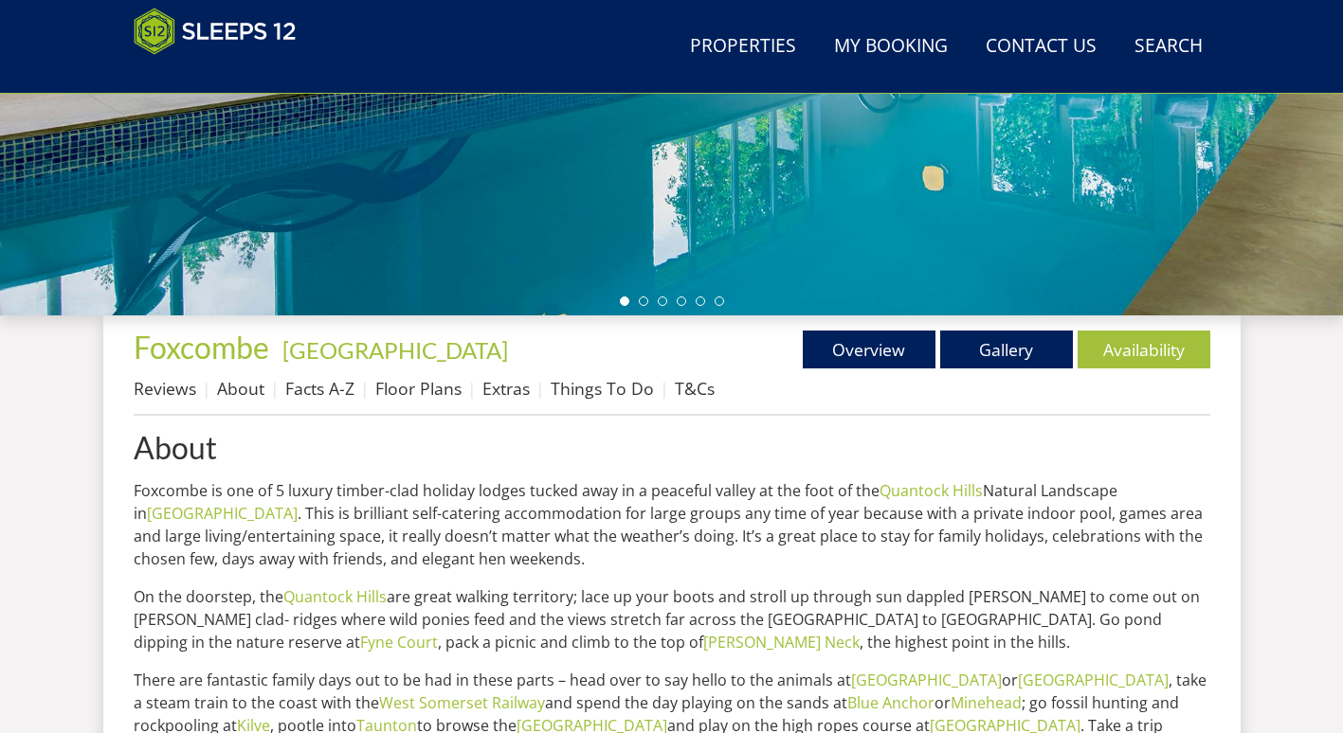
scroll to position [505, 0]
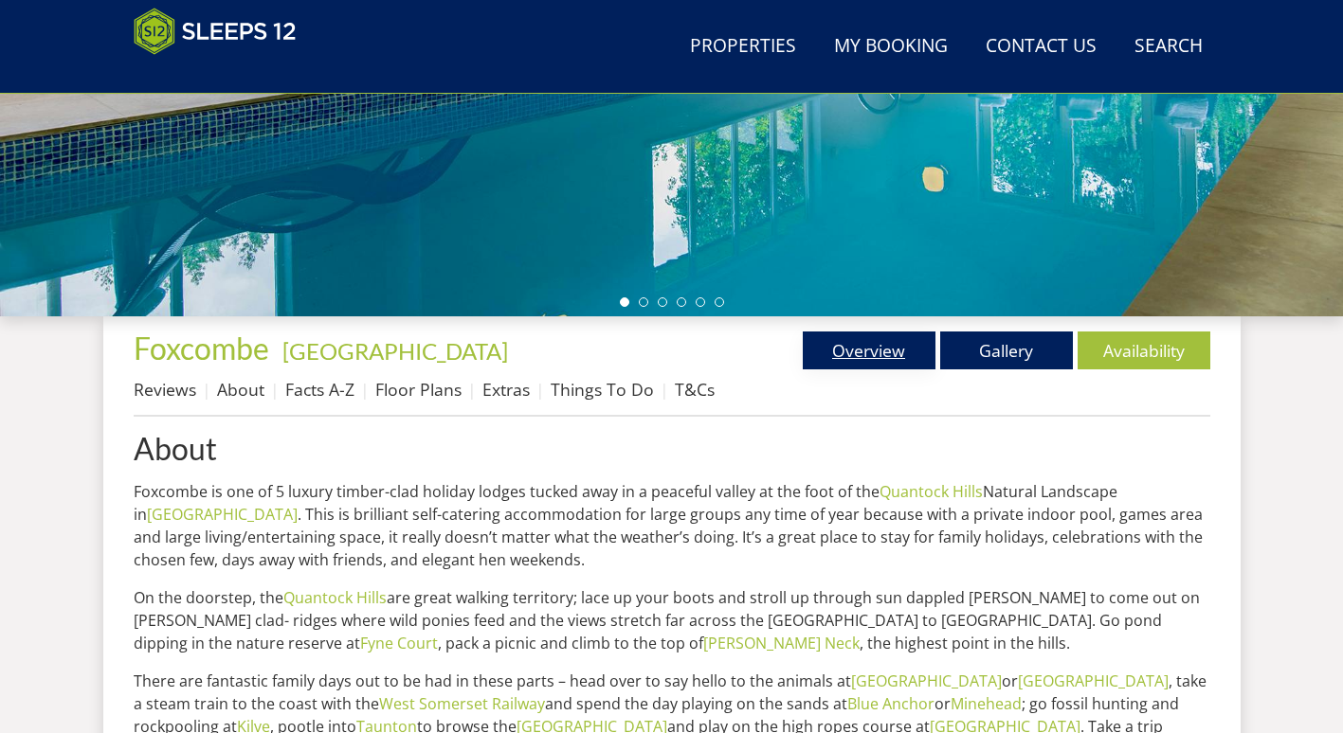
click at [878, 358] on link "Overview" at bounding box center [869, 351] width 133 height 38
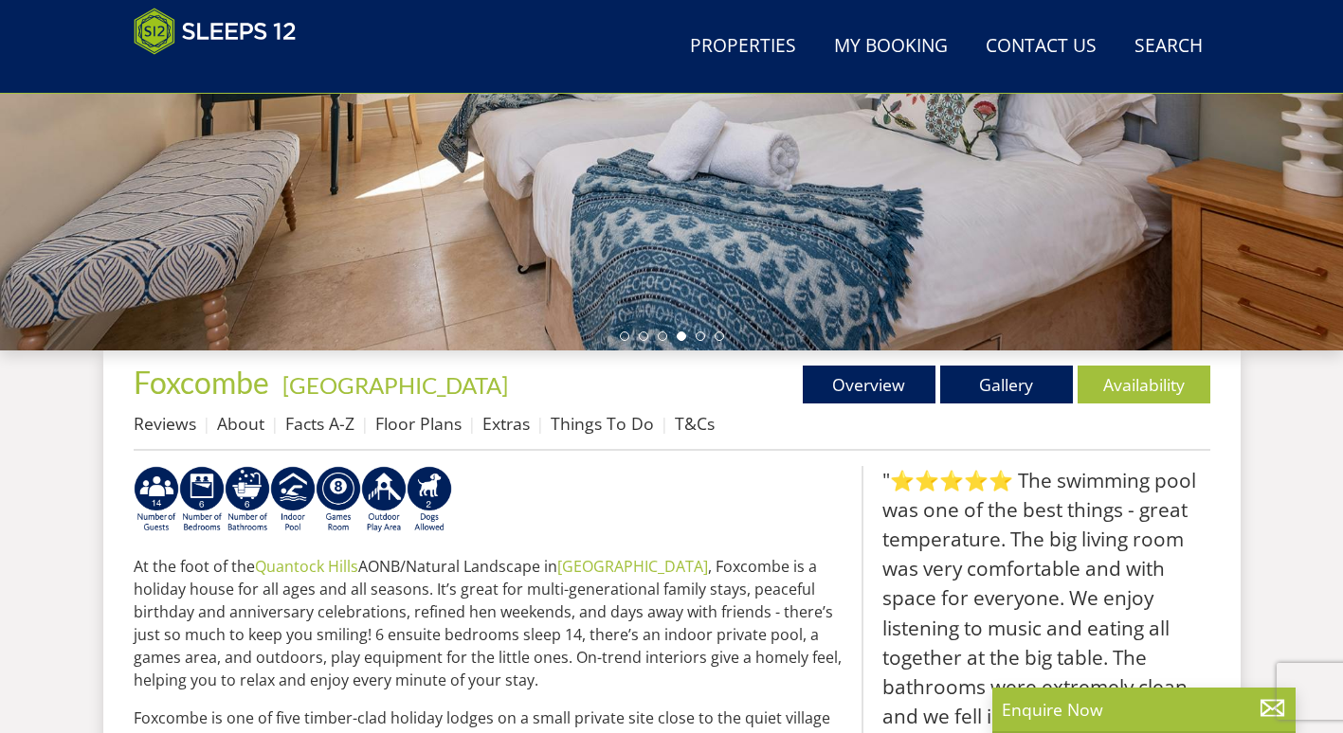
scroll to position [481, 0]
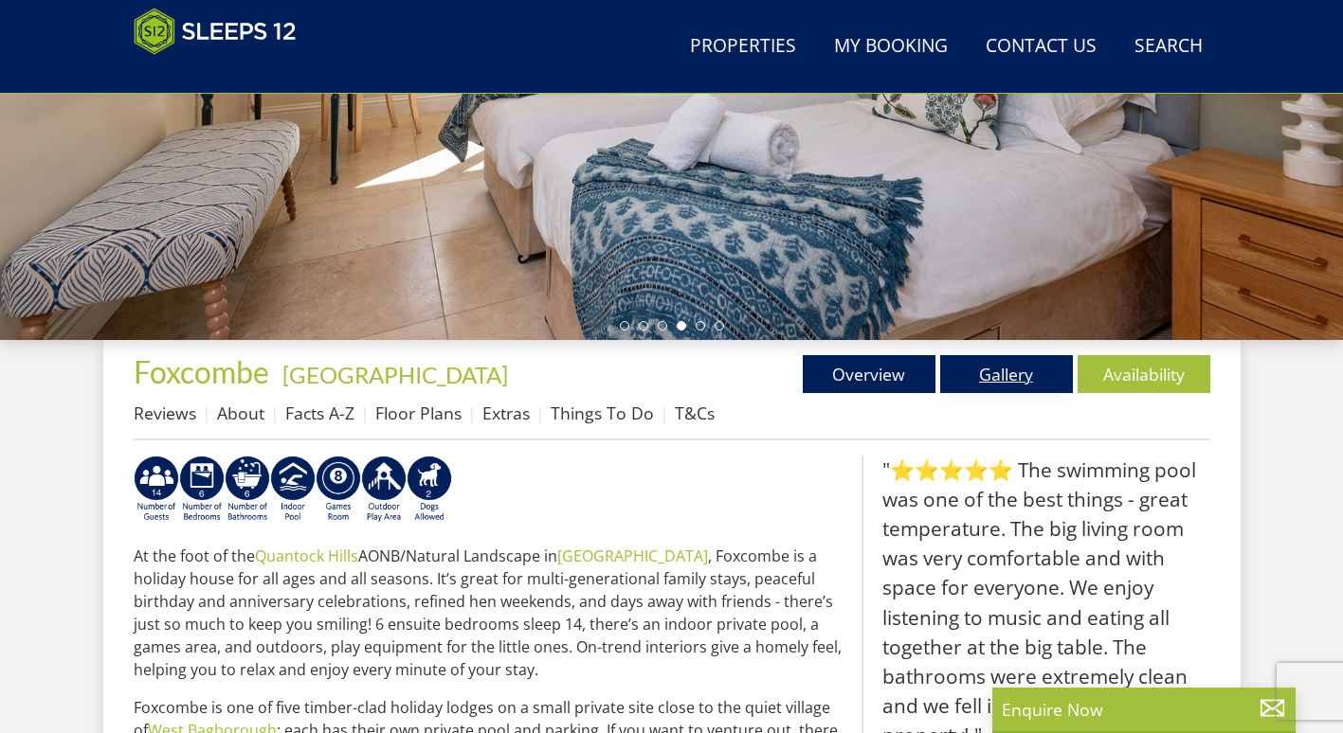
click at [994, 381] on link "Gallery" at bounding box center [1006, 374] width 133 height 38
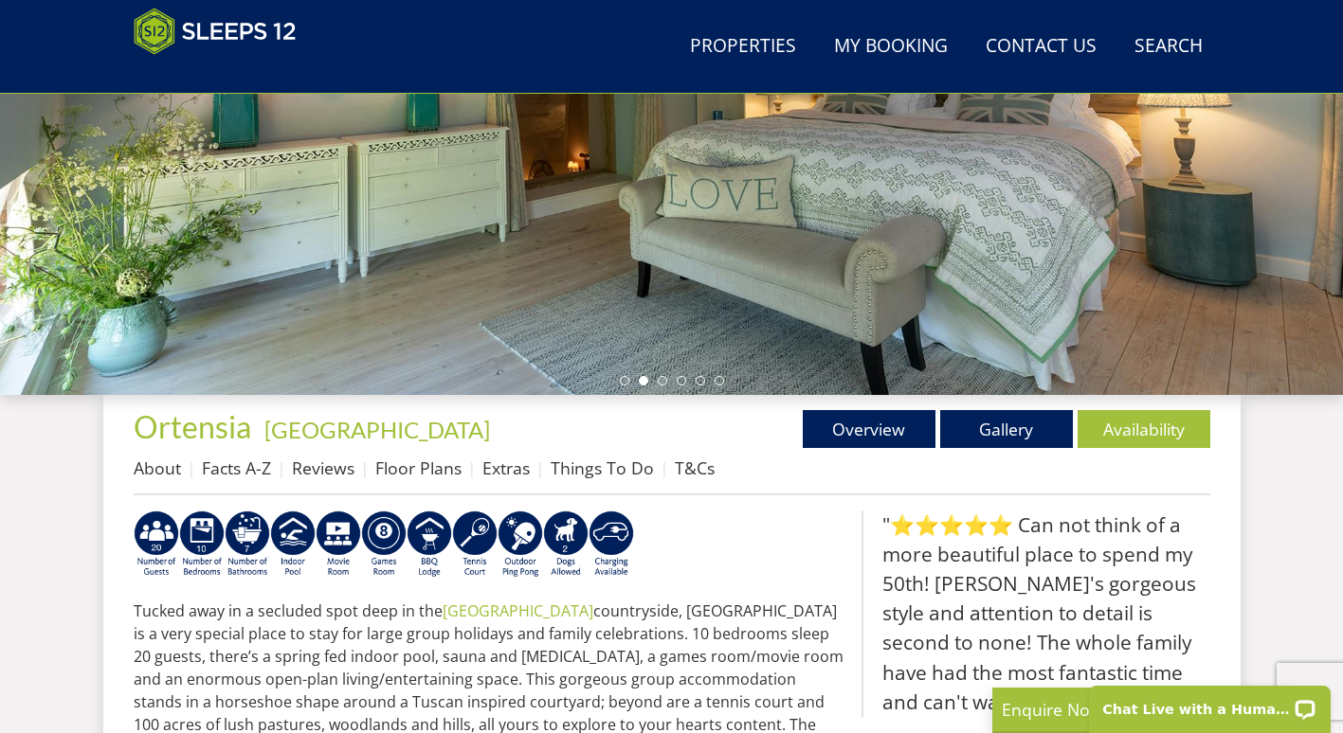
scroll to position [425, 0]
click at [986, 417] on link "Gallery" at bounding box center [1006, 430] width 133 height 38
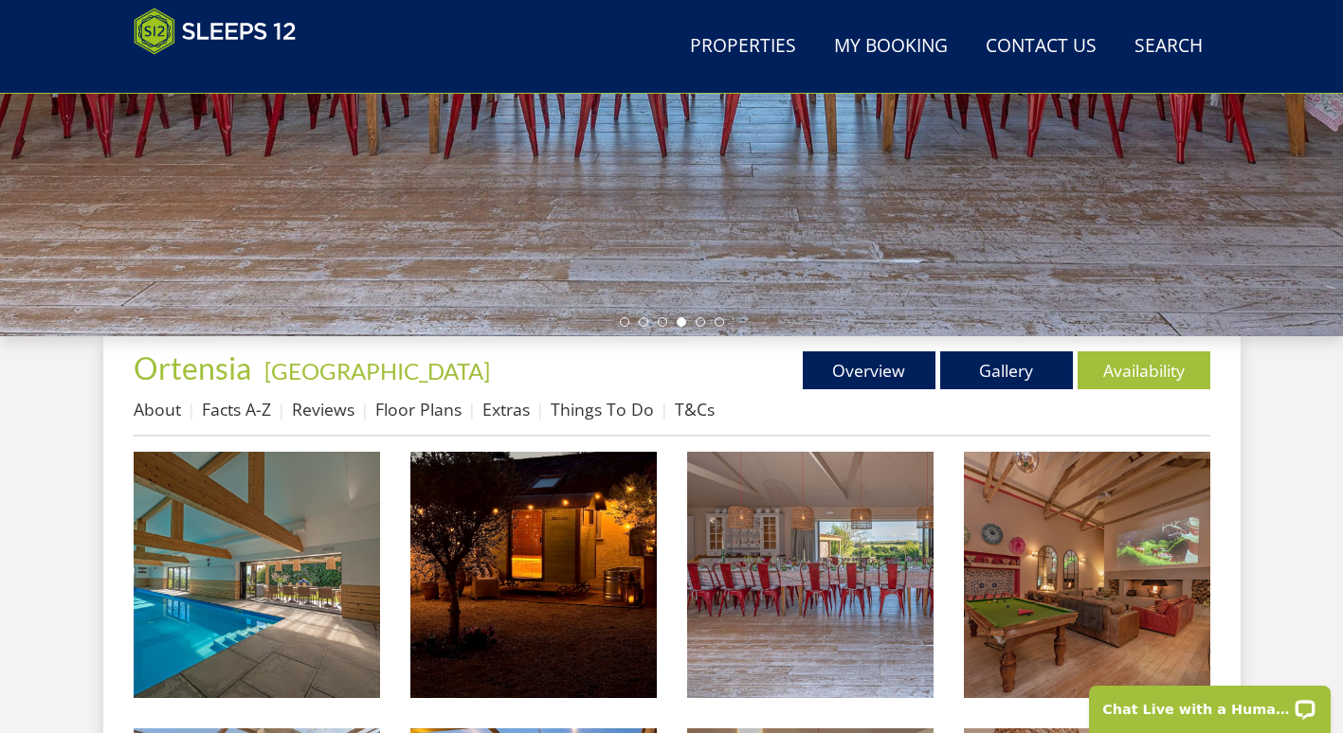
scroll to position [511, 0]
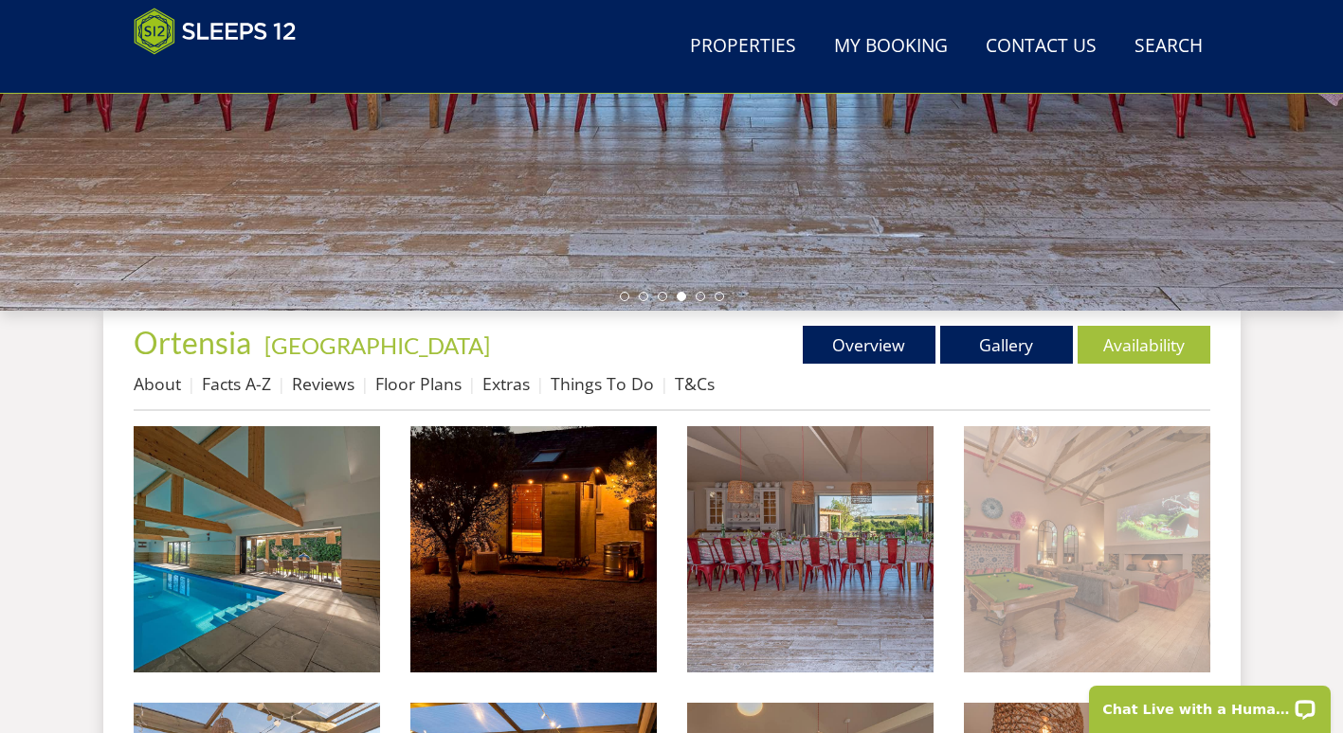
click at [1075, 601] on img at bounding box center [1087, 549] width 246 height 246
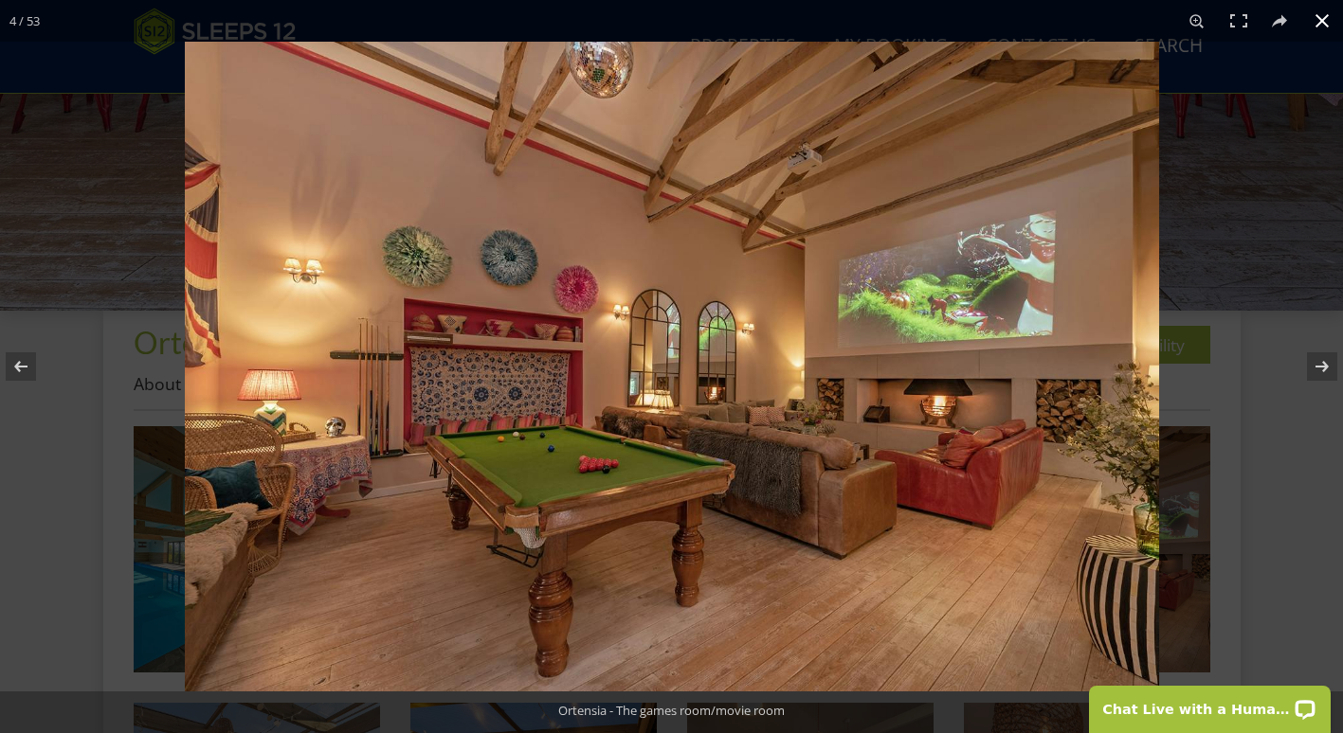
click at [1327, 27] on button at bounding box center [1322, 21] width 42 height 42
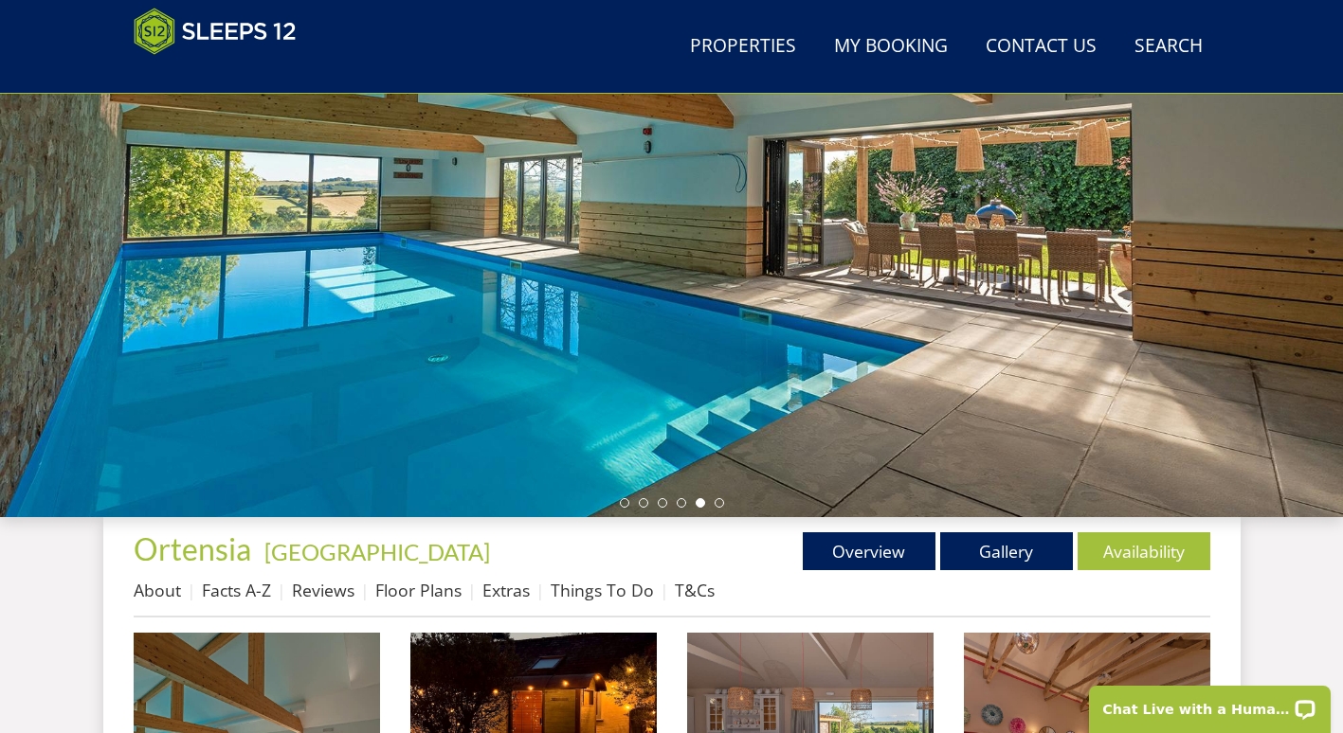
scroll to position [305, 0]
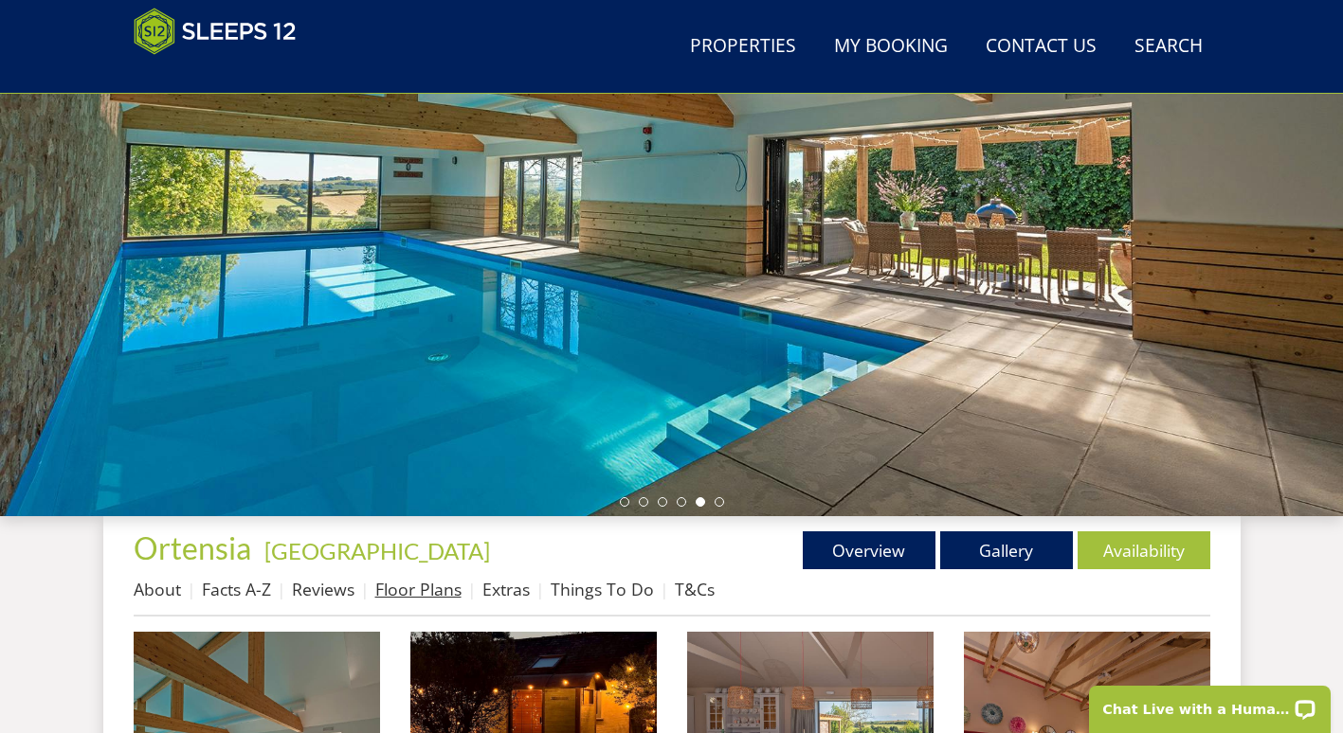
click at [406, 578] on link "Floor Plans" at bounding box center [418, 589] width 86 height 23
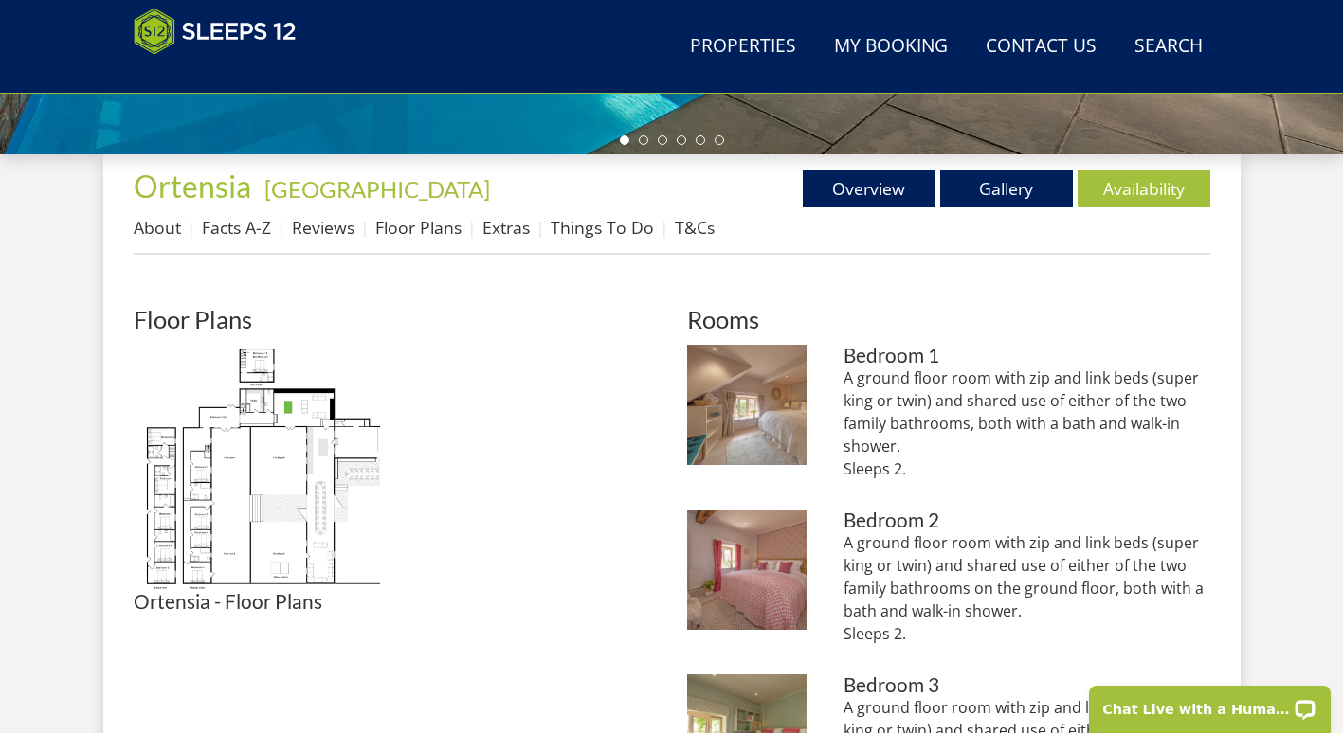
scroll to position [668, 0]
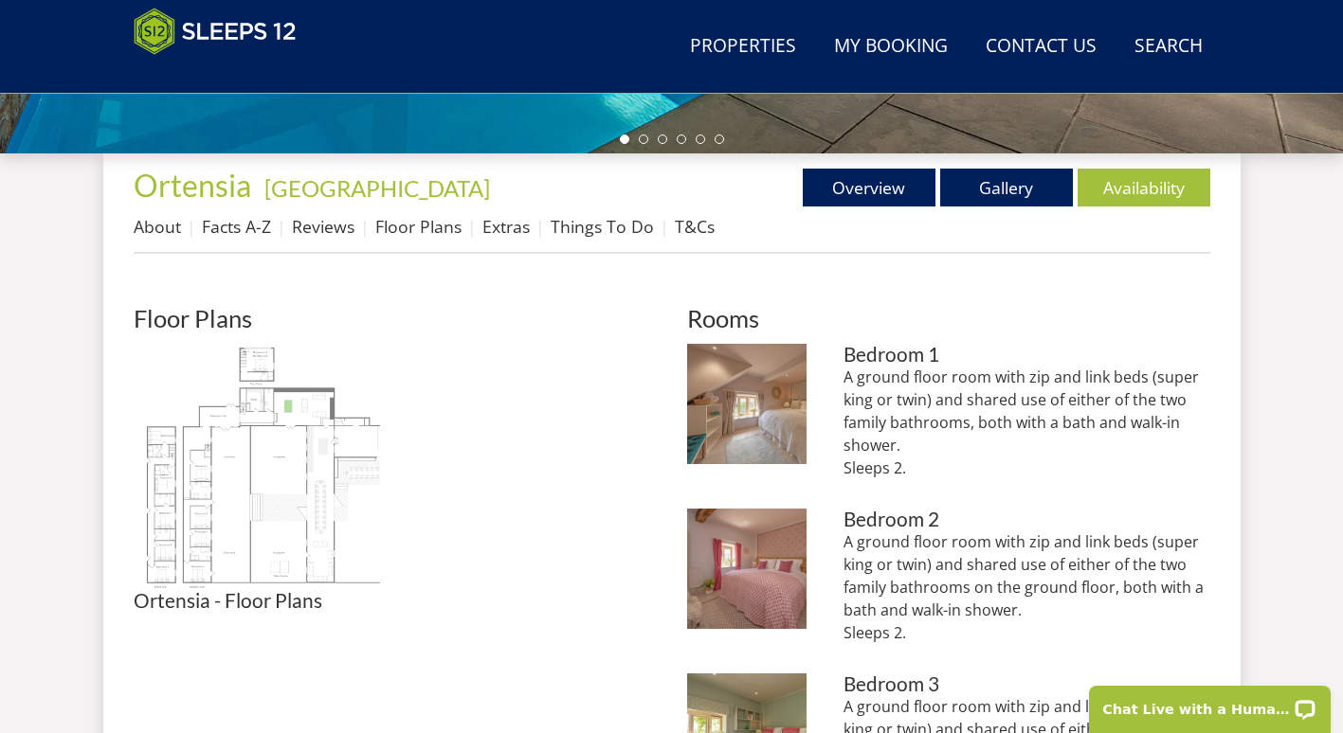
click at [230, 507] on img at bounding box center [257, 467] width 246 height 246
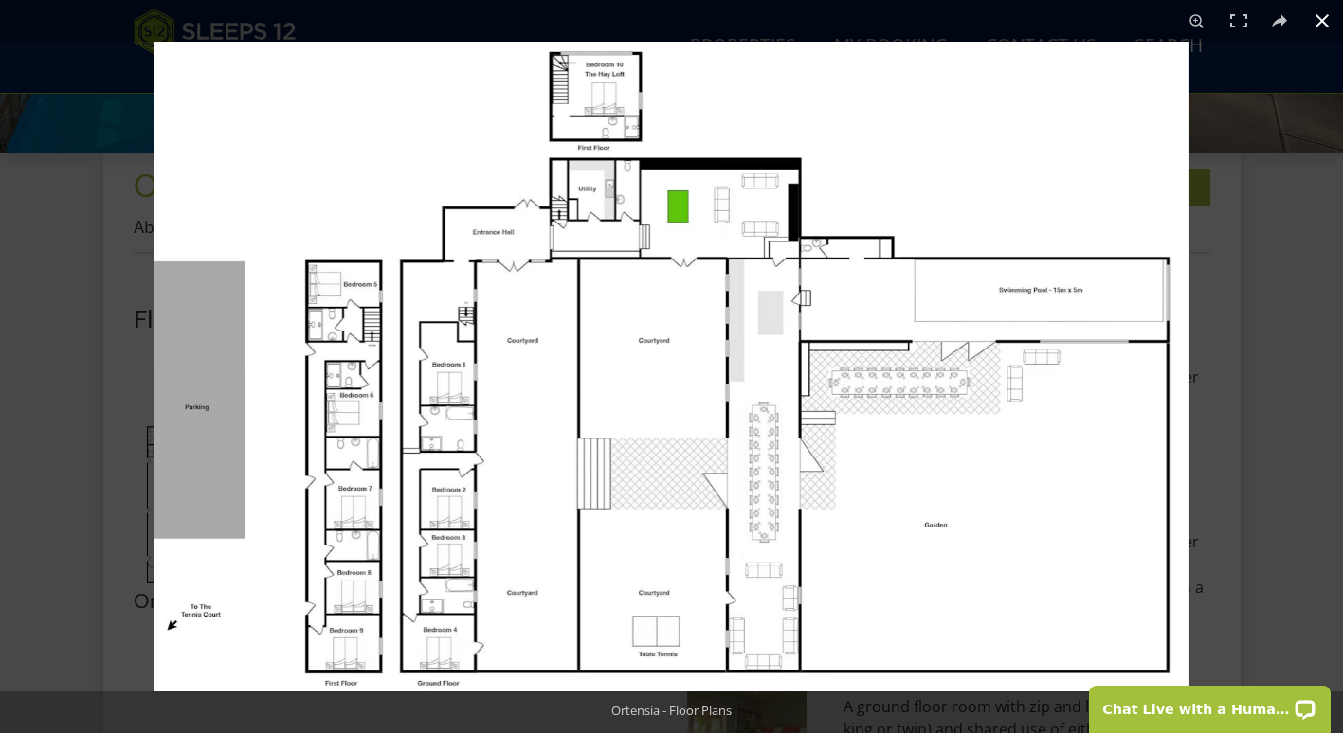
click at [1327, 22] on button at bounding box center [1322, 21] width 42 height 42
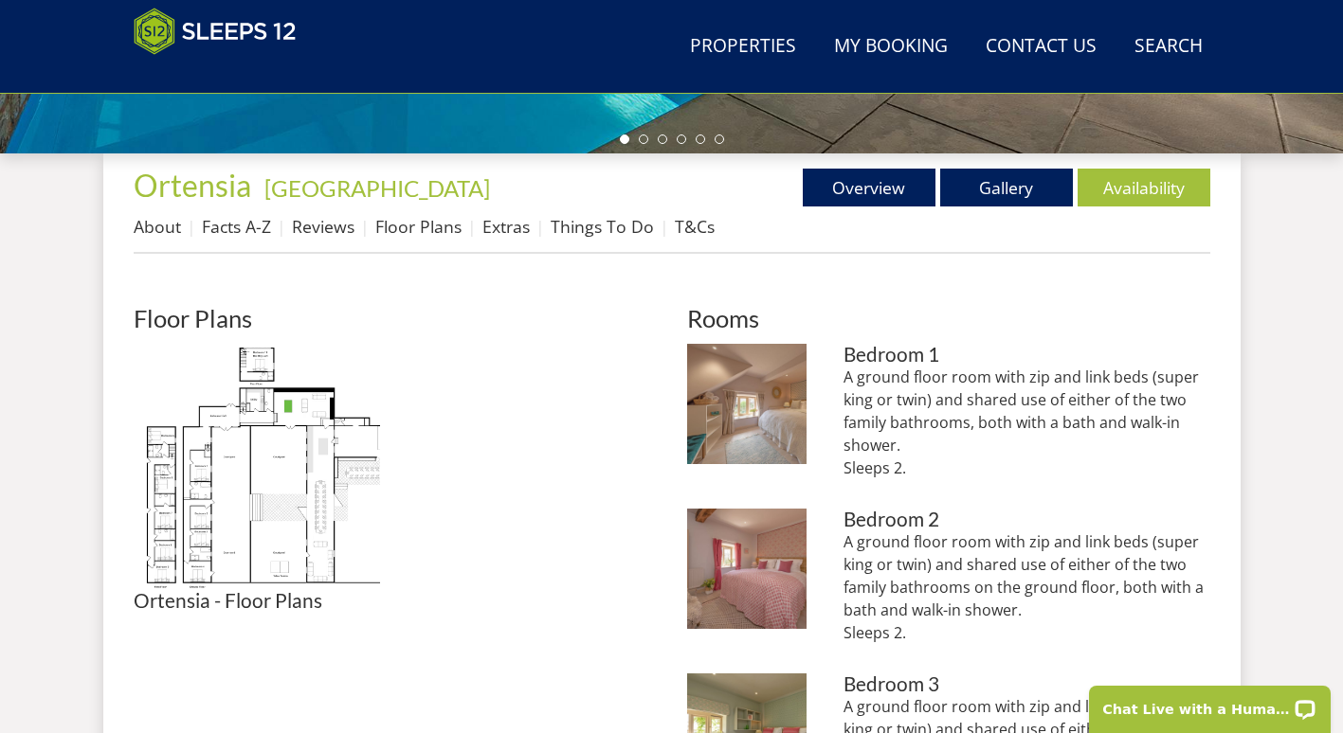
scroll to position [558, 0]
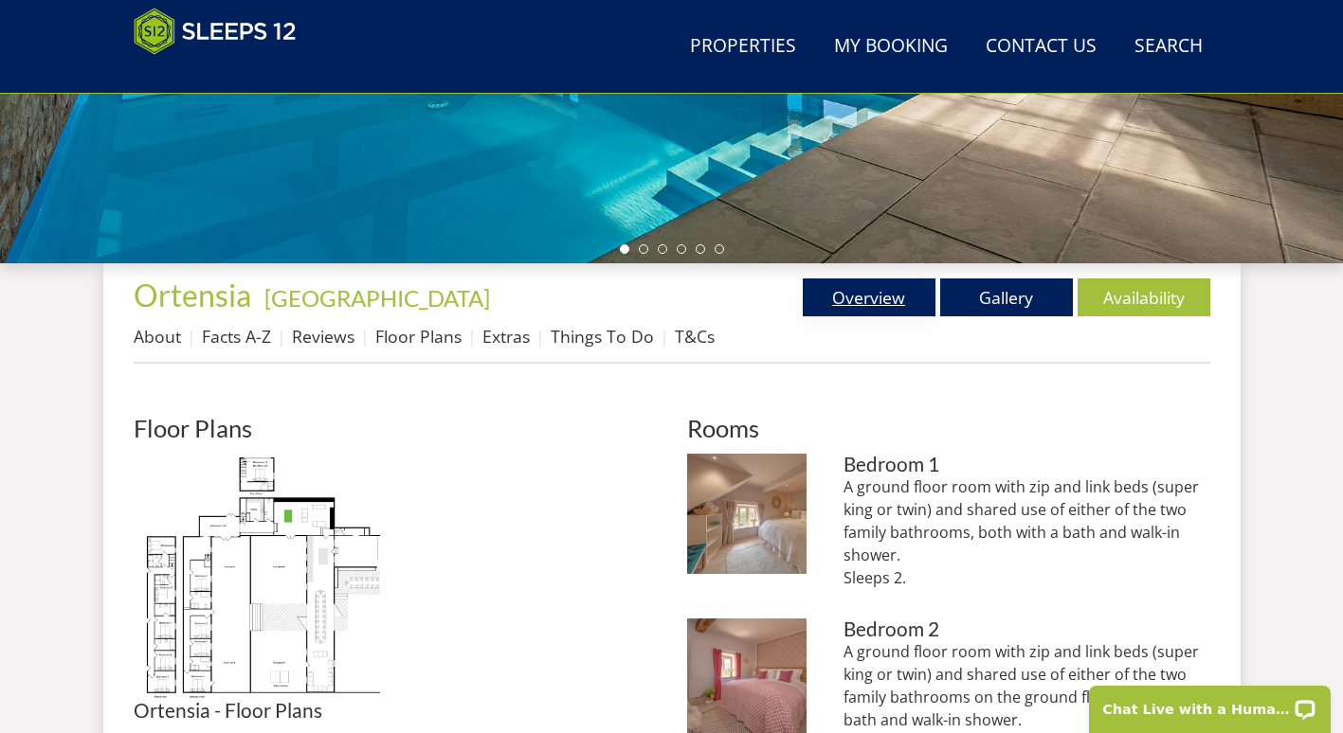
click at [830, 312] on link "Overview" at bounding box center [869, 298] width 133 height 38
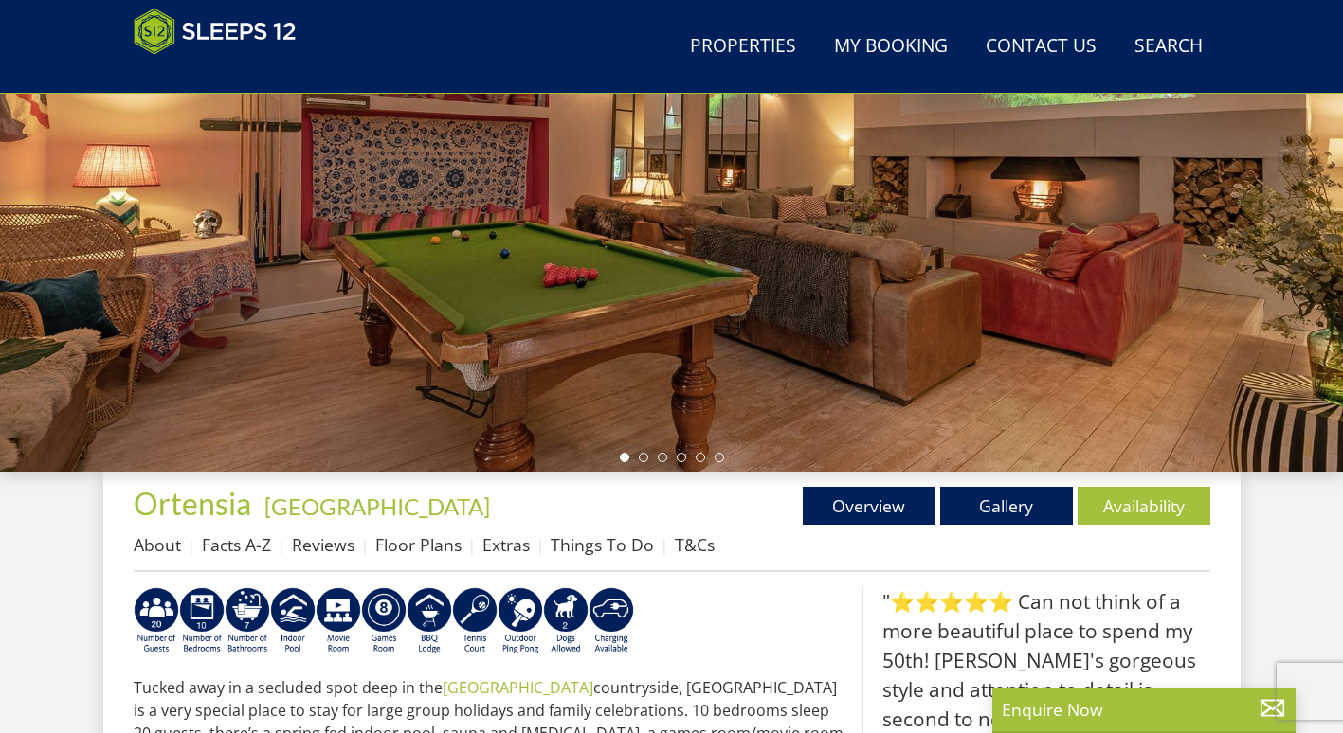
scroll to position [246, 0]
